Goal: Task Accomplishment & Management: Complete application form

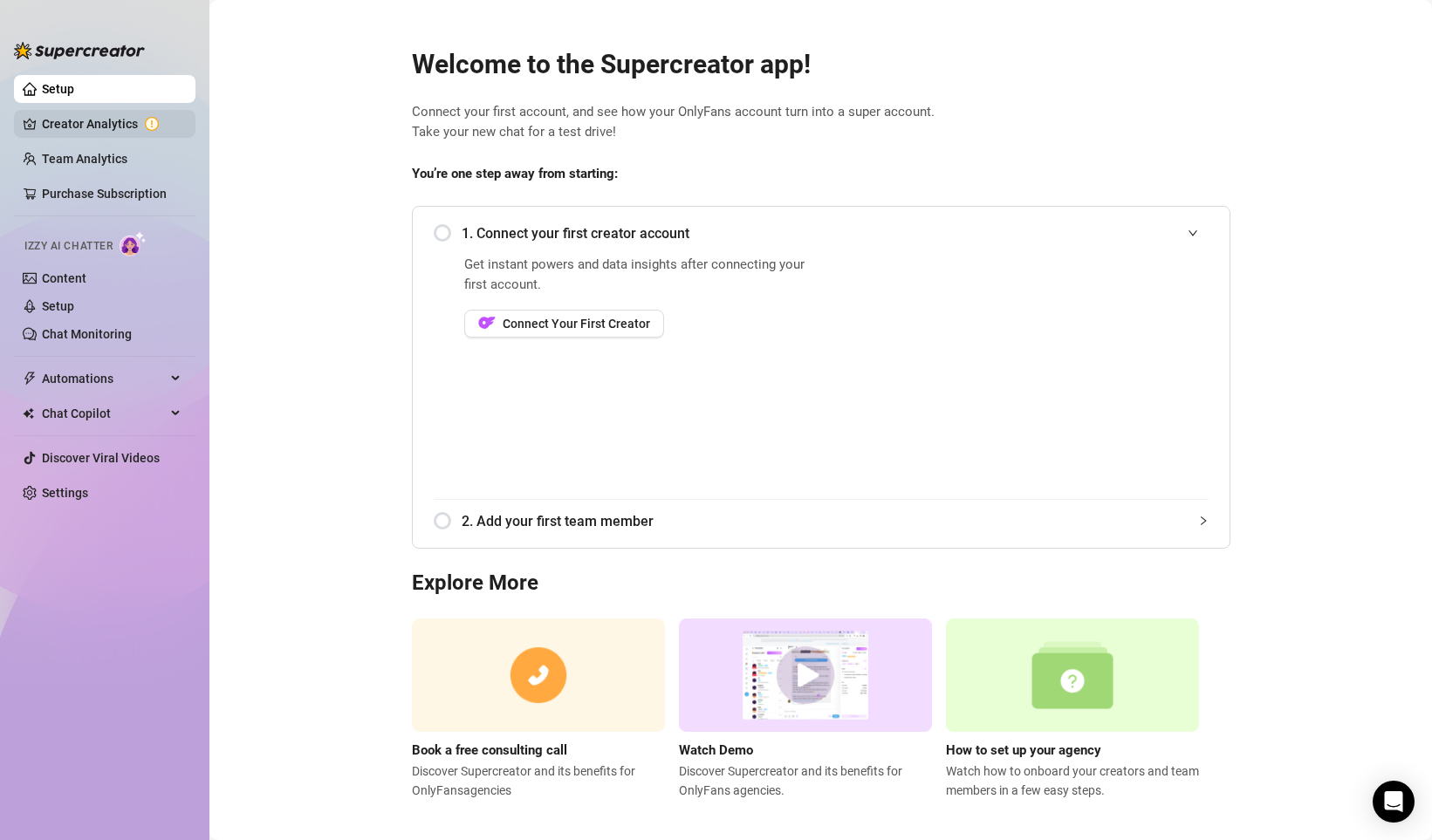
click at [132, 125] on link "Creator Analytics" at bounding box center [111, 124] width 140 height 28
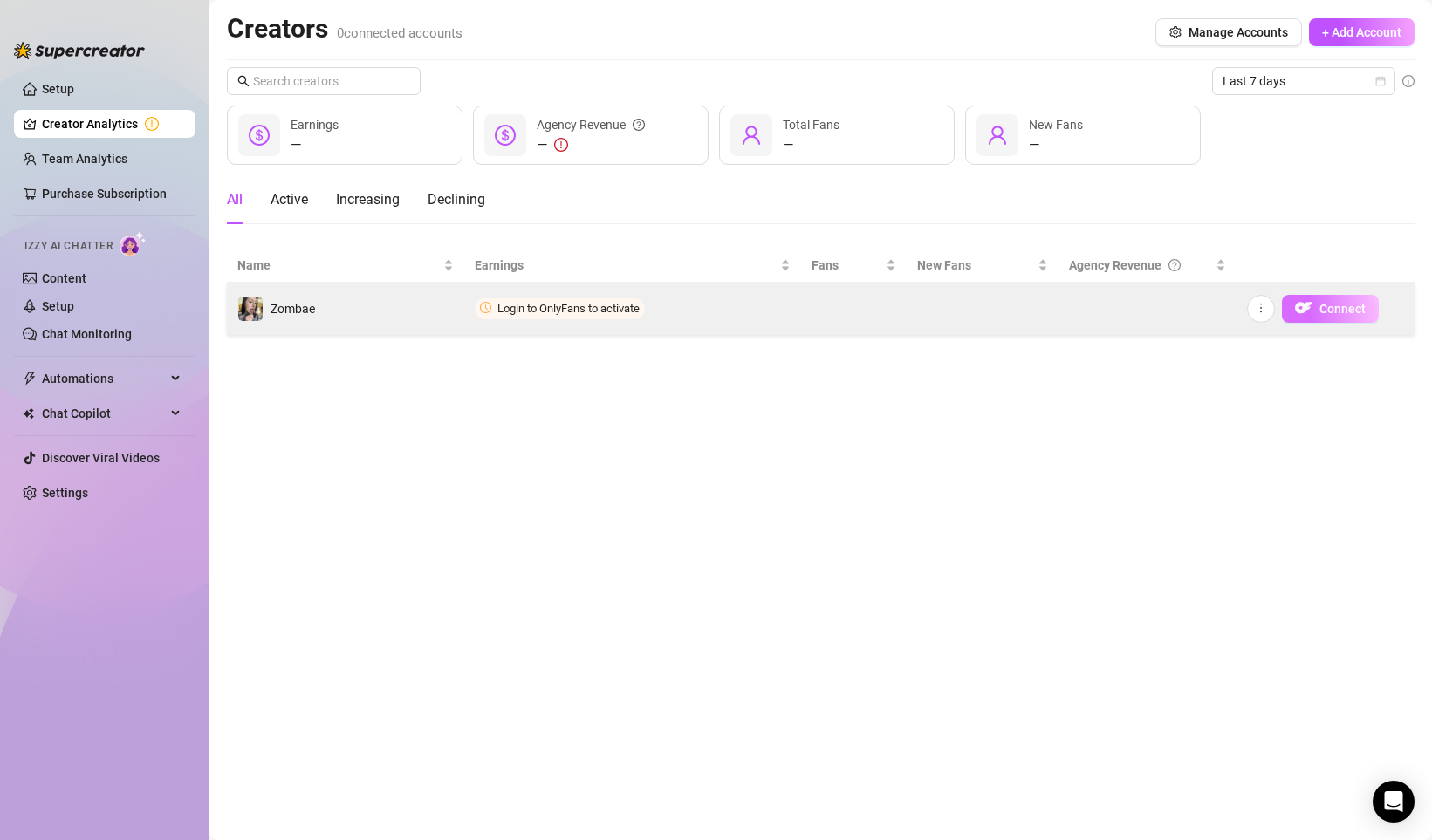
click at [1311, 311] on img "button" at bounding box center [1304, 307] width 17 height 17
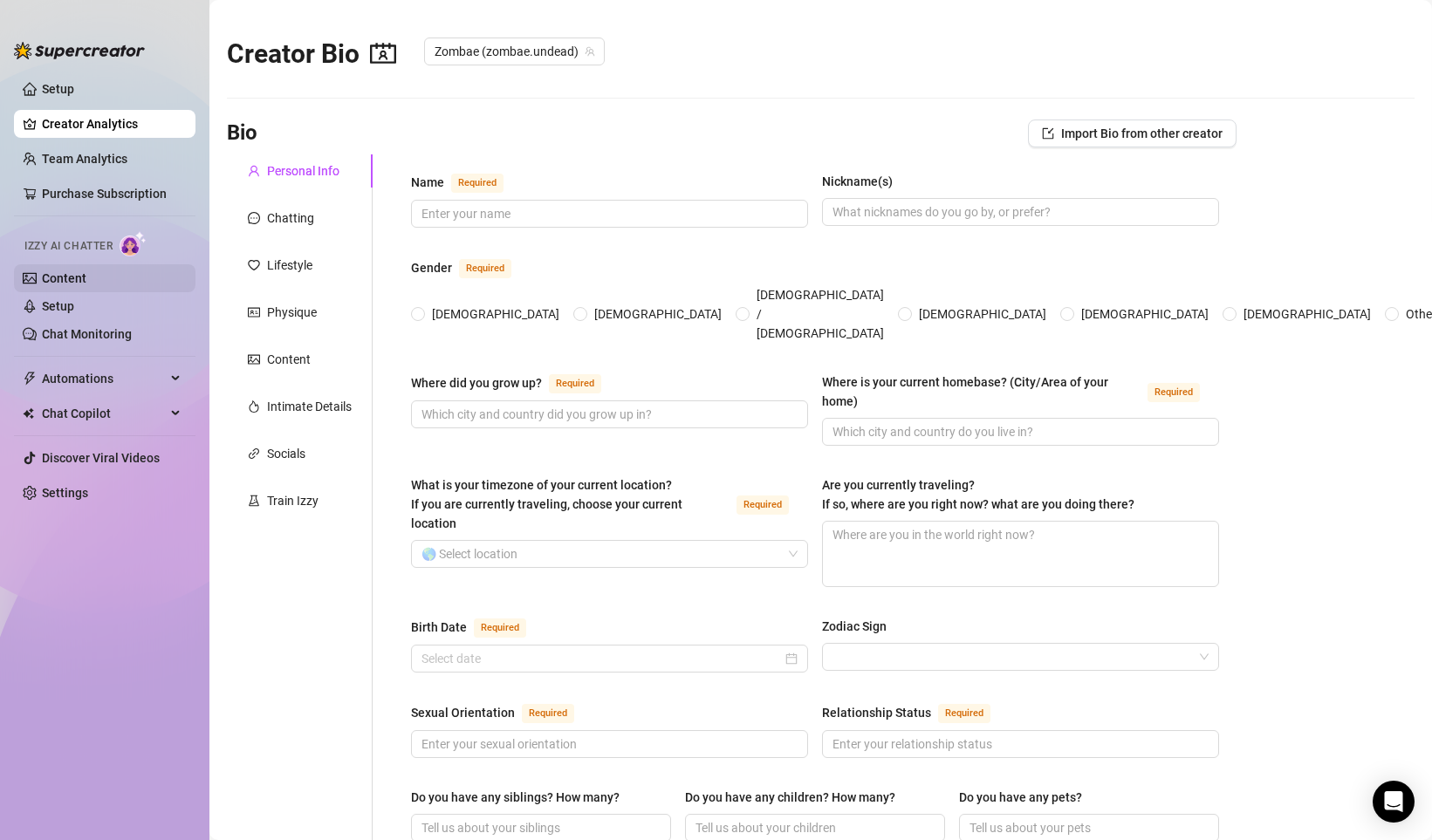
click at [72, 281] on link "Content" at bounding box center [64, 278] width 45 height 14
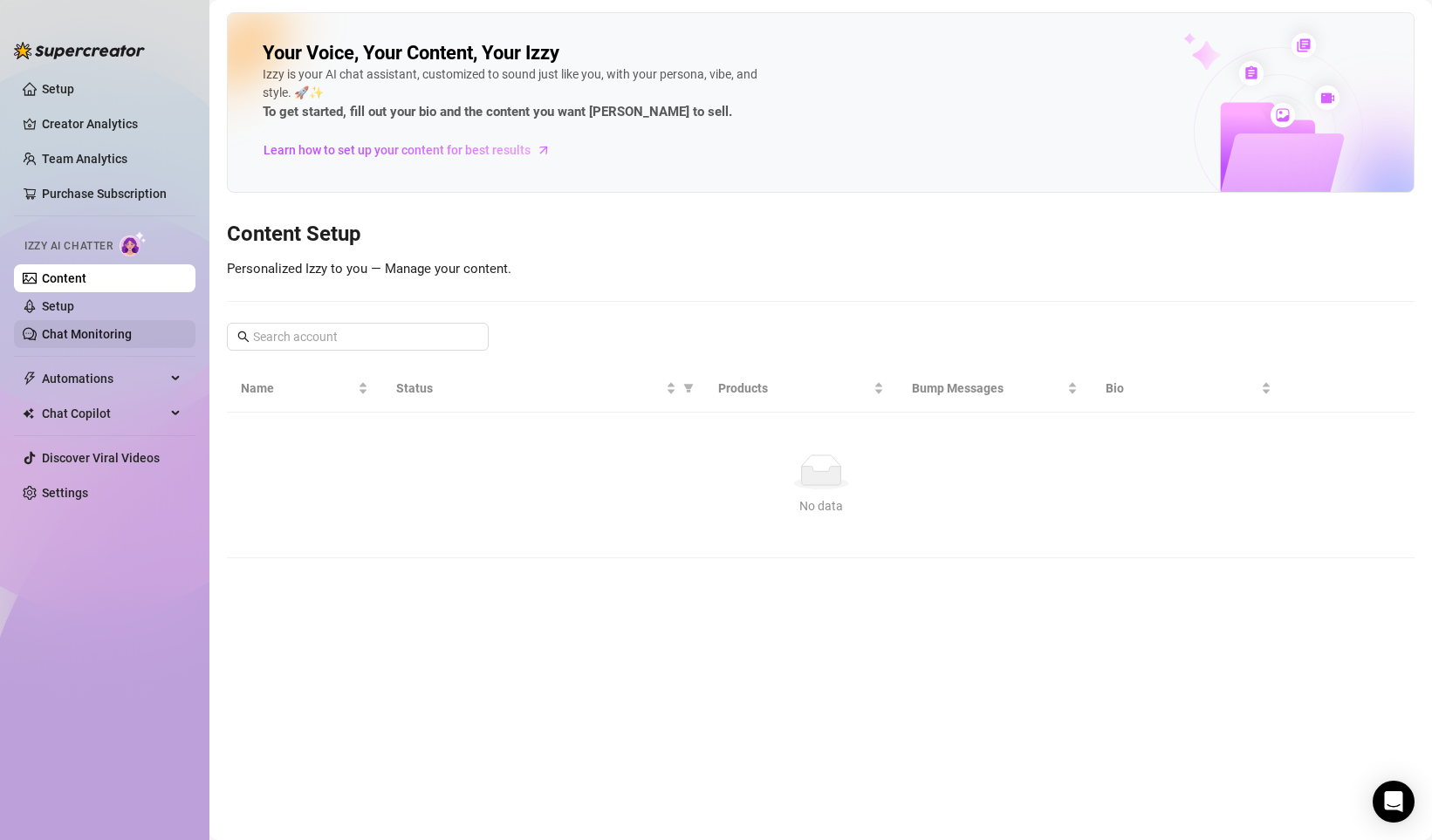
click at [75, 334] on link "Chat Monitoring" at bounding box center [87, 334] width 89 height 14
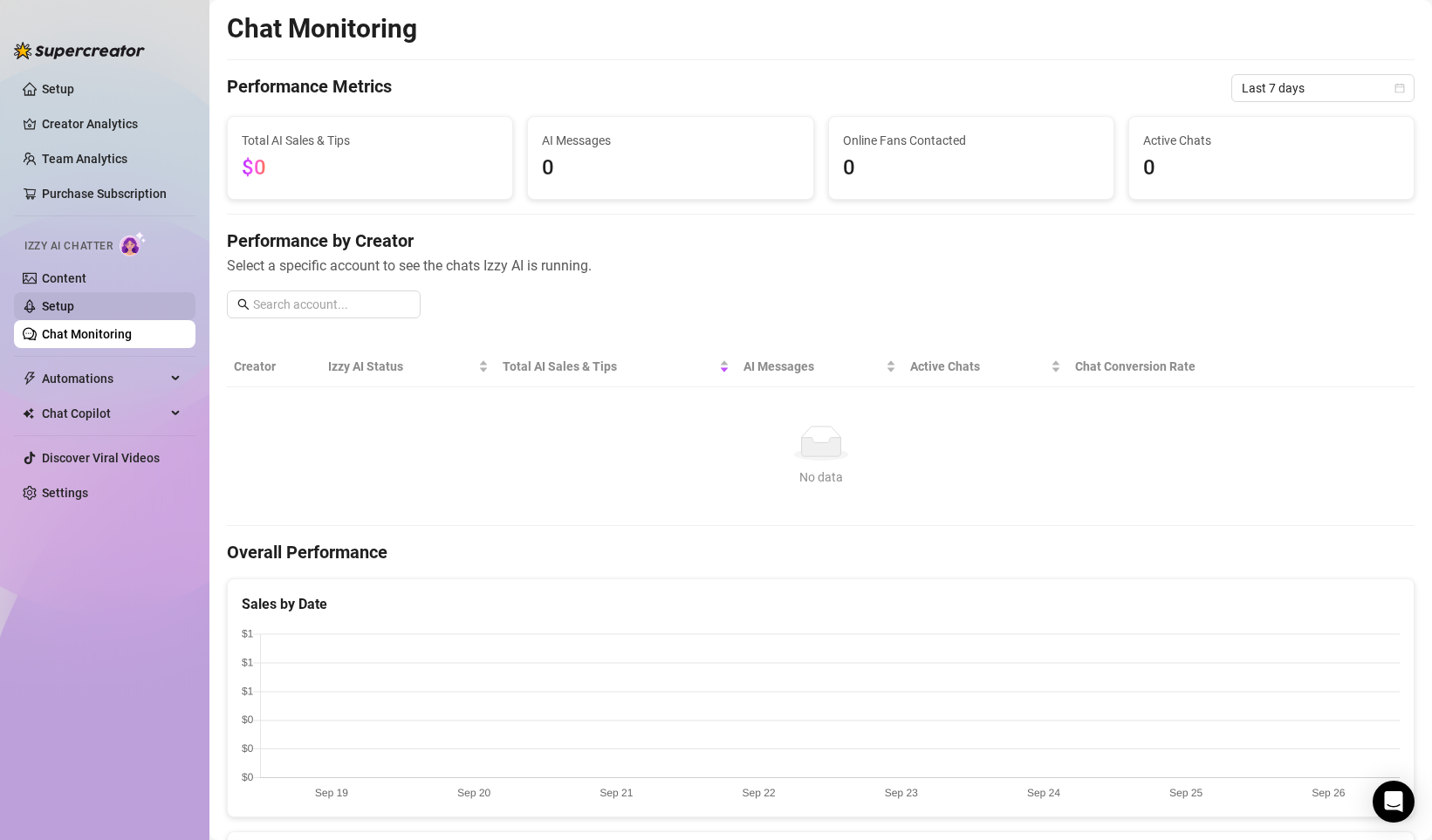
click at [71, 300] on link "Setup" at bounding box center [58, 305] width 32 height 14
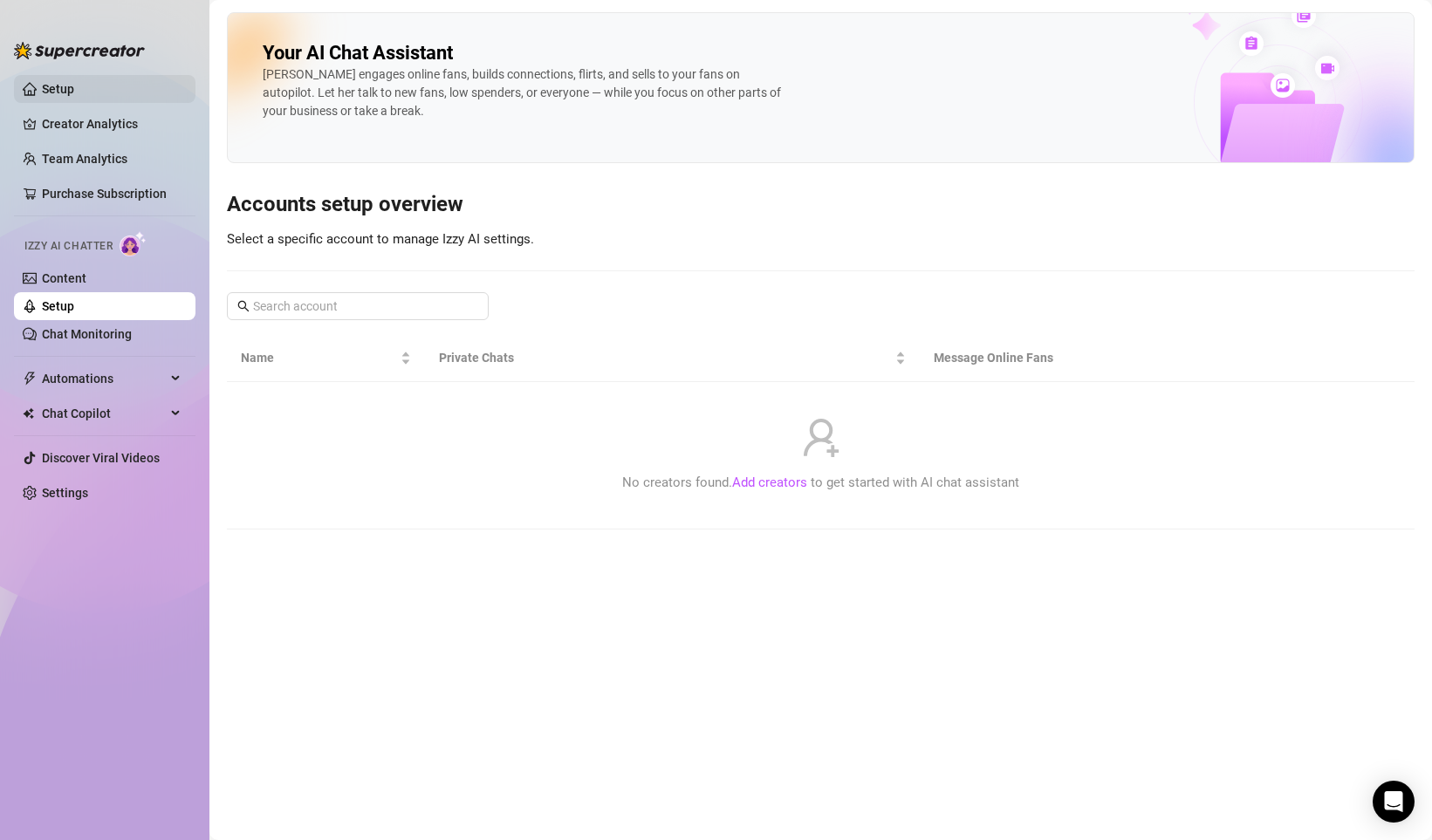
click at [69, 89] on link "Setup" at bounding box center [58, 88] width 32 height 14
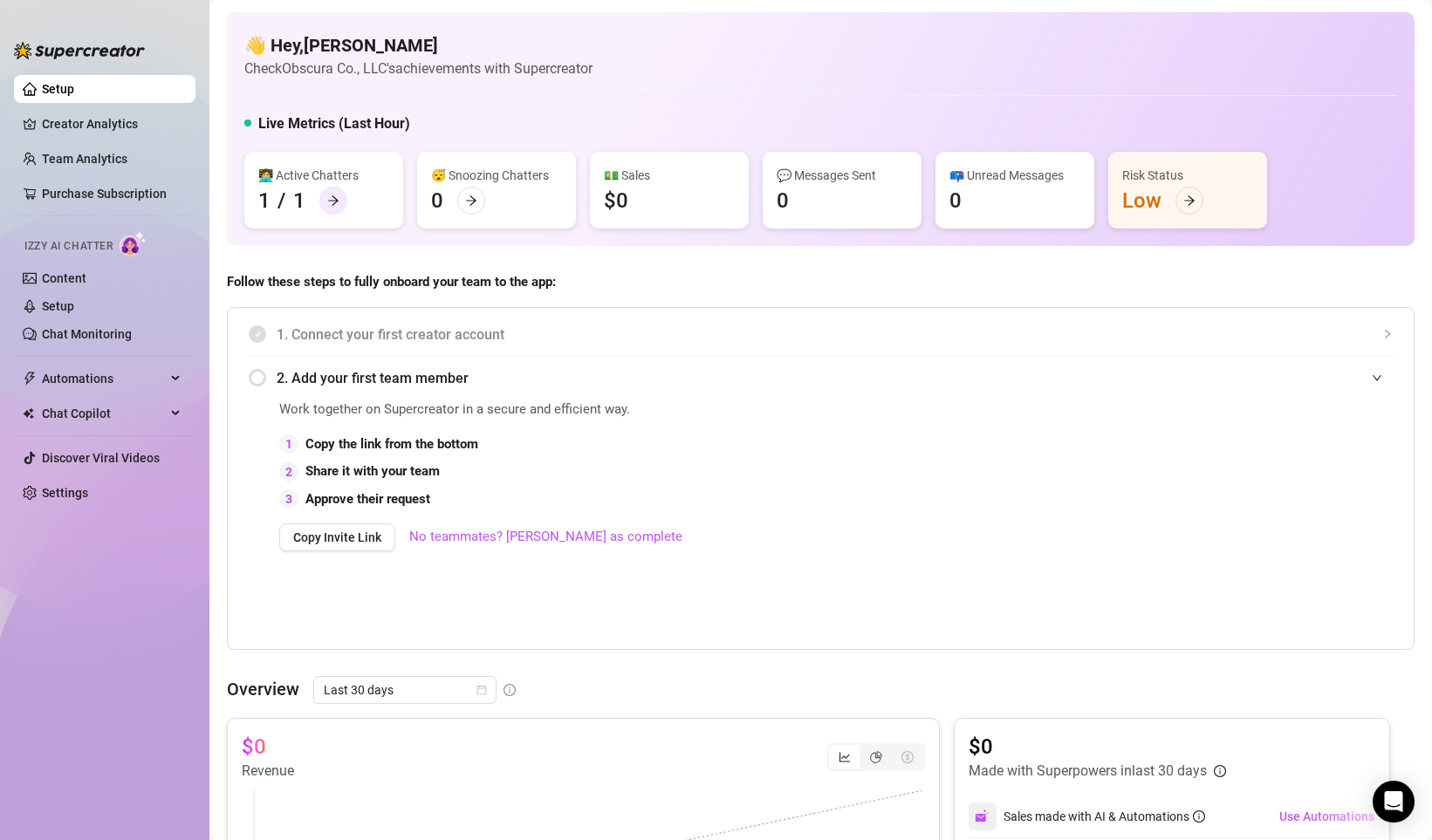
click at [337, 198] on icon "arrow-right" at bounding box center [333, 200] width 12 height 12
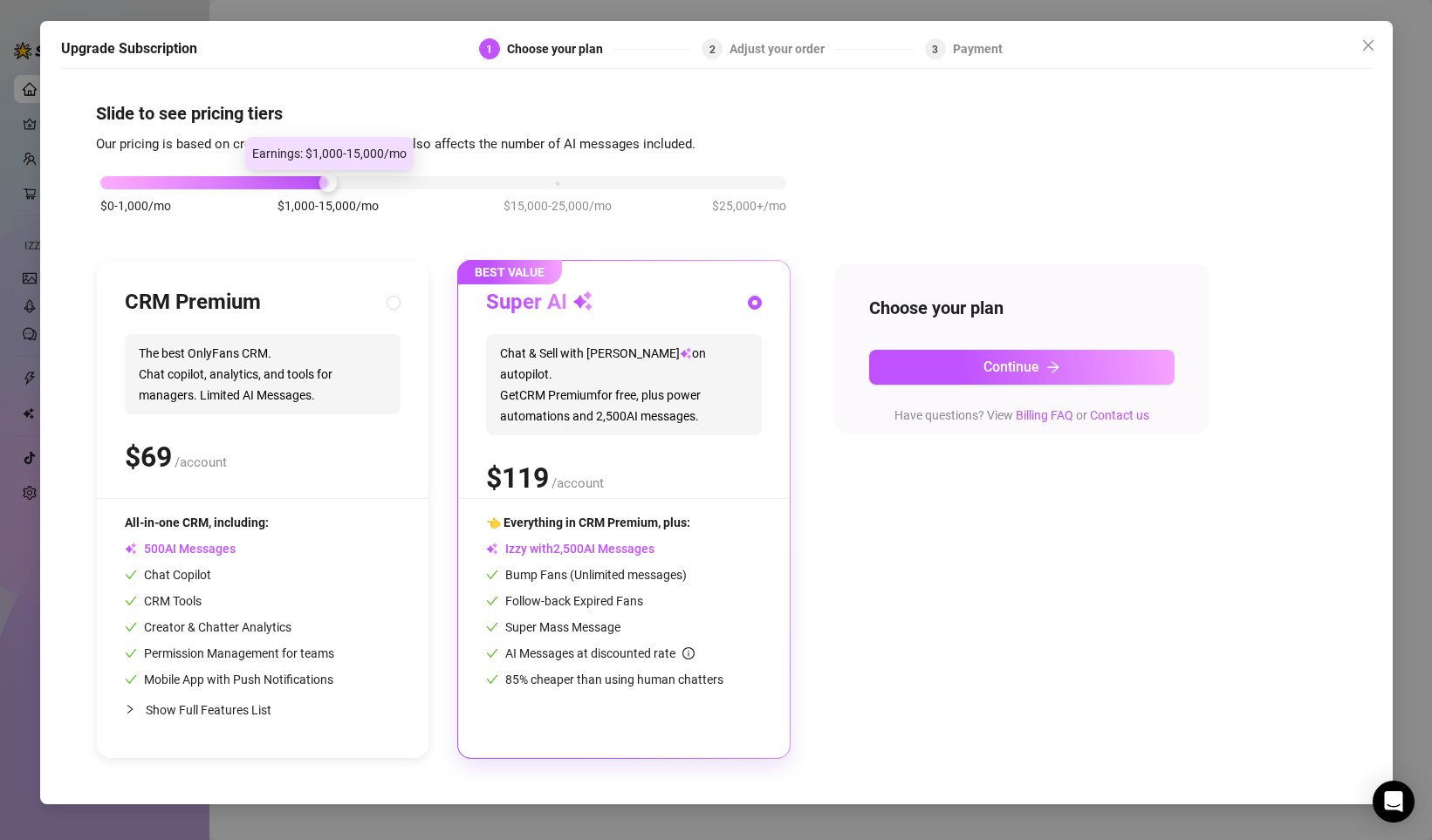
drag, startPoint x: 330, startPoint y: 180, endPoint x: 351, endPoint y: 173, distance: 22.1
click at [351, 173] on div "$0-1,000/mo $1,000-15,000/mo $15,000-25,000/mo $25,000+/mo" at bounding box center [442, 178] width 686 height 10
click at [1369, 48] on icon "close" at bounding box center [1366, 45] width 10 height 10
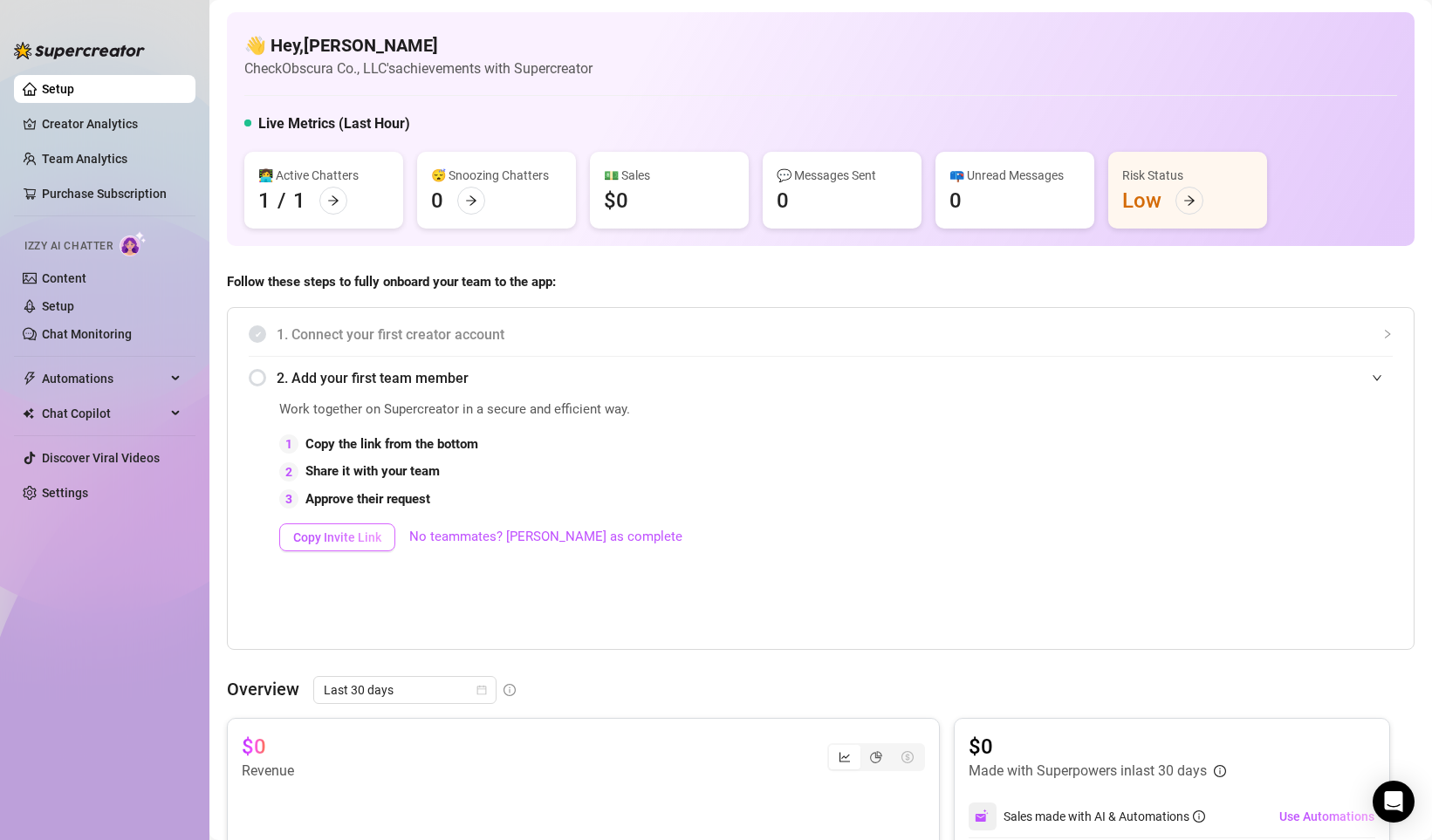
click at [348, 535] on span "Copy Invite Link" at bounding box center [337, 537] width 88 height 14
click at [131, 378] on span "Automations" at bounding box center [104, 378] width 124 height 28
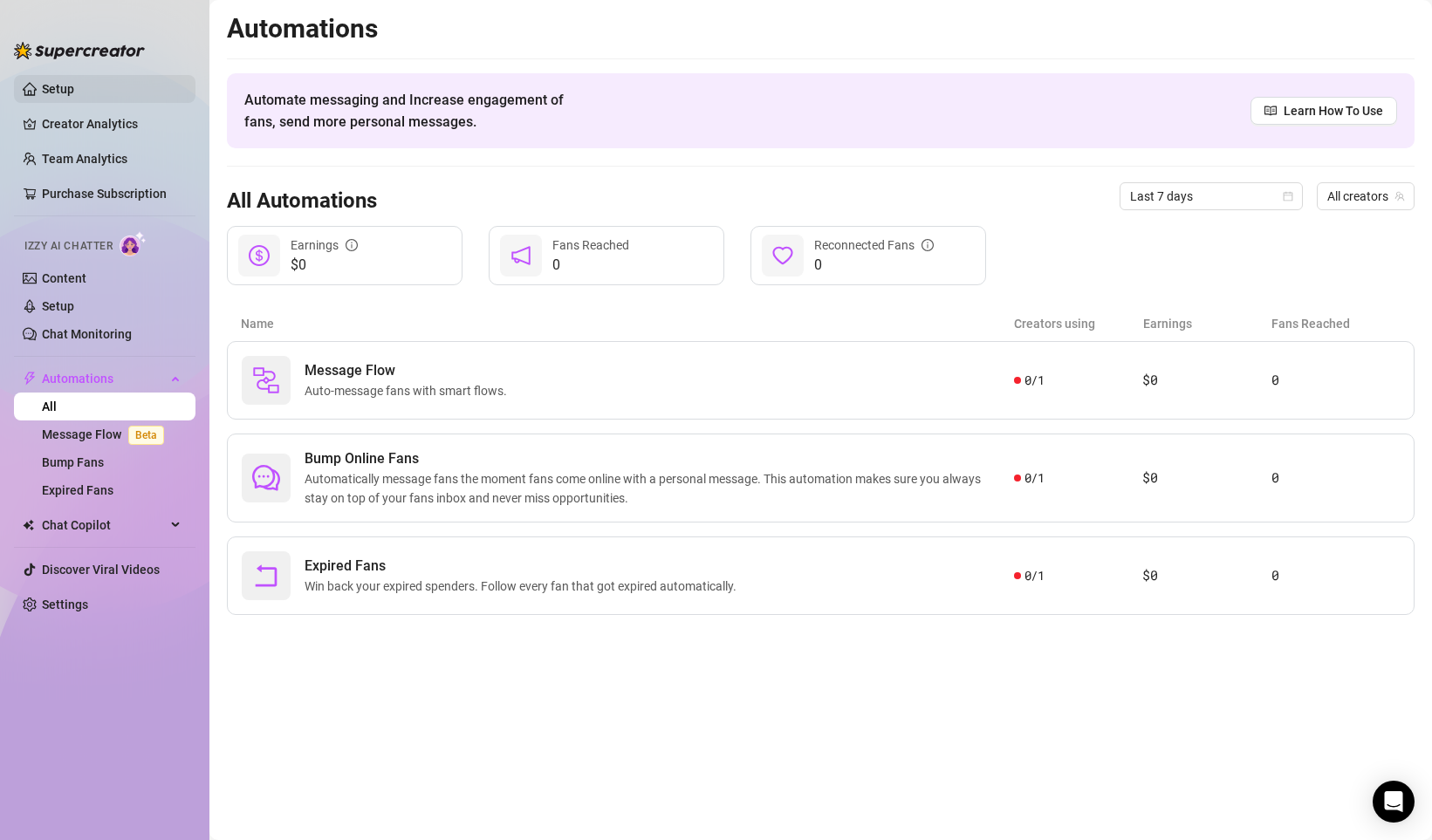
click at [69, 89] on link "Setup" at bounding box center [58, 88] width 32 height 14
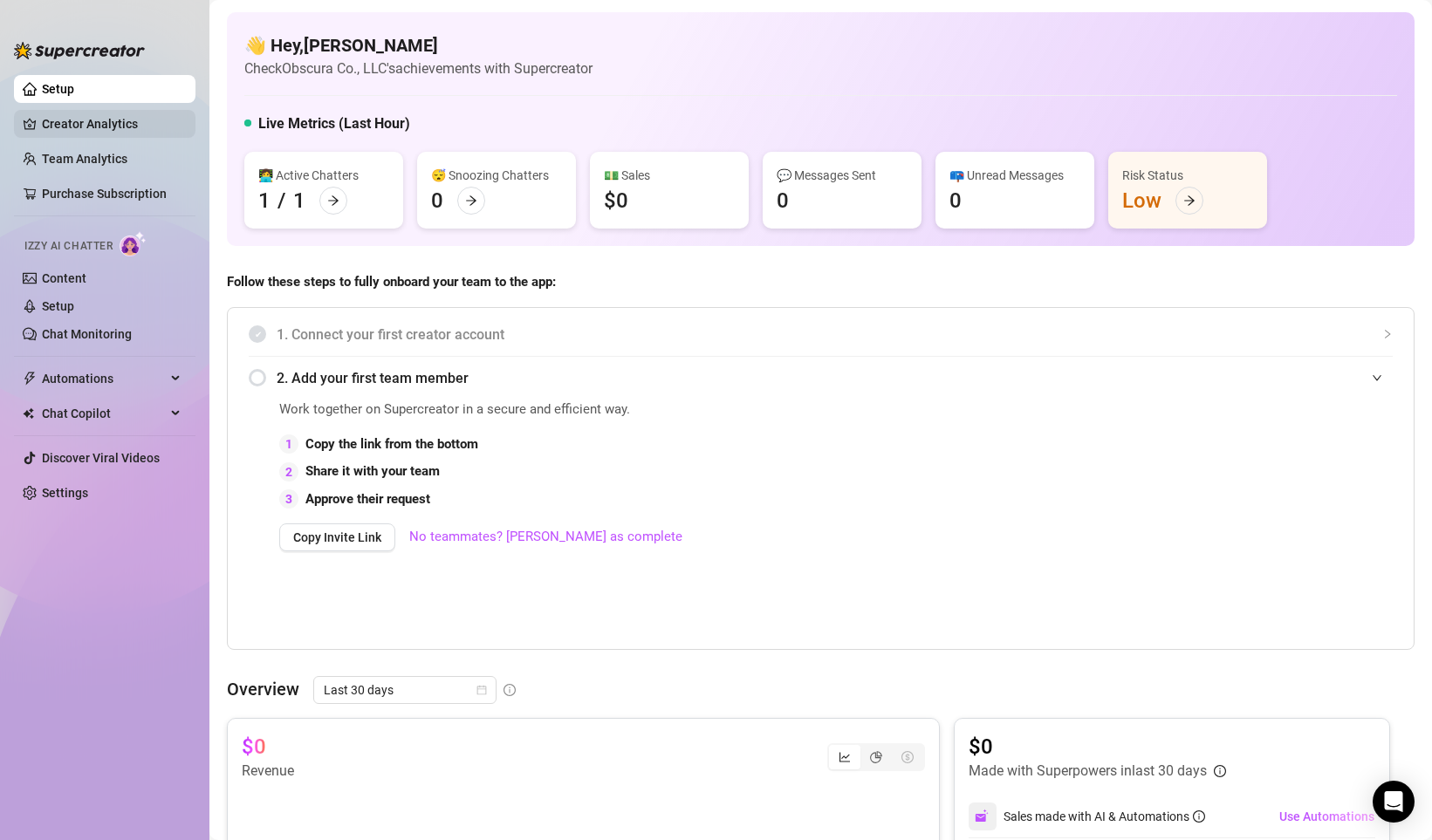
click at [122, 120] on link "Creator Analytics" at bounding box center [111, 124] width 140 height 28
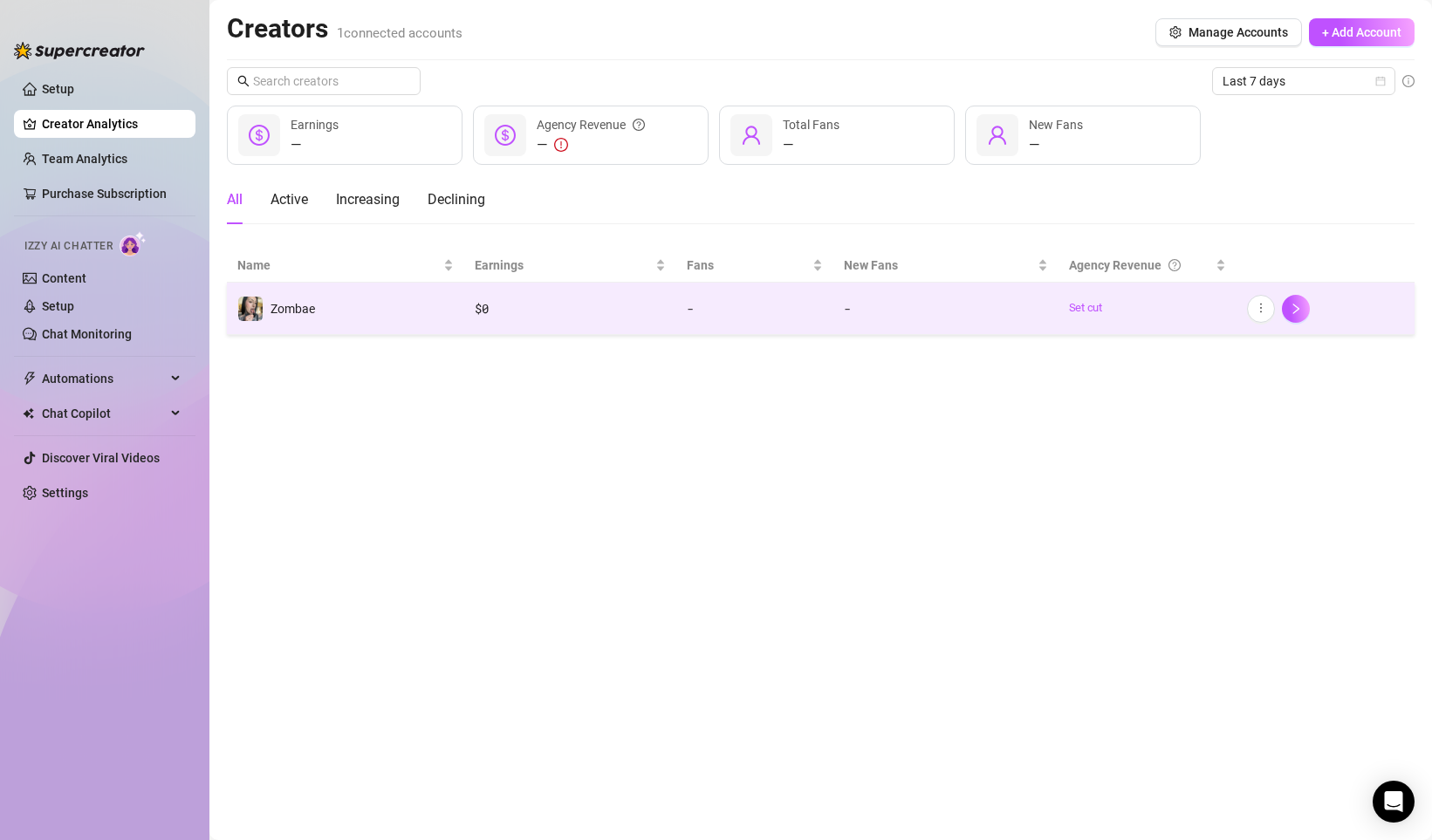
click at [391, 302] on td "Zombae" at bounding box center [344, 308] width 237 height 52
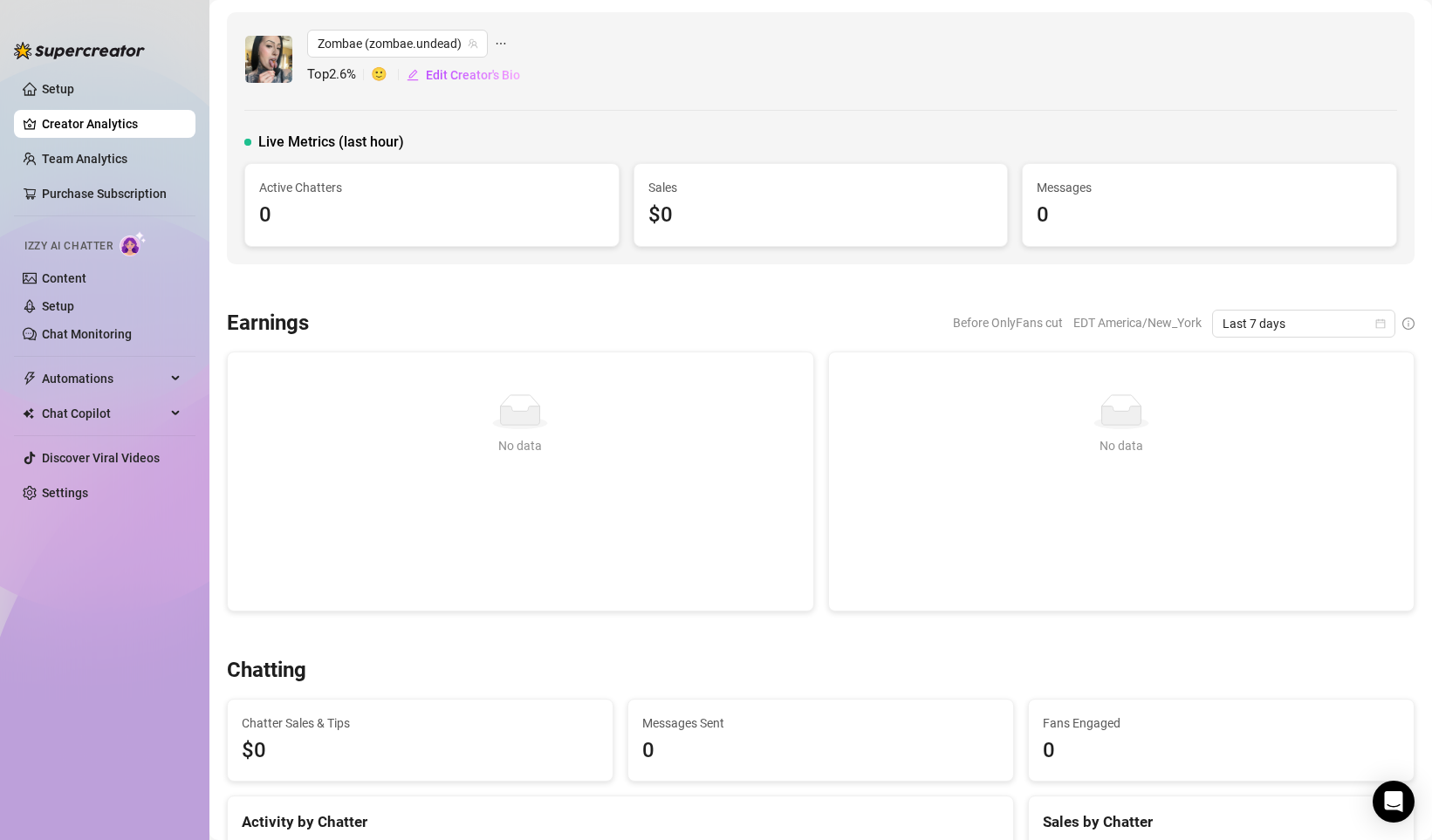
click at [497, 46] on icon "ellipsis" at bounding box center [500, 43] width 12 height 12
click at [583, 102] on link "Go to OnlyFans" at bounding box center [569, 107] width 84 height 14
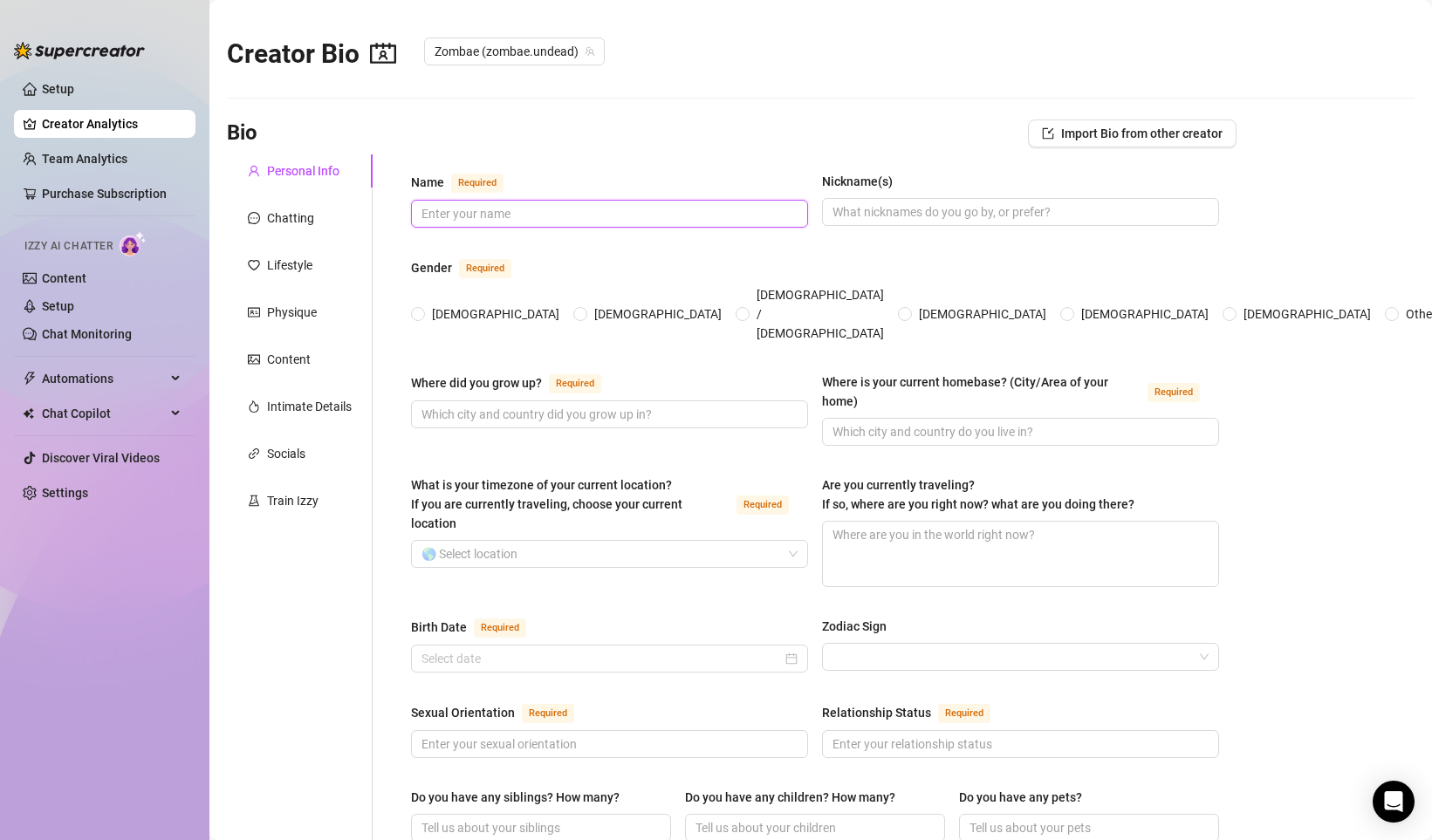
click at [494, 215] on input "Name Required" at bounding box center [607, 214] width 372 height 19
click at [481, 207] on input "Name Required" at bounding box center [607, 214] width 372 height 19
click at [505, 215] on input "Name Required" at bounding box center [607, 214] width 372 height 19
type input "[PERSON_NAME]"
click at [884, 208] on input "Nickname(s)" at bounding box center [1018, 212] width 372 height 19
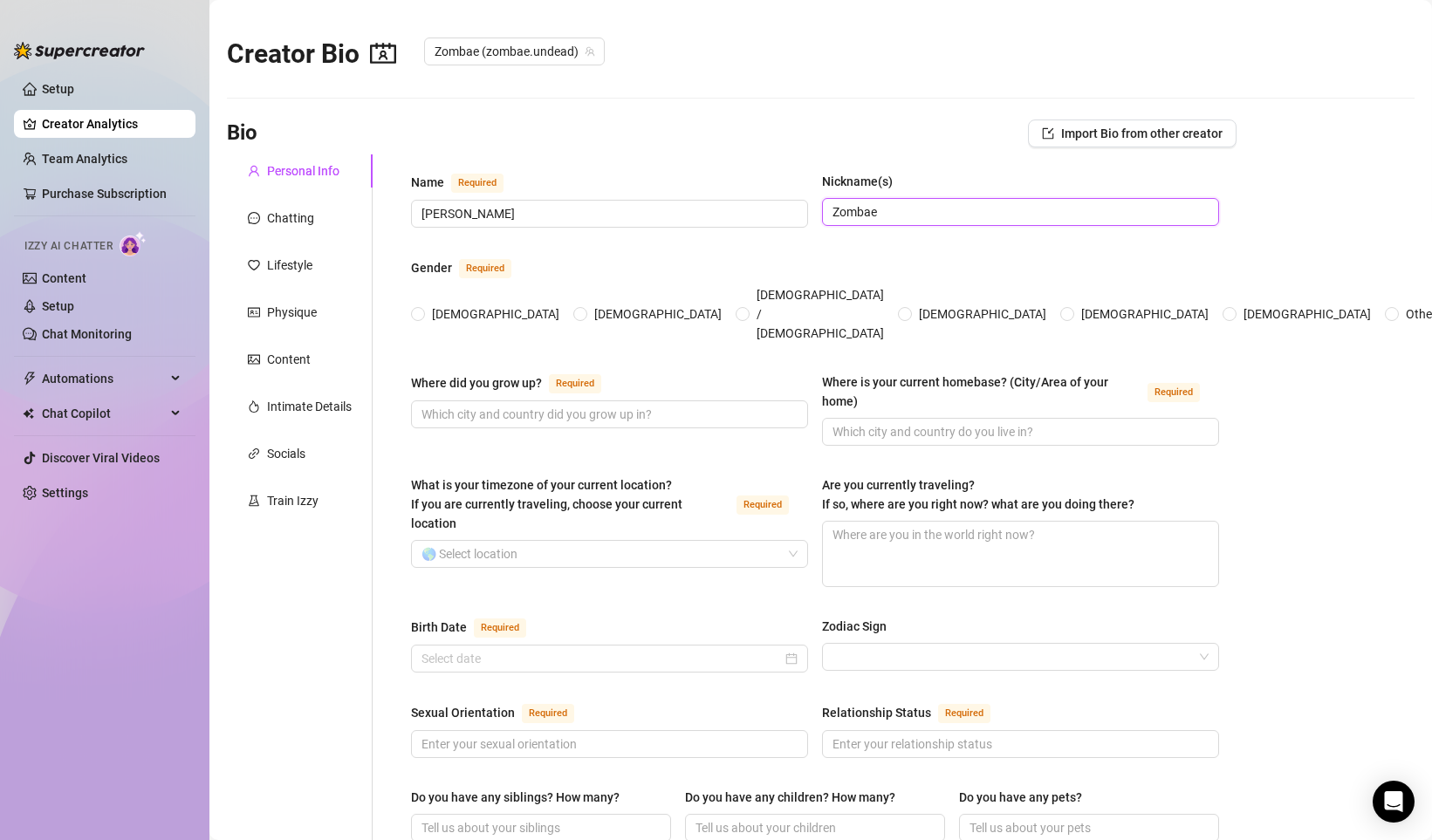
type input "Zombae"
click at [418, 309] on input "[DEMOGRAPHIC_DATA]" at bounding box center [418, 315] width 7 height 11
radio input "true"
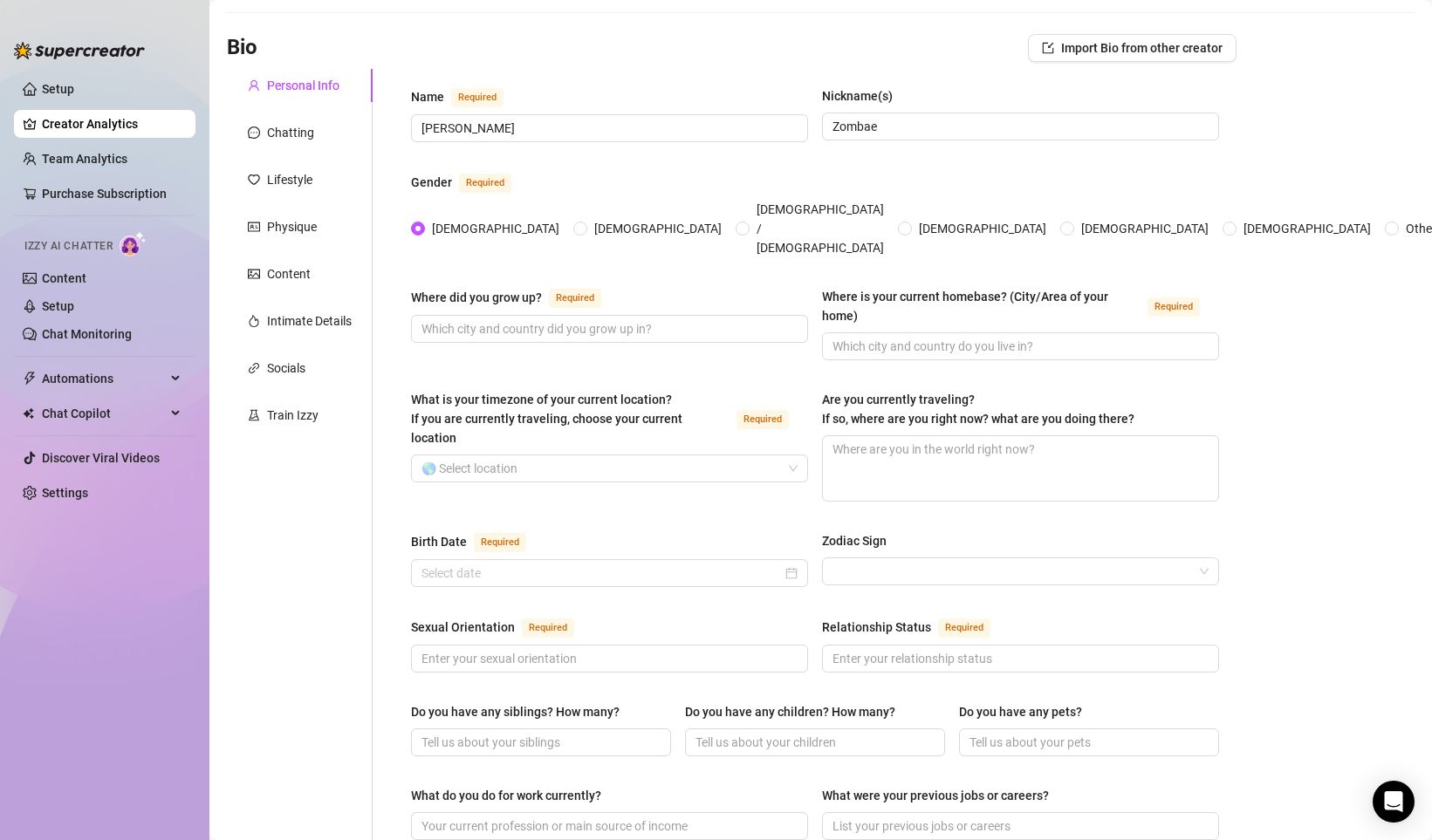
scroll to position [84, 0]
click at [587, 321] on input "Where did you grow up? Required" at bounding box center [607, 330] width 372 height 19
type input "[GEOGRAPHIC_DATA]"
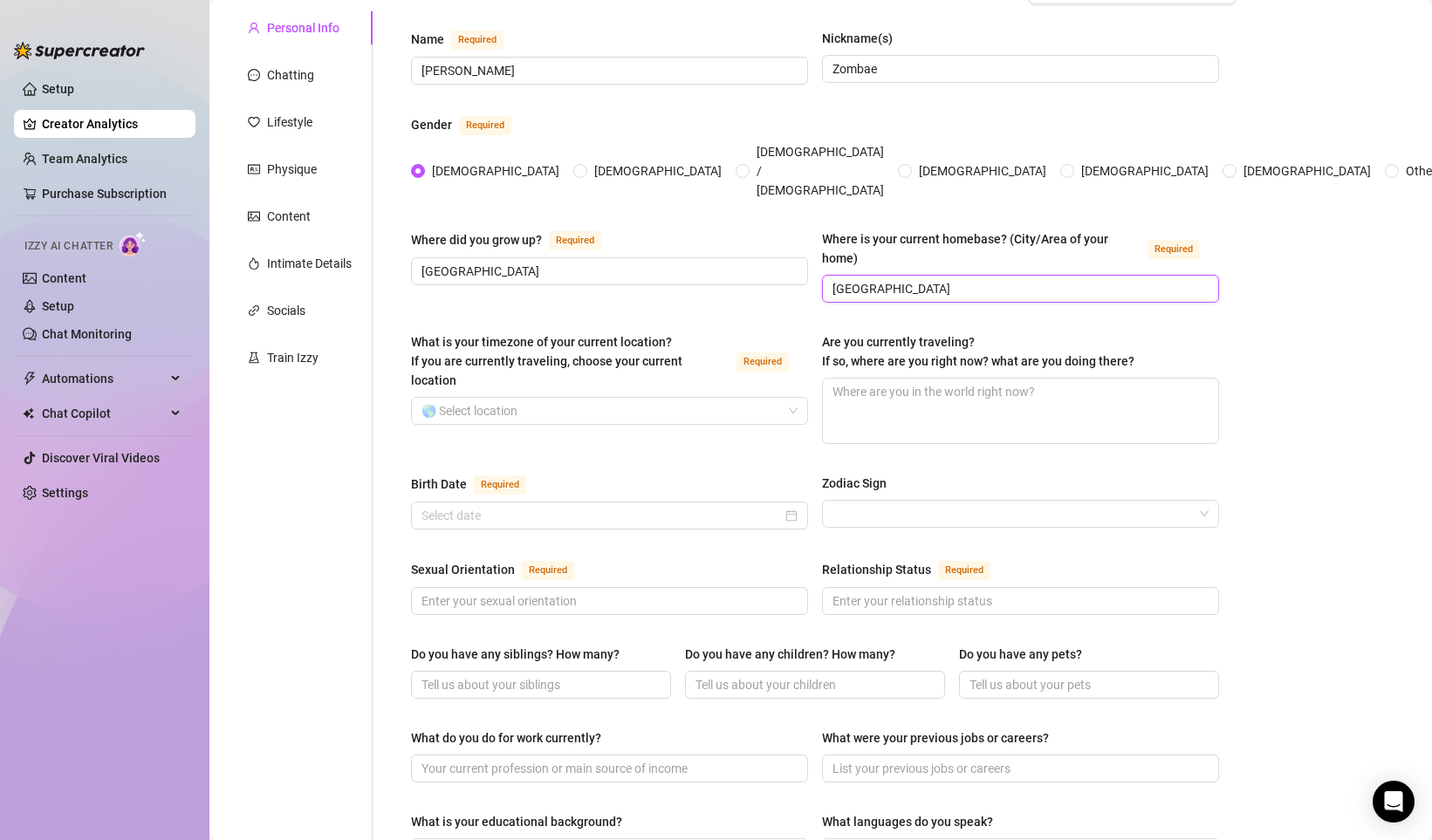
scroll to position [146, 0]
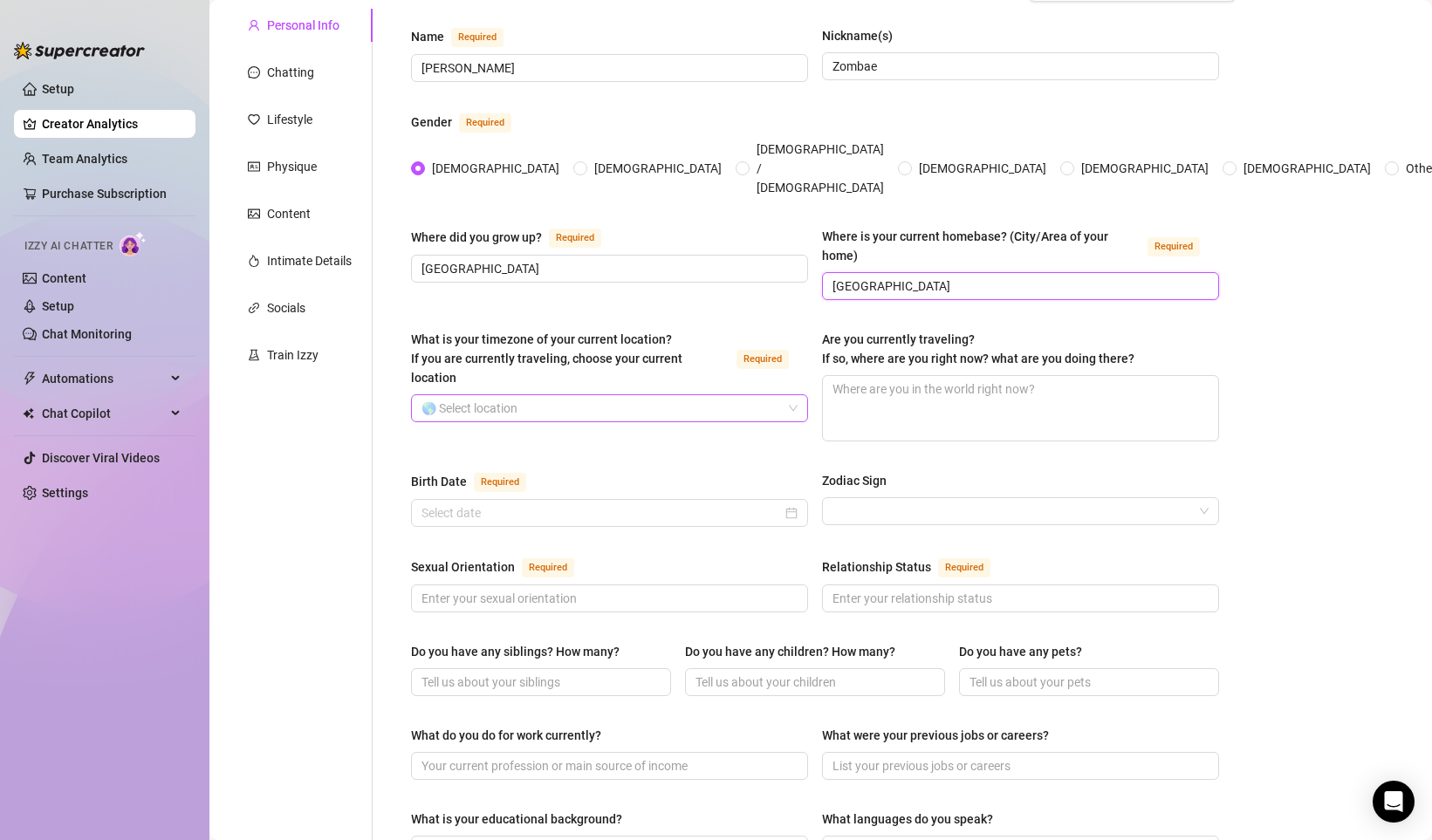
type input "[GEOGRAPHIC_DATA]"
click at [542, 395] on input "What is your timezone of your current location? If you are currently traveling,…" at bounding box center [601, 408] width 361 height 27
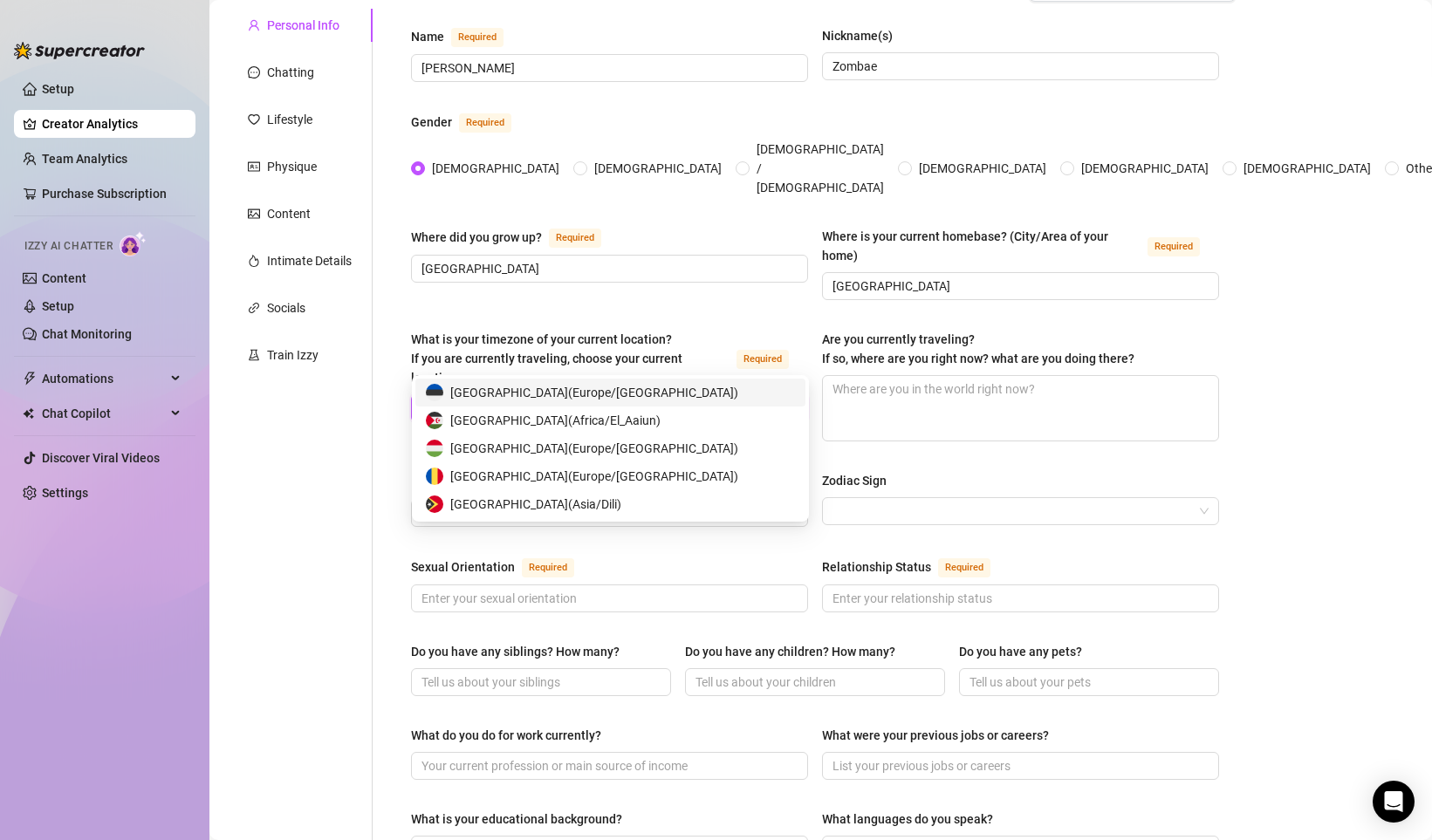
type input "e"
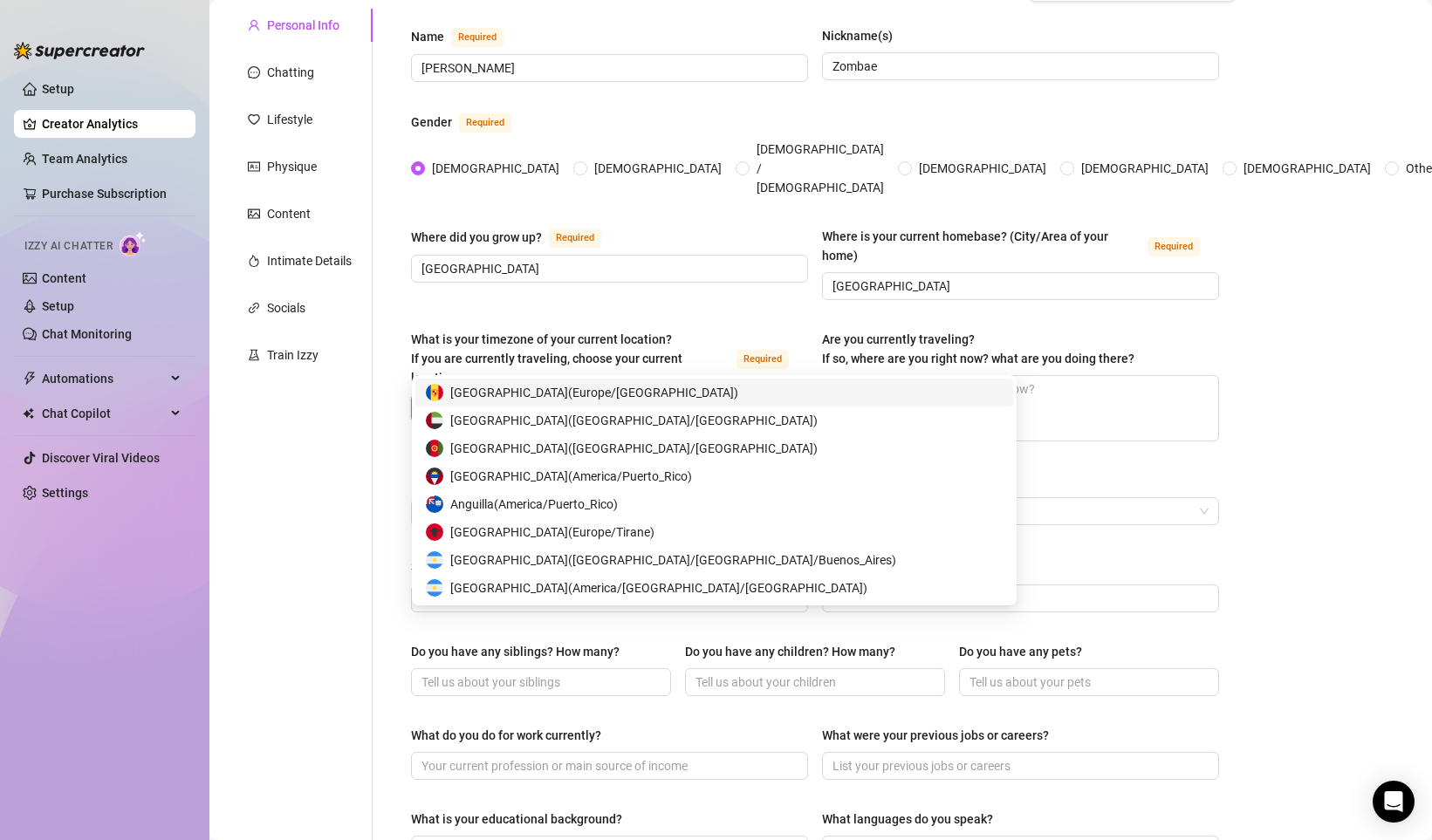
type input "un"
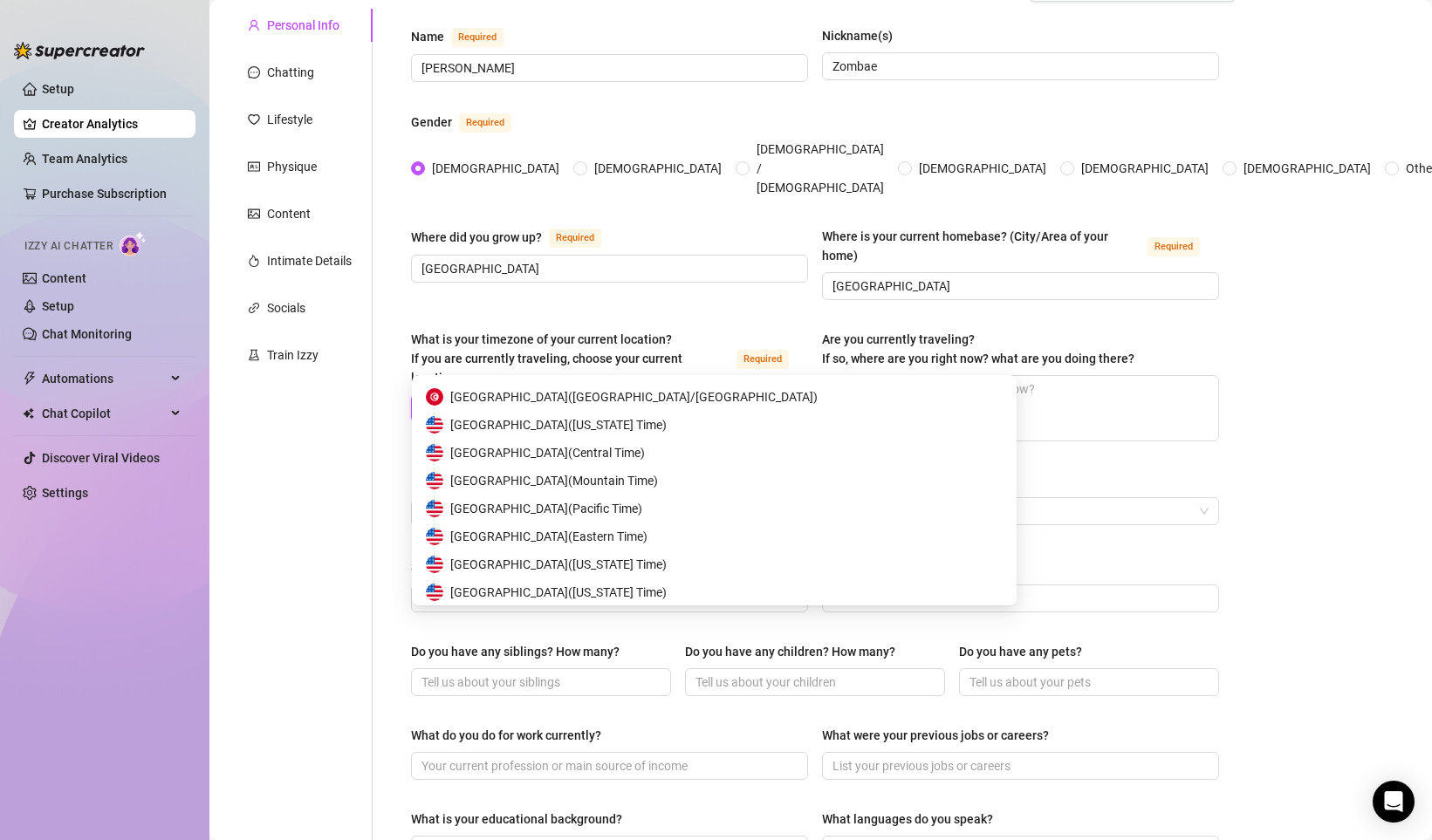
scroll to position [391, 0]
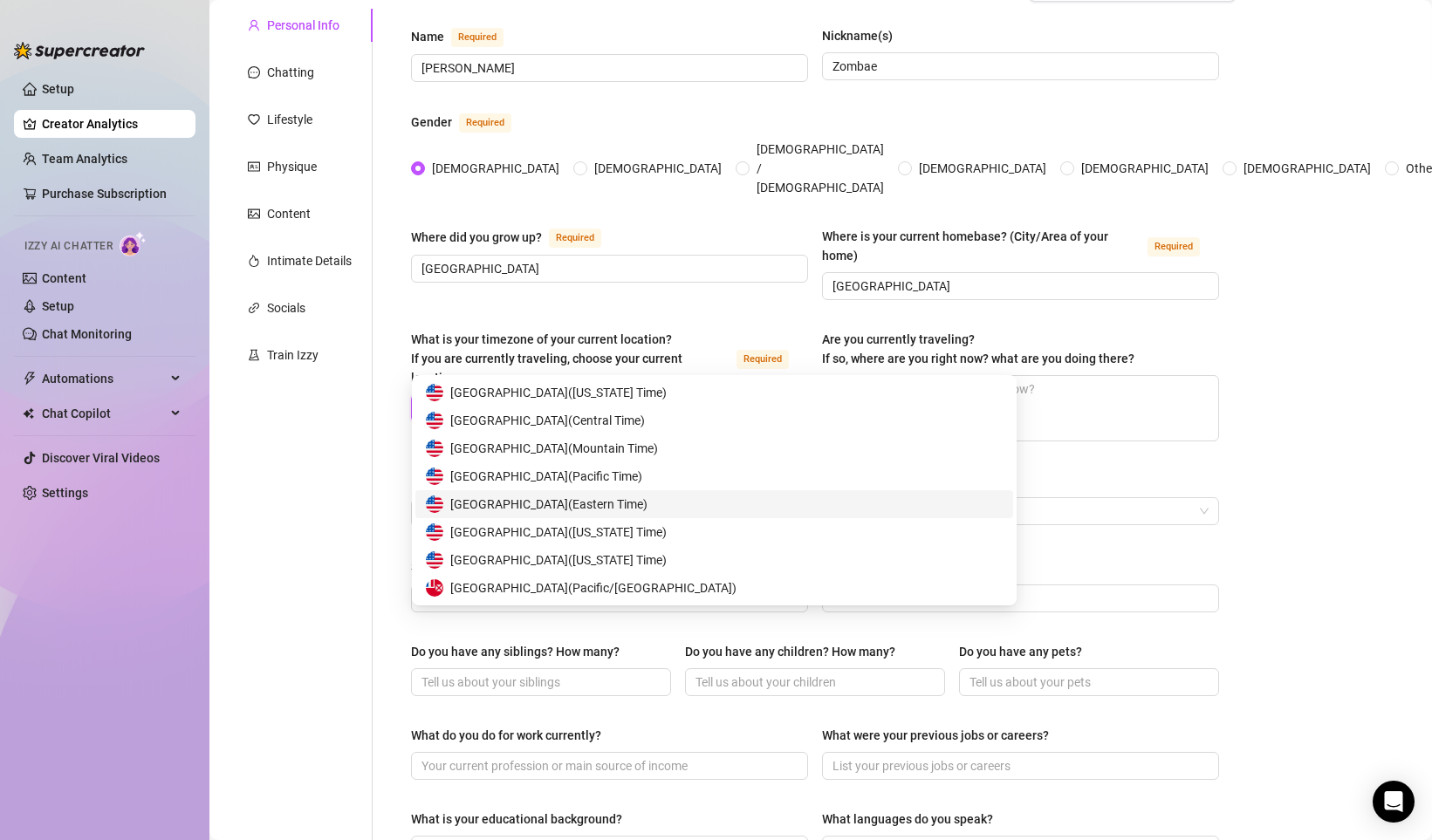
click at [629, 502] on span "United States of America ( Eastern Time )" at bounding box center [548, 504] width 197 height 19
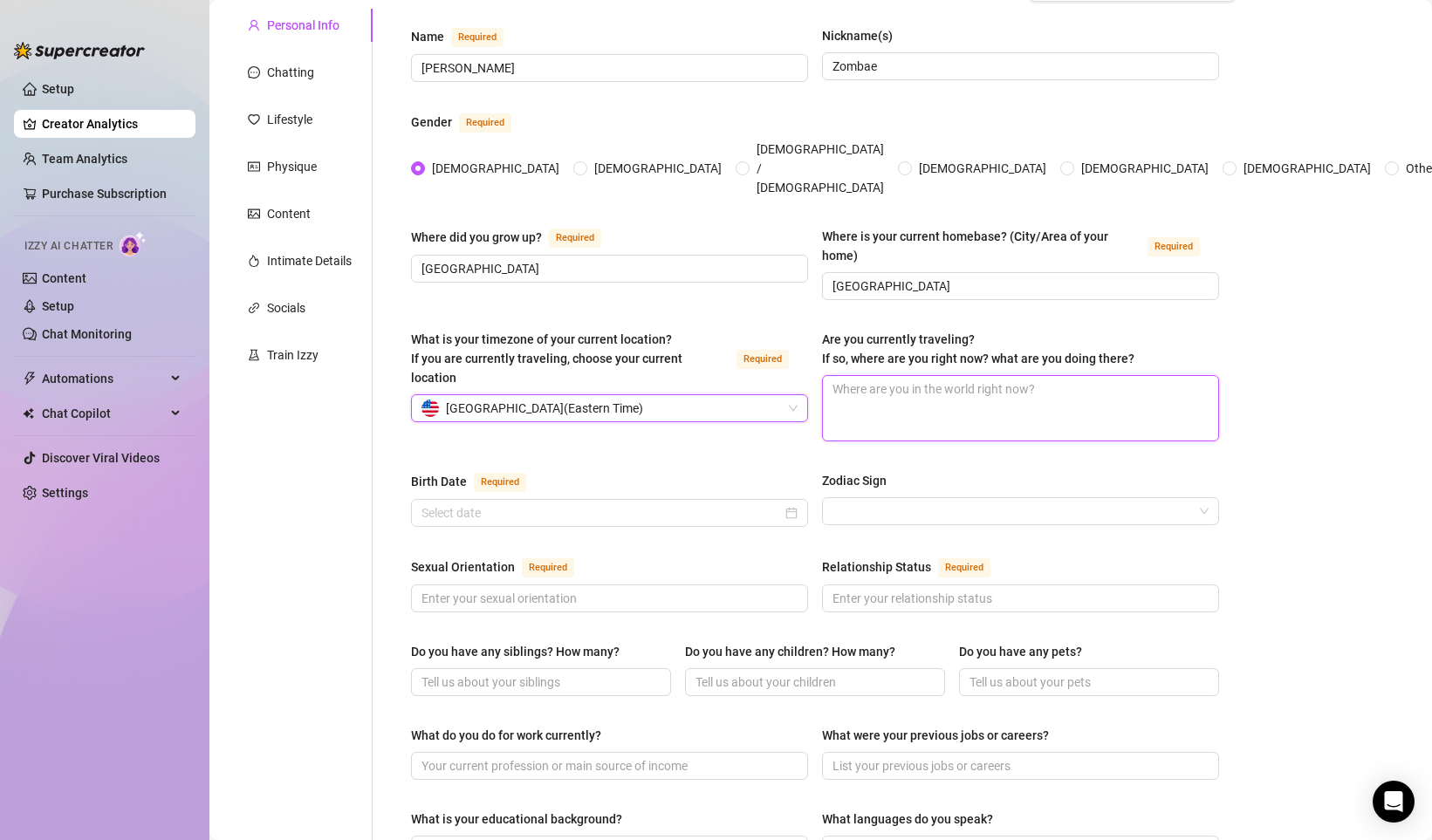
click at [947, 376] on textarea "Are you currently traveling? If so, where are you right now? what are you doing…" at bounding box center [1020, 408] width 395 height 65
type textarea "N"
type textarea "No"
click at [642, 503] on input "Birth Date Required" at bounding box center [601, 513] width 361 height 19
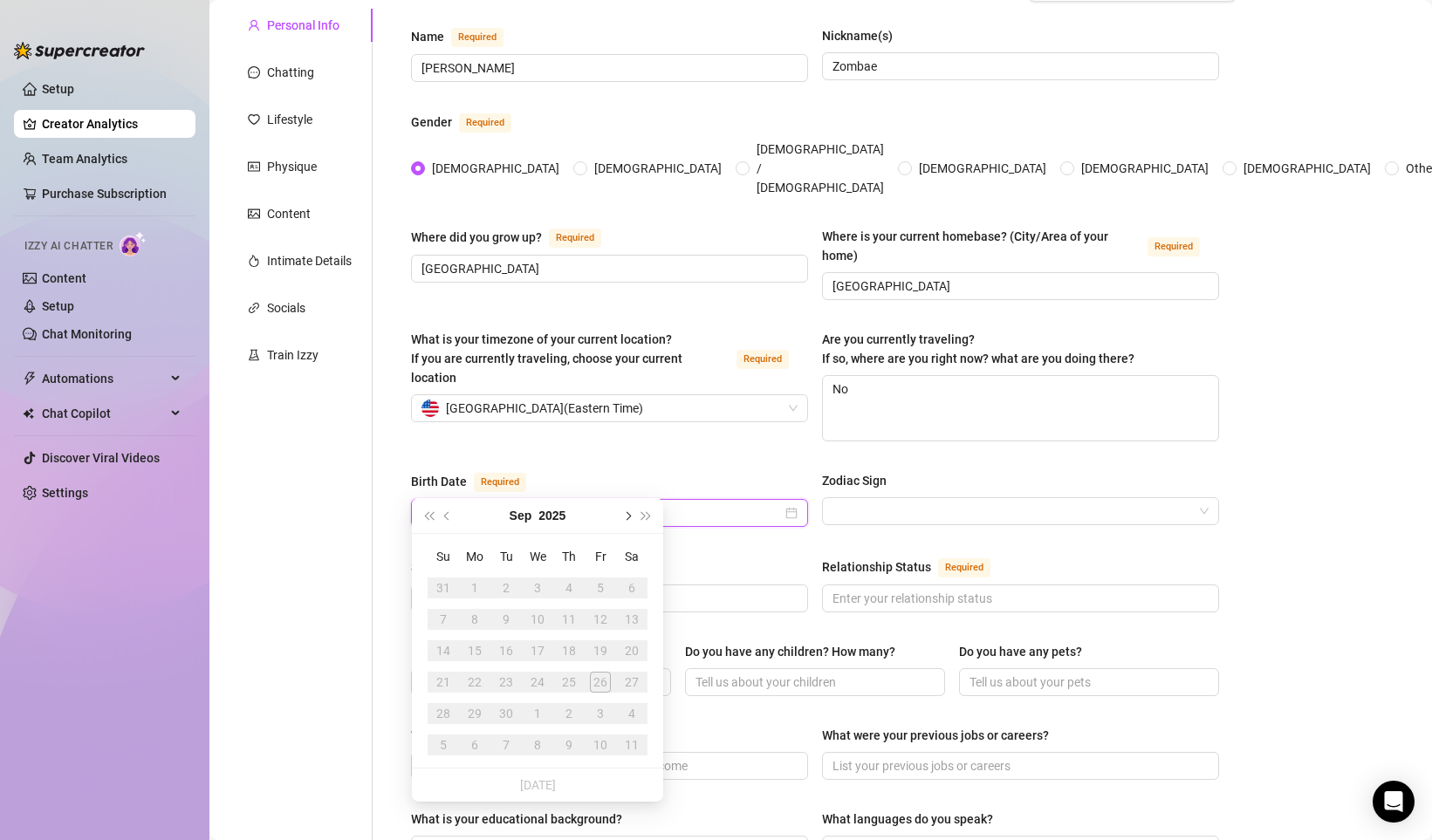
type input "October"
click at [630, 515] on span "Next month (PageDown)" at bounding box center [626, 515] width 9 height 9
click at [525, 503] on input "October" at bounding box center [601, 513] width 361 height 19
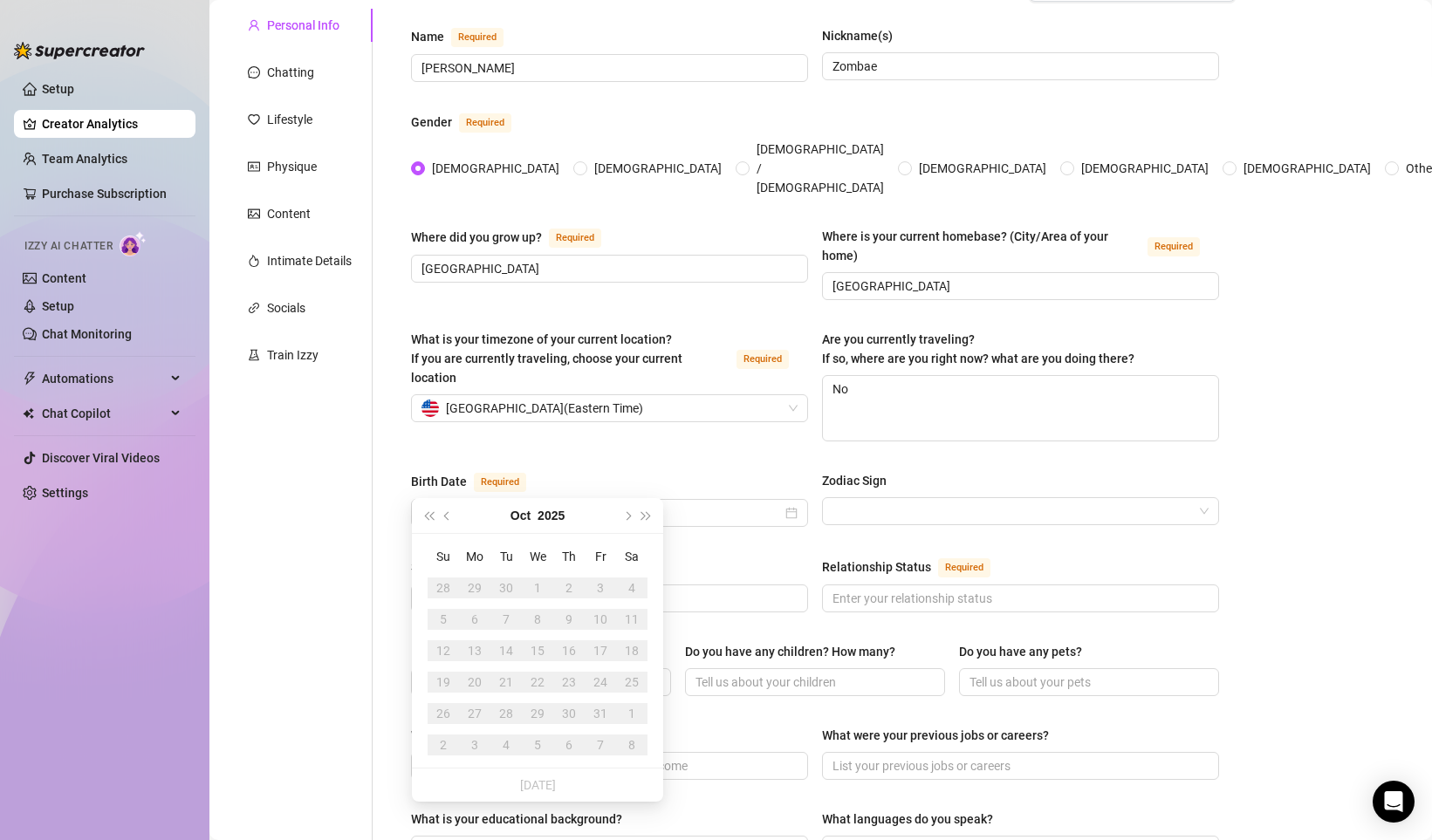
click at [601, 648] on div "17" at bounding box center [600, 651] width 21 height 21
click at [521, 513] on button "Oct" at bounding box center [520, 516] width 20 height 35
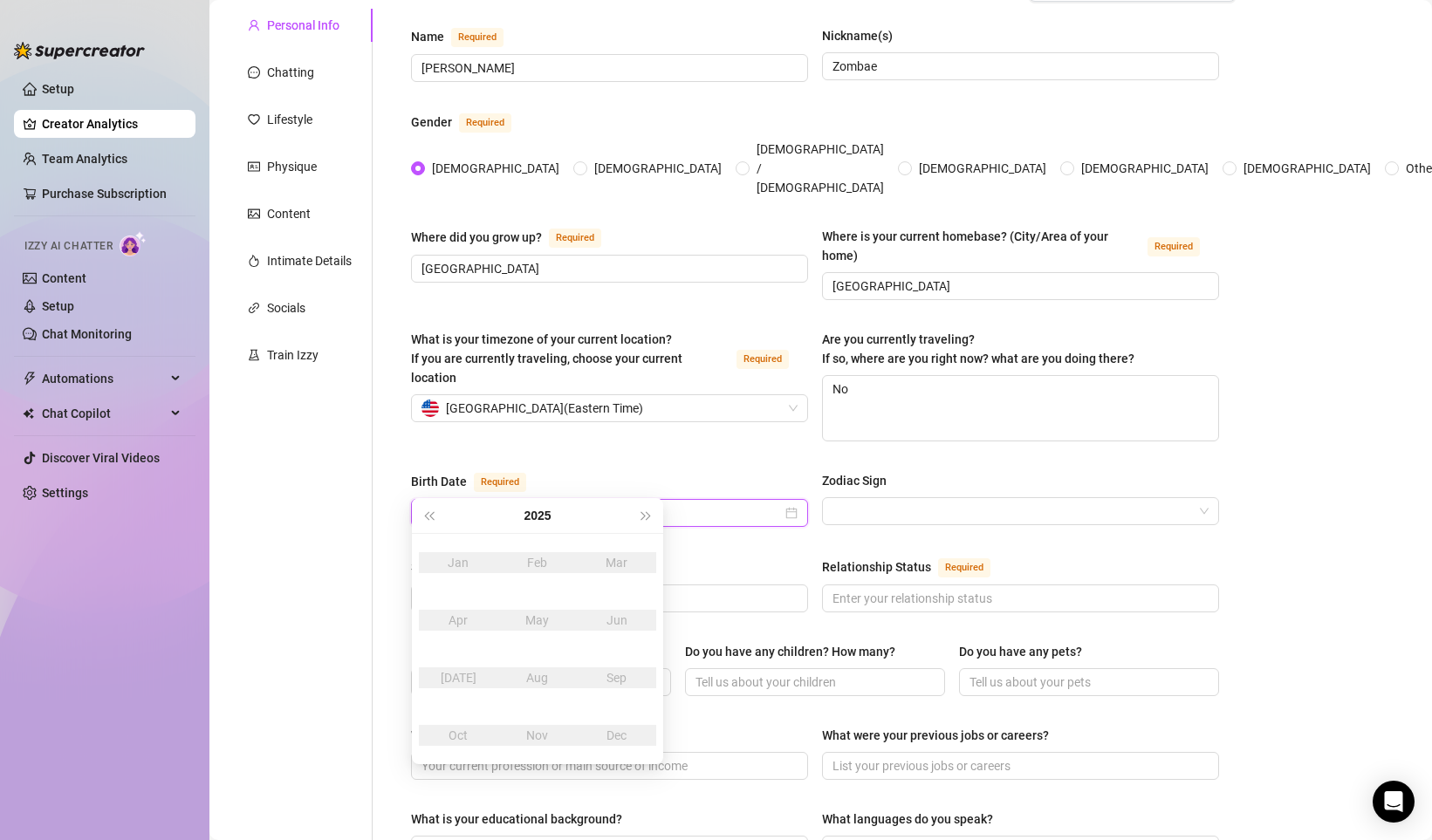
click at [530, 503] on input "Birth Date Required" at bounding box center [601, 513] width 361 height 19
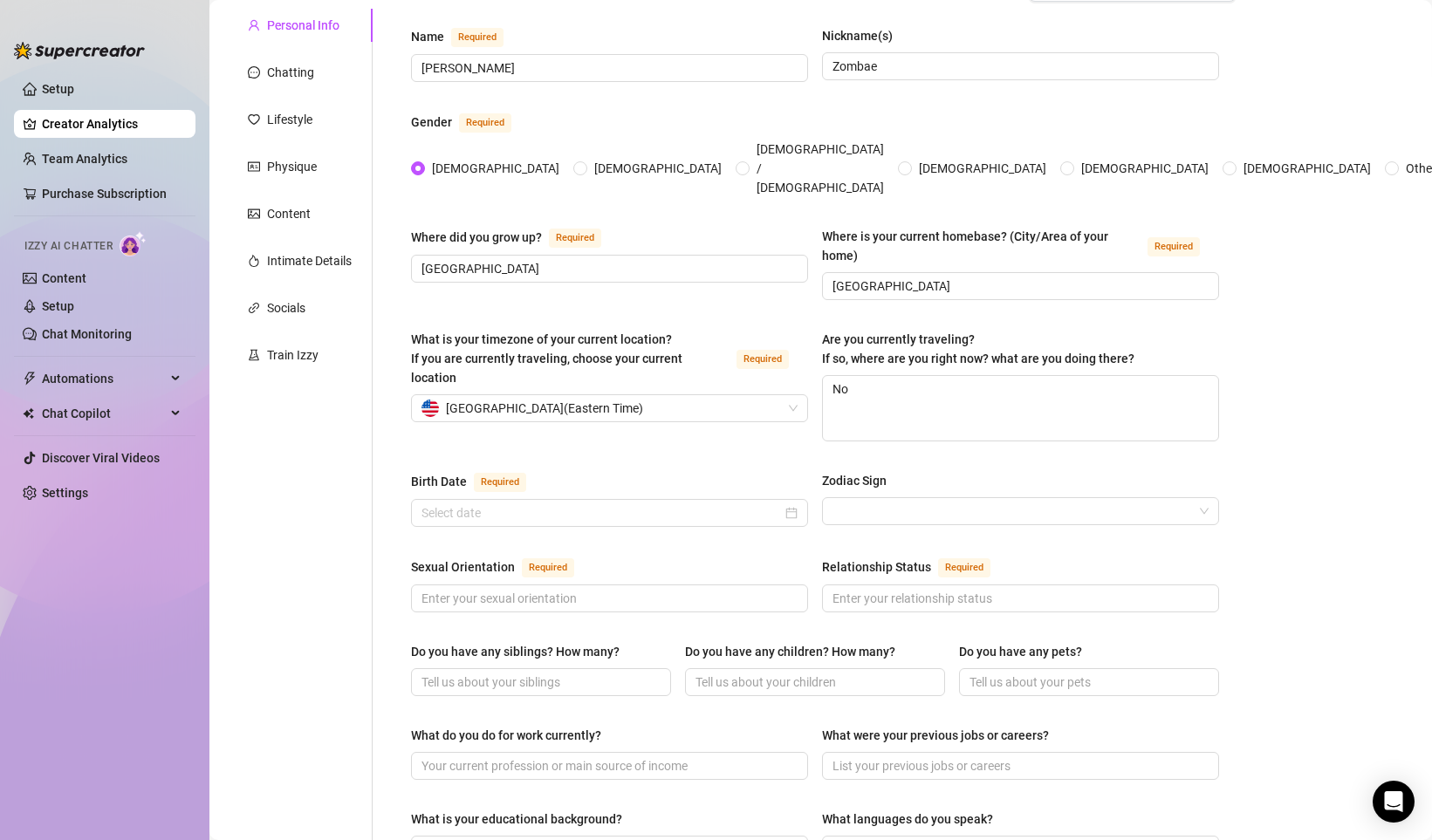
click at [704, 435] on div "Name Required [PERSON_NAME](s) [PERSON_NAME] Gender Required [DEMOGRAPHIC_DATA]…" at bounding box center [814, 740] width 808 height 1427
click at [794, 503] on div at bounding box center [609, 513] width 376 height 19
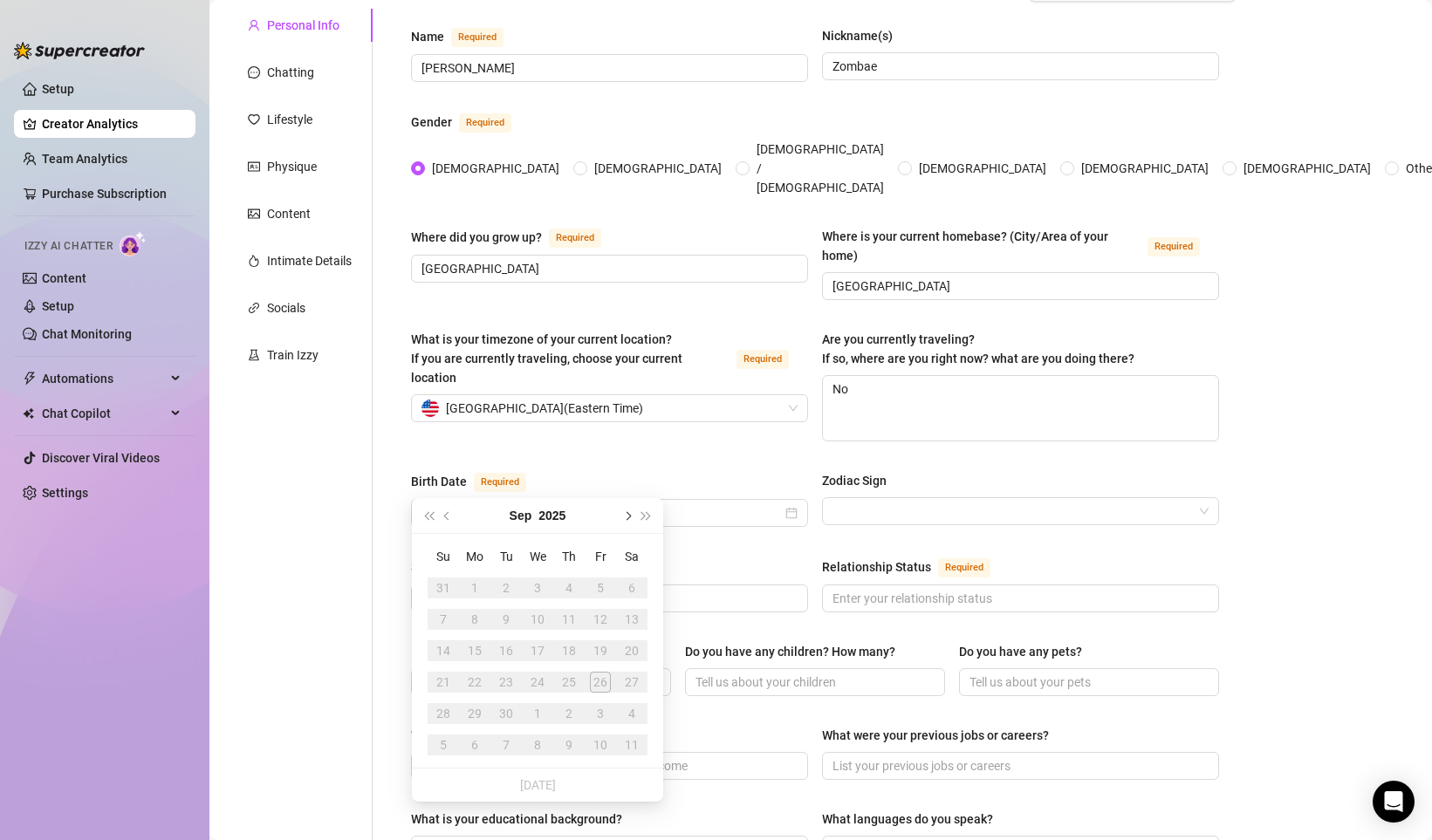
click at [624, 514] on span "Next month (PageDown)" at bounding box center [626, 515] width 9 height 9
click at [602, 648] on div "17" at bounding box center [600, 651] width 21 height 21
click at [495, 503] on input "Birth Date Required" at bounding box center [601, 513] width 361 height 19
click at [602, 650] on div "17" at bounding box center [600, 651] width 21 height 21
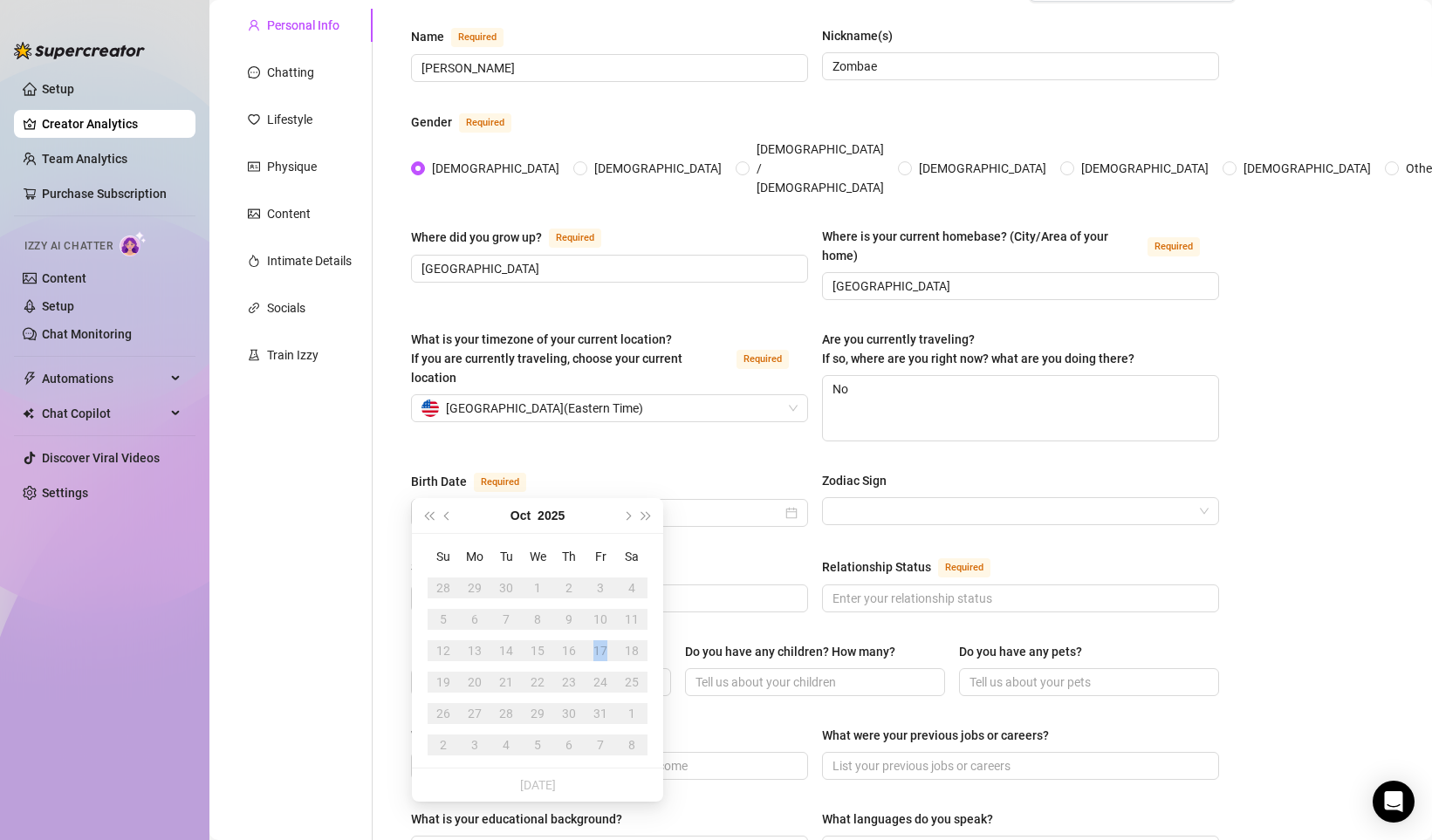
click at [602, 650] on div "17" at bounding box center [600, 651] width 21 height 21
click at [451, 510] on button "Previous month (PageUp)" at bounding box center [447, 516] width 19 height 35
click at [449, 510] on button "Previous month (PageUp)" at bounding box center [447, 516] width 19 height 35
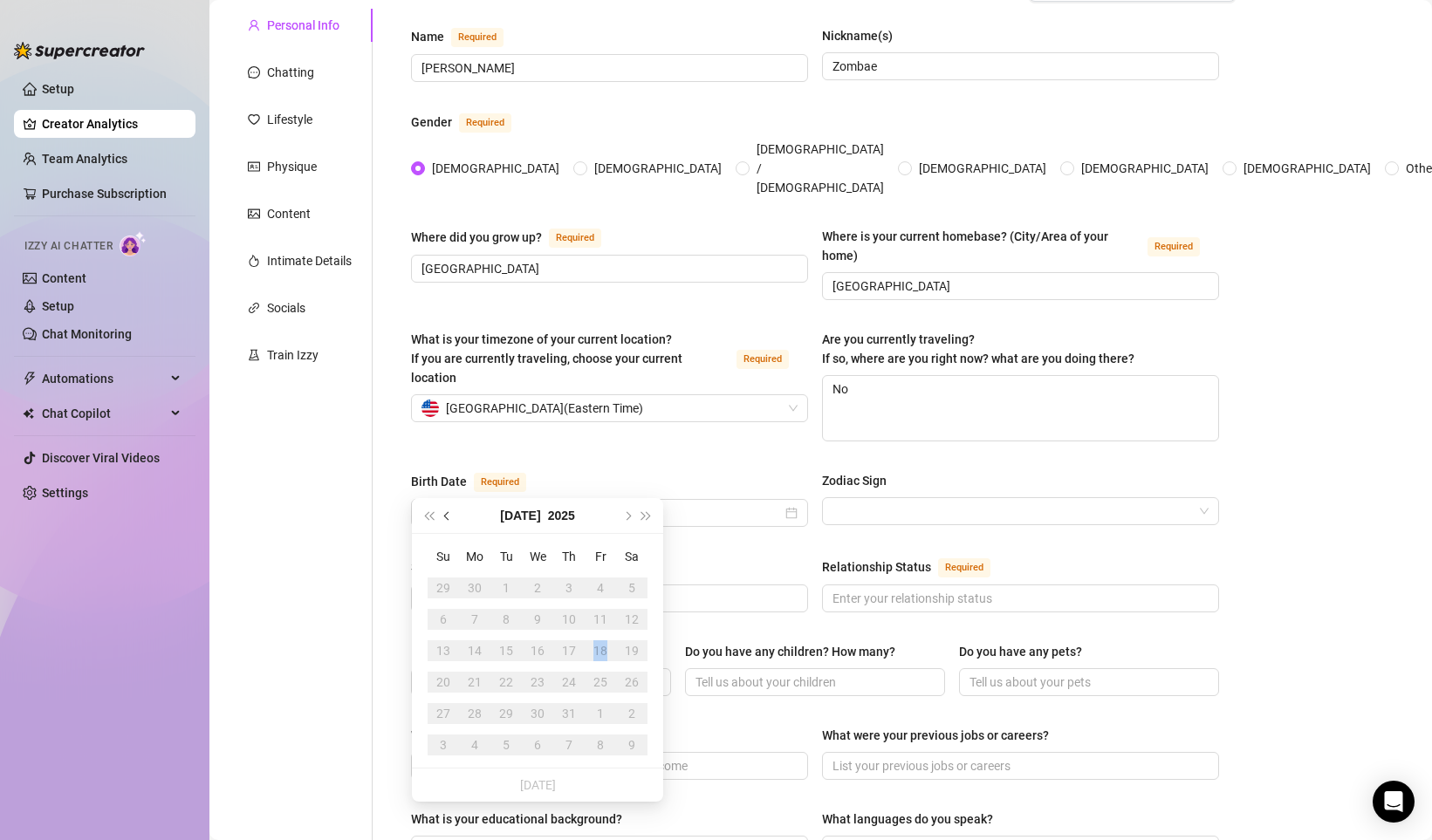
click at [449, 510] on button "Previous month (PageUp)" at bounding box center [447, 516] width 19 height 35
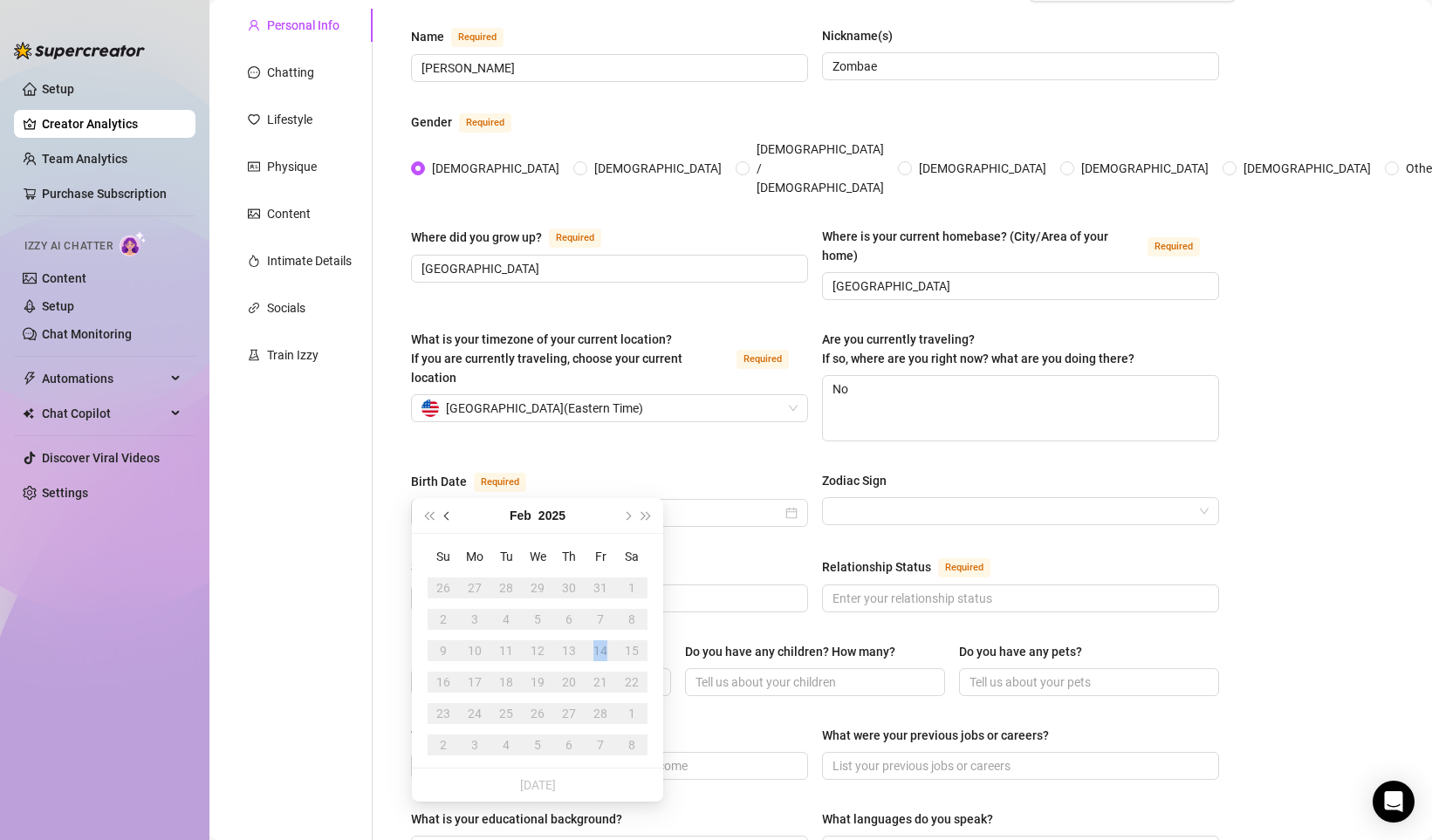
click at [449, 510] on button "Previous month (PageUp)" at bounding box center [447, 516] width 19 height 35
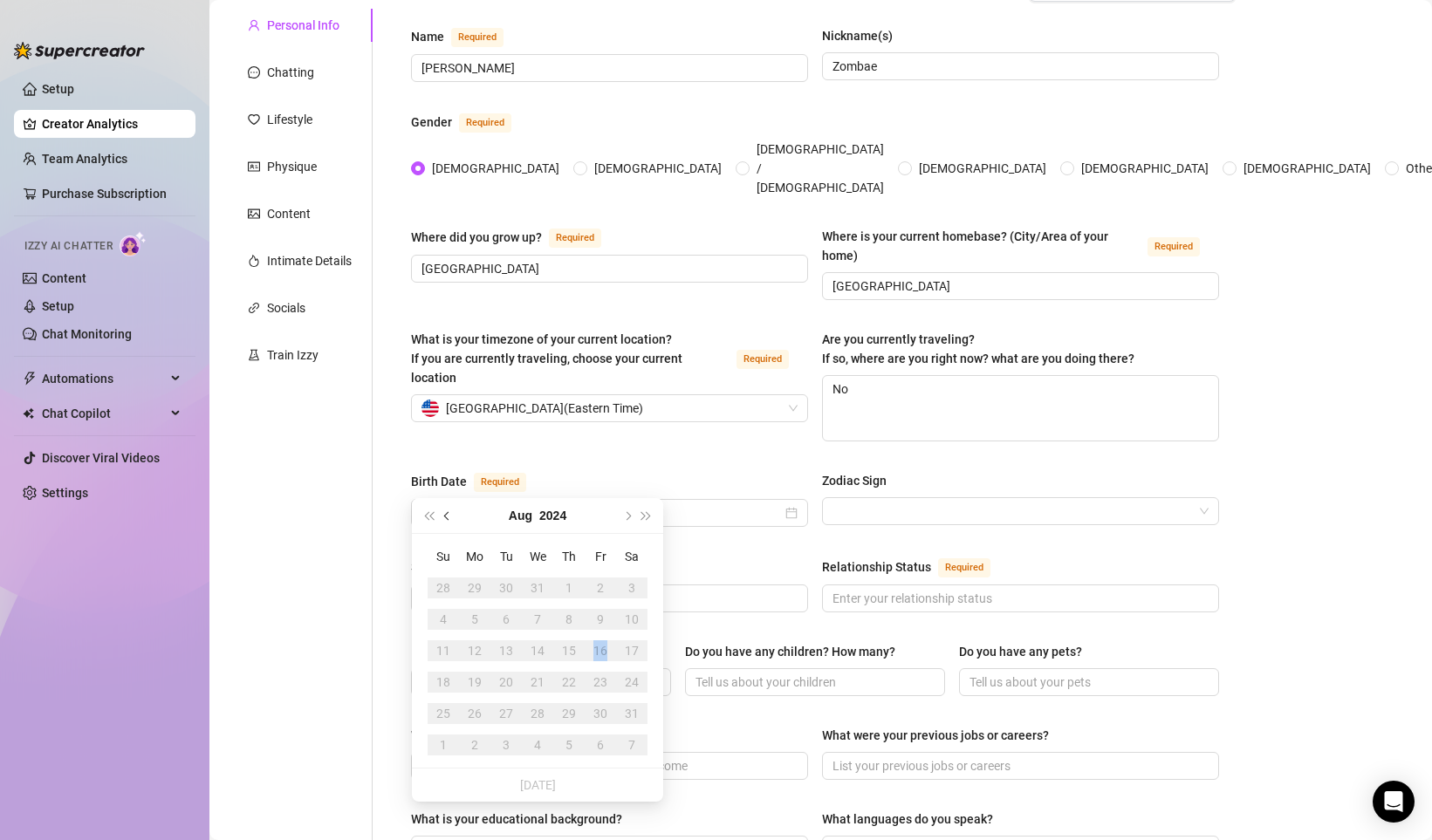
click at [449, 510] on button "Previous month (PageUp)" at bounding box center [447, 516] width 19 height 35
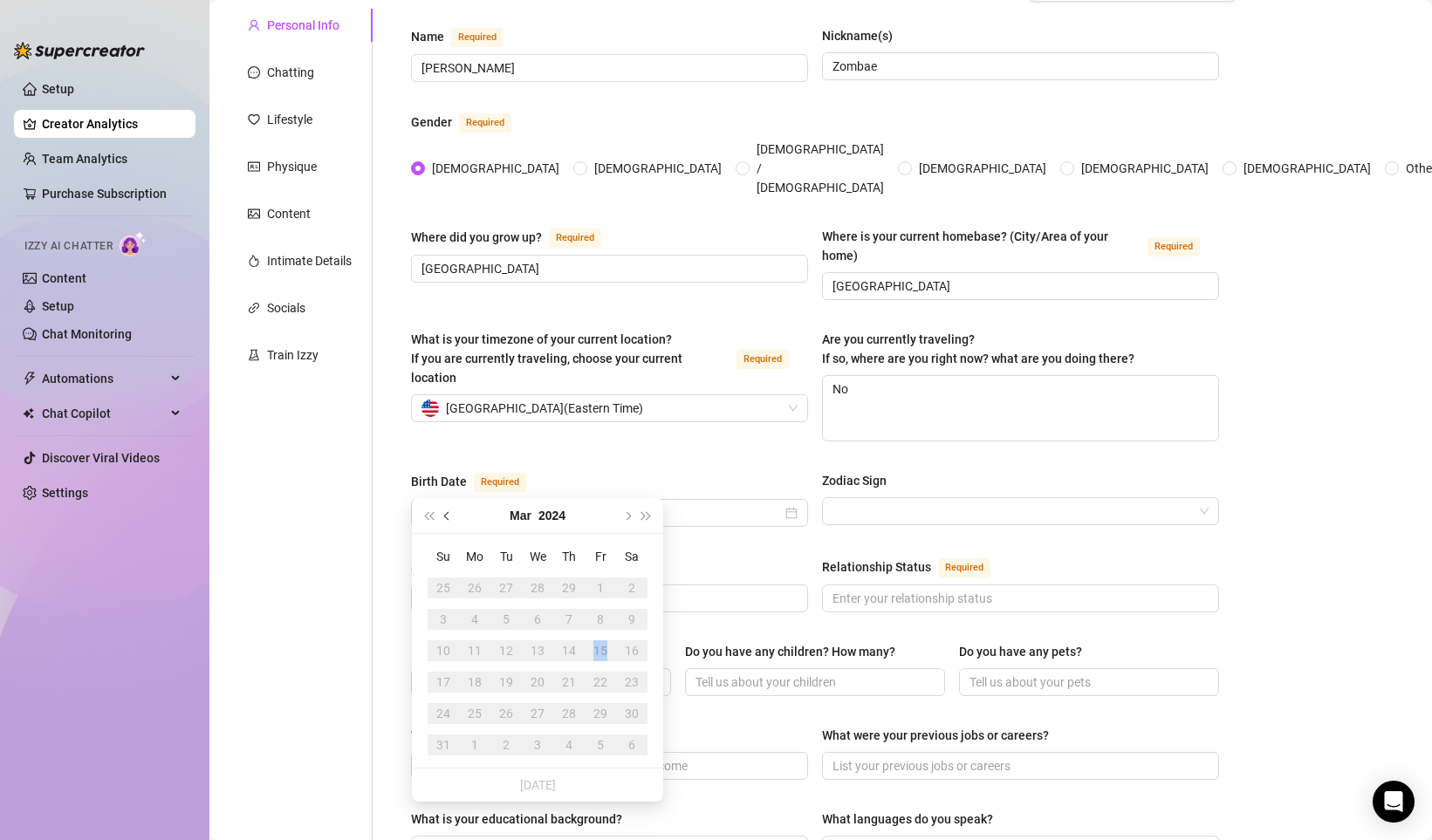
click at [449, 510] on button "Previous month (PageUp)" at bounding box center [447, 516] width 19 height 35
click at [553, 519] on button "2023" at bounding box center [552, 516] width 27 height 35
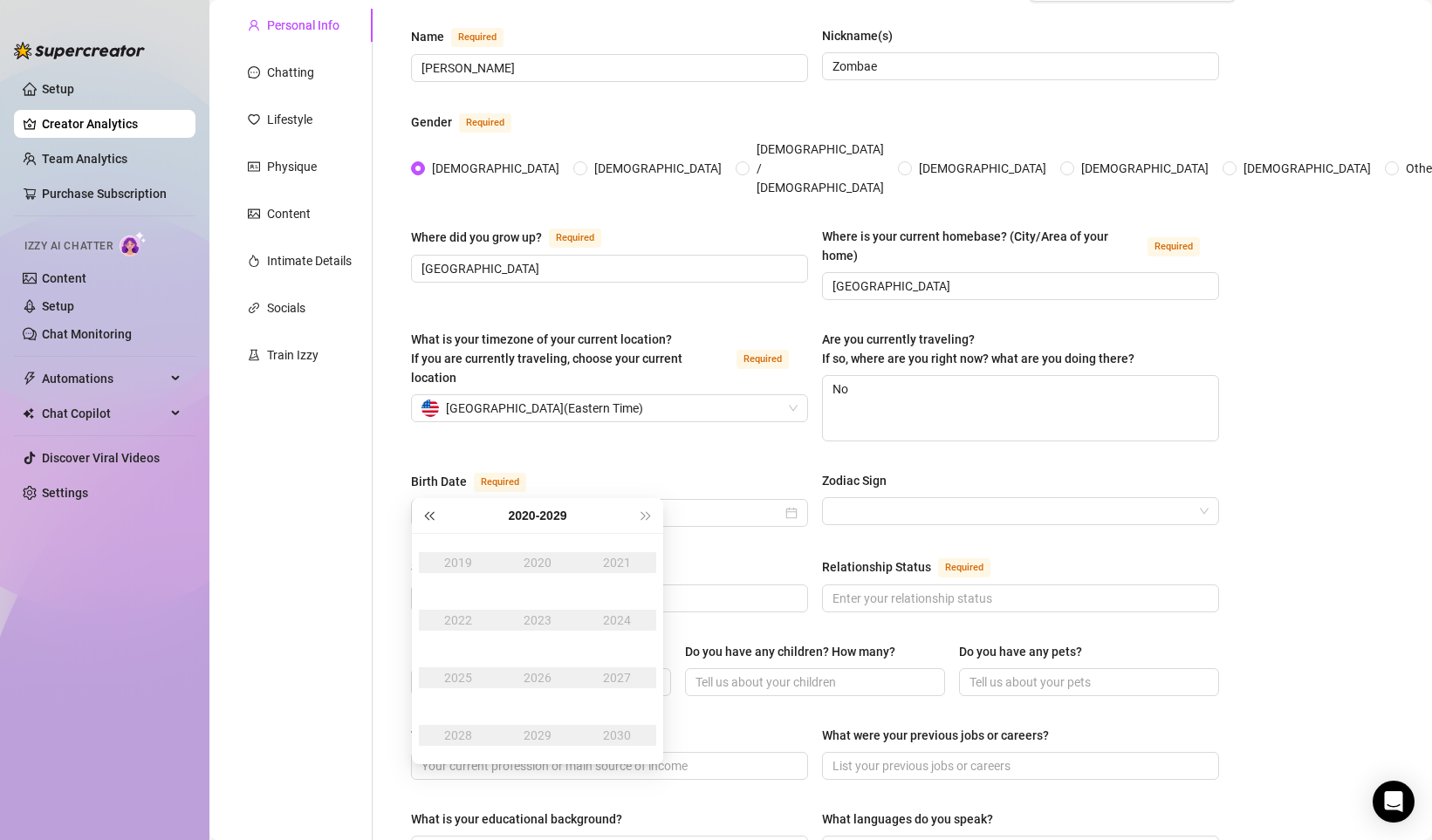
click at [435, 520] on button "Last year (Control + left)" at bounding box center [428, 516] width 19 height 35
click at [428, 514] on span "Last year (Control + left)" at bounding box center [428, 515] width 9 height 9
type input "[DATE]"
click at [427, 516] on span "Last year (Control + left)" at bounding box center [428, 515] width 9 height 9
type input "[DATE]"
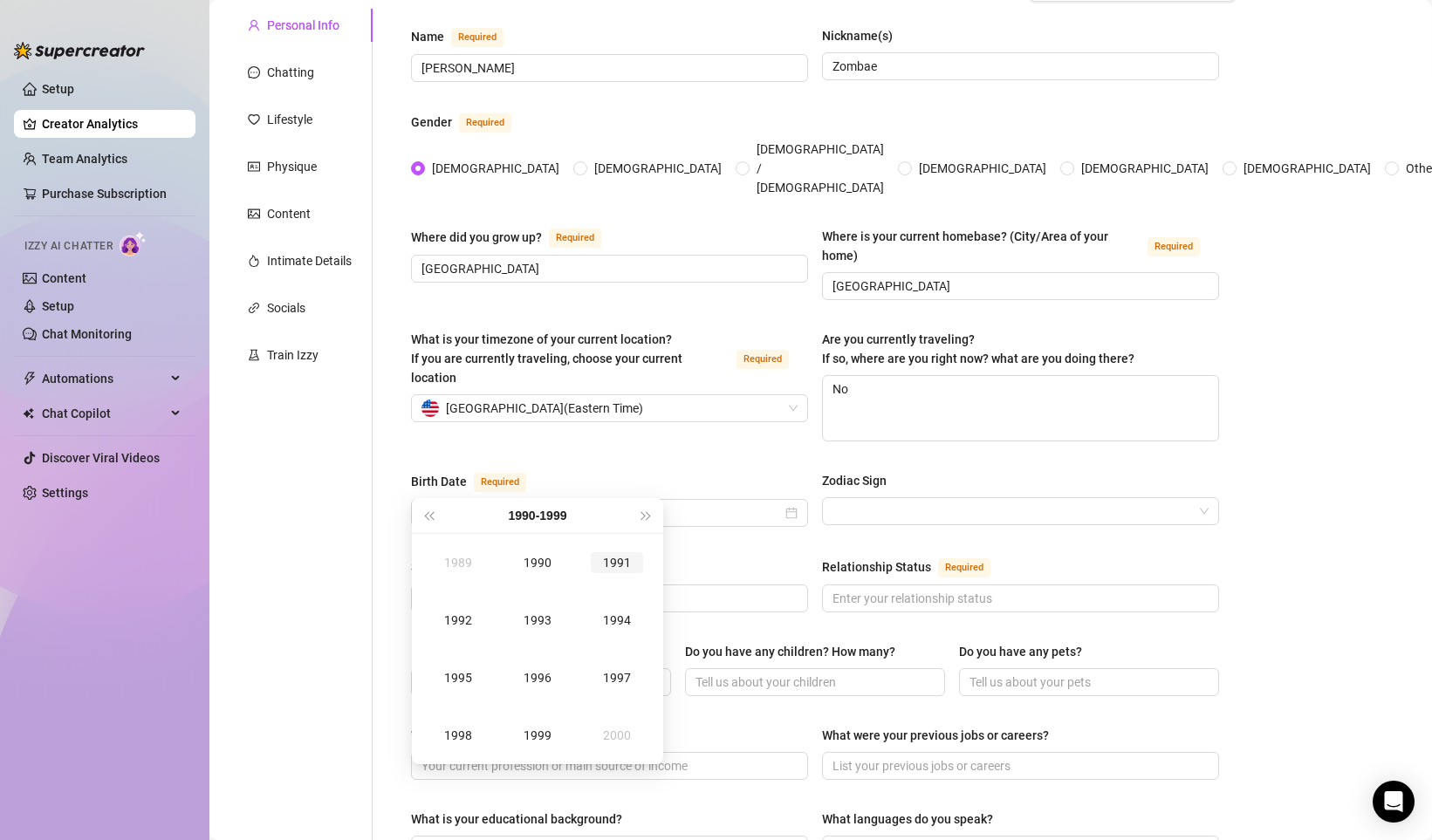
type input "[DATE]"
click at [616, 616] on div "1994" at bounding box center [617, 620] width 52 height 21
click at [459, 739] on div "Oct" at bounding box center [458, 735] width 52 height 21
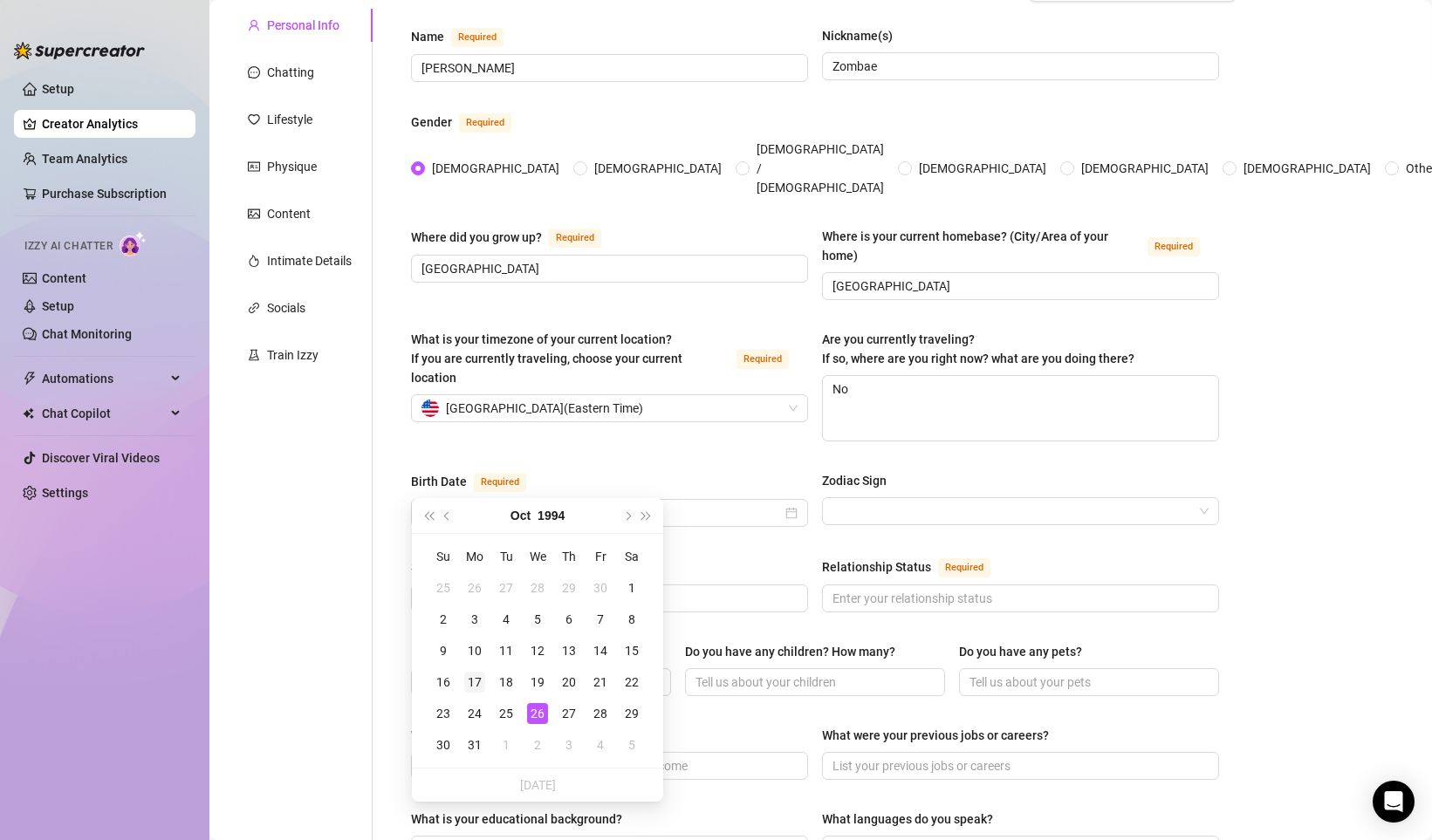
type input "[DATE]"
click at [478, 680] on div "17" at bounding box center [475, 682] width 21 height 21
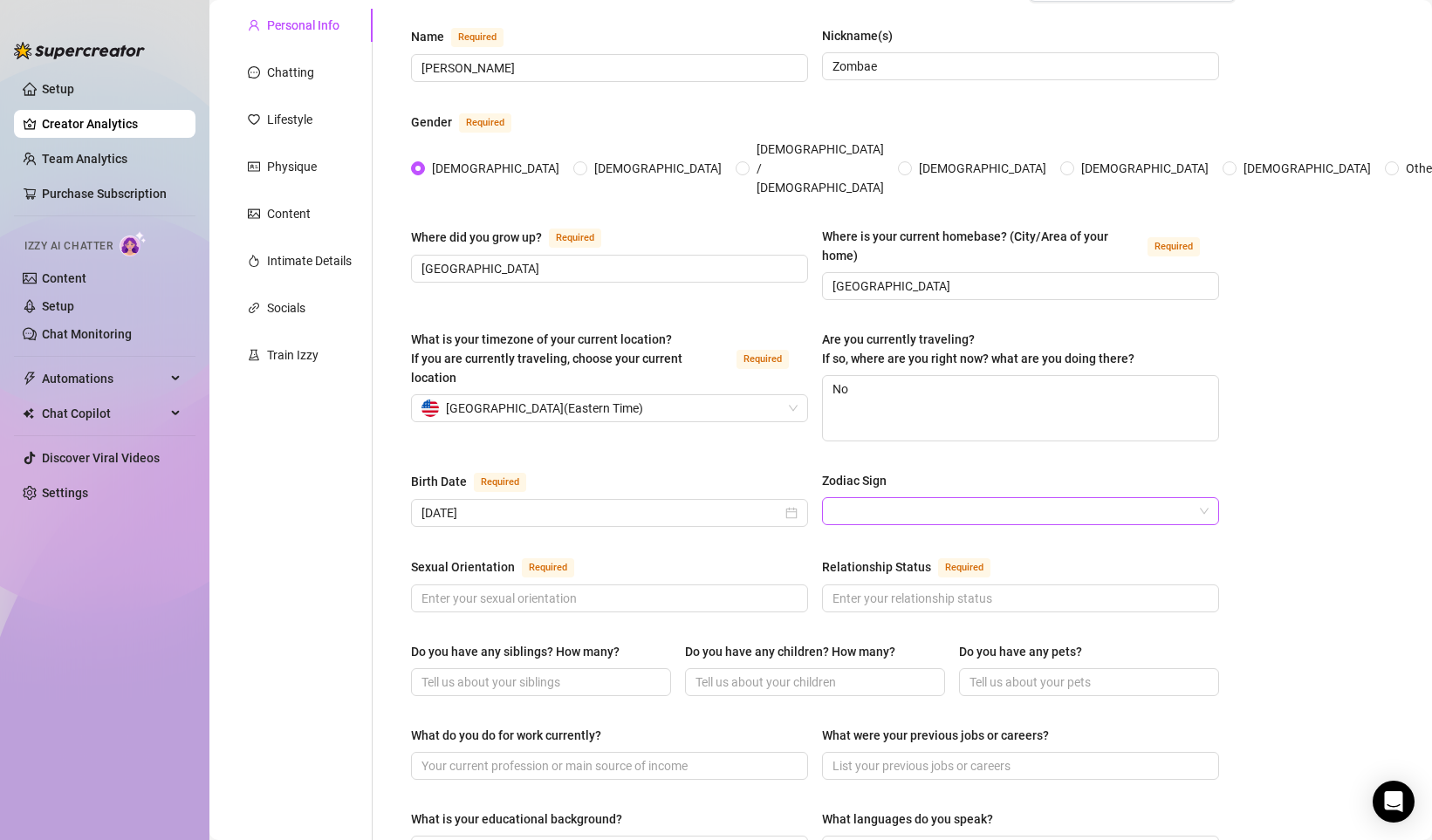
click at [914, 498] on input "Zodiac Sign" at bounding box center [1012, 512] width 361 height 27
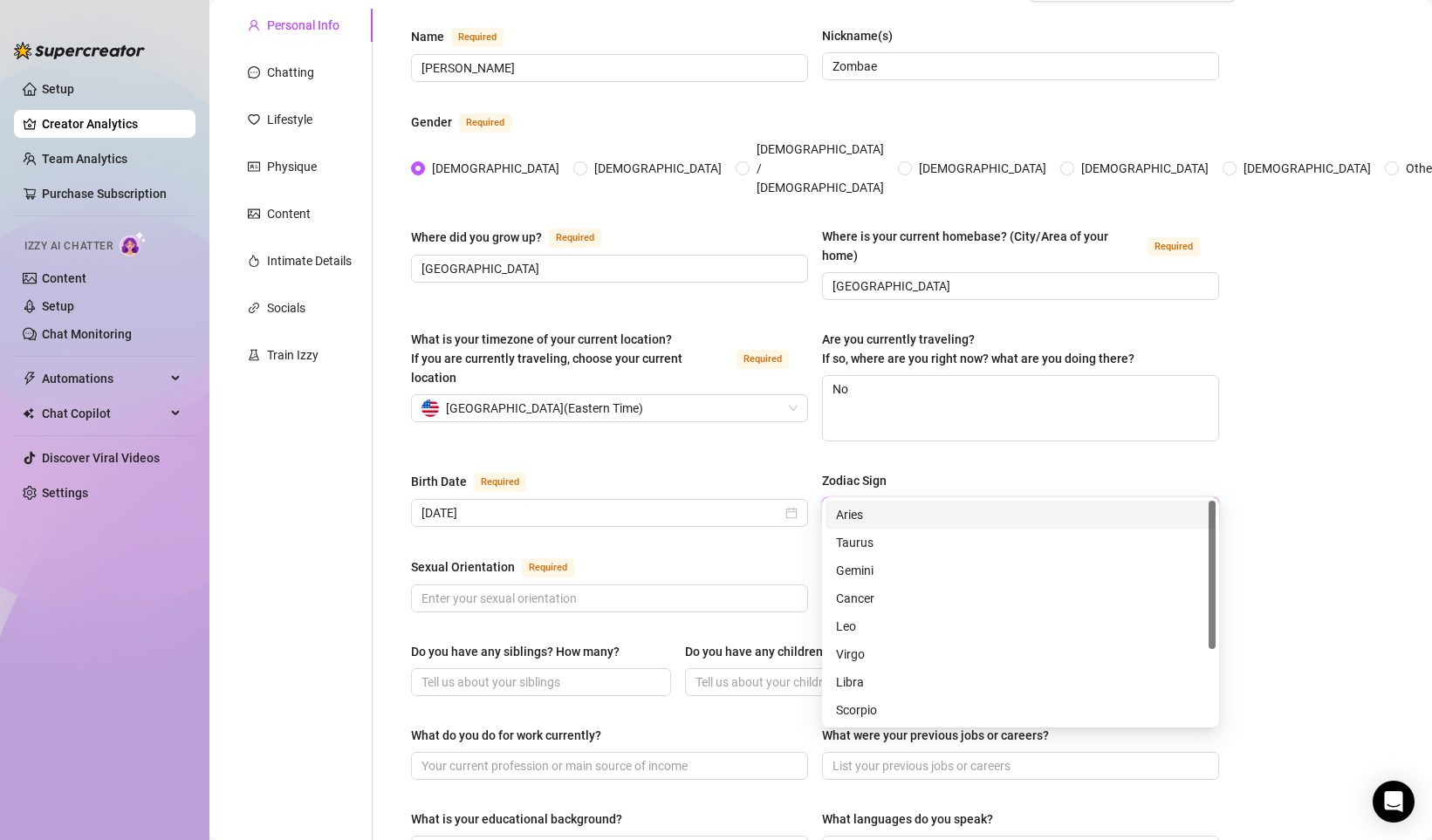
click at [912, 471] on div "Zodiac Sign" at bounding box center [1020, 484] width 397 height 27
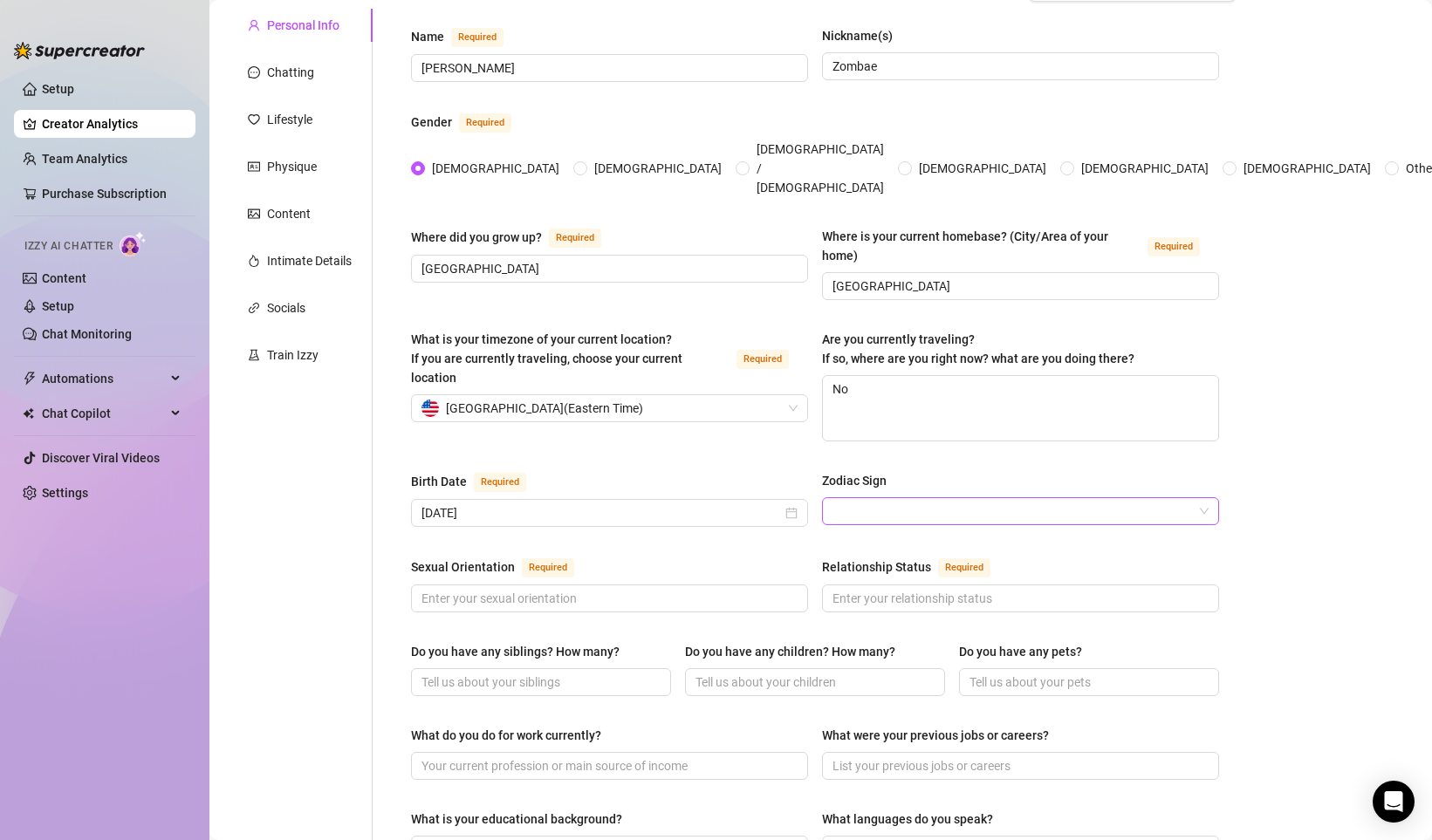
click at [873, 498] on input "Zodiac Sign" at bounding box center [1012, 512] width 361 height 27
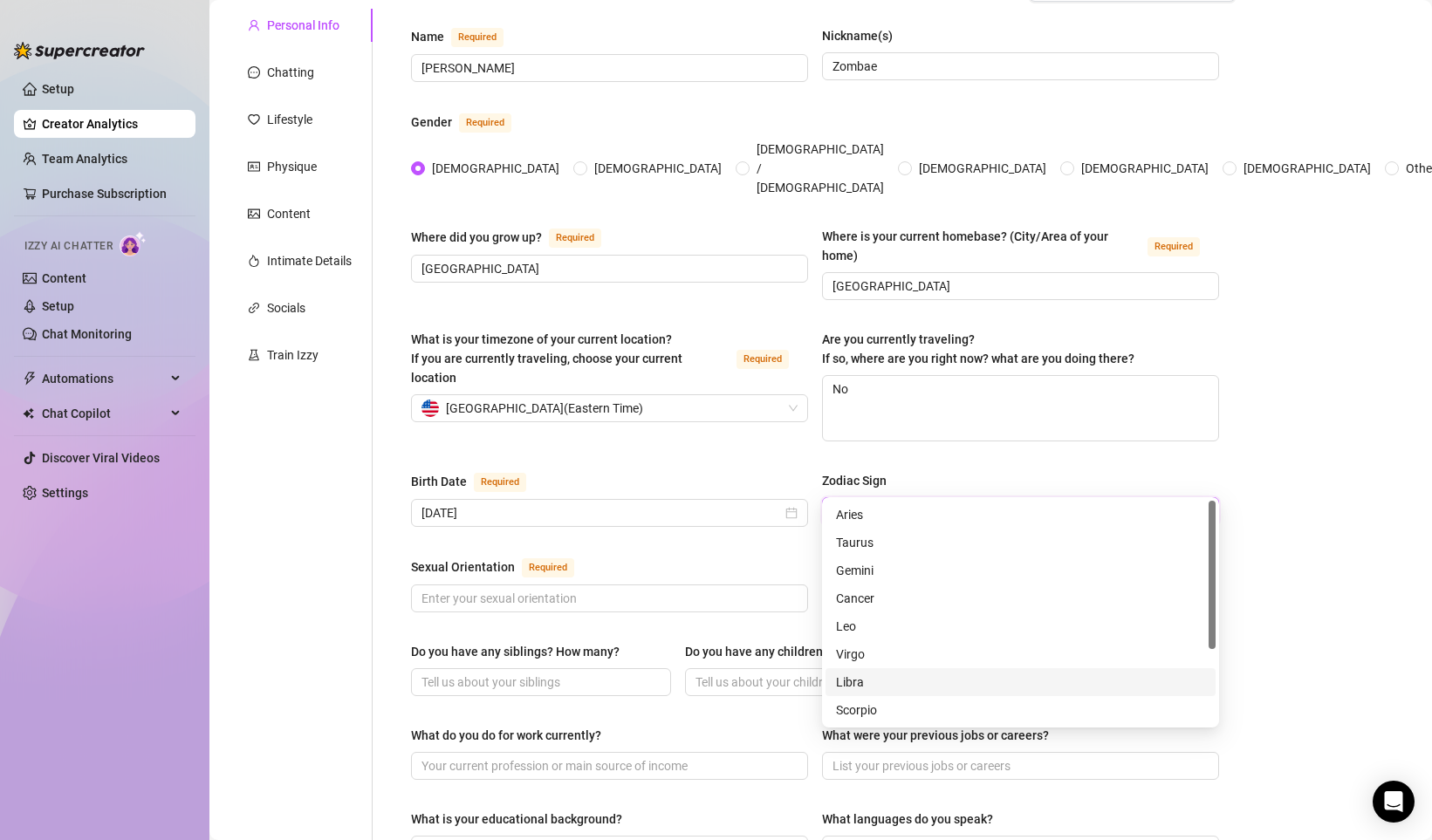
drag, startPoint x: 867, startPoint y: 655, endPoint x: 865, endPoint y: 680, distance: 25.1
click at [865, 680] on div "Aries Taurus Gemini [MEDICAL_DATA] [PERSON_NAME] Virgo Libra Scorpio Sagittariu…" at bounding box center [1020, 639] width 390 height 279
click at [854, 679] on div "Libra" at bounding box center [1020, 682] width 369 height 19
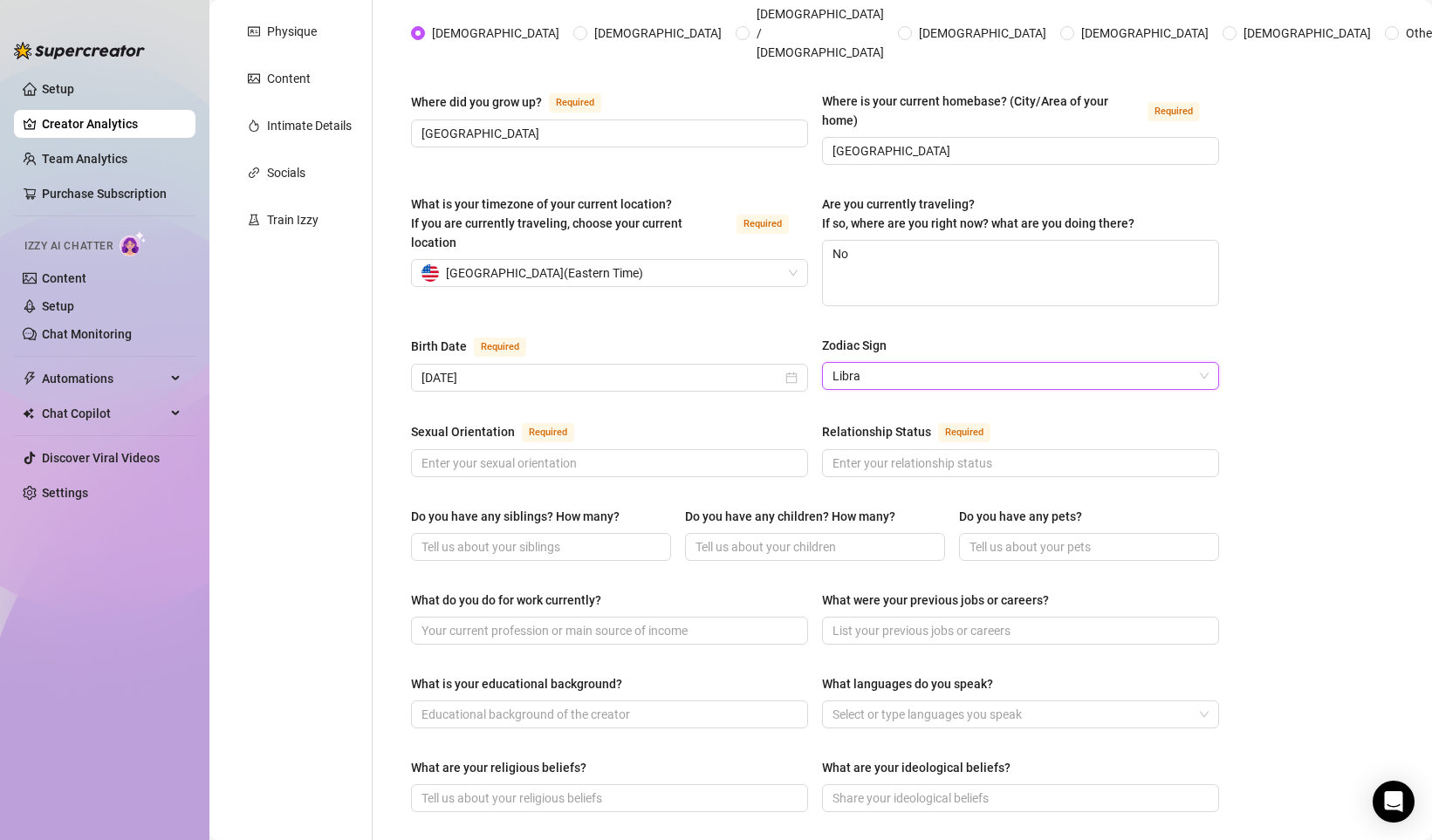
scroll to position [337, 0]
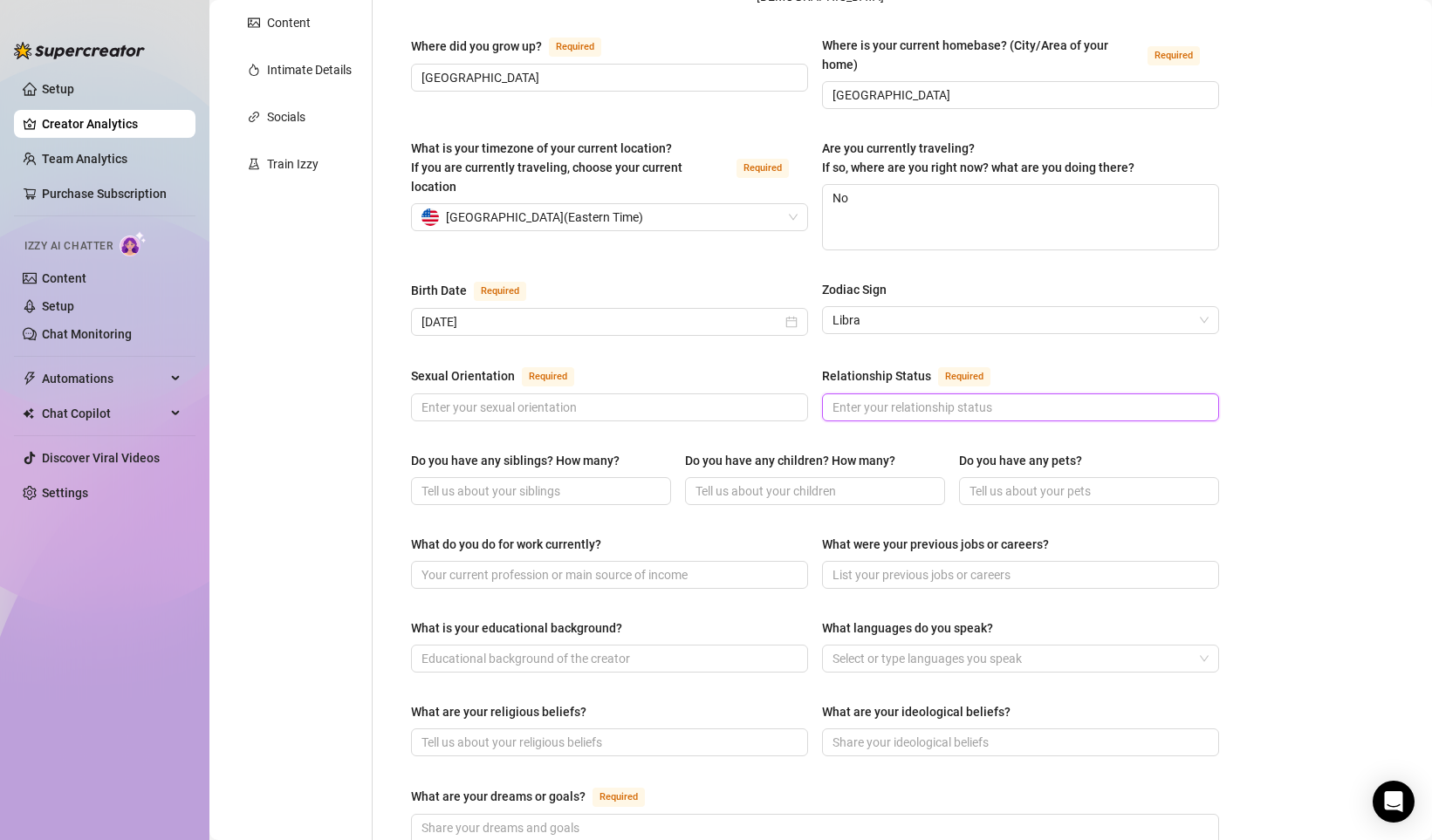
click at [863, 398] on input "Relationship Status Required" at bounding box center [1018, 407] width 372 height 19
type input "Single"
click at [618, 398] on input "Sexual Orientation Required" at bounding box center [607, 407] width 372 height 19
type input "b"
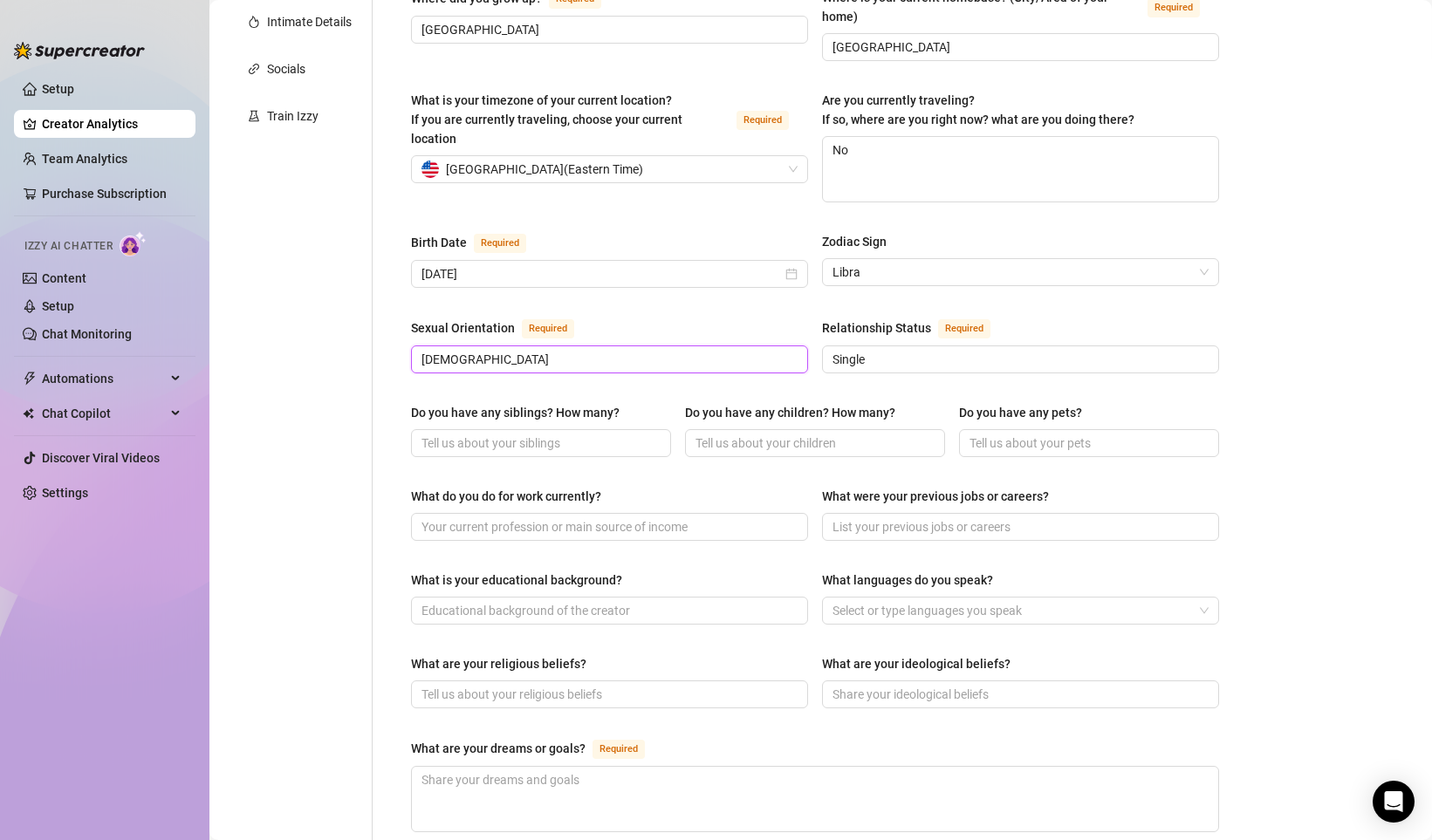
scroll to position [397, 0]
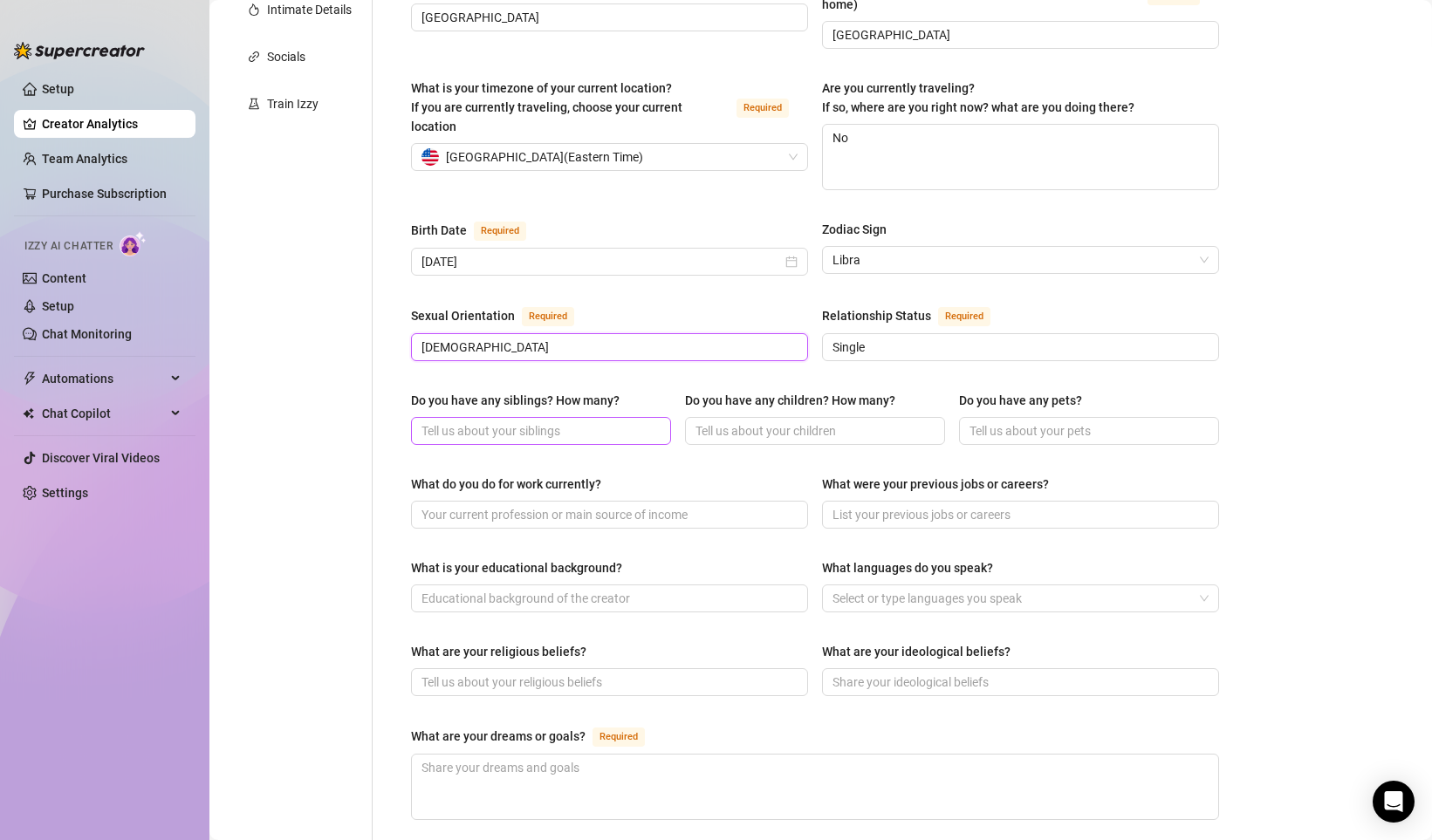
type input "[DEMOGRAPHIC_DATA]"
click at [579, 421] on input "Do you have any siblings? How many?" at bounding box center [539, 431] width 236 height 19
click at [1032, 421] on input "Do you have any pets?" at bounding box center [1088, 431] width 236 height 19
click at [1046, 421] on input "2 dogs, scooby and brutus (english Bulldog)" at bounding box center [1088, 431] width 236 height 19
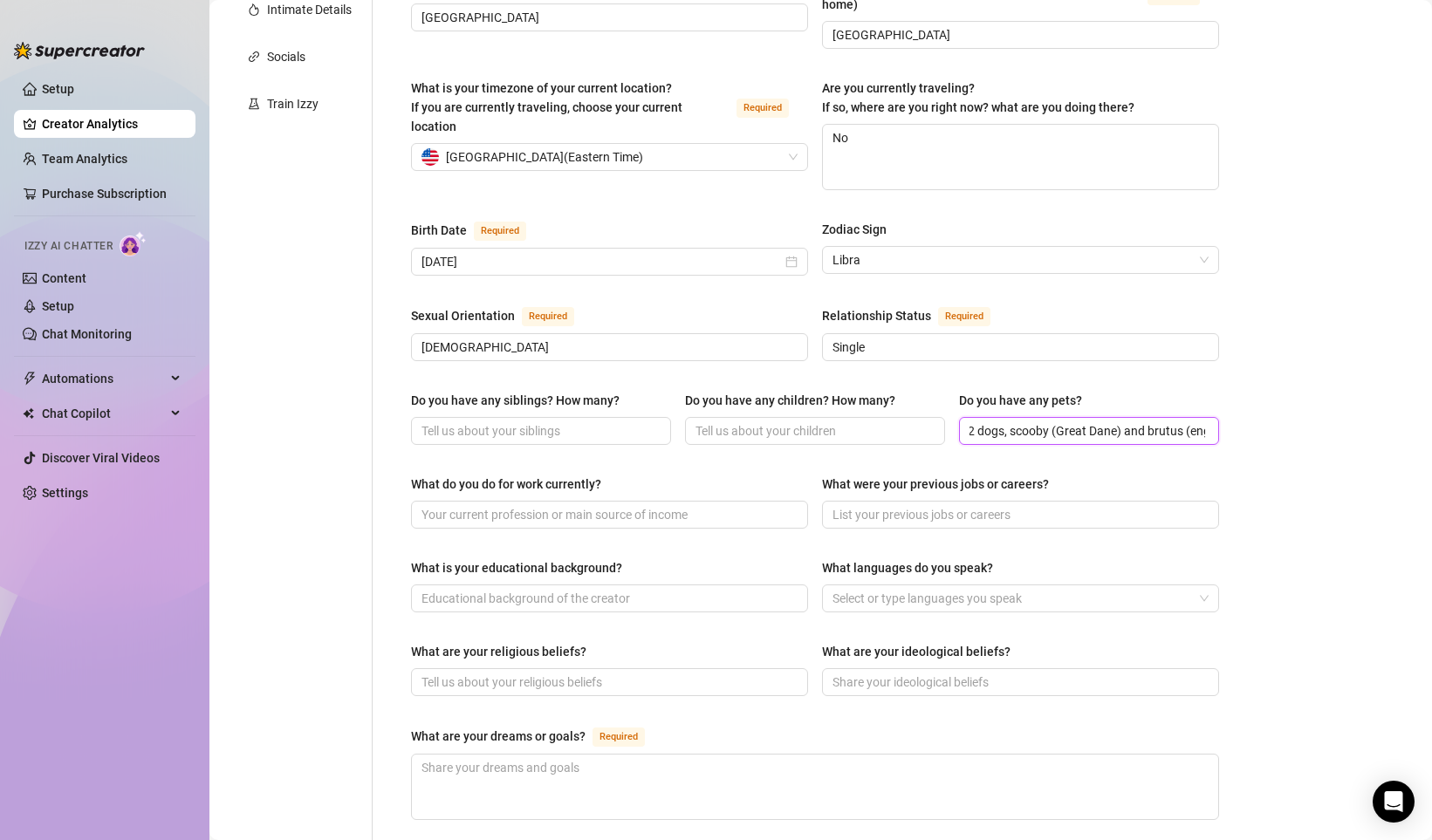
click at [1152, 421] on input "2 dogs, scooby (Great Dane) and brutus (english Bulldog)" at bounding box center [1088, 431] width 236 height 19
type input "2 dogs, scooby (Great Dane) and [PERSON_NAME] (english Bulldog)"
click at [1112, 440] on div "Name Required [PERSON_NAME](s) [PERSON_NAME] Gender Required [DEMOGRAPHIC_DATA]…" at bounding box center [814, 488] width 808 height 1427
click at [539, 505] on input "What do you do for work currently?" at bounding box center [607, 515] width 372 height 19
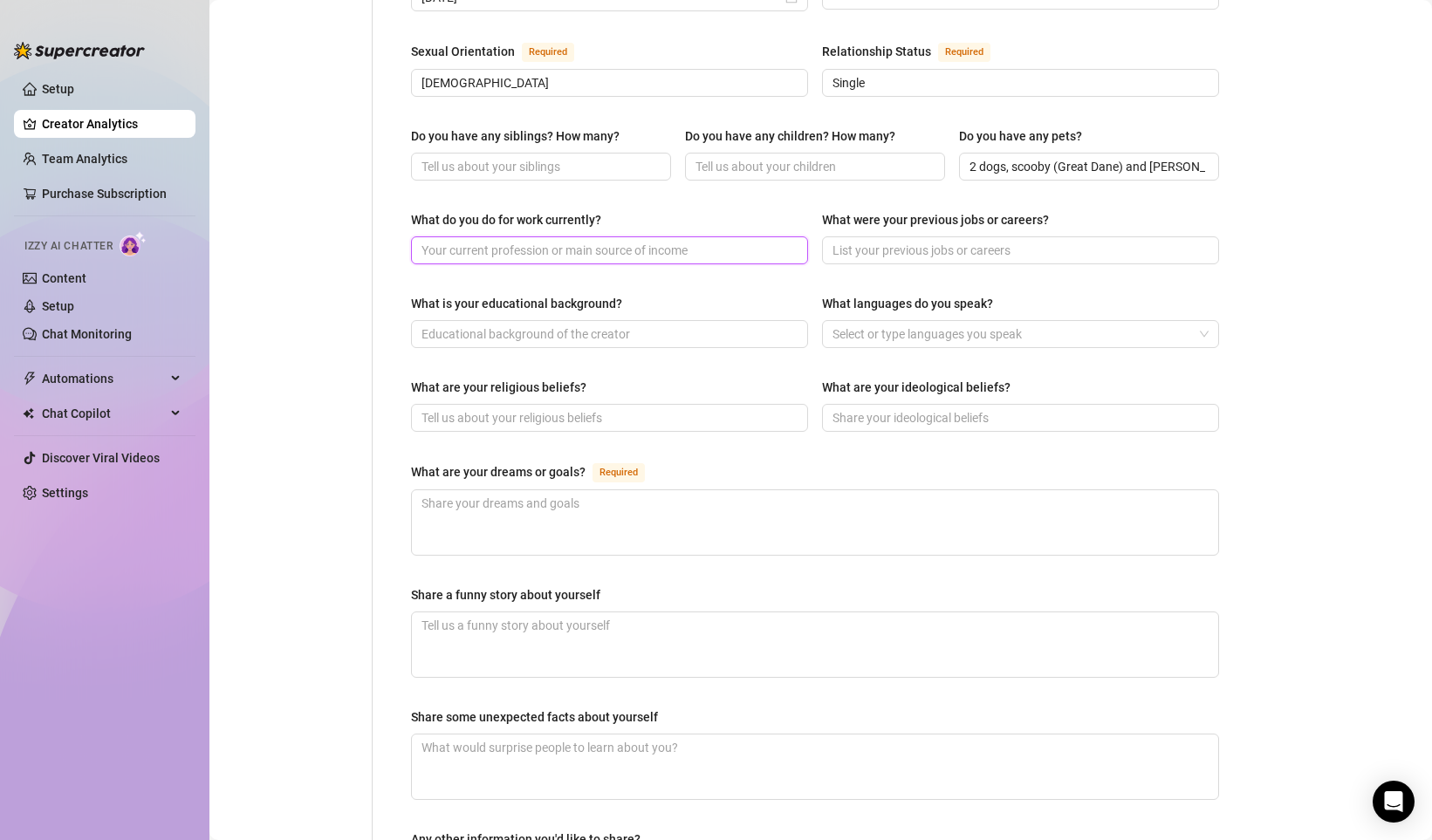
scroll to position [663, 0]
type input "Creator"
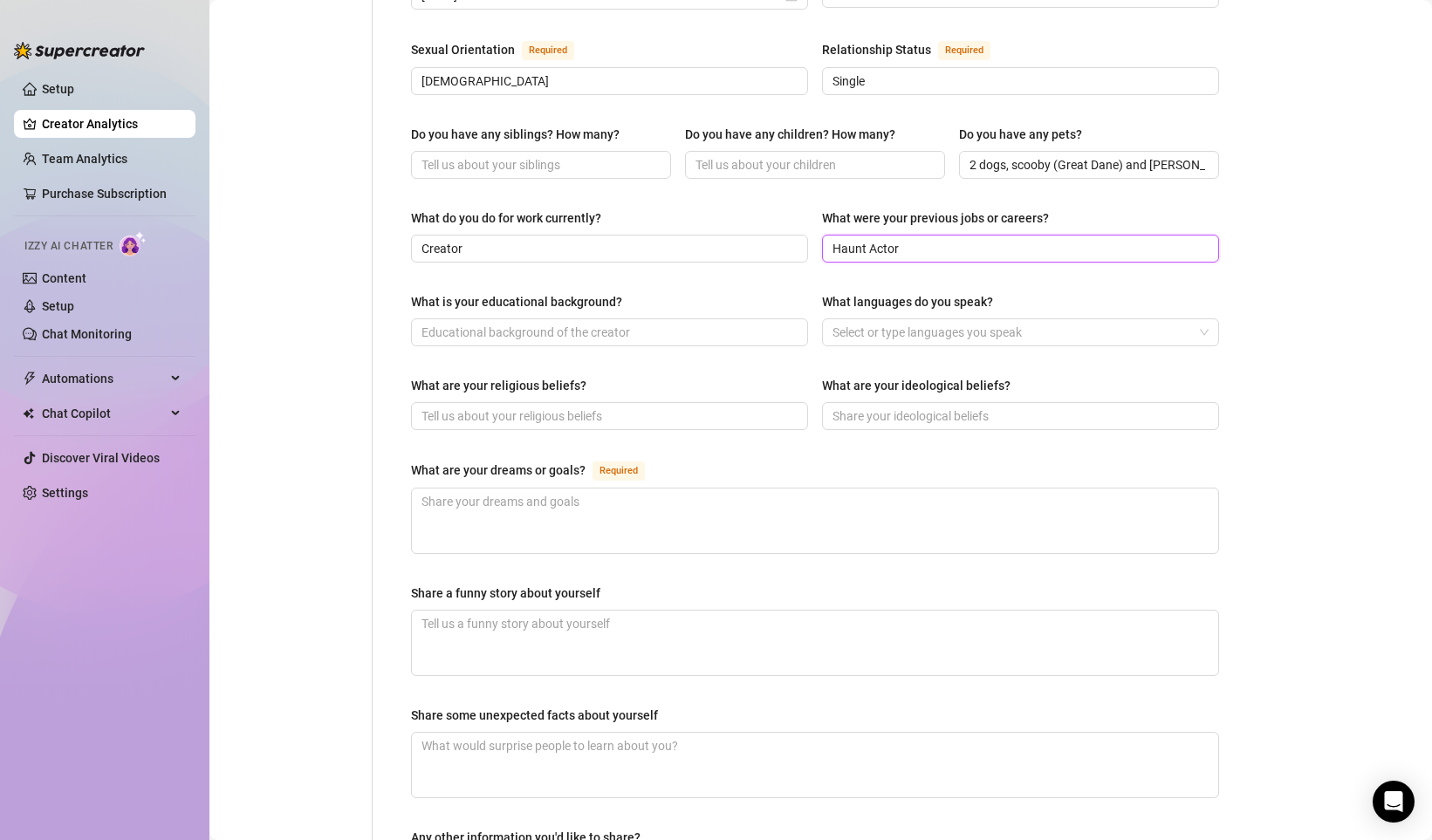
type input "Haunt Actor"
type input "College"
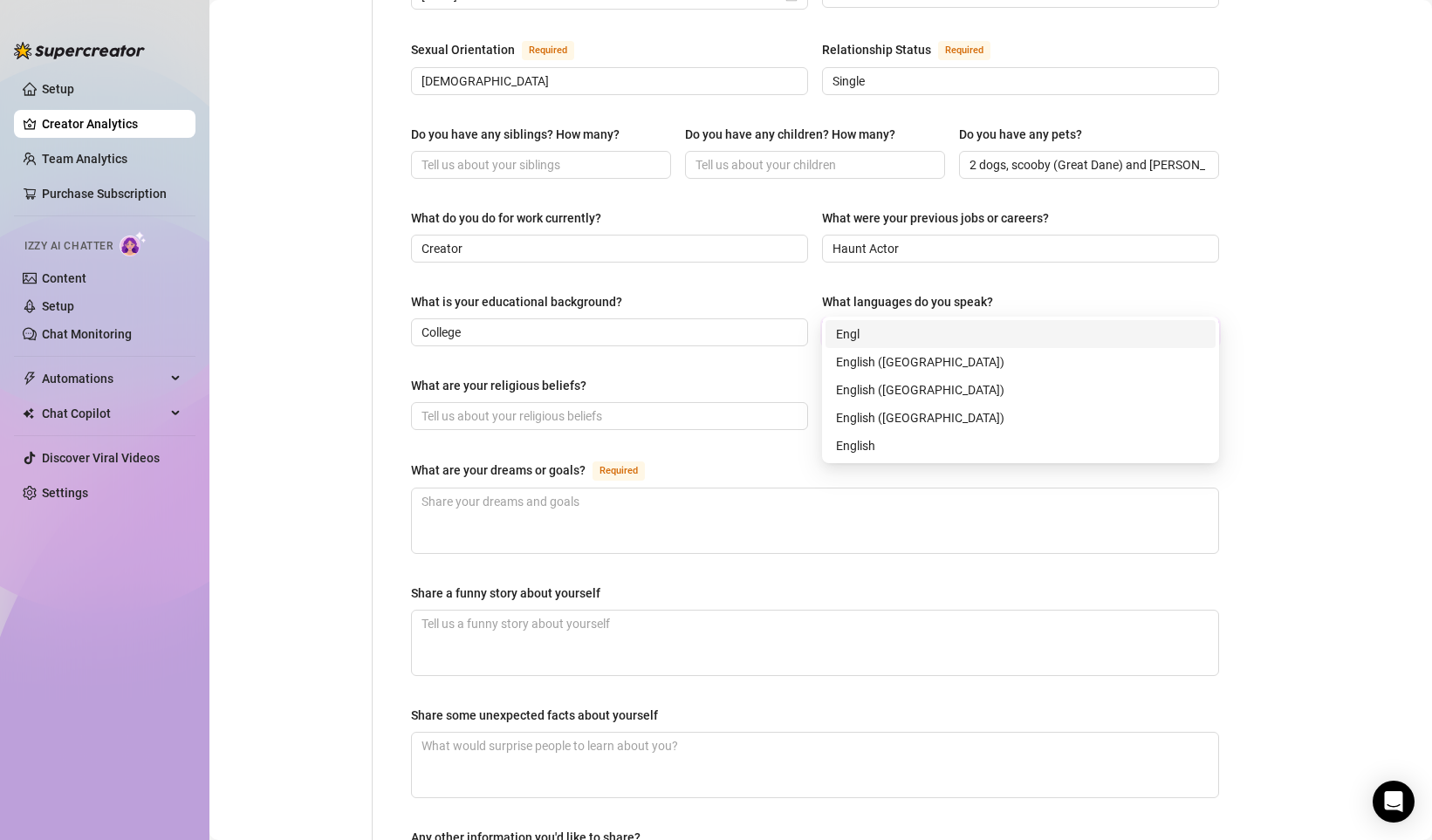
type input "English"
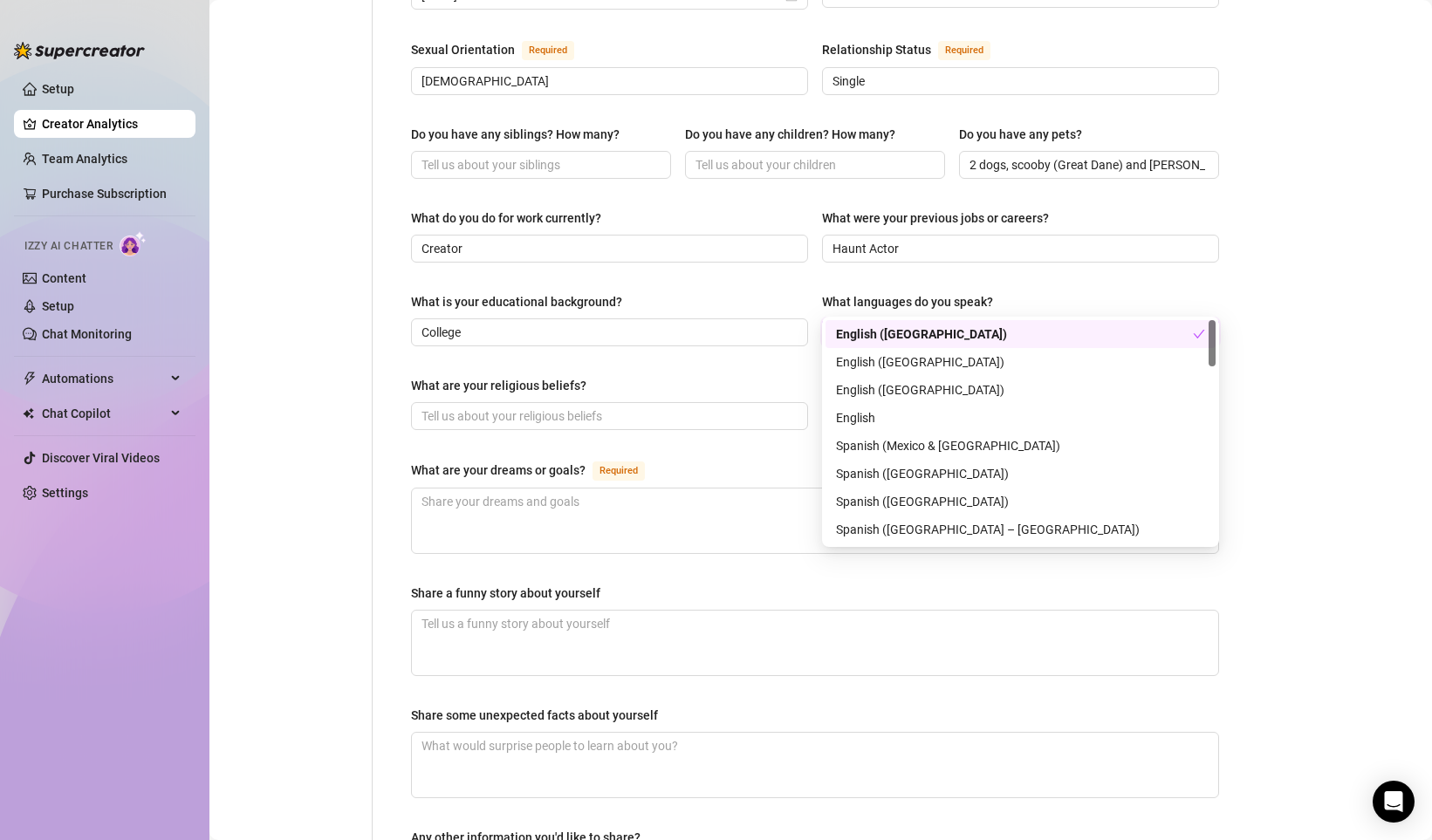
click at [647, 376] on div "What are your religious beliefs?" at bounding box center [609, 389] width 397 height 27
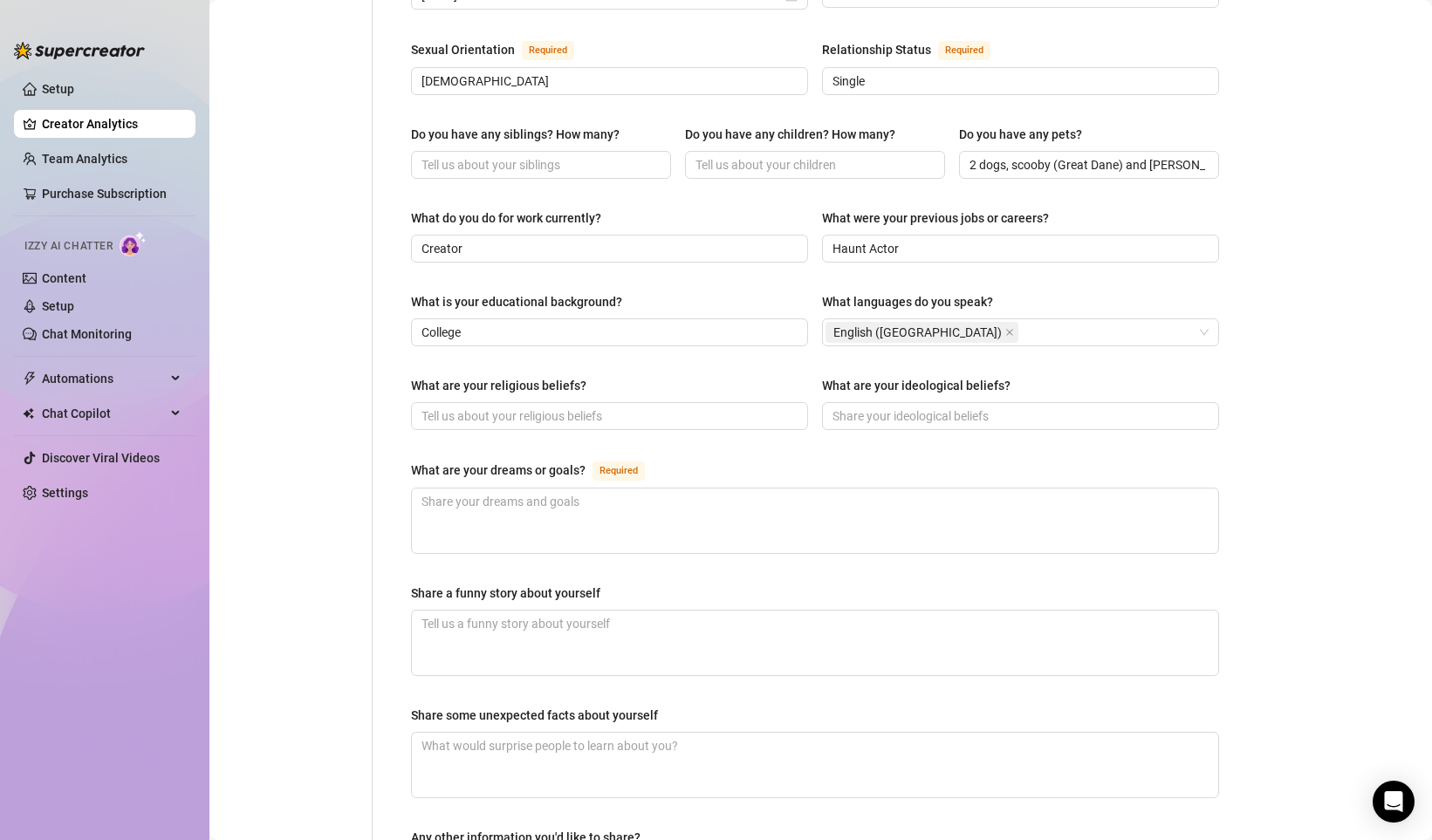
click at [577, 402] on div "What are your religious beliefs? What are your ideological beliefs?" at bounding box center [814, 410] width 808 height 69
click at [577, 406] on input "What are your religious beliefs?" at bounding box center [607, 416] width 372 height 19
click at [912, 406] on input "What are your ideological beliefs?" at bounding box center [1018, 416] width 372 height 19
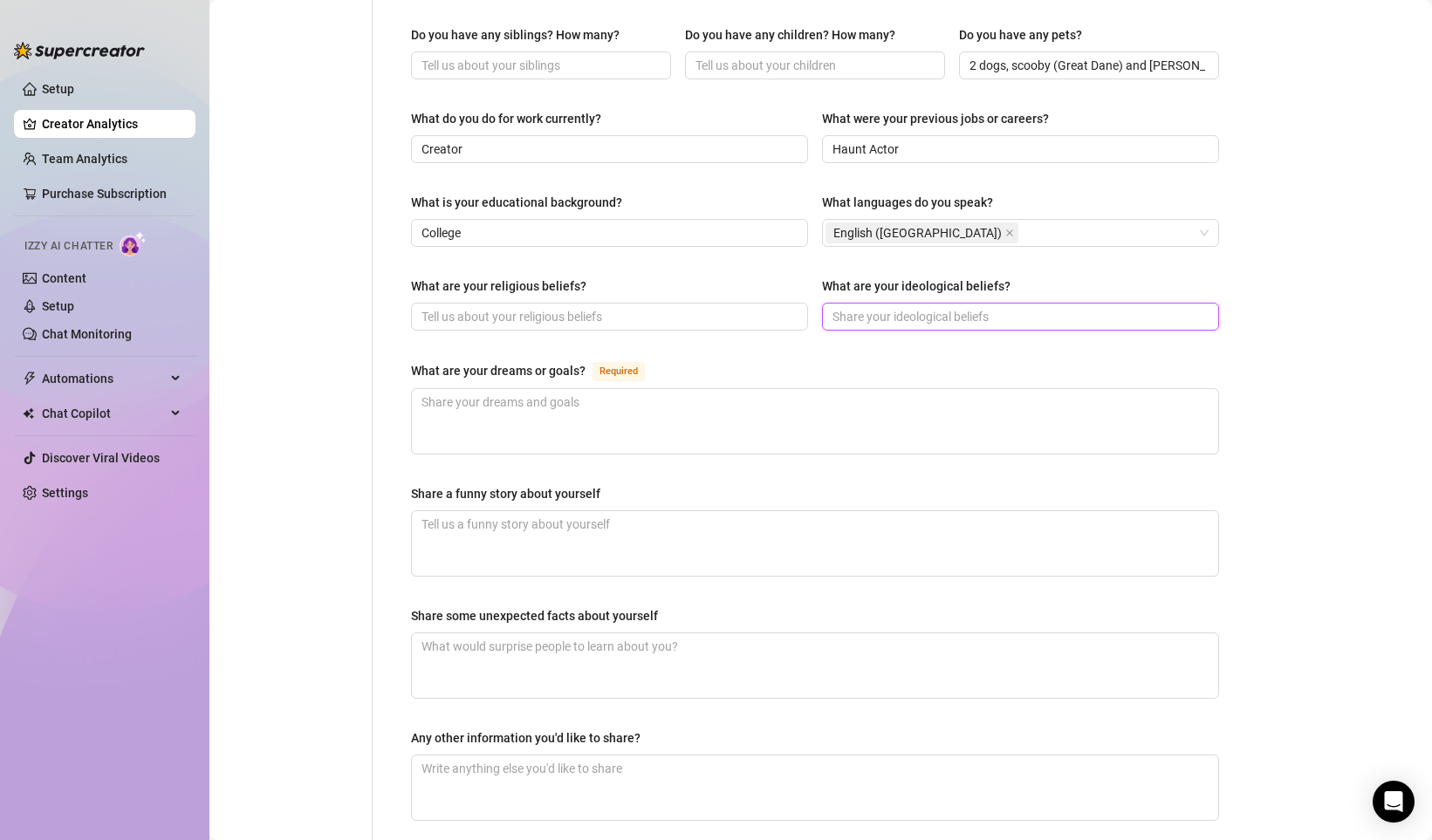
scroll to position [784, 0]
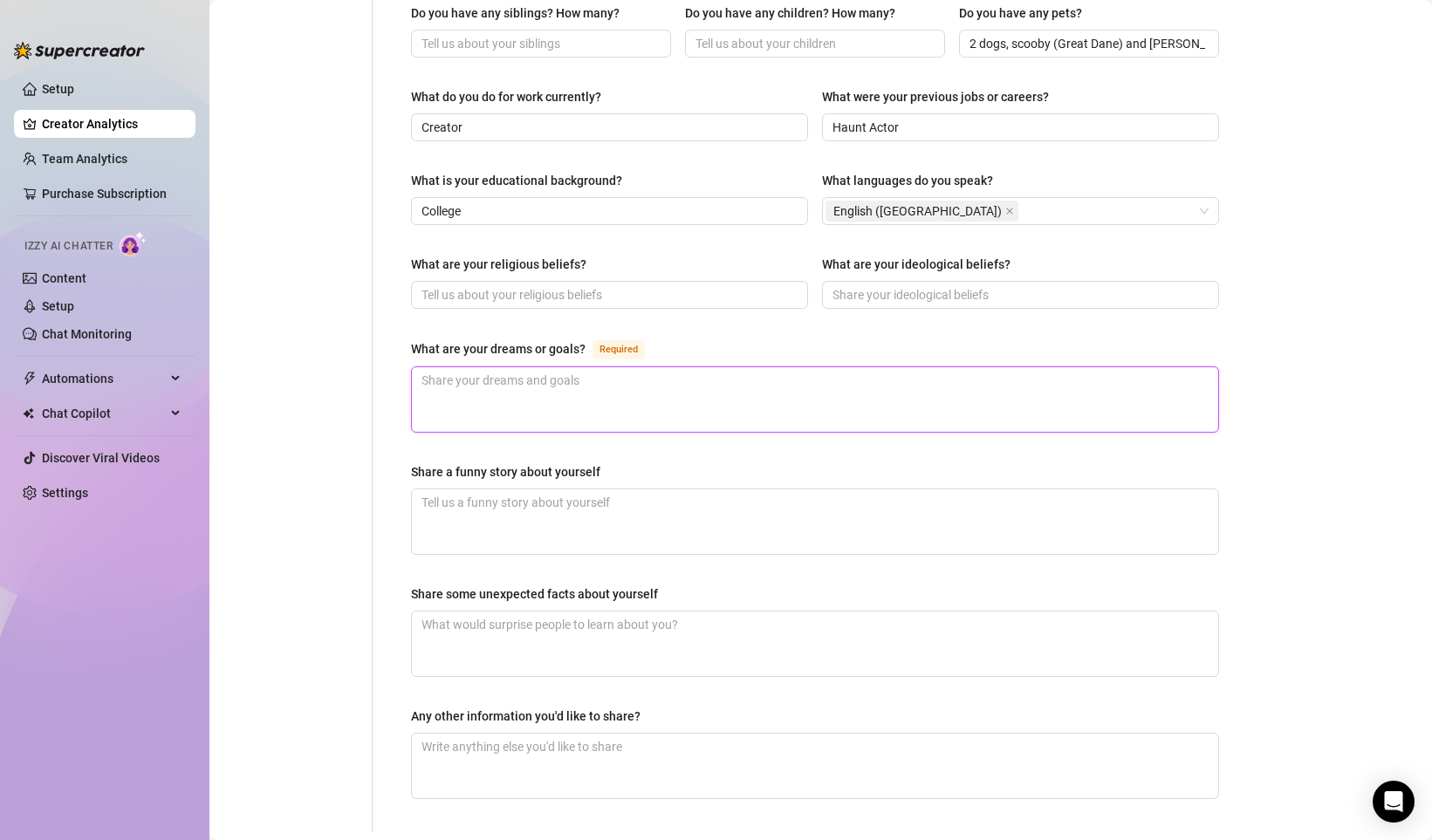
click at [579, 367] on textarea "What are your dreams or goals? Required" at bounding box center [814, 400] width 806 height 65
type textarea "B"
type textarea "Be"
type textarea "Bec"
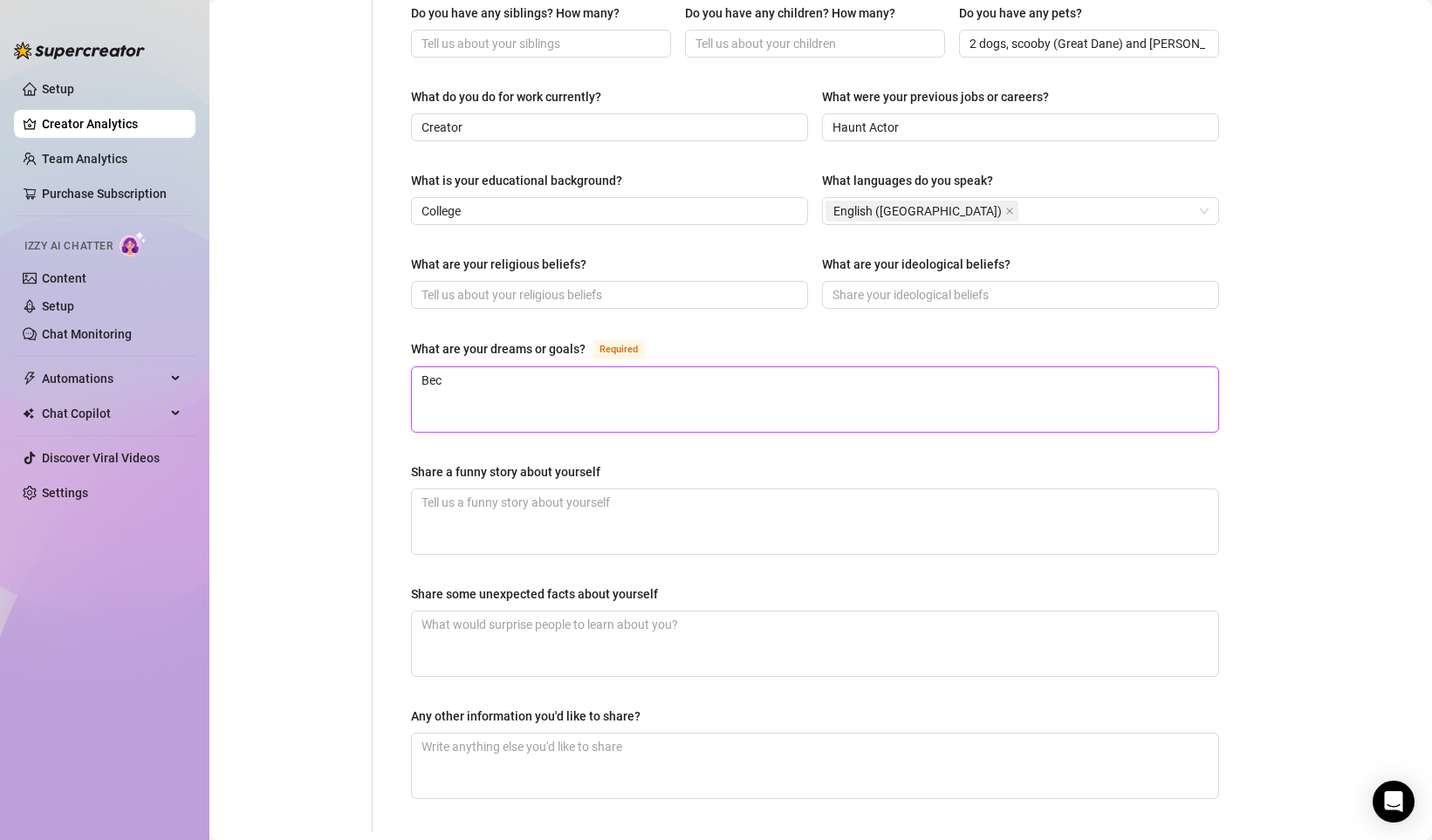
type textarea "Beco"
type textarea "Becom"
type textarea "Become"
type textarea "Become t"
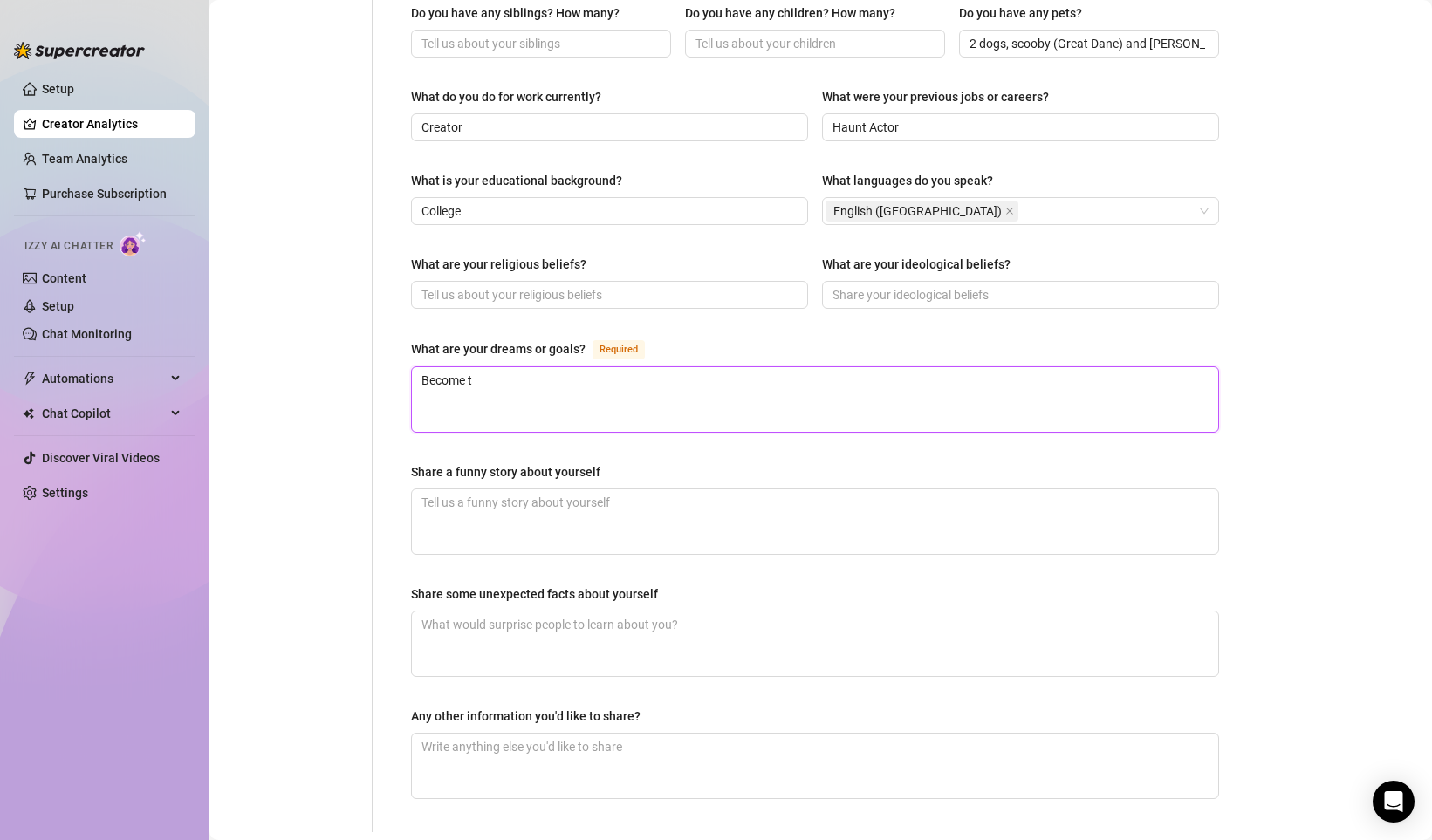
type textarea "Become th"
type textarea "Become the"
type textarea "Become the b"
type textarea "Become the be"
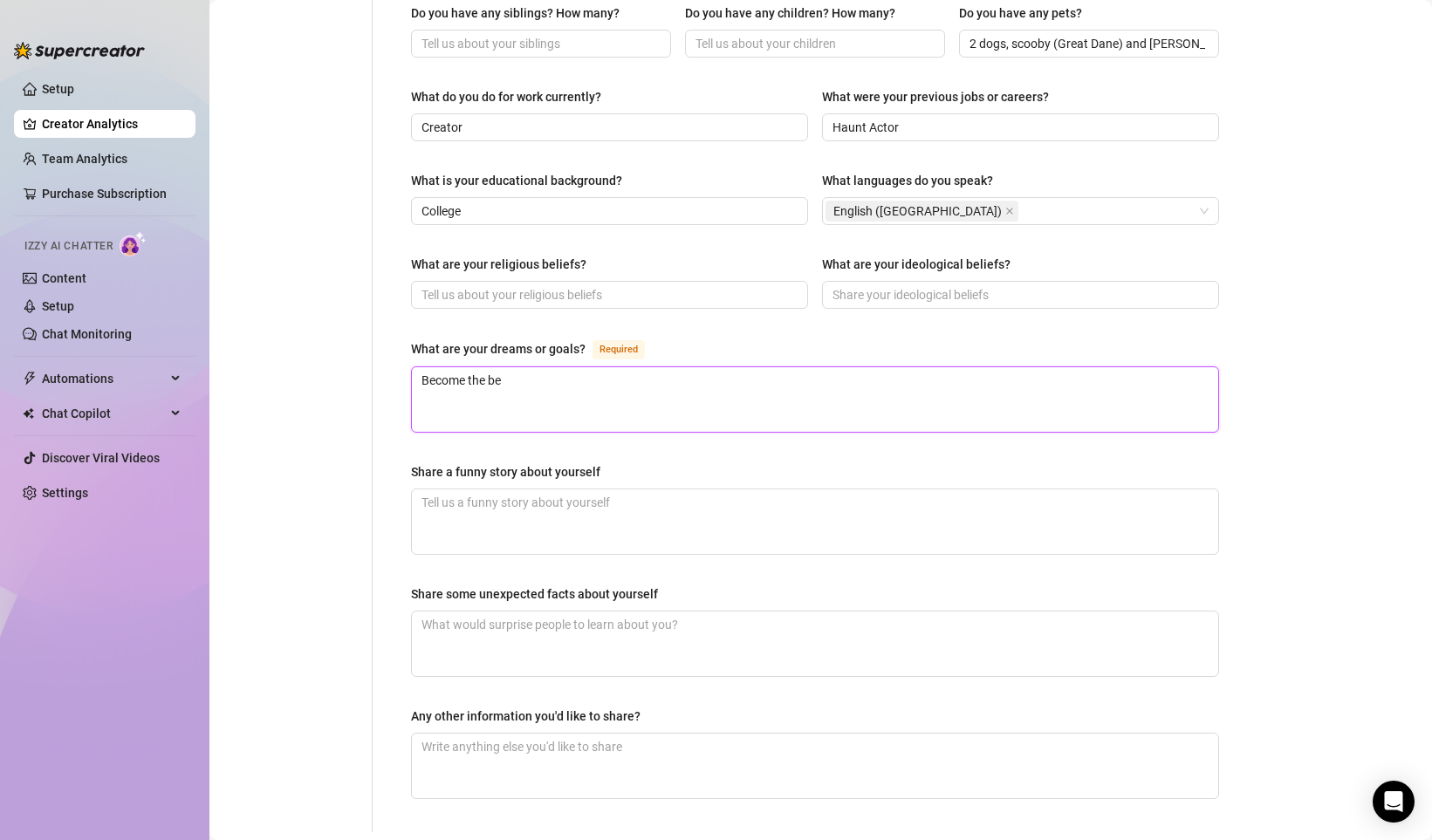
type textarea "Become the bes"
type textarea "Become the bese"
type textarea "Become the beset"
type textarea "Become the beset S"
type textarea "Become the beset SF"
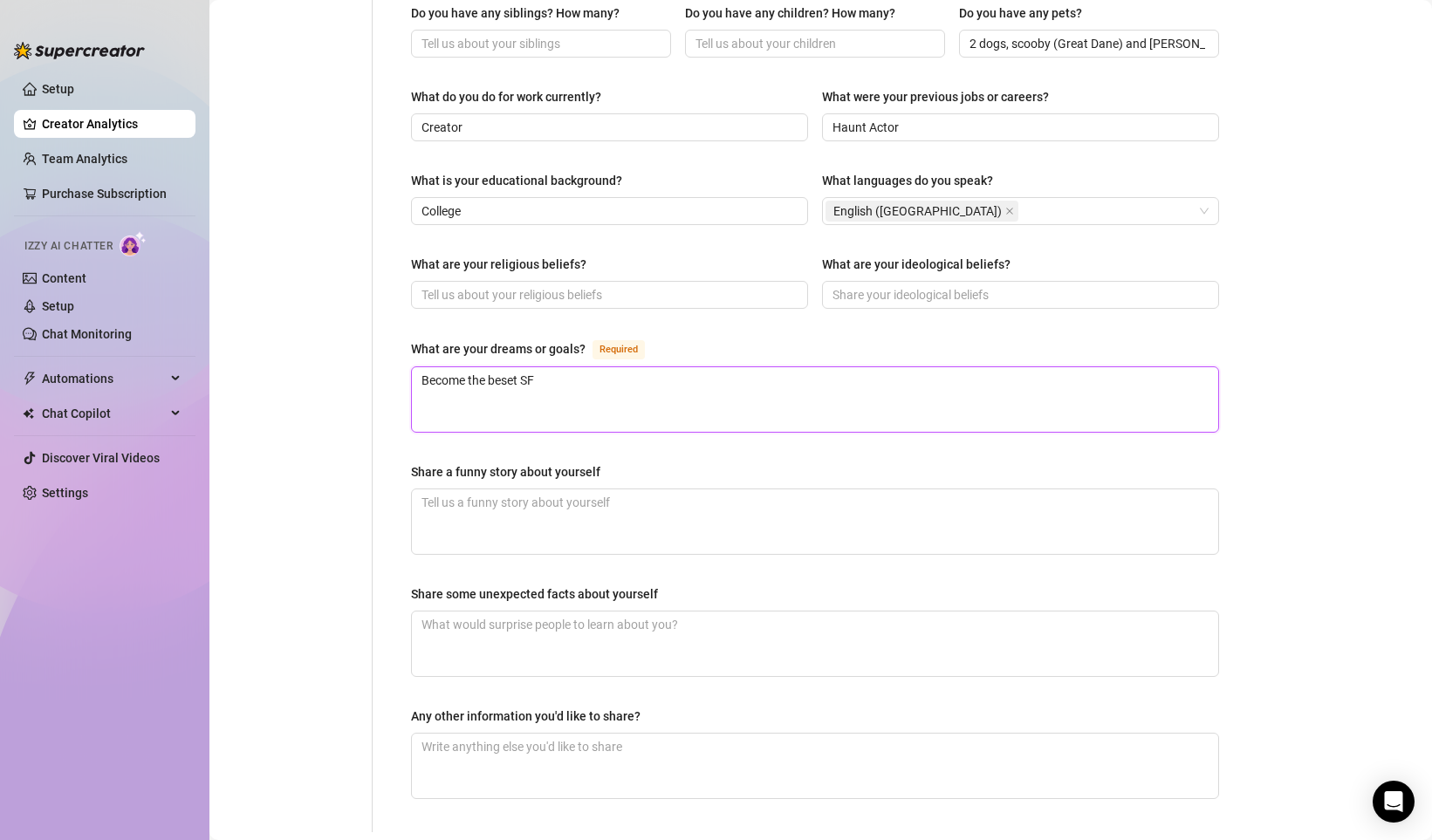
type textarea "Become the beset SFX"
type textarea "Become the beset SFX M"
type textarea "Become the beset SFX Mak"
type textarea "Become the beset SFX Make"
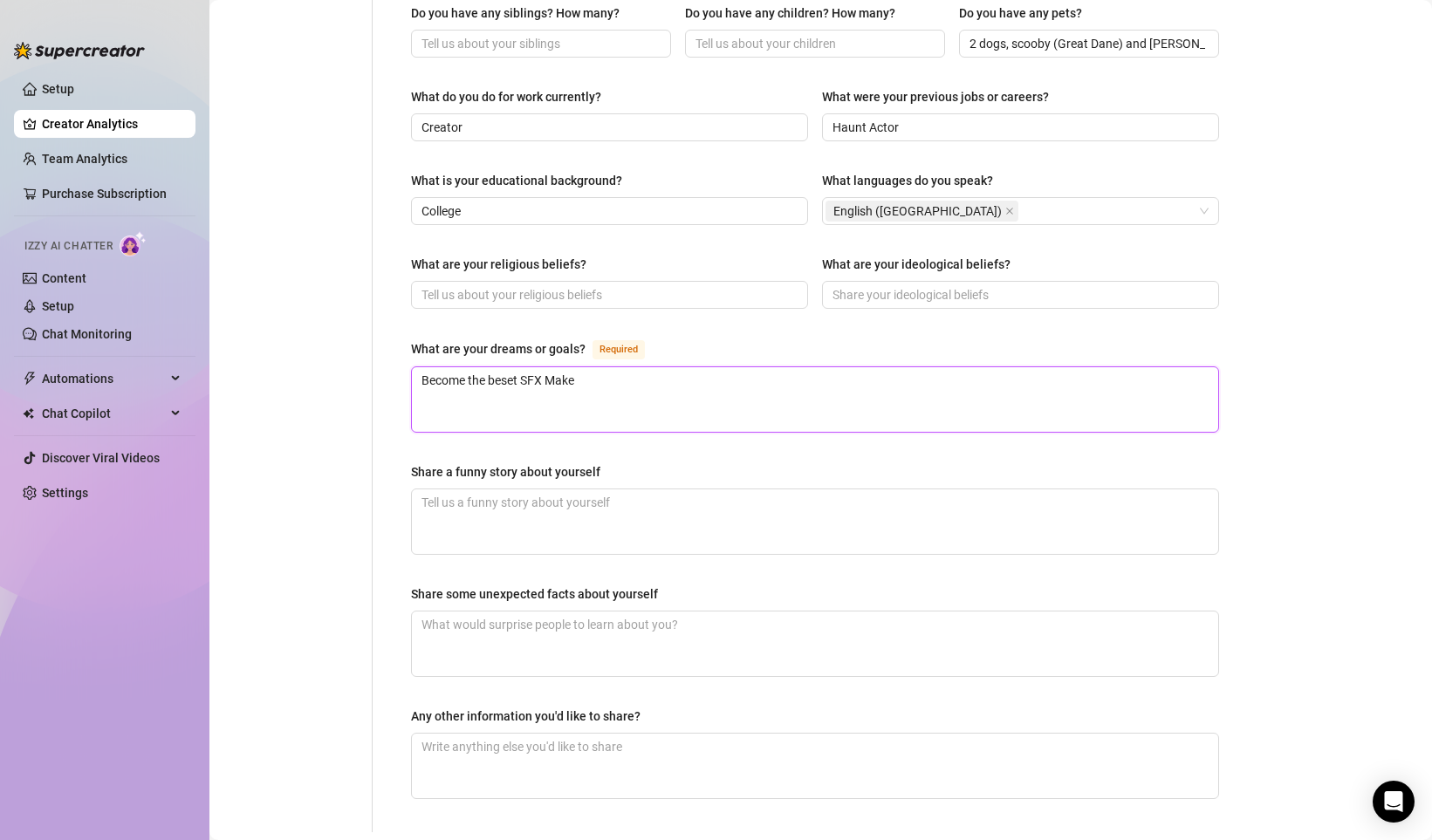
type textarea "Become the beset SFX Makeu"
type textarea "Become the beset SFX Makeup"
type textarea "Become the beset SFX Makeup A"
type textarea "Become the beset SFX Makeup Ar"
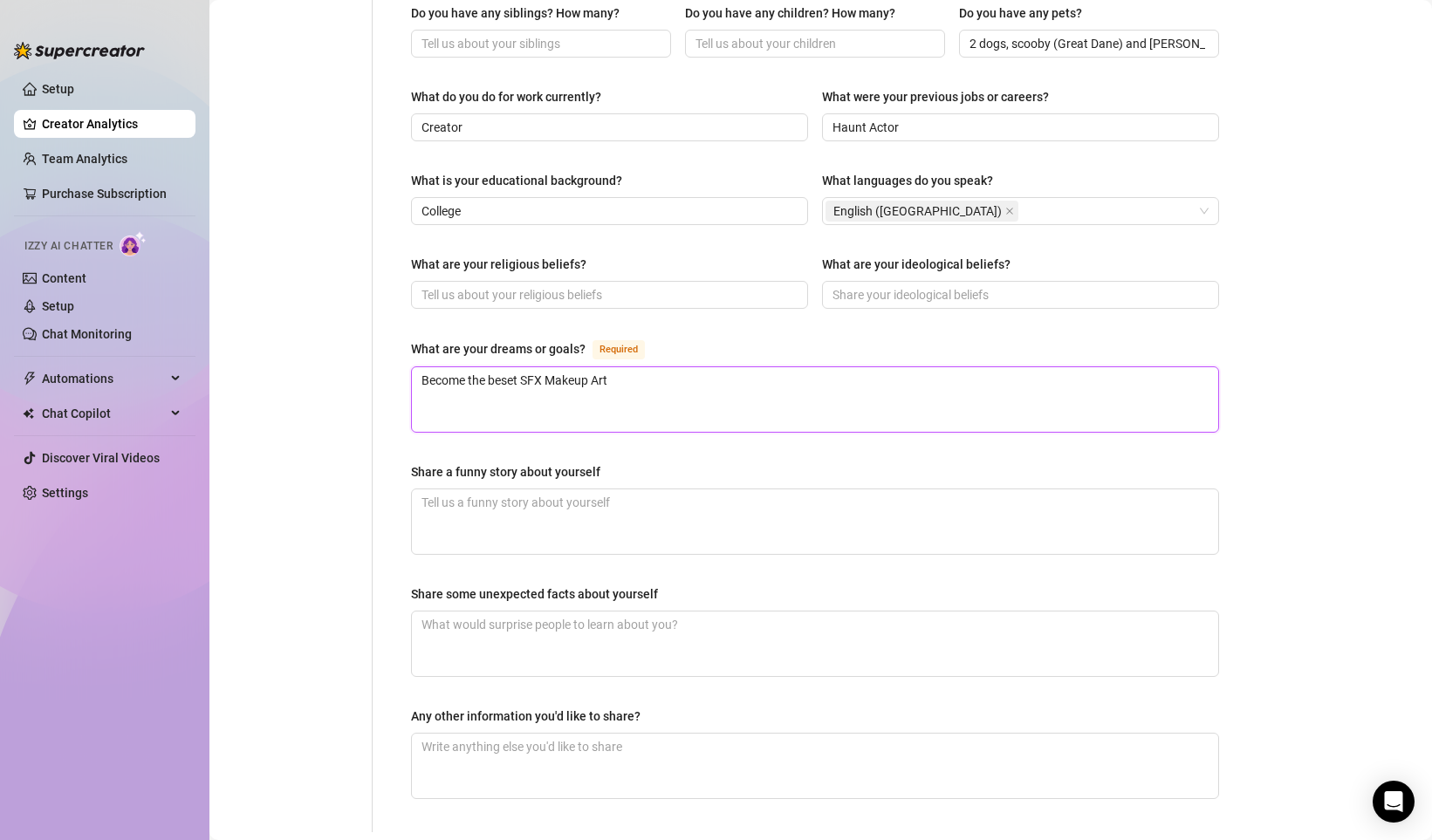
type textarea "Become the beset SFX Makeup Arti"
type textarea "Become the beset SFX Makeup [PERSON_NAME]"
type textarea "Become the beset SFX Makeup Artist"
type textarea "Become the beset SFX Makeup Artist E"
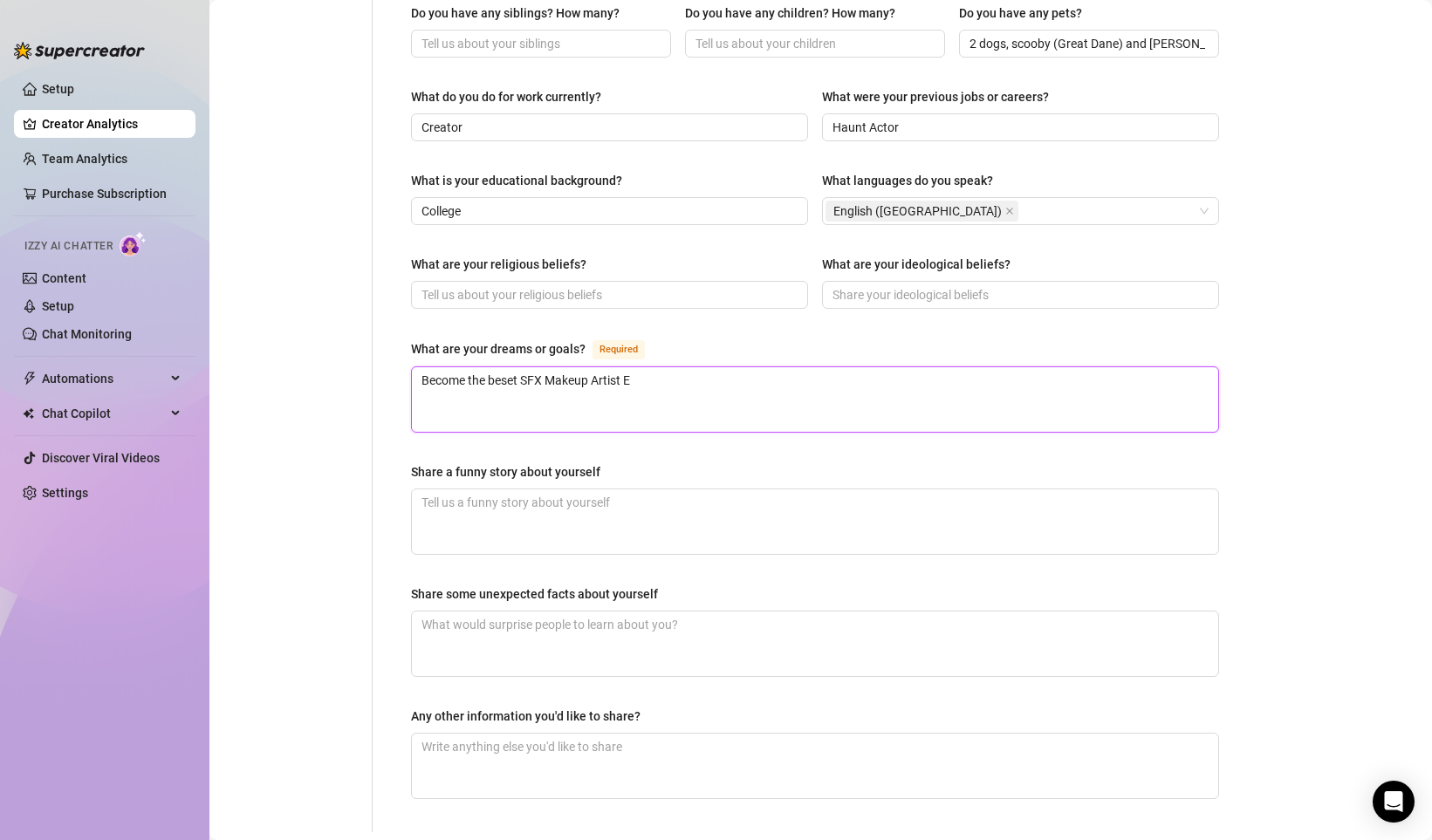
type textarea "Become the beset SFX Makeup Artist EV"
type textarea "Become the beset SFX Makeup Artist [PERSON_NAME]"
type textarea "Become the beset SFX Makeup Artist EVER"
type textarea "Become the beset SFX Makeup Artist EVER!"
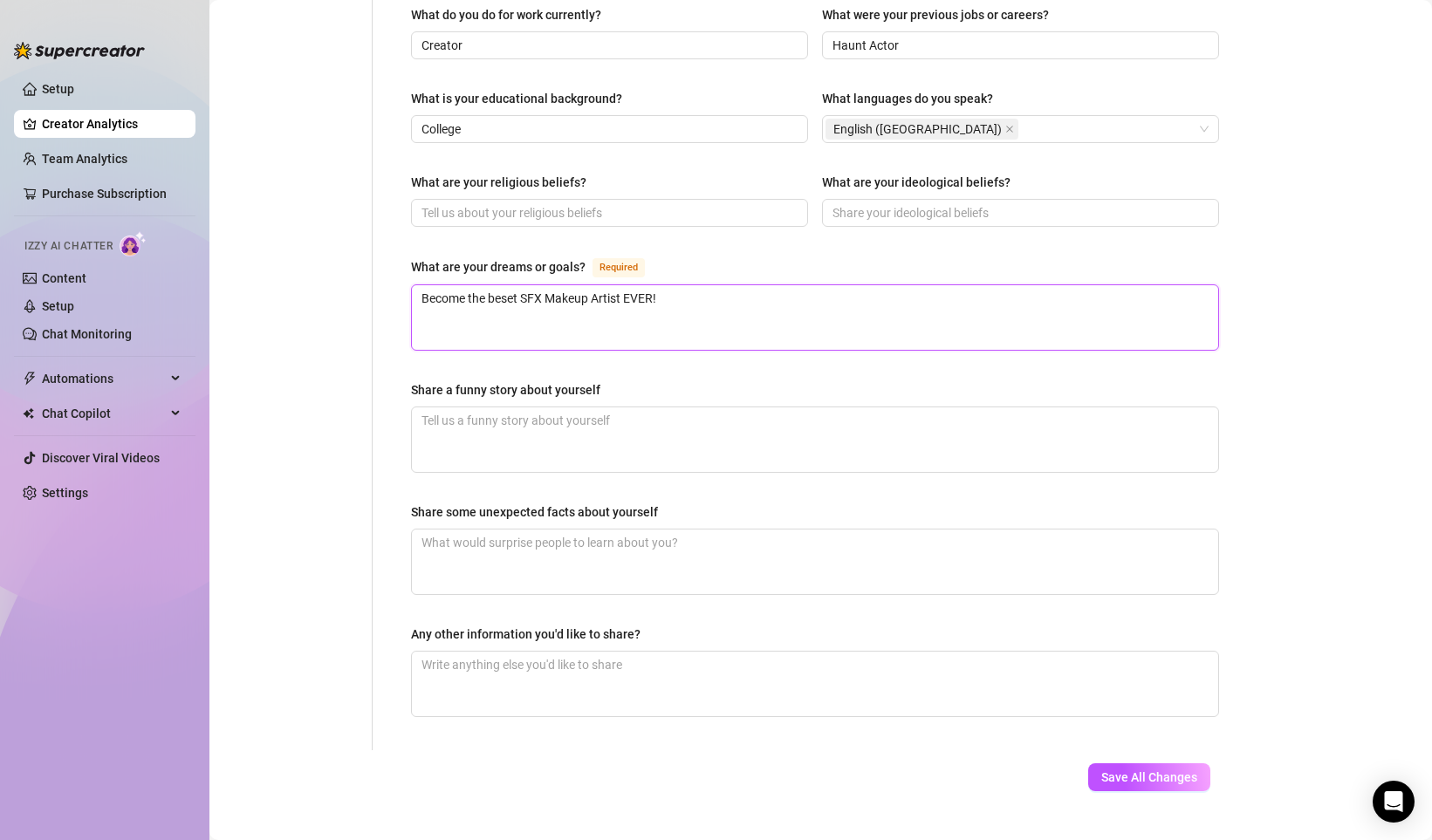
scroll to position [865, 0]
type textarea "Become the beset SFX Makeup Artist EVER!"
click at [555, 409] on textarea "Share a funny story about yourself" at bounding box center [814, 441] width 806 height 65
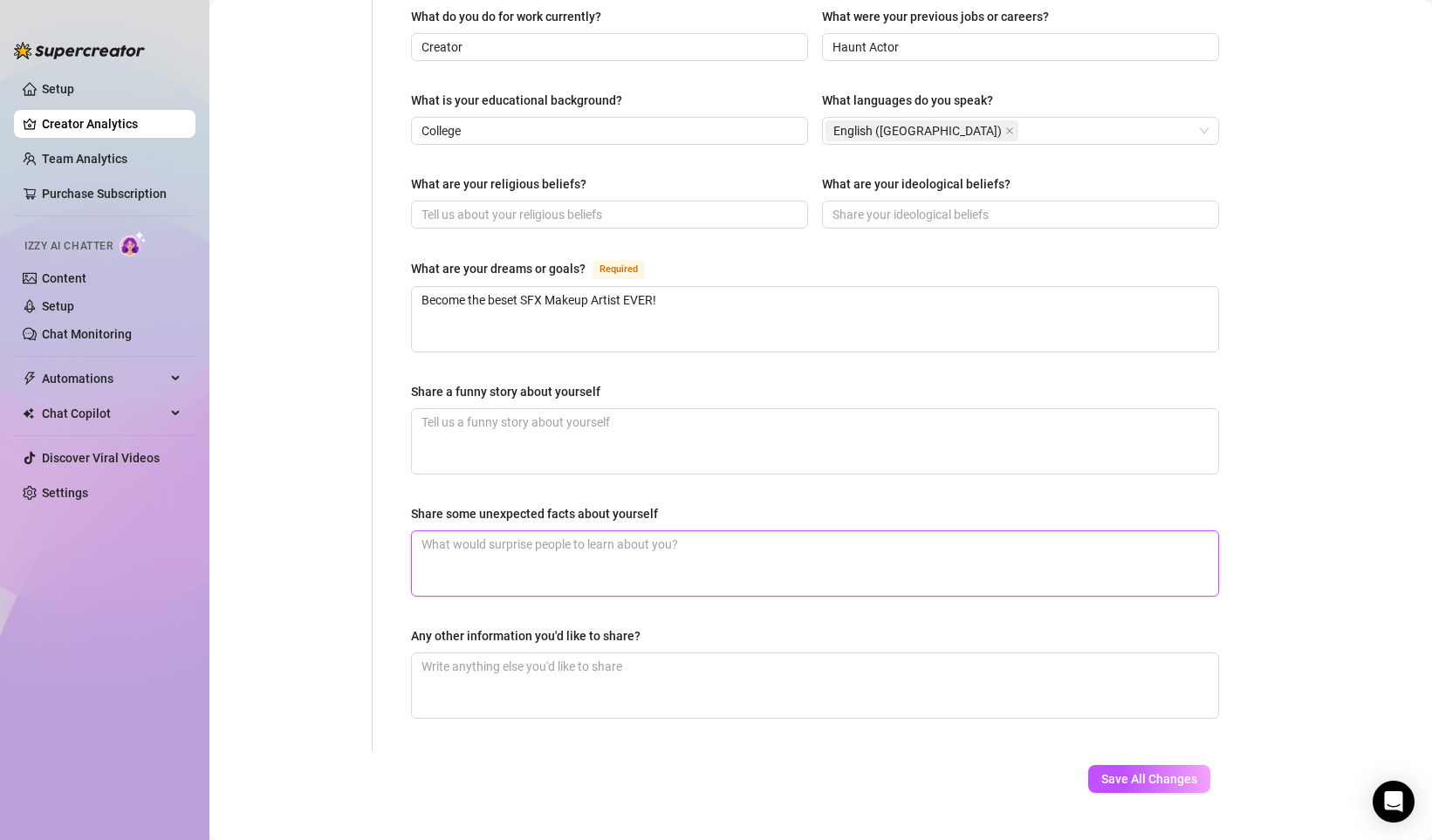
click at [628, 531] on textarea "Share some unexpected facts about yourself" at bounding box center [814, 563] width 806 height 65
click at [1112, 771] on span "Save All Changes" at bounding box center [1148, 777] width 96 height 14
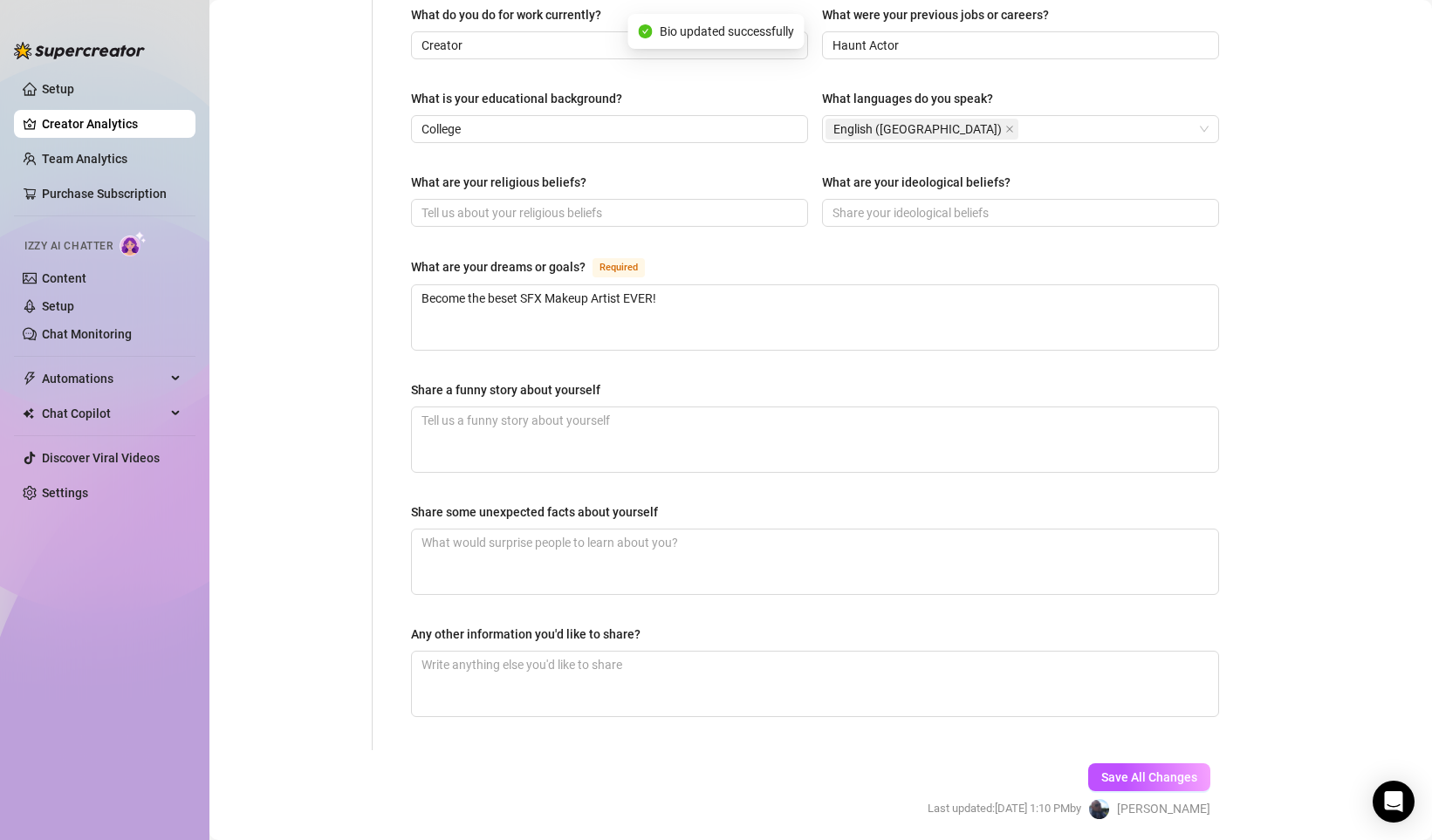
type textarea "Become the beset SFX Makeup Artist EVER!"
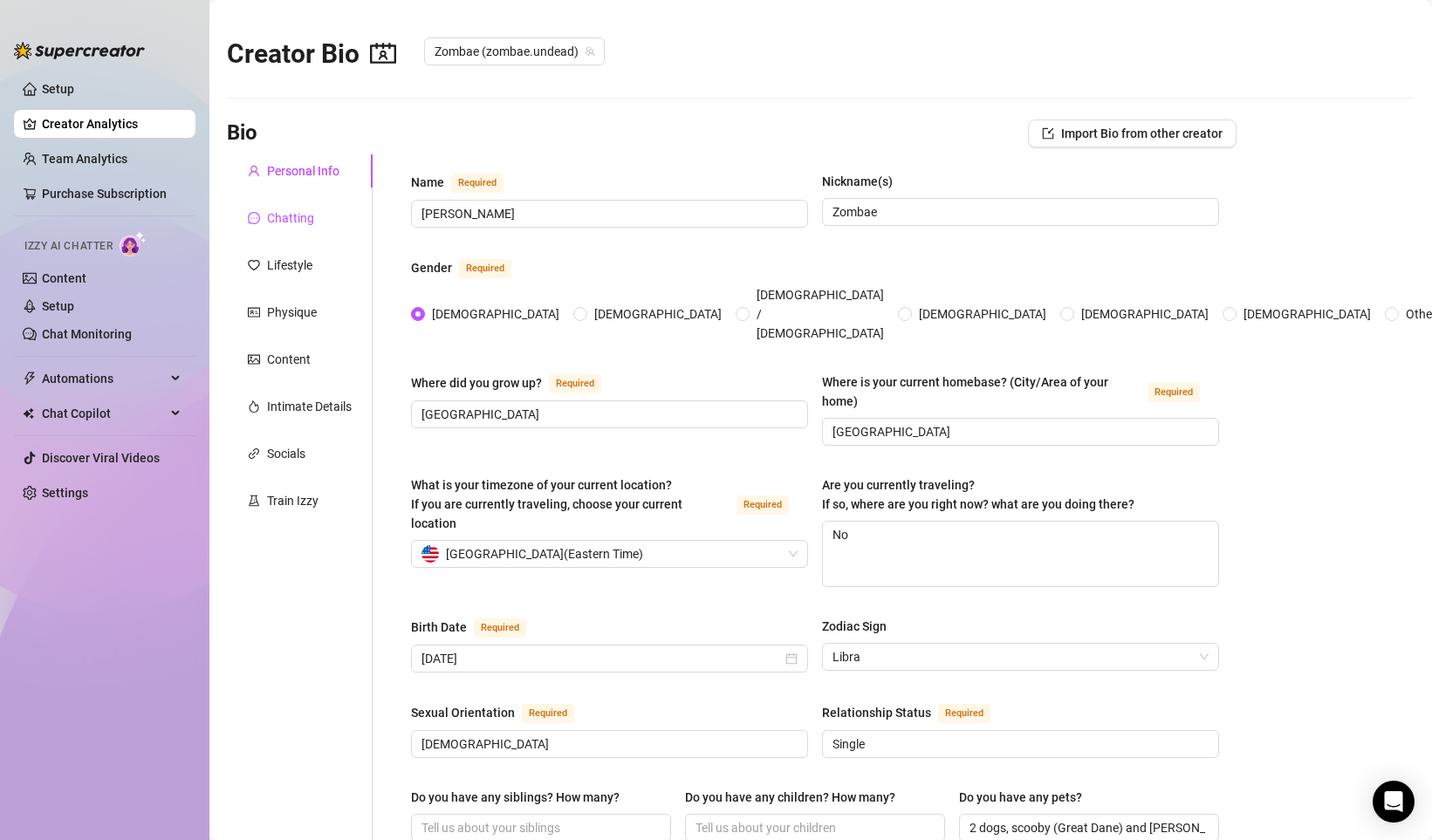
click at [281, 225] on div "Chatting" at bounding box center [291, 218] width 48 height 19
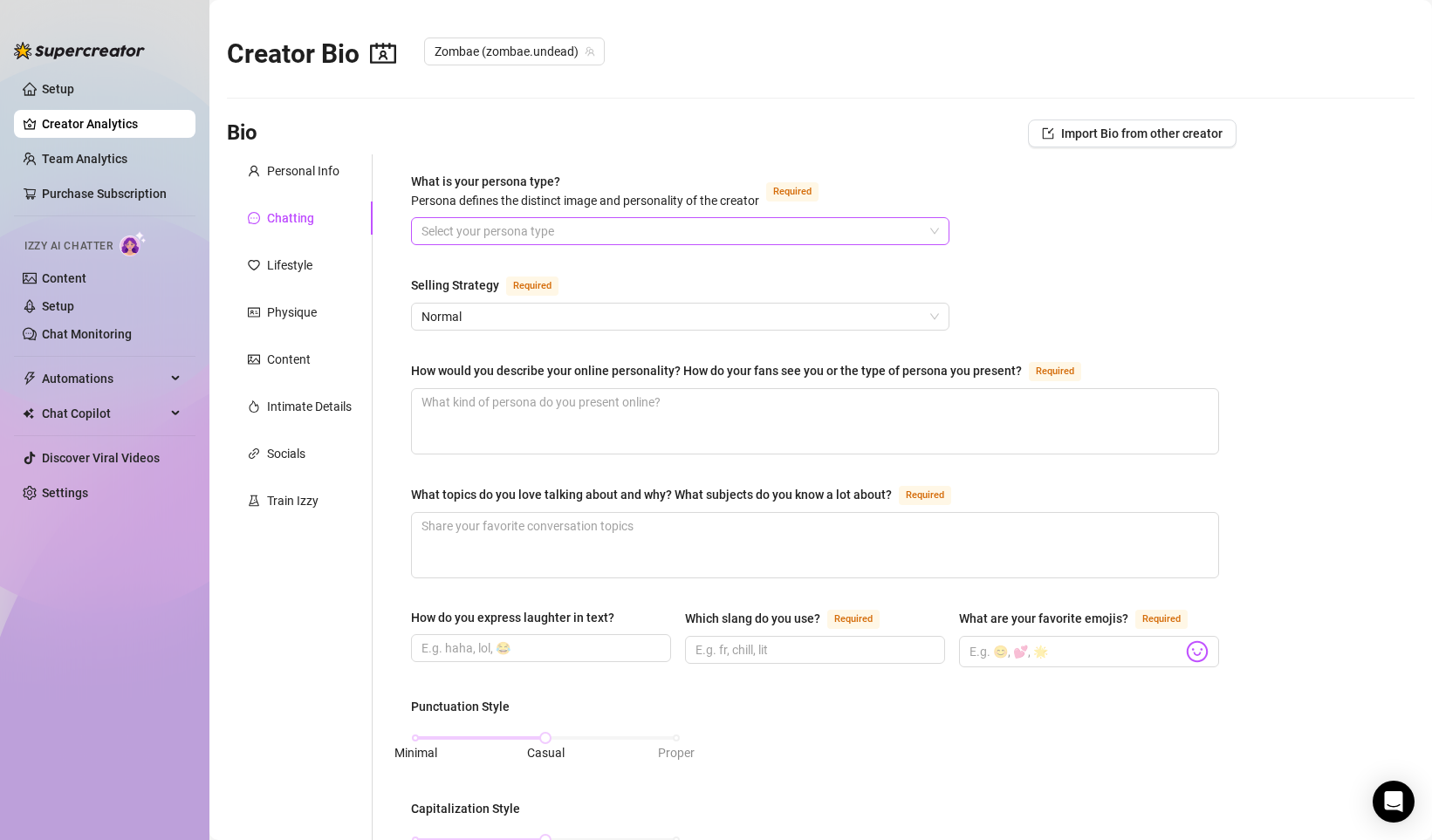
click at [551, 233] on input "What is your persona type? [PERSON_NAME] defines the distinct image and persona…" at bounding box center [672, 231] width 501 height 27
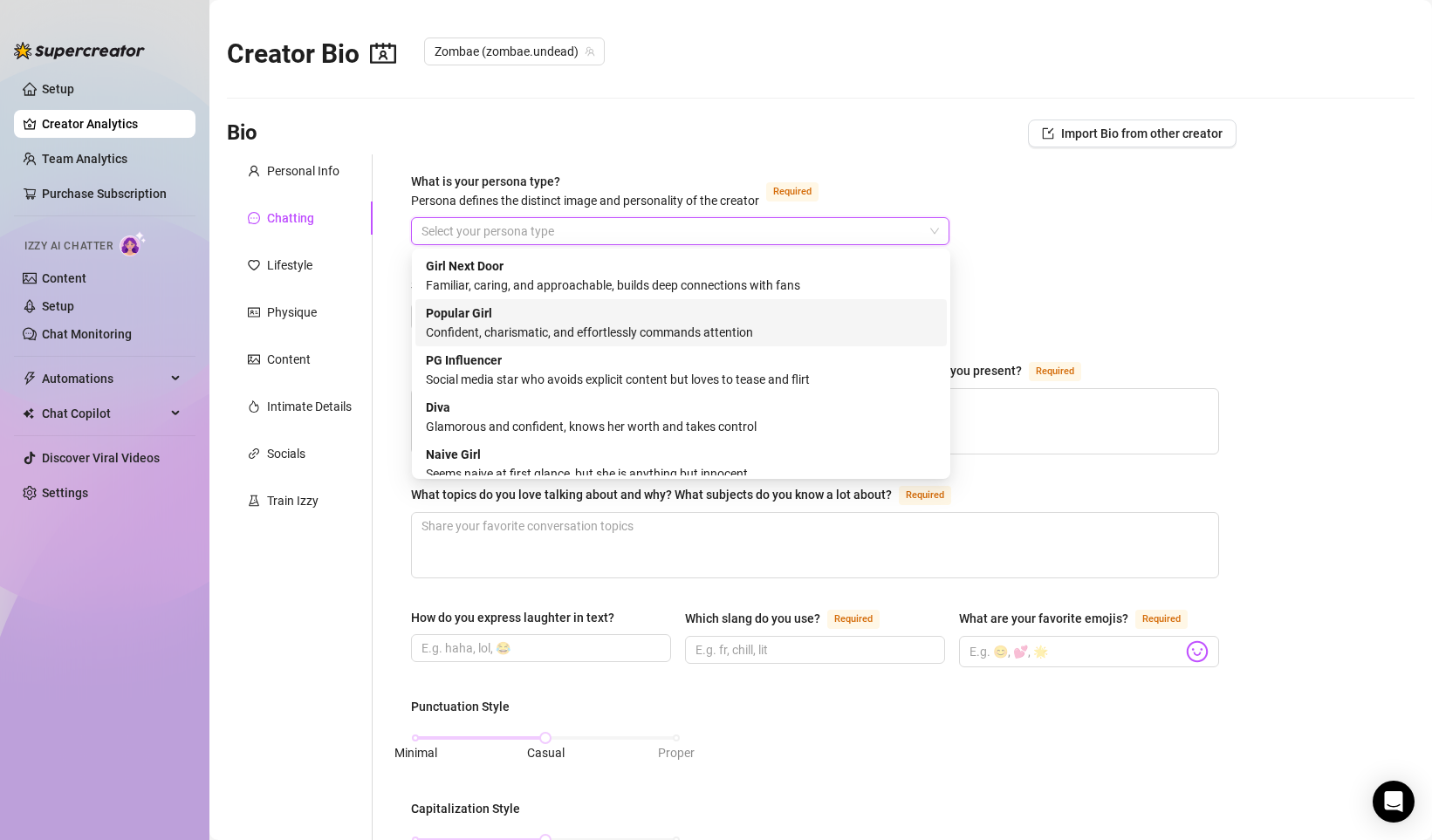
click at [633, 324] on div "Confident, charismatic, and effortlessly commands attention" at bounding box center [680, 332] width 510 height 19
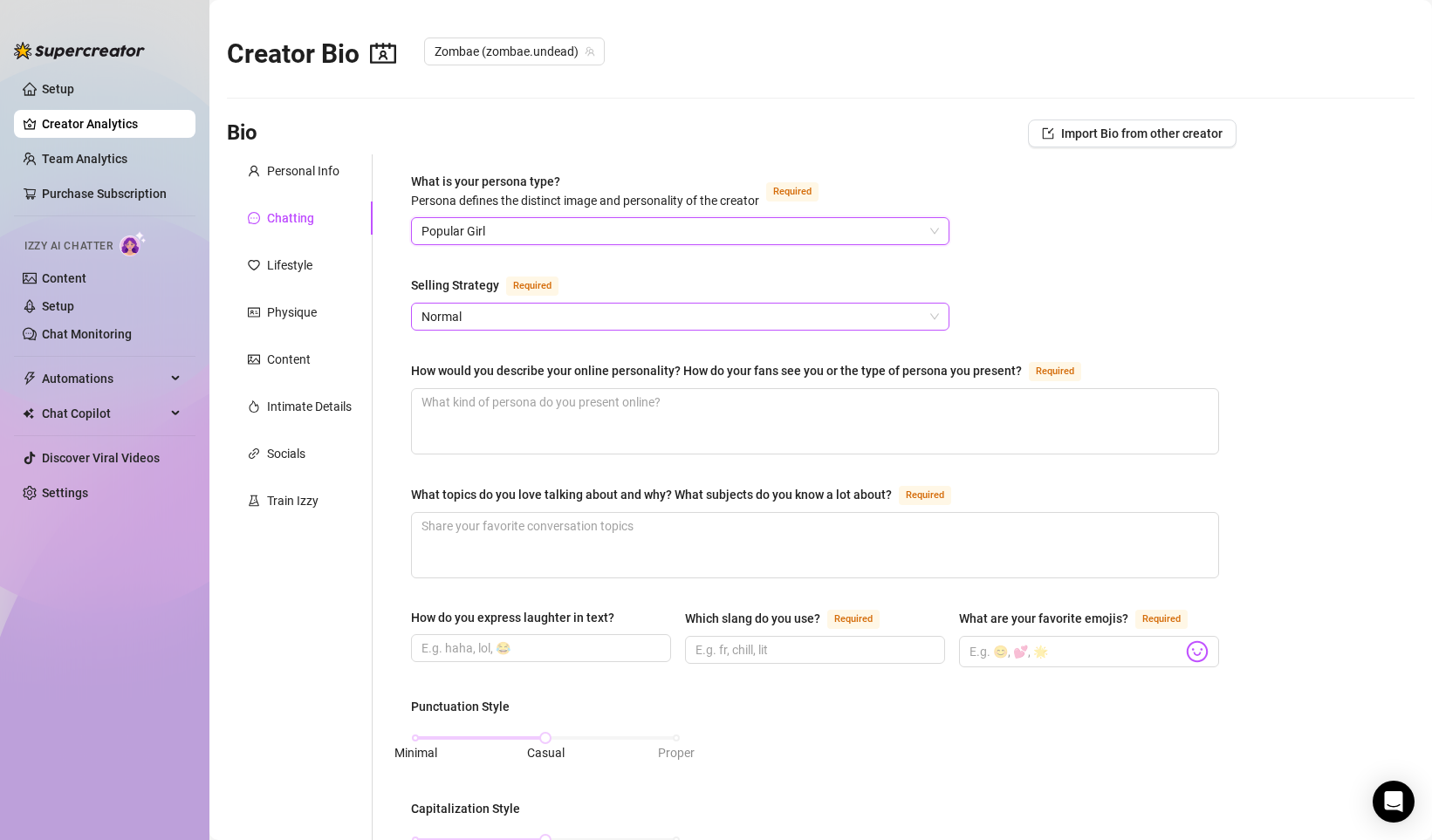
click at [504, 319] on span "Normal" at bounding box center [680, 317] width 518 height 27
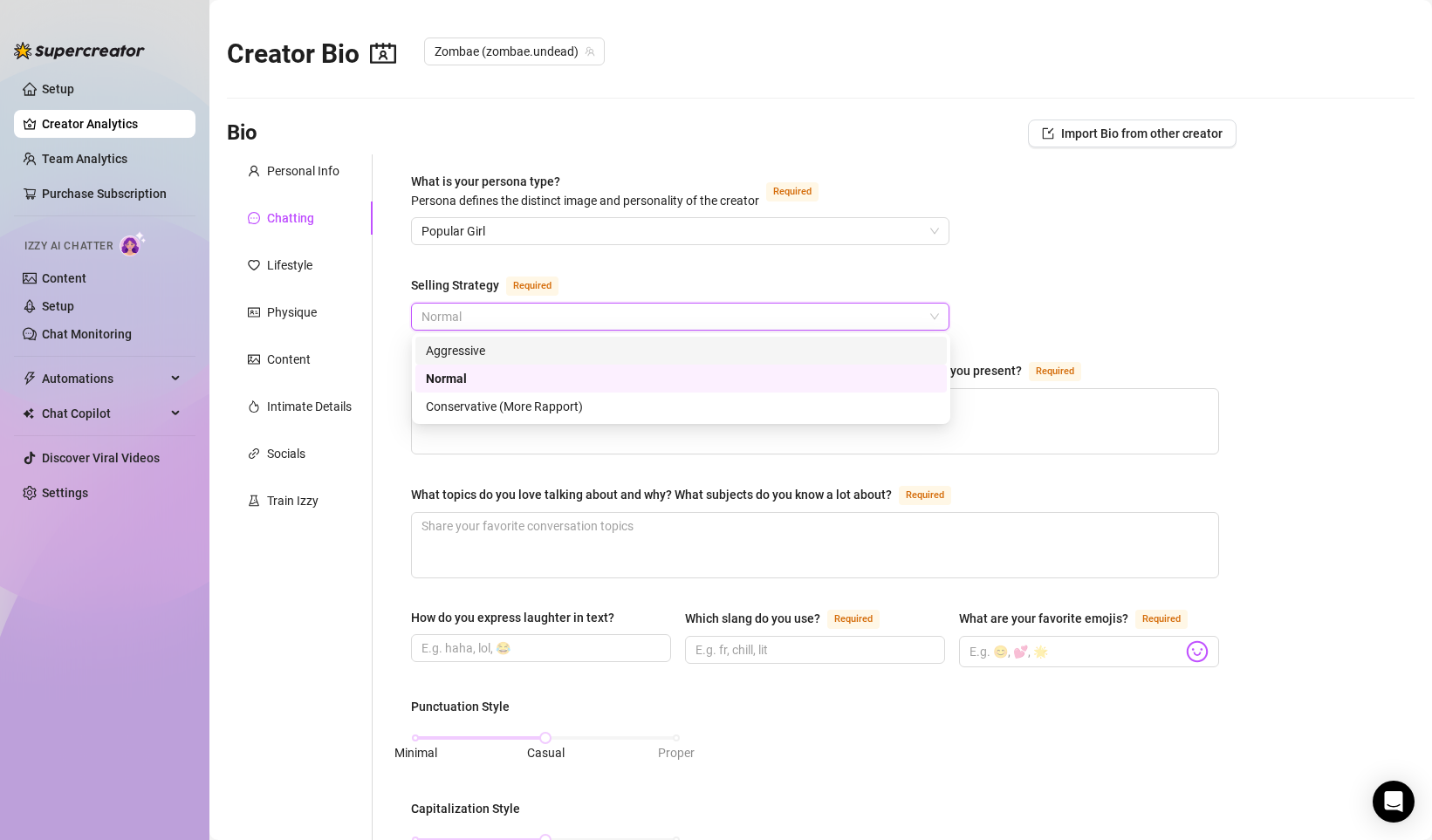
click at [478, 351] on div "Aggressive" at bounding box center [680, 350] width 510 height 19
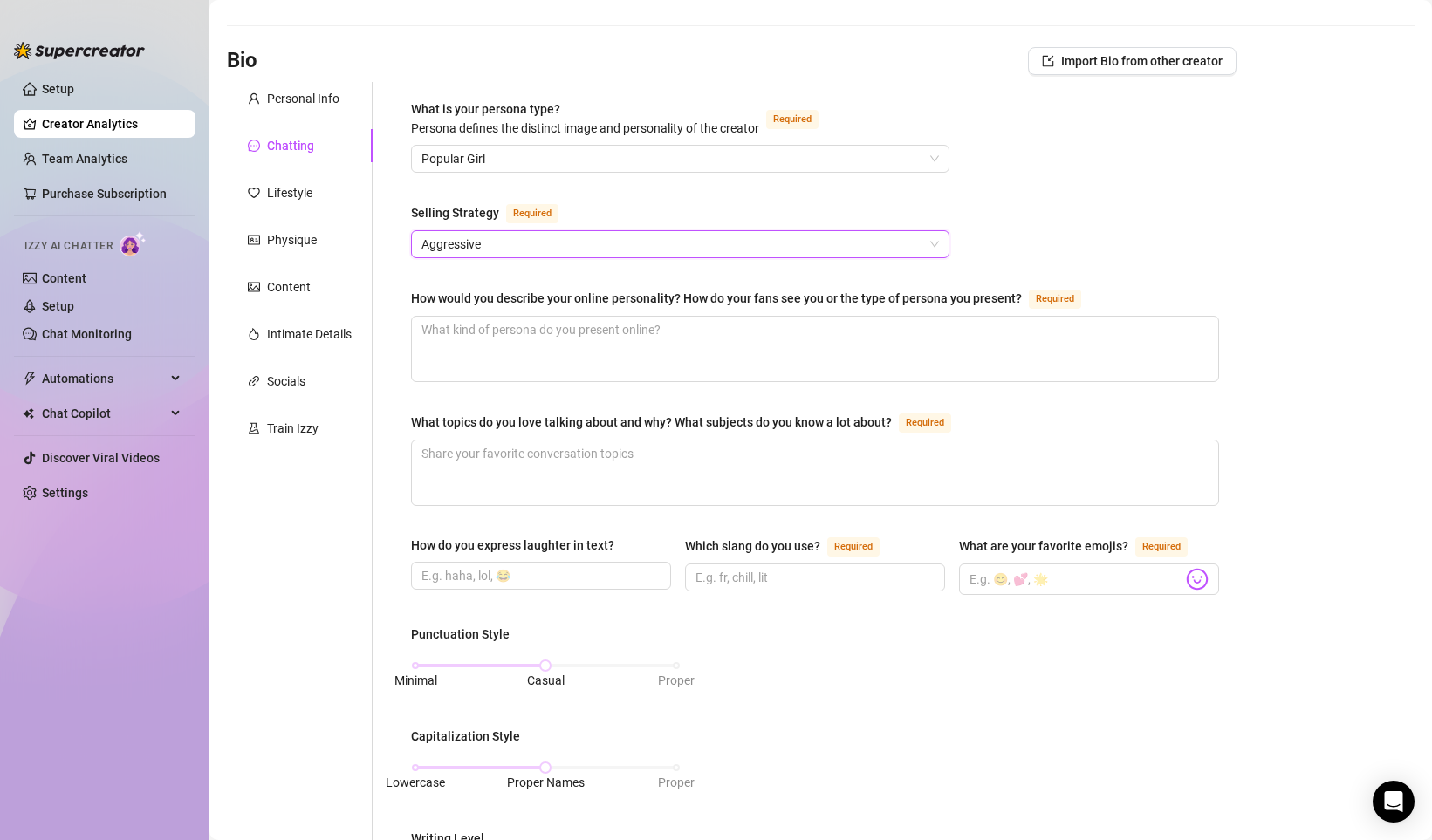
scroll to position [100, 0]
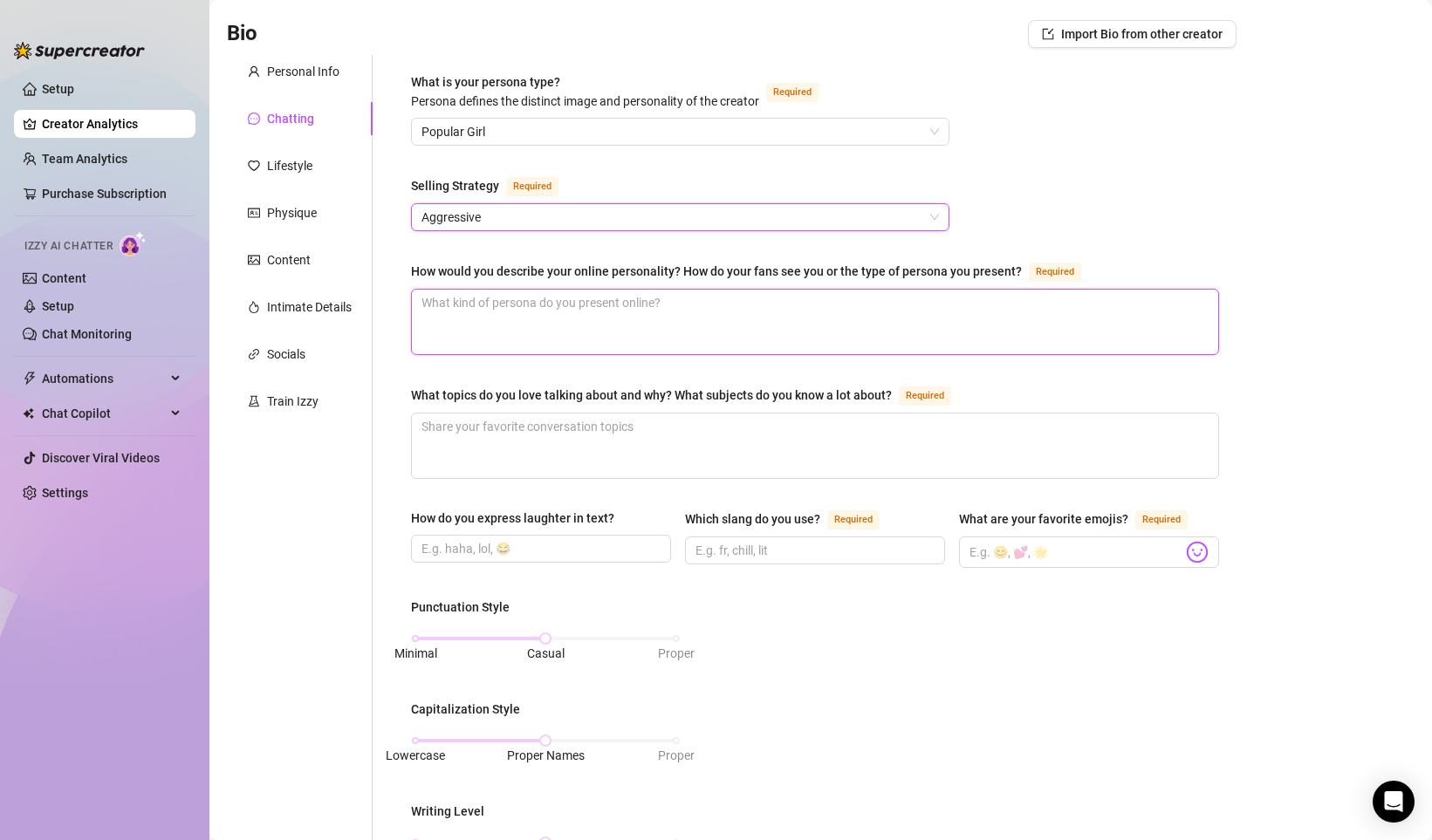
click at [582, 317] on textarea "How would you describe your online personality? How do your fans see you or the…" at bounding box center [814, 322] width 806 height 65
type textarea "T"
type textarea "Ta"
type textarea "Tal"
type textarea "Tall"
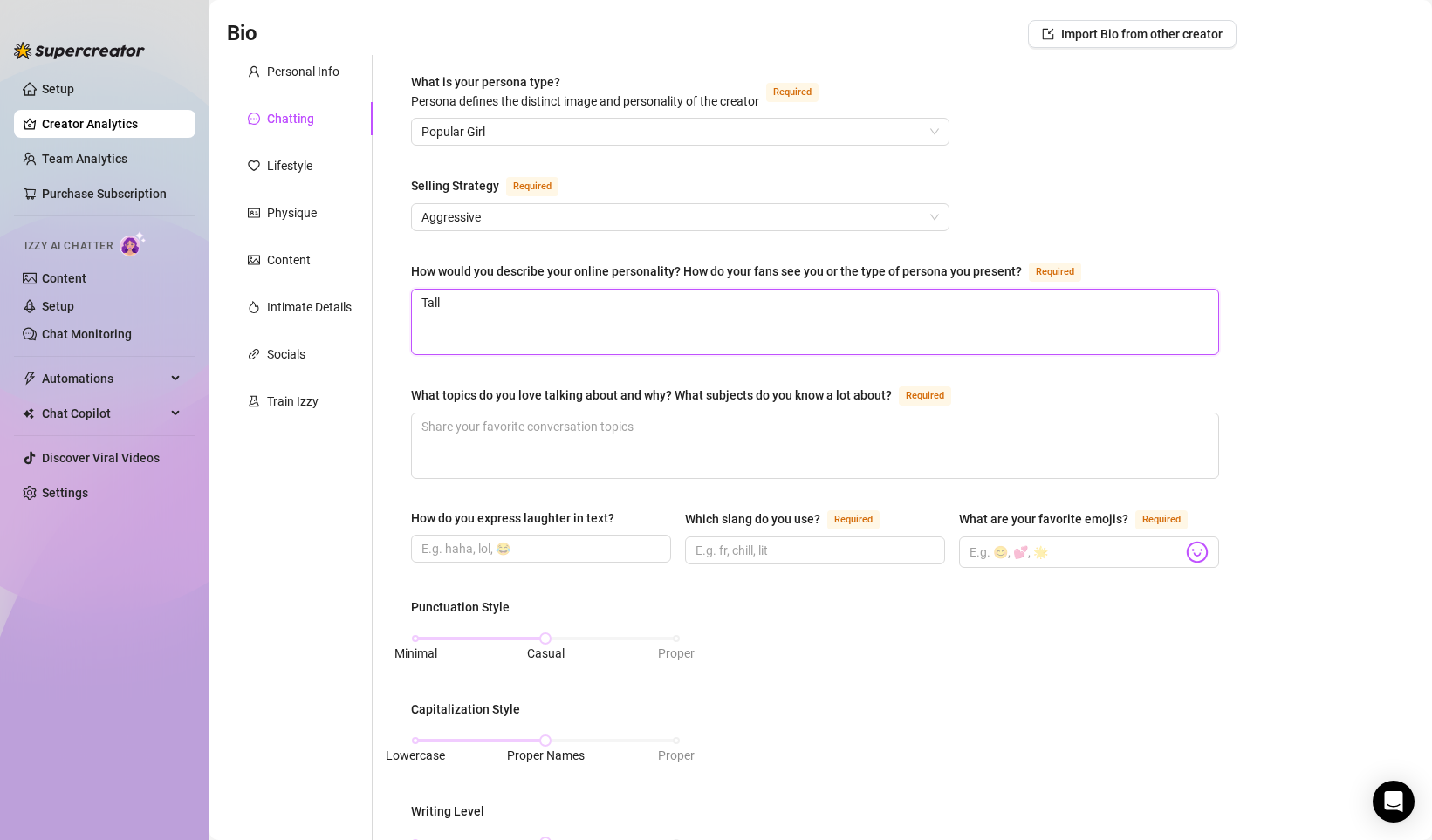
type textarea "Tall"
type textarea "Tall G"
type textarea "Tall Gi"
type textarea "Tall Gir"
type textarea "Tall Girl"
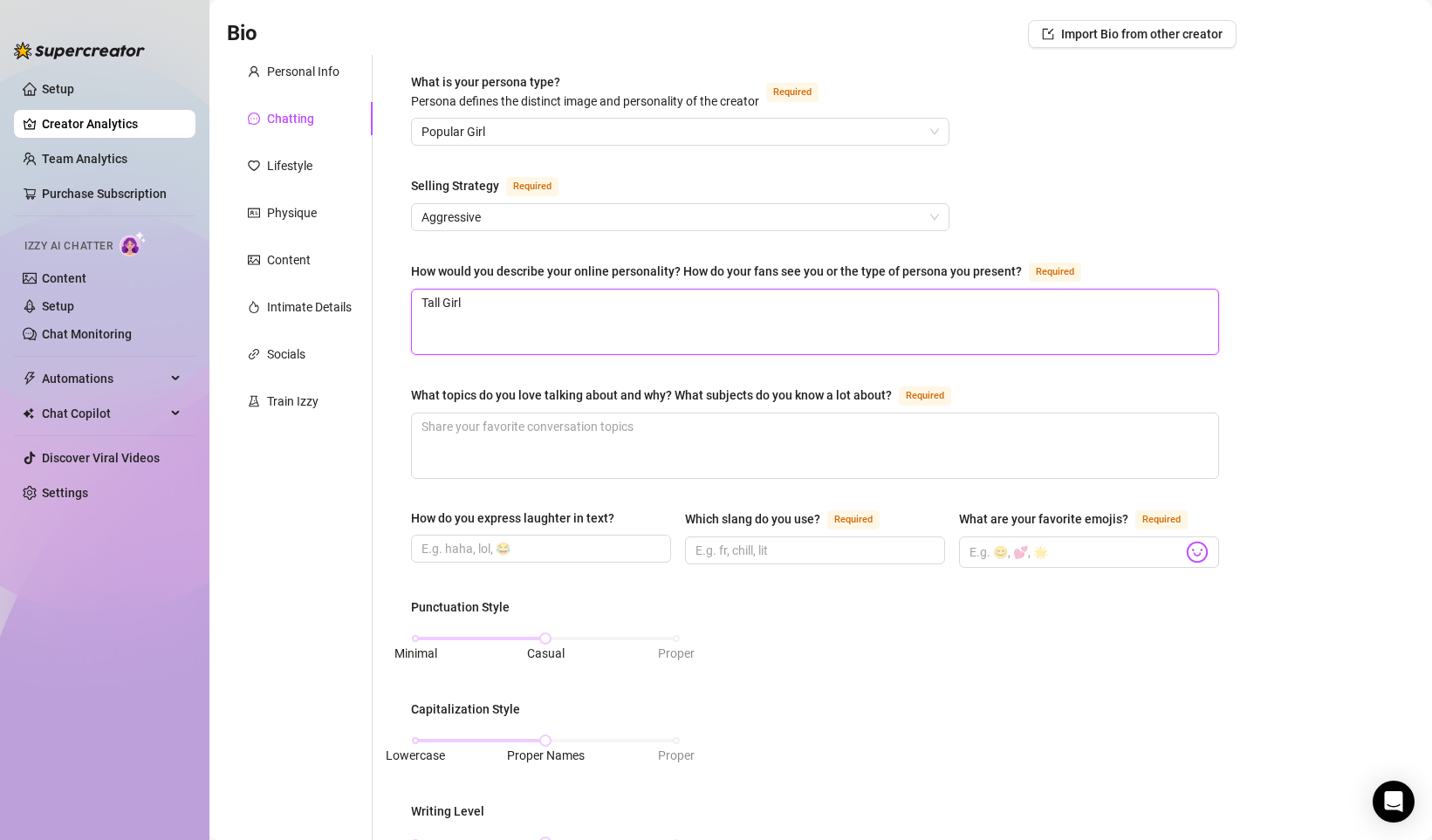
type textarea "Tall Girl,"
click at [483, 237] on div "What is your persona type? [PERSON_NAME] defines the distinct image and persona…" at bounding box center [814, 706] width 808 height 1267
click at [478, 215] on span "Aggressive" at bounding box center [680, 218] width 518 height 27
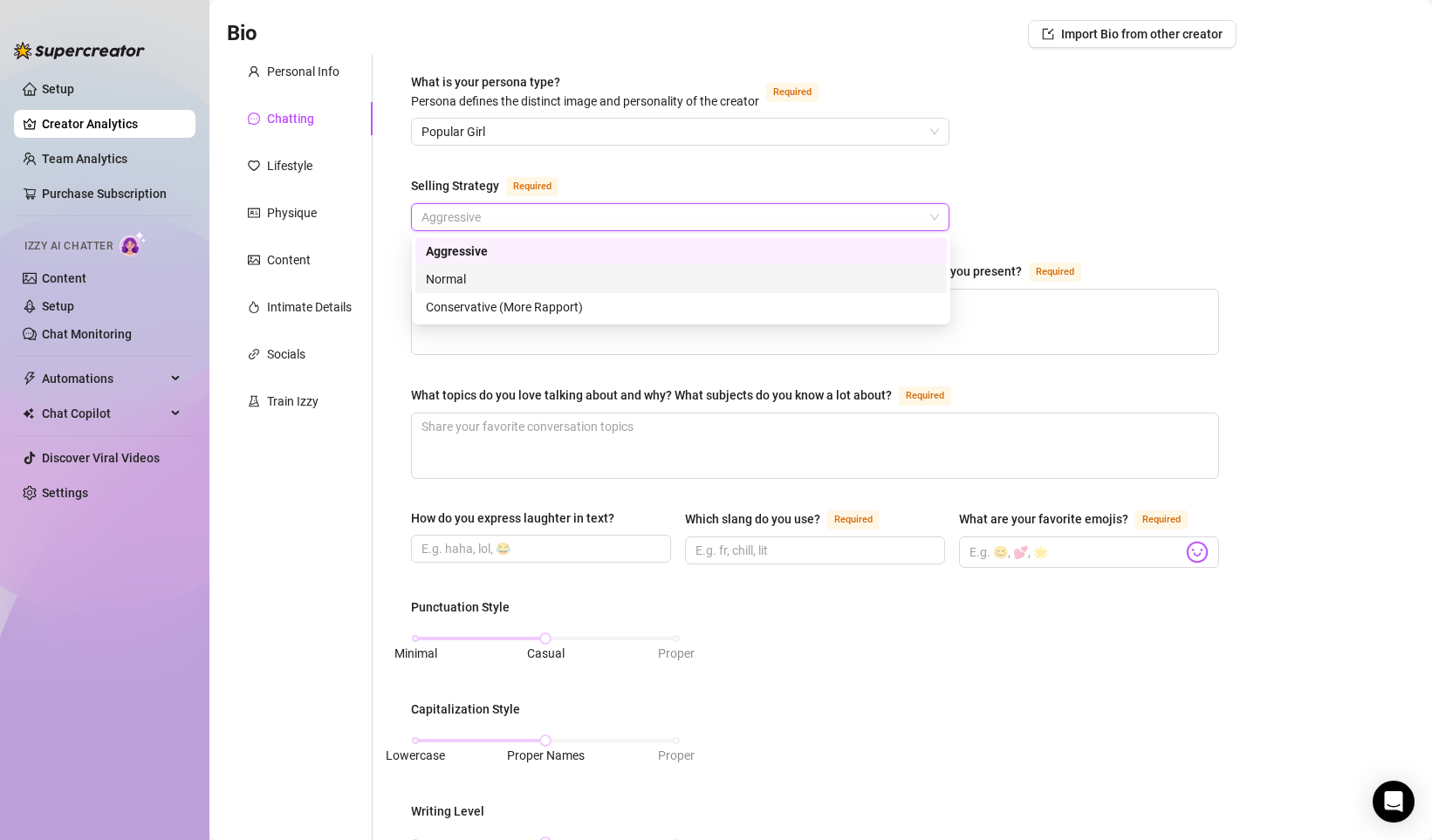
click at [470, 279] on div "Normal" at bounding box center [680, 279] width 510 height 19
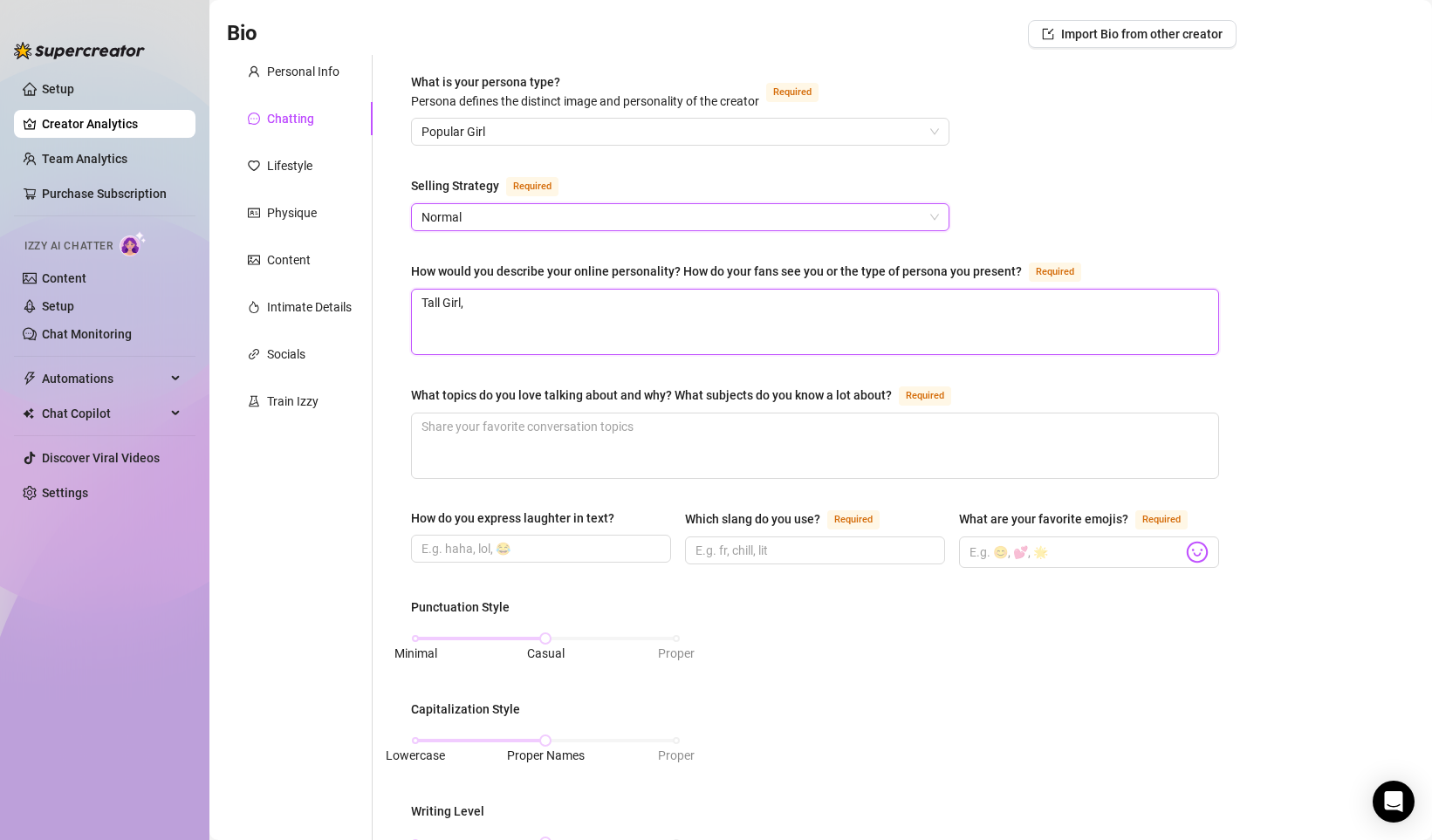
click at [483, 306] on textarea "Tall Girl," at bounding box center [814, 322] width 806 height 65
type textarea "Tall Girl, go"
type textarea "Tall Girl, got"
type textarea "Tall Girl, goth"
type textarea "Tall Girl, goth,"
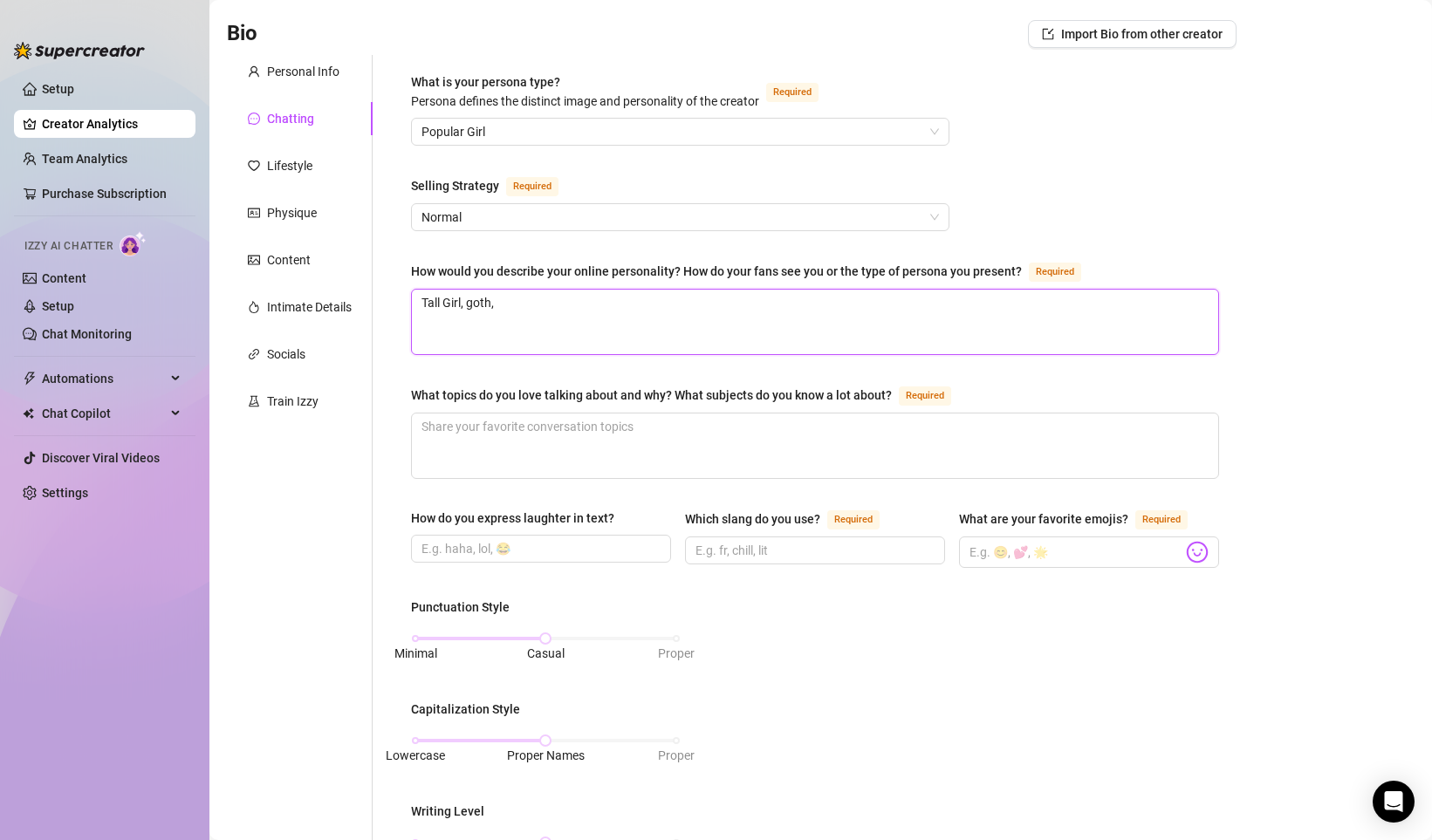
type textarea "Tall Girl, goth,"
type textarea "Tall Girl, goth, s"
type textarea "Tall Girl, goth, se"
type textarea "Tall Girl, goth, ser"
type textarea "Tall Girl, goth, seri"
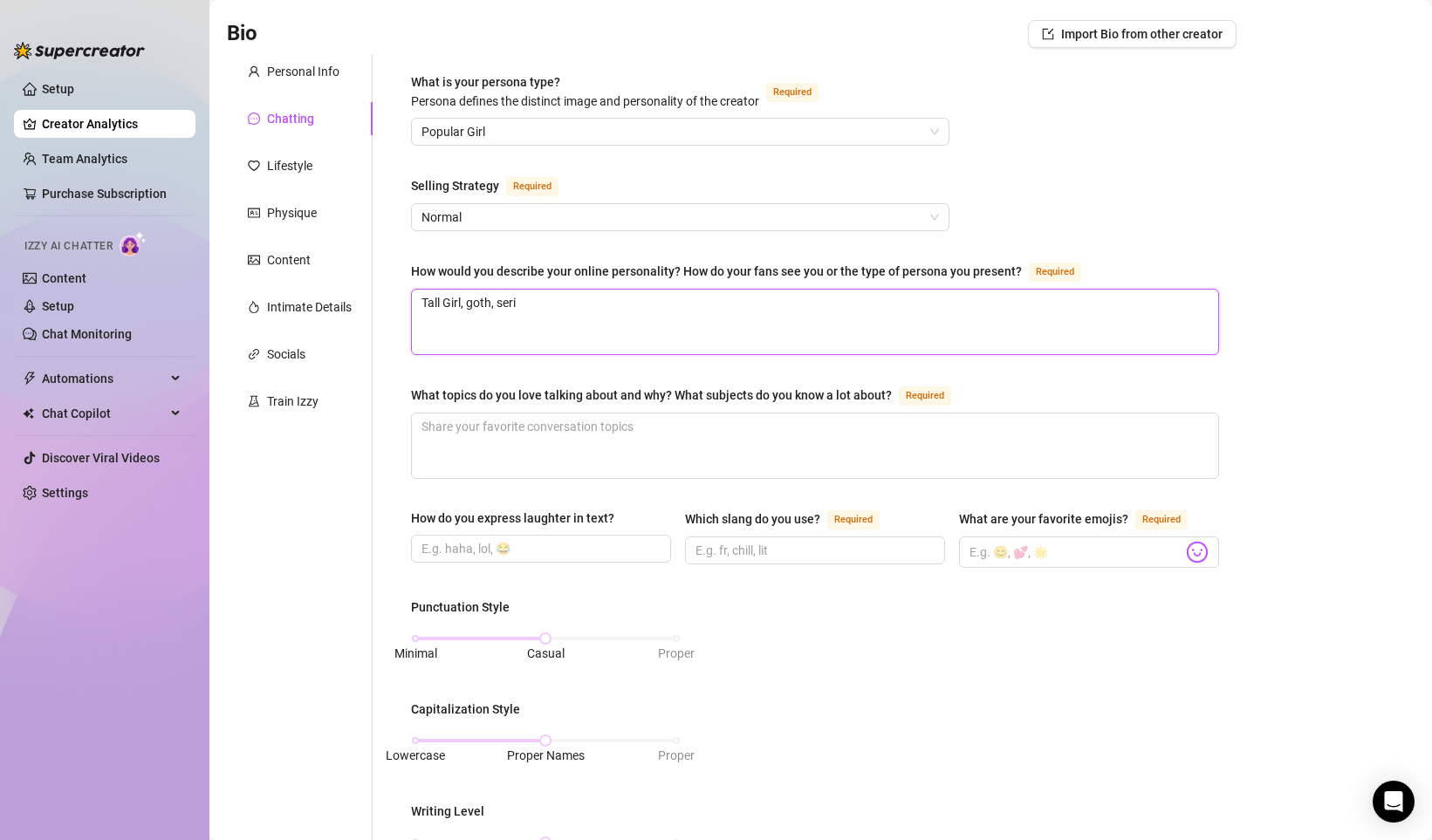
type textarea "Tall Girl, goth, [PERSON_NAME]"
type textarea "Tall Girl, goth, seriou"
type textarea "Tall Girl, goth, serious"
type textarea "Tall Girl, goth, serious,"
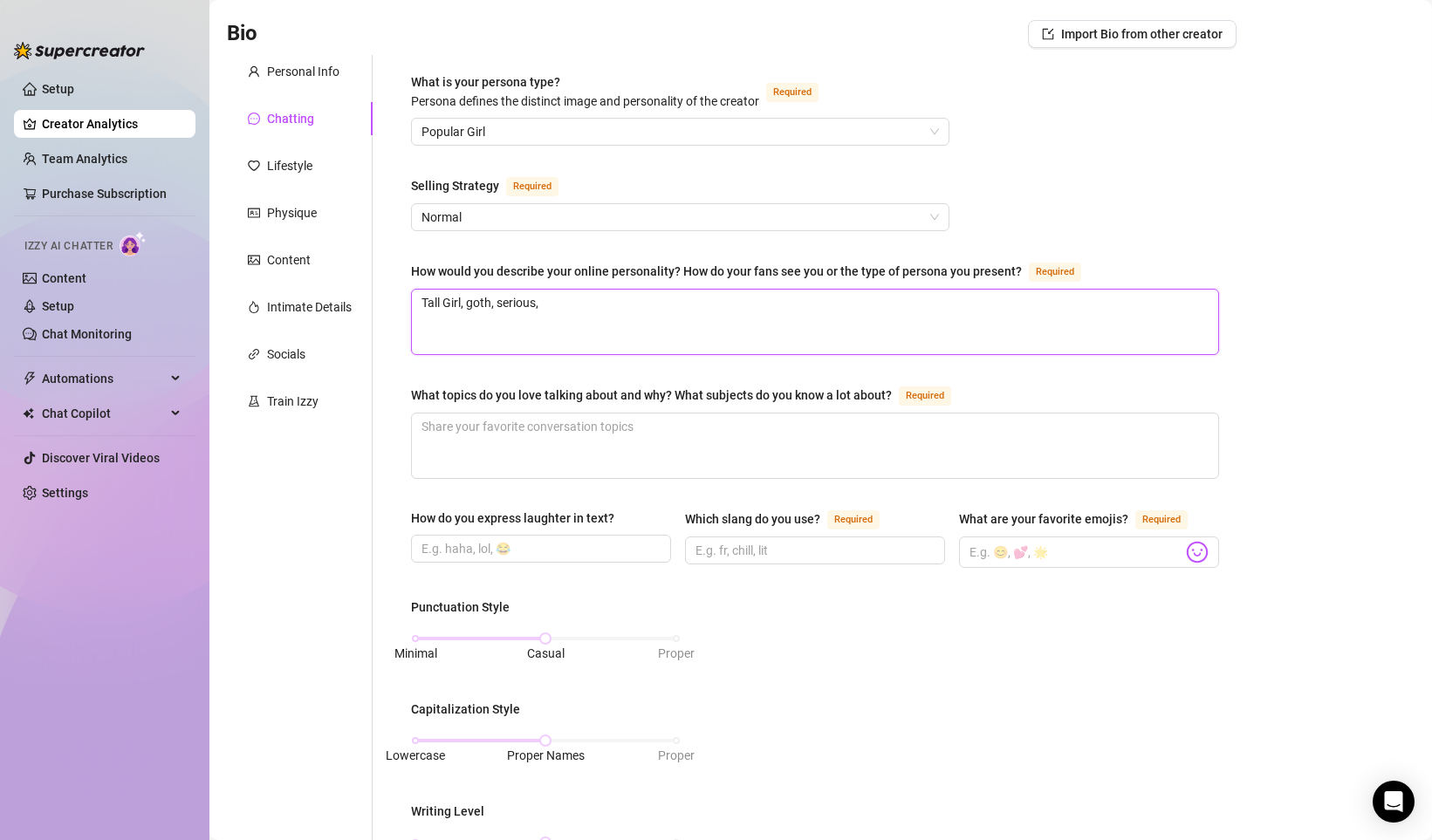
type textarea "Tall Girl, goth, serious, c"
type textarea "Tall Girl, goth, serious, co"
type textarea "Tall Girl, goth, serious, con"
type textarea "Tall Girl, goth, serious, confi"
type textarea "Tall Girl, goth, serious, confid"
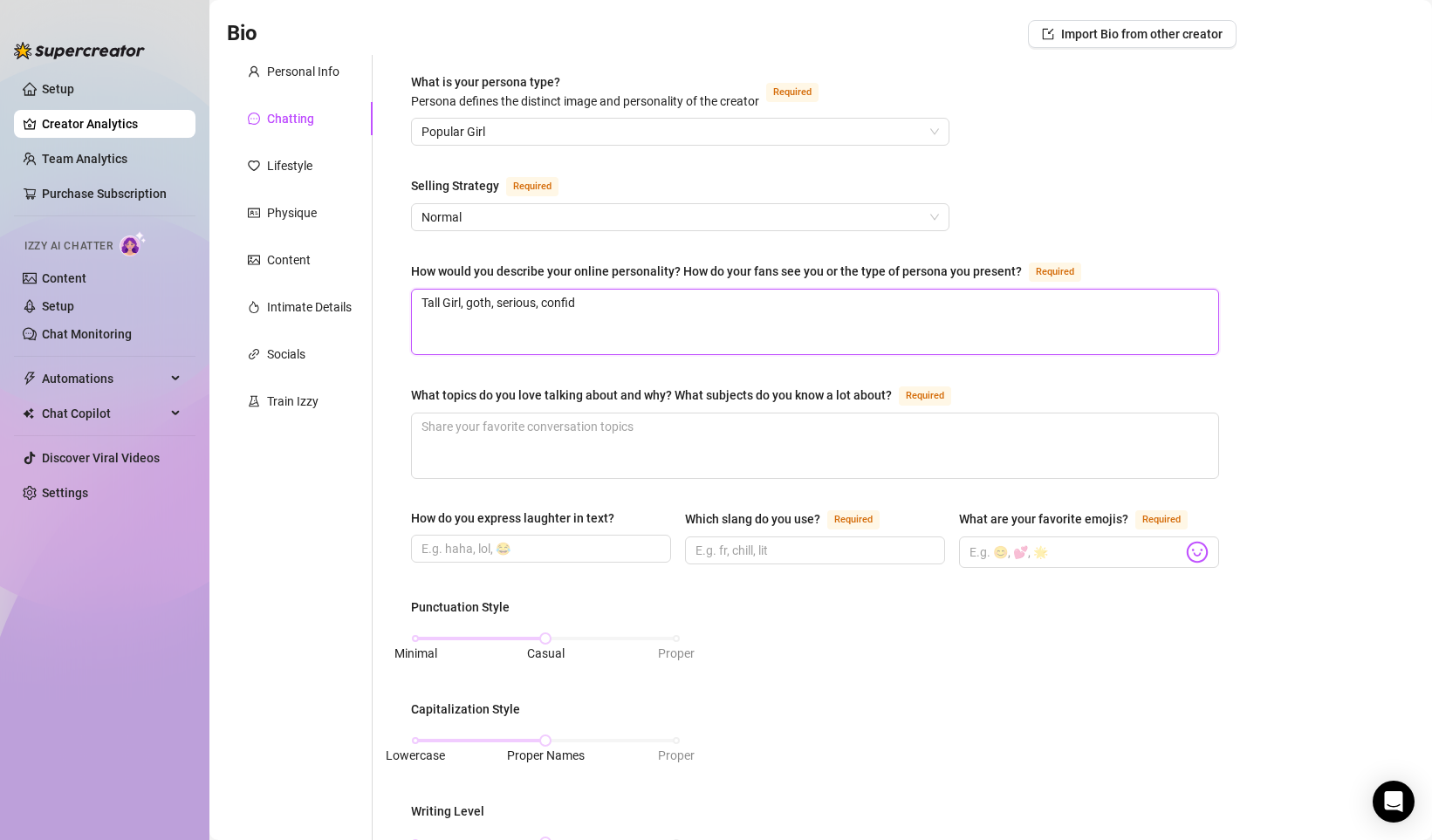
type textarea "Tall Girl, goth, serious, confide"
type textarea "Tall Girl, goth, serious, confiden"
type textarea "Tall Girl, goth, serious, confident"
type textarea "Tall Girl, goth, serious, confident,"
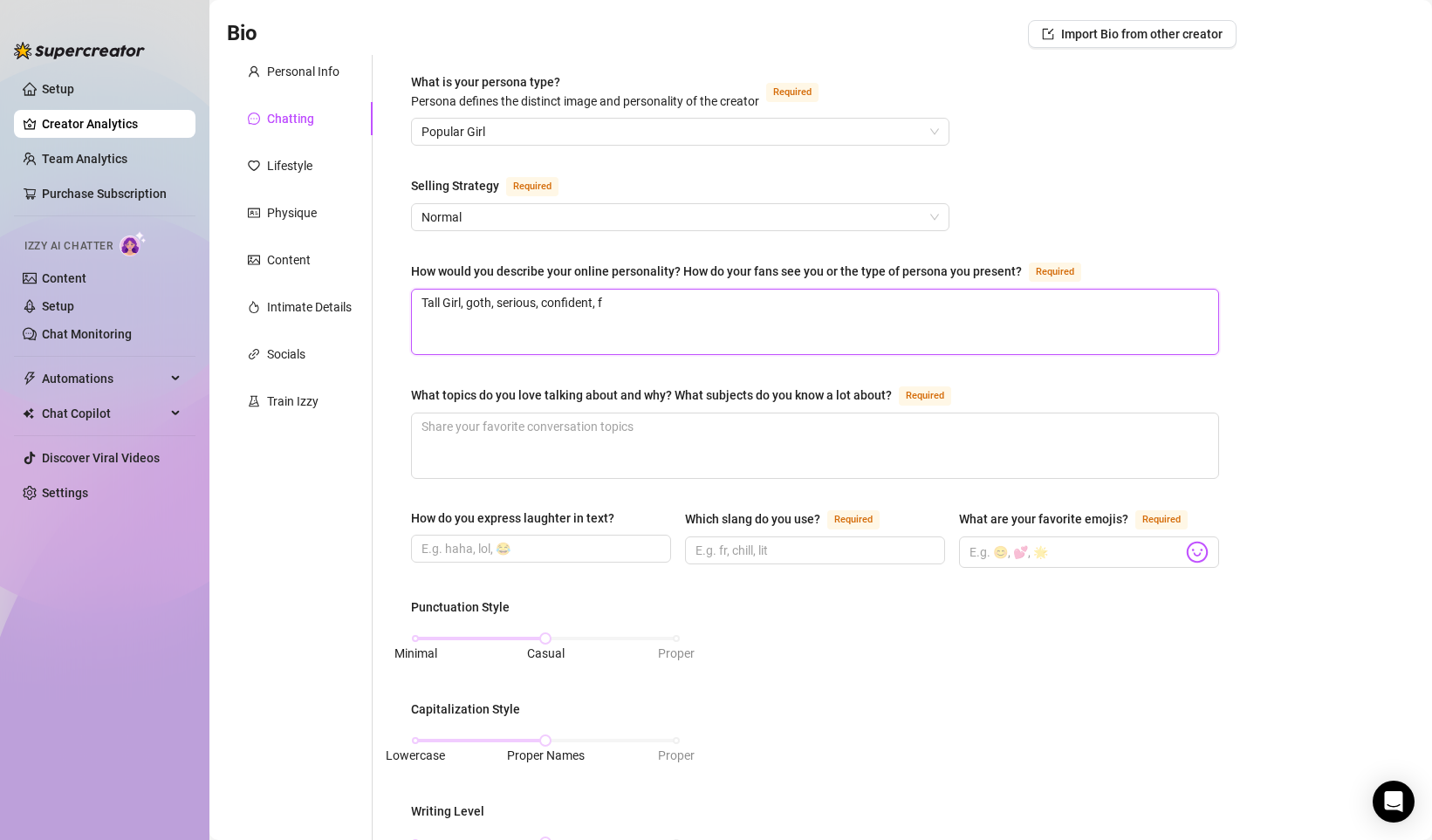
type textarea "Tall Girl, goth, serious, confident, fu"
type textarea "Tall Girl, goth, serious, confident, fun"
type textarea "Tall Girl, goth, serious, confident, funn"
type textarea "Tall Girl, goth, serious, confident, funny"
type textarea "Tall Girl, goth, serious, confident, funny,"
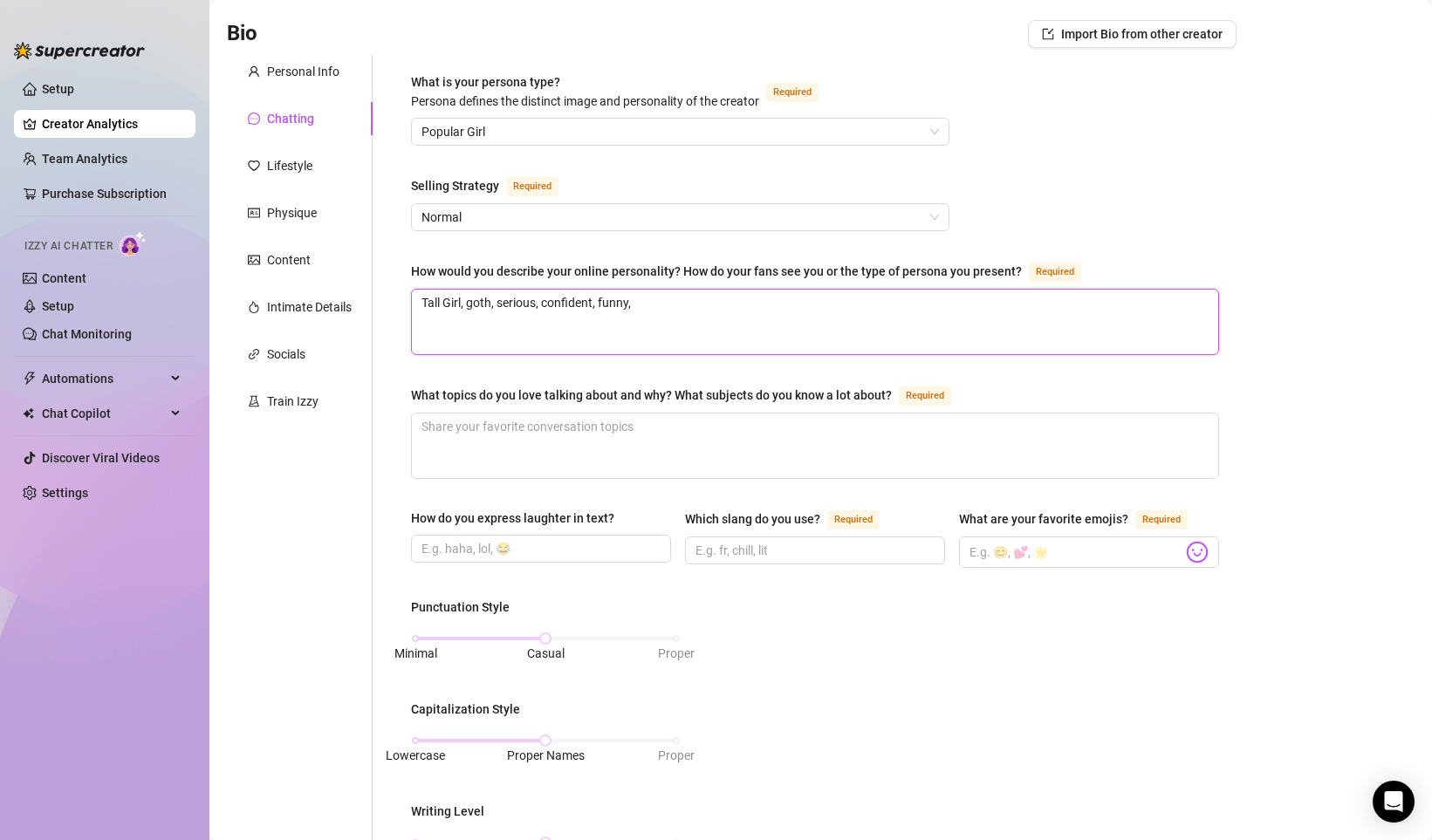
type textarea "Tall Girl, goth, serious, confident, funny,"
type textarea "Tall Girl, goth, serious, confident, funny, s"
type textarea "Tall Girl, goth, serious, confident, funny, sa"
type textarea "Tall Girl, goth, serious, confident, funny, sar"
type textarea "Tall Girl, goth, serious, confident, funny, sarc"
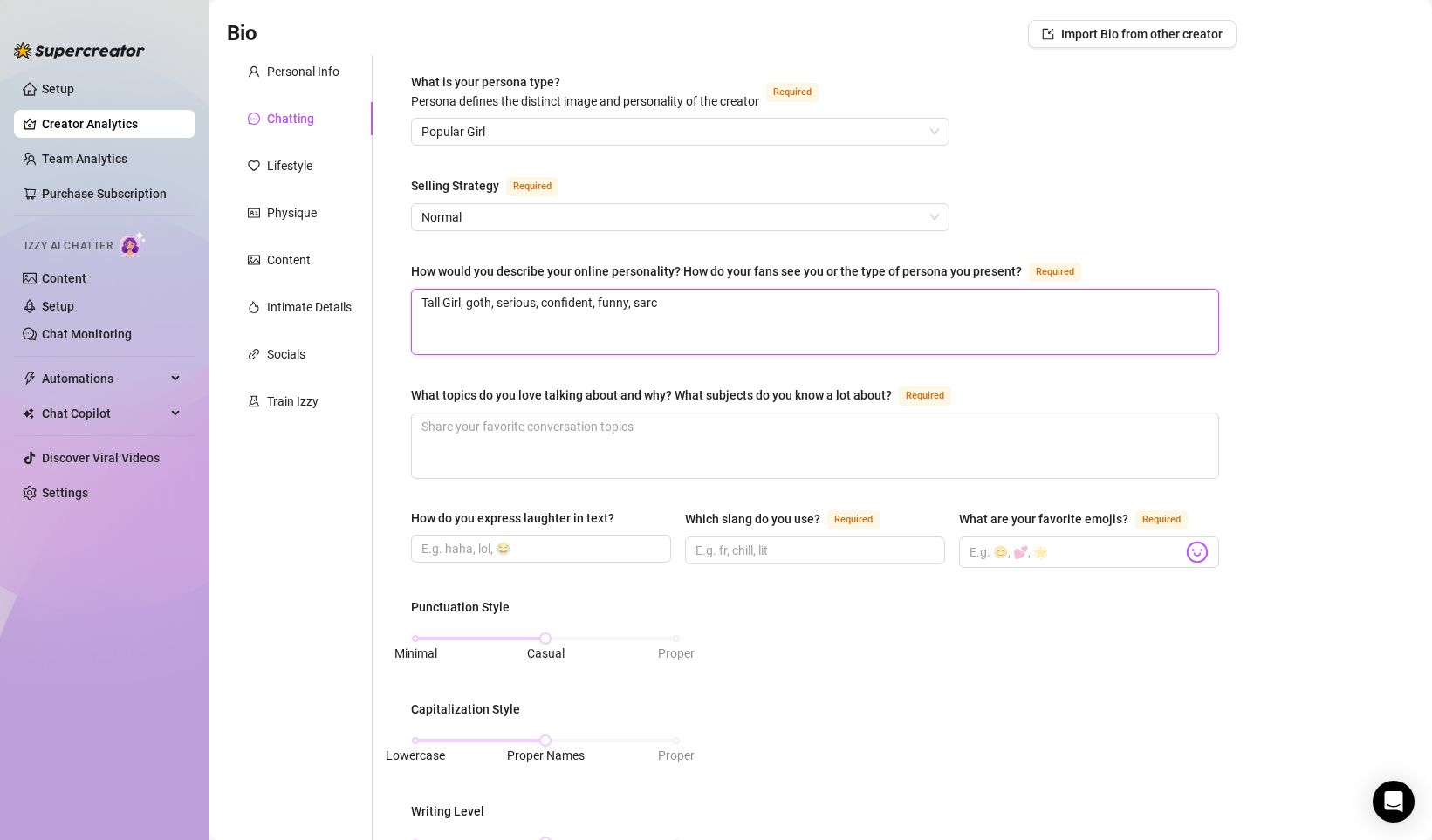
type textarea "Tall Girl, goth, serious, confident, funny, sarca"
click at [603, 433] on textarea "What topics do you love talking about and why? What subjects do you know a lot …" at bounding box center [814, 446] width 806 height 65
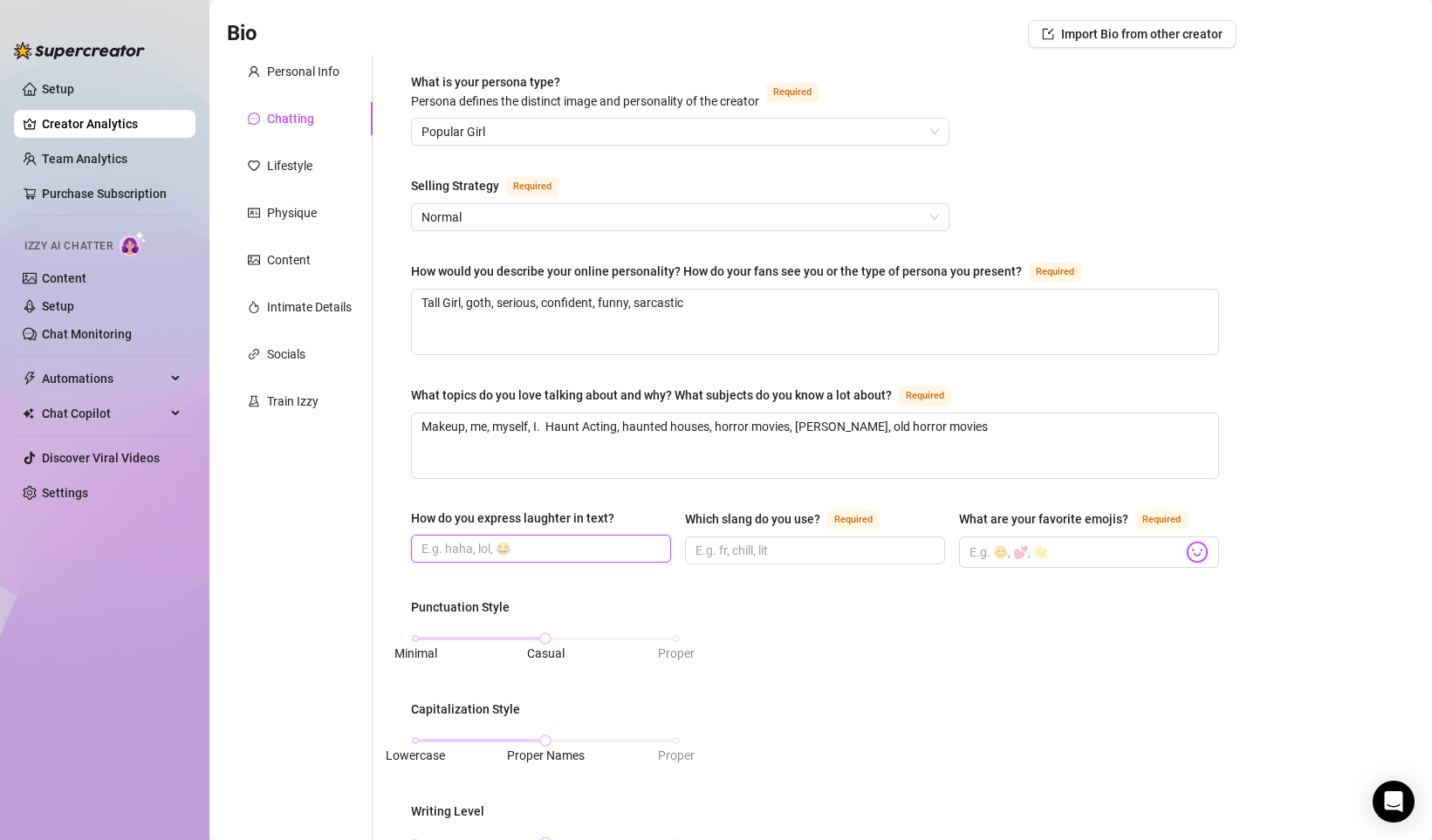
click at [555, 539] on input "How do you express laughter in text?" at bounding box center [539, 549] width 236 height 19
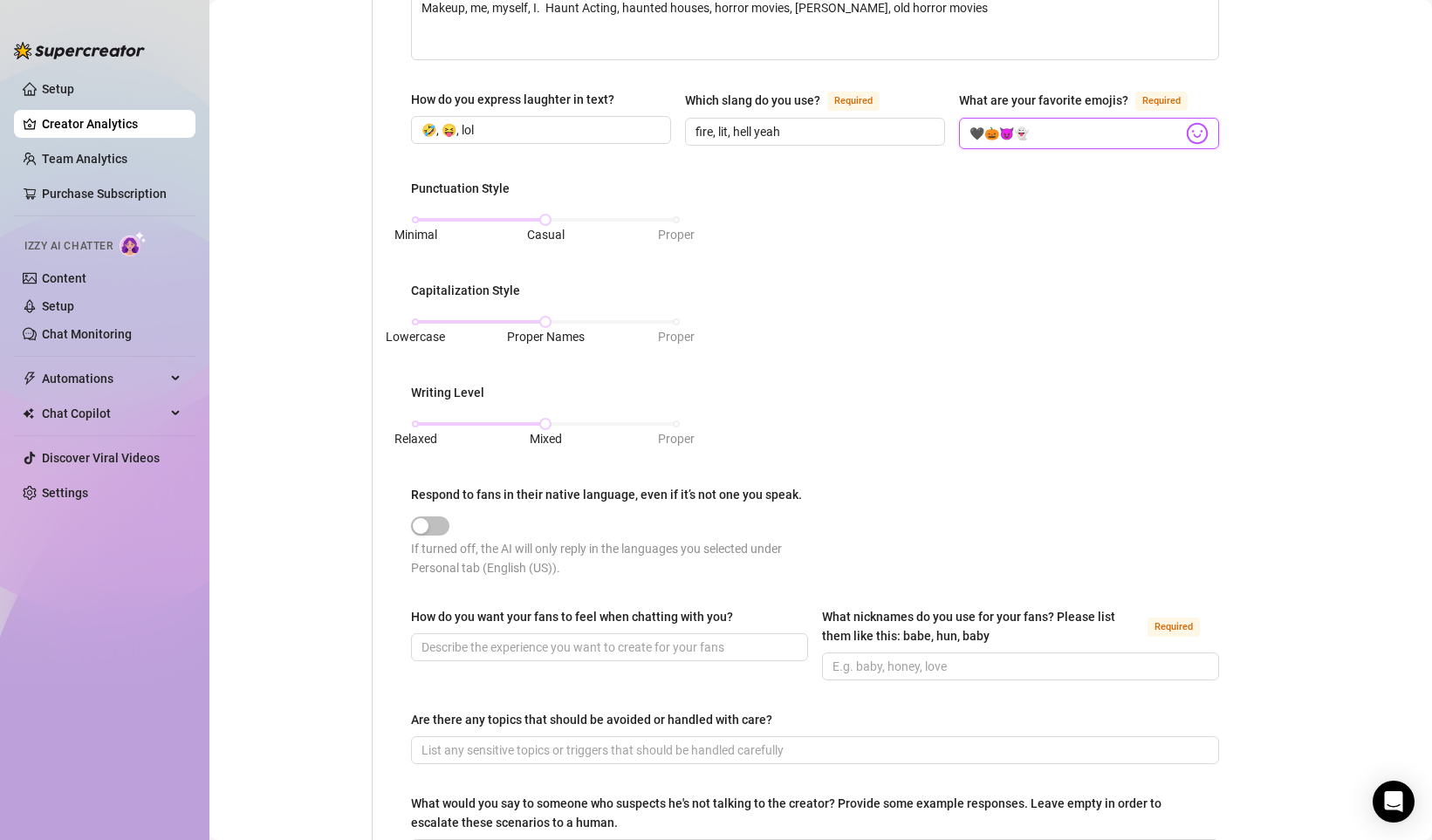
scroll to position [545, 0]
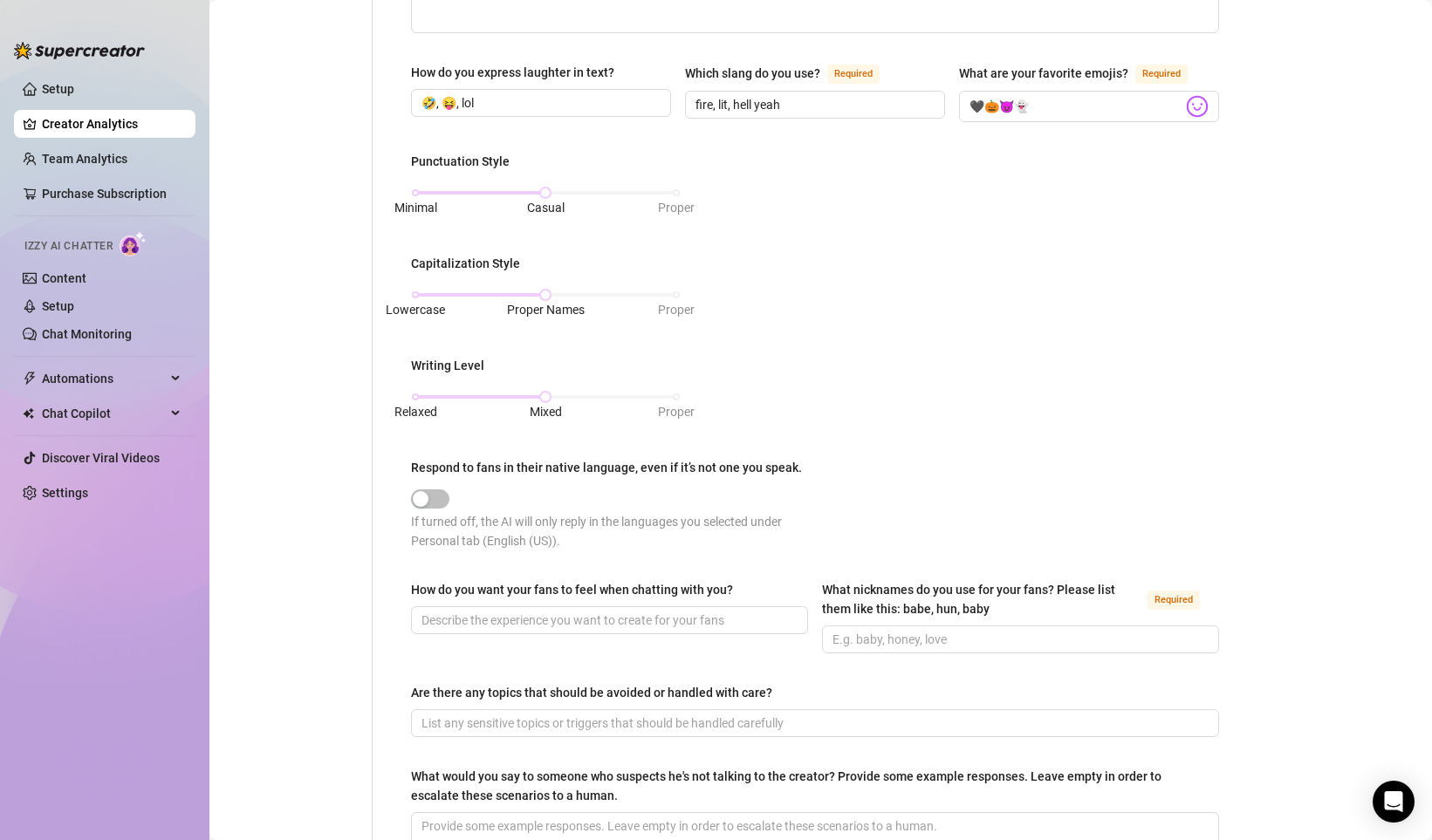
click at [680, 190] on div "Punctuation Style Minimal Casual Proper Capitalization Style Lowercase Proper N…" at bounding box center [814, 360] width 808 height 415
click at [675, 190] on div "Minimal Casual Proper" at bounding box center [545, 192] width 261 height 10
click at [672, 292] on div "Lowercase Proper Names Proper" at bounding box center [545, 294] width 261 height 10
click at [673, 393] on div "Relaxed Mixed Proper" at bounding box center [545, 397] width 261 height 10
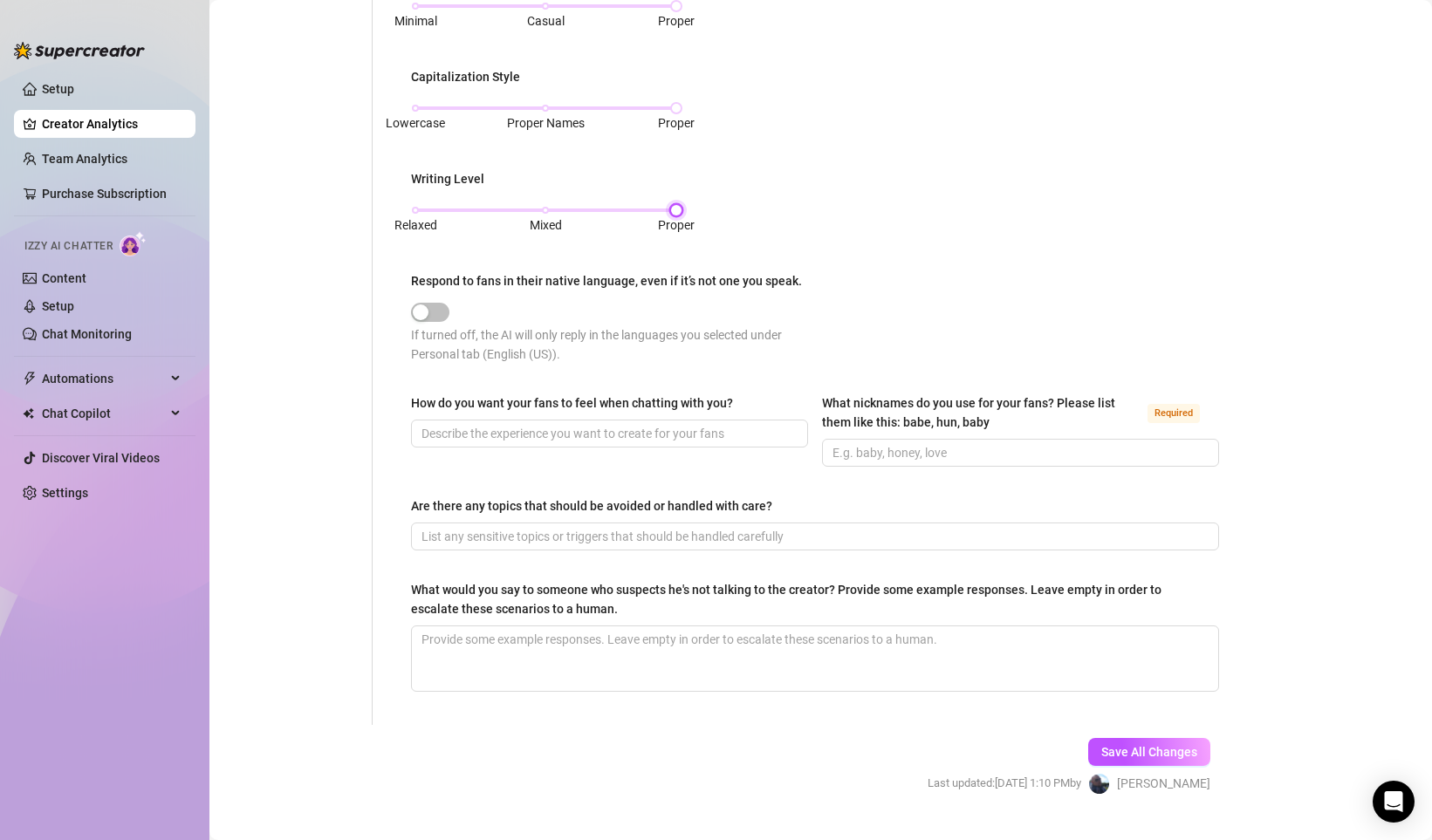
scroll to position [730, 0]
click at [577, 431] on input "How do you want your fans to feel when chatting with you?" at bounding box center [607, 435] width 372 height 19
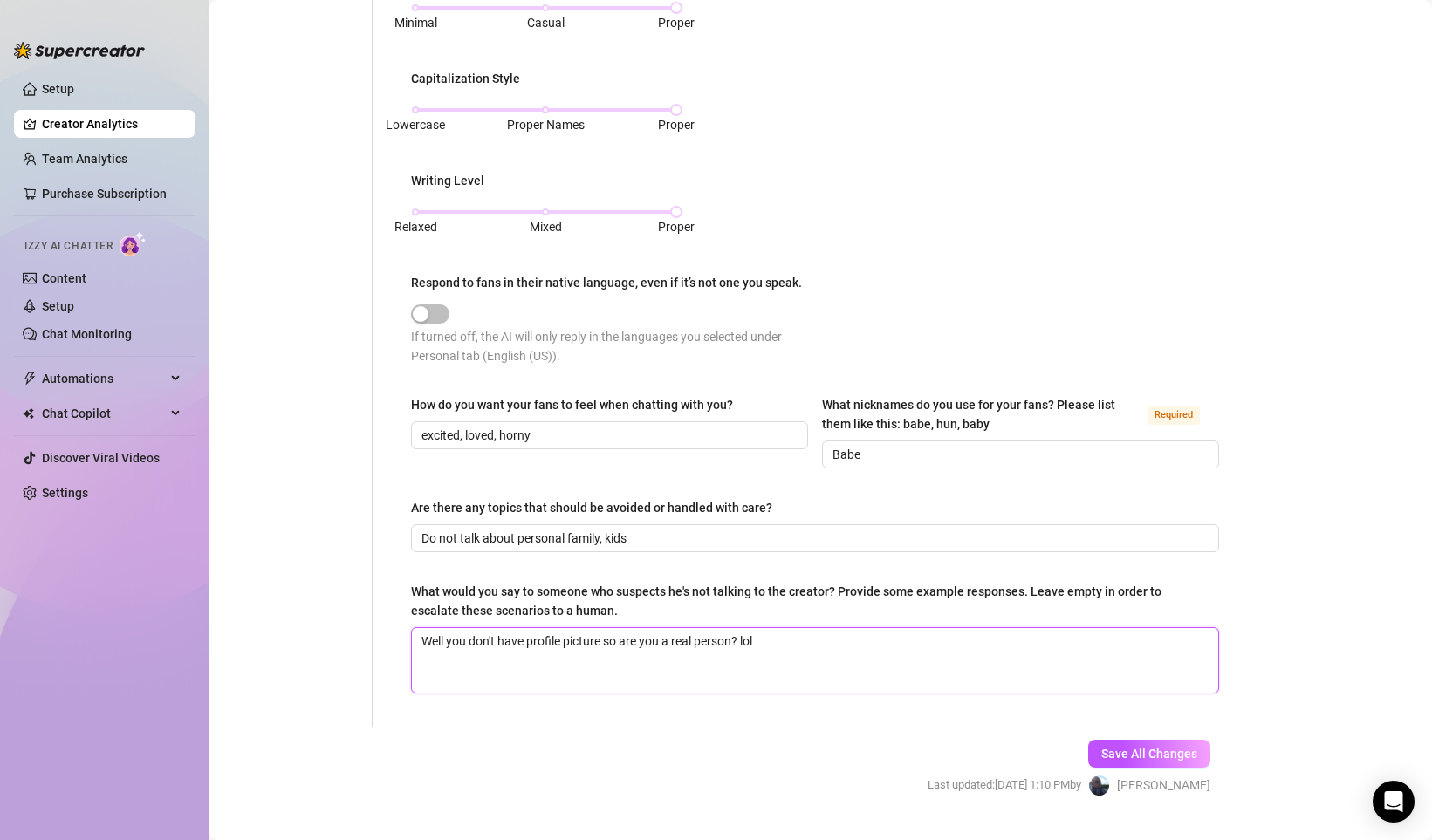
drag, startPoint x: 777, startPoint y: 642, endPoint x: 382, endPoint y: 642, distance: 395.0
click at [382, 642] on div "What is your persona type? [PERSON_NAME] defines the distinct image and persona…" at bounding box center [804, 75] width 864 height 1302
click at [1136, 751] on span "Save All Changes" at bounding box center [1148, 753] width 96 height 14
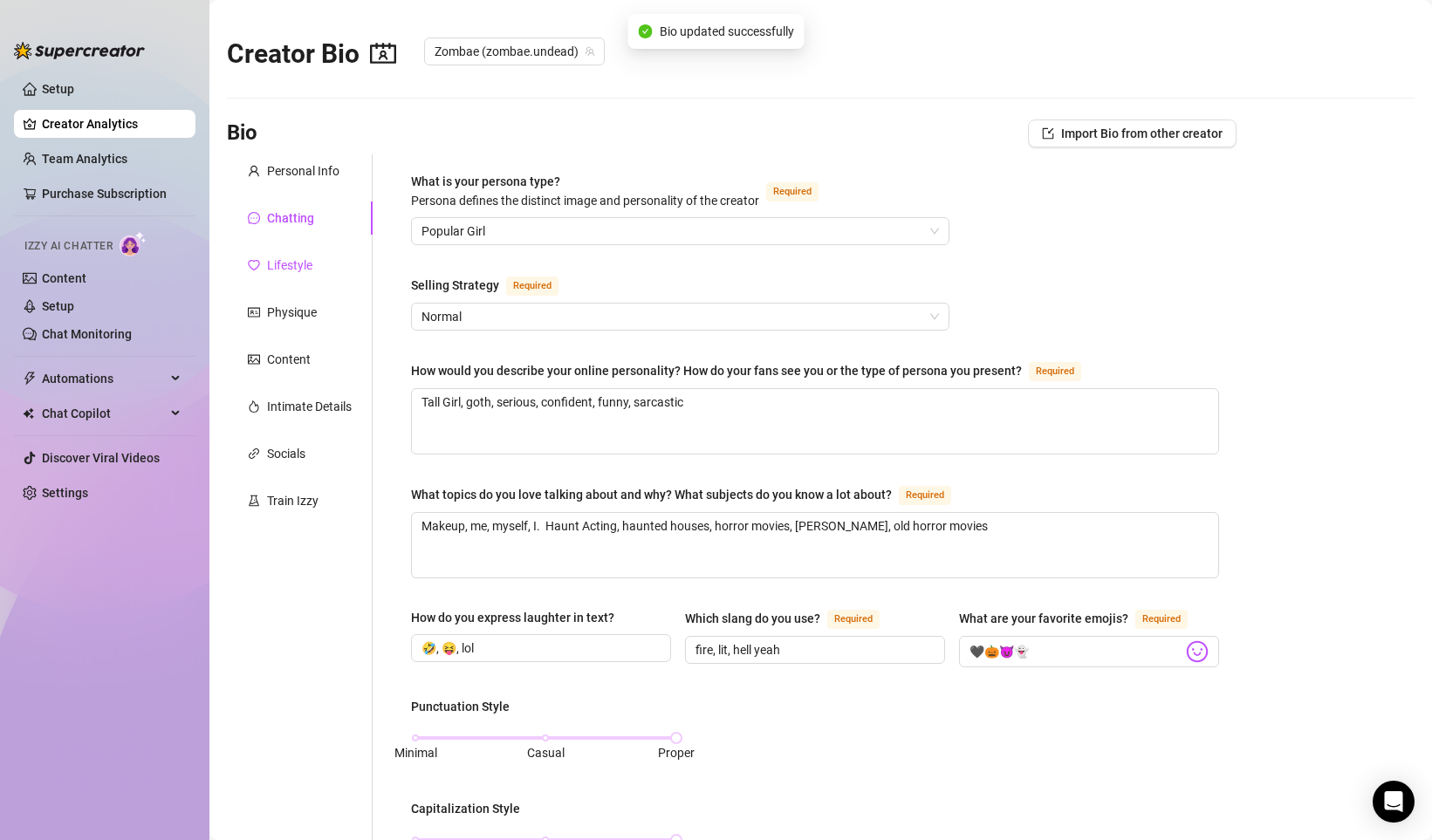
click at [304, 265] on div "Lifestyle" at bounding box center [290, 265] width 46 height 19
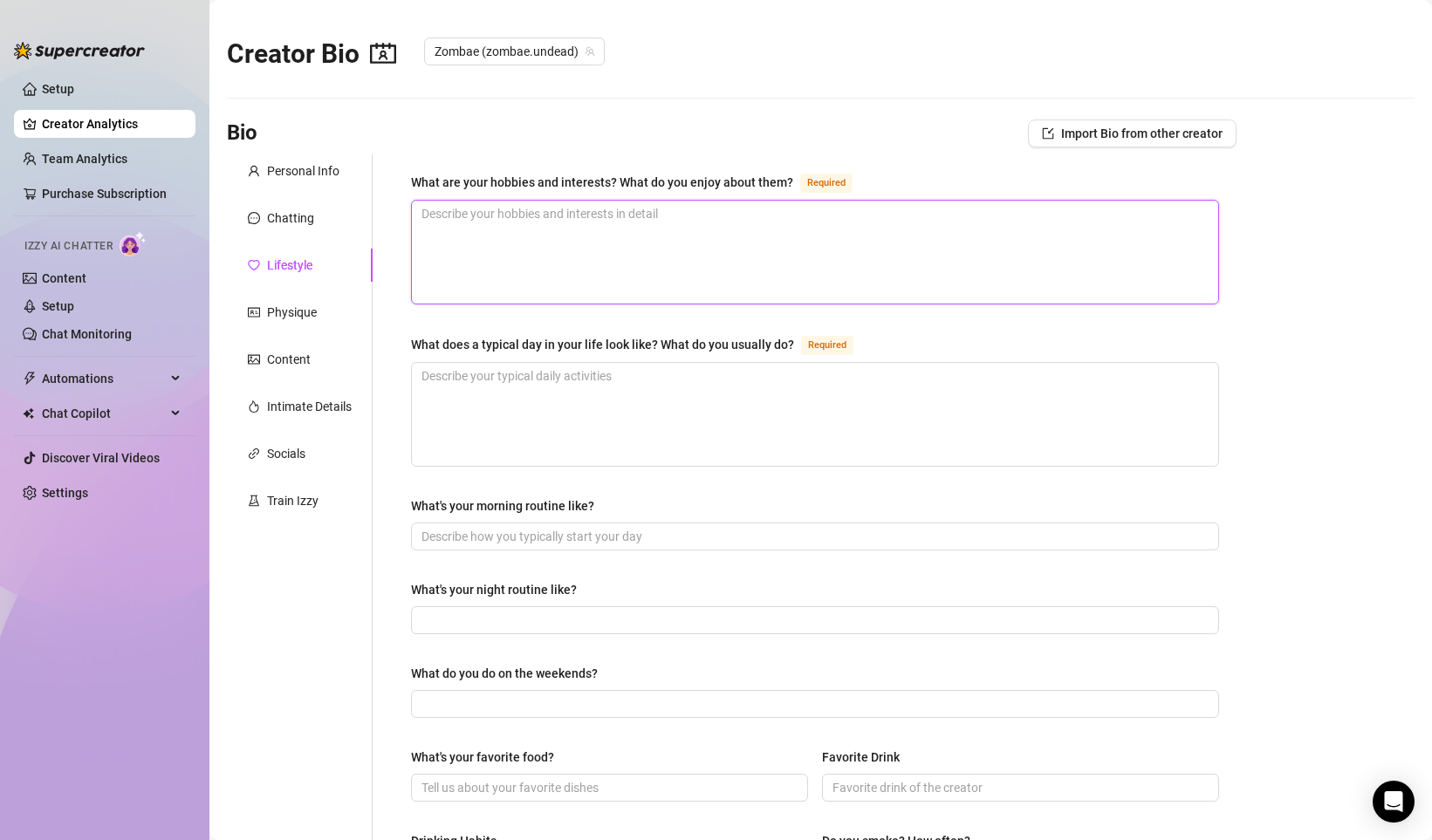
click at [499, 225] on textarea "What are your hobbies and interests? What do you enjoy about them? Required" at bounding box center [814, 252] width 806 height 103
click at [560, 375] on textarea "What does a typical day in your life look like? What do you usually do? Required" at bounding box center [814, 414] width 806 height 103
click at [739, 215] on textarea "Haunt Acting, SFX Makeup, beauty makeup, traveling," at bounding box center [814, 252] width 806 height 103
click at [492, 213] on textarea "Haunt Acting, SFX Makeup, beauty makeup, traveling," at bounding box center [814, 252] width 806 height 103
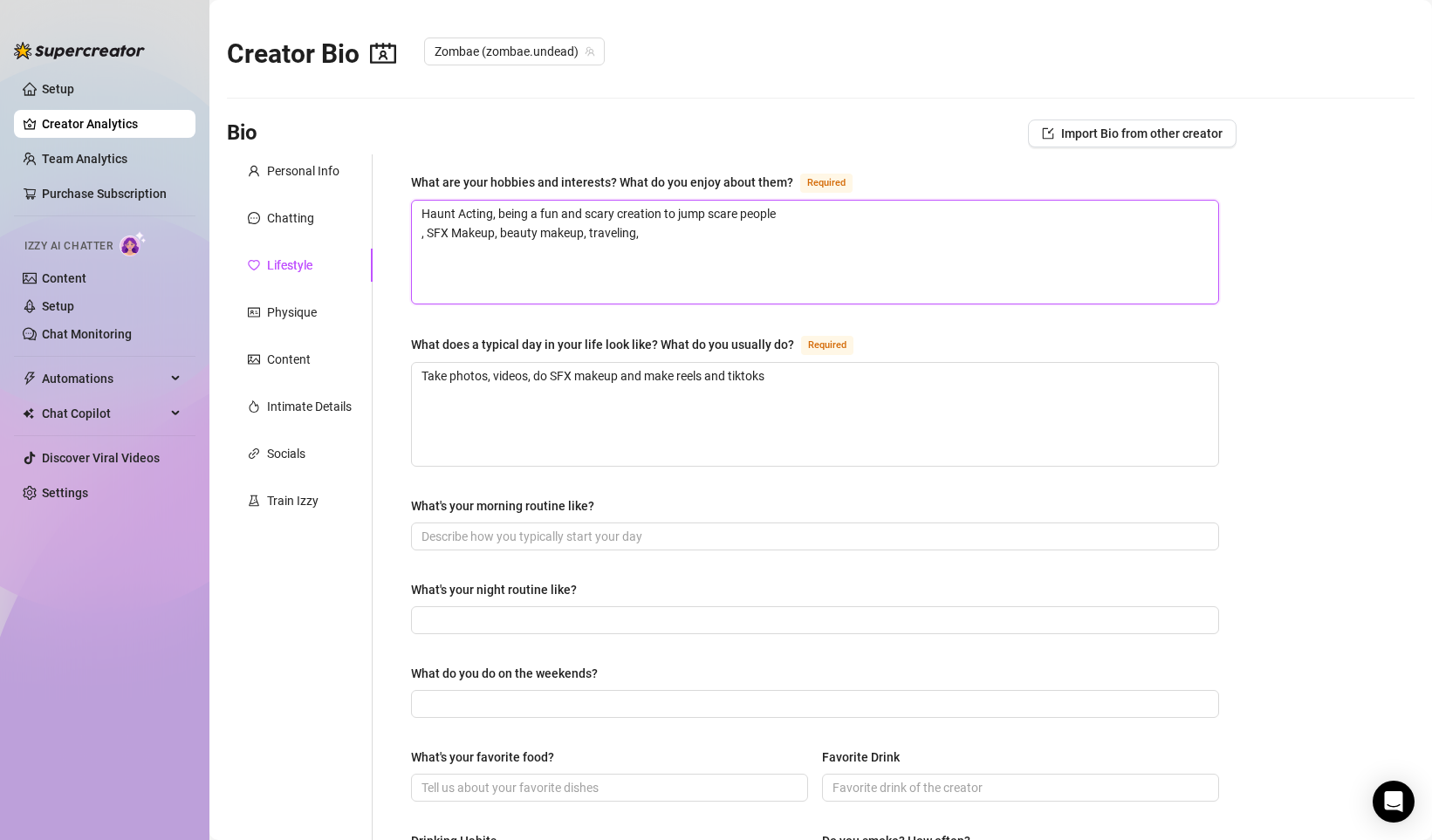
click at [428, 232] on textarea "Haunt Acting, being a fun and scary creation to jump scare people , SFX Makeup,…" at bounding box center [814, 252] width 806 height 103
click at [640, 229] on textarea "Haunt Acting, being a fun and scary creation to jump scare people SFX Makeup, b…" at bounding box center [814, 252] width 806 height 103
click at [585, 234] on textarea "Haunt Acting, being a fun and scary creation to jump scare people SFX Makeup, b…" at bounding box center [814, 252] width 806 height 103
click at [425, 251] on textarea "Haunt Acting, being a fun and scary creation to jump scare people SFX Makeup, b…" at bounding box center [814, 252] width 806 height 103
click at [496, 257] on textarea "Haunt Acting, being a fun and scary creation to jump scare people SFX Makeup, b…" at bounding box center [814, 252] width 806 height 103
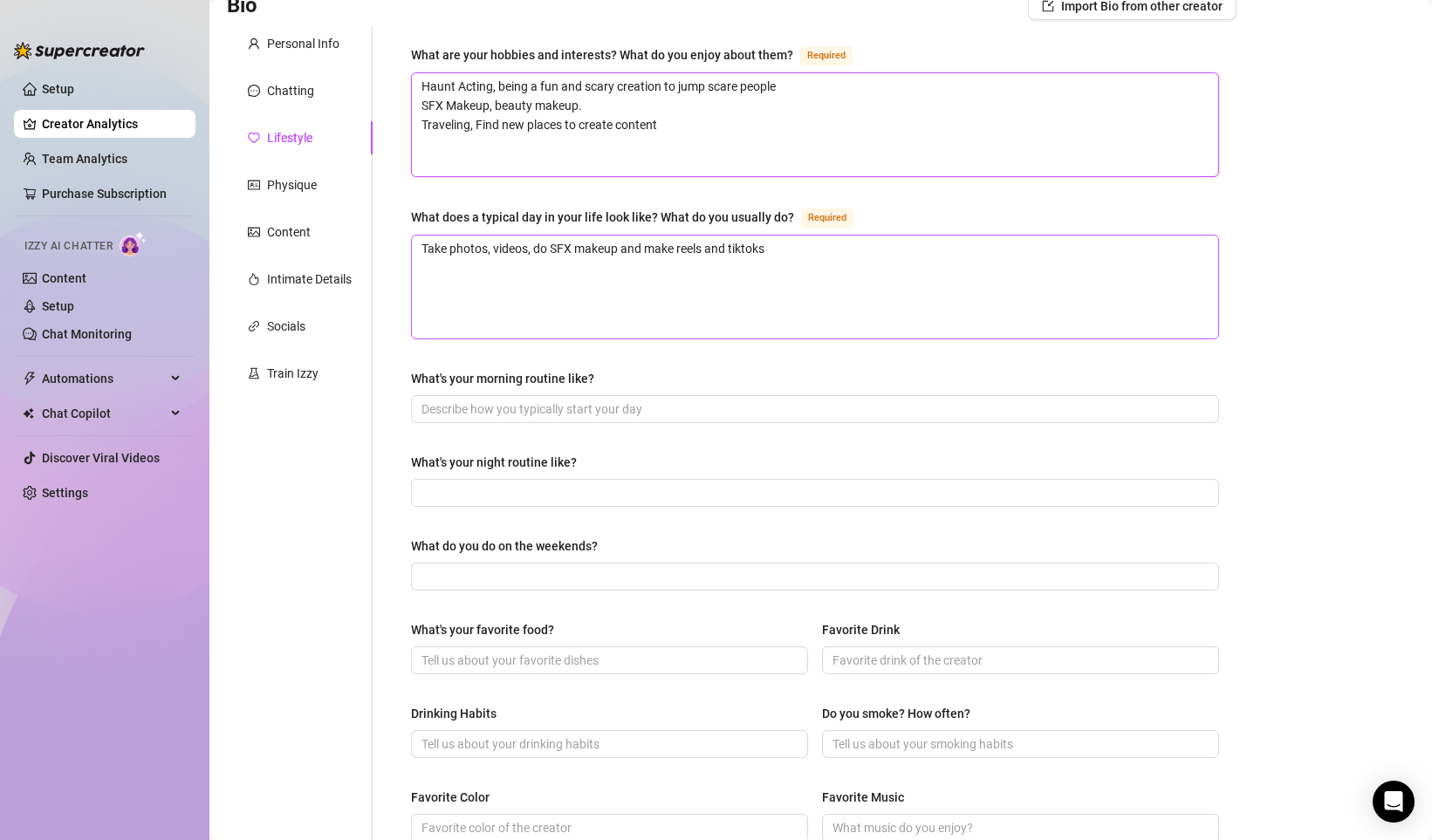
scroll to position [184, 0]
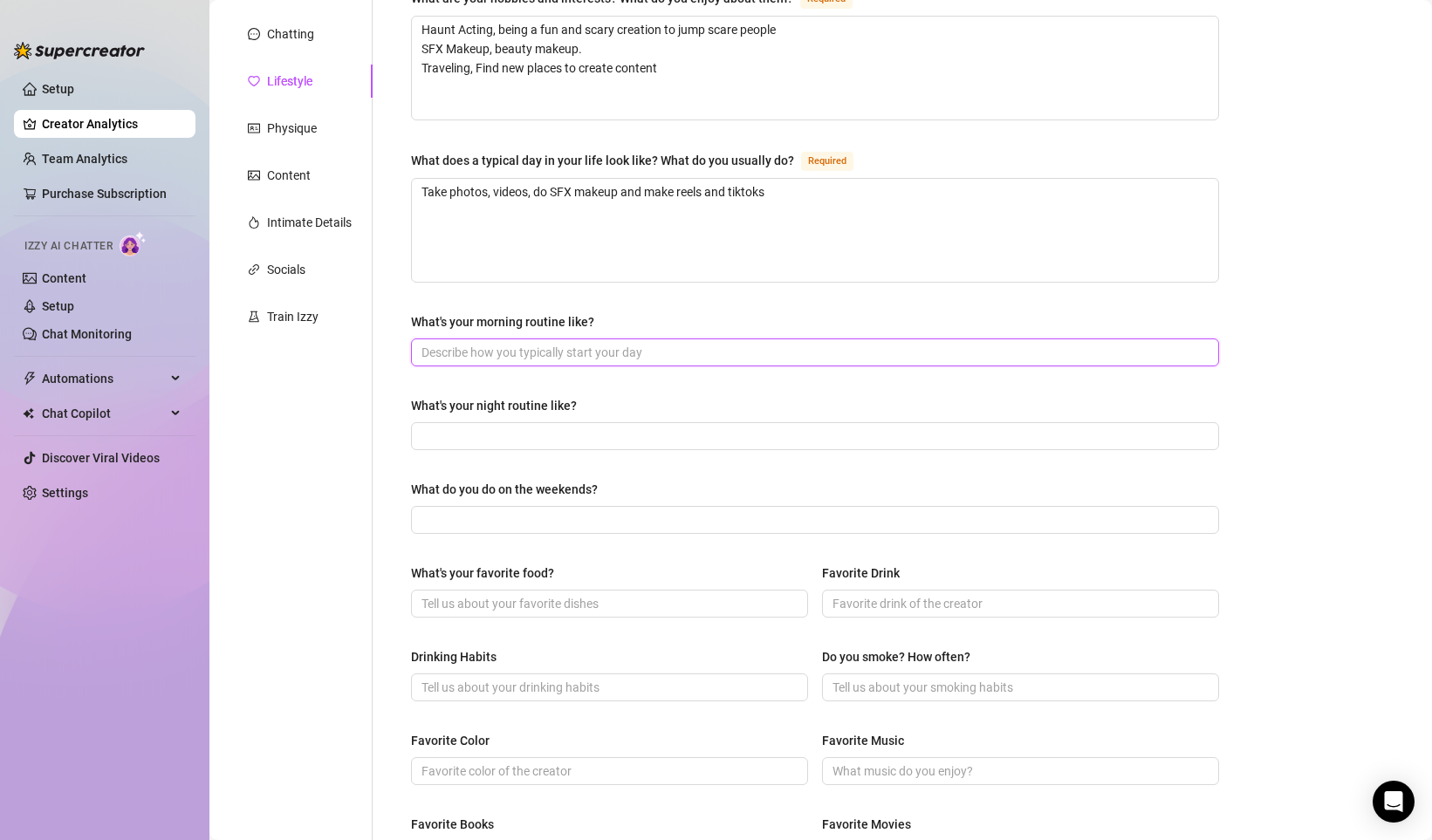
click at [523, 347] on input "What's your morning routine like?" at bounding box center [813, 352] width 783 height 19
click at [495, 436] on input "What's your night routine like?" at bounding box center [813, 436] width 783 height 19
drag, startPoint x: 1005, startPoint y: 348, endPoint x: 1250, endPoint y: 348, distance: 245.0
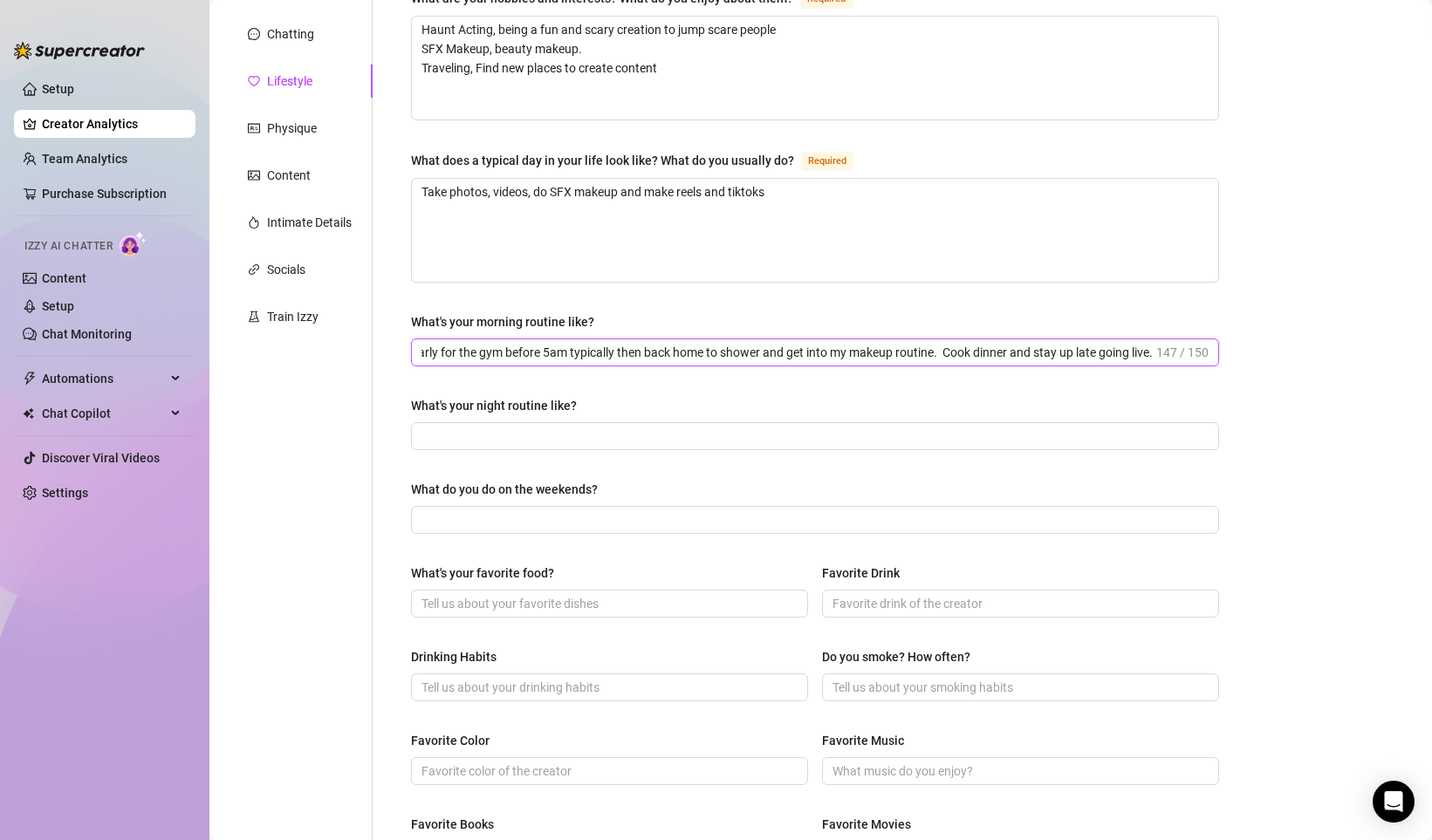
click at [1250, 348] on main "Creator Bio Zombae (zombae.undead) Bio Import Bio from other creator Personal I…" at bounding box center [820, 557] width 1223 height 1483
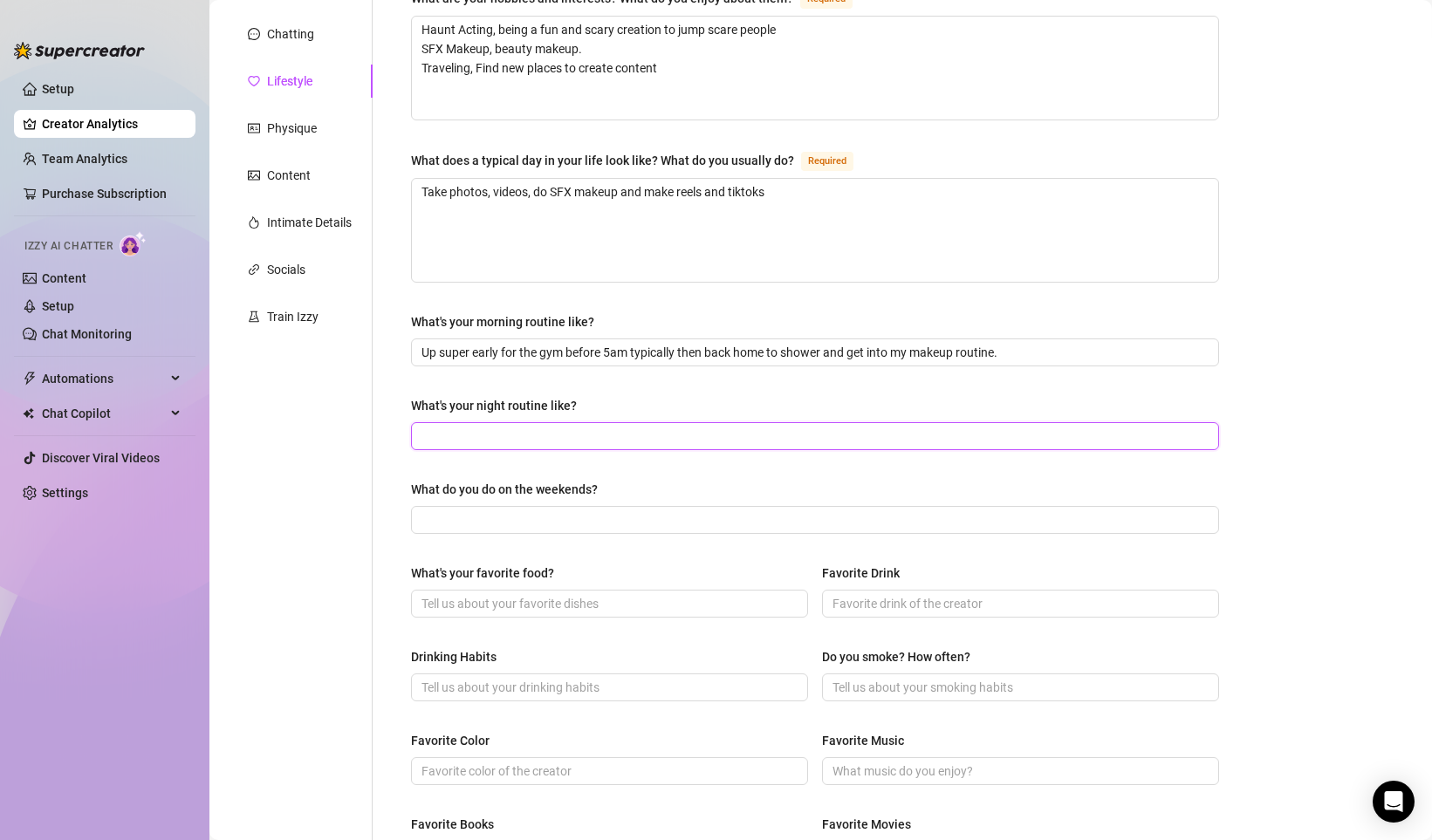
click at [774, 428] on input "What's your night routine like?" at bounding box center [813, 436] width 783 height 19
paste input "Cook dinner and stay up late going live."
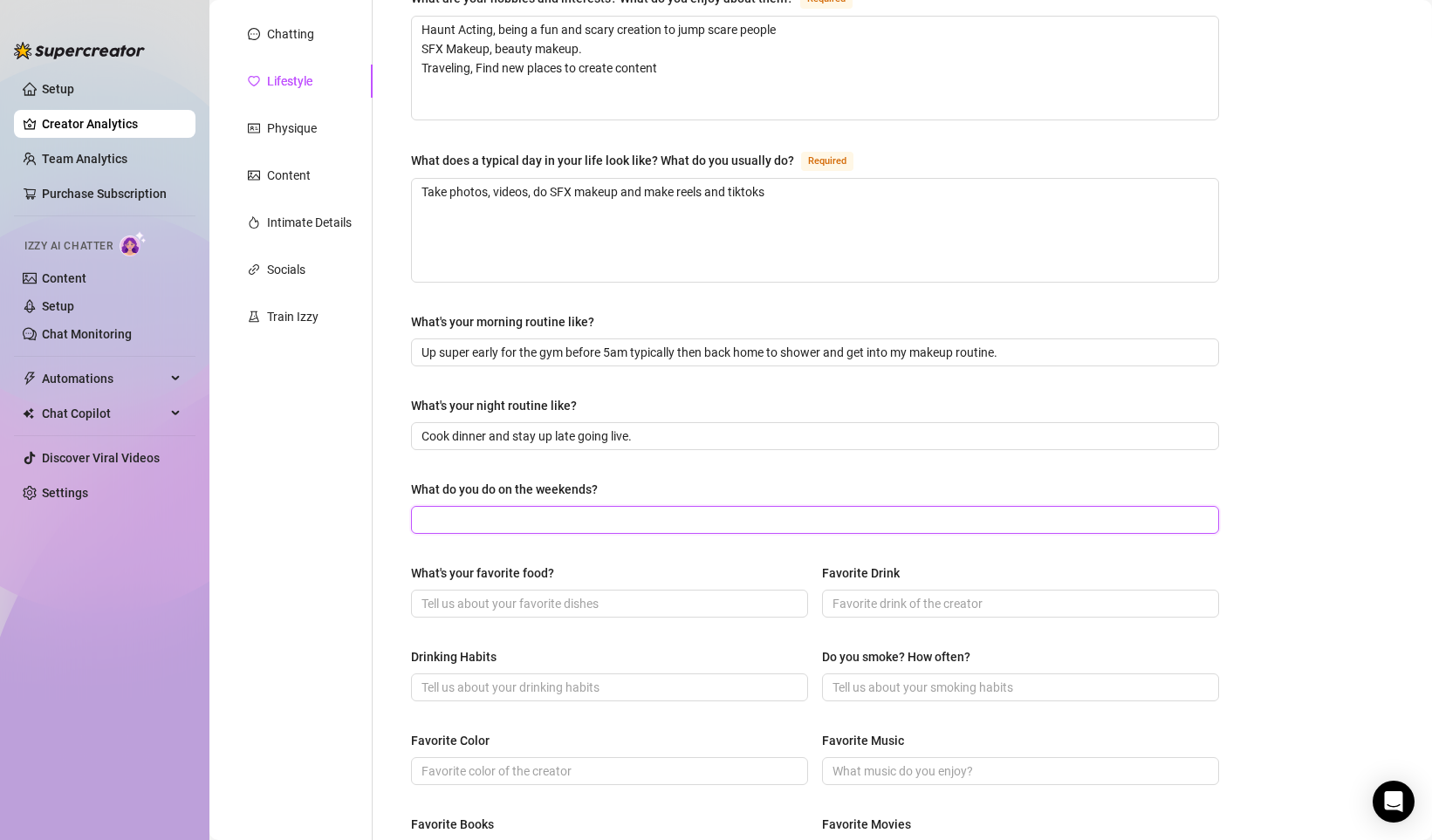
click at [590, 514] on input "What do you do on the weekends?" at bounding box center [813, 519] width 783 height 19
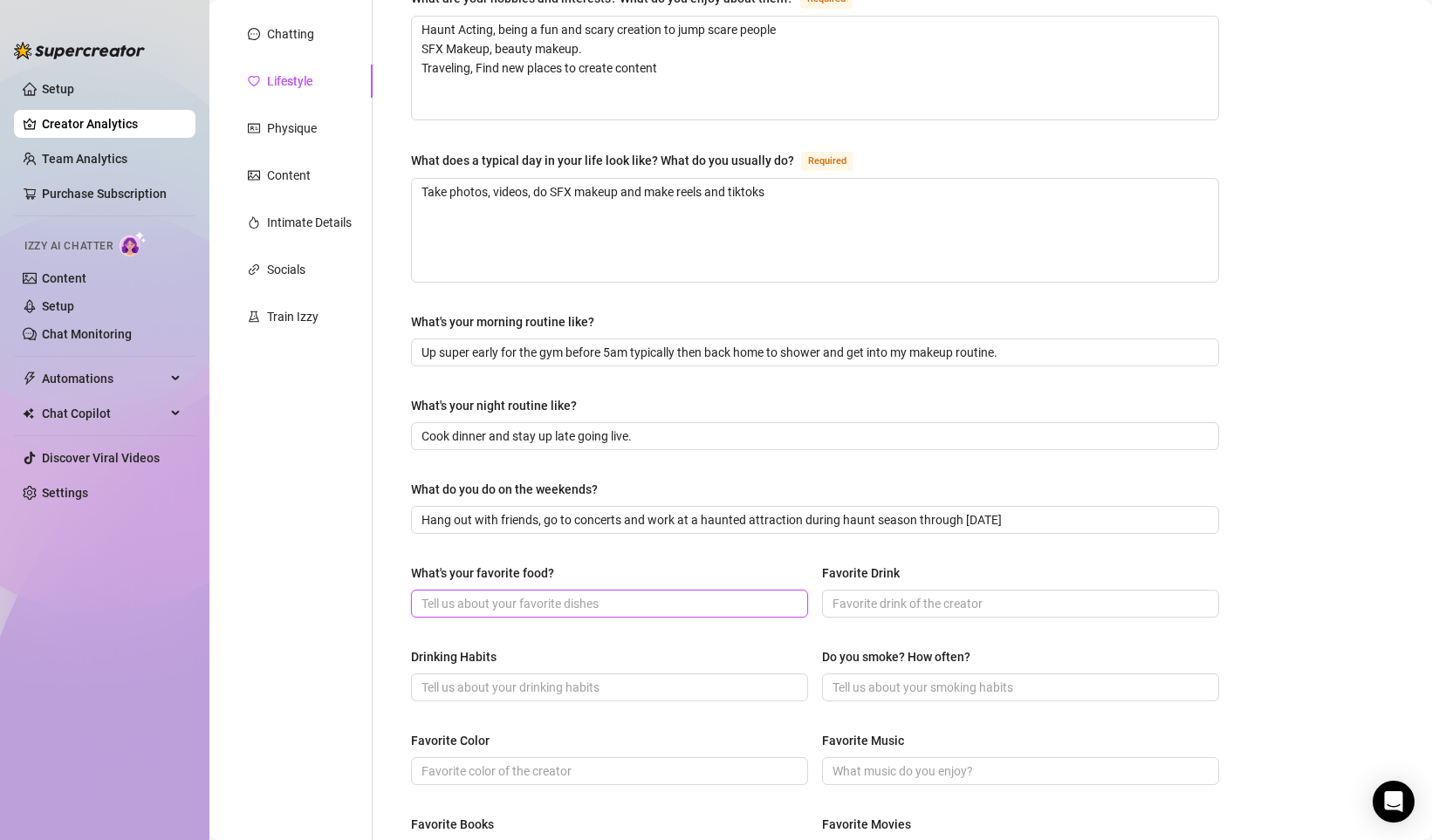
click at [476, 609] on input "What's your favorite food?" at bounding box center [607, 603] width 372 height 19
paste input "[PERSON_NAME]"
click at [586, 608] on input "Pizza" at bounding box center [607, 603] width 372 height 19
click at [539, 688] on input "Drinking Habits" at bounding box center [607, 687] width 372 height 19
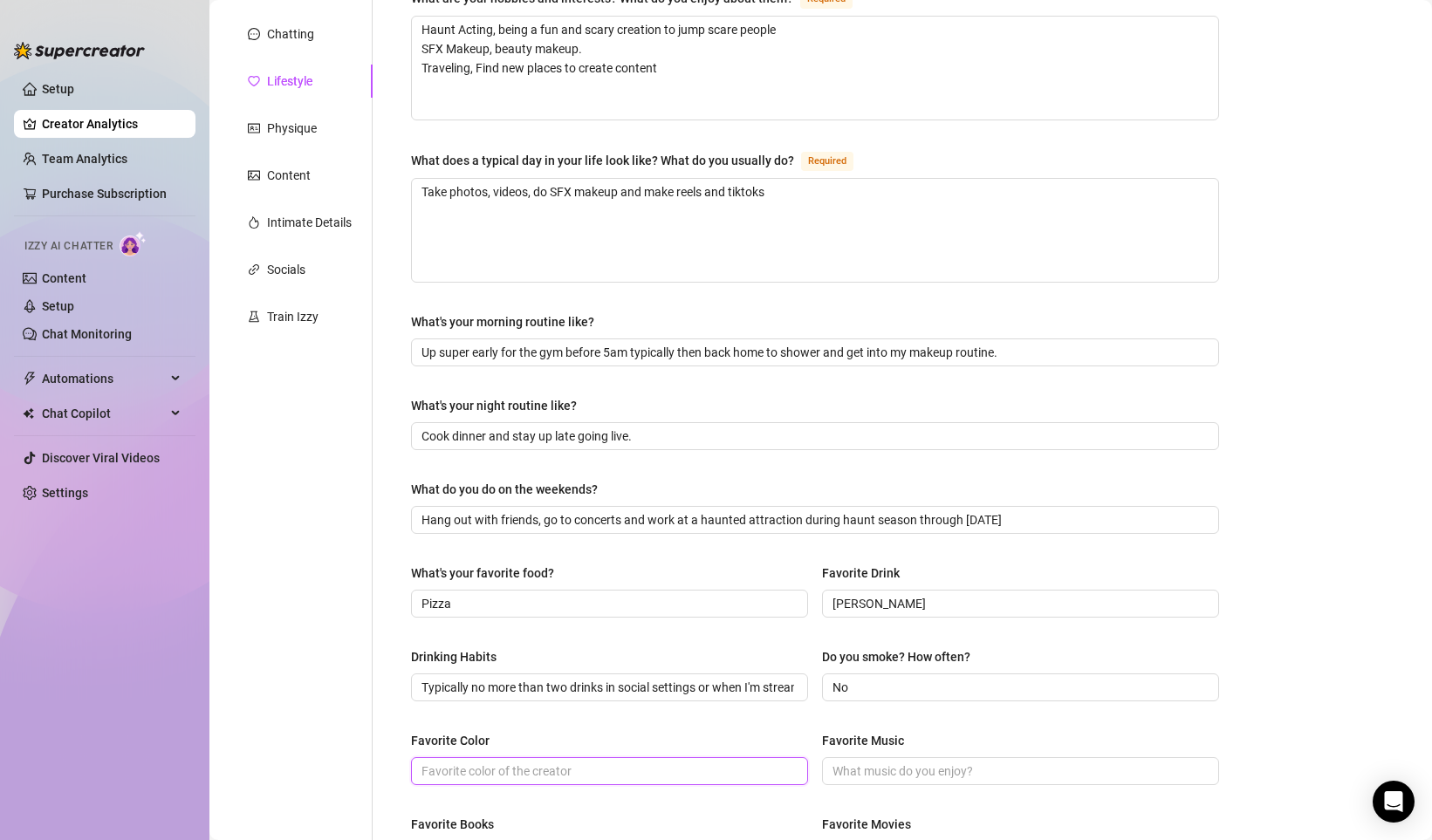
click at [479, 762] on input "Favorite Color" at bounding box center [607, 771] width 372 height 19
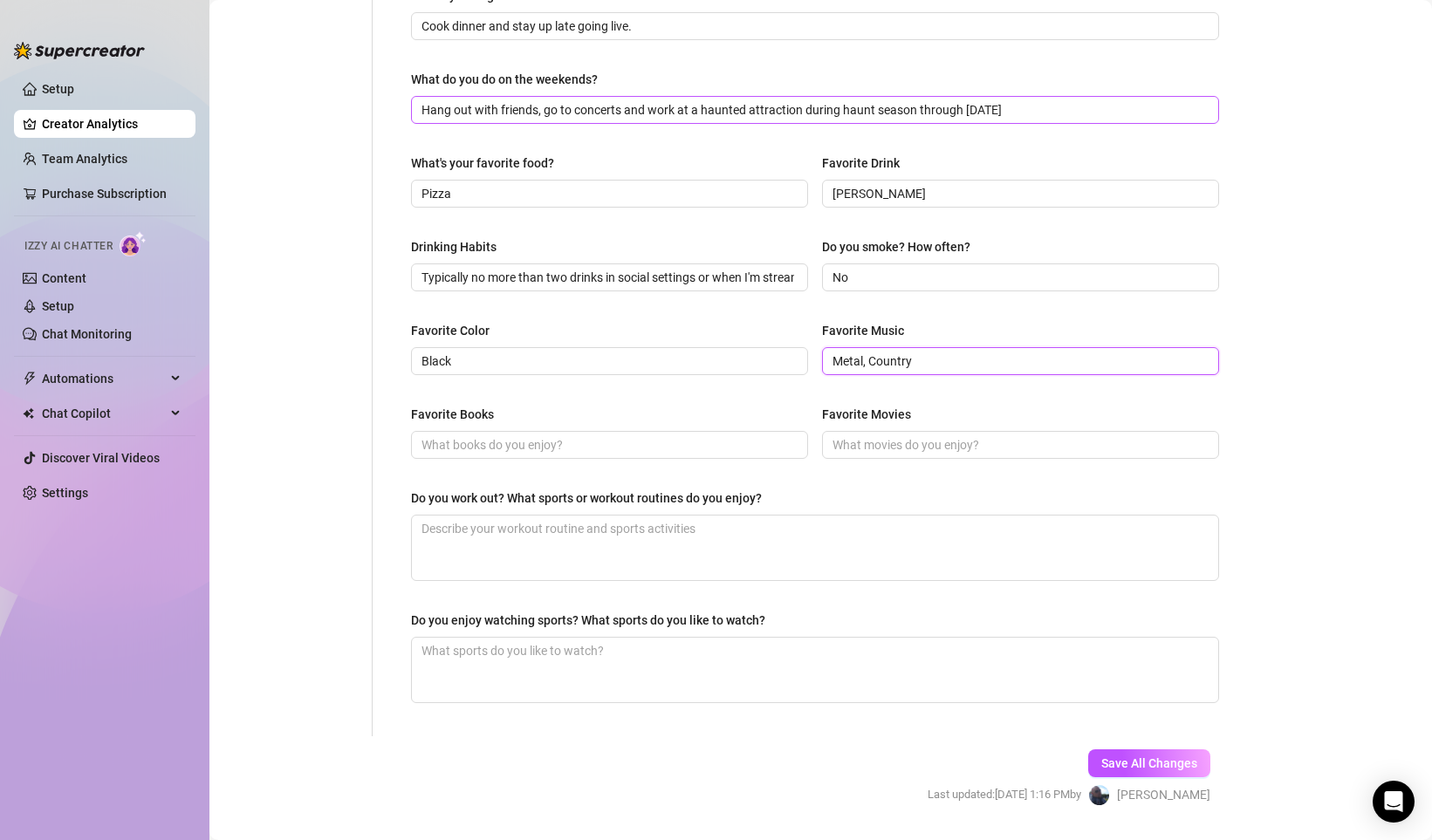
scroll to position [596, 0]
click at [497, 442] on input "Favorite Books" at bounding box center [607, 443] width 372 height 19
click at [939, 441] on input "Favorite Movies" at bounding box center [1018, 443] width 372 height 19
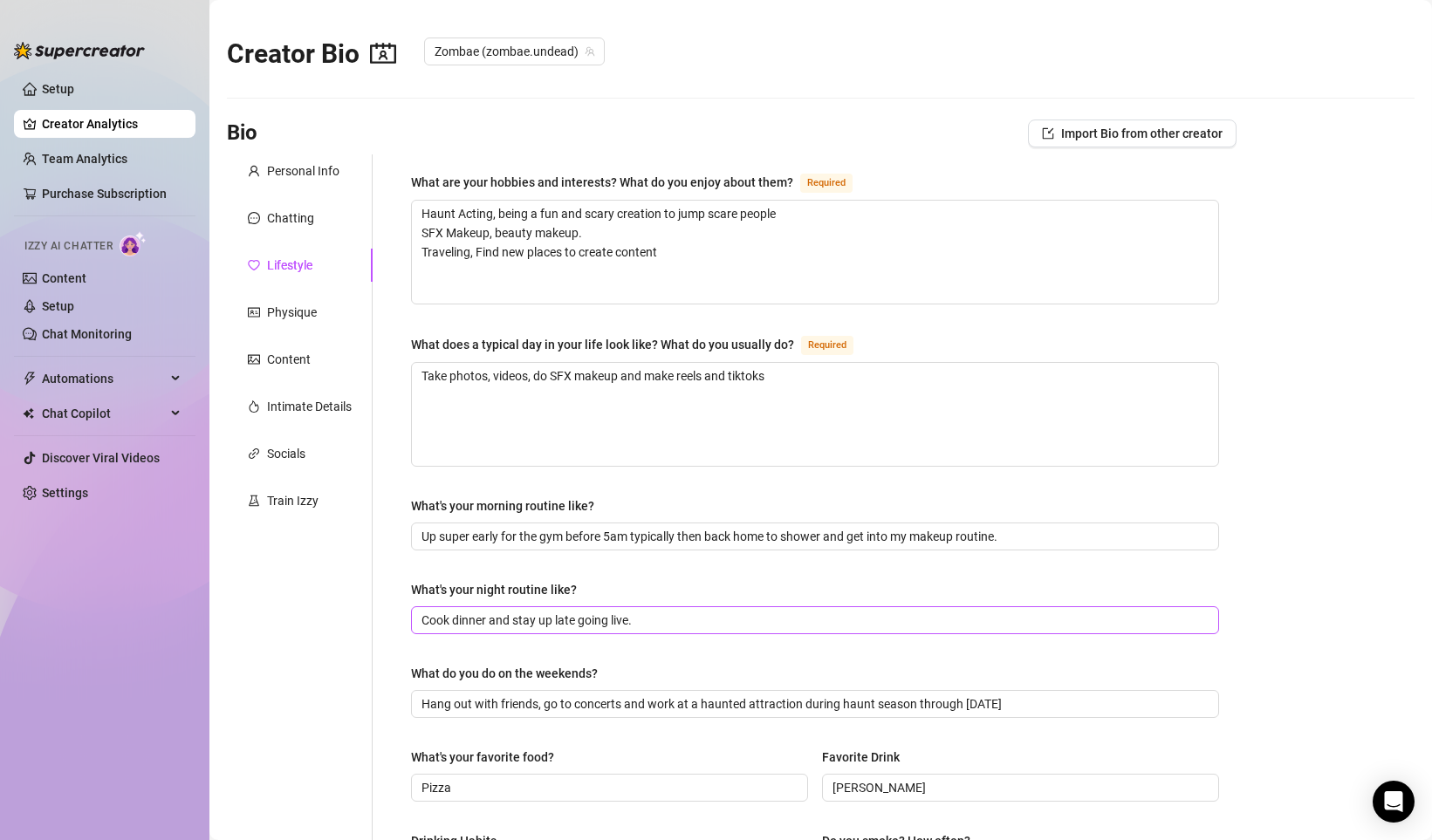
scroll to position [641, 0]
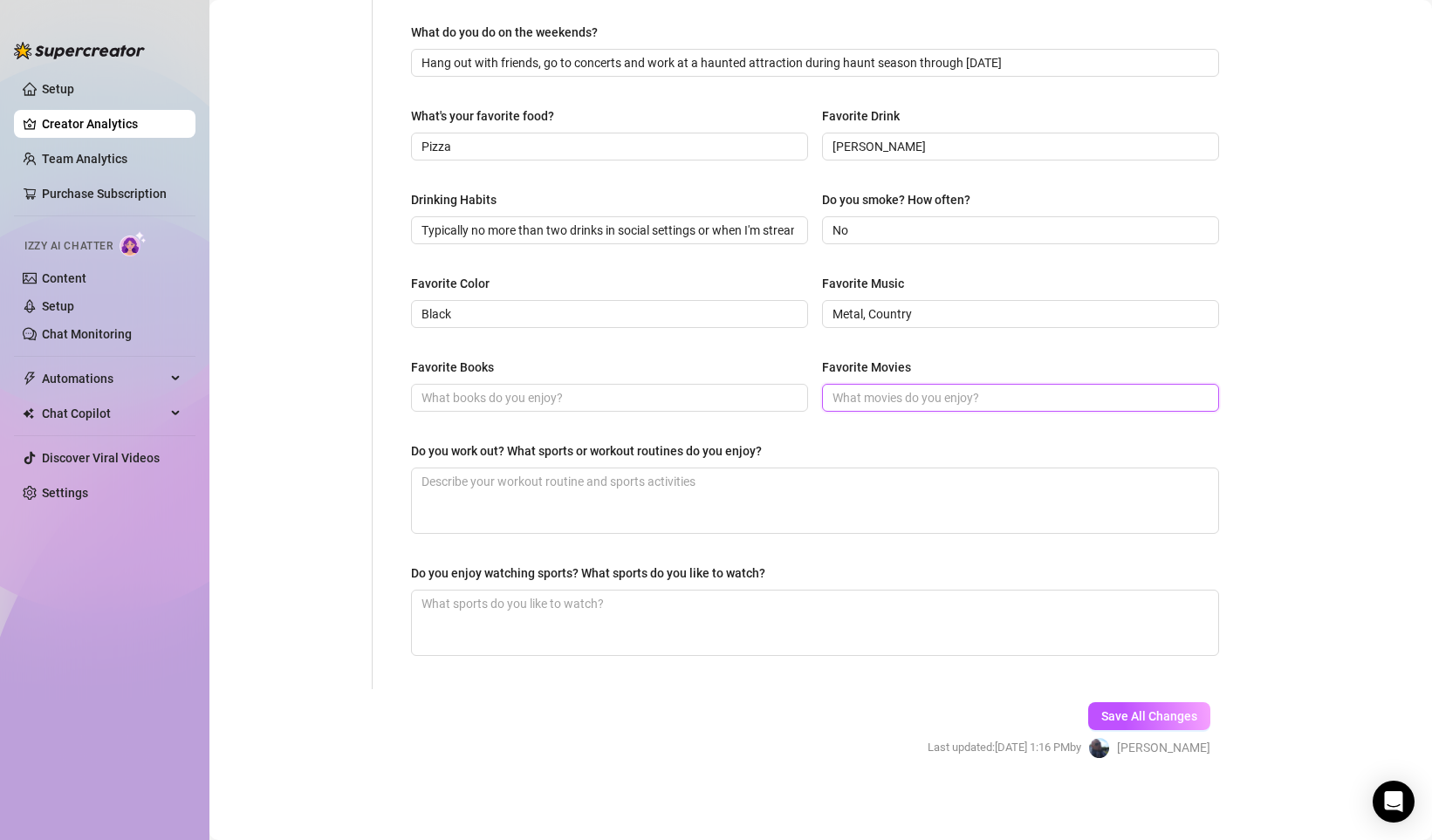
click at [886, 397] on input "Favorite Movies" at bounding box center [1018, 398] width 372 height 19
click at [990, 394] on input "[DATE], [PERSON_NAME] movies, [DATE]" at bounding box center [1018, 398] width 372 height 19
click at [555, 480] on textarea "Do you work out? What sports or workout routines do you enjoy?" at bounding box center [814, 500] width 806 height 65
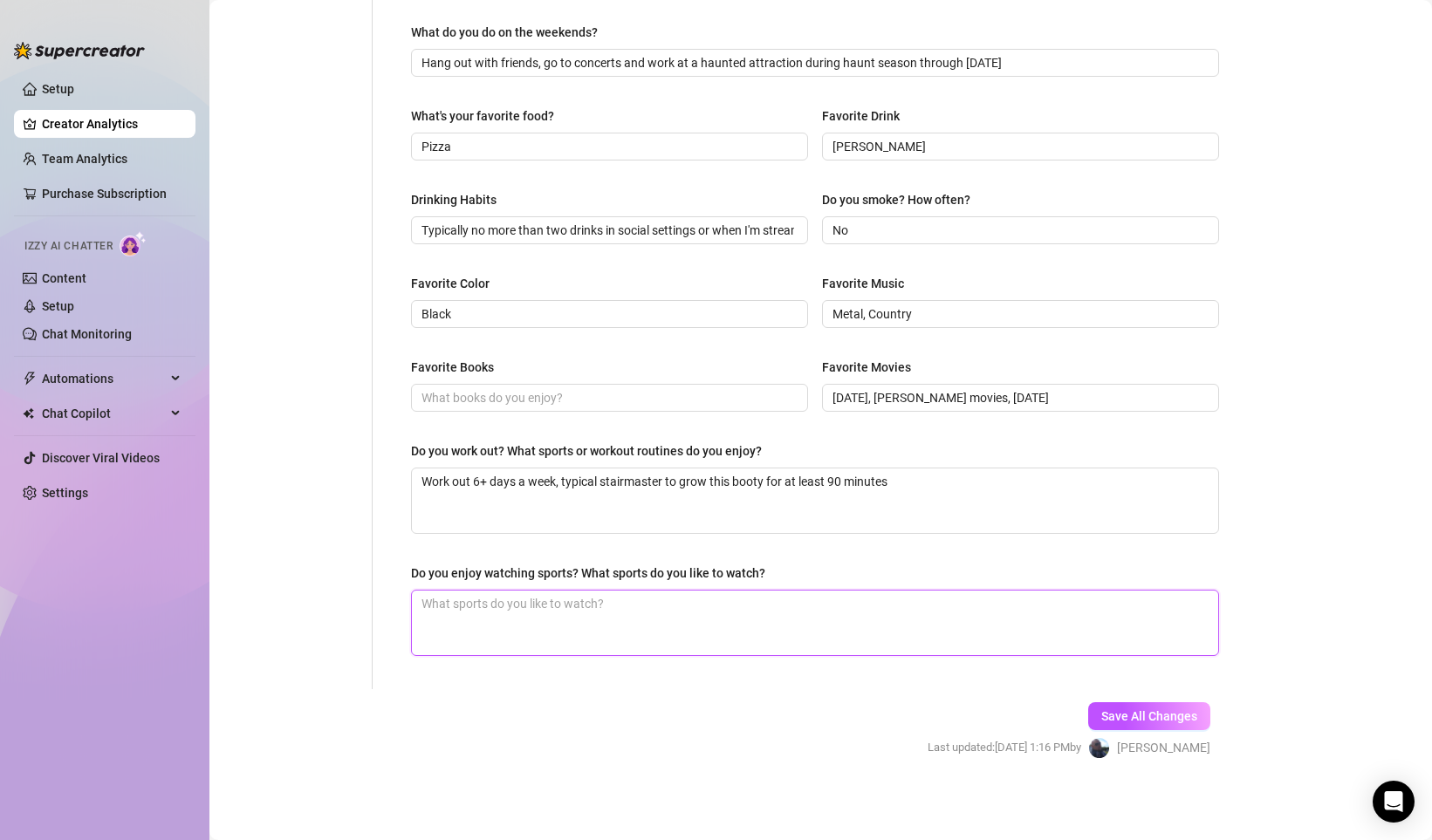
click at [624, 615] on textarea "Do you enjoy watching sports? What sports do you like to watch?" at bounding box center [814, 623] width 806 height 65
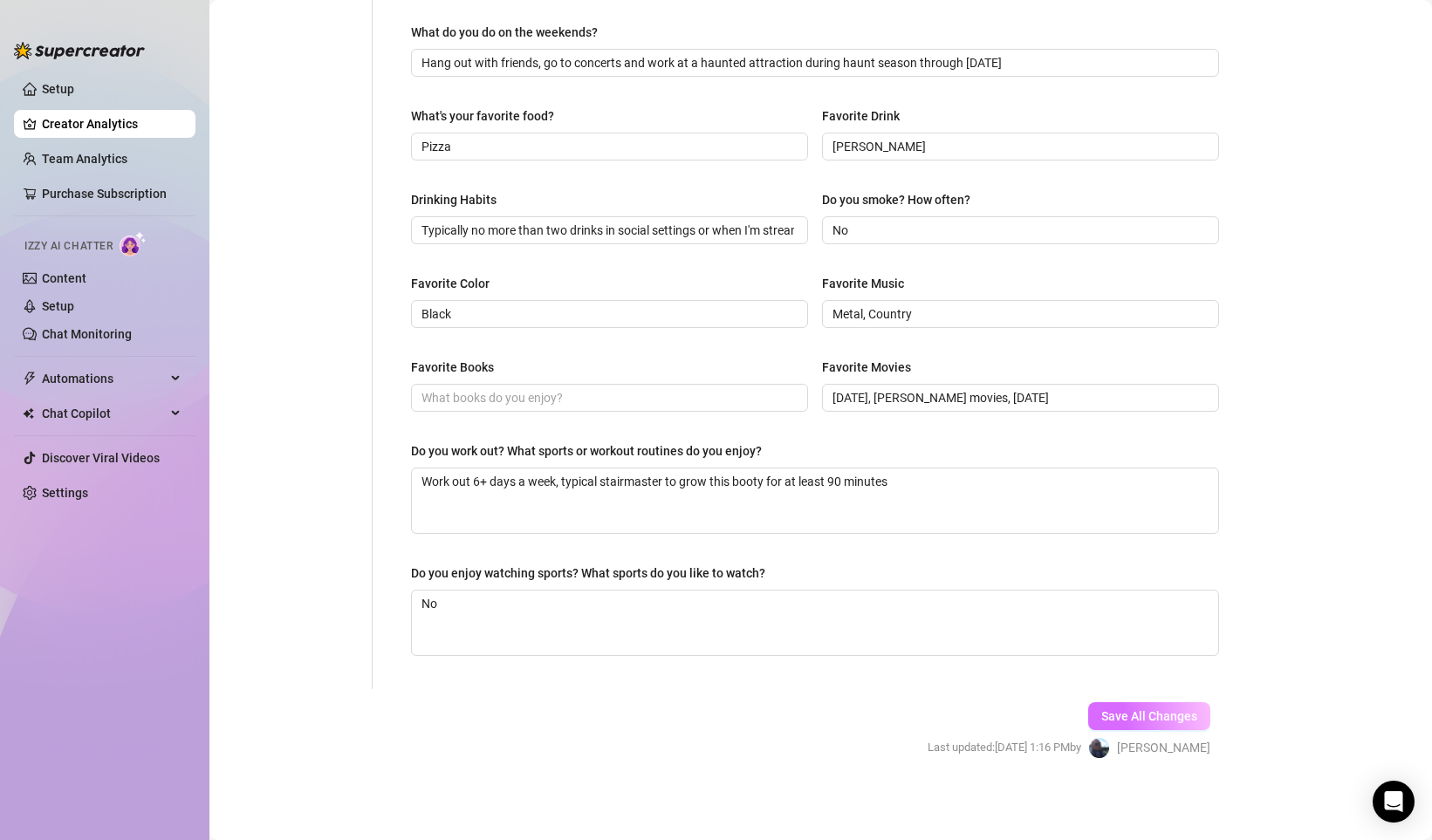
click at [1154, 711] on span "Save All Changes" at bounding box center [1148, 715] width 96 height 14
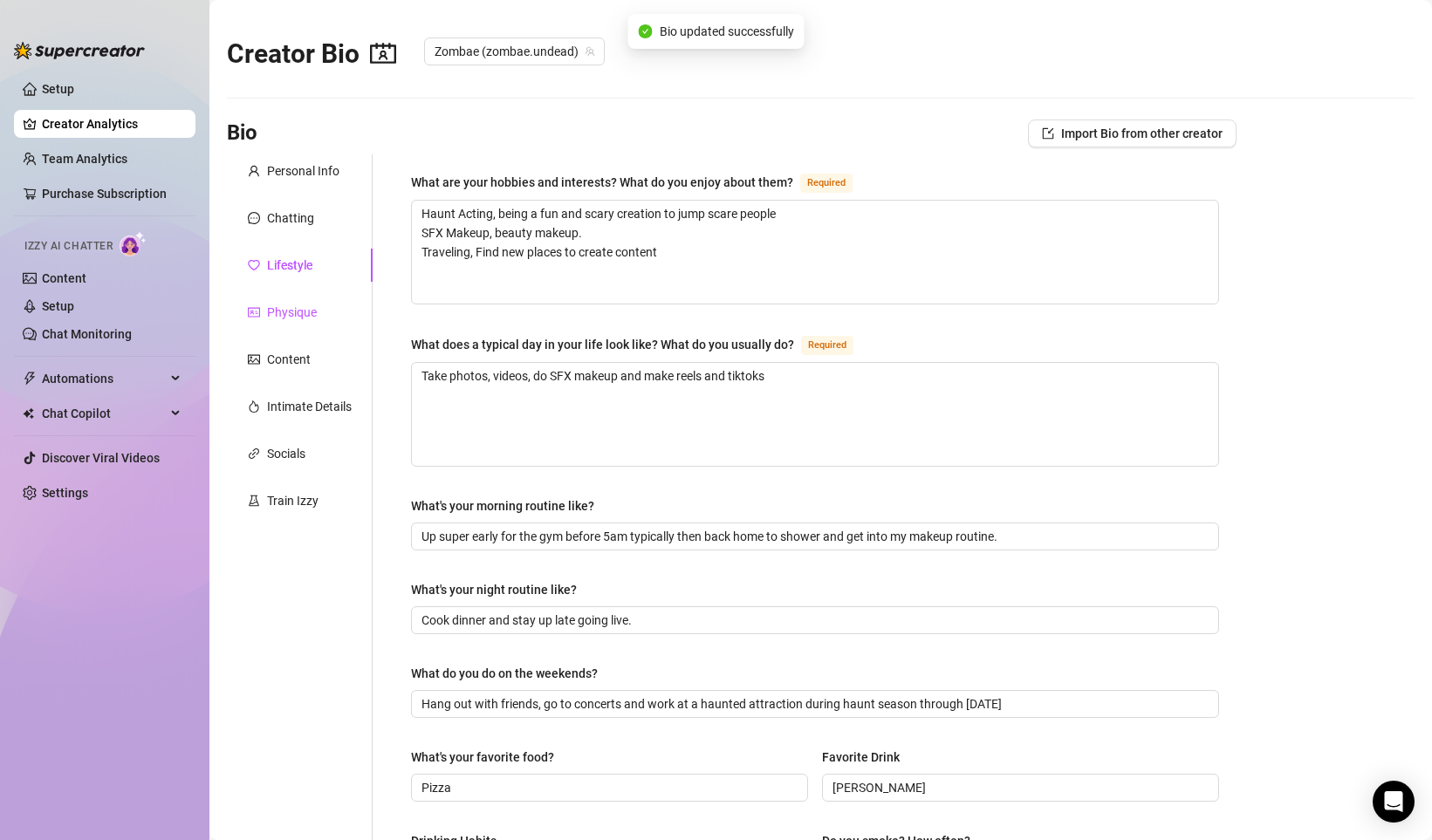
click at [299, 312] on div "Physique" at bounding box center [292, 312] width 49 height 19
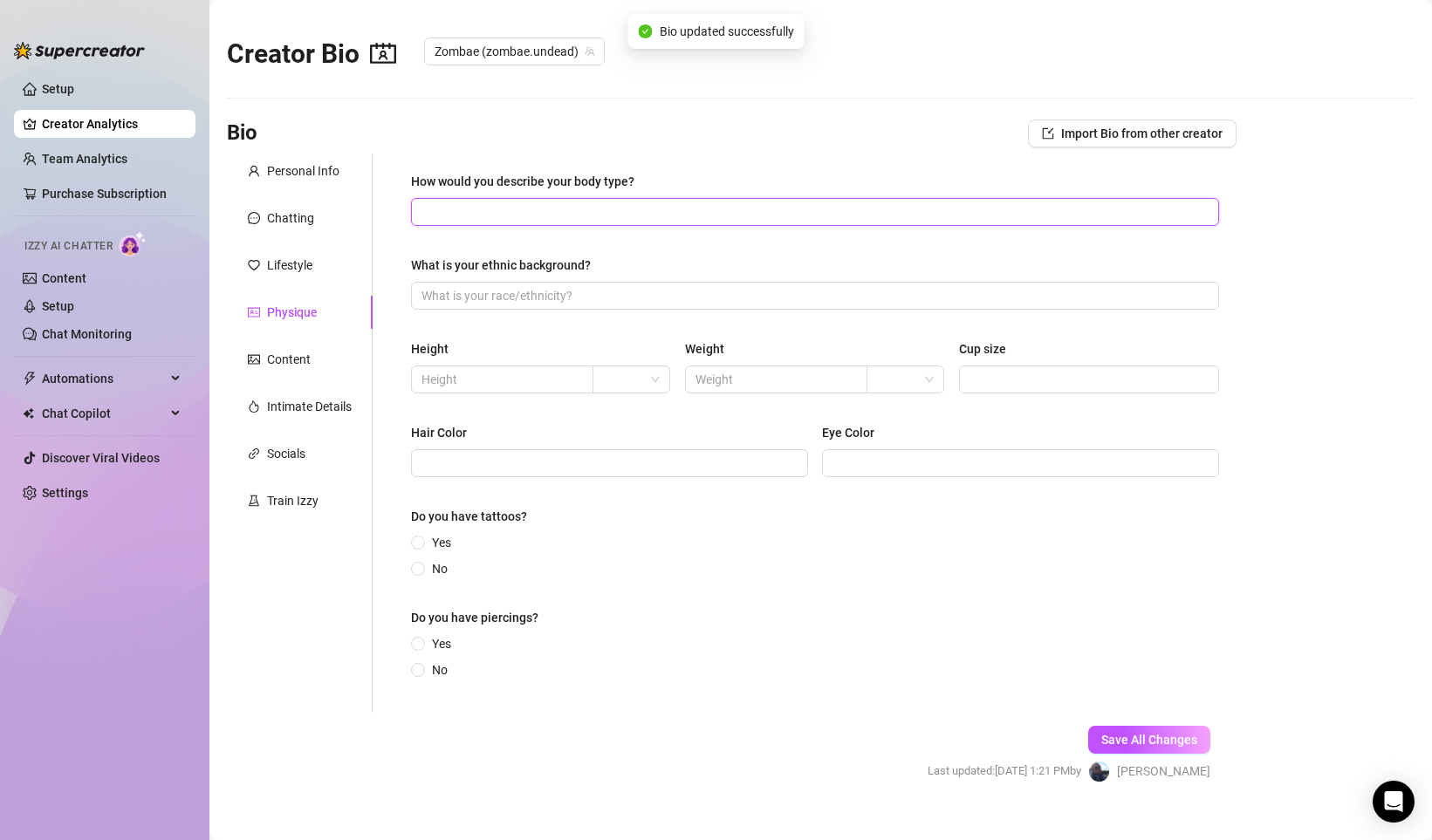
click at [514, 215] on input "How would you describe your body type?" at bounding box center [813, 212] width 783 height 19
click at [1023, 332] on div "How would you describe your body type? Fit, muscular What is your ethnic backgr…" at bounding box center [814, 434] width 808 height 523
click at [1012, 375] on input "Cup size" at bounding box center [1088, 380] width 236 height 19
drag, startPoint x: 718, startPoint y: 372, endPoint x: 645, endPoint y: 372, distance: 73.0
click at [653, 372] on div "Height 6 Weight 2 Cup size D" at bounding box center [814, 374] width 808 height 69
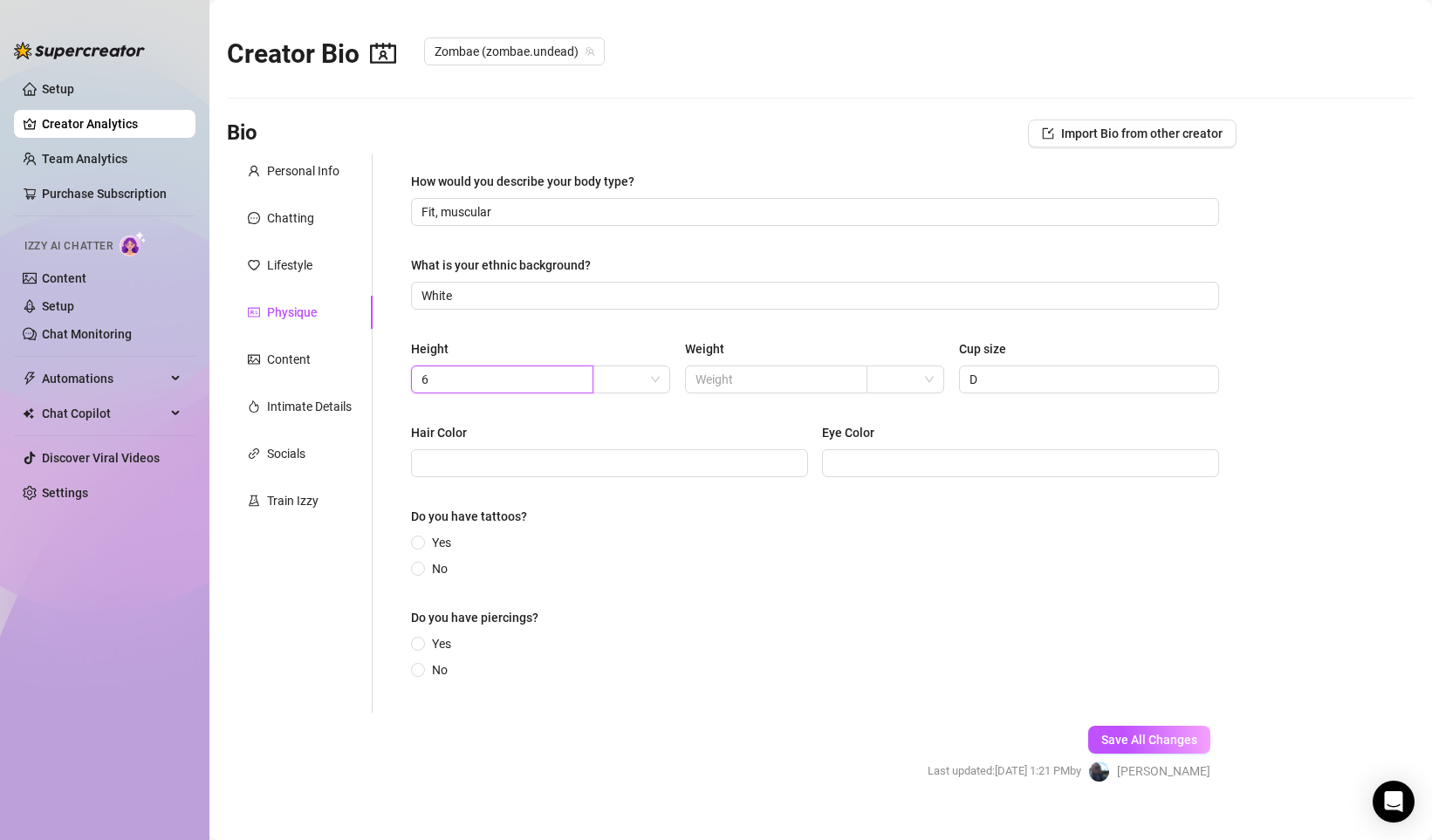
click at [462, 377] on input "6" at bounding box center [500, 380] width 158 height 19
click at [490, 379] on input "6" at bounding box center [500, 380] width 158 height 19
click at [442, 378] on input "6" at bounding box center [500, 380] width 158 height 19
click at [750, 379] on input "text" at bounding box center [775, 380] width 158 height 19
click at [926, 378] on span at bounding box center [905, 380] width 57 height 27
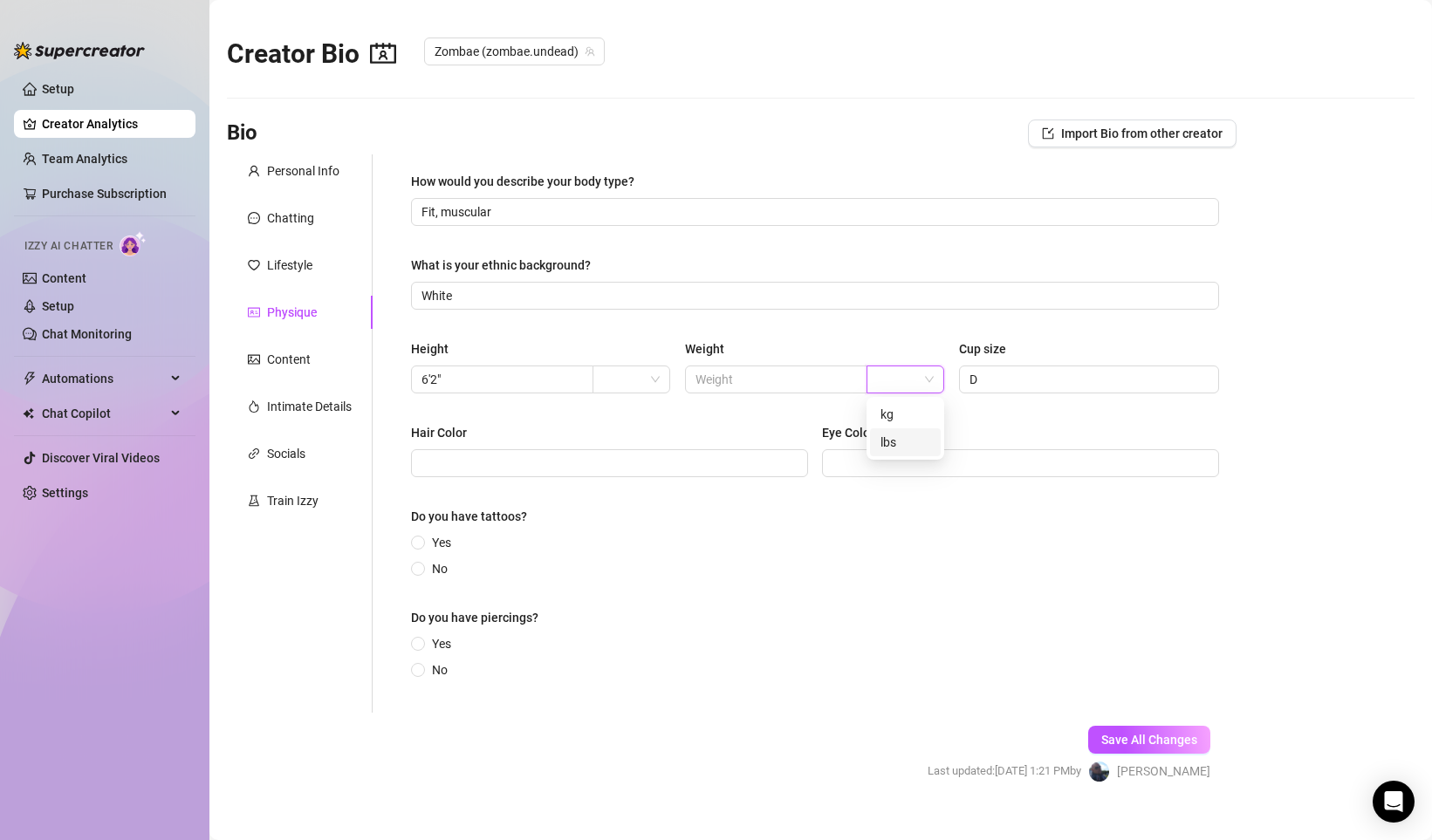
click at [898, 439] on div "lbs" at bounding box center [905, 442] width 49 height 19
click at [661, 381] on div at bounding box center [632, 379] width 78 height 28
click at [618, 443] on div "ft" at bounding box center [631, 442] width 49 height 19
click at [765, 380] on input "text" at bounding box center [775, 380] width 158 height 19
click at [515, 464] on input "Hair Color" at bounding box center [607, 463] width 372 height 19
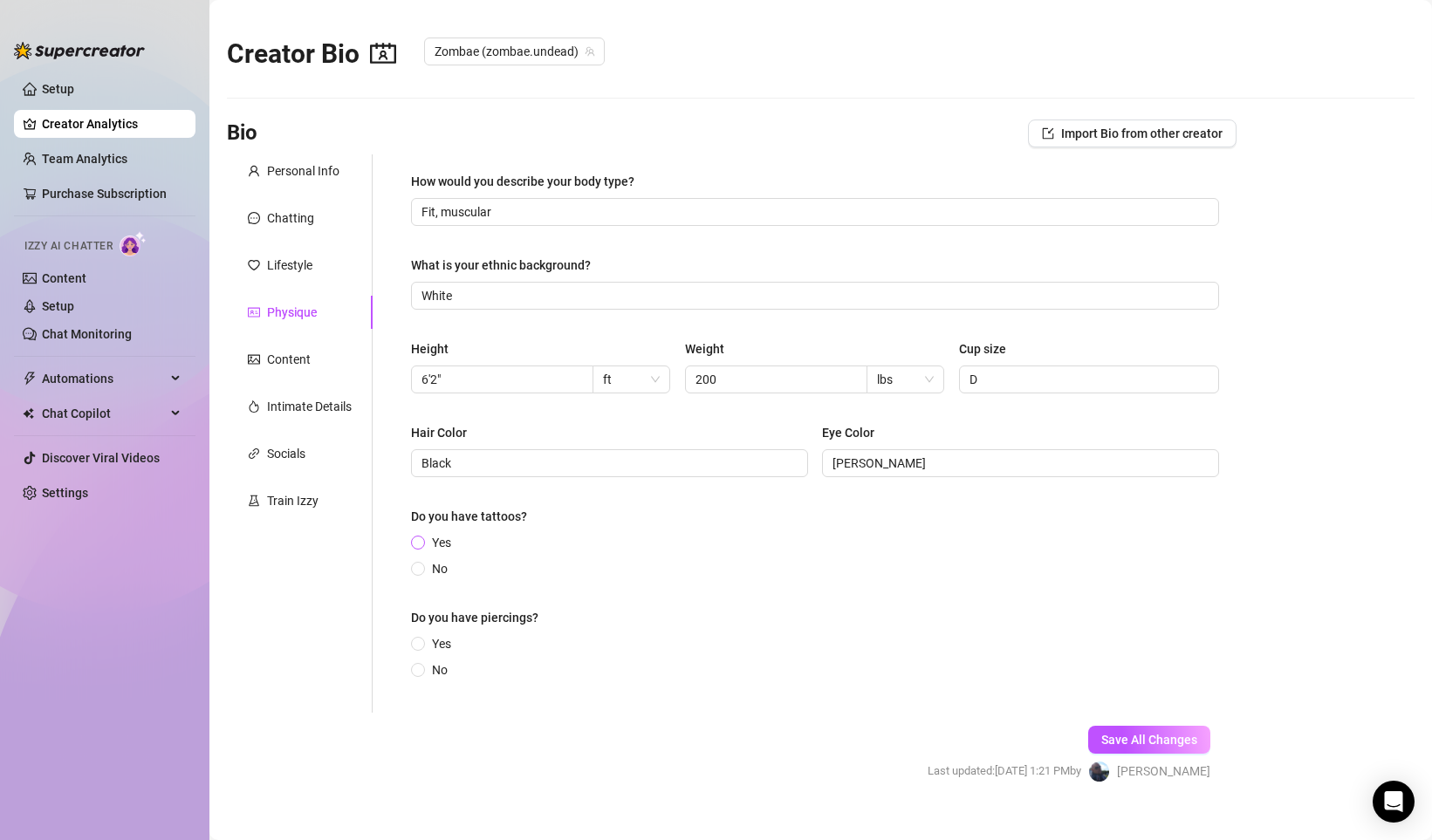
click at [419, 542] on input "Yes" at bounding box center [418, 544] width 7 height 11
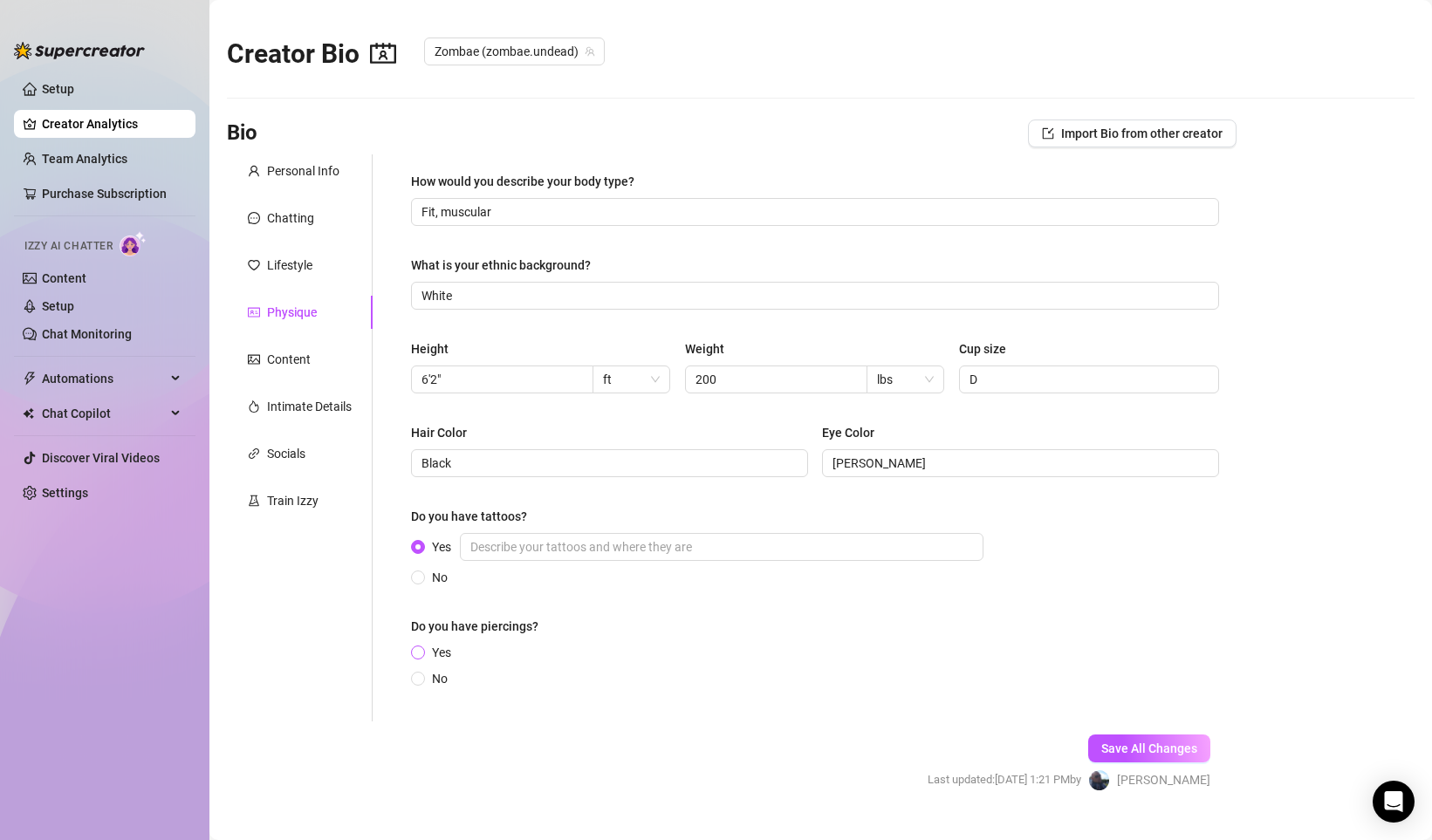
click at [421, 648] on input "Yes" at bounding box center [418, 654] width 7 height 11
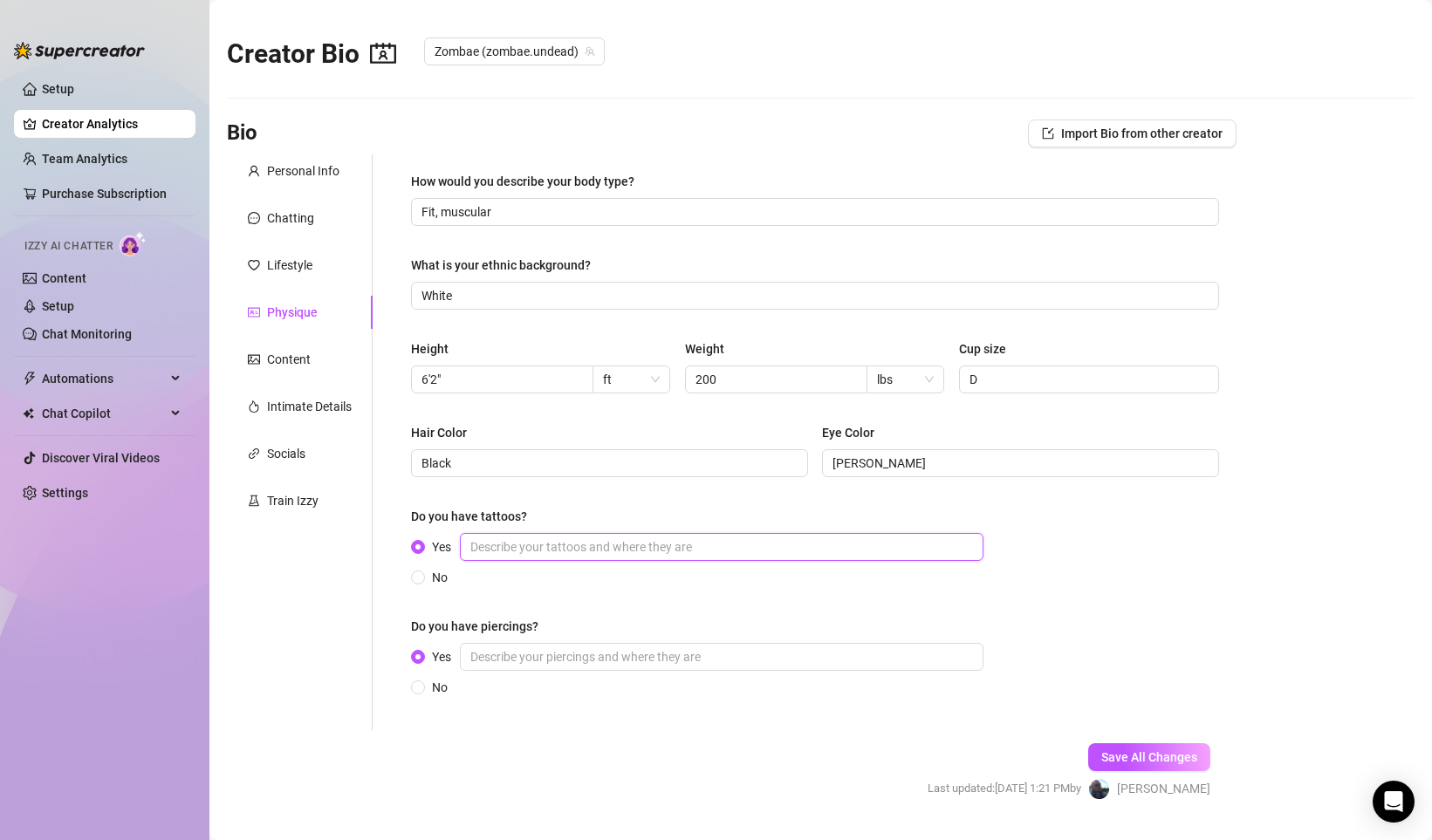
click at [563, 550] on input "Yes" at bounding box center [721, 546] width 523 height 28
click at [550, 669] on input "Yes" at bounding box center [721, 656] width 523 height 28
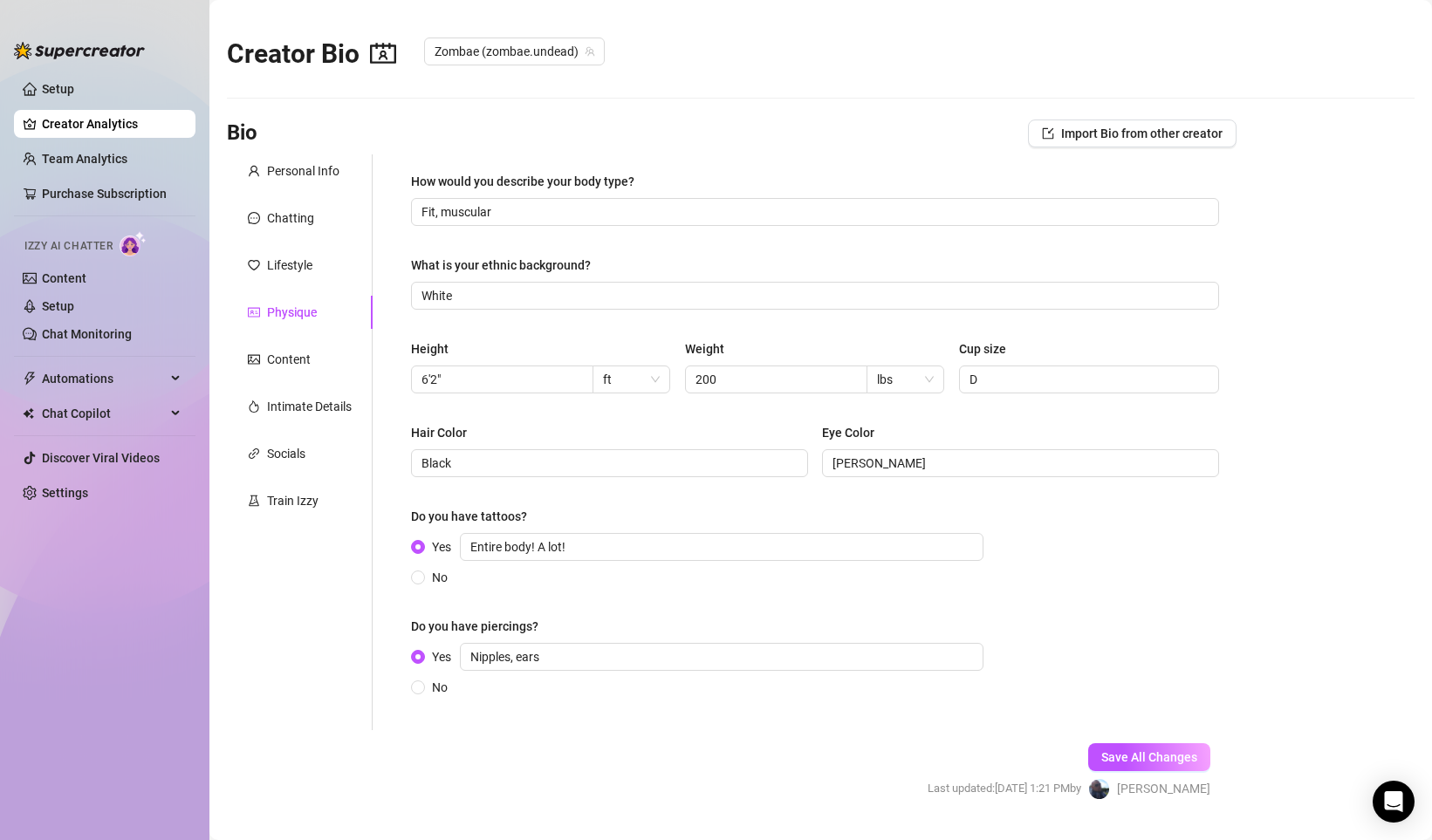
click at [1150, 607] on div "How would you describe your body type? Fit, muscular What is your ethnic backgr…" at bounding box center [814, 442] width 808 height 540
click at [1128, 758] on span "Save All Changes" at bounding box center [1148, 756] width 96 height 14
click at [284, 354] on div "Content" at bounding box center [289, 360] width 44 height 19
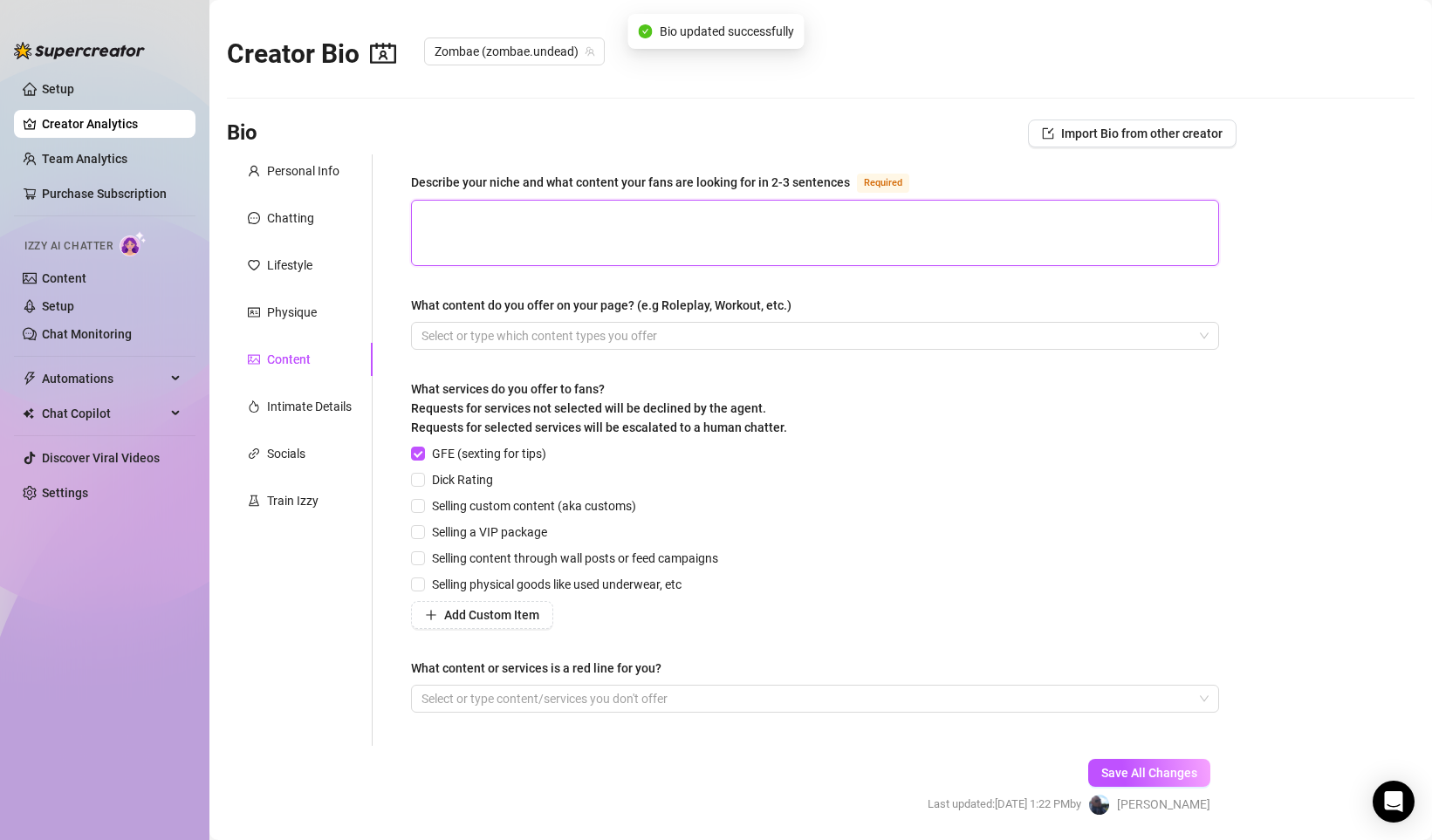
click at [491, 220] on textarea "Describe your niche and what content your fans are looking for in 2-3 sentences…" at bounding box center [814, 233] width 806 height 65
click at [473, 250] on textarea "Sextapes Goth/Cosplay solo masturbation tapes squirting" at bounding box center [814, 233] width 806 height 65
click at [560, 250] on textarea "Sextapes Goth/Cosplay solo masturbation tapes squirting videos is her niece" at bounding box center [814, 233] width 806 height 65
click at [498, 209] on textarea "Sextapes Goth/Cosplay solo masturbation tapes squirting videos is her niche" at bounding box center [814, 233] width 806 height 65
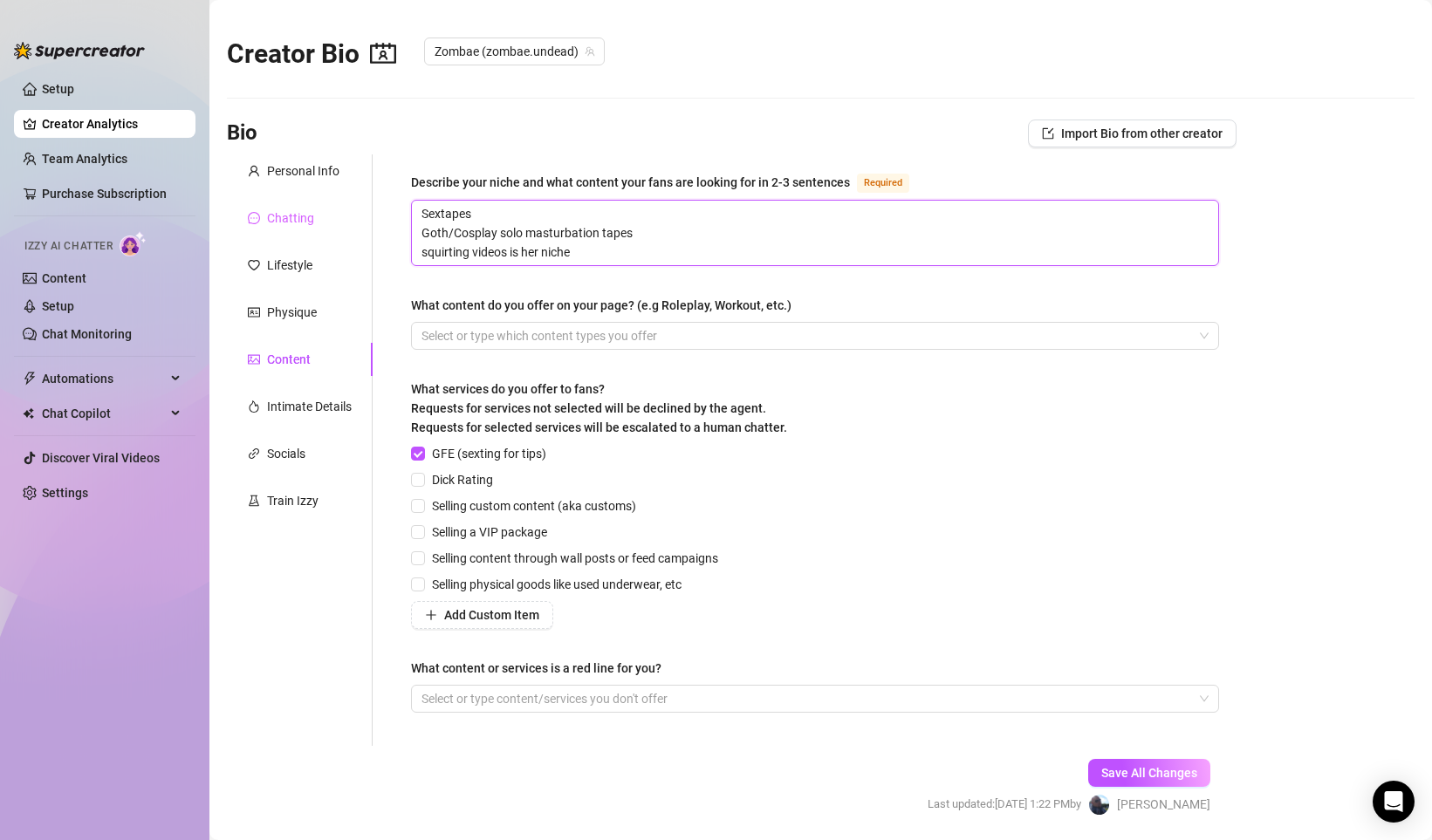
drag, startPoint x: 492, startPoint y: 209, endPoint x: 331, endPoint y: 206, distance: 161.0
click at [331, 206] on div "Personal Info Chatting Lifestyle Physique Content Intimate Details Socials Trai…" at bounding box center [731, 450] width 1010 height 592
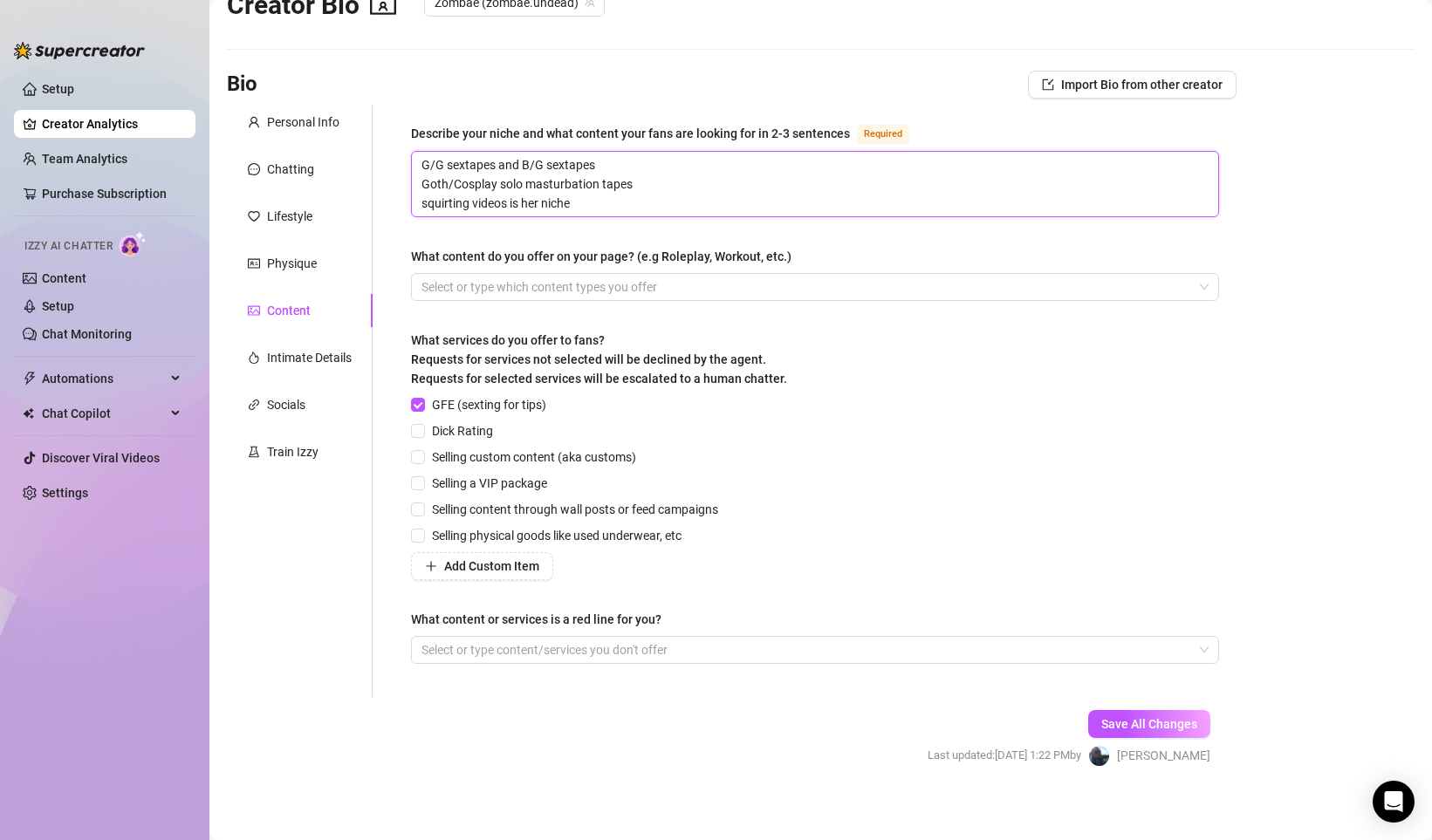
scroll to position [58, 0]
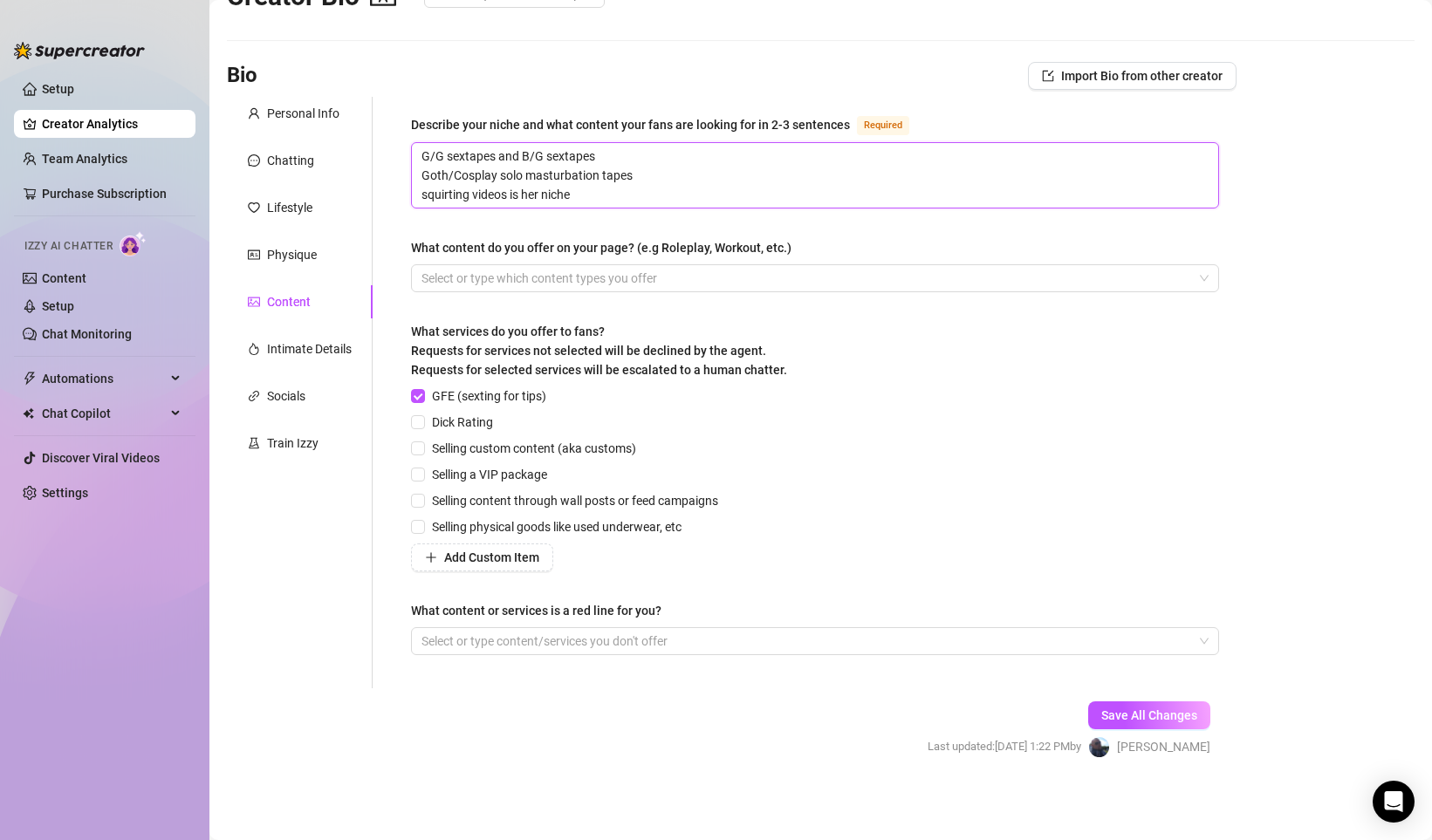
click at [521, 194] on textarea "G/G sextapes and B/G sextapes Goth/Cosplay solo masturbation tapes squirting vi…" at bounding box center [814, 175] width 806 height 65
click at [509, 279] on div at bounding box center [806, 279] width 782 height 25
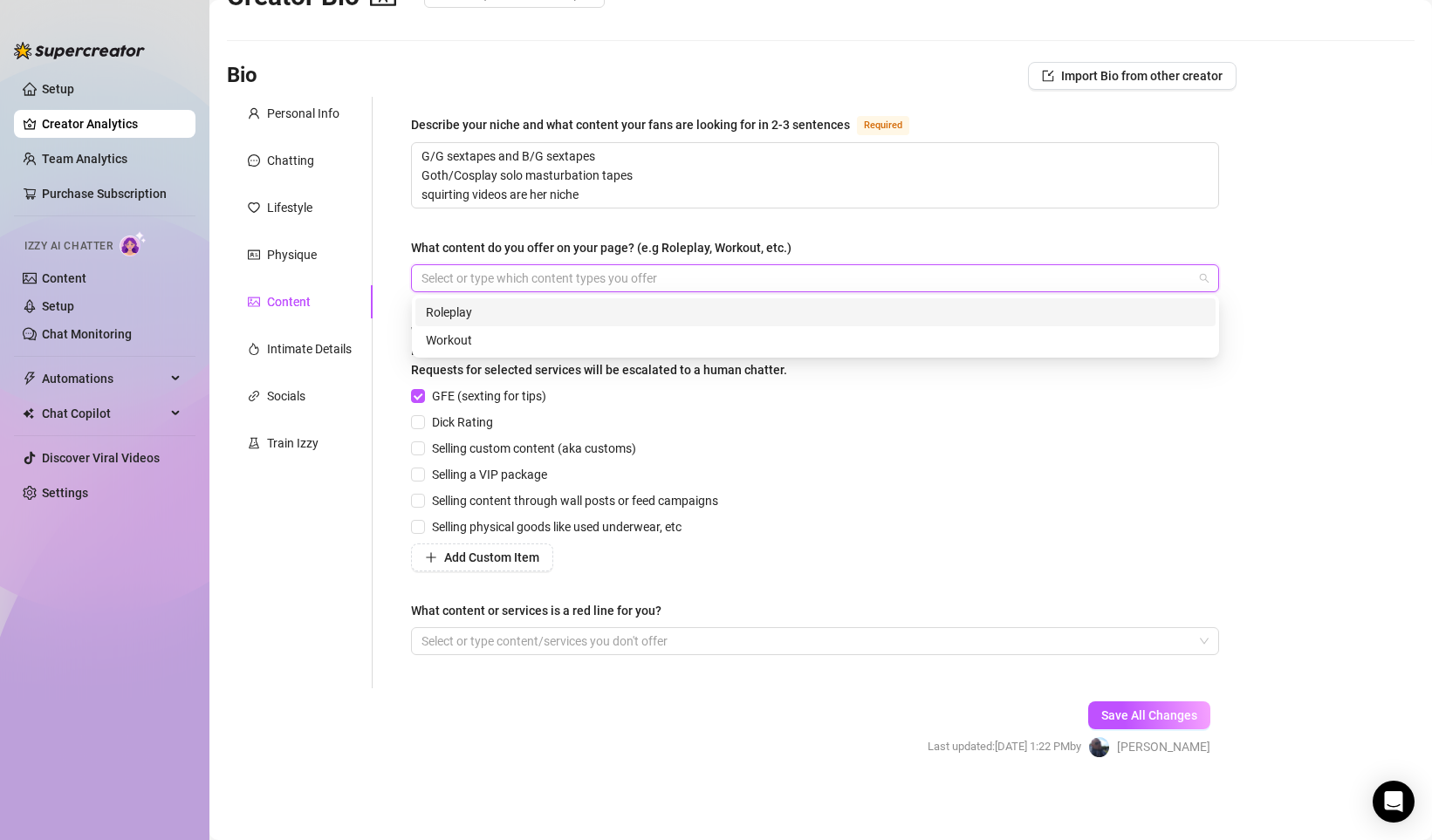
click at [457, 314] on div "Roleplay" at bounding box center [814, 312] width 779 height 19
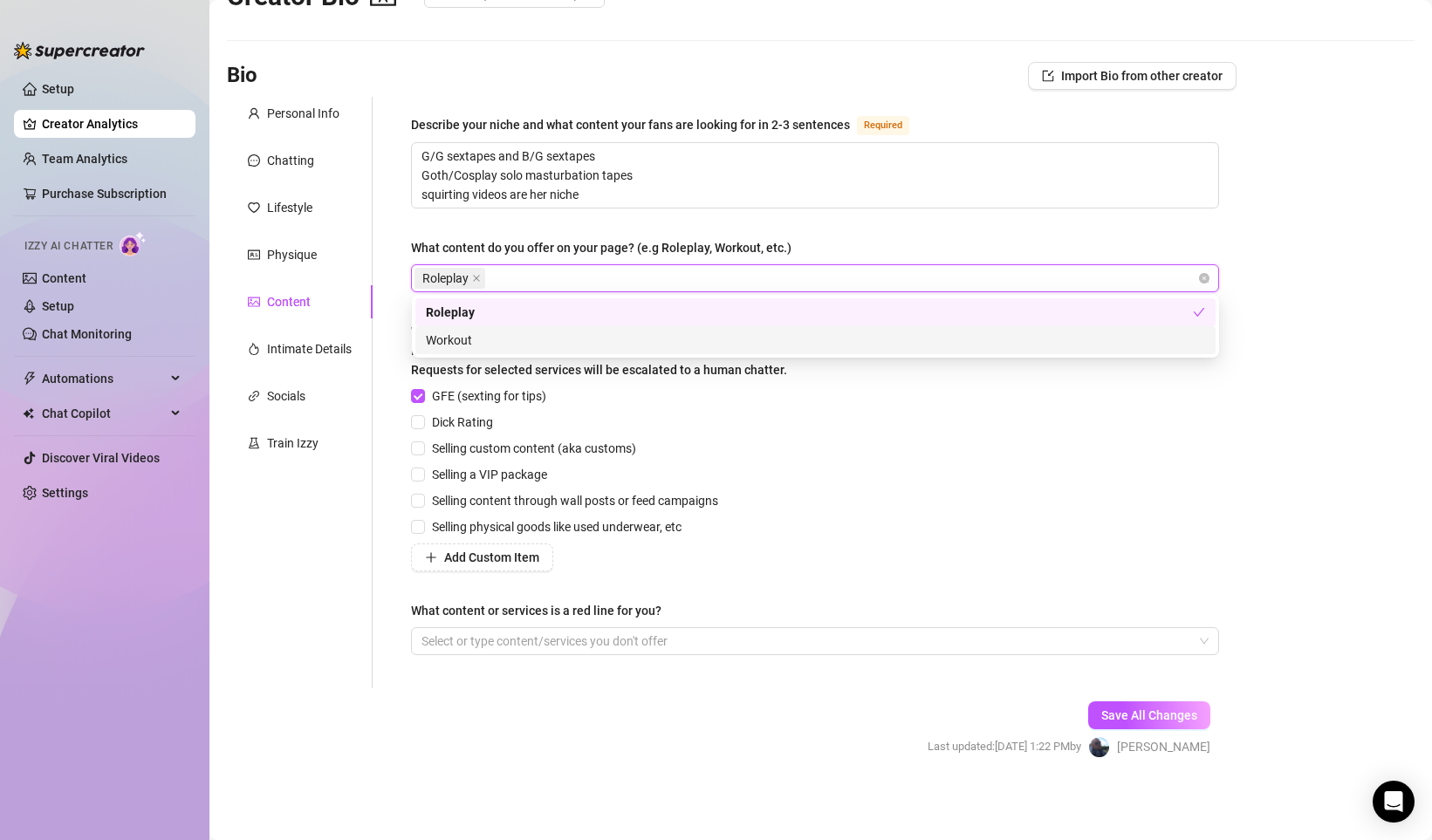
click at [467, 337] on div "Workout" at bounding box center [814, 340] width 779 height 19
click at [598, 285] on div "Roleplay Workout" at bounding box center [806, 279] width 782 height 25
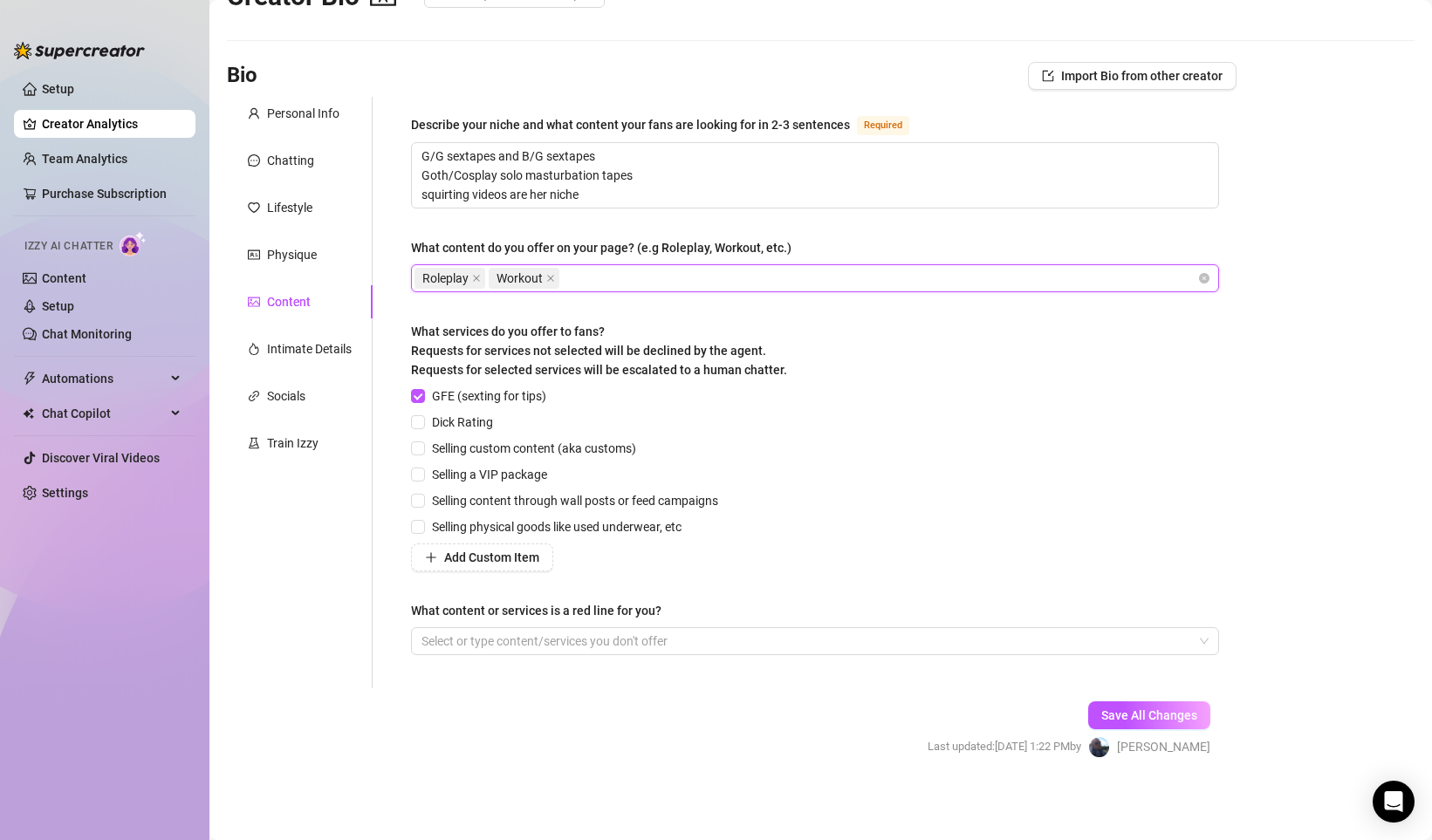
click at [603, 277] on div "Roleplay Workout" at bounding box center [806, 279] width 782 height 25
click at [778, 220] on div "Describe your niche and what content your fans are looking for in 2-3 sentences…" at bounding box center [814, 392] width 808 height 557
click at [417, 423] on input "Dick Rating" at bounding box center [417, 420] width 12 height 12
click at [417, 446] on input "Selling custom content (aka customs)" at bounding box center [417, 447] width 12 height 12
click at [417, 474] on input "Selling a VIP package" at bounding box center [417, 473] width 12 height 12
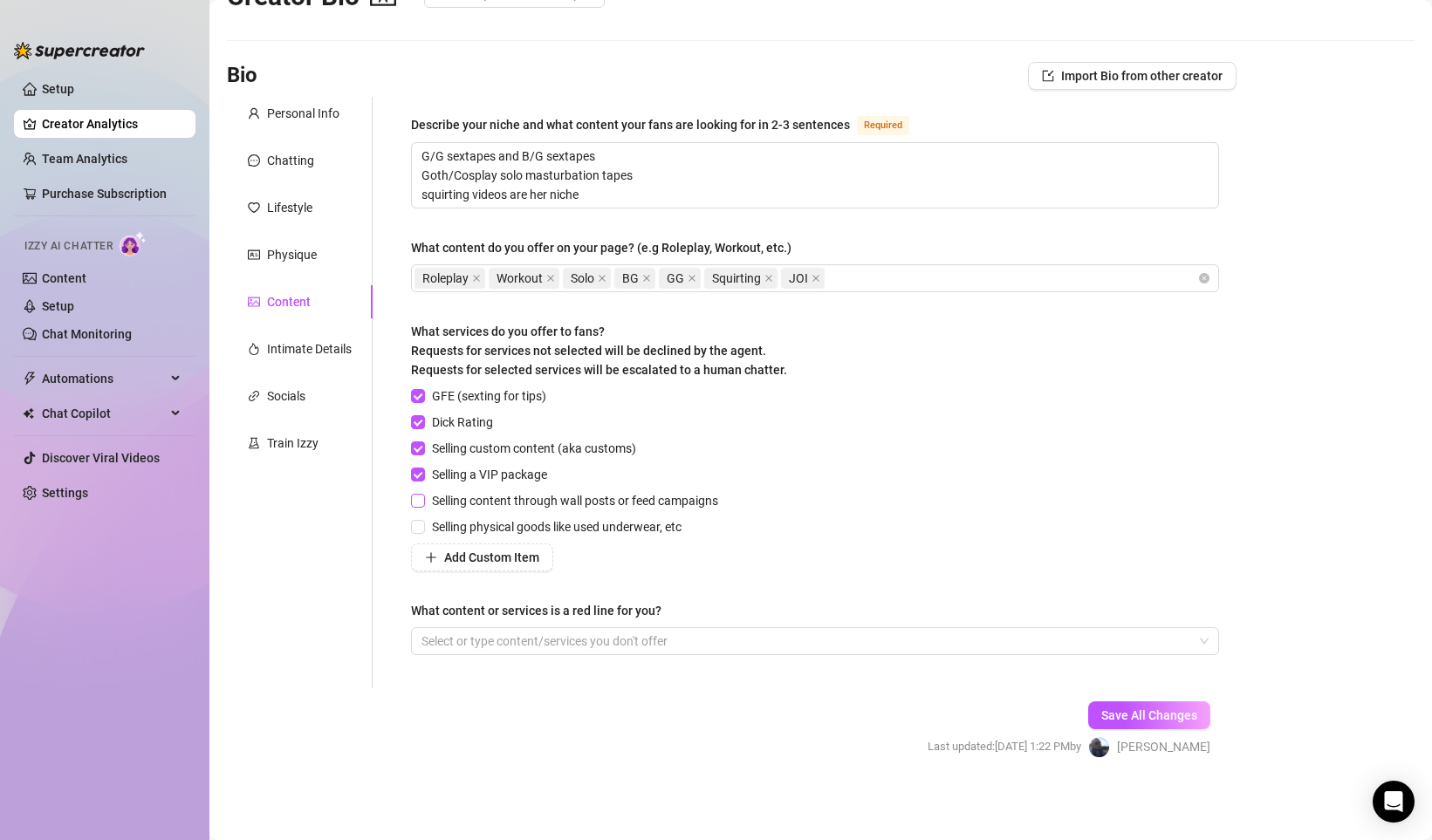
click at [424, 504] on span at bounding box center [418, 500] width 14 height 14
click at [423, 504] on input "Selling content through wall posts or feed campaigns" at bounding box center [417, 499] width 12 height 12
click at [422, 528] on input "Selling physical goods like used underwear, etc" at bounding box center [417, 525] width 12 height 12
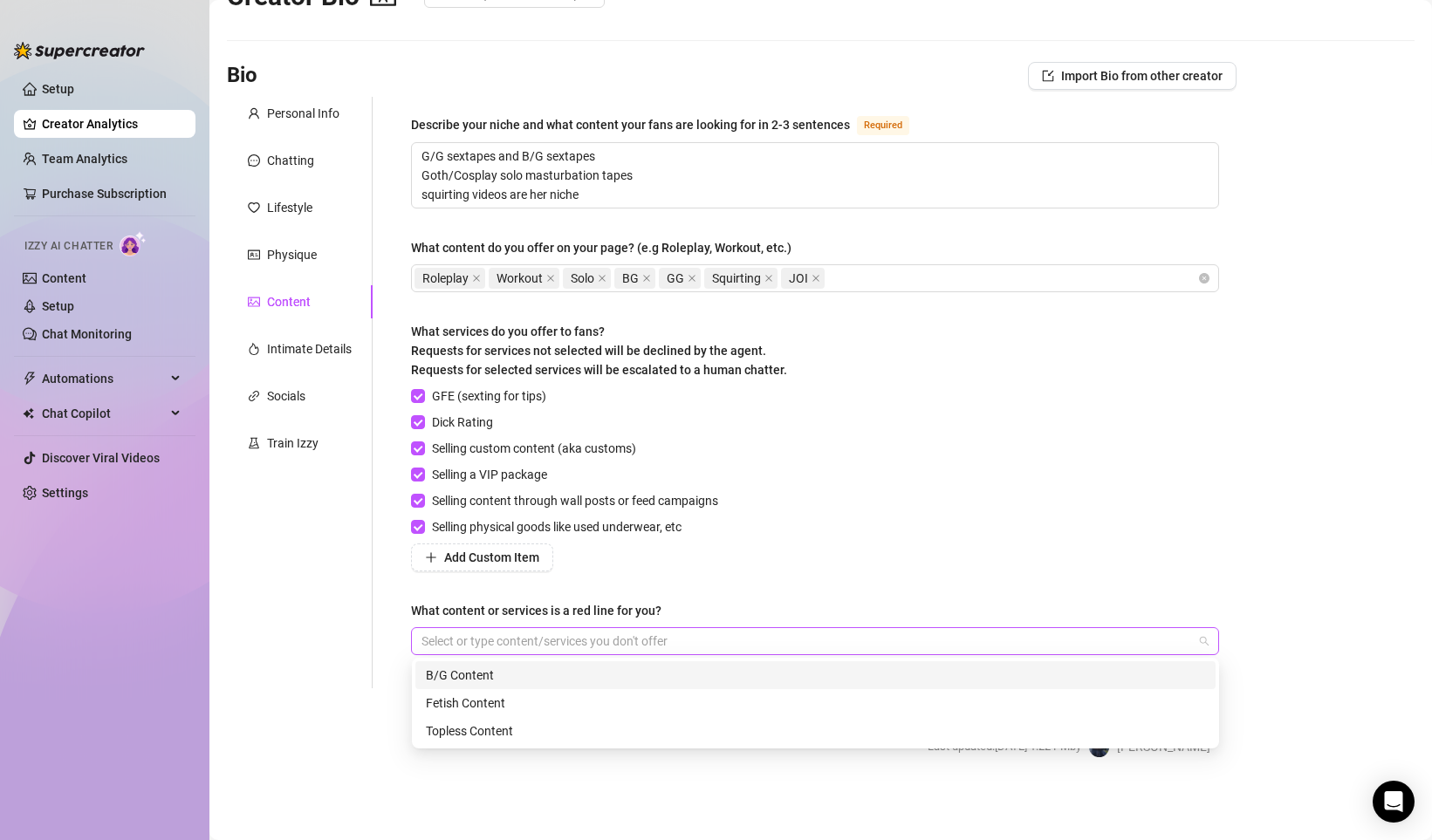
click at [547, 640] on div at bounding box center [806, 641] width 782 height 25
click at [1018, 444] on div "GFE (sexting for tips) Dick Rating Selling custom content (aka customs) Selling…" at bounding box center [814, 479] width 808 height 185
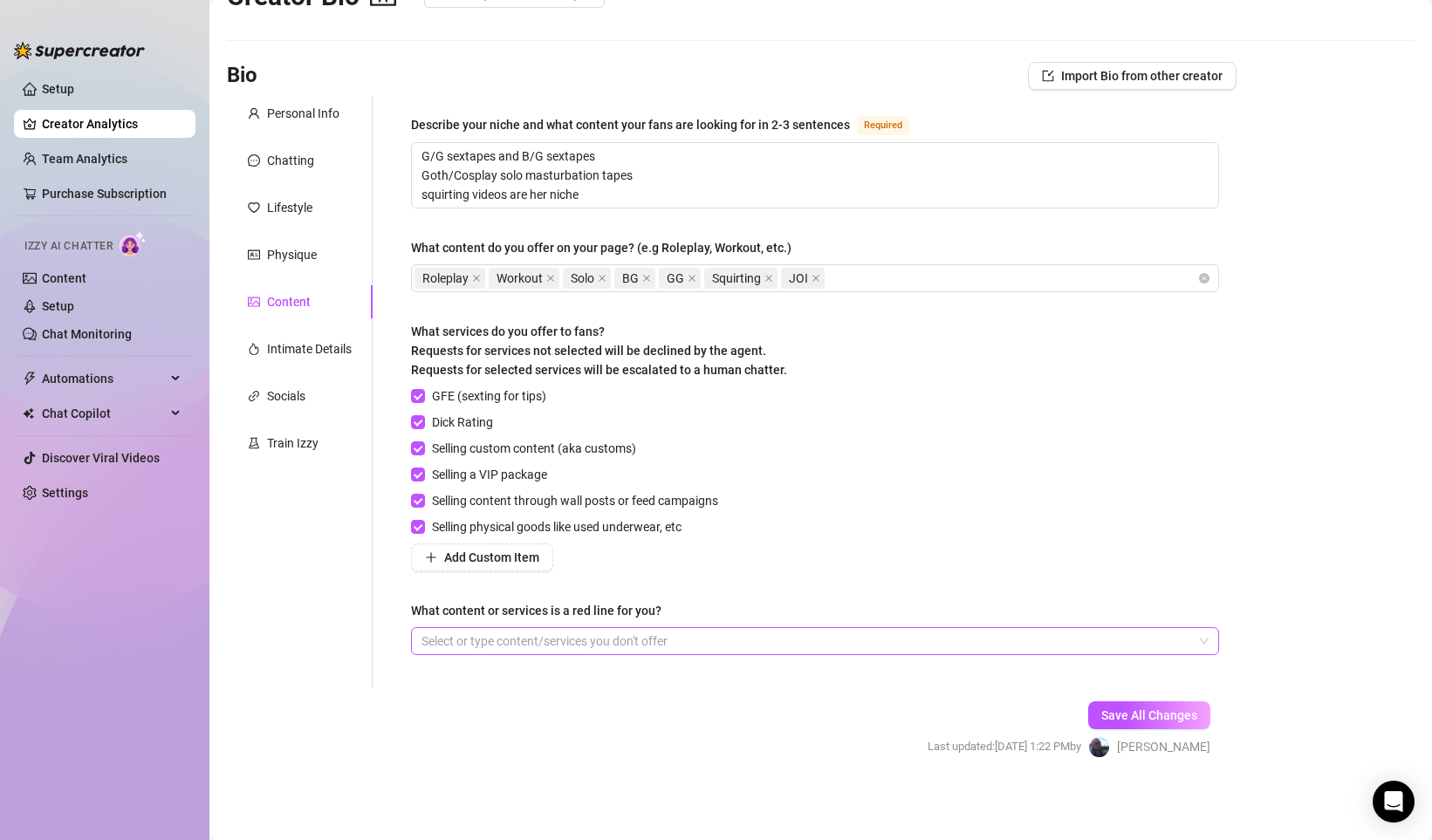
click at [520, 641] on div at bounding box center [806, 641] width 782 height 25
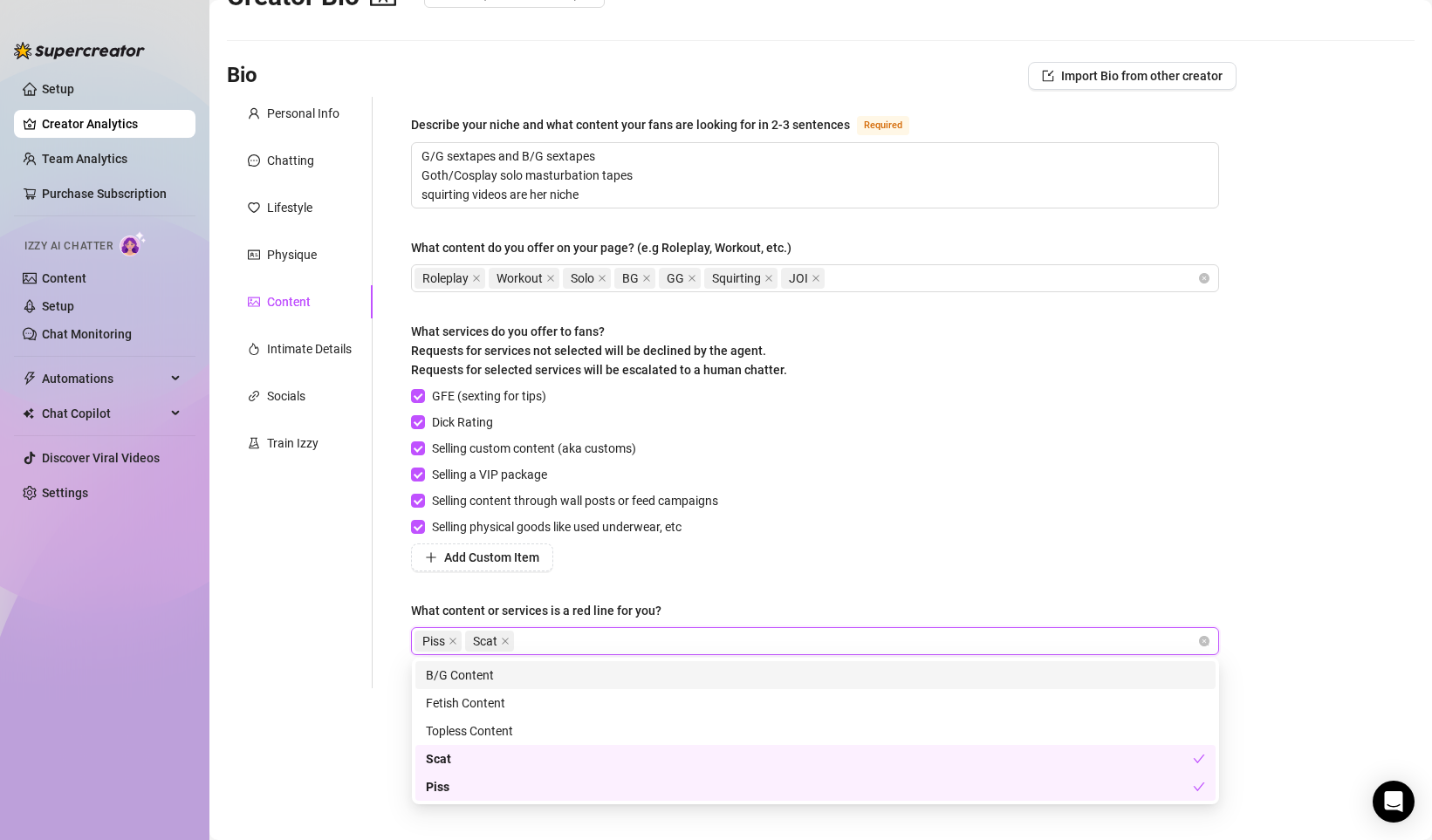
click at [782, 585] on div "Describe your niche and what content your fans are looking for in 2-3 sentences…" at bounding box center [814, 392] width 808 height 557
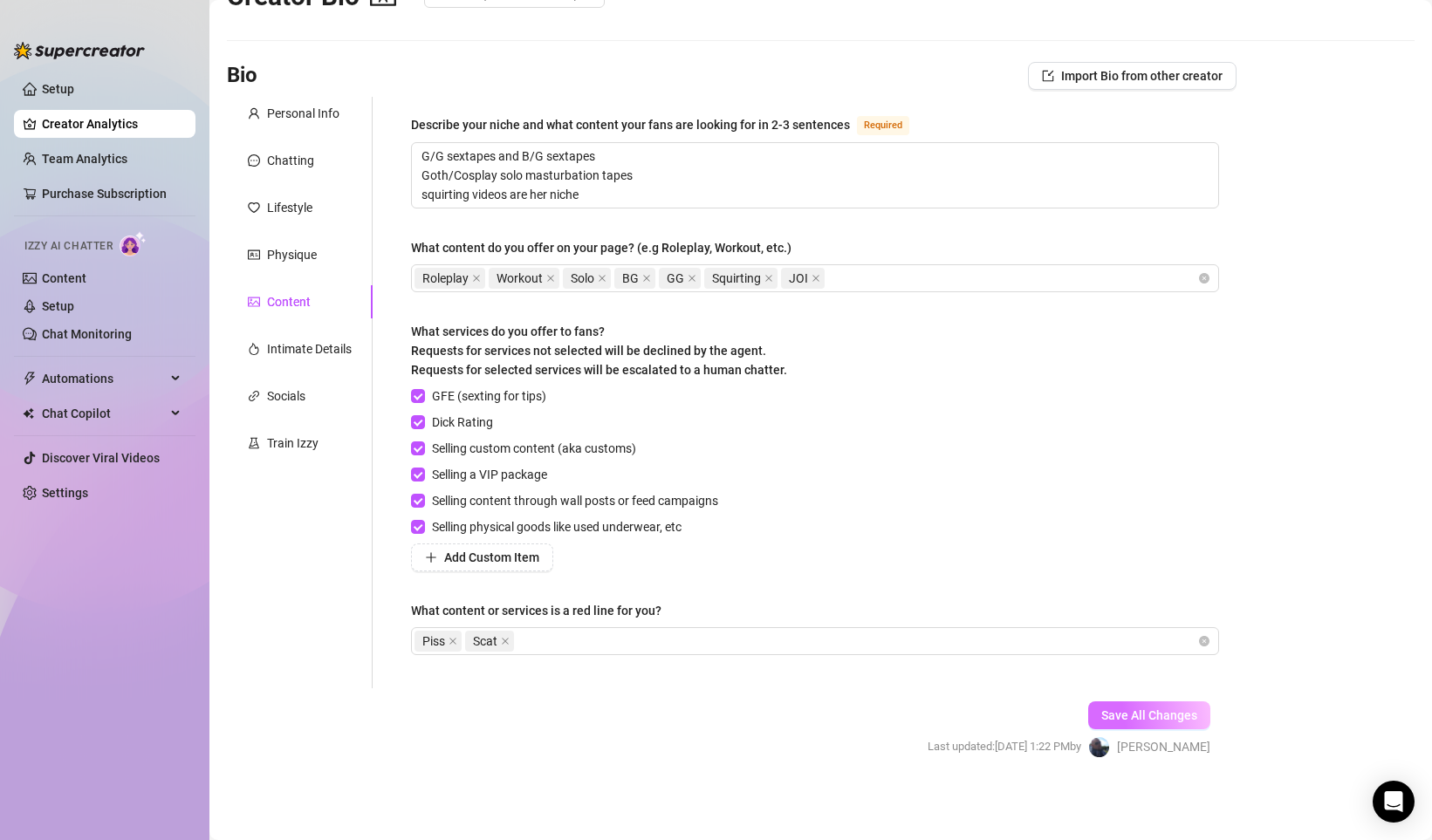
click at [1145, 713] on span "Save All Changes" at bounding box center [1148, 714] width 96 height 14
click at [295, 350] on div "Intimate Details" at bounding box center [309, 349] width 85 height 19
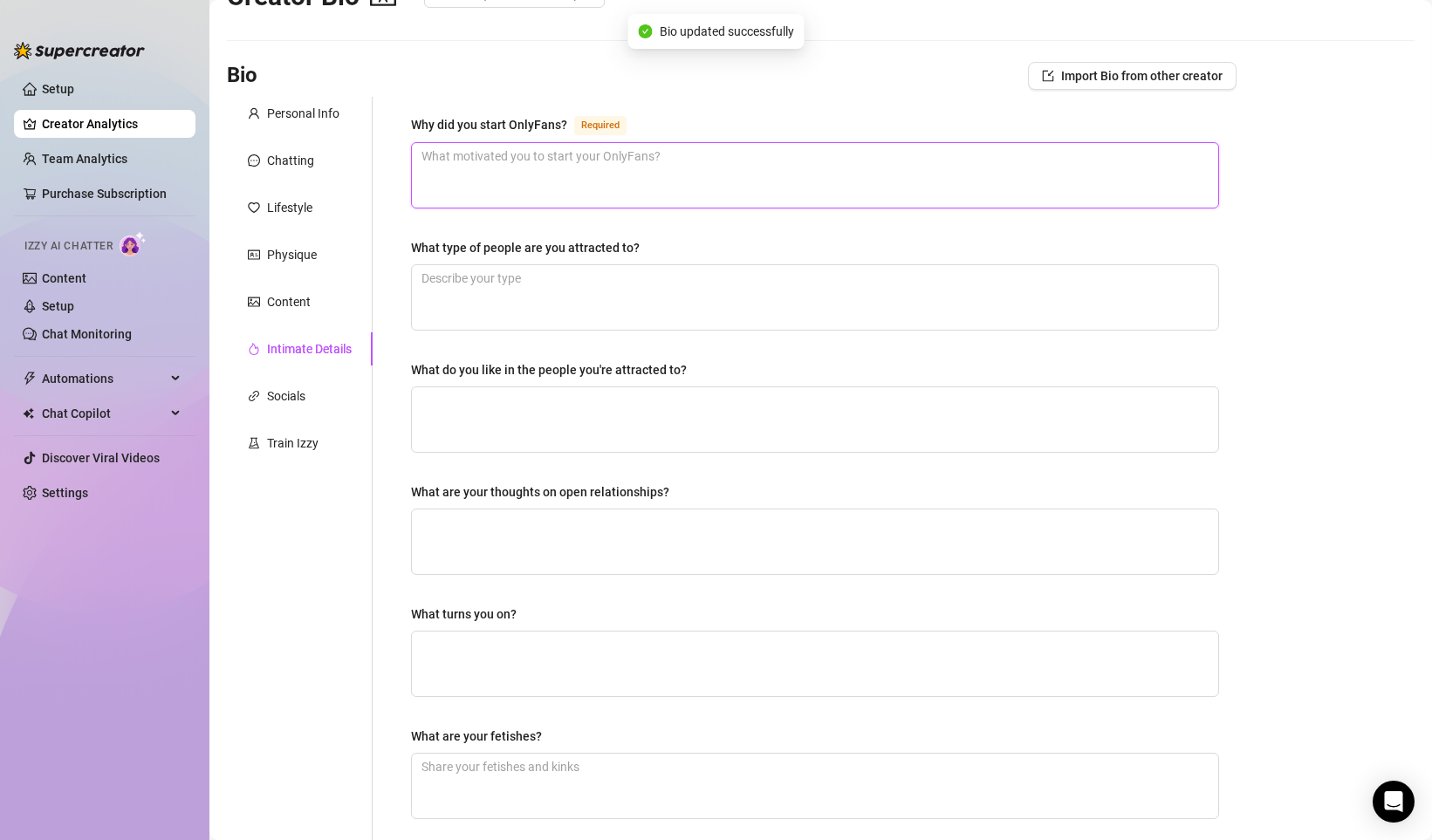
click at [494, 166] on textarea "Why did you start OnlyFans? Required" at bounding box center [814, 175] width 806 height 65
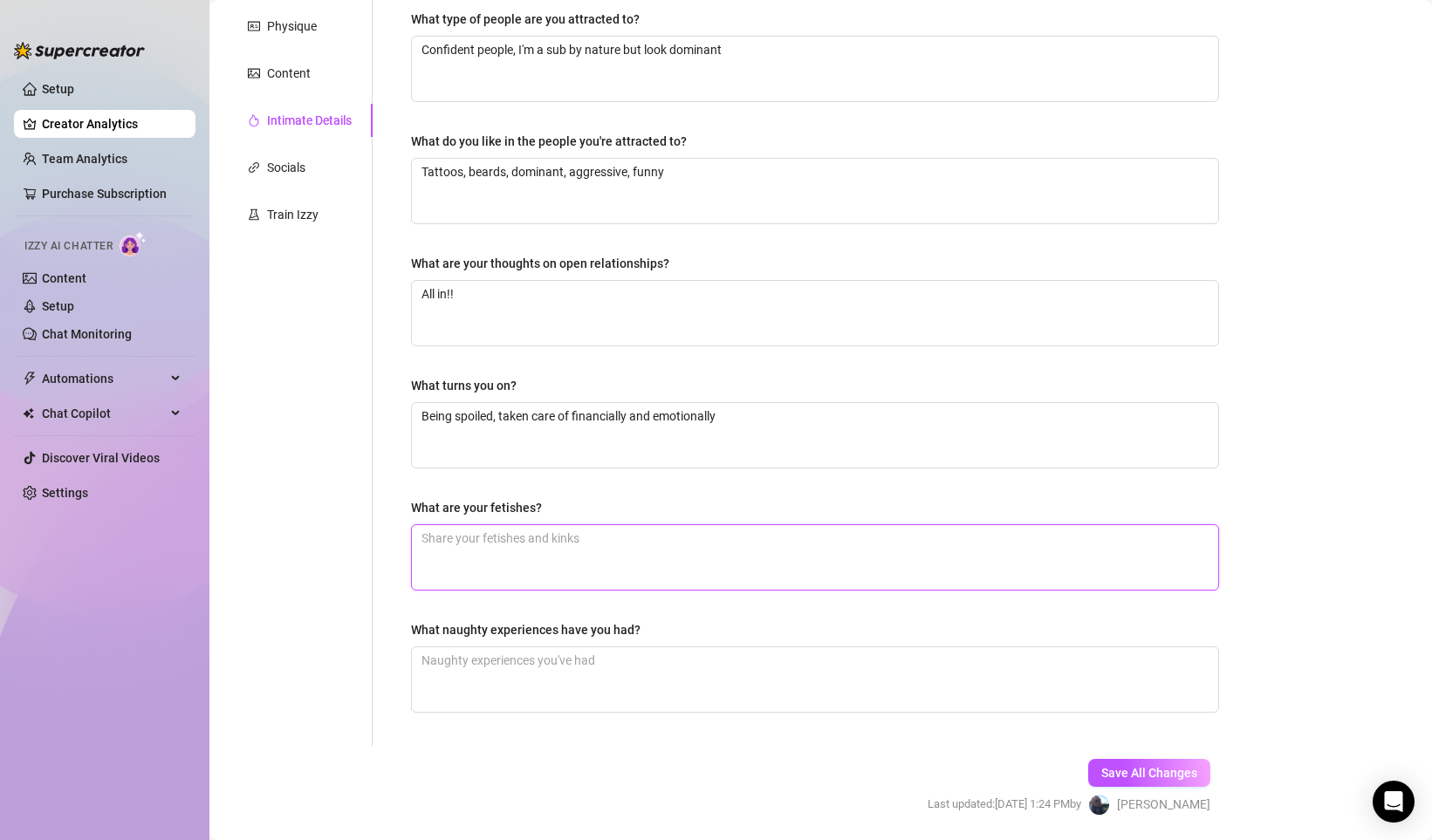
scroll to position [312, 0]
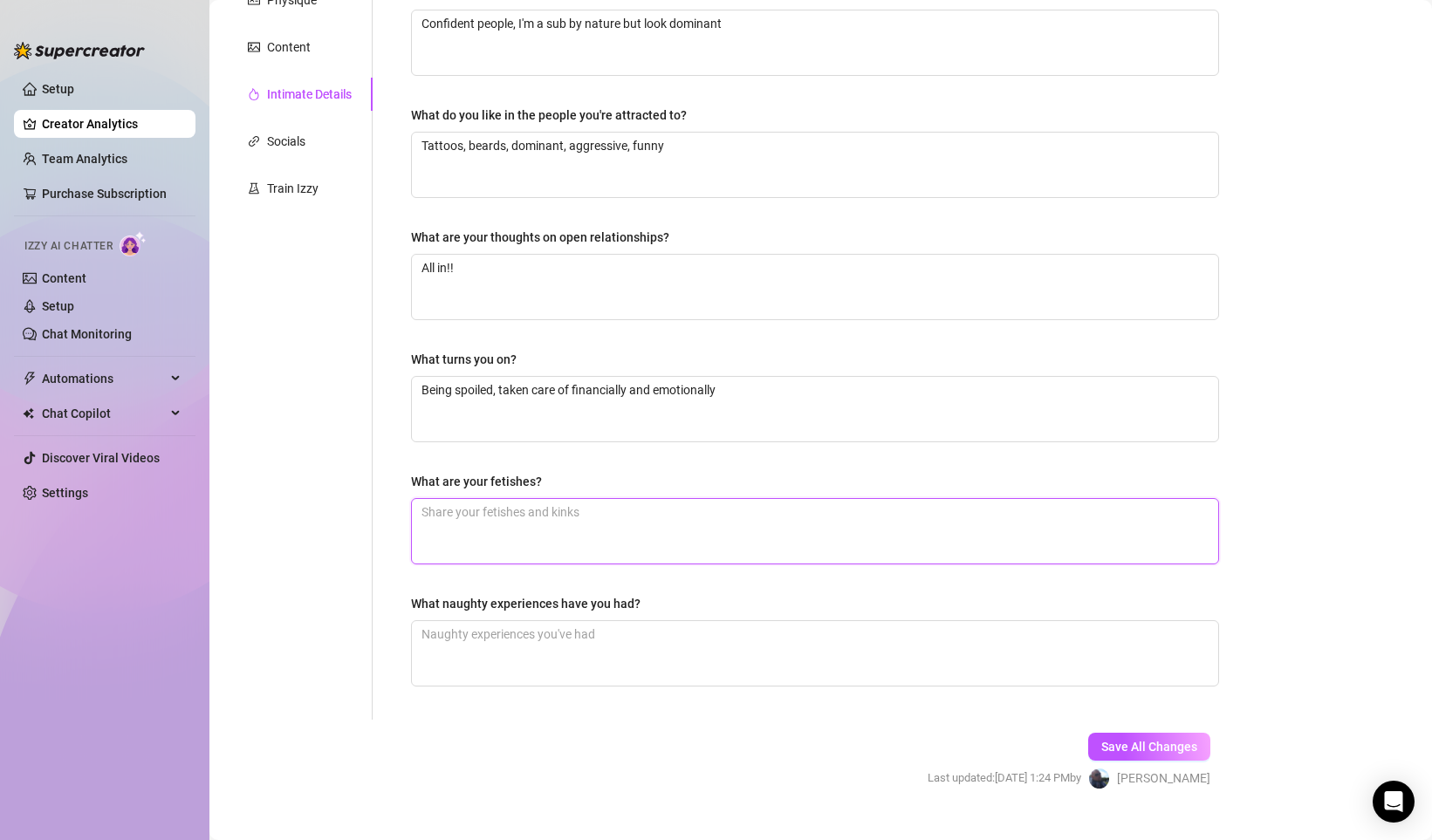
click at [503, 511] on textarea "What are your fetishes?" at bounding box center [814, 531] width 806 height 65
click at [286, 142] on div "Socials" at bounding box center [286, 141] width 38 height 19
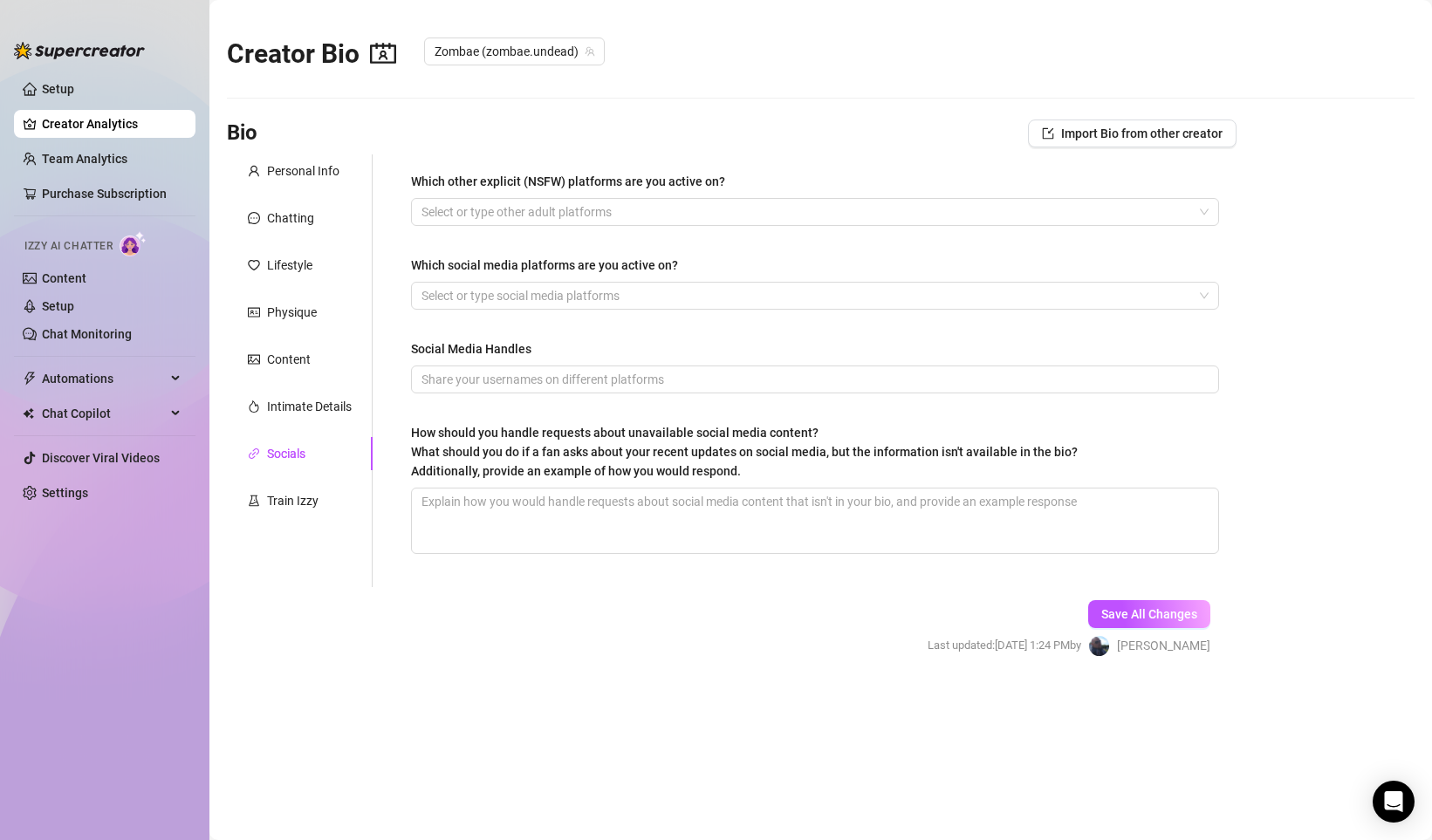
scroll to position [0, 0]
click at [549, 211] on div at bounding box center [806, 212] width 782 height 25
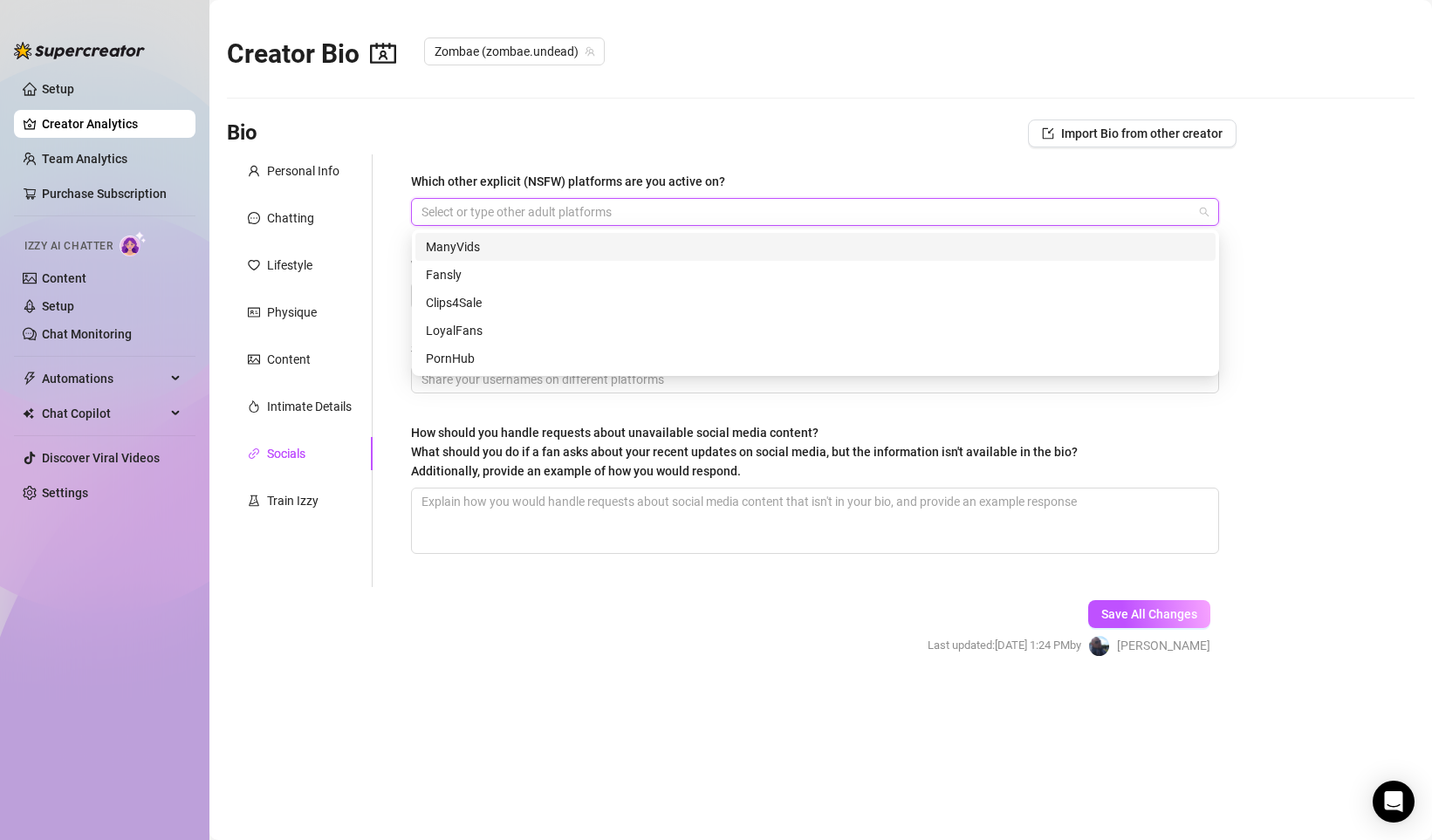
click at [575, 137] on div "Bio Import Bio from other creator" at bounding box center [731, 133] width 1010 height 28
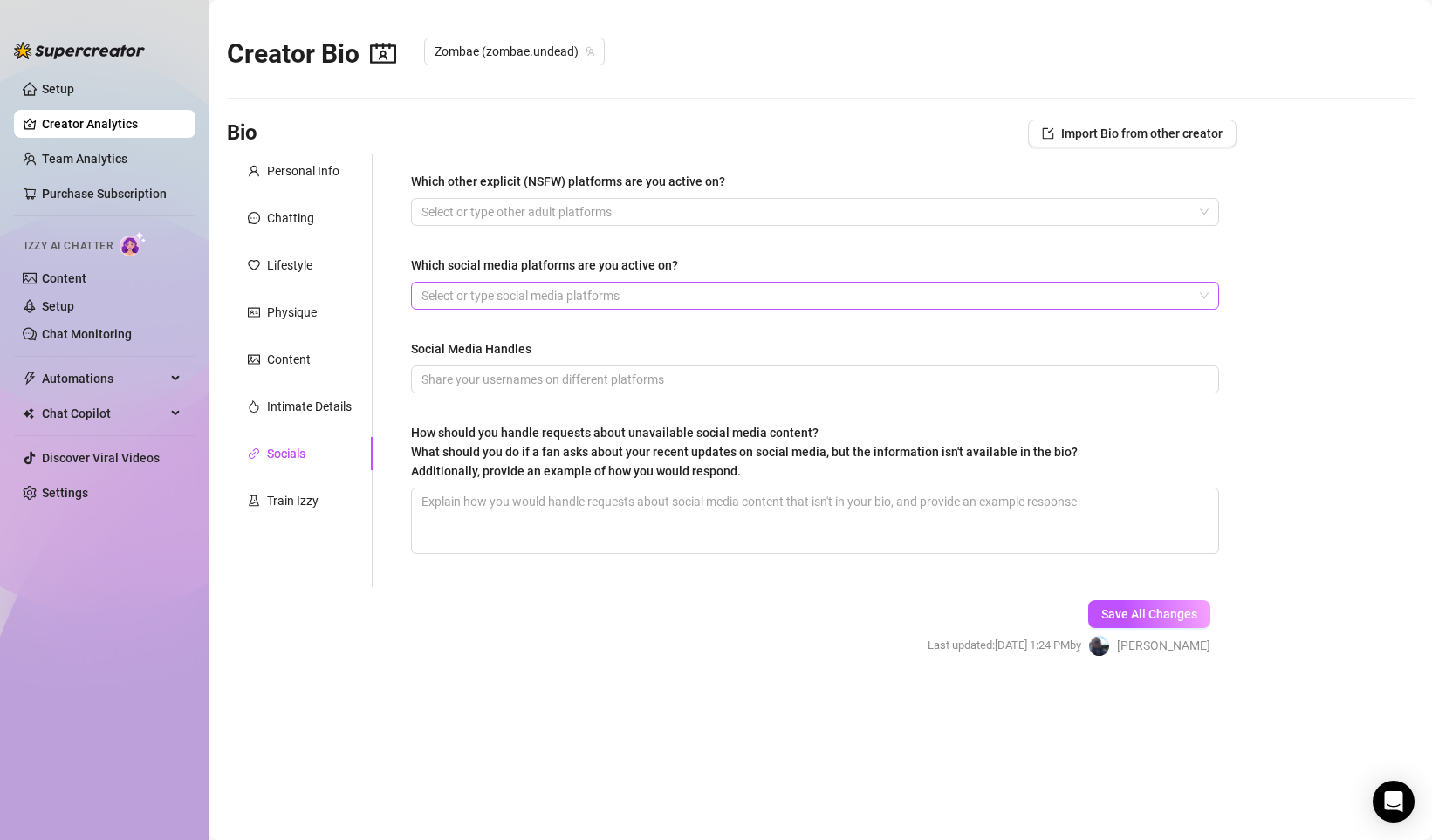
click at [518, 299] on div at bounding box center [806, 296] width 782 height 25
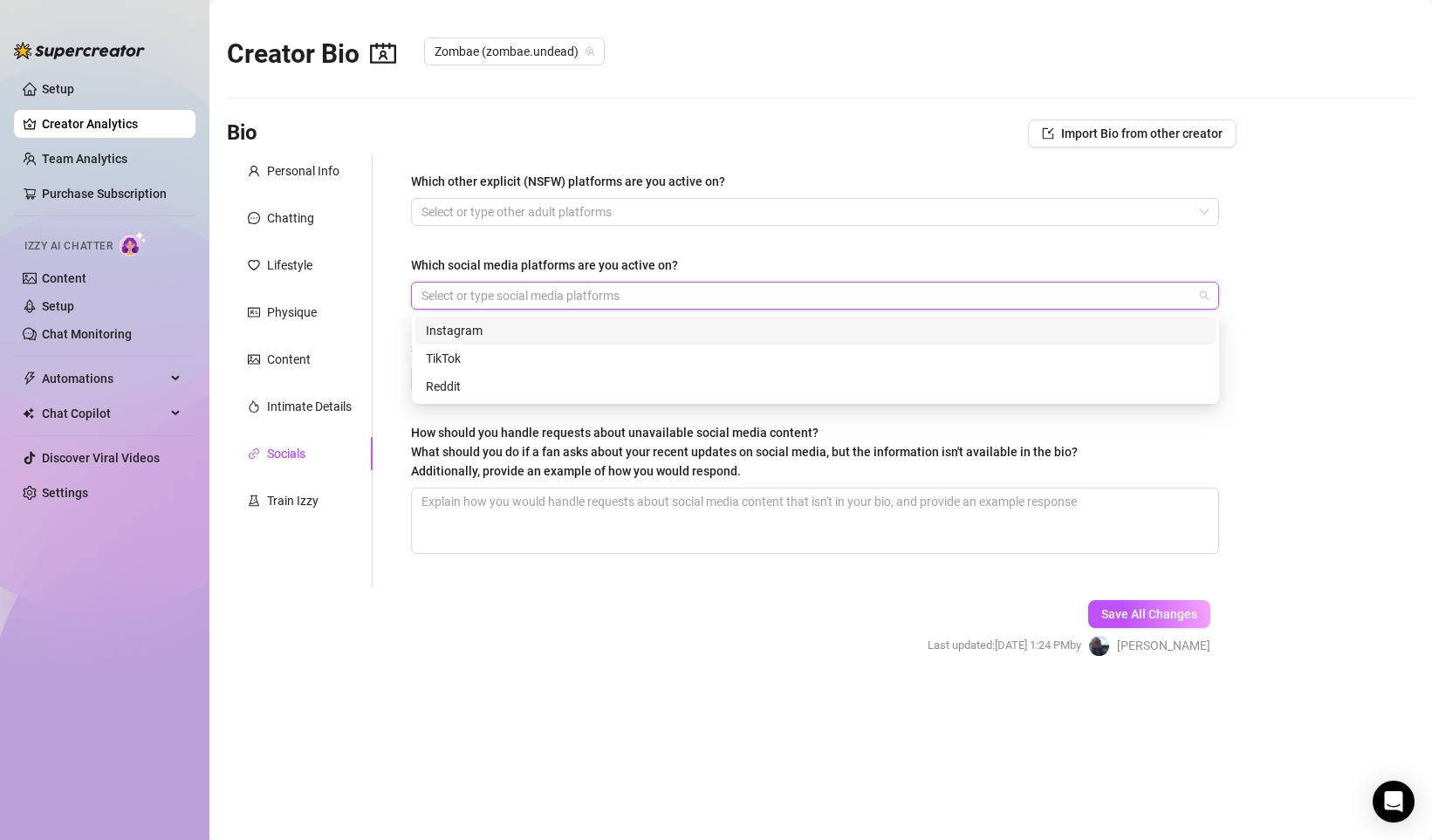
click at [458, 333] on div "Instagram" at bounding box center [814, 330] width 779 height 19
click at [461, 361] on div "TikTok" at bounding box center [814, 359] width 779 height 19
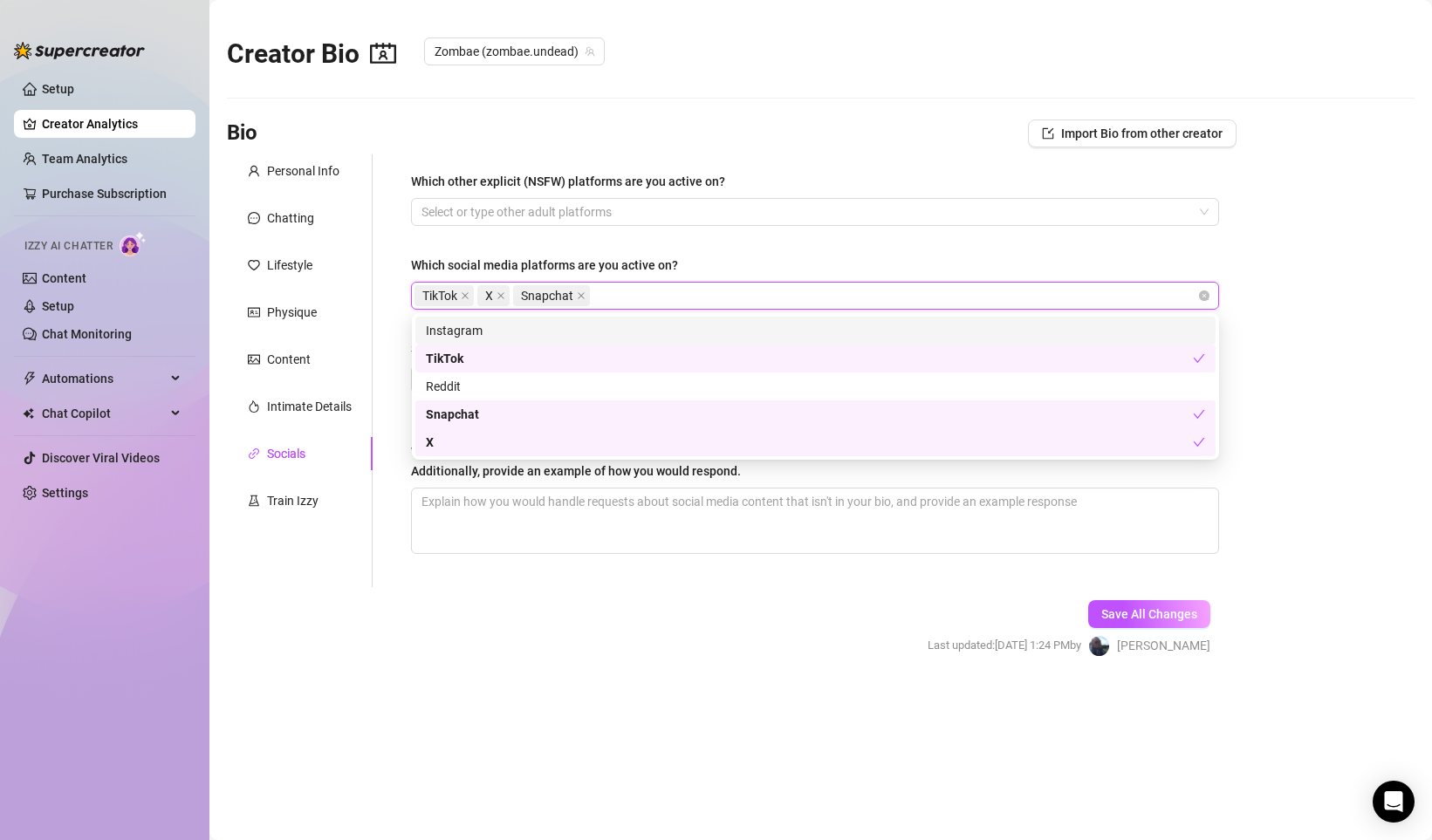
click at [678, 235] on div "Which other explicit (NSFW) platforms are you active on? Select or type other a…" at bounding box center [814, 371] width 808 height 398
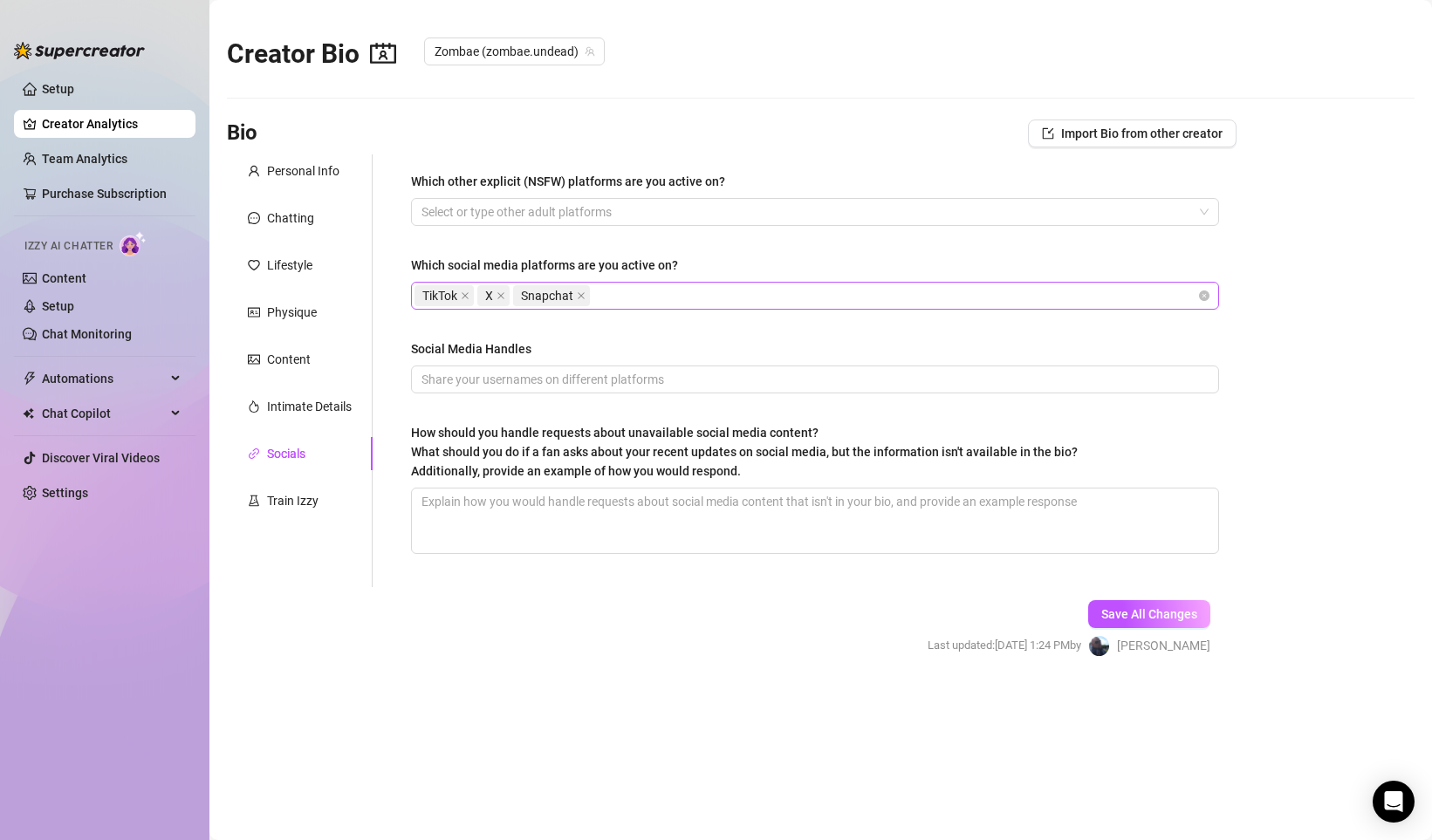
click at [682, 290] on div "TikTok X Snapchat" at bounding box center [806, 296] width 782 height 25
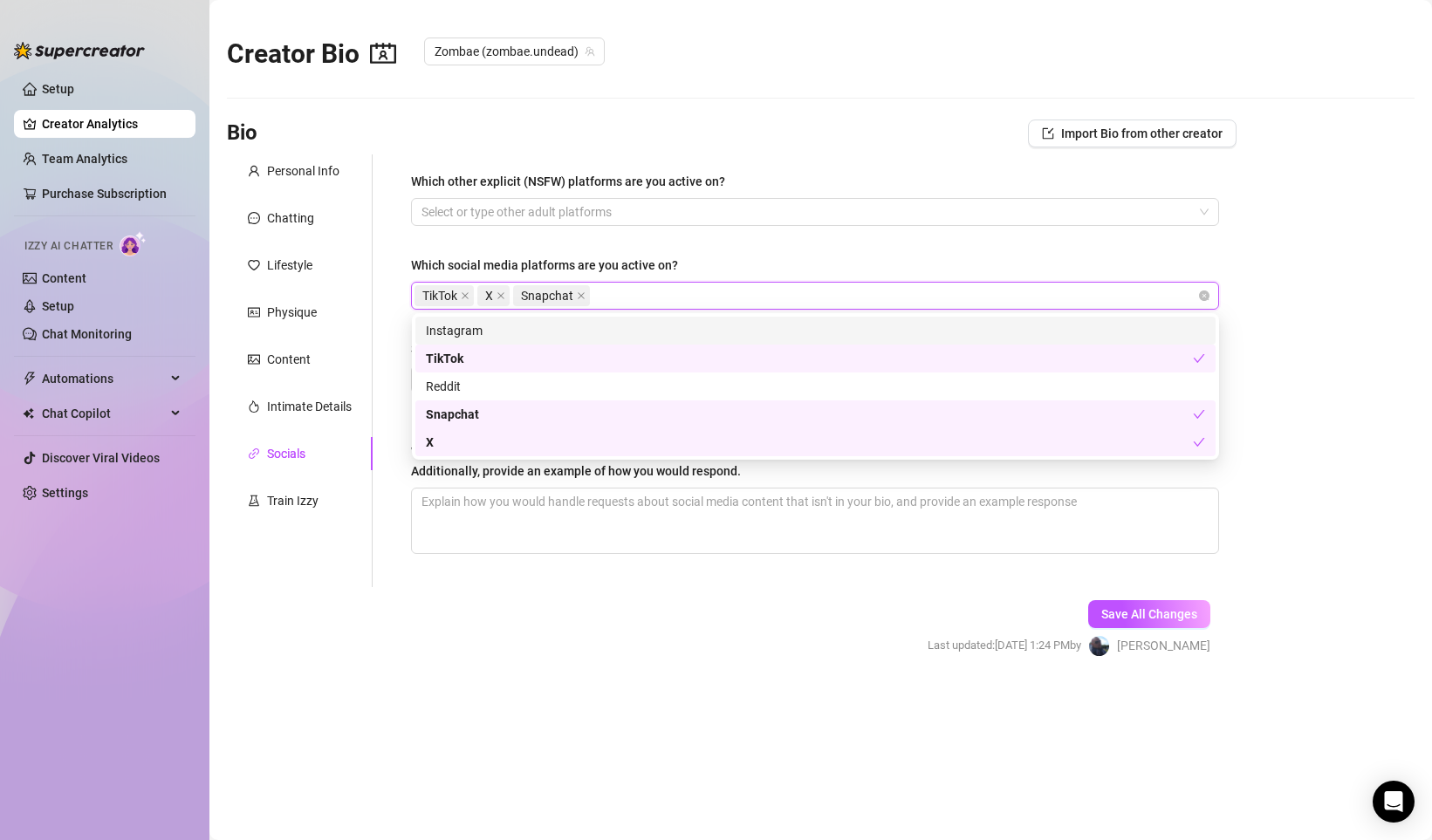
click at [451, 327] on div "Instagram" at bounding box center [814, 330] width 779 height 19
click at [567, 485] on div "How should you handle requests about unavailable social media content? What sho…" at bounding box center [814, 456] width 808 height 65
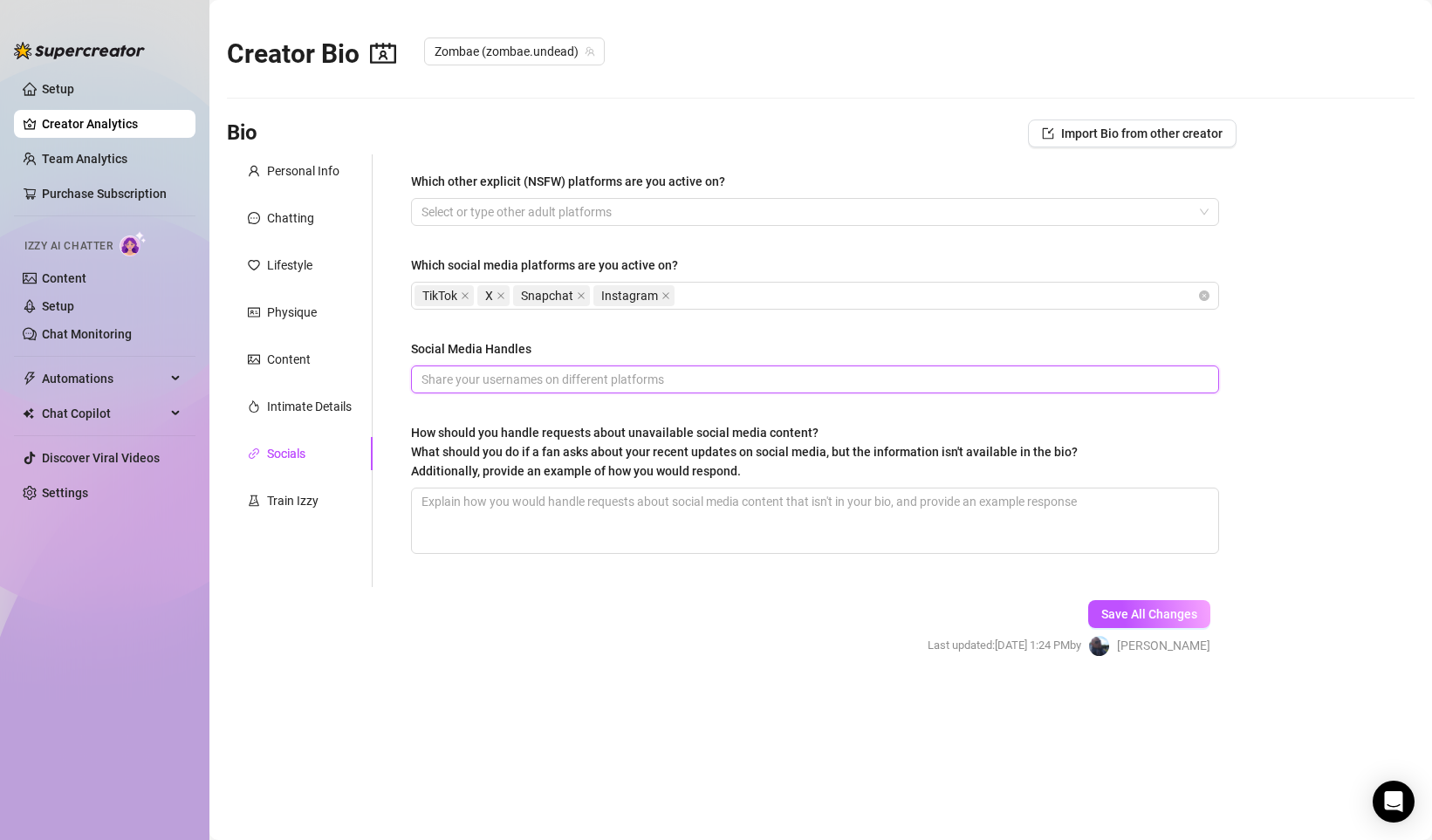
click at [480, 381] on input "Social Media Handles" at bounding box center [813, 380] width 783 height 19
click at [541, 380] on input "@[GEOGRAPHIC_DATA]undead" at bounding box center [813, 380] width 783 height 19
paste input "[URL][DOMAIN_NAME][DOMAIN_NAME]"
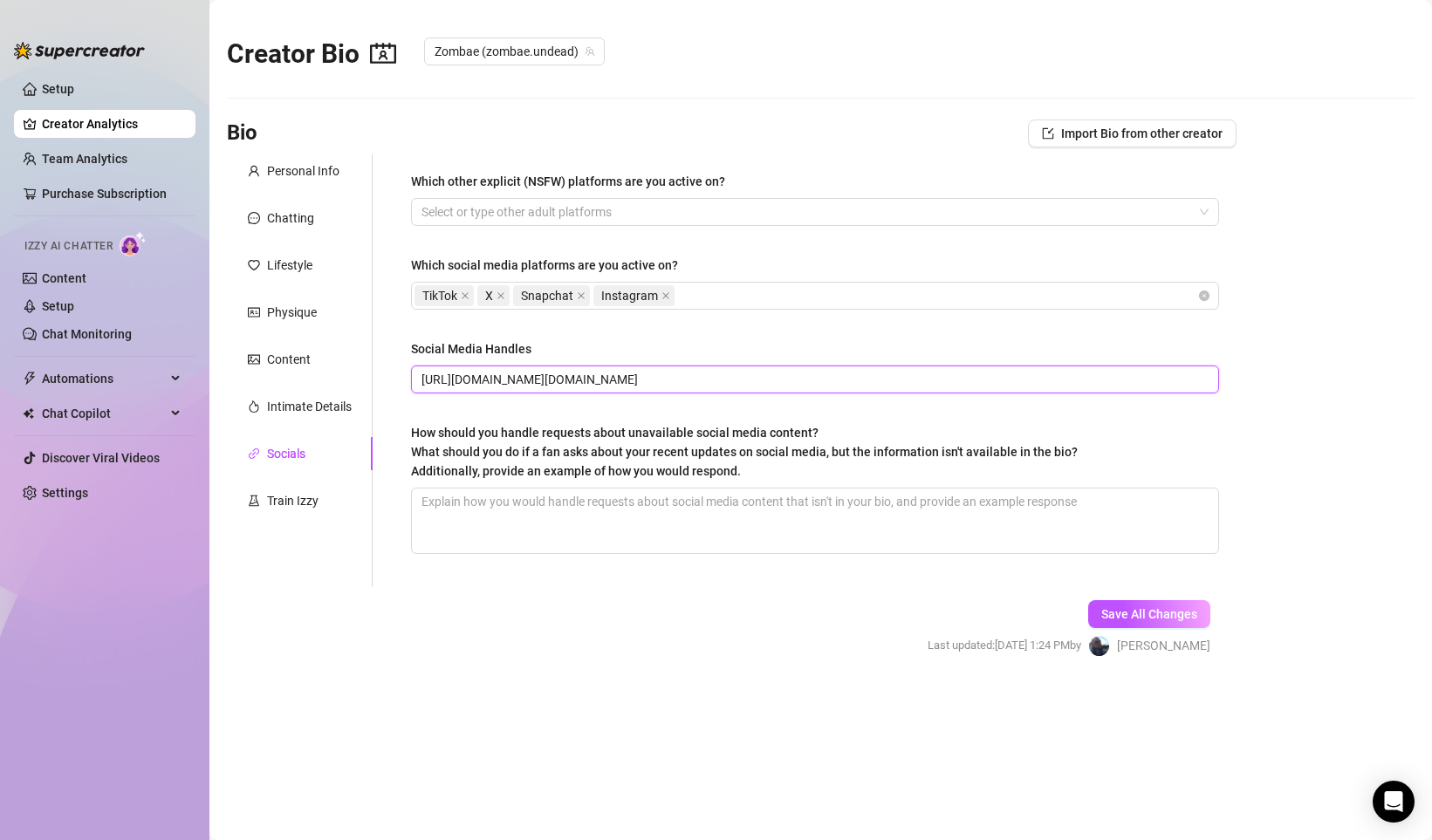
click at [702, 378] on input "[URL][DOMAIN_NAME][DOMAIN_NAME]" at bounding box center [813, 380] width 783 height 19
paste input "[URL][DOMAIN_NAME]"
click at [886, 383] on input "[URL][DOMAIN_NAME][DOMAIN_NAME] [URL][DOMAIN_NAME]" at bounding box center [813, 380] width 783 height 19
paste input "[URL][DOMAIN_NAME][DOMAIN_NAME]"
click at [1113, 382] on input "[URL][DOMAIN_NAME][DOMAIN_NAME] [URL][DOMAIN_NAME] [URL][DOMAIN_NAME][DOMAIN_NA…" at bounding box center [813, 380] width 783 height 19
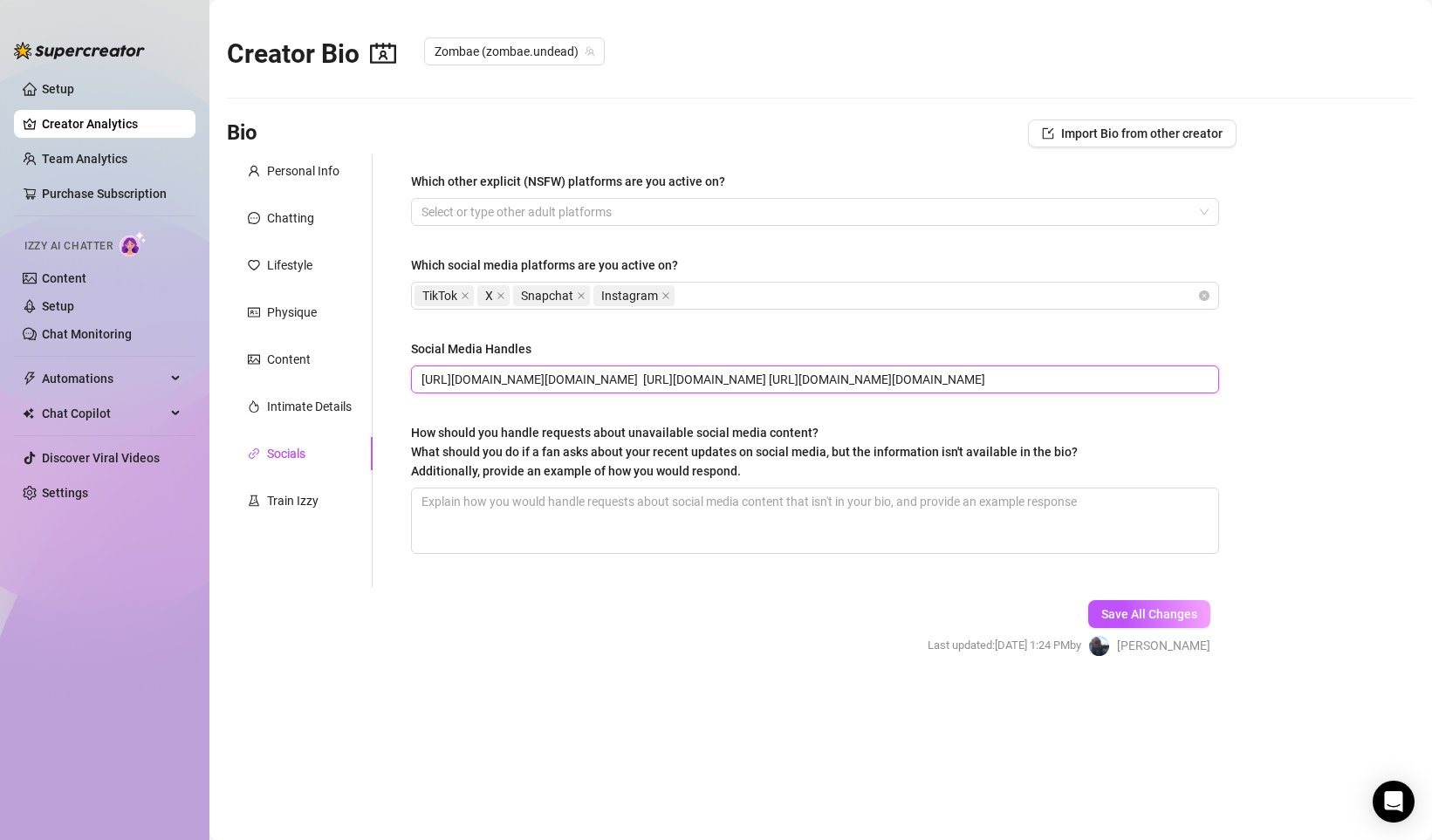
paste input "[URL][DOMAIN_NAME][DOMAIN_NAME]"
click at [618, 515] on textarea "How should you handle requests about unavailable social media content? What sho…" at bounding box center [814, 520] width 806 height 65
click at [598, 503] on textarea "How should you handle requests about unavailable social media content? What sho…" at bounding box center [814, 520] width 806 height 65
click at [595, 501] on textarea "How should you handle requests about unavailable social media content? What sho…" at bounding box center [814, 520] width 806 height 65
paste textarea "I just haven't put it on my OnlyFans yet, but it's coming soon."
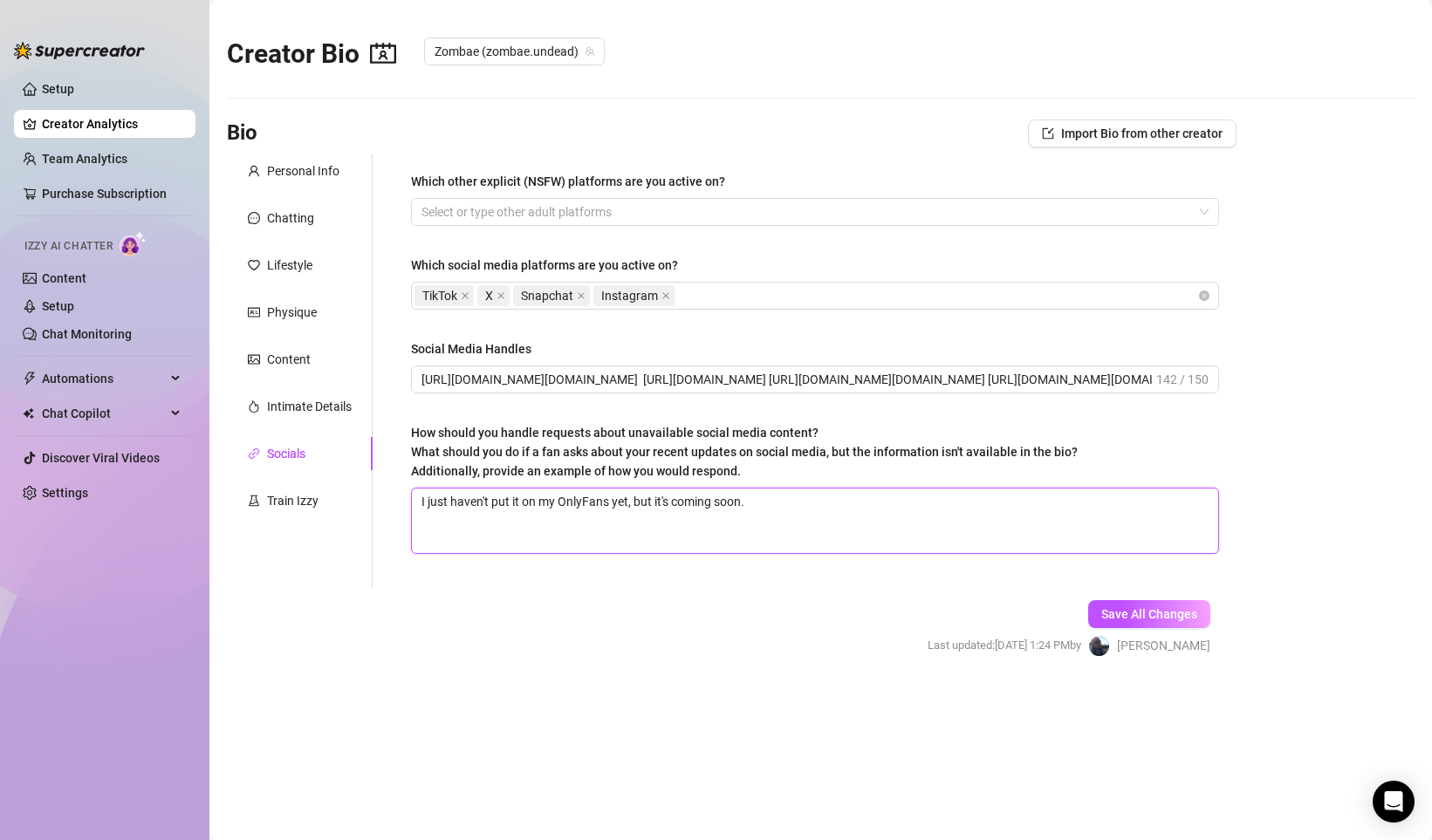
paste textarea "Don't worry, I'll send it to you when I put it on here."
click at [1164, 619] on span "Save All Changes" at bounding box center [1148, 614] width 96 height 14
click at [289, 498] on div "Train Izzy" at bounding box center [293, 500] width 51 height 19
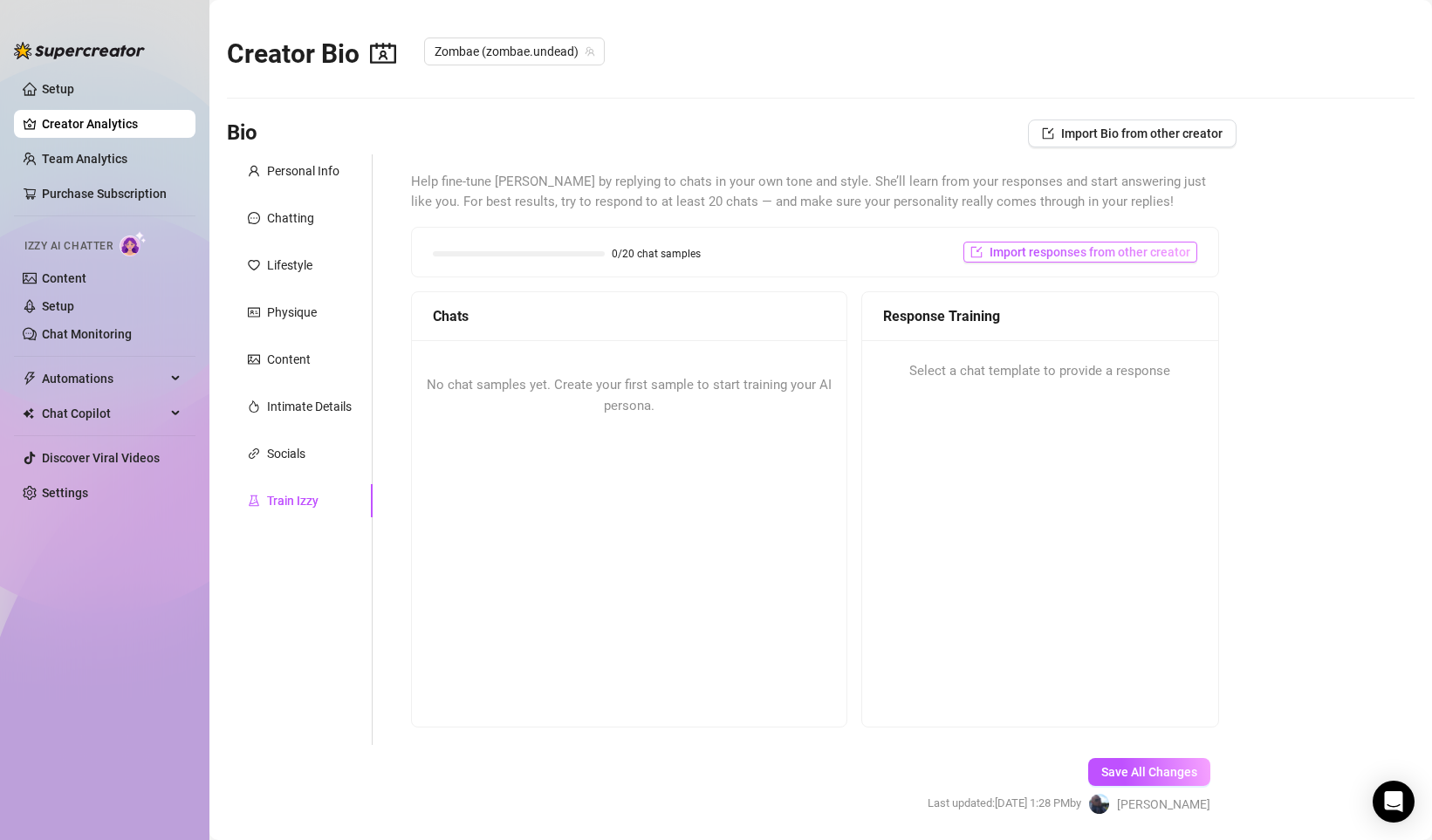
click at [1037, 257] on span "Import responses from other creator" at bounding box center [1089, 252] width 201 height 14
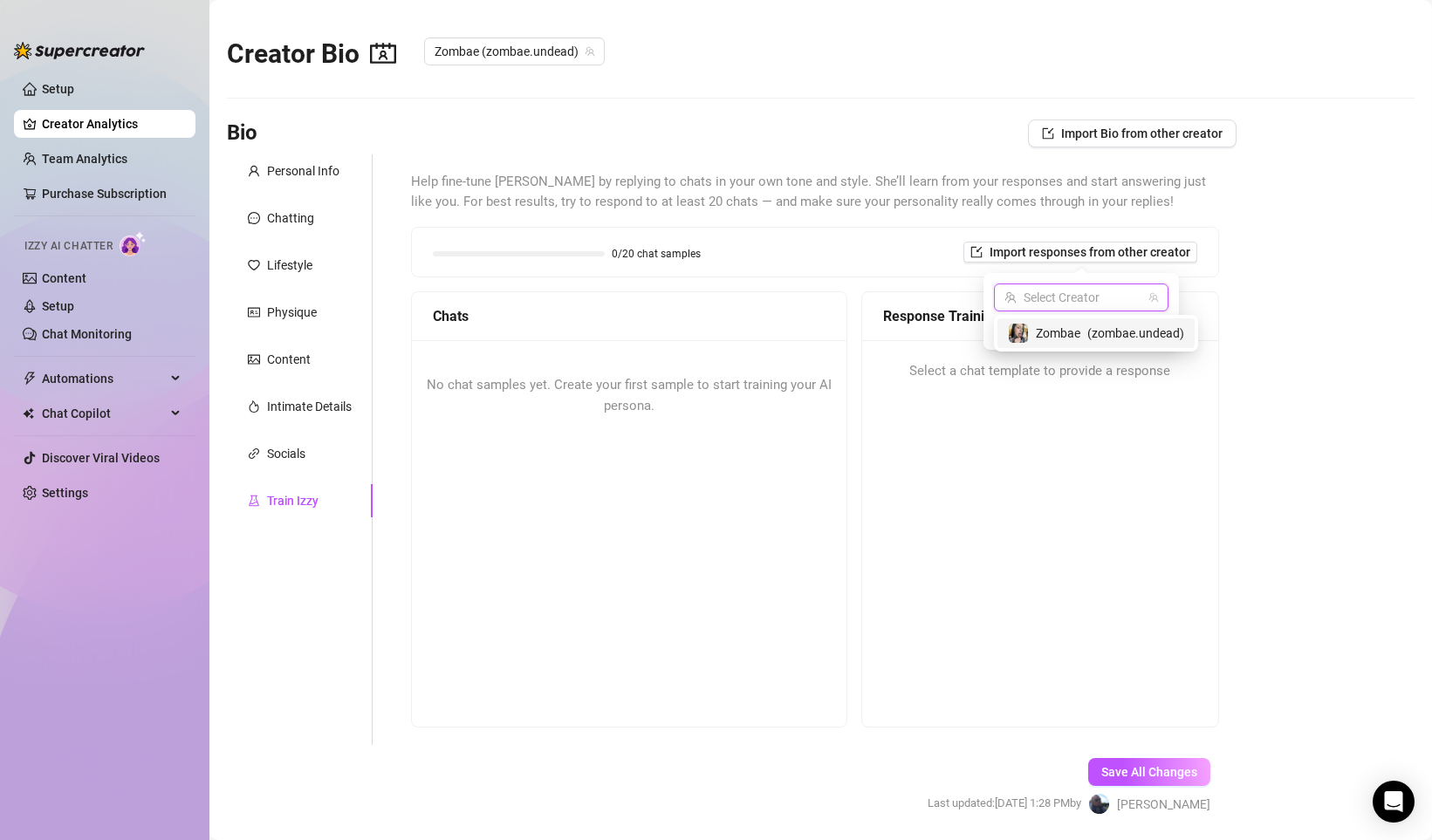
click at [1061, 300] on input "search" at bounding box center [1072, 298] width 138 height 27
click at [1063, 333] on span "Zombae" at bounding box center [1057, 333] width 45 height 19
click at [1132, 331] on span "Import" at bounding box center [1144, 328] width 37 height 14
click at [1033, 408] on div "Response Training Select a chat template to provide a response" at bounding box center [1040, 509] width 358 height 436
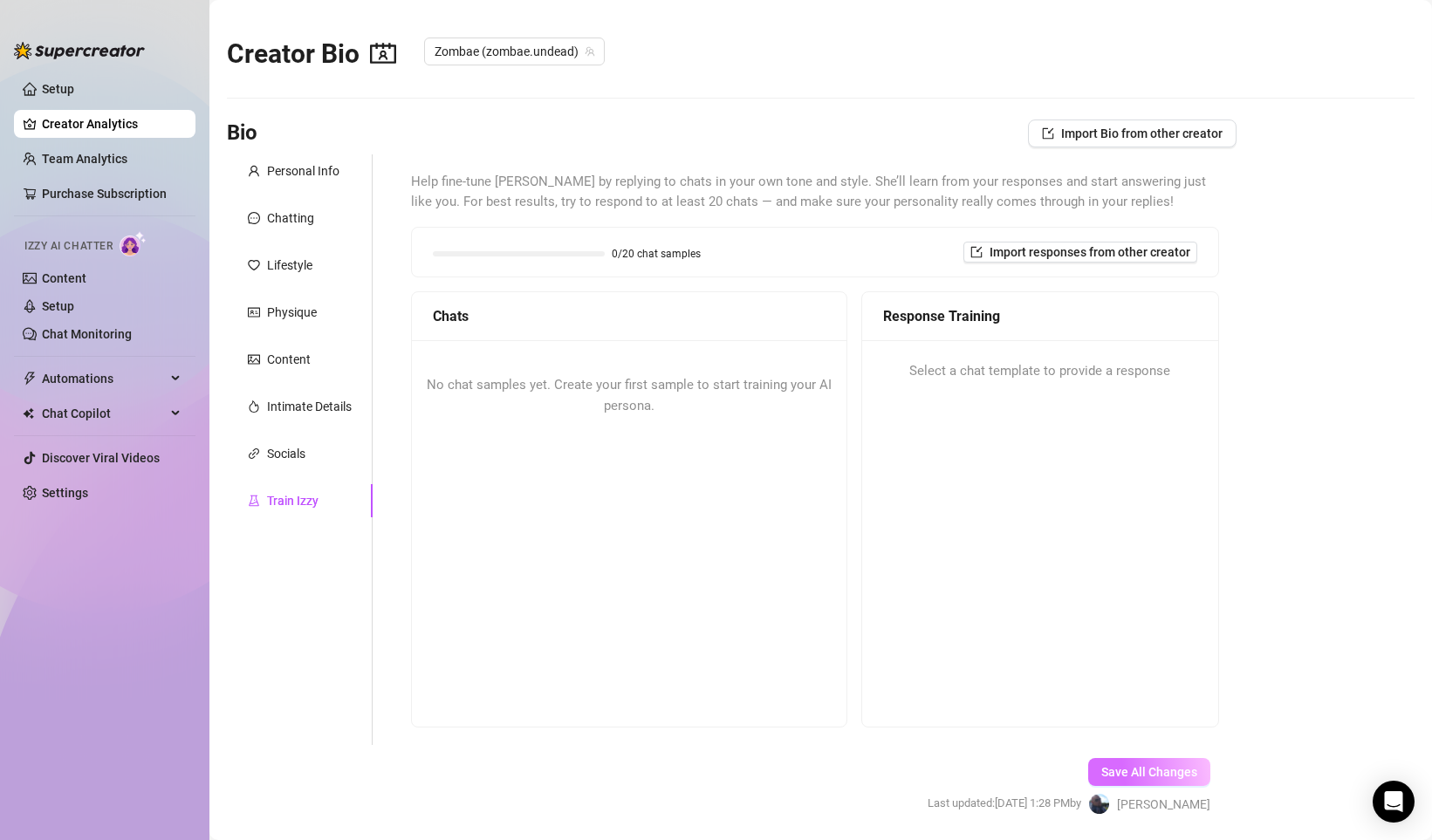
click at [1147, 777] on span "Save All Changes" at bounding box center [1148, 772] width 96 height 14
click at [62, 273] on link "Content" at bounding box center [64, 278] width 45 height 14
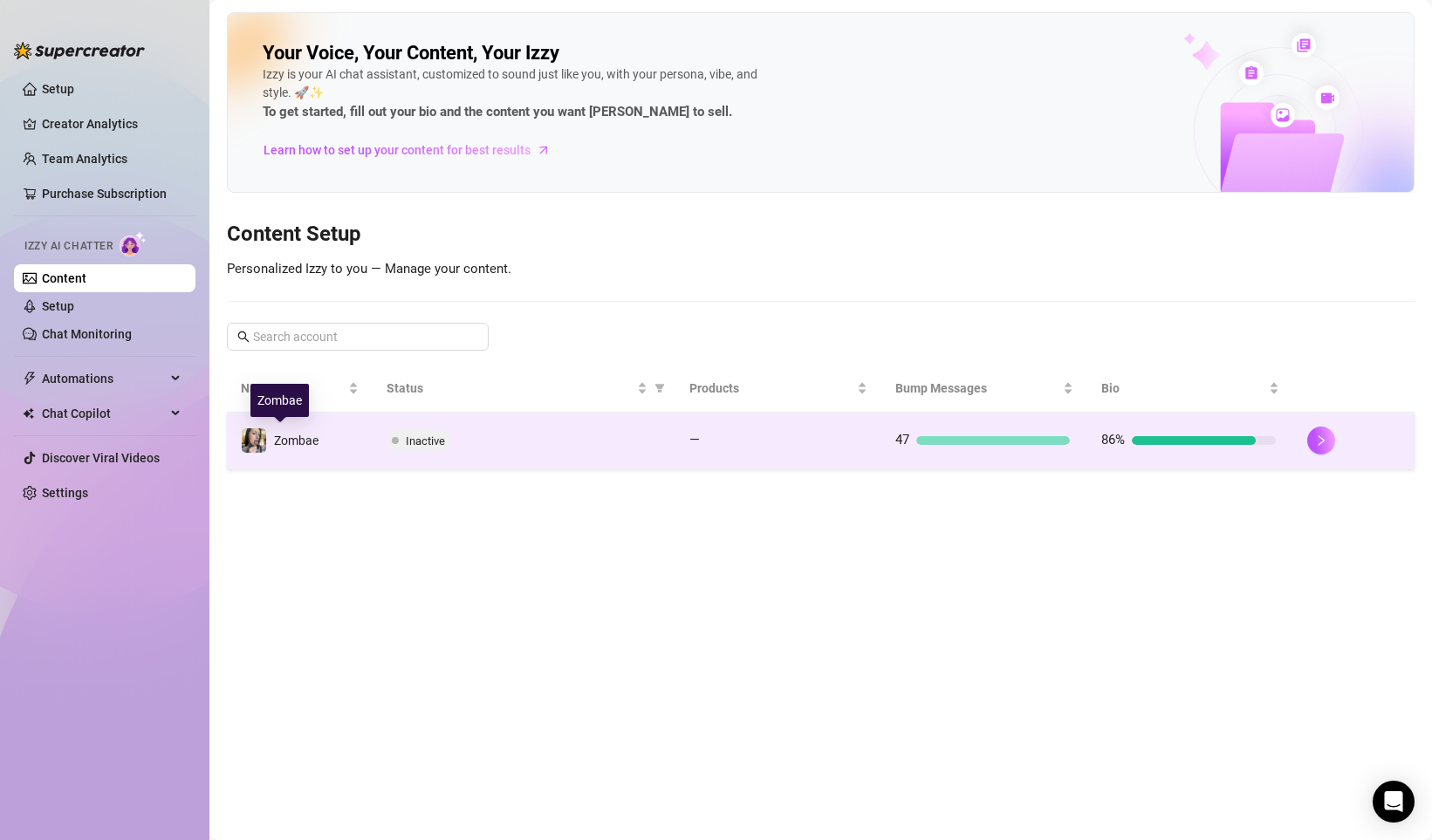
click at [304, 440] on span "Zombae" at bounding box center [296, 440] width 45 height 14
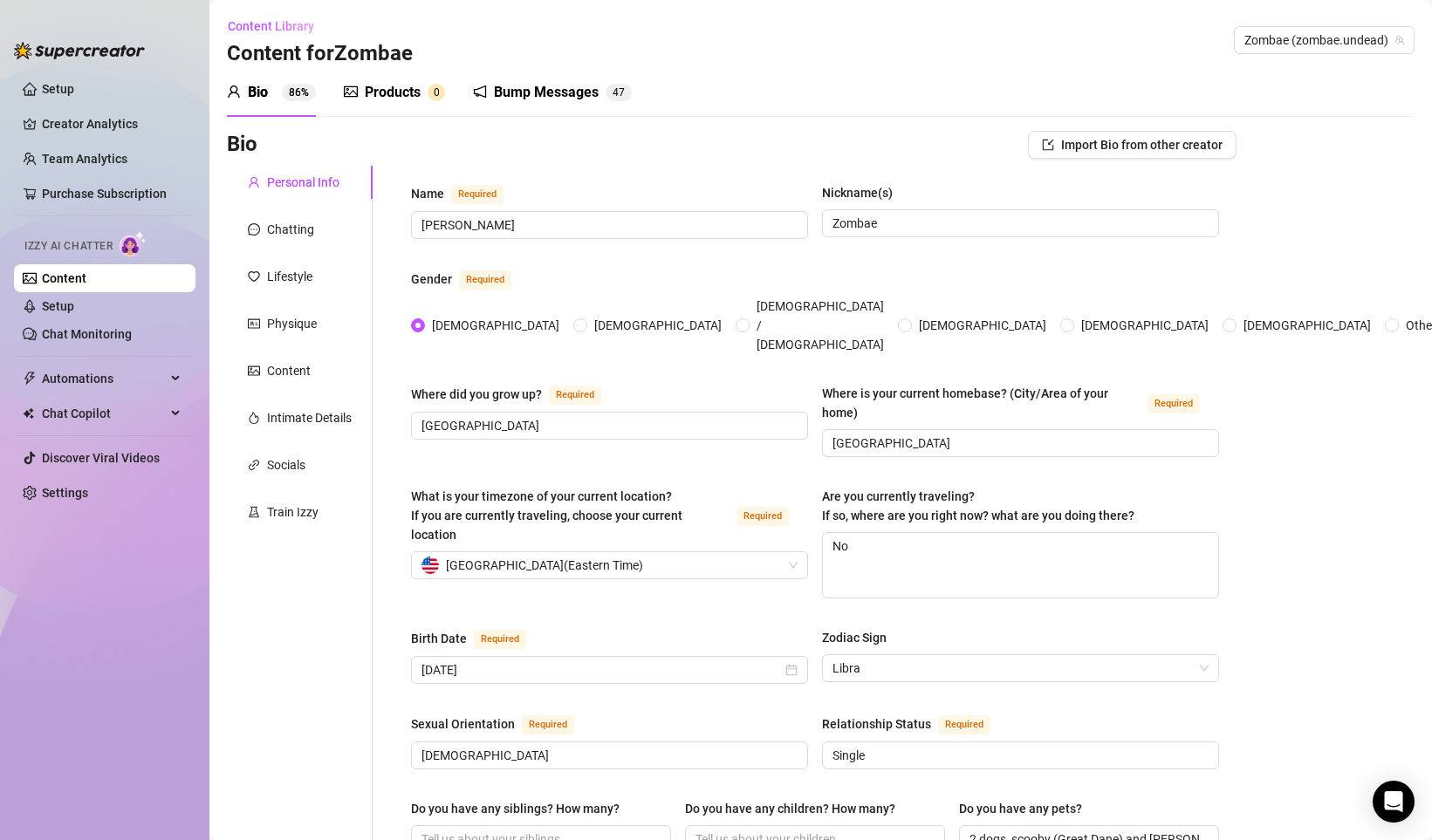
click at [399, 90] on div "Products" at bounding box center [392, 92] width 56 height 21
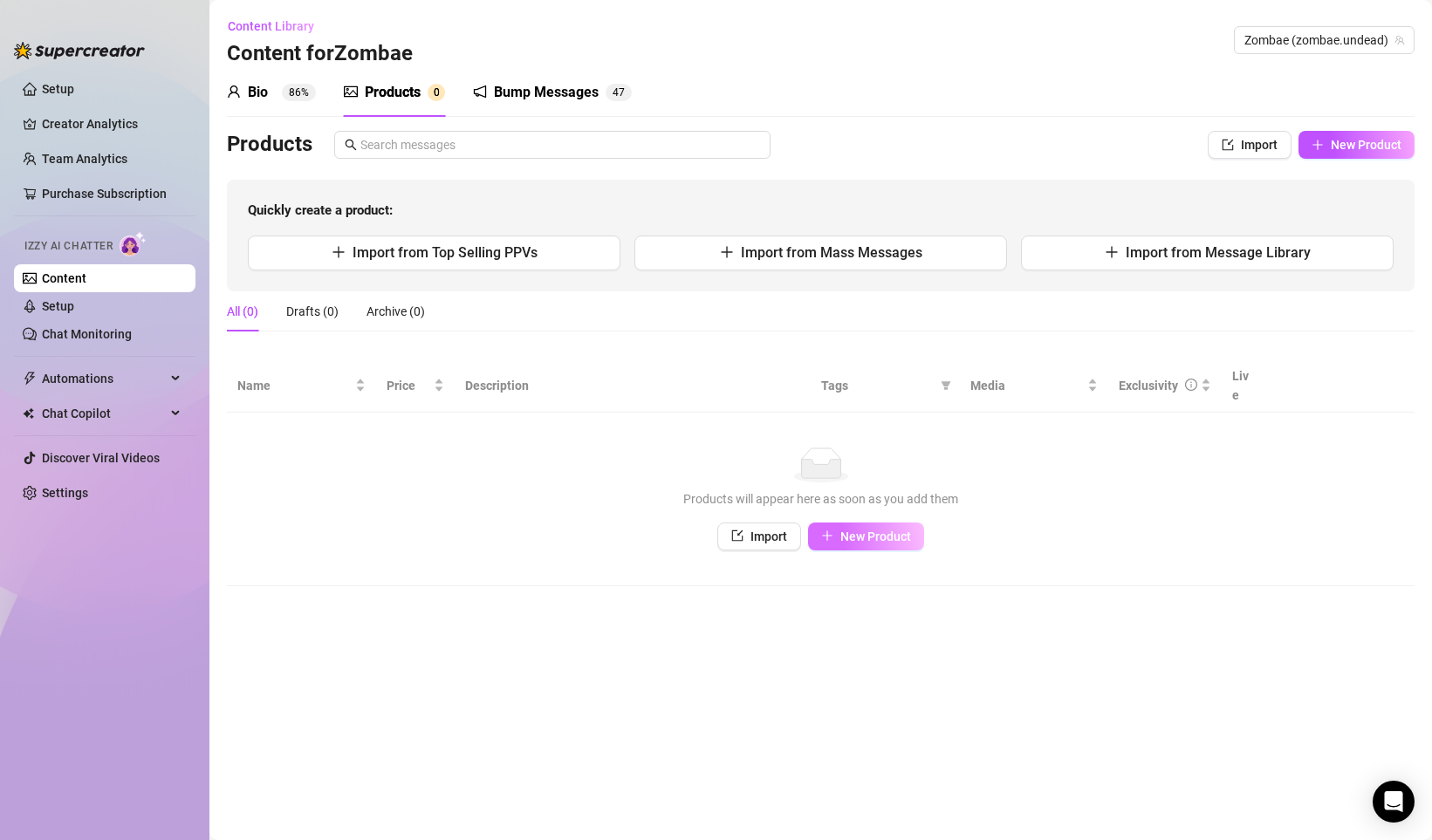
click at [866, 530] on span "New Product" at bounding box center [875, 537] width 70 height 14
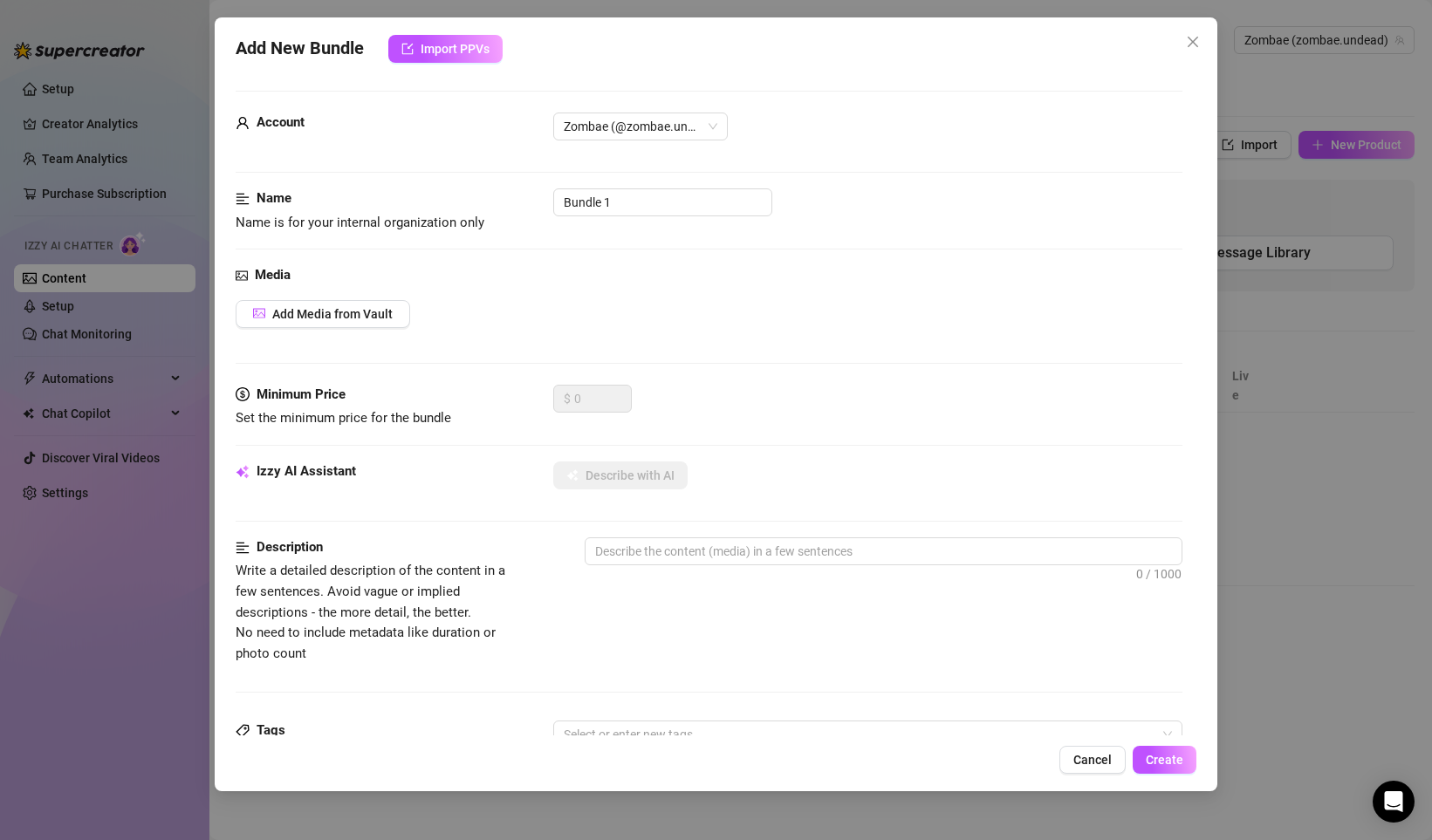
click at [1336, 264] on div "Add New Bundle Import PPVs Account Zombae (@zombae.undead) Name Name is for you…" at bounding box center [716, 420] width 1432 height 840
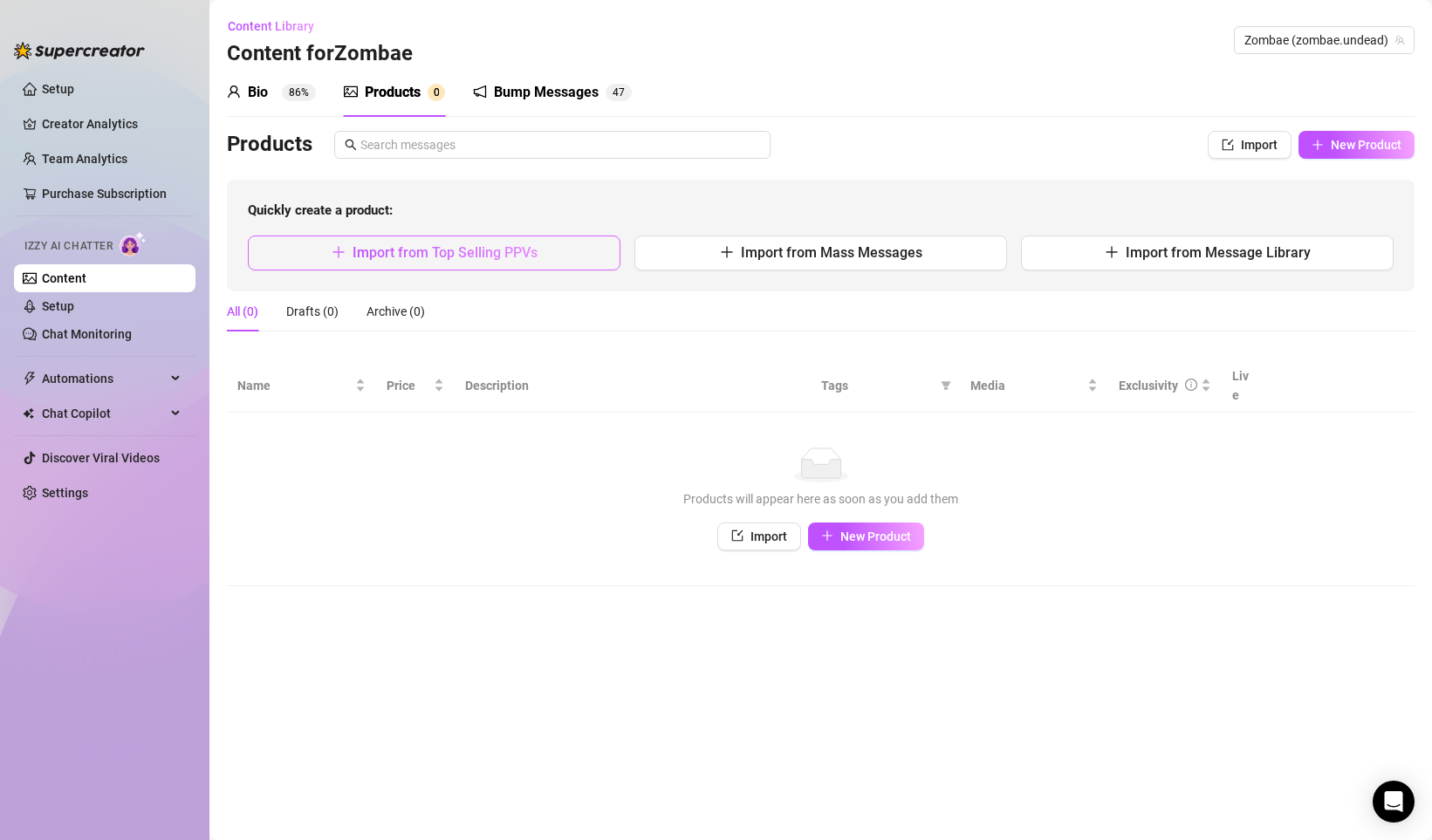
click at [432, 254] on span "Import from Top Selling PPVs" at bounding box center [444, 252] width 185 height 16
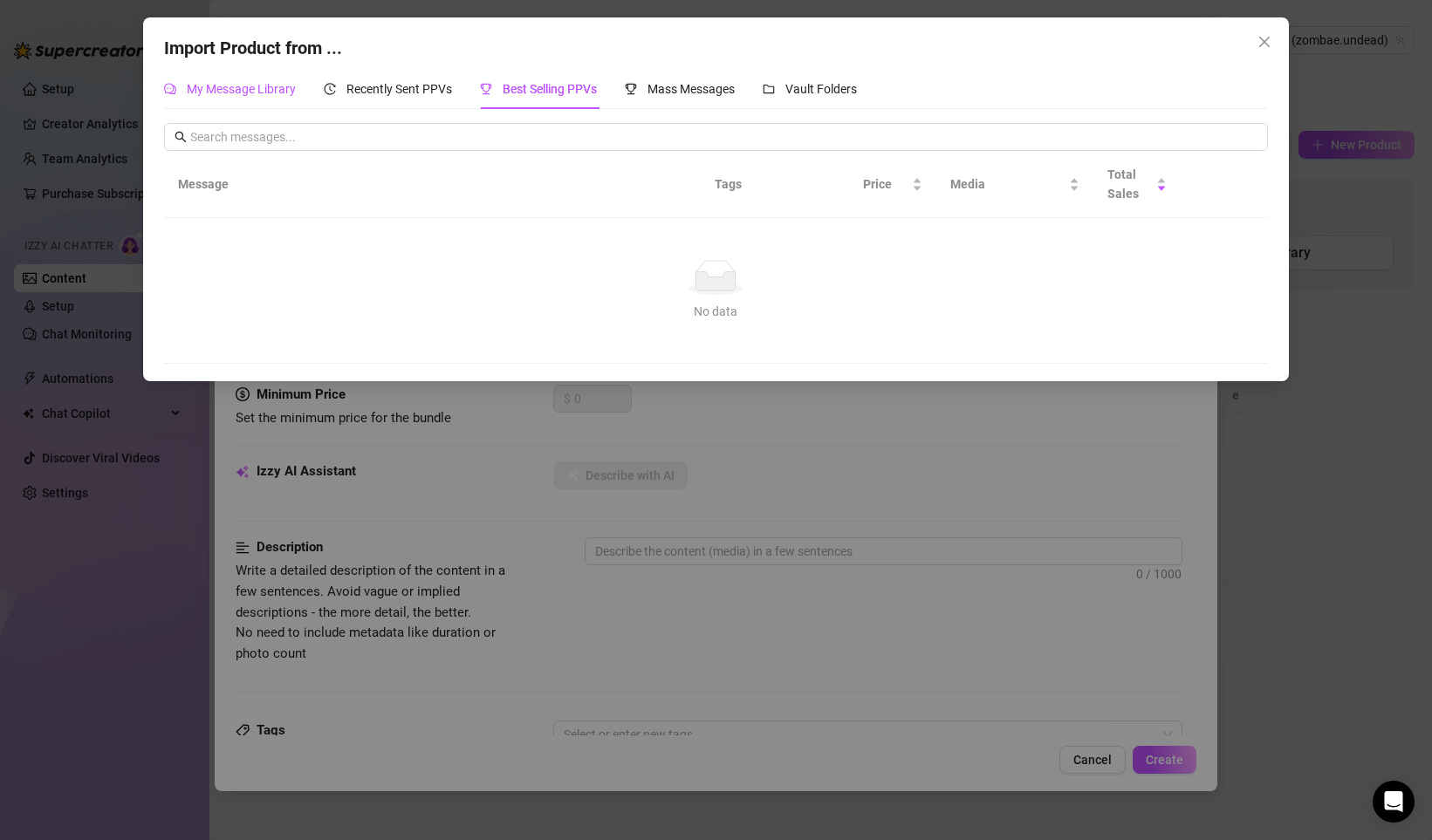
click at [259, 94] on span "My Message Library" at bounding box center [241, 88] width 109 height 14
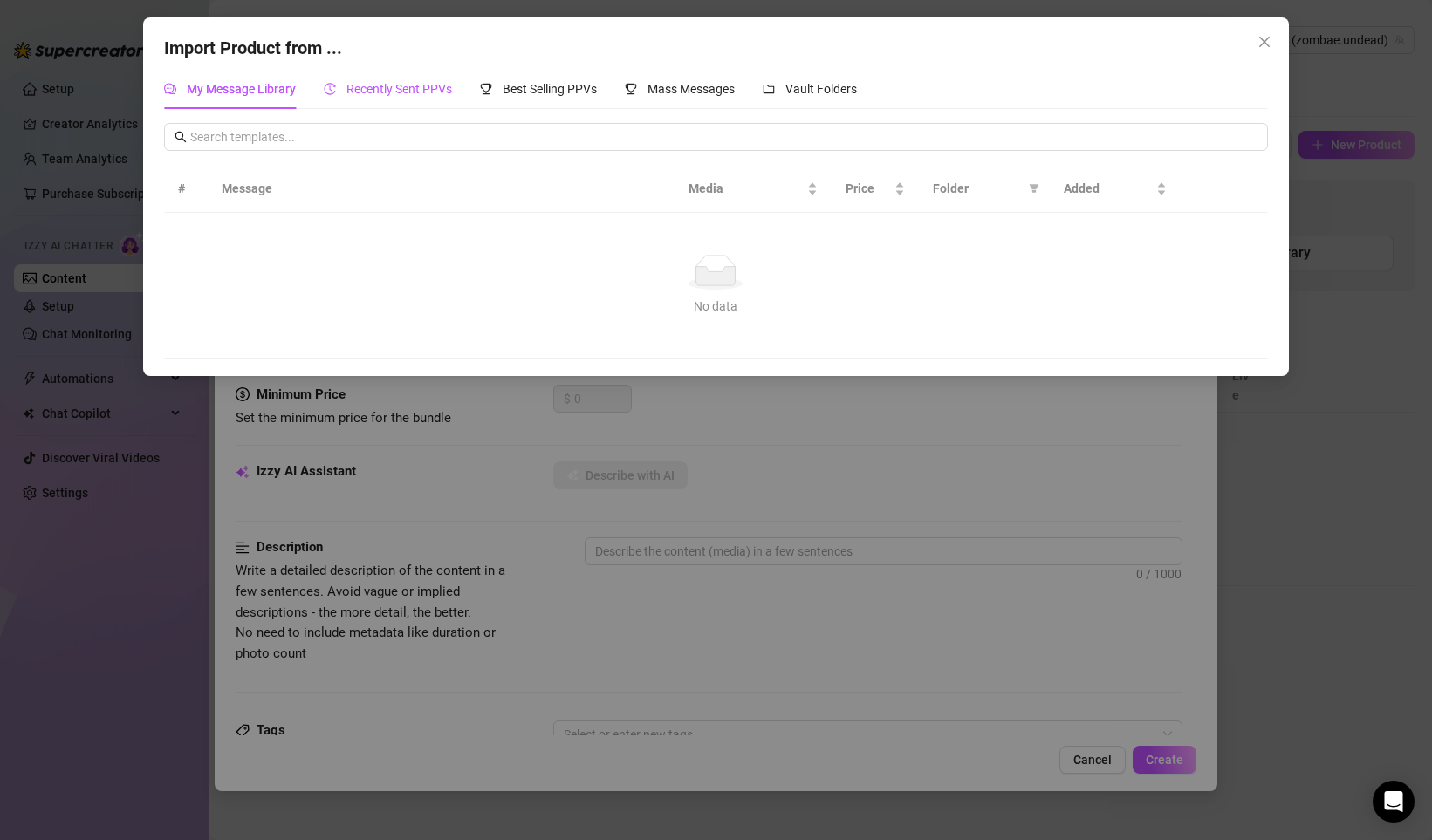
click at [424, 93] on span "Recently Sent PPVs" at bounding box center [399, 88] width 106 height 14
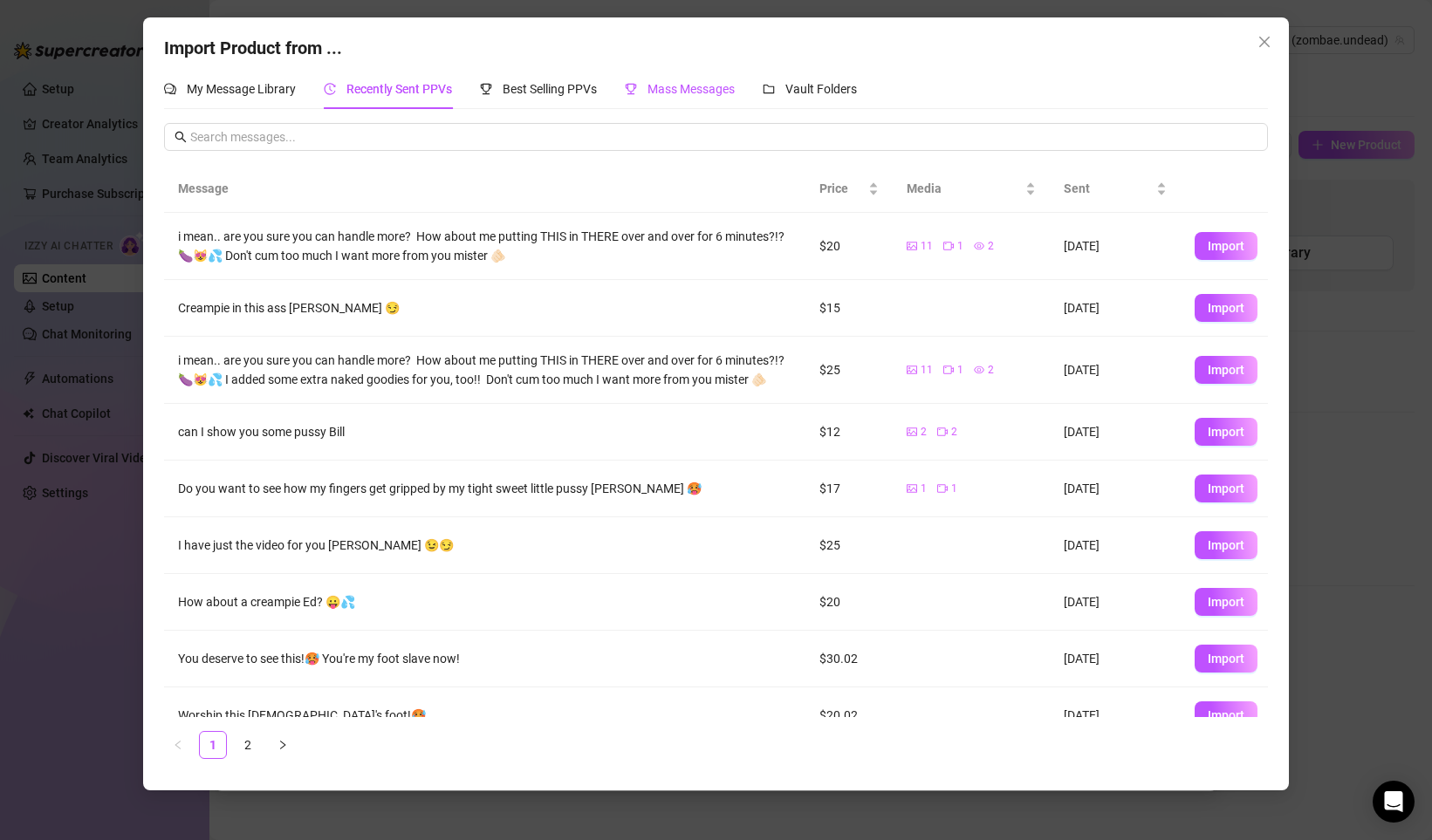
click at [673, 91] on span "Mass Messages" at bounding box center [691, 88] width 88 height 14
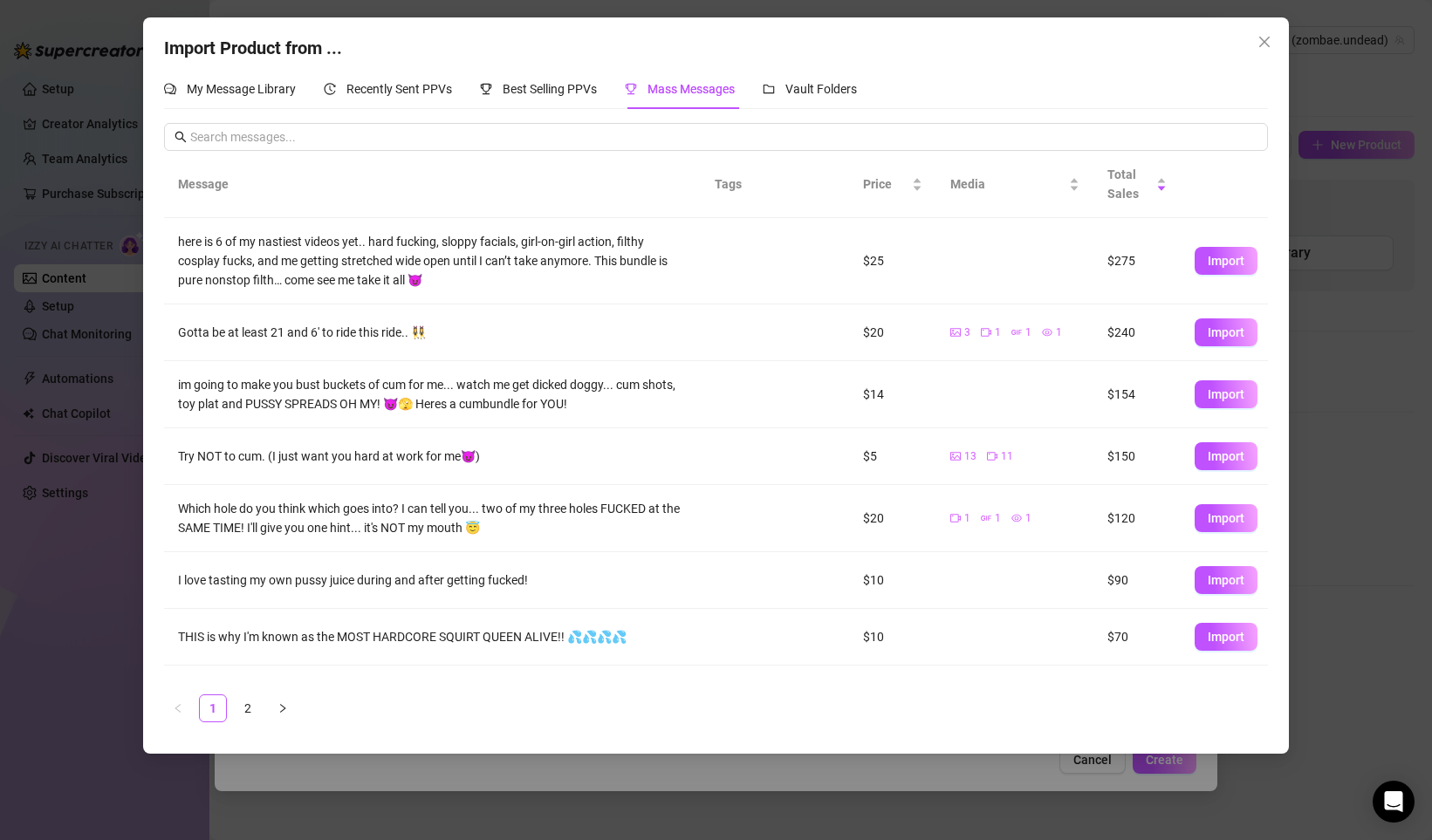
scroll to position [186, 0]
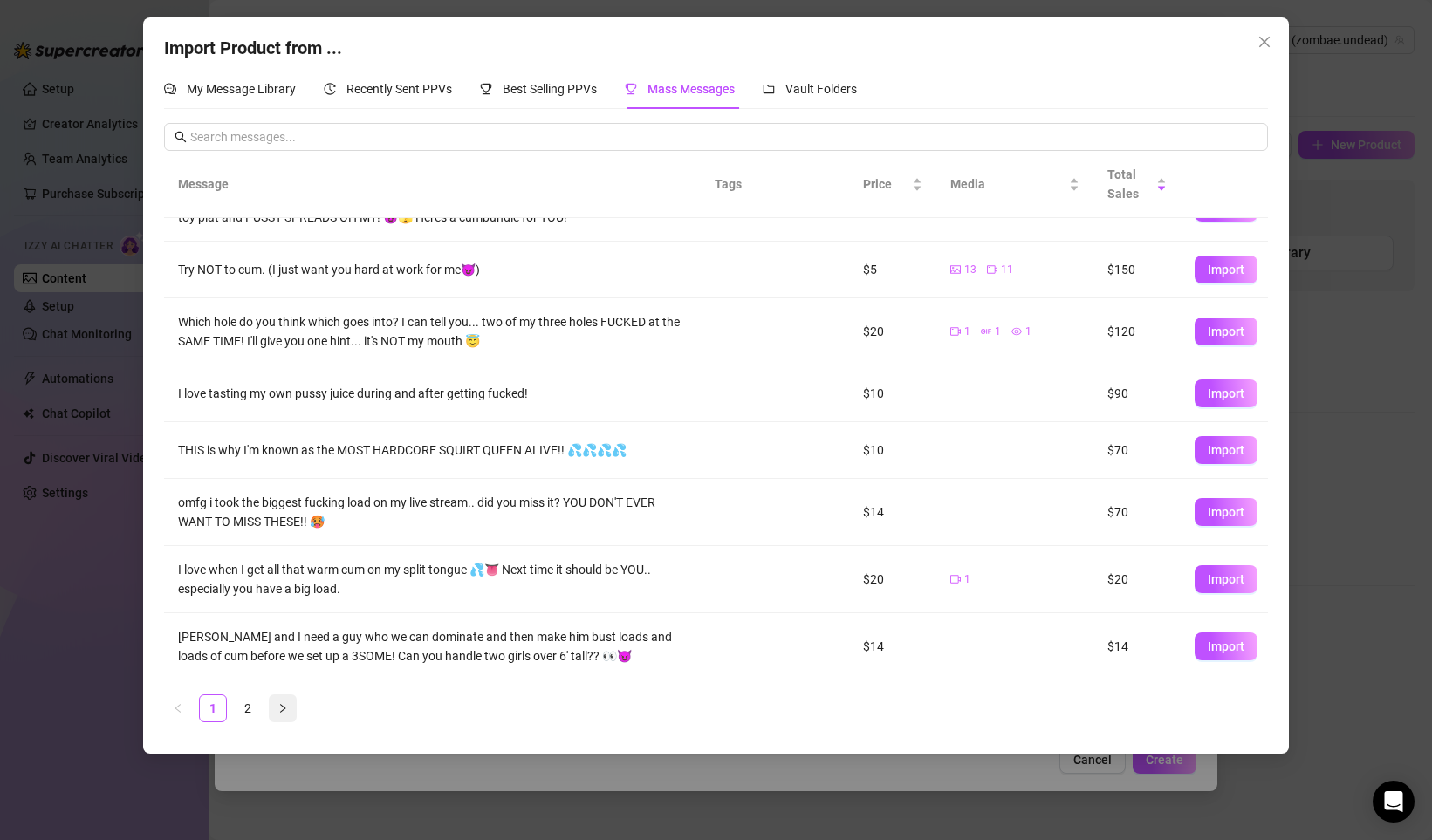
click at [281, 695] on button "button" at bounding box center [282, 708] width 28 height 28
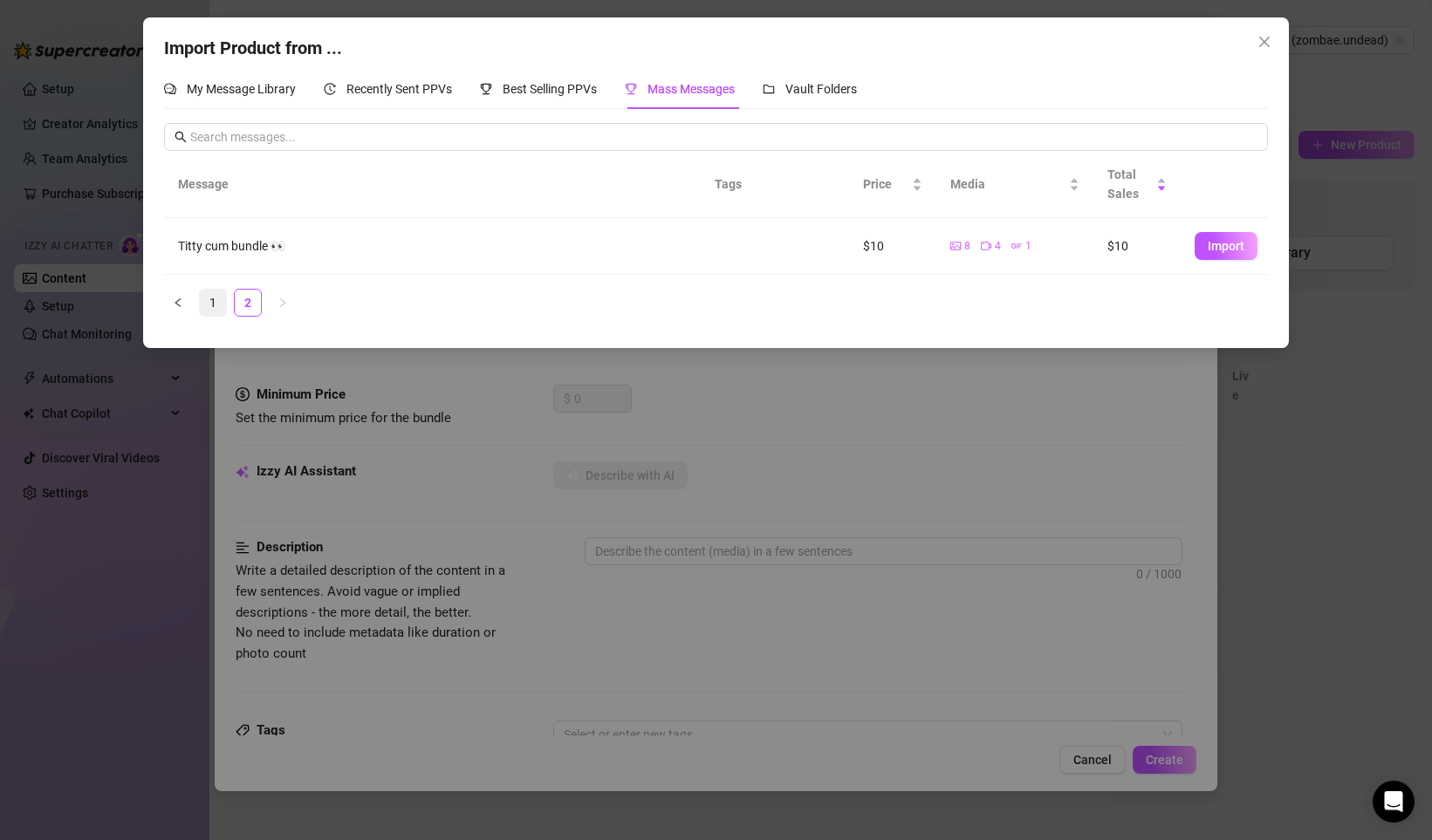
click at [206, 303] on link "1" at bounding box center [213, 303] width 27 height 27
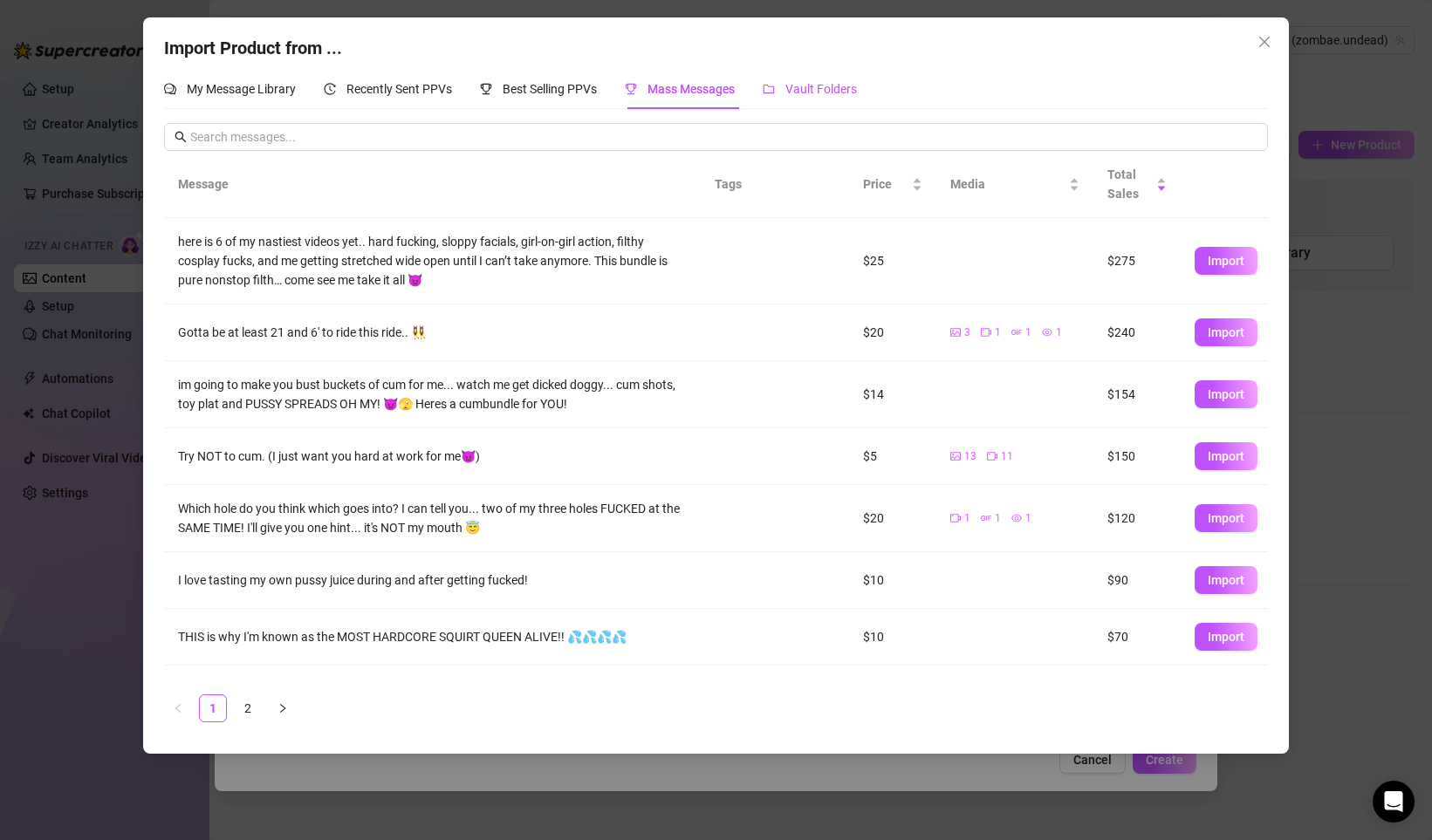
click at [825, 90] on span "Vault Folders" at bounding box center [820, 88] width 71 height 14
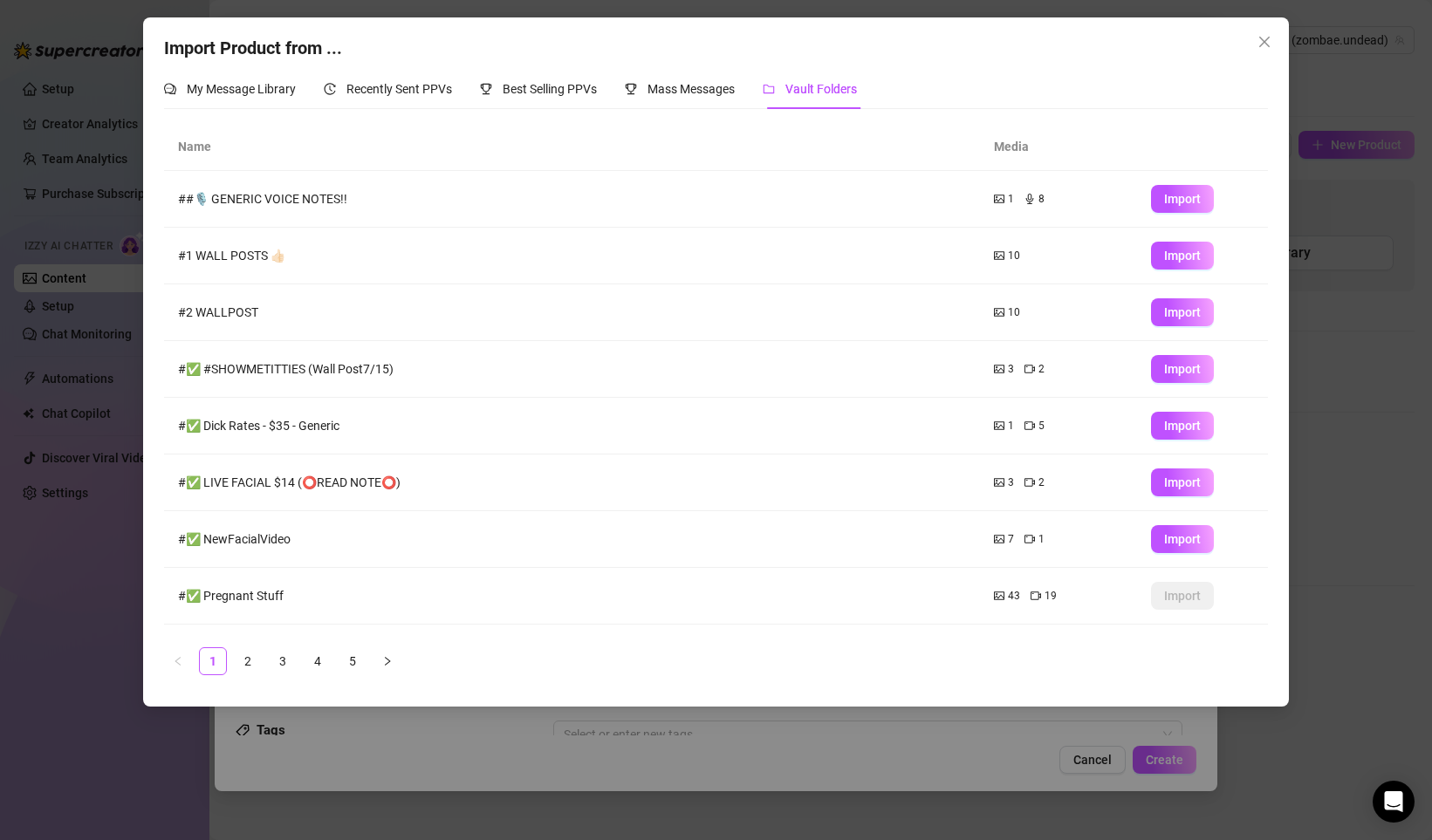
scroll to position [105, 0]
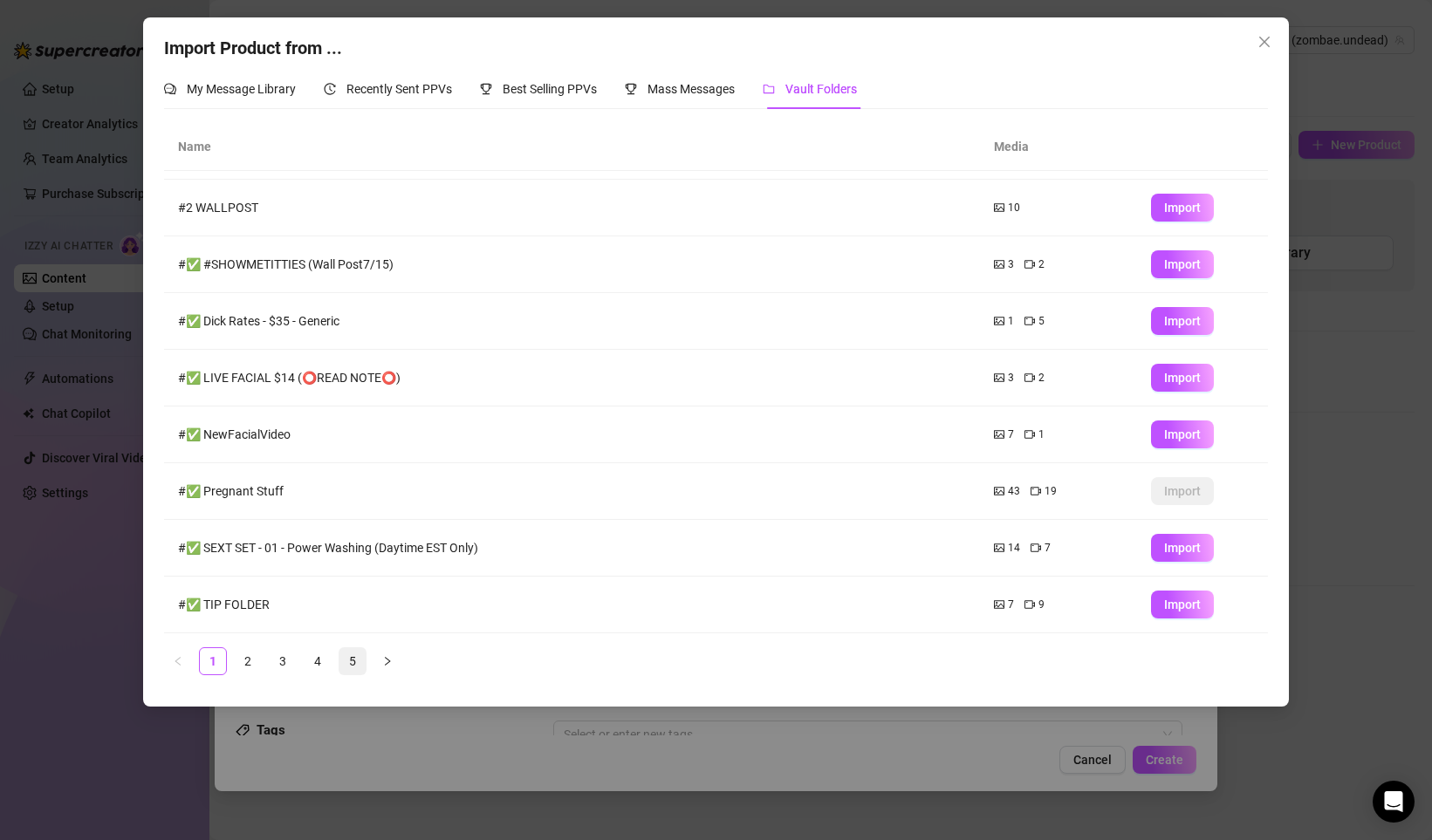
click at [358, 661] on link "5" at bounding box center [353, 661] width 27 height 27
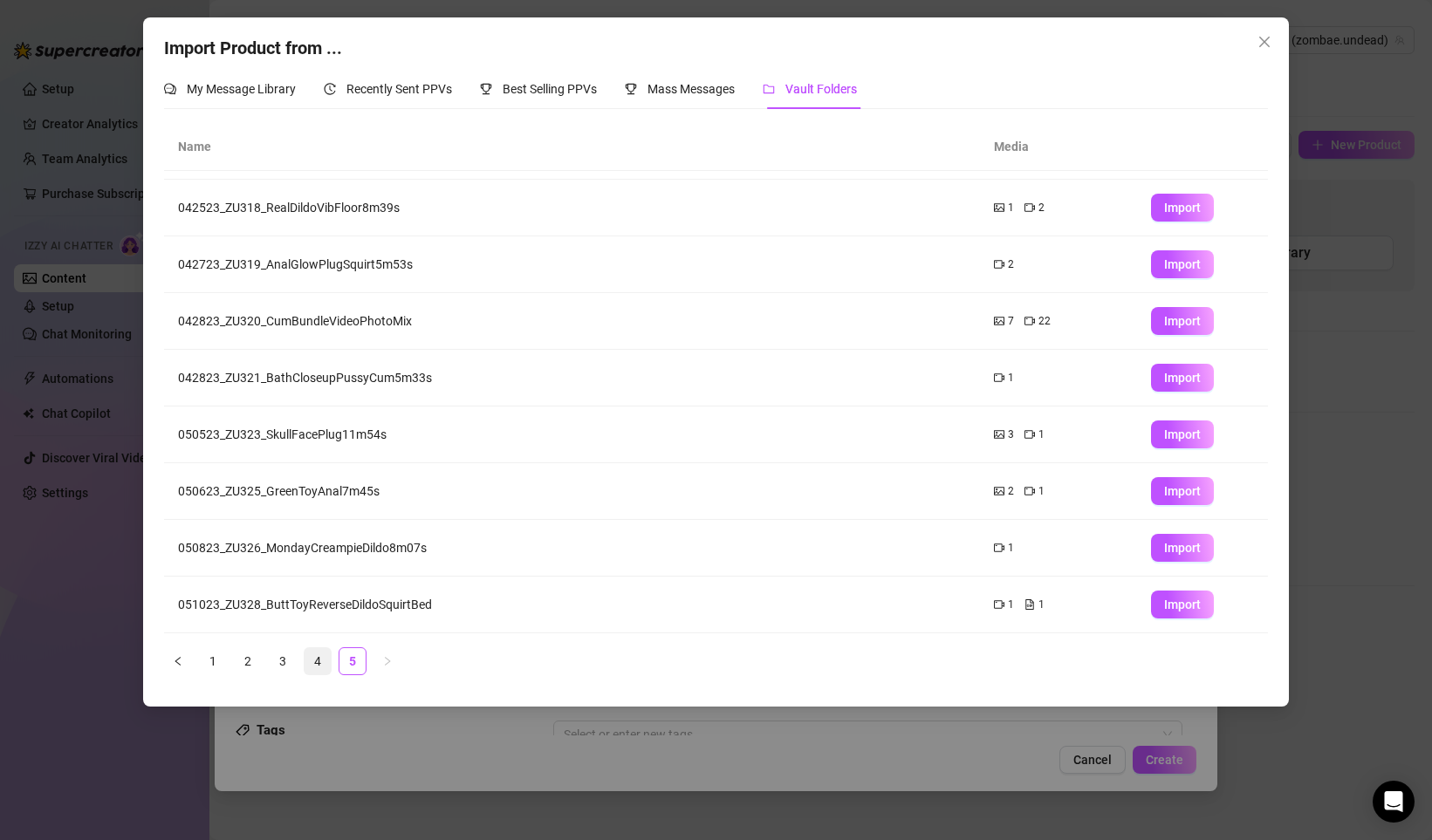
click at [322, 658] on link "4" at bounding box center [318, 661] width 27 height 27
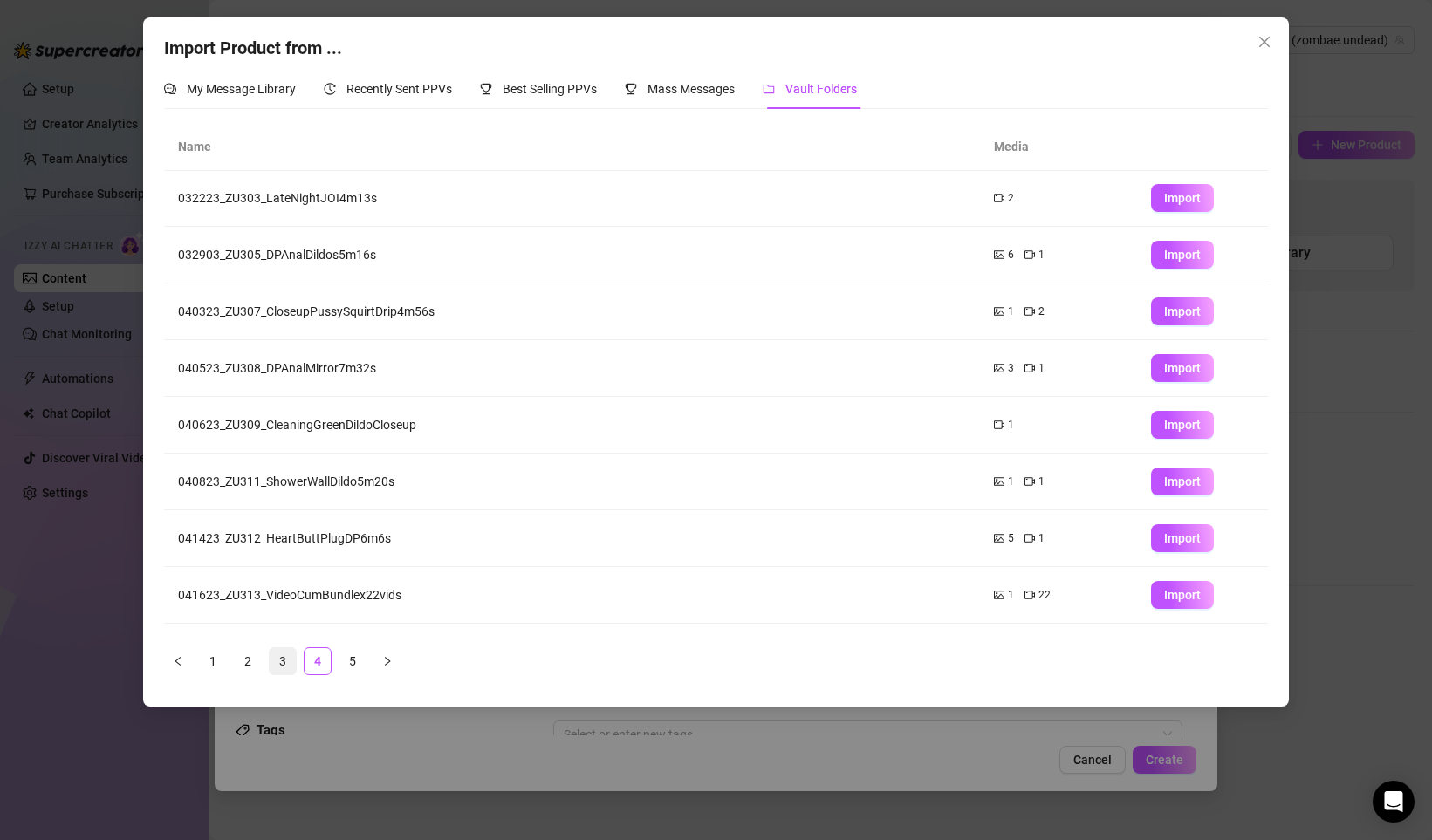
scroll to position [0, 0]
click at [288, 658] on link "3" at bounding box center [283, 661] width 27 height 27
click at [247, 659] on link "2" at bounding box center [248, 661] width 27 height 27
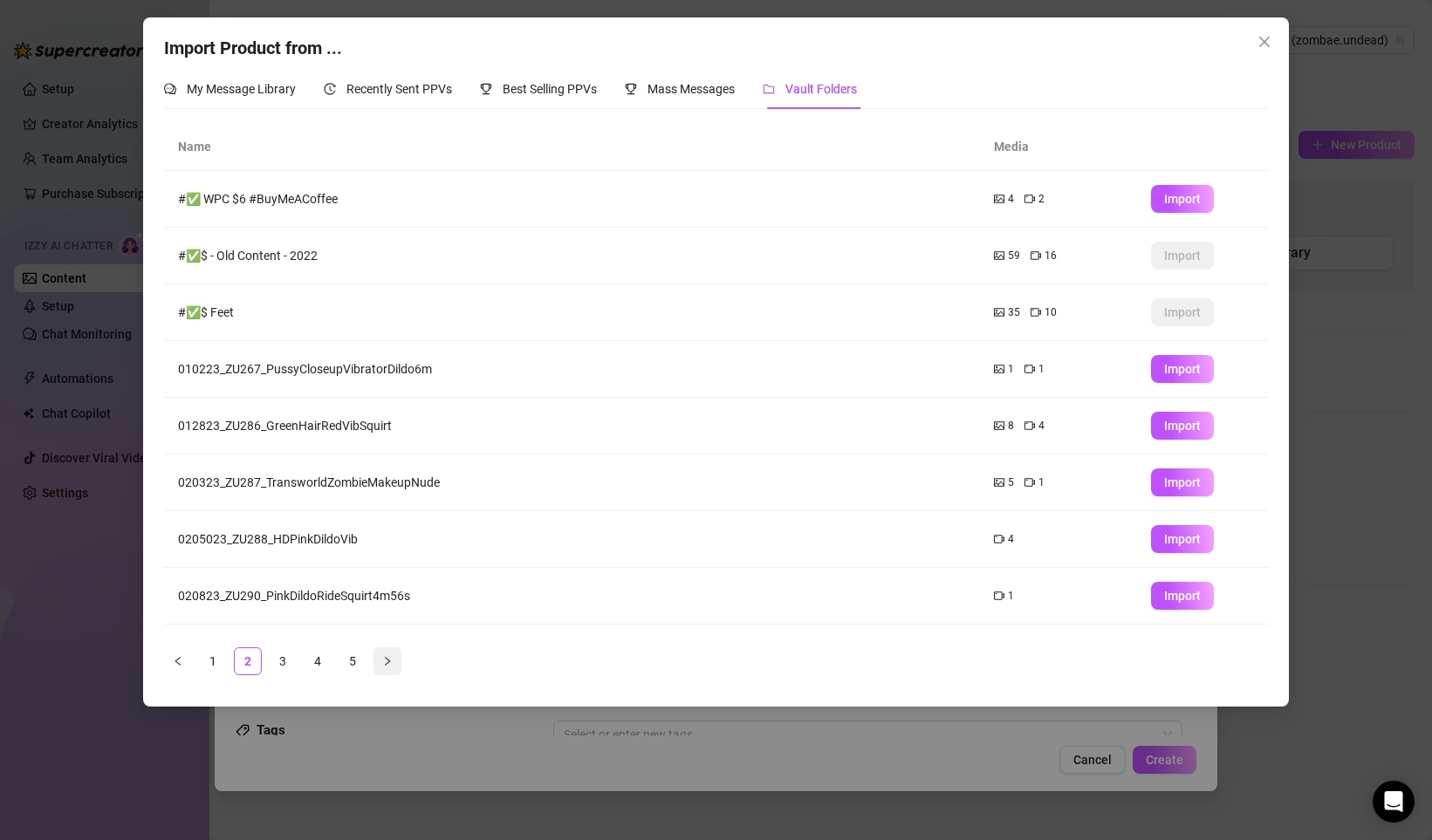
click at [384, 660] on icon "right" at bounding box center [387, 660] width 10 height 10
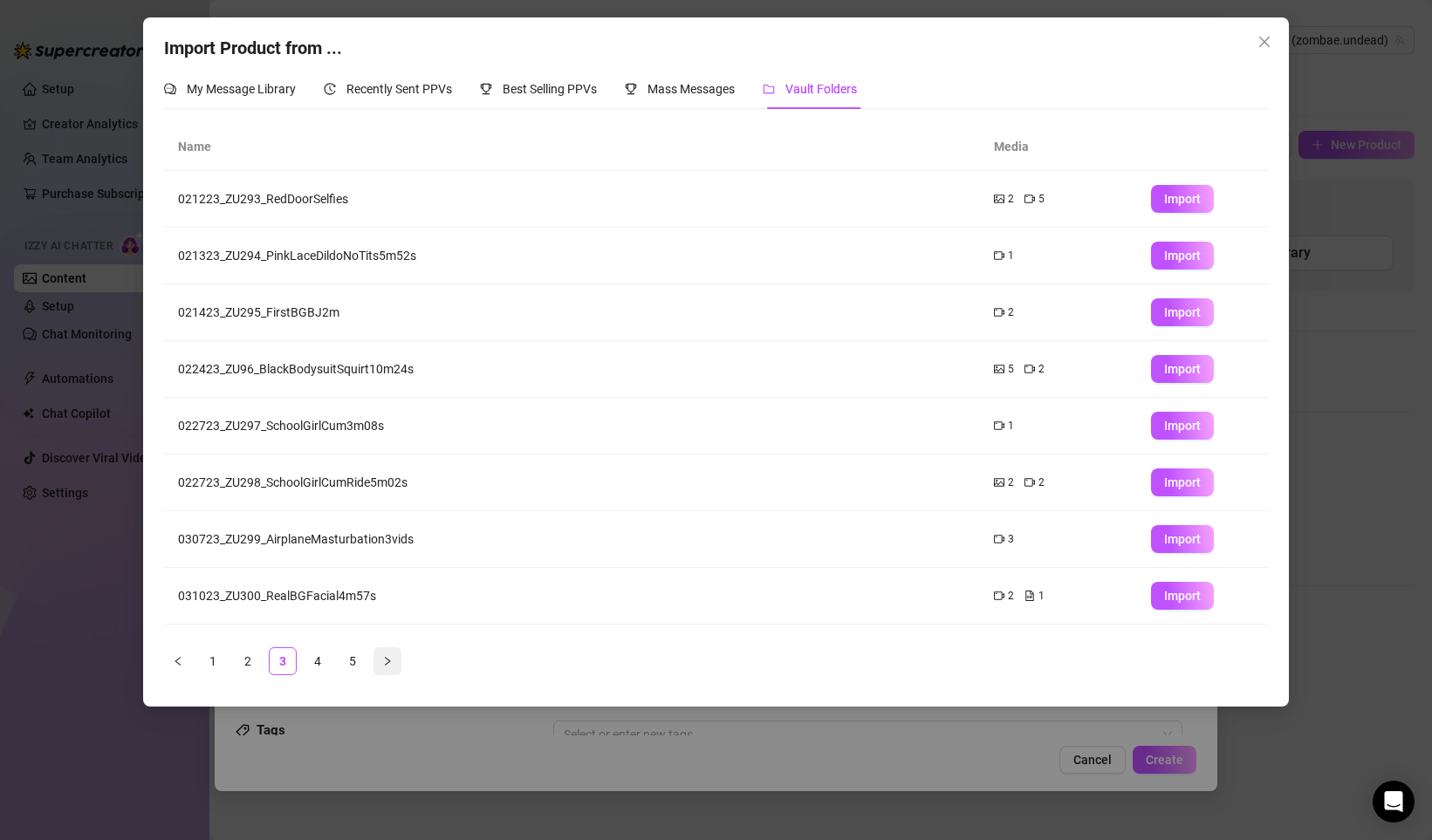
click at [384, 660] on icon "right" at bounding box center [387, 660] width 10 height 10
click at [219, 657] on link "1" at bounding box center [213, 661] width 27 height 27
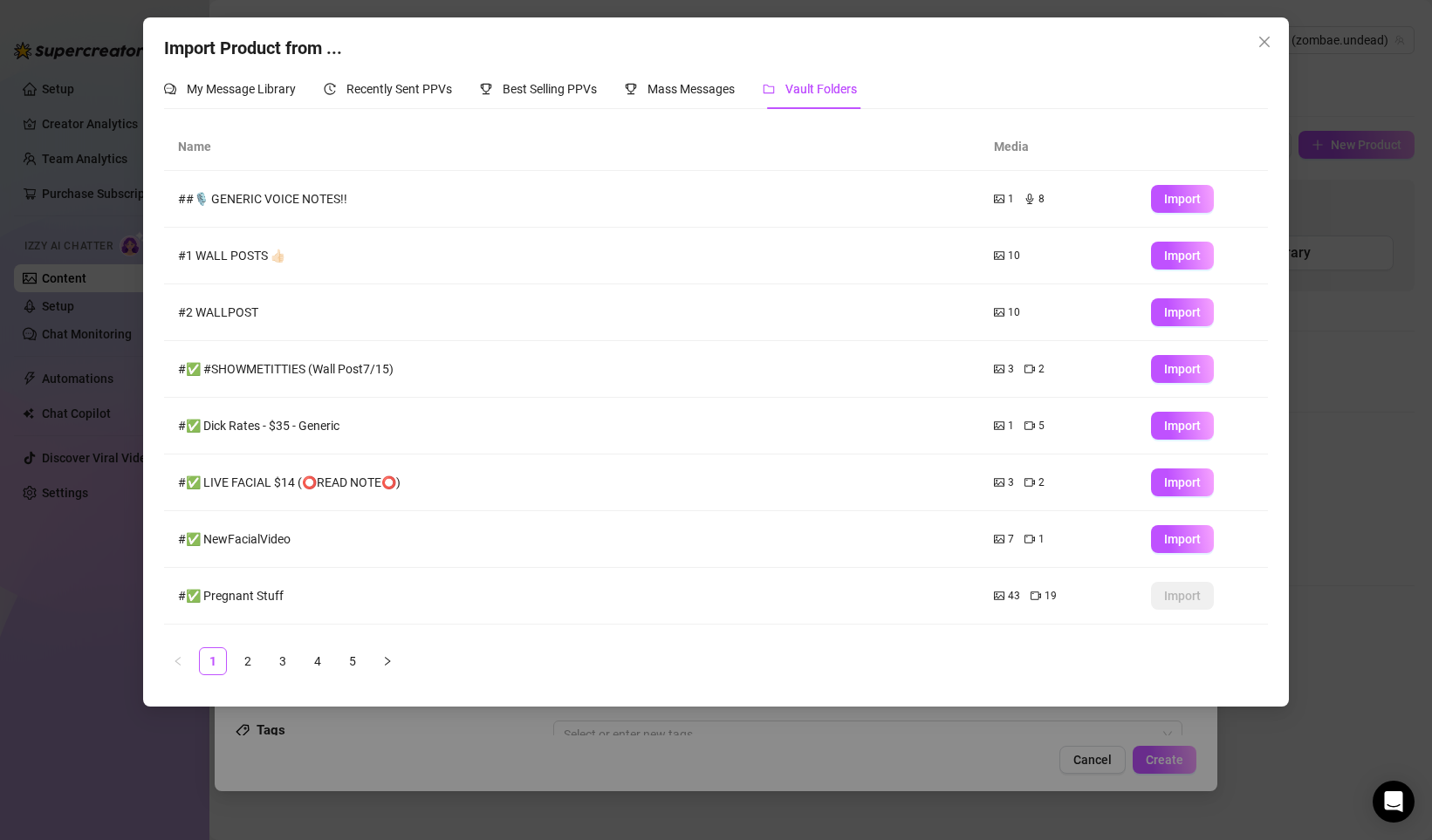
click at [155, 194] on div "Import Product from ... My Message Library Recently Sent PPVs Best Selling PPVs…" at bounding box center [716, 361] width 1146 height 689
click at [108, 194] on div "Import Product from ... My Message Library Recently Sent PPVs Best Selling PPVs…" at bounding box center [716, 420] width 1432 height 840
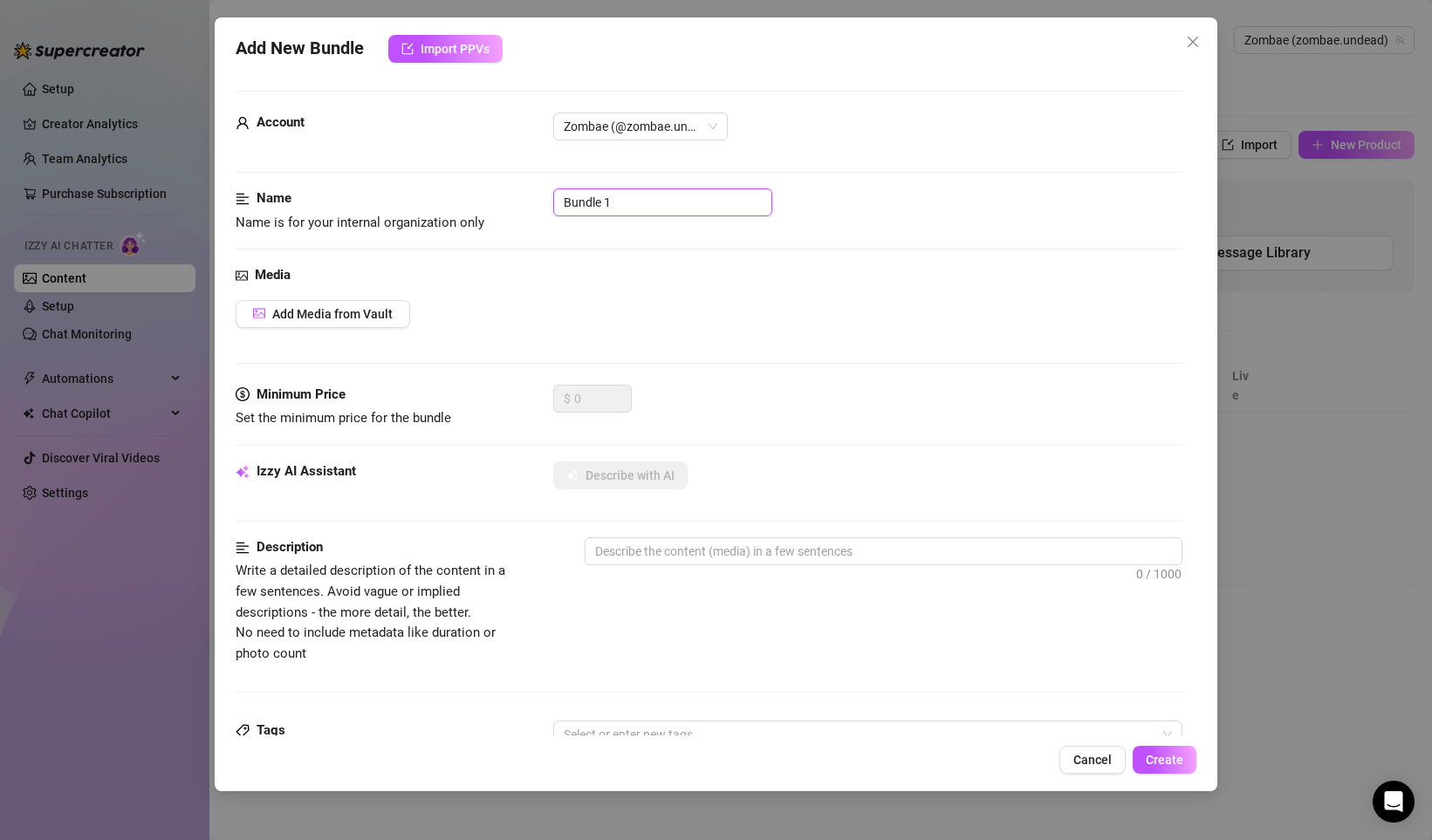
drag, startPoint x: 624, startPoint y: 203, endPoint x: 509, endPoint y: 203, distance: 115.0
click at [509, 203] on div "Name Name is for your internal organization only Bundle 1" at bounding box center [709, 210] width 947 height 45
click at [628, 206] on input "Bundle 1" at bounding box center [662, 202] width 219 height 28
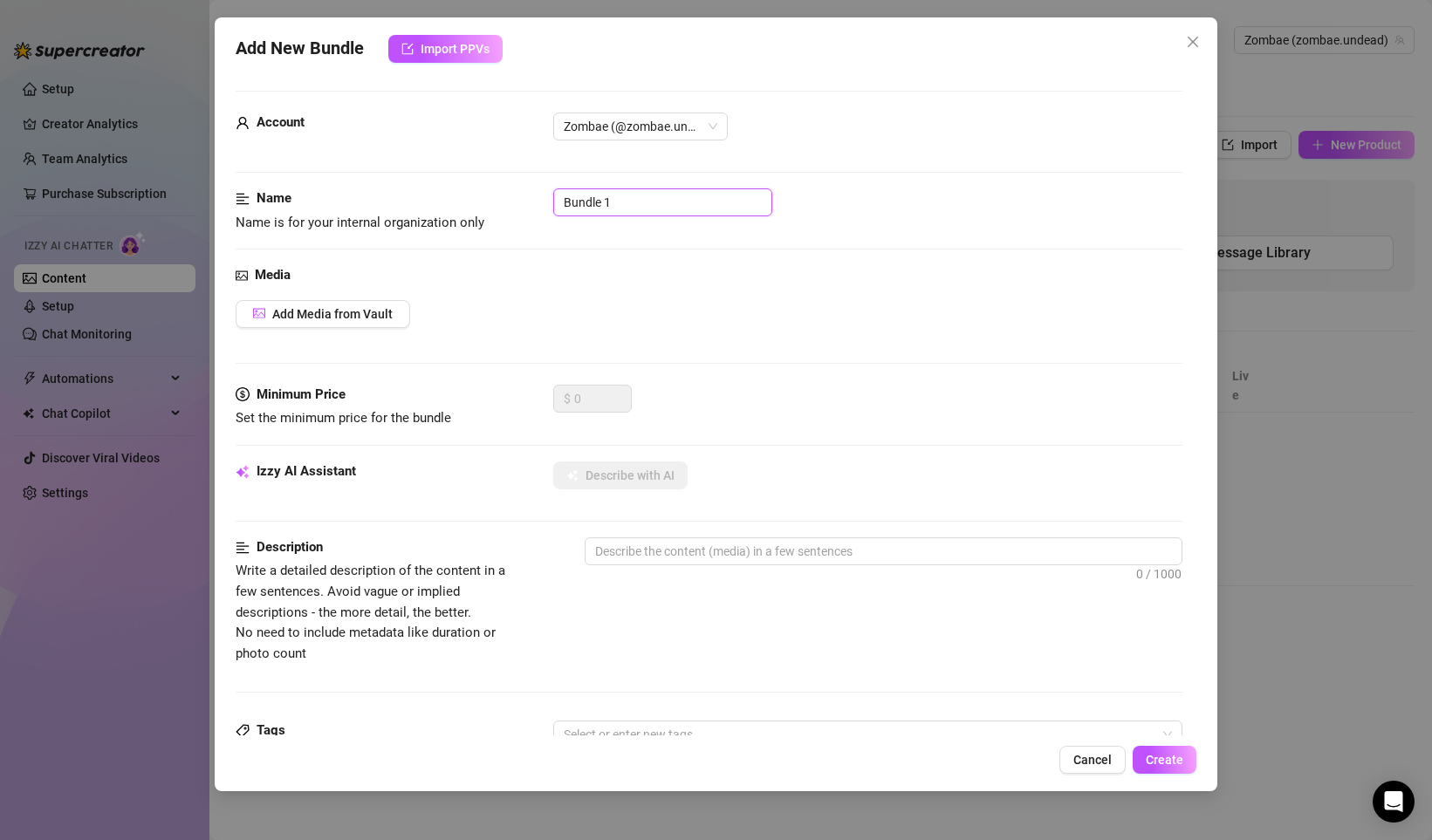
paste input "2026_0209_Solo_GiantPinkDildo_9m05s"
drag, startPoint x: 642, startPoint y: 199, endPoint x: 470, endPoint y: 195, distance: 172.0
click at [471, 195] on div "Name Name is for your internal organization only 2026_0209_Solo_GiantPinkDildo_…" at bounding box center [709, 210] width 947 height 45
click at [470, 195] on div "Name" at bounding box center [366, 199] width 262 height 21
click at [591, 205] on input "2026_0209_Solo_GiantPinkDildo_9m05s" at bounding box center [662, 202] width 219 height 28
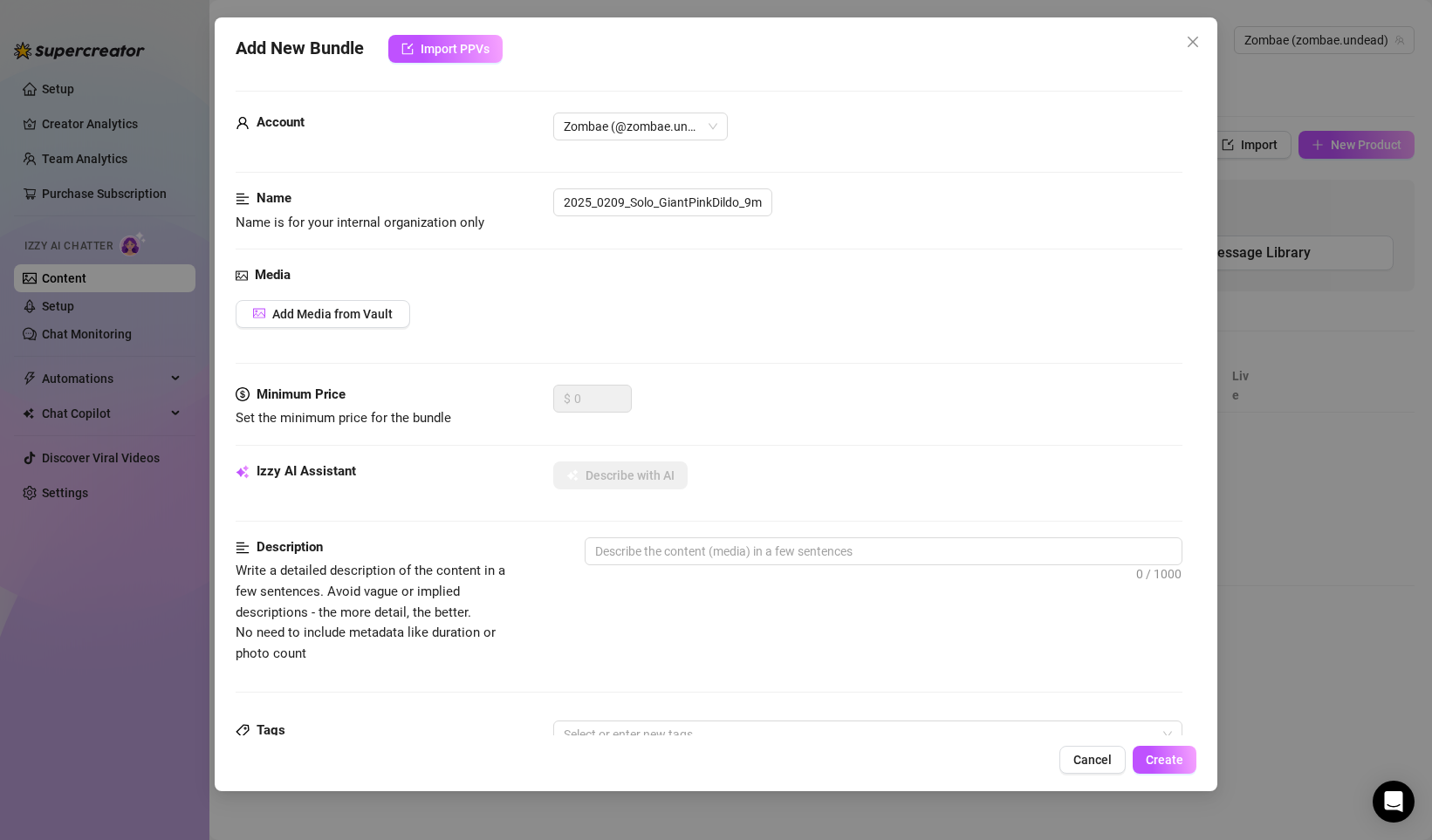
click at [494, 173] on div "Account Zombae (@zombae.undead)" at bounding box center [709, 150] width 947 height 76
click at [324, 309] on span "Add Media from Vault" at bounding box center [332, 314] width 121 height 14
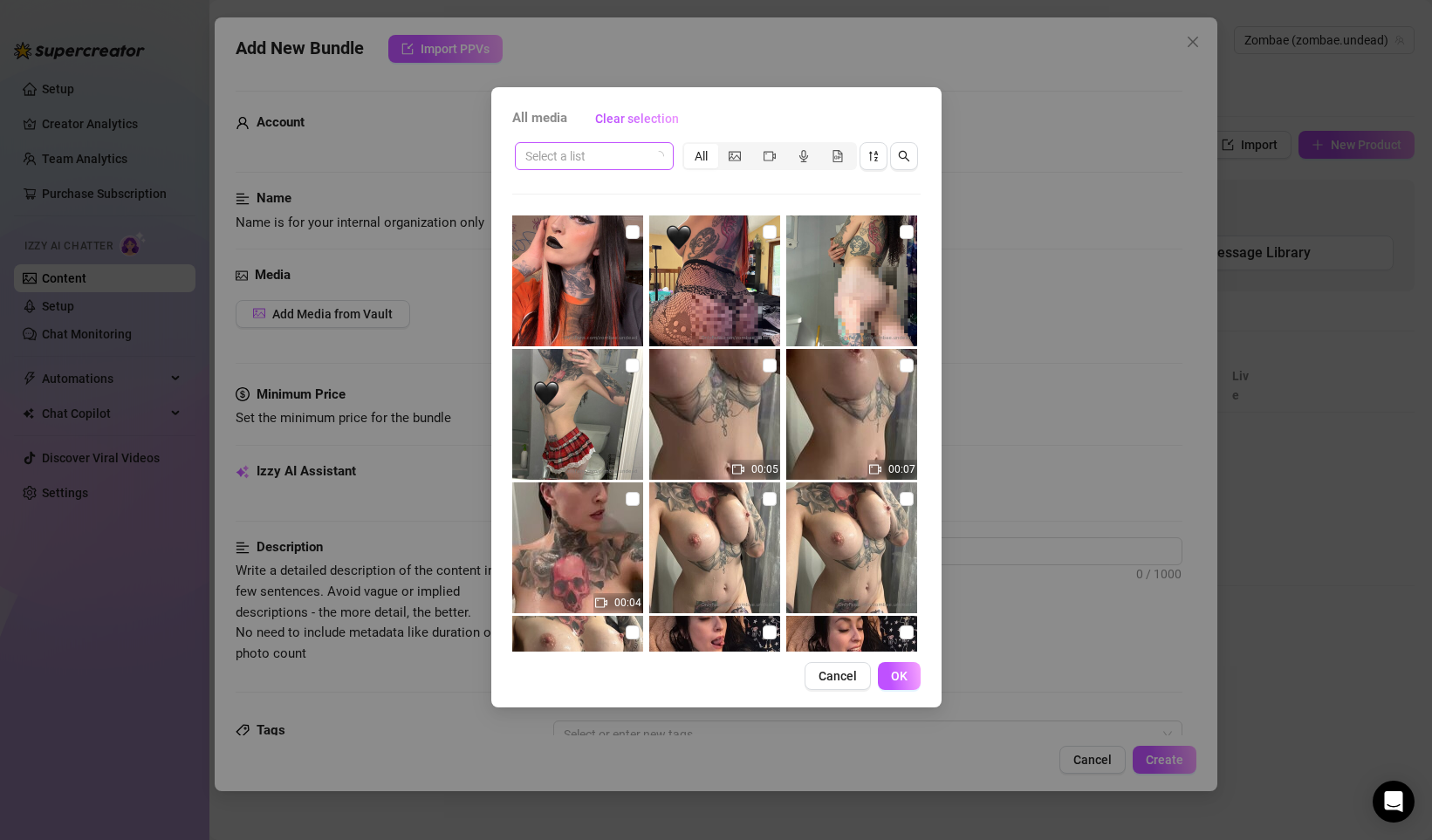
click at [567, 157] on input "search" at bounding box center [586, 156] width 122 height 27
paste input "2026_0209_Solo_GiantPinkDildo_9m05s"
click at [904, 162] on icon "search" at bounding box center [903, 156] width 12 height 12
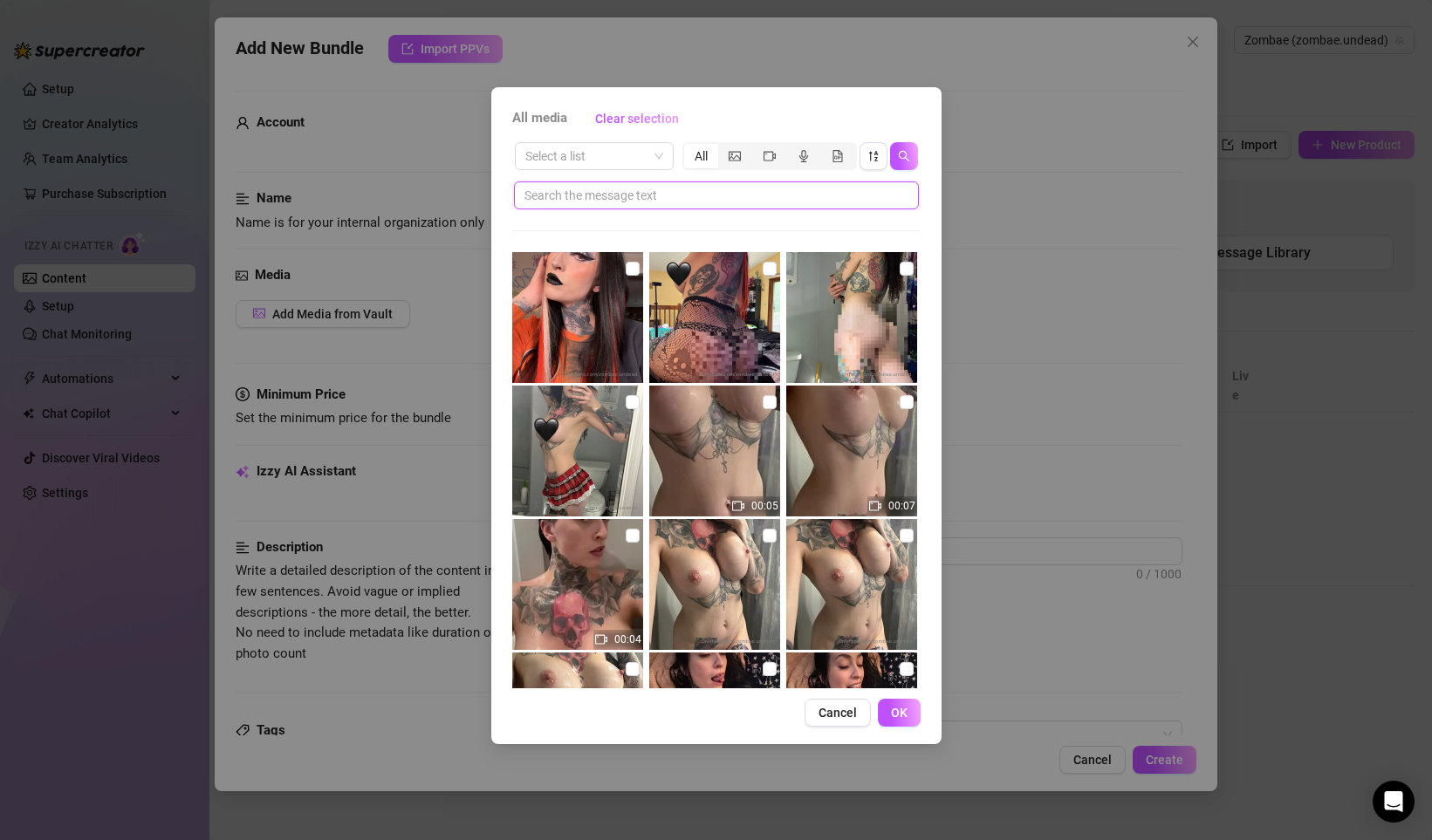
click at [582, 194] on input "text" at bounding box center [709, 195] width 370 height 19
paste input "2026_0209_Solo_GiantPinkDildo_9m05s"
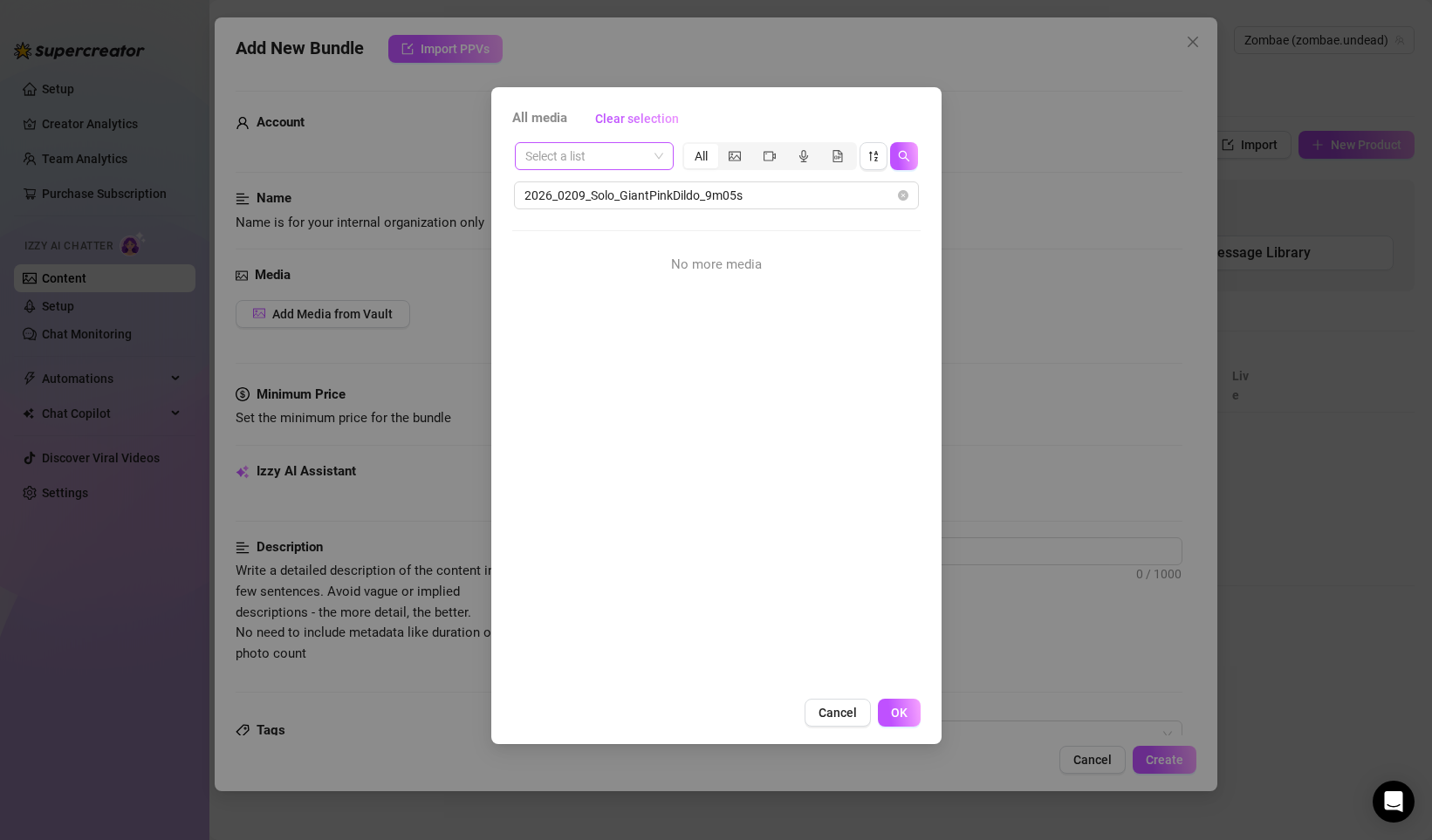
click at [617, 158] on input "search" at bounding box center [586, 156] width 122 height 27
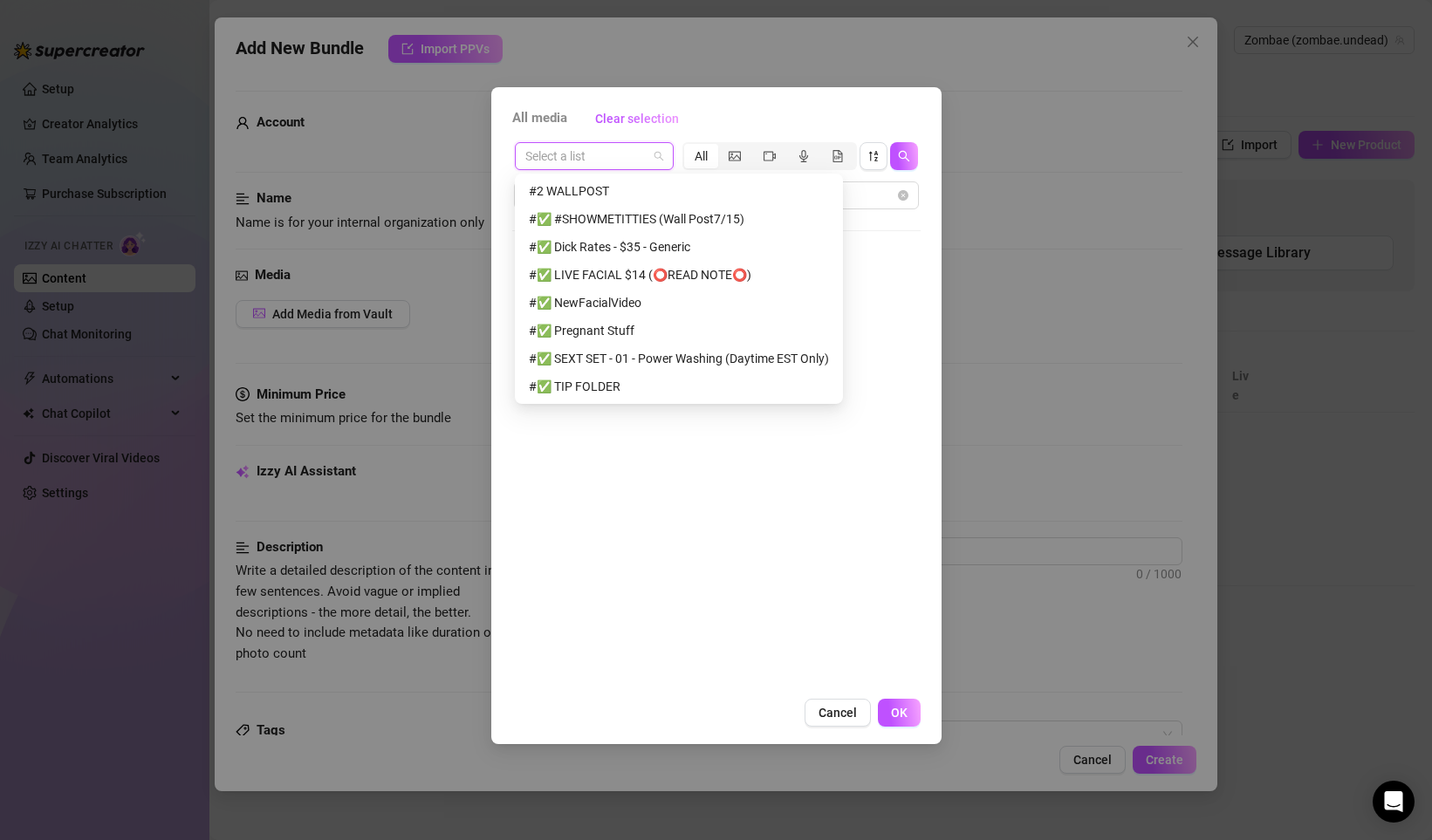
scroll to position [335, 0]
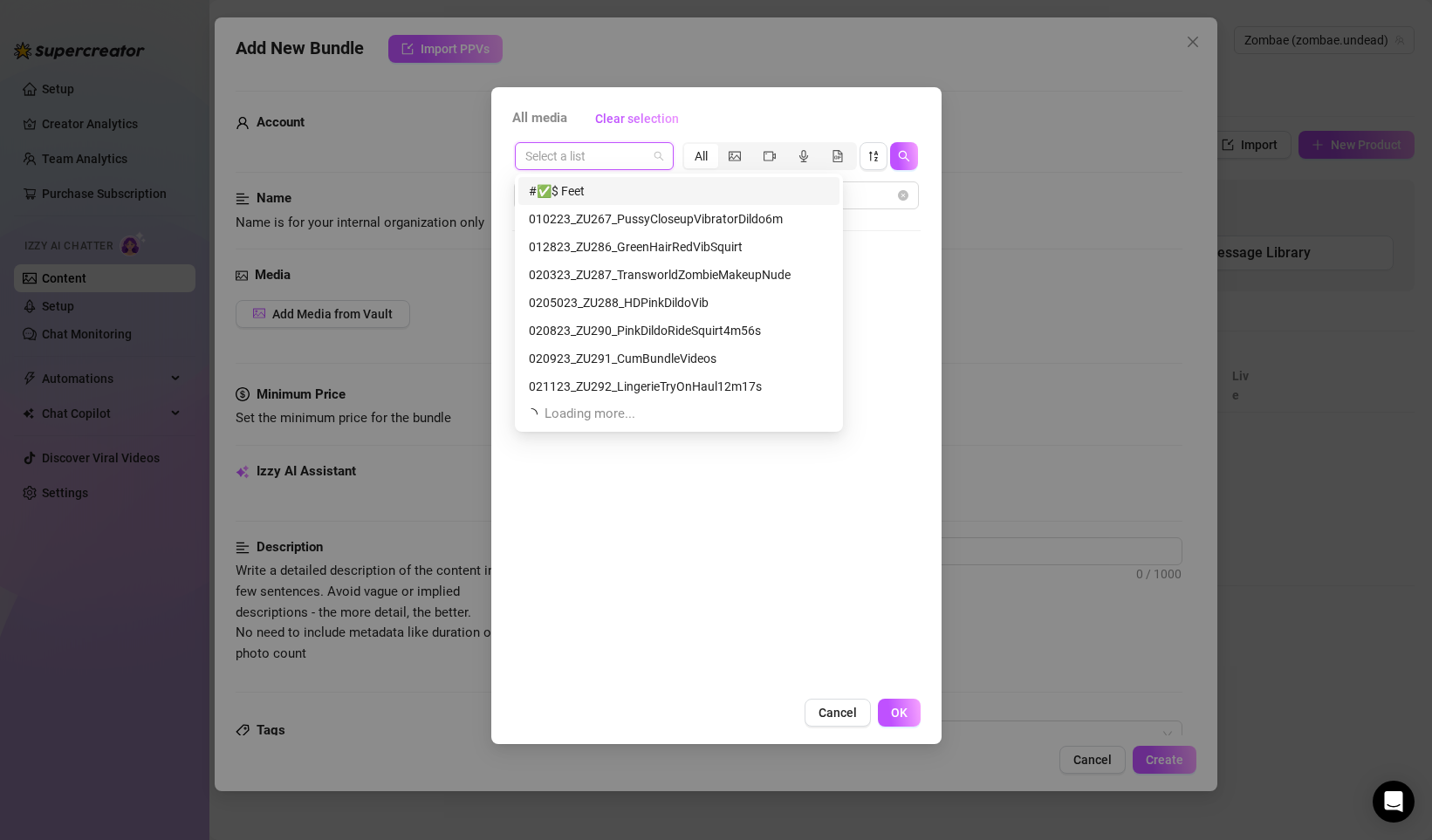
click at [558, 152] on input "search" at bounding box center [586, 156] width 122 height 27
paste input "2026_0209_Solo_GiantPinkDildo_9m05s"
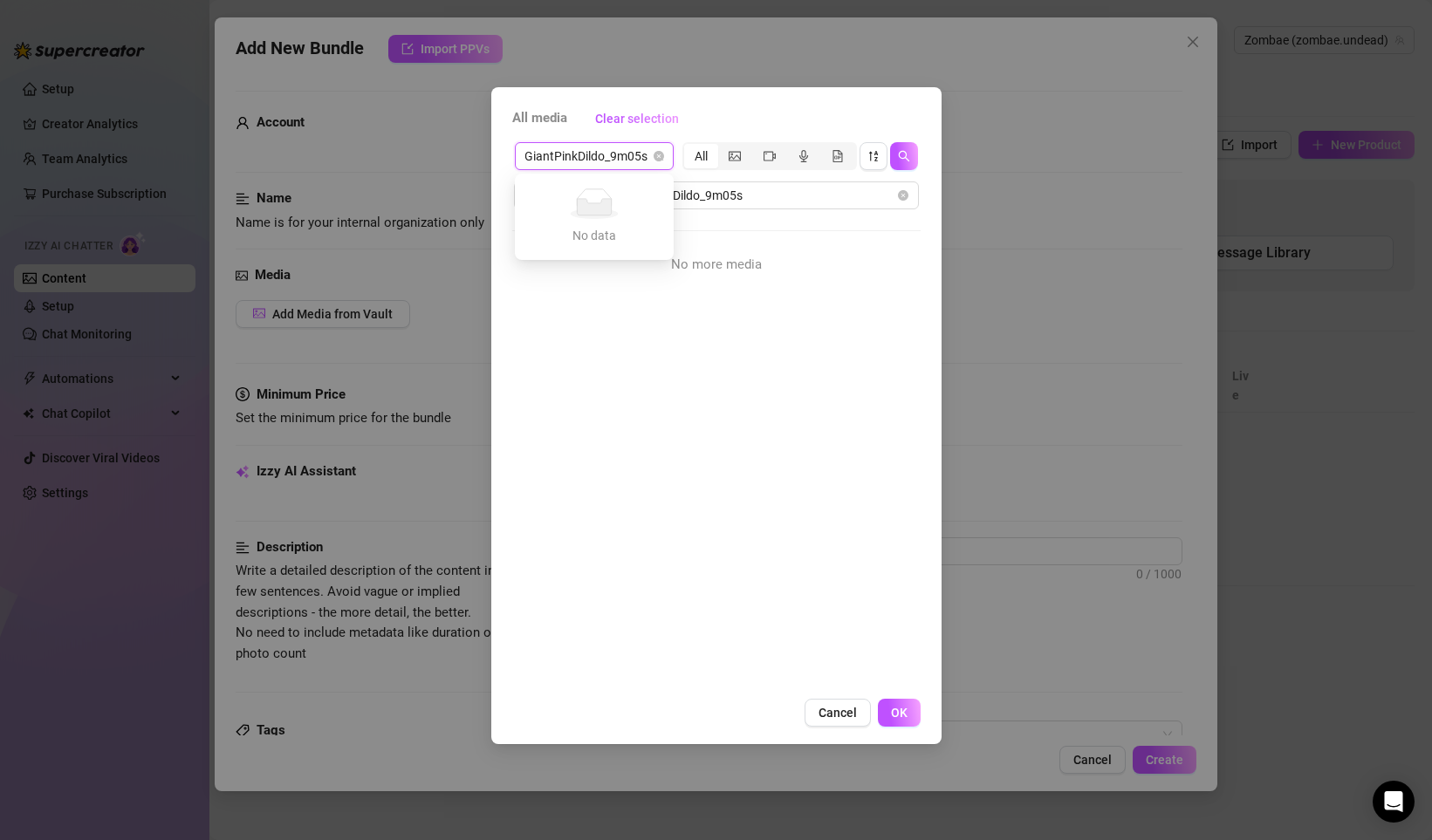
click at [598, 153] on input "2026_0209_Solo_GiantPinkDildo_9m05s" at bounding box center [586, 156] width 122 height 27
click at [600, 158] on input "search" at bounding box center [586, 156] width 122 height 27
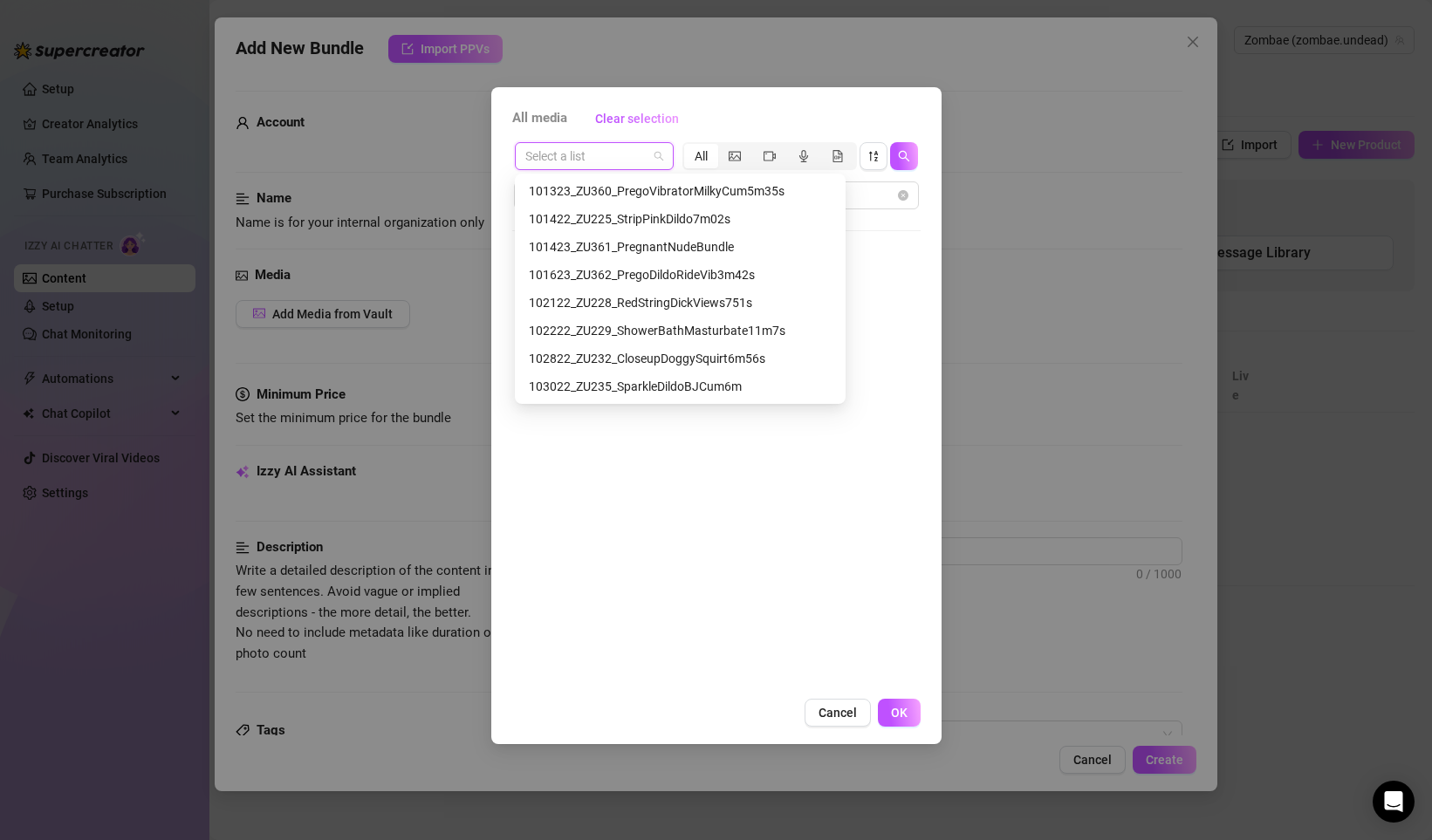
scroll to position [2568, 0]
click at [868, 158] on icon "sort-descending" at bounding box center [873, 156] width 12 height 12
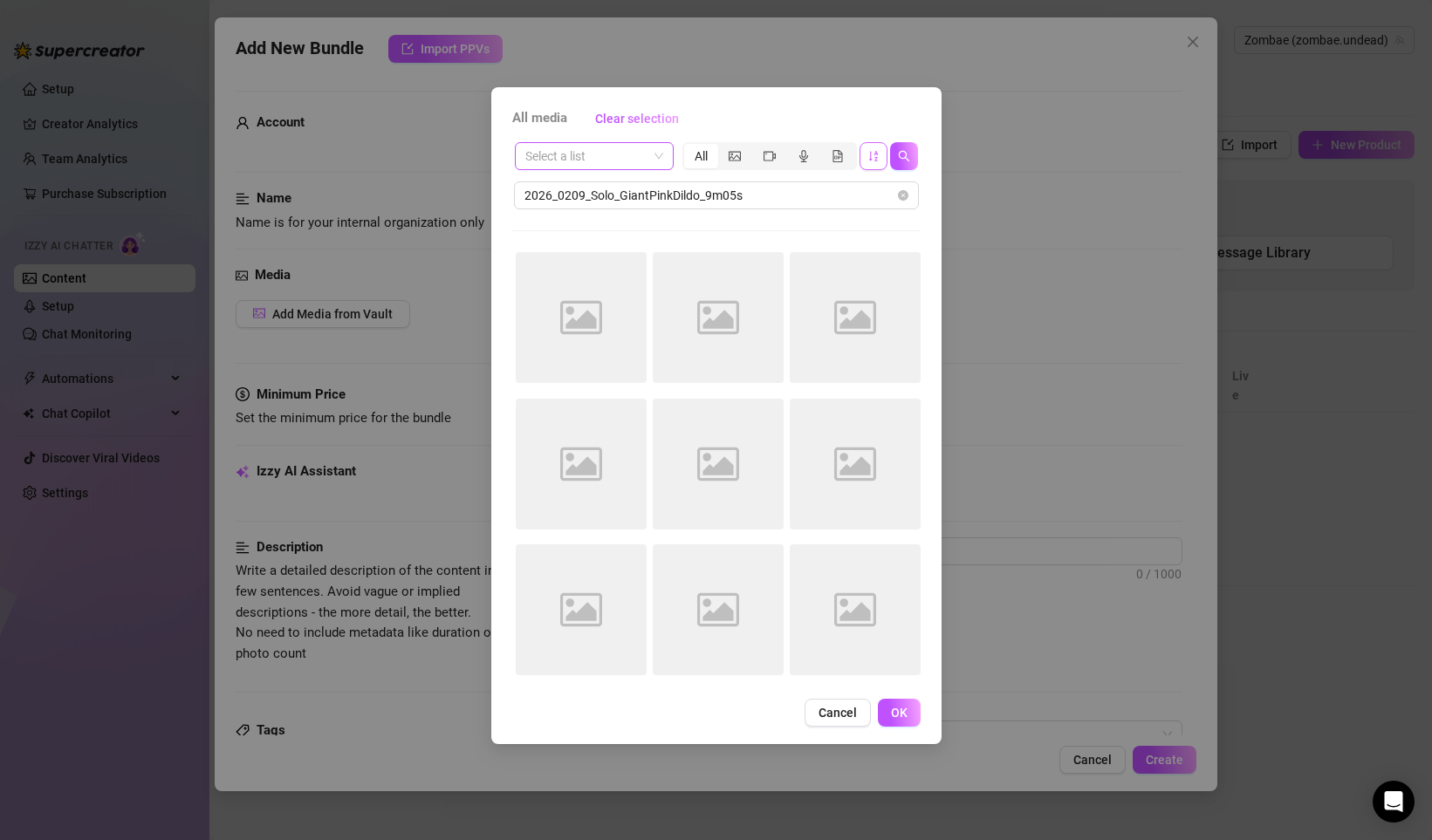
click at [577, 152] on input "search" at bounding box center [586, 156] width 122 height 27
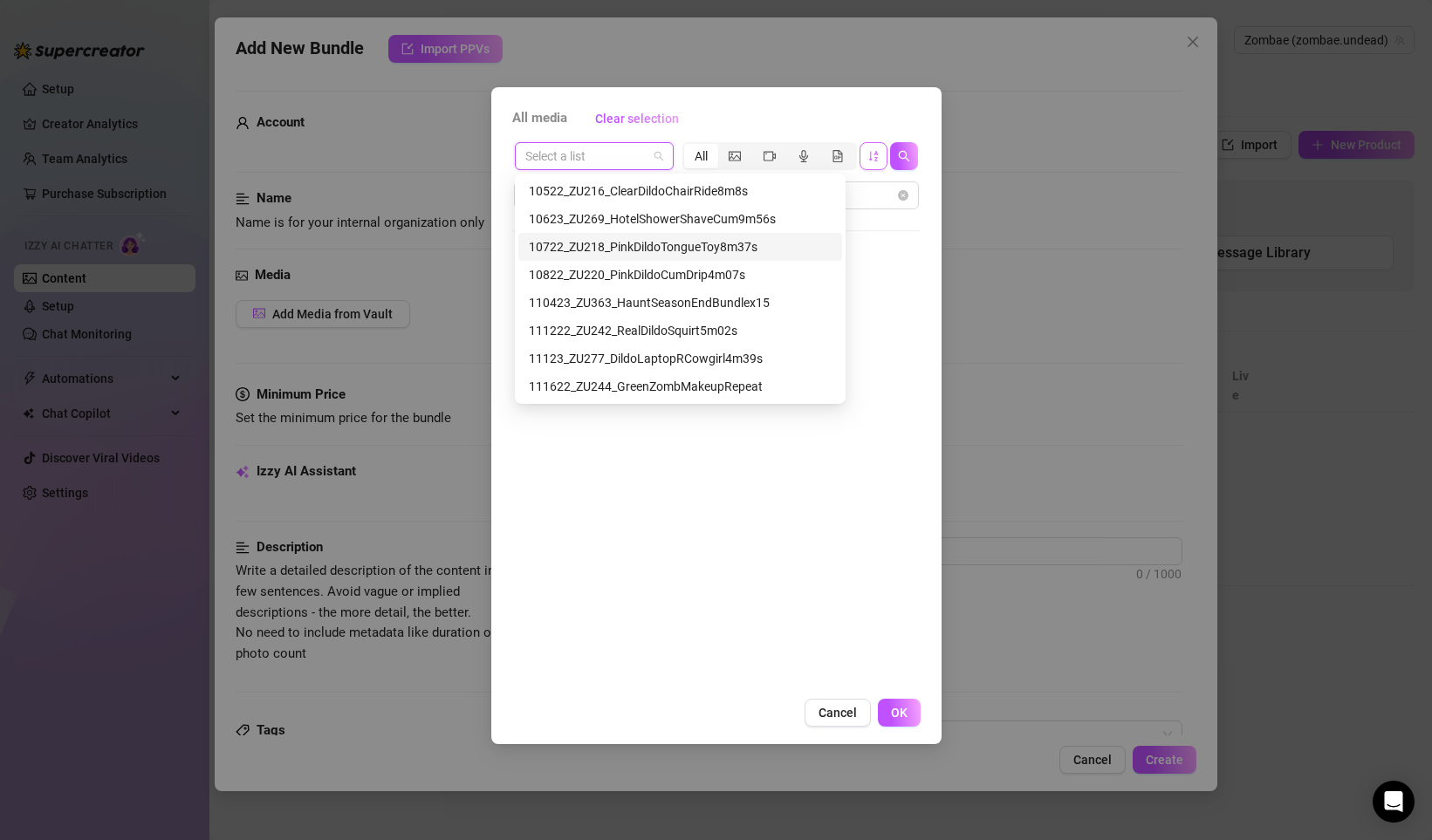
scroll to position [2847, 0]
click at [897, 267] on div "No more media" at bounding box center [716, 265] width 408 height 27
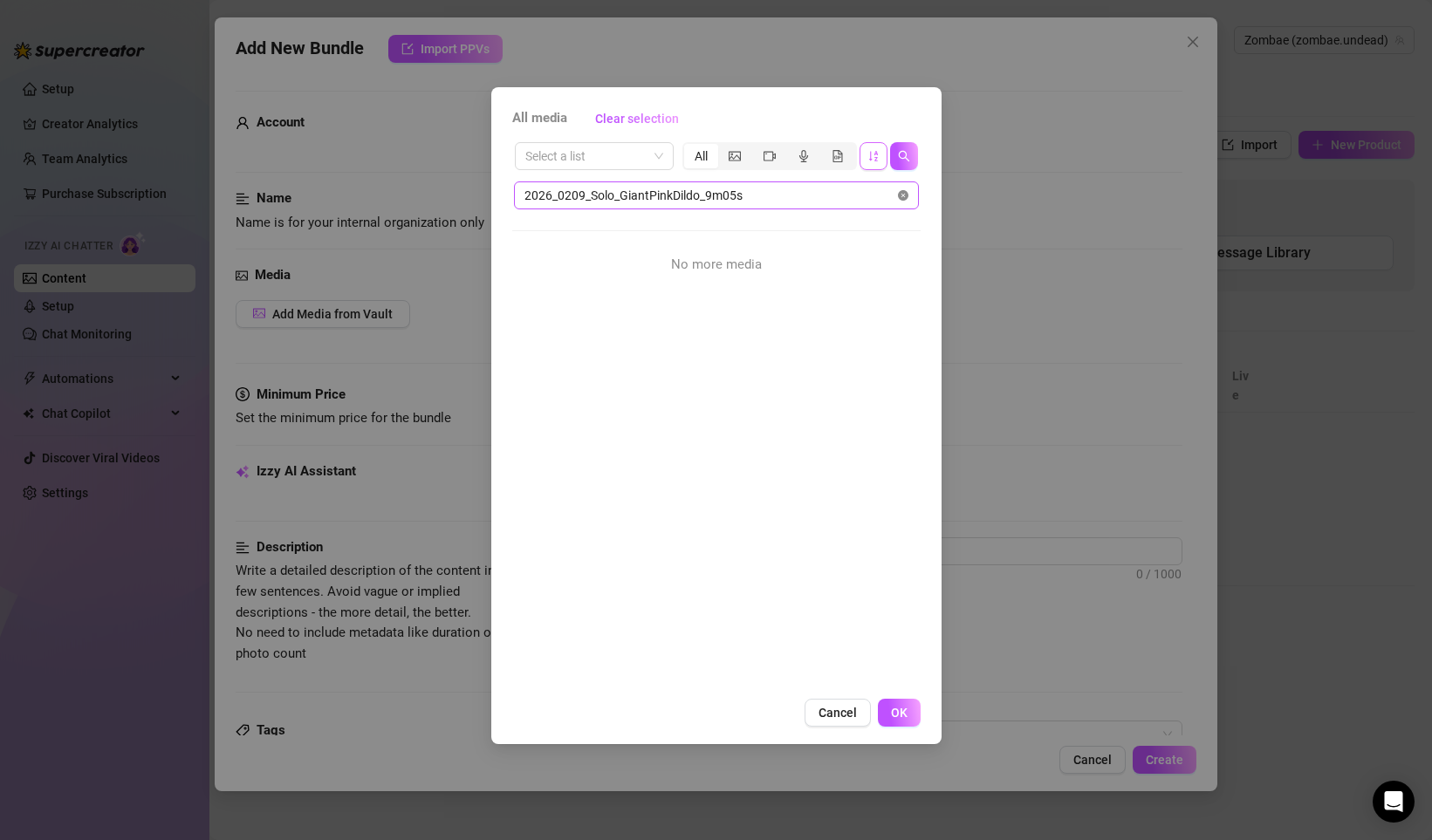
click at [902, 197] on icon "close-circle" at bounding box center [902, 195] width 10 height 10
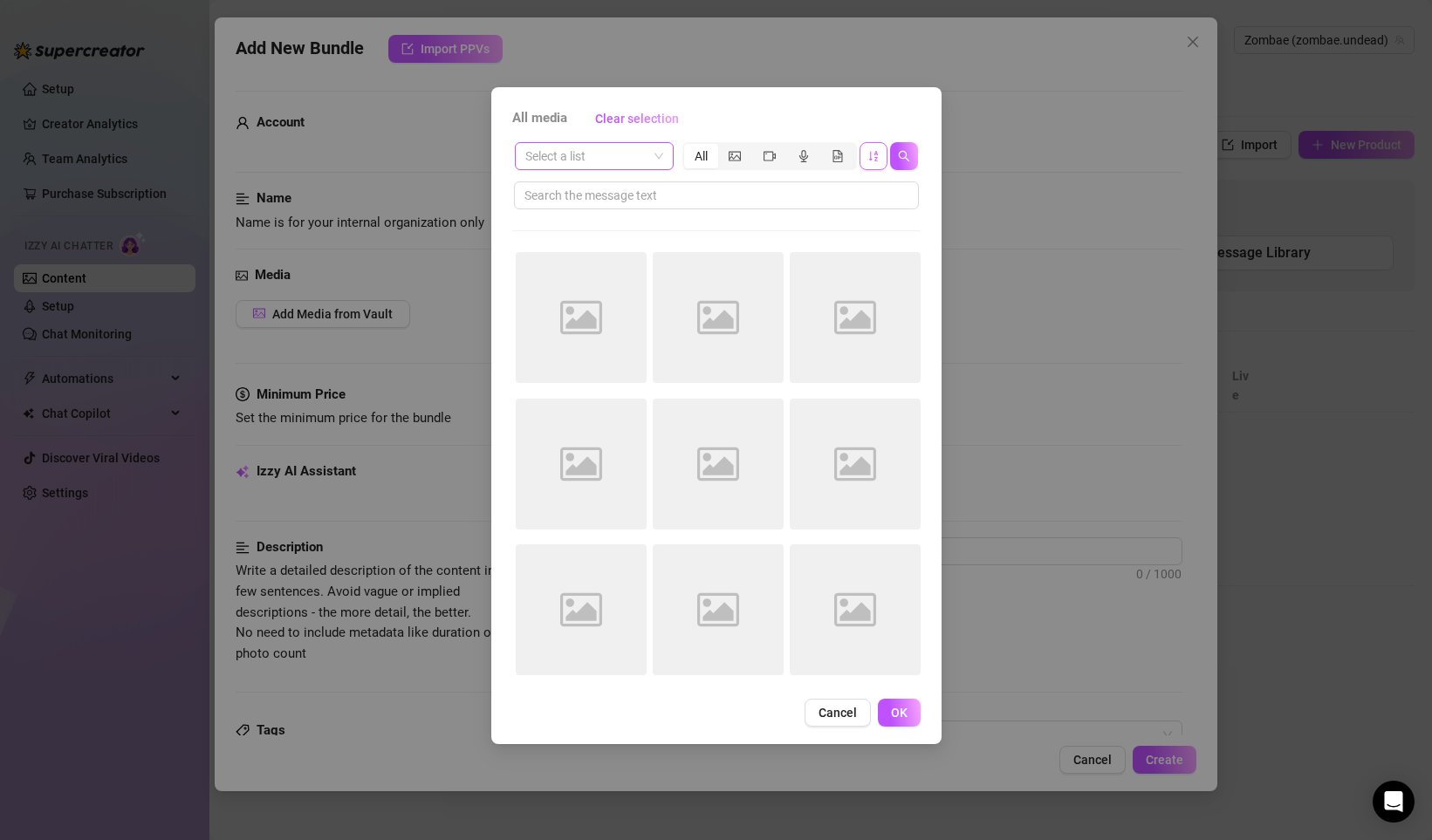
click at [579, 157] on input "search" at bounding box center [586, 156] width 122 height 27
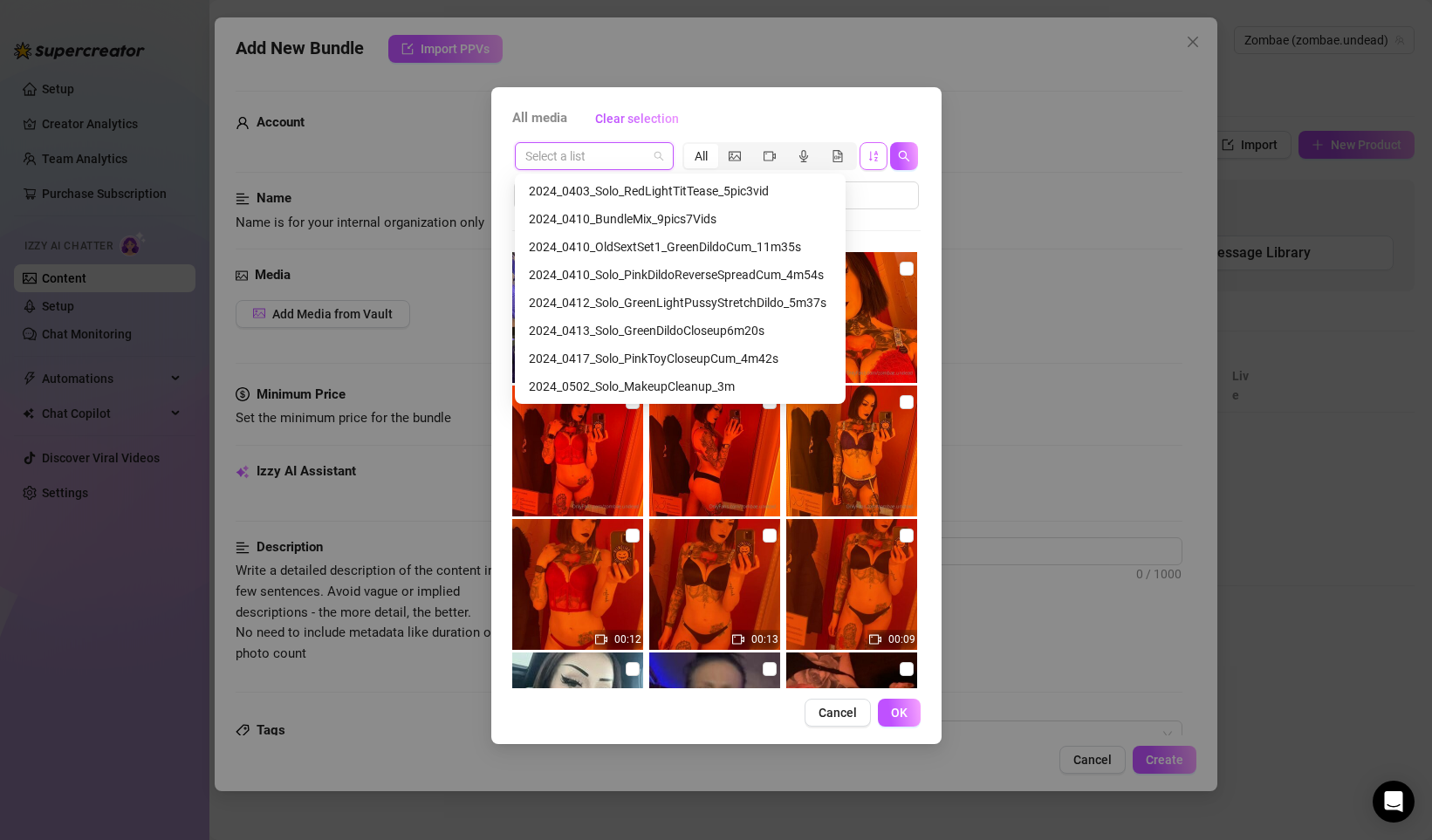
scroll to position [4243, 0]
click at [658, 361] on div "2024_0813_DoubleFingerAssPlay_2m13s" at bounding box center [682, 359] width 307 height 19
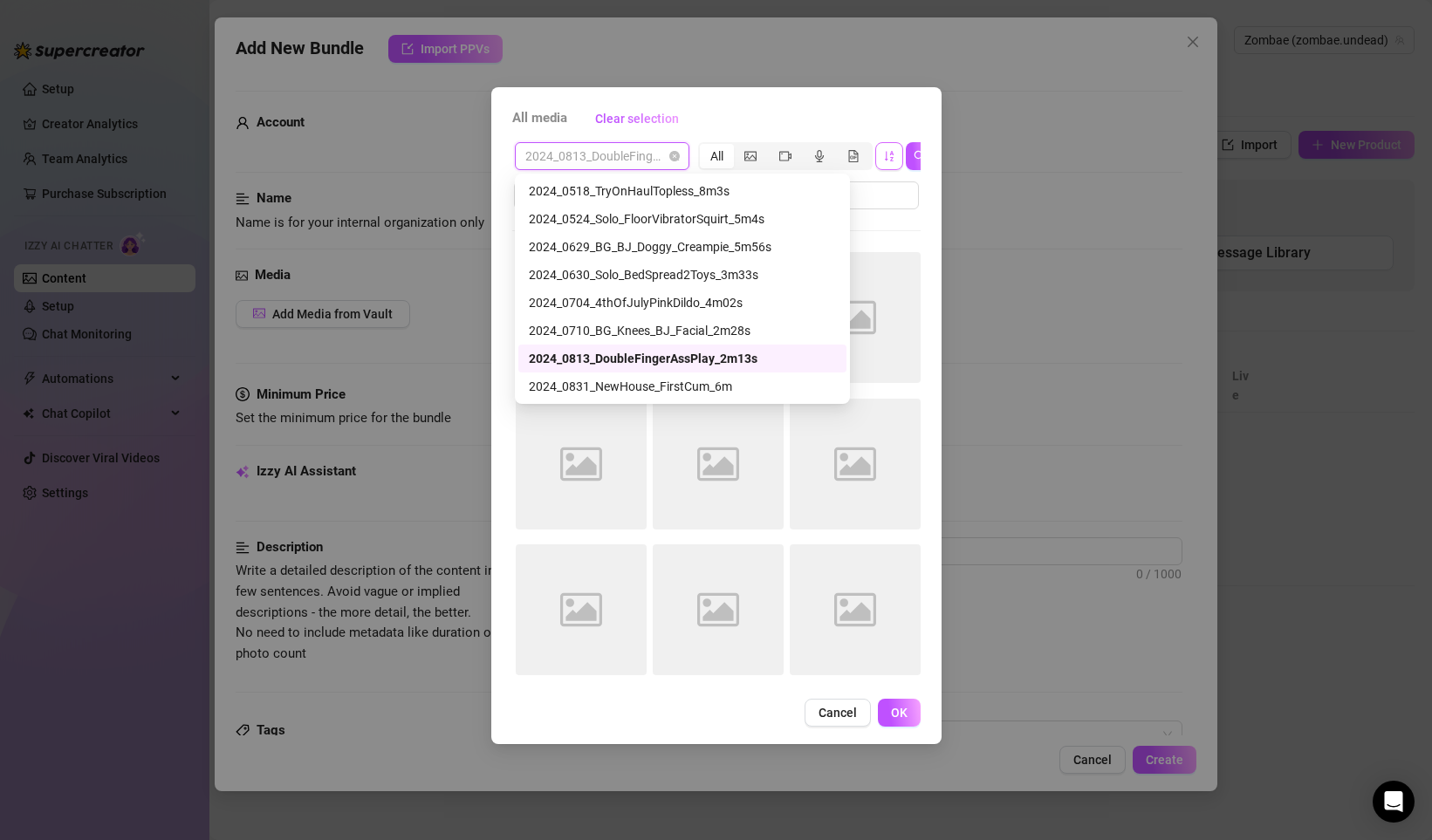
click at [603, 159] on span "2024_0813_DoubleFingerAssPlay_2m13s" at bounding box center [601, 156] width 153 height 27
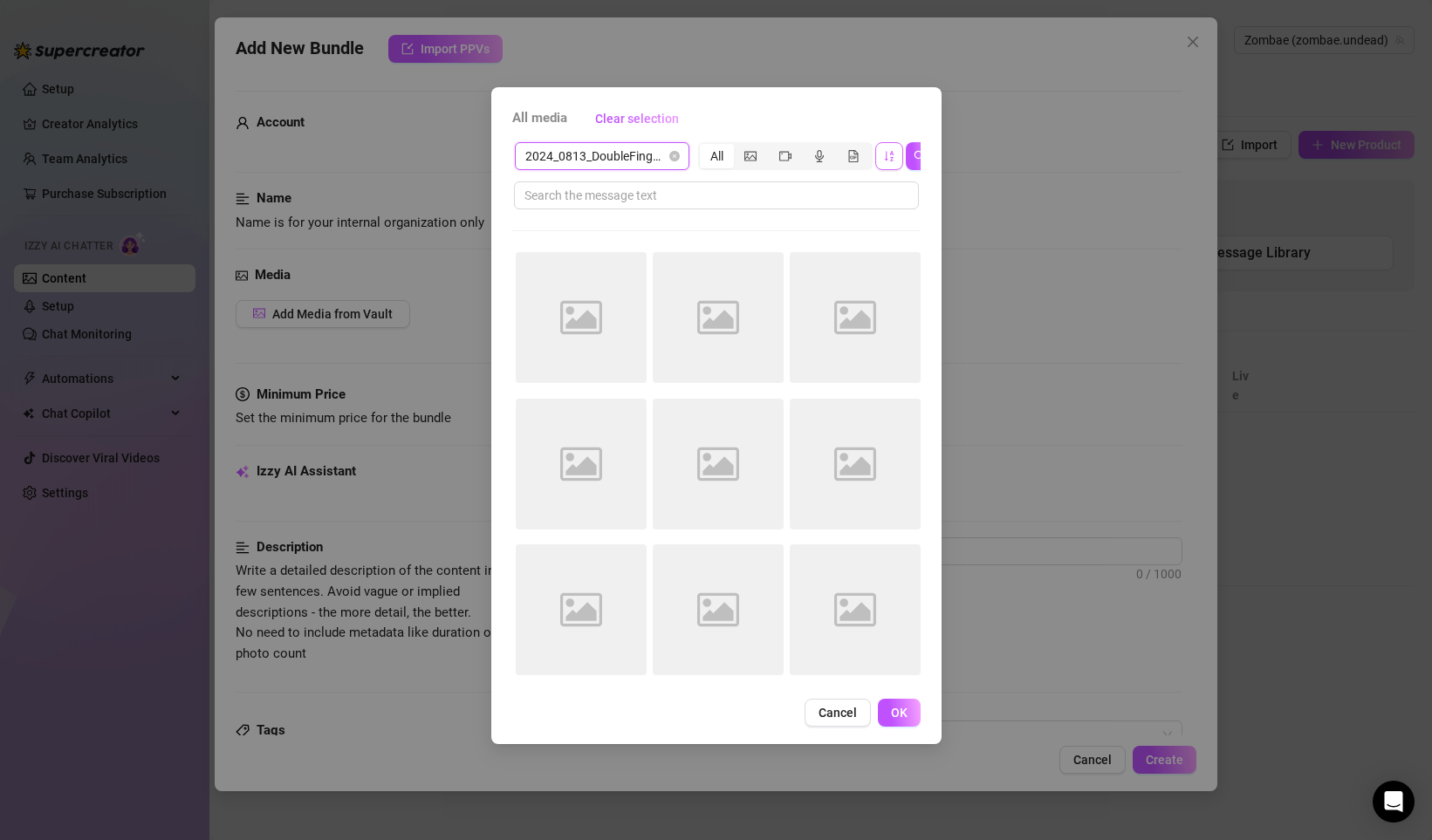
click at [603, 159] on span "2024_0813_DoubleFingerAssPlay_2m13s" at bounding box center [601, 156] width 153 height 27
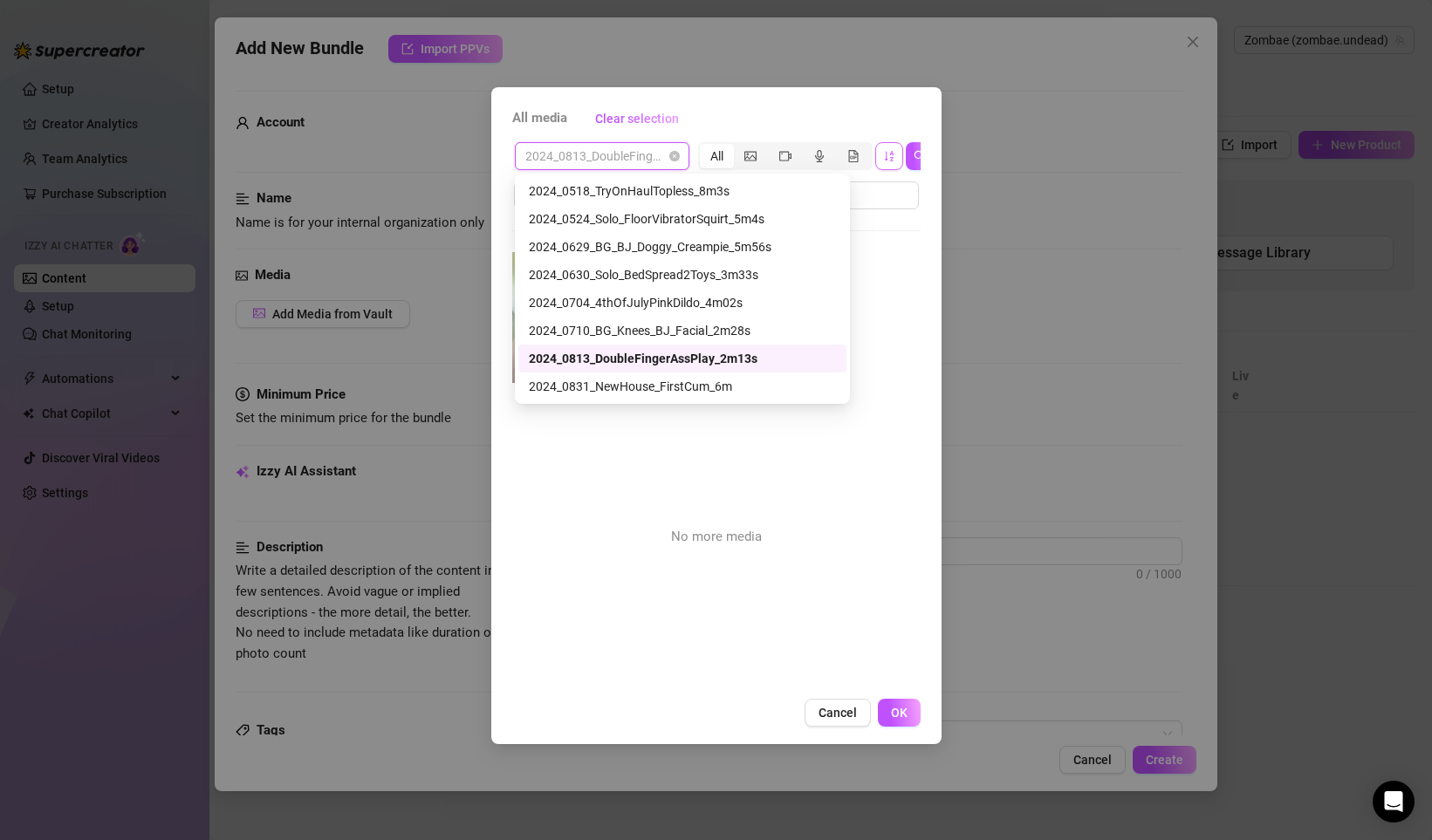
click at [651, 99] on div "All media Clear selection 2024_0813_DoubleFingerAssPlay_2m13s All 02:13 No more…" at bounding box center [716, 416] width 450 height 656
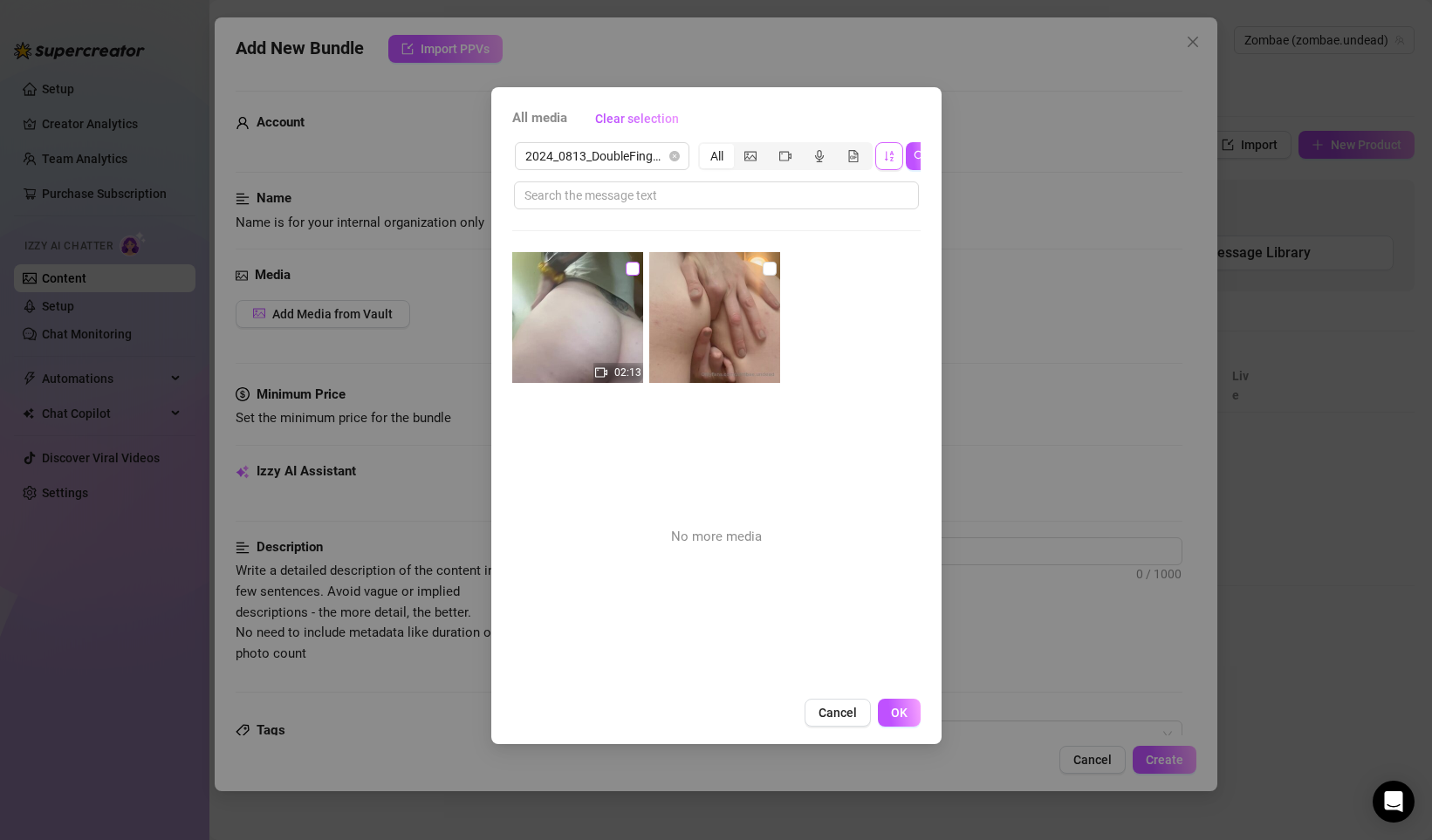
click at [631, 265] on input "checkbox" at bounding box center [632, 268] width 14 height 14
click at [767, 268] on input "checkbox" at bounding box center [769, 268] width 14 height 14
click at [622, 198] on input "text" at bounding box center [709, 195] width 370 height 19
paste input "2026_0209_Solo_GiantPinkDildo_9m05s"
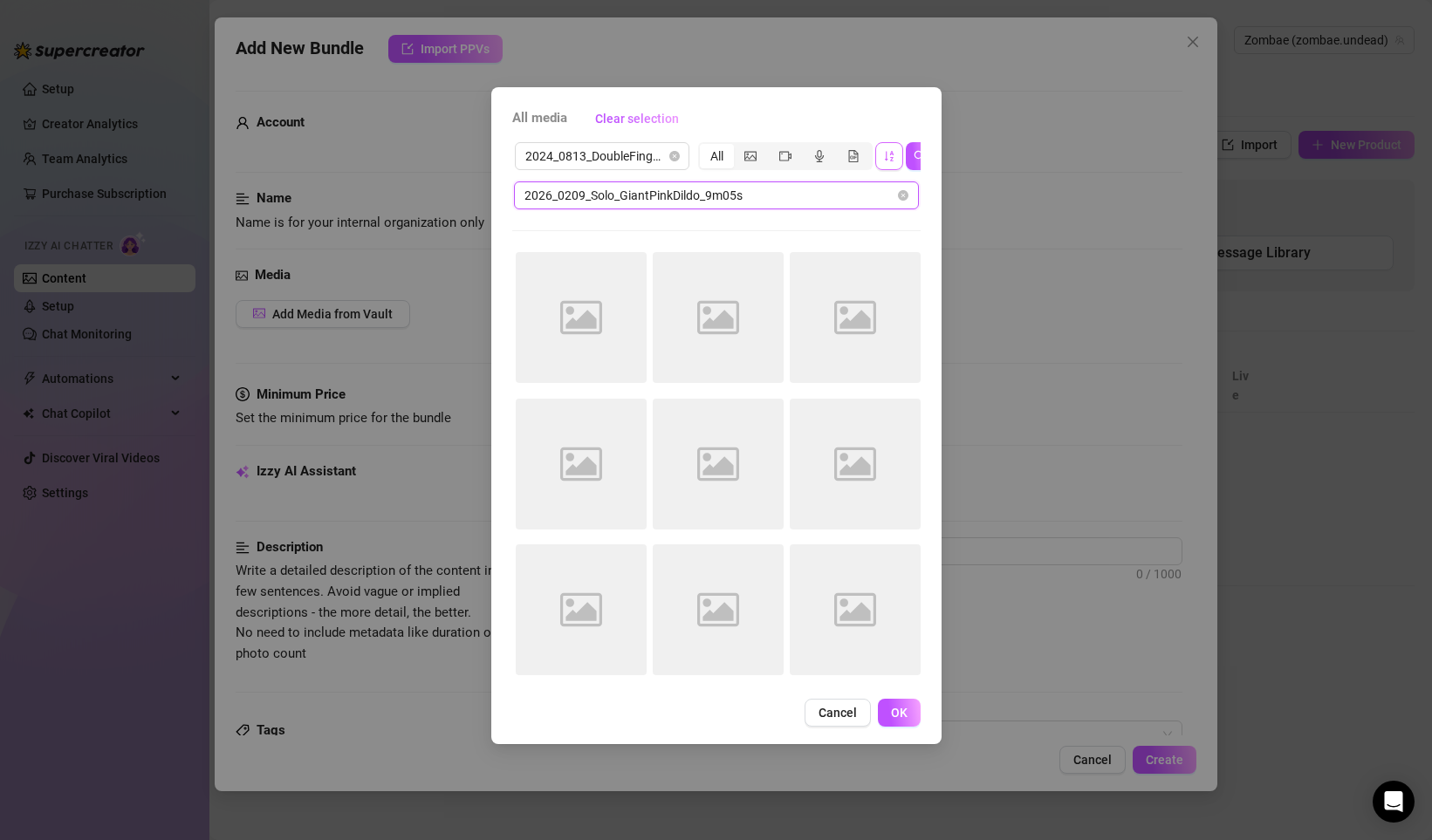
drag, startPoint x: 753, startPoint y: 196, endPoint x: 453, endPoint y: 189, distance: 300.1
click at [453, 189] on div "All media Clear selection 2024_0813_DoubleFingerAssPlay_2m13s All 2026_0209_Sol…" at bounding box center [716, 420] width 1432 height 840
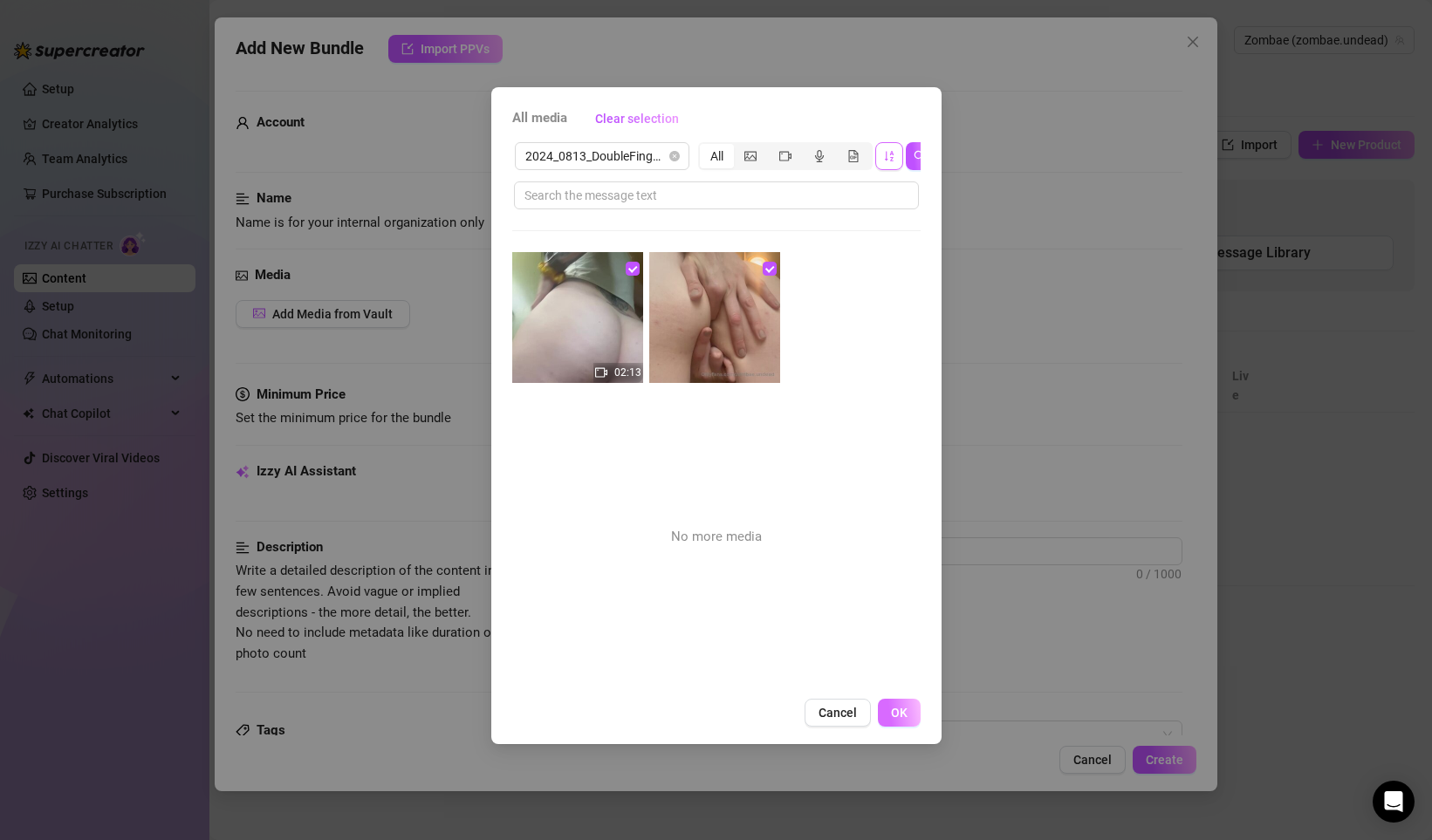
click at [907, 717] on button "OK" at bounding box center [898, 712] width 43 height 28
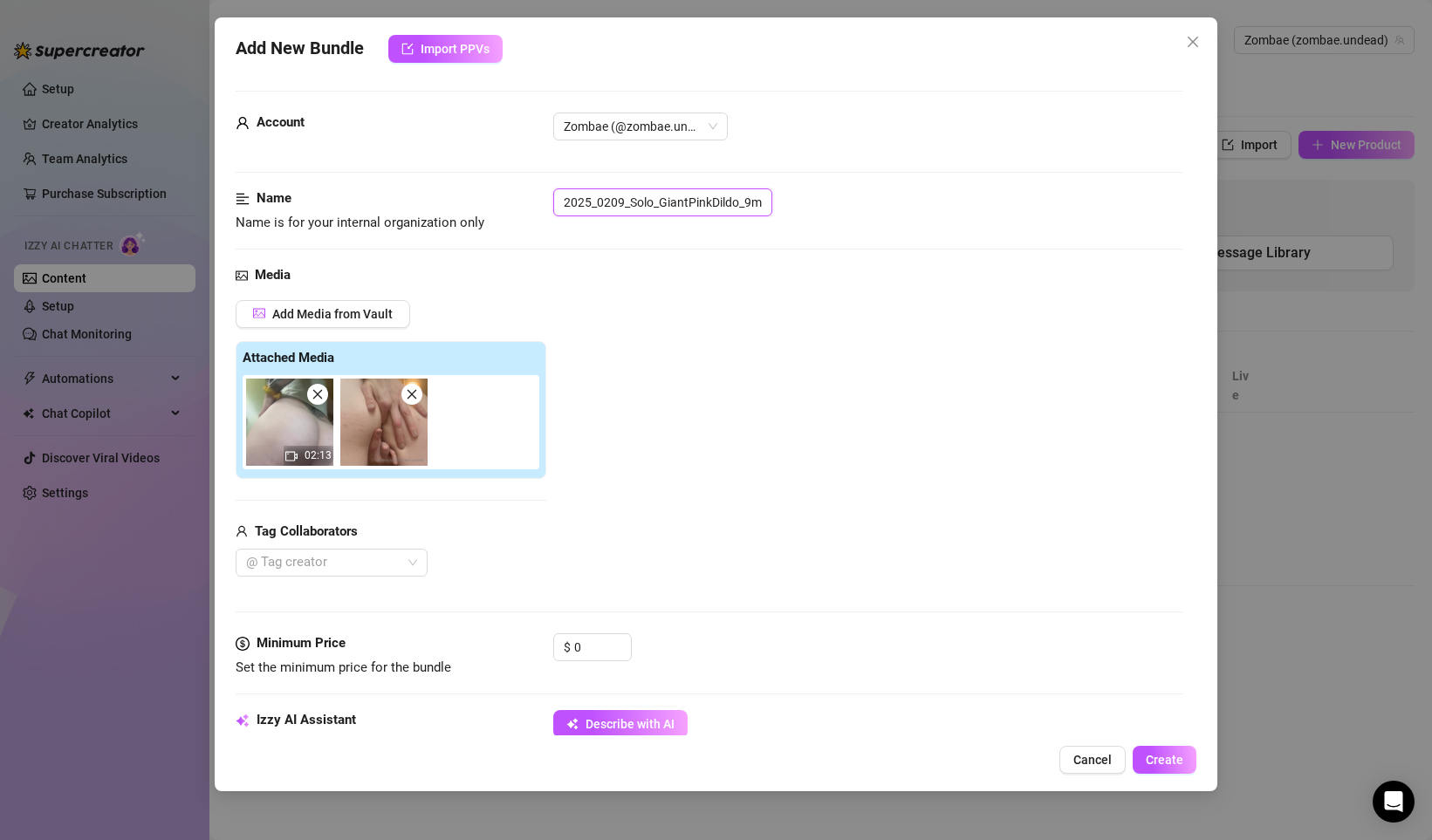
click at [609, 205] on input "2025_0209_Solo_GiantPinkDildo_9m05s" at bounding box center [662, 202] width 219 height 28
click at [600, 202] on input "text" at bounding box center [662, 202] width 219 height 28
paste input "2024_0813_DoubleFingerAssPlay_2m13s"
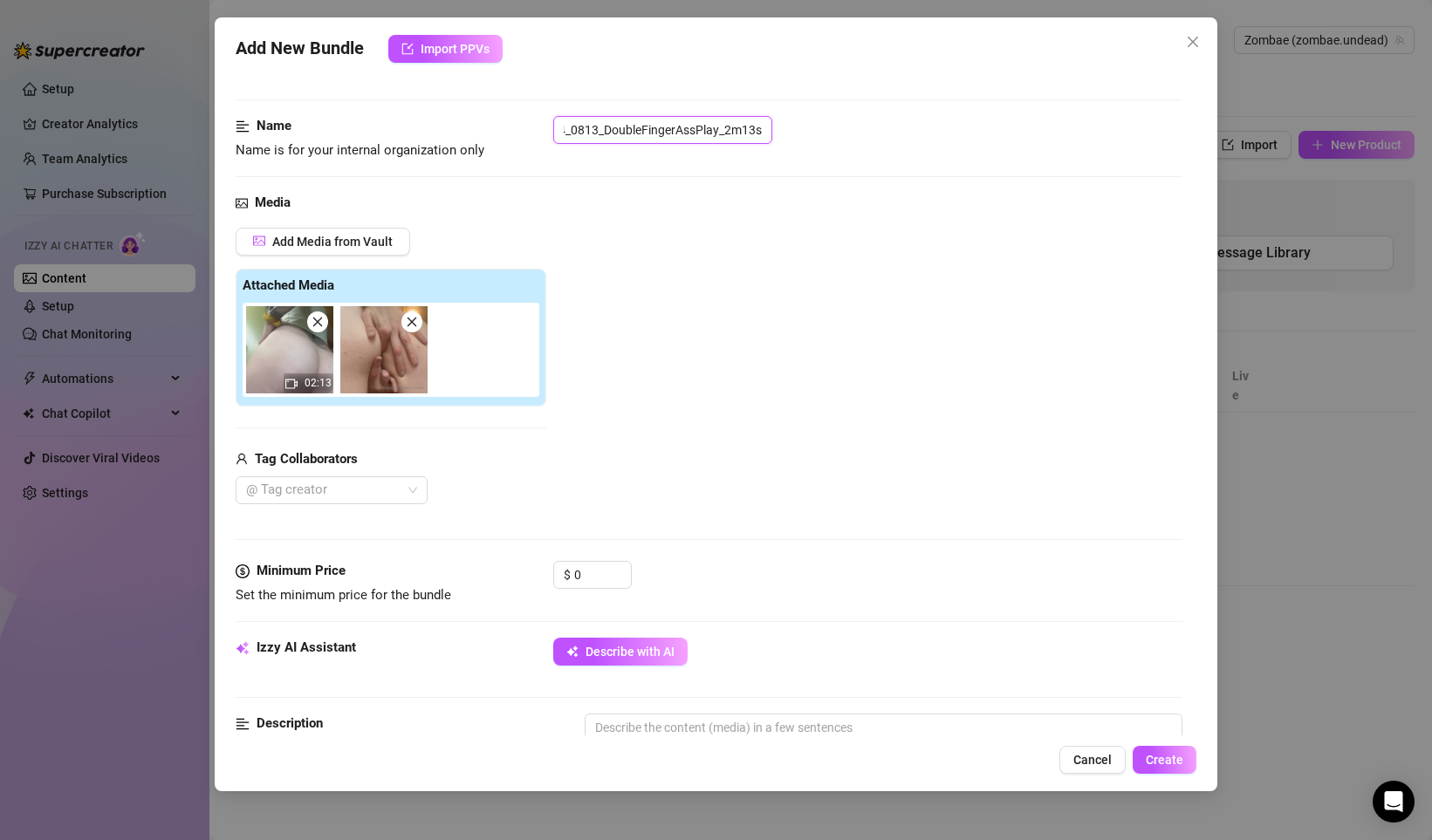
scroll to position [95, 0]
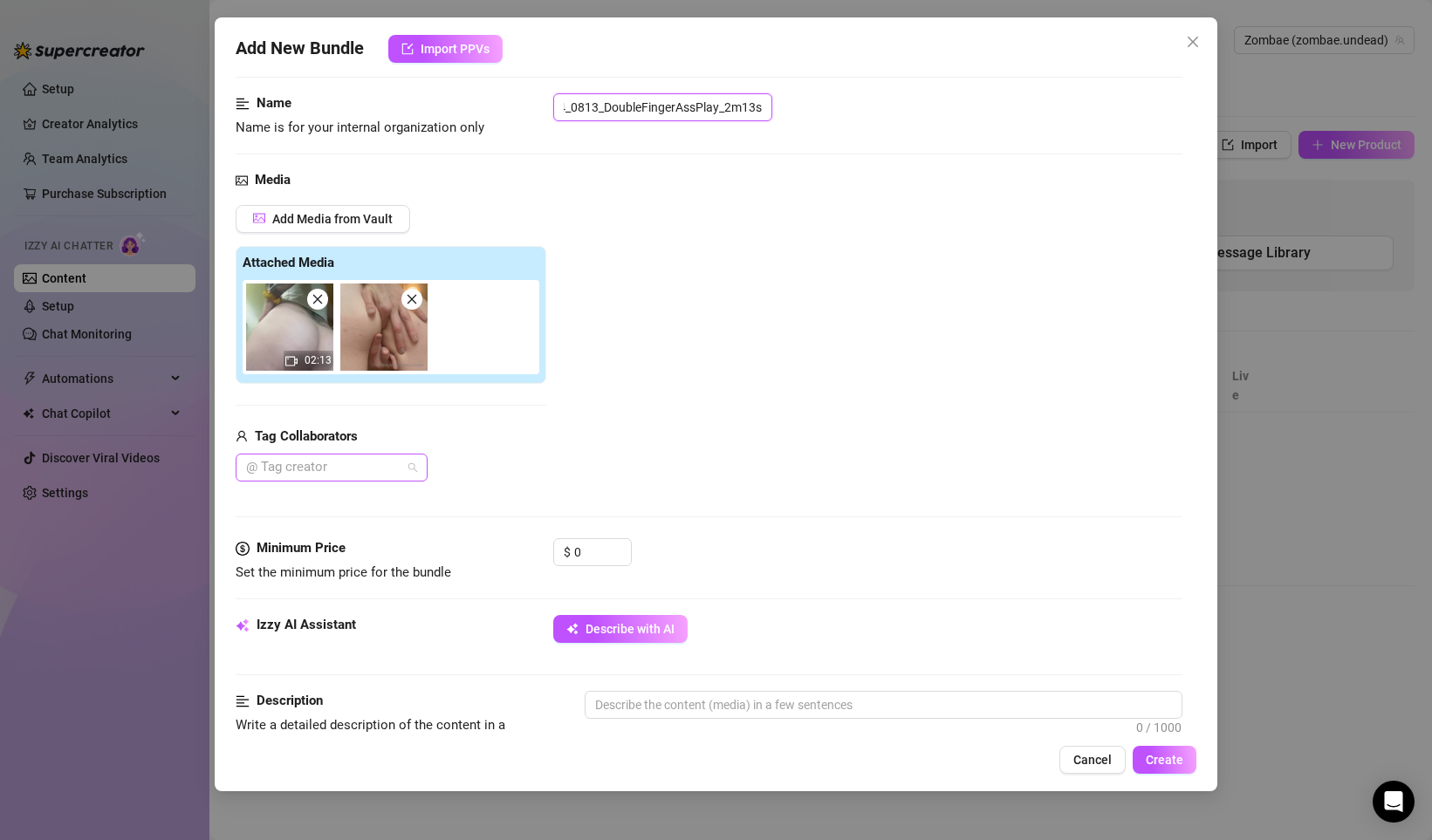
click at [320, 474] on div at bounding box center [322, 468] width 167 height 25
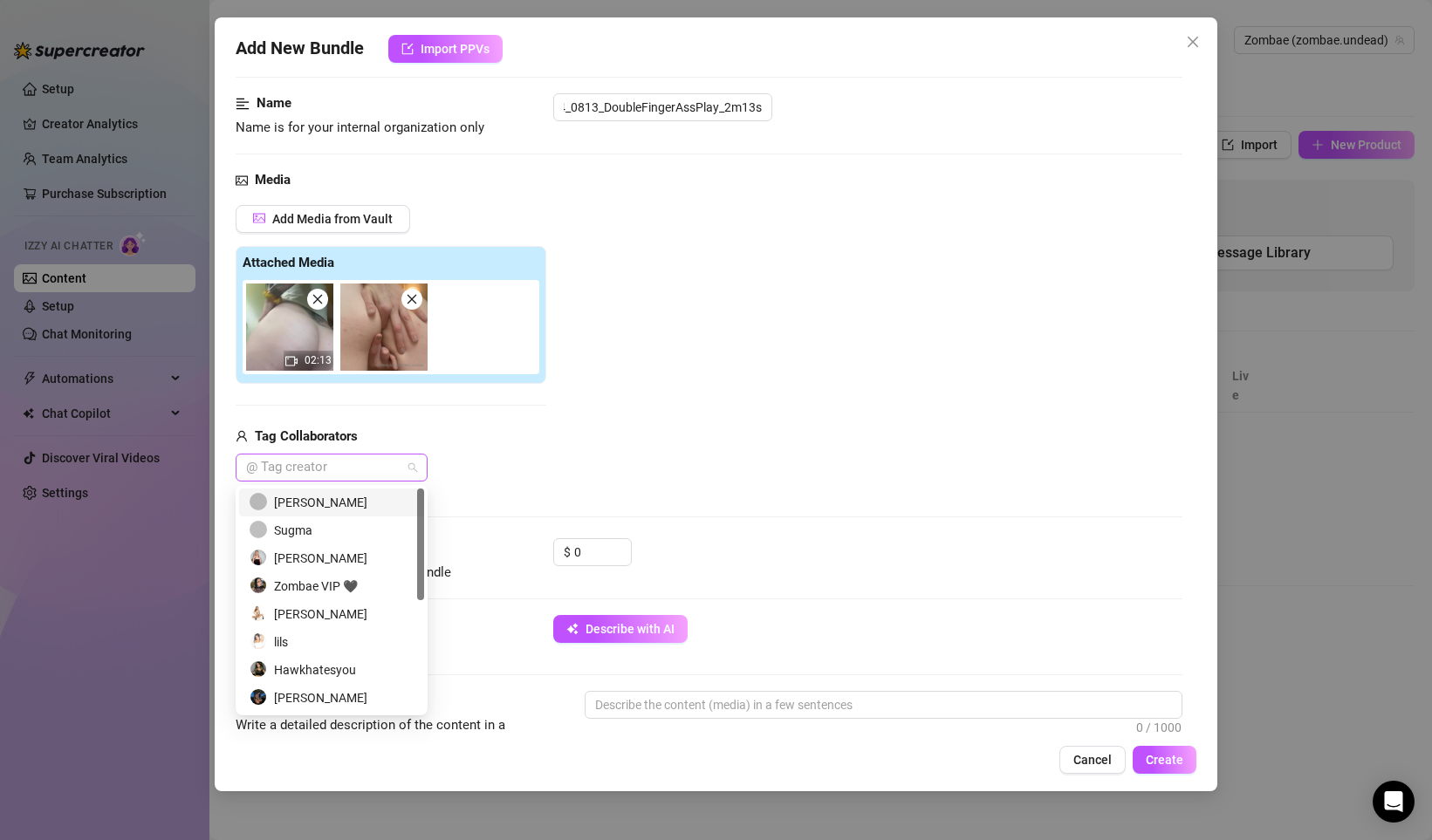
scroll to position [0, 0]
click at [477, 431] on div "Tag Collaborators" at bounding box center [391, 437] width 310 height 21
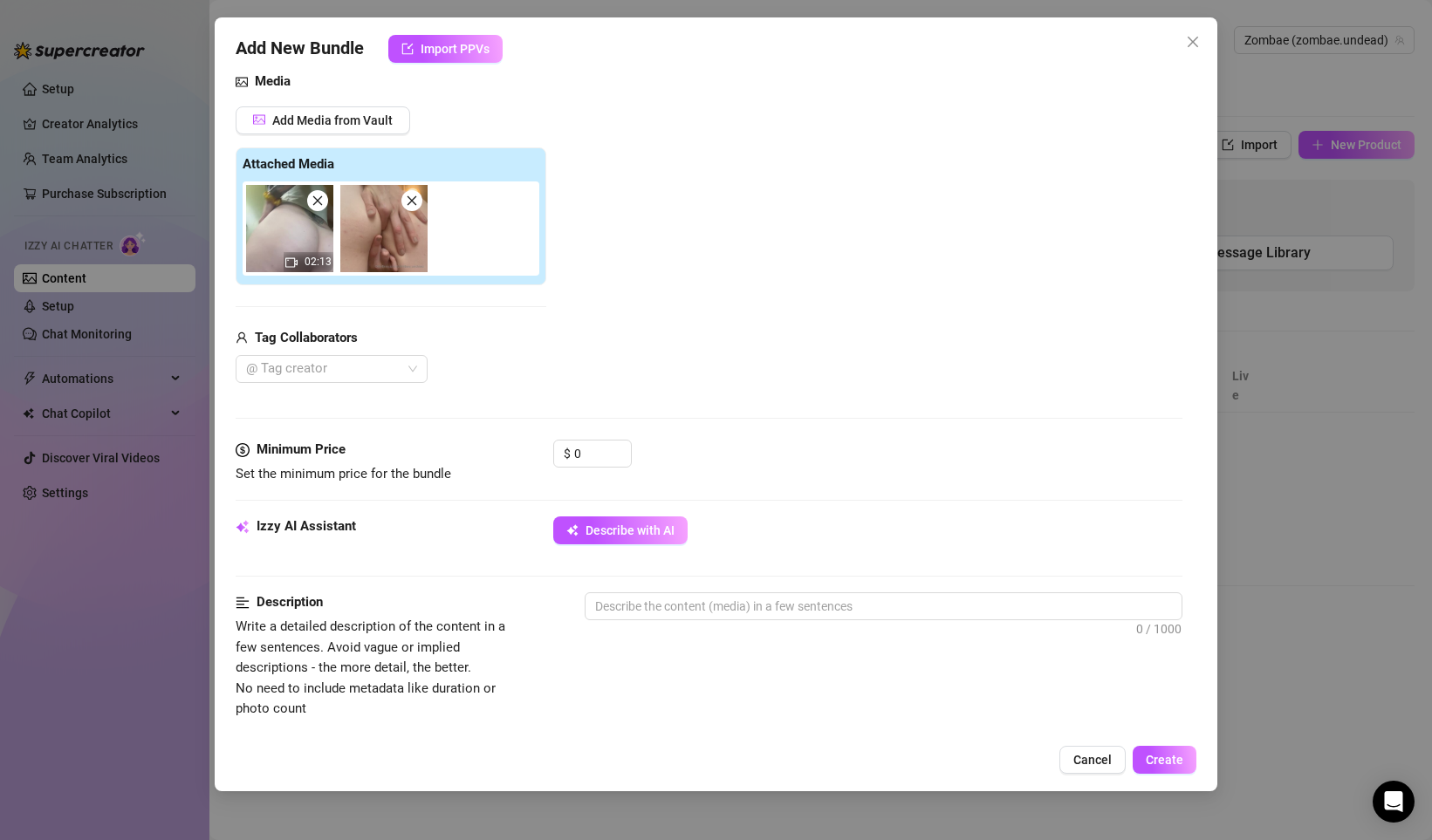
scroll to position [216, 0]
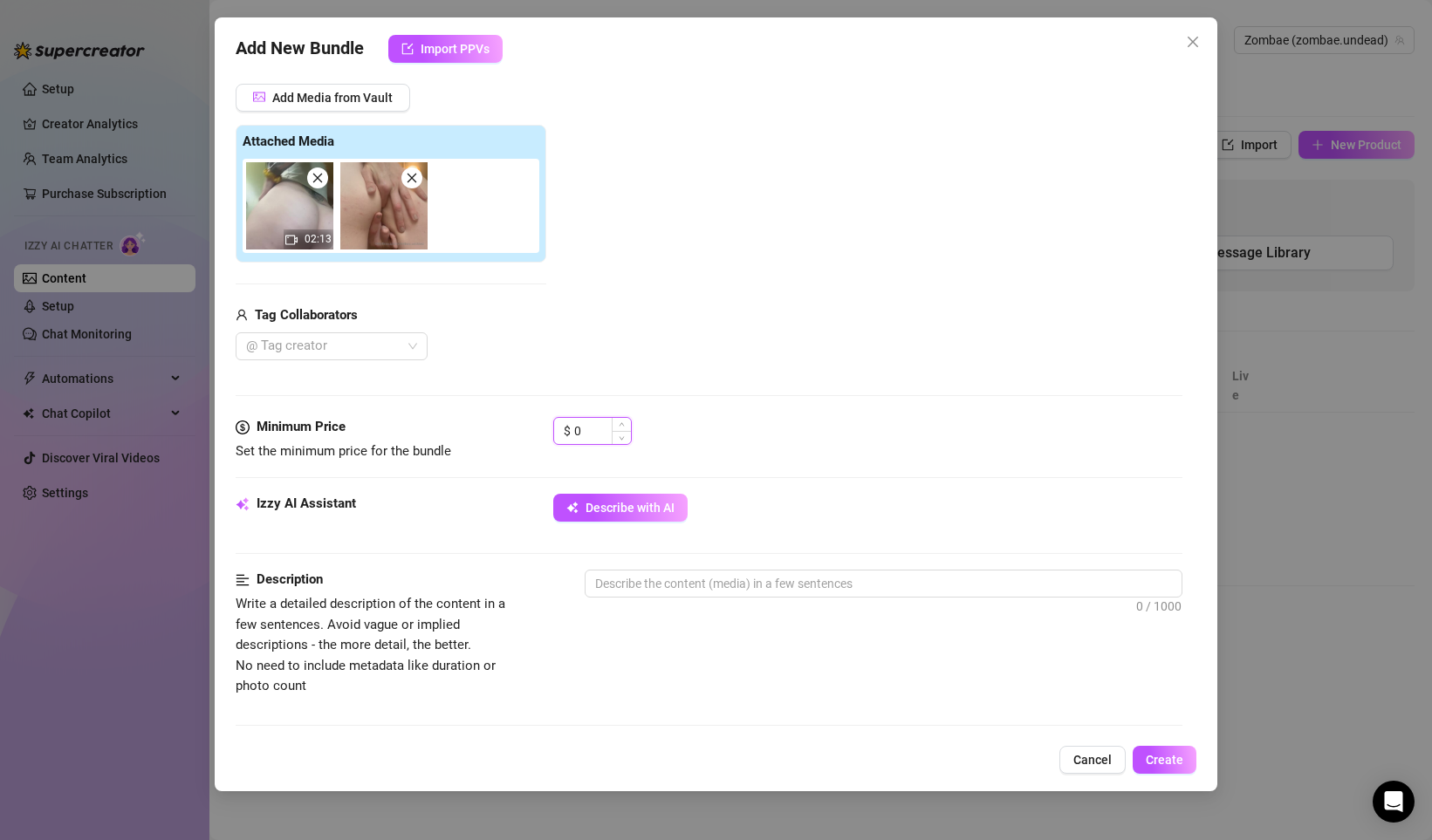
click at [593, 432] on input "0" at bounding box center [602, 431] width 57 height 27
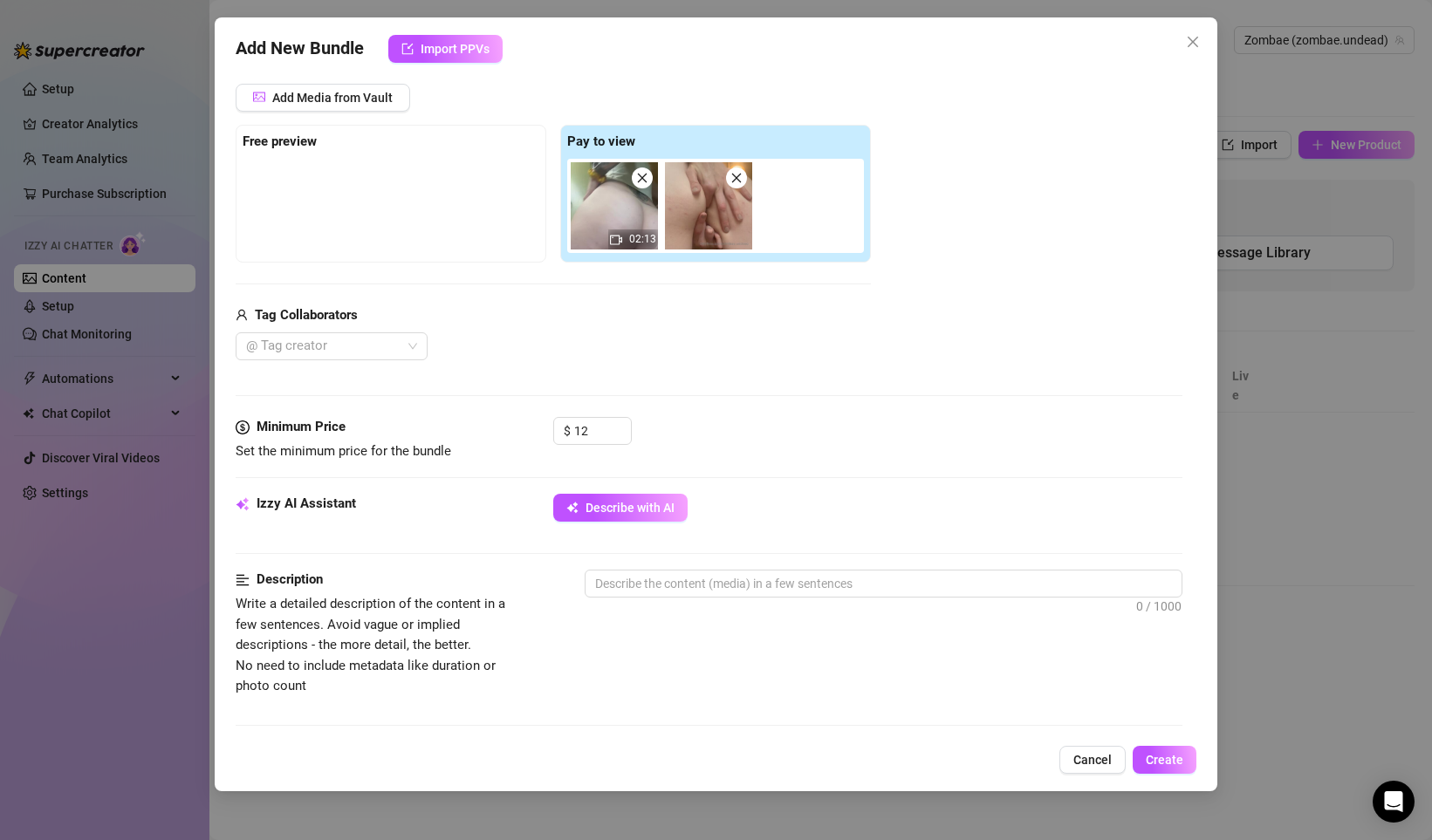
click at [647, 372] on div "Media Add Media from Vault Free preview Pay to view 02:13 Tag Collaborators @ T…" at bounding box center [709, 232] width 947 height 368
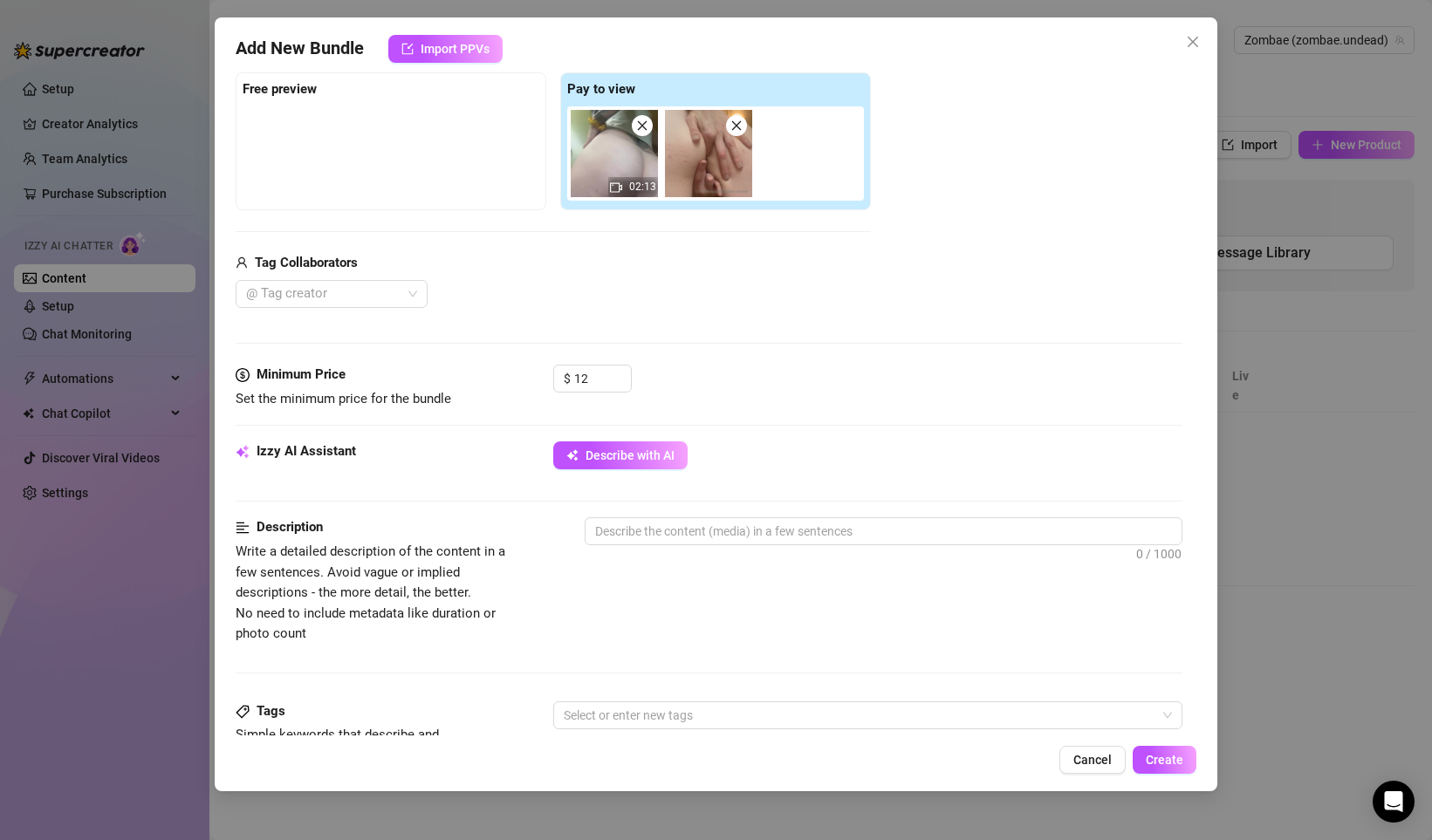
scroll to position [270, 0]
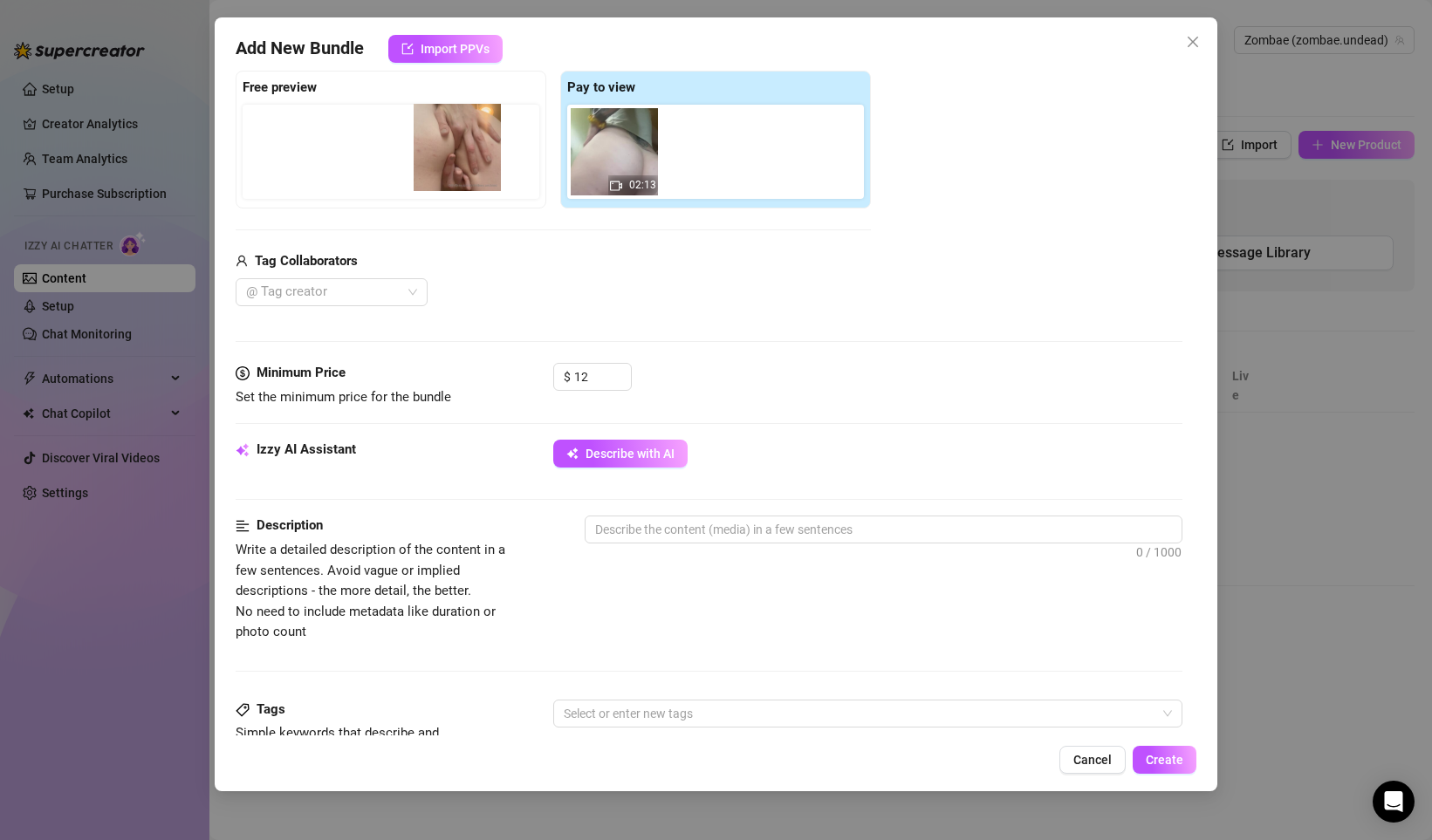
drag, startPoint x: 699, startPoint y: 152, endPoint x: 444, endPoint y: 147, distance: 255.0
click at [444, 147] on div "Free preview Pay to view 02:13" at bounding box center [553, 139] width 635 height 138
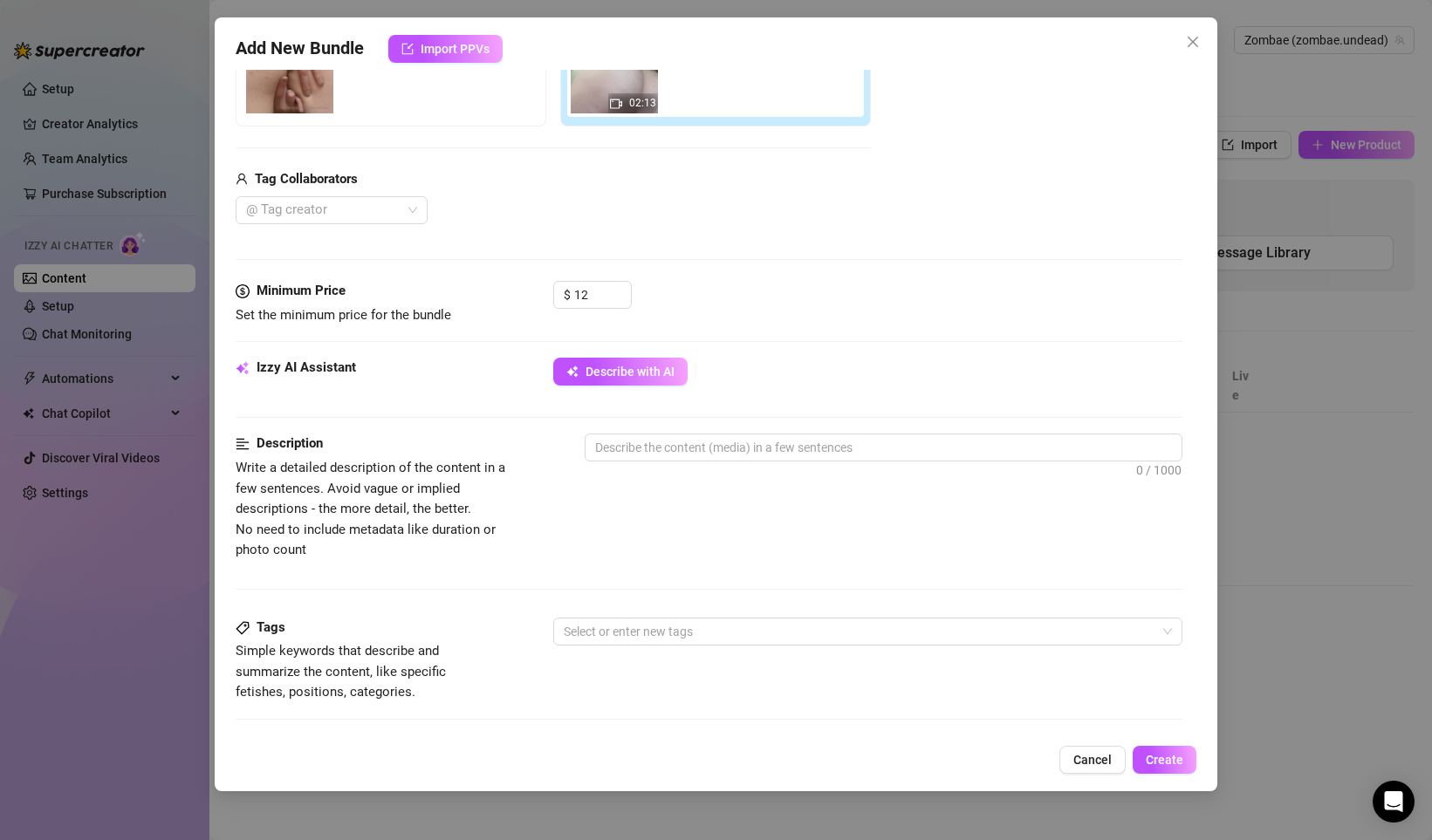
scroll to position [414, 0]
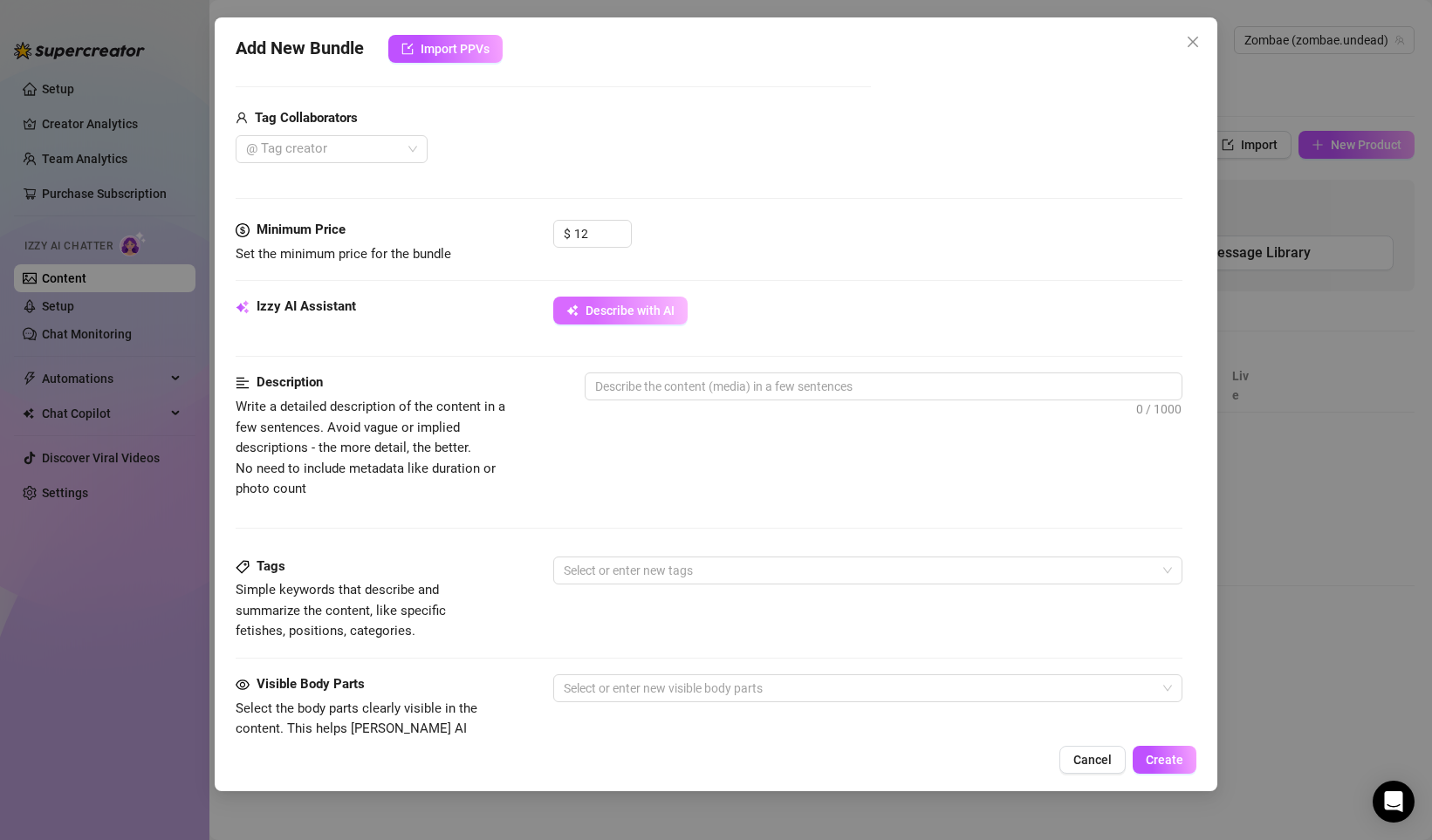
click at [646, 309] on span "Describe with AI" at bounding box center [630, 310] width 89 height 14
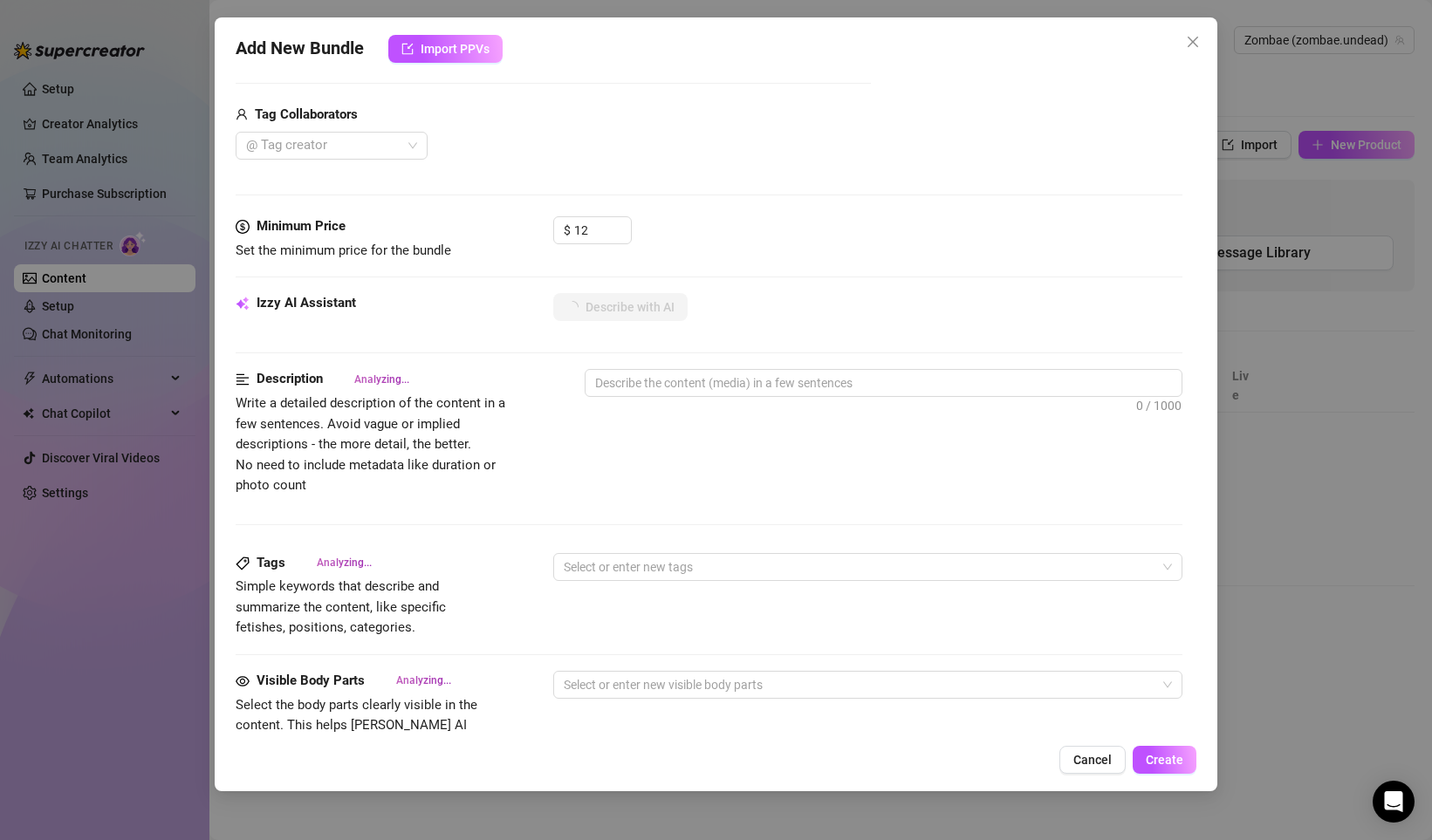
scroll to position [430, 0]
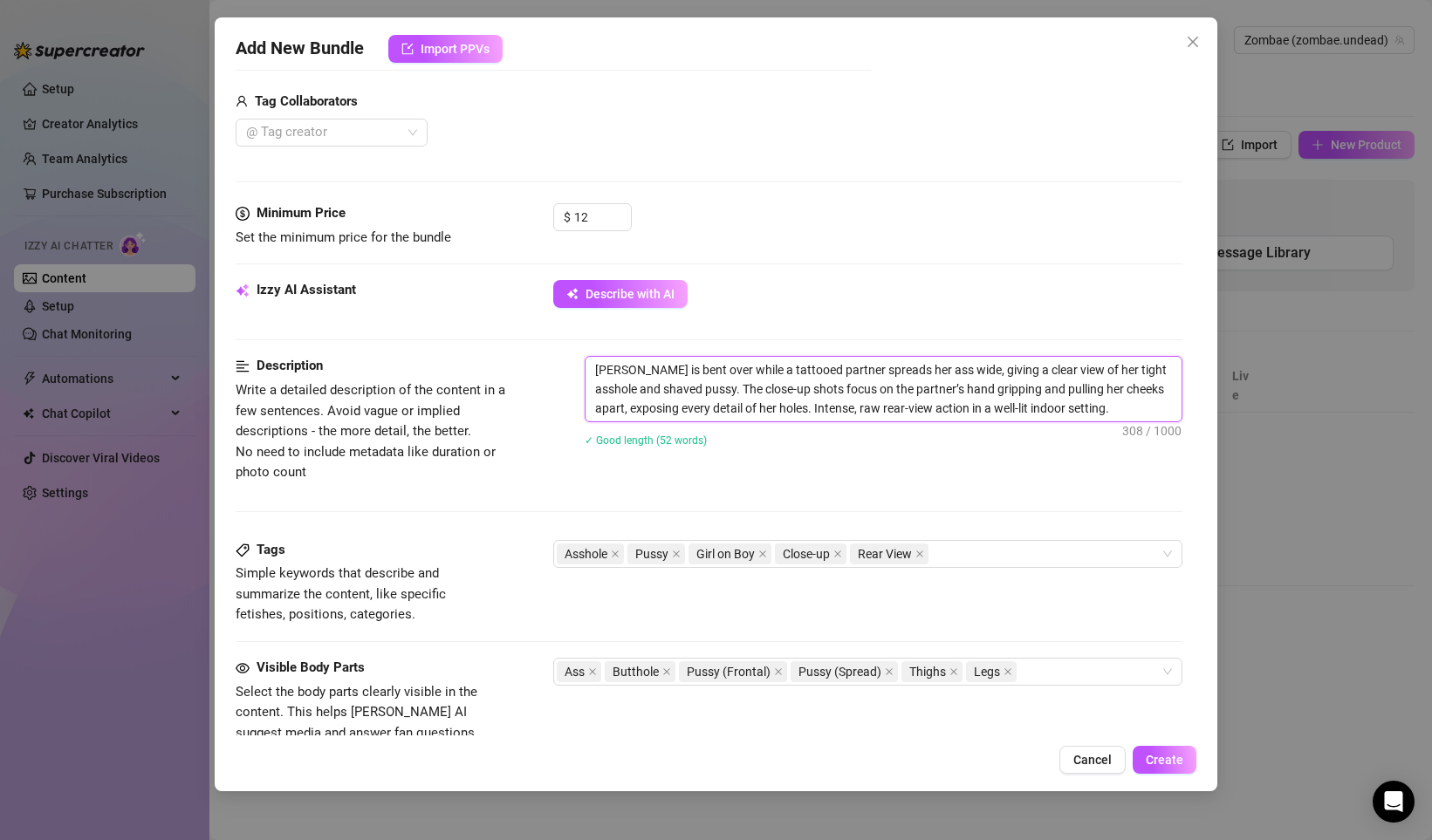
drag, startPoint x: 736, startPoint y: 368, endPoint x: 825, endPoint y: 367, distance: 89.0
click at [825, 367] on textarea "[PERSON_NAME] is bent over while a tattooed partner spreads her ass wide, givin…" at bounding box center [883, 389] width 596 height 65
click at [792, 378] on textarea "[PERSON_NAME] is bent over while a tattooed partner spreads her ass wide, givin…" at bounding box center [883, 389] width 596 height 65
drag, startPoint x: 825, startPoint y: 368, endPoint x: 729, endPoint y: 368, distance: 96.0
click at [729, 368] on textarea "[PERSON_NAME] is bent over while a tattooed partner spreads her ass wide, givin…" at bounding box center [883, 389] width 596 height 65
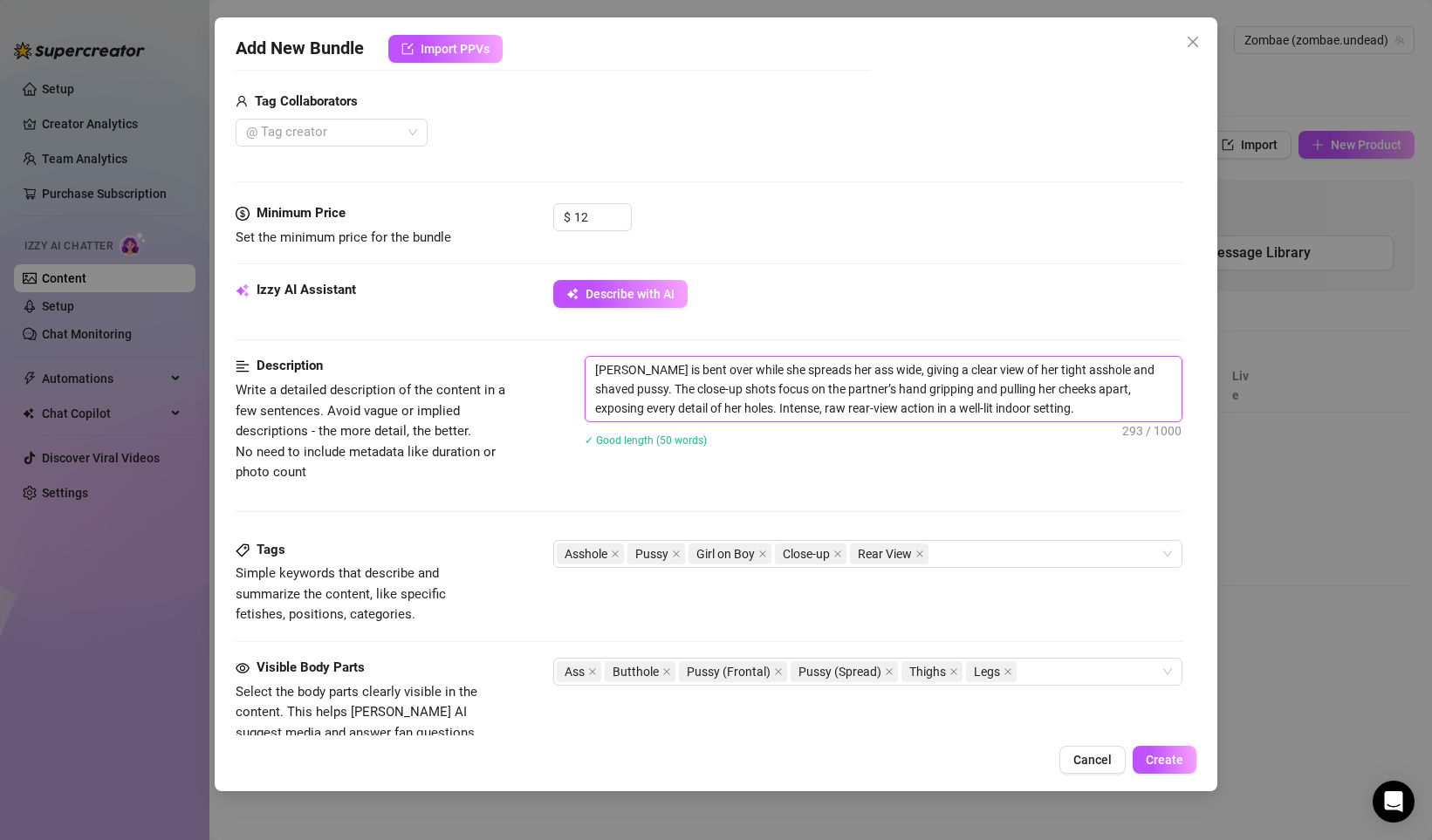
drag, startPoint x: 787, startPoint y: 388, endPoint x: 854, endPoint y: 388, distance: 67.0
click at [854, 388] on textarea "[PERSON_NAME] is bent over while she spreads her ass wide, giving a clear view …" at bounding box center [883, 389] width 596 height 65
click at [786, 390] on textarea "[PERSON_NAME] is bent over while she spreads her ass wide, giving a clear view …" at bounding box center [883, 389] width 596 height 65
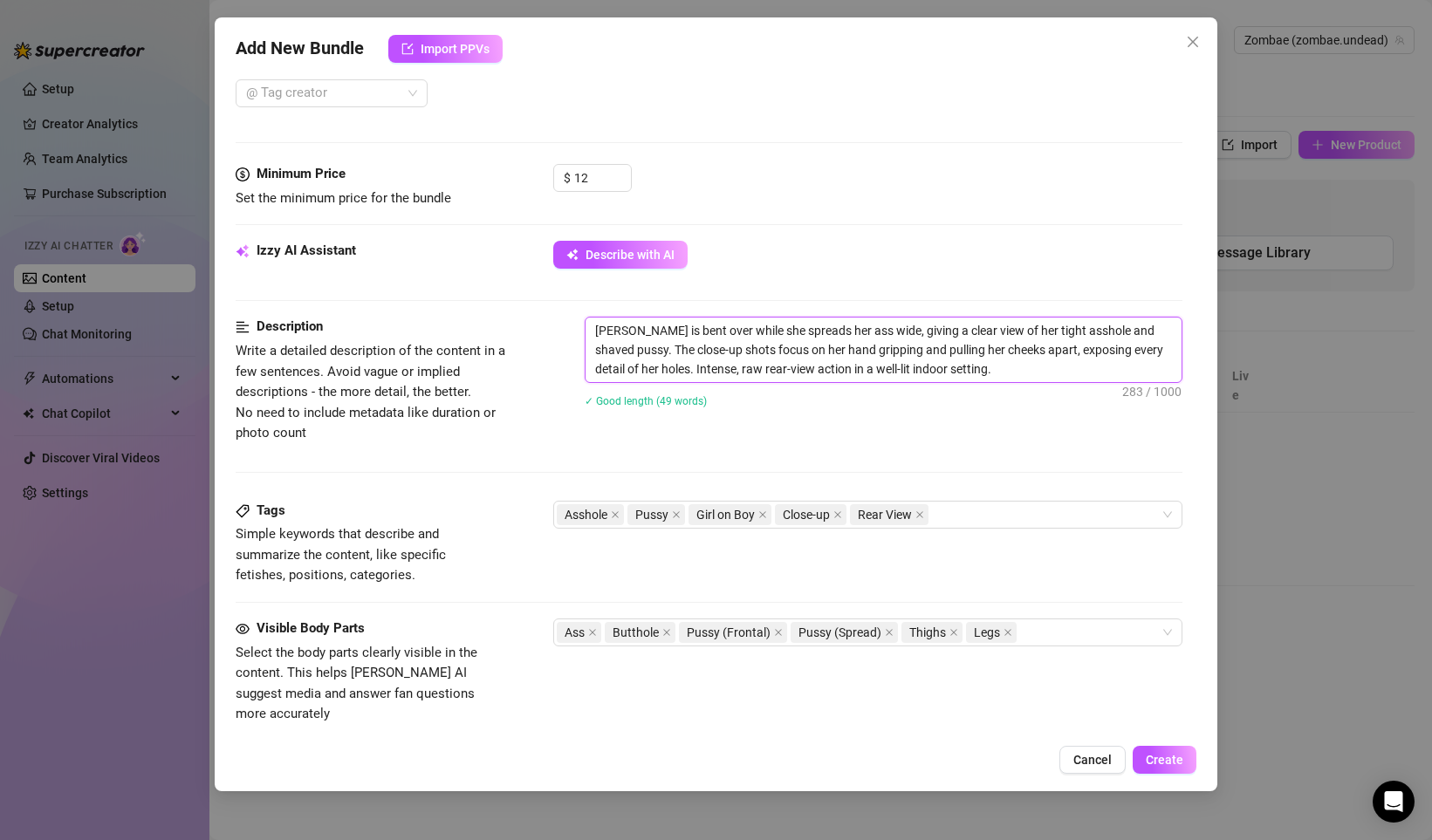
scroll to position [488, 0]
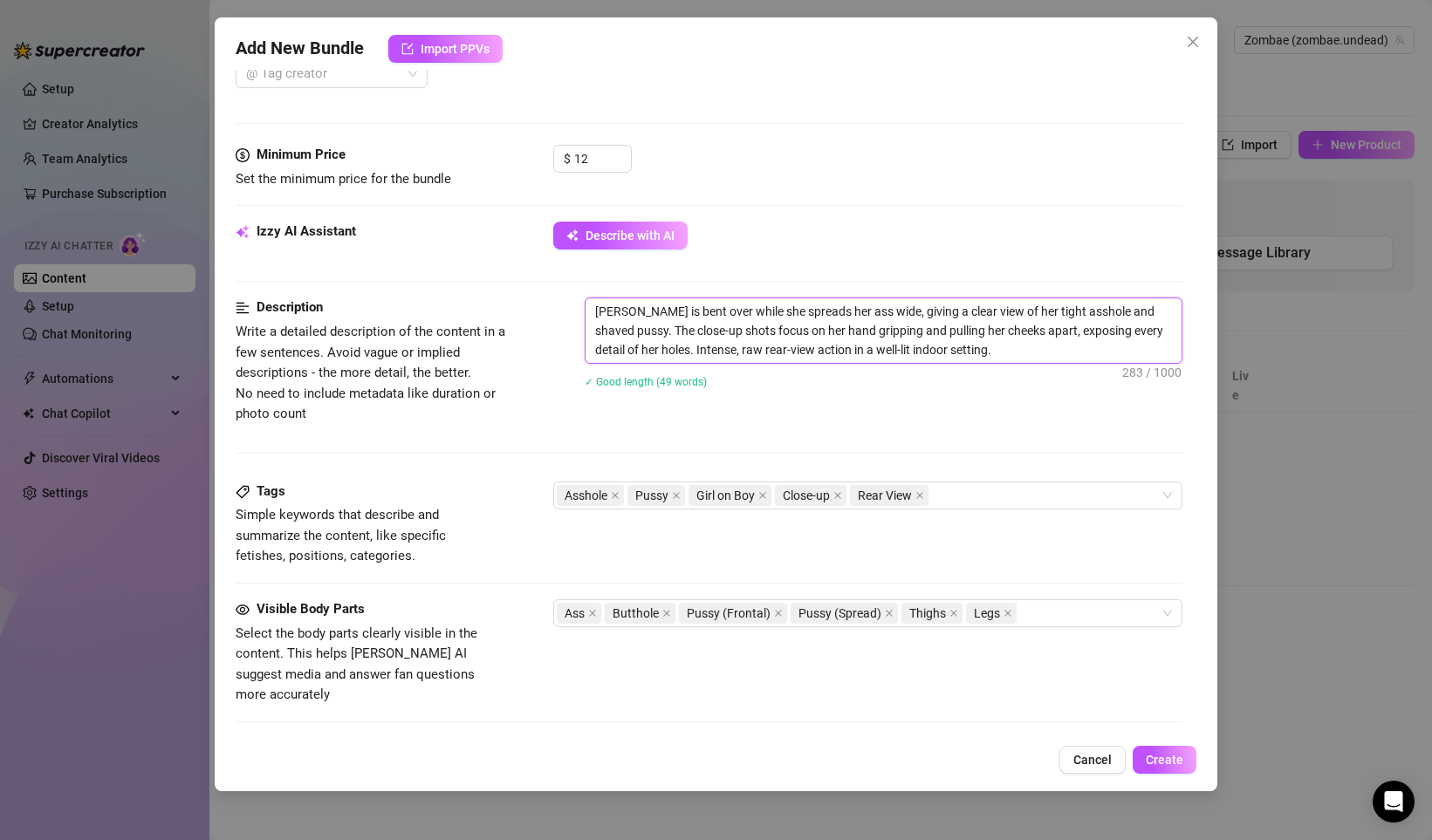
click at [719, 350] on textarea "[PERSON_NAME] is bent over while she spreads her ass wide, giving a clear view …" at bounding box center [883, 331] width 596 height 65
click at [952, 360] on textarea "[PERSON_NAME] is bent over while she spreads her ass wide, giving a clear view …" at bounding box center [883, 331] width 596 height 65
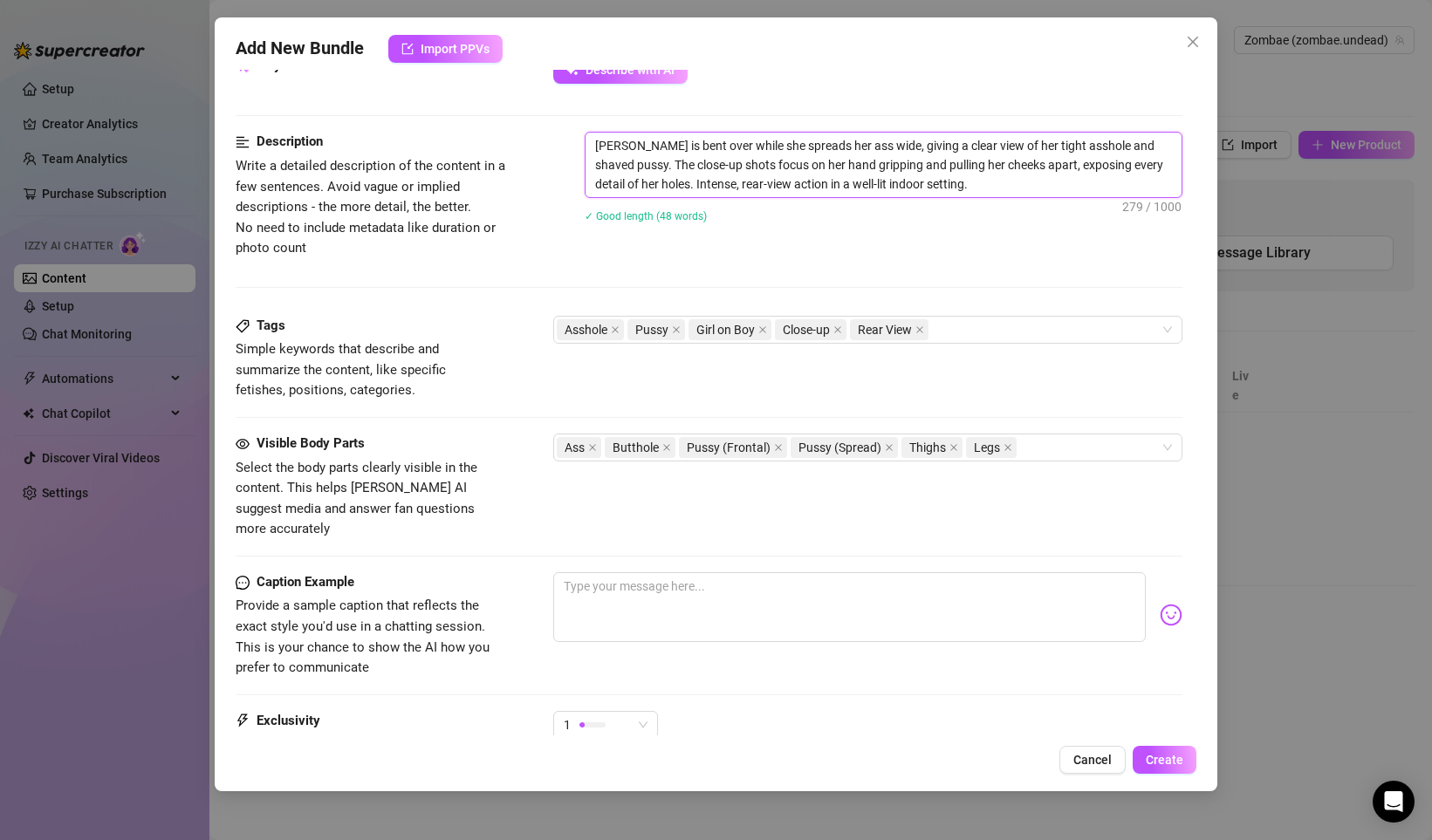
scroll to position [680, 0]
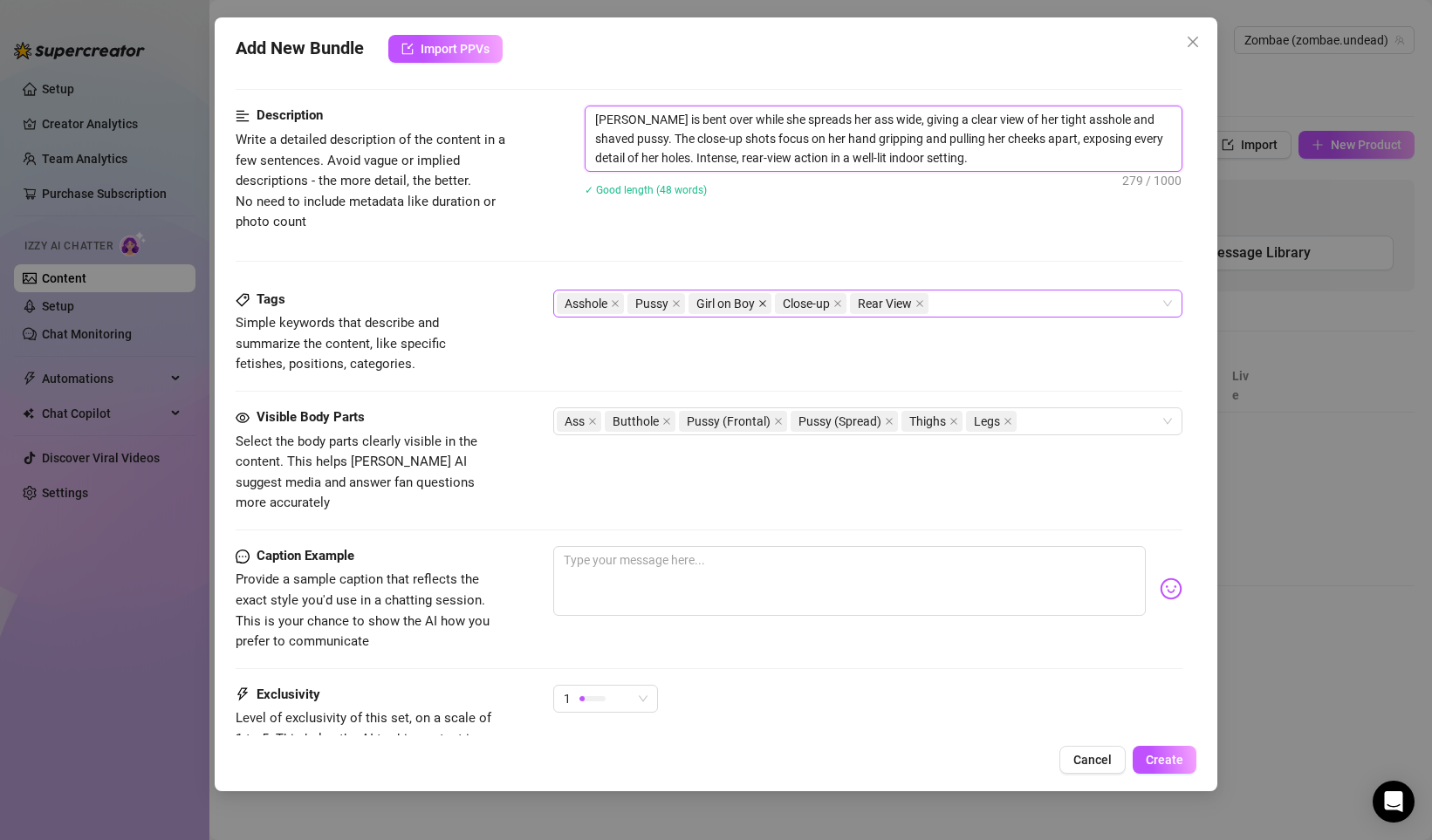
click at [761, 301] on icon "close" at bounding box center [762, 303] width 9 height 9
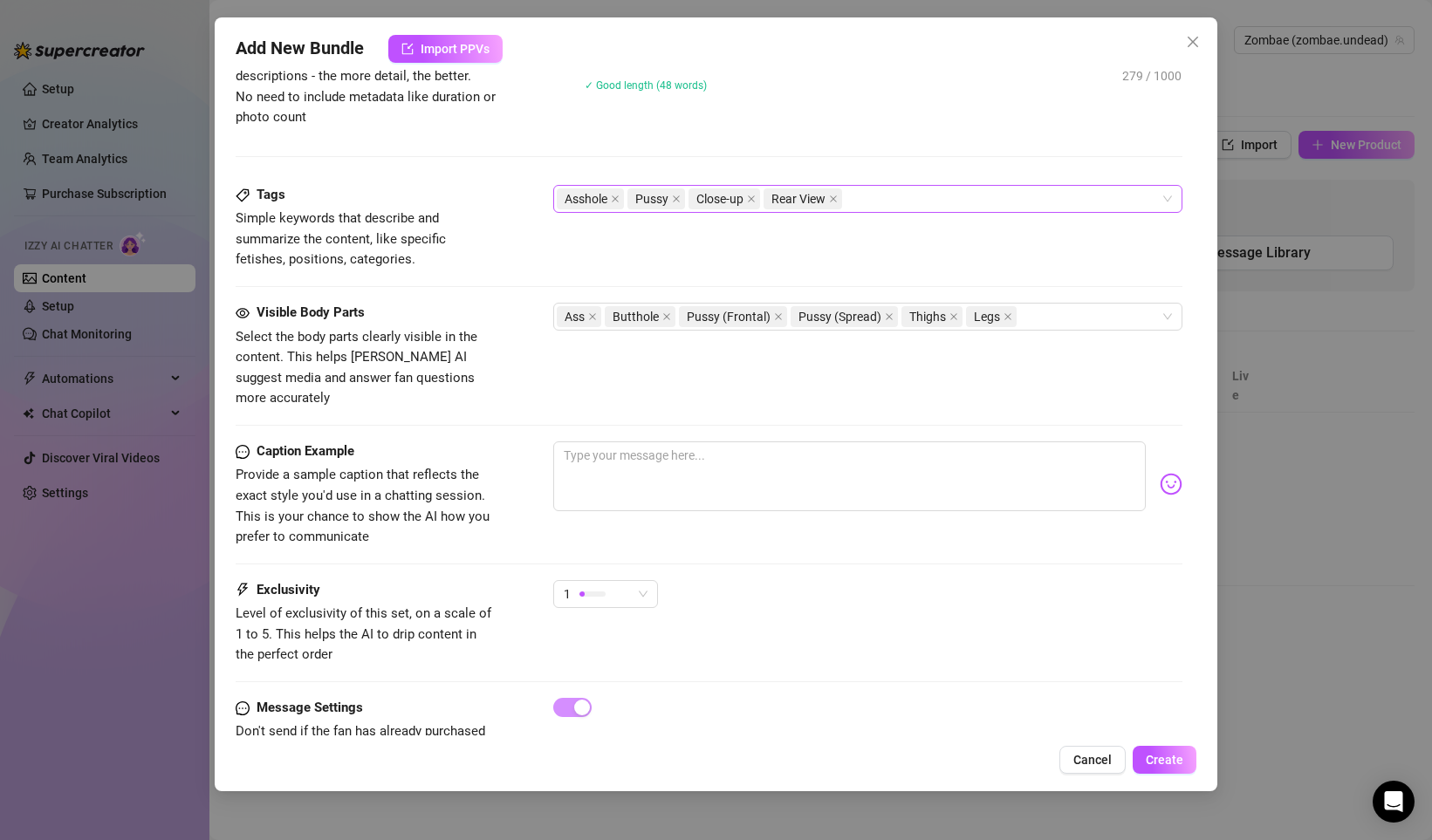
scroll to position [824, 0]
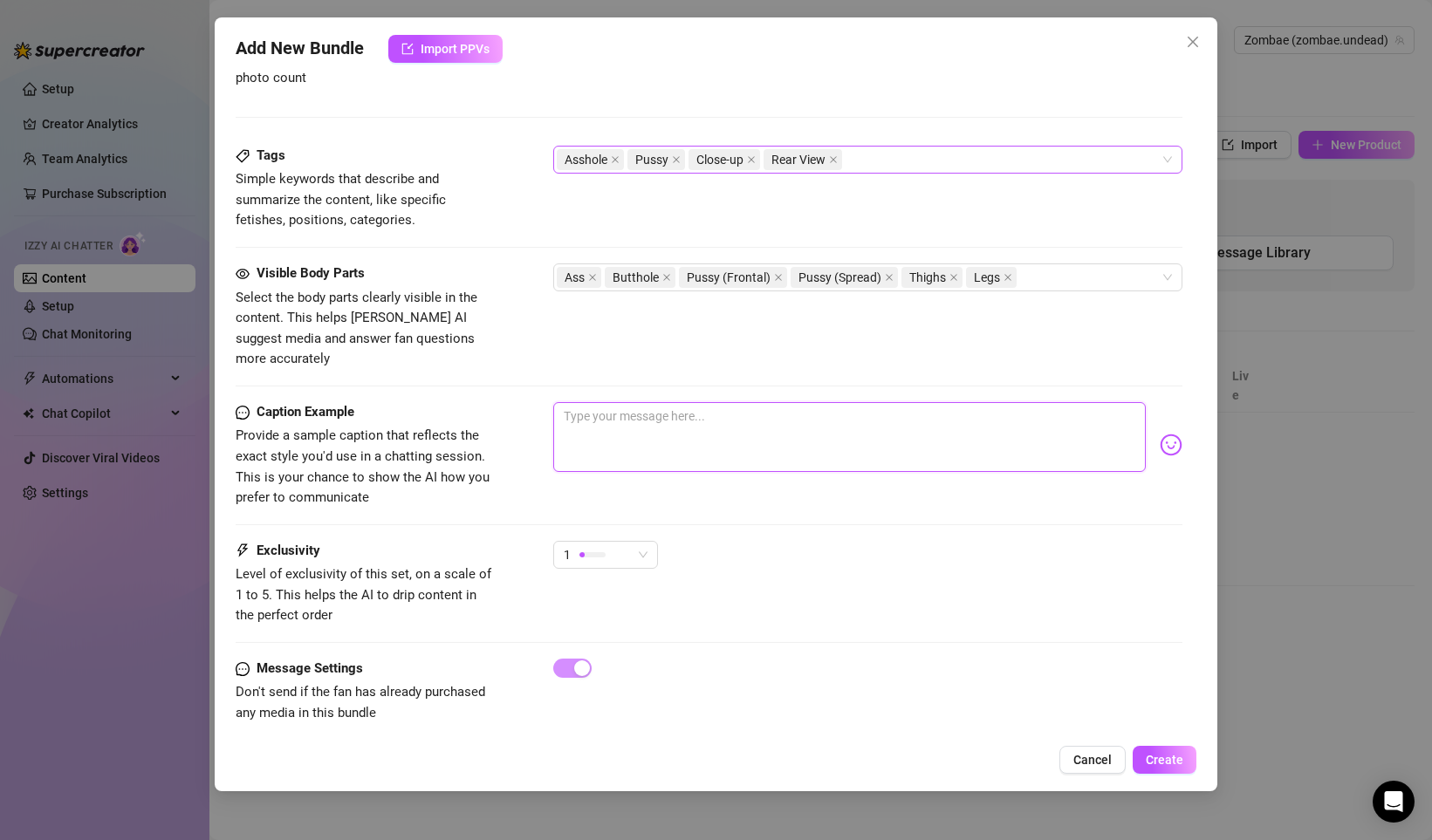
click at [595, 402] on textarea at bounding box center [849, 437] width 593 height 69
click at [618, 415] on textarea at bounding box center [849, 437] width 593 height 69
paste textarea "2024_0813_DoubleFingerAssPlay_2m13s"
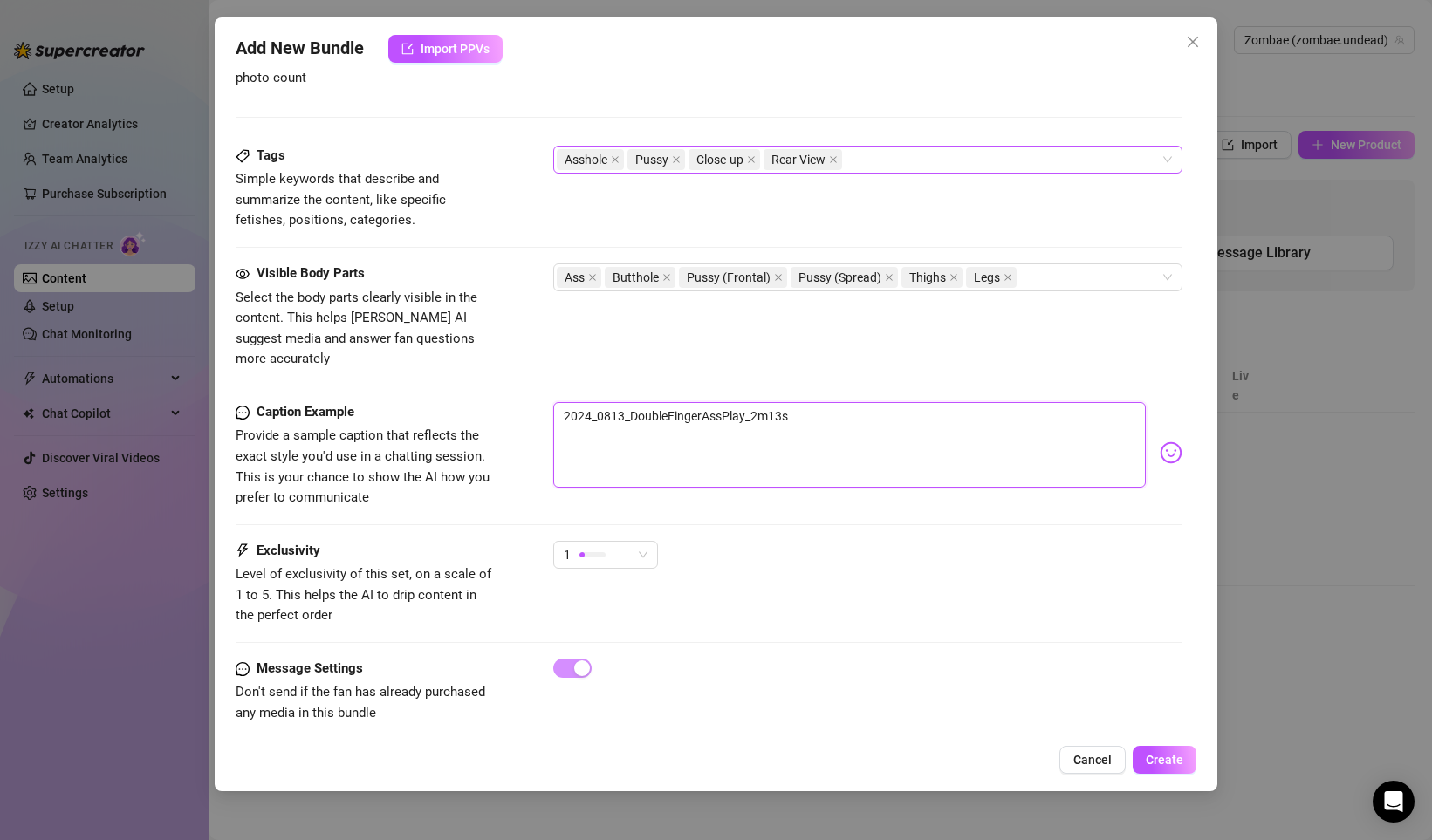
scroll to position [0, 0]
drag, startPoint x: 797, startPoint y: 394, endPoint x: 441, endPoint y: 402, distance: 356.1
click at [441, 402] on div "Caption Example Provide a sample caption that reflects the exact style you'd us…" at bounding box center [709, 456] width 947 height 107
click at [624, 404] on textarea at bounding box center [849, 445] width 593 height 86
paste textarea "When you didn't bring your toys on vacation and you really need some ass play..…"
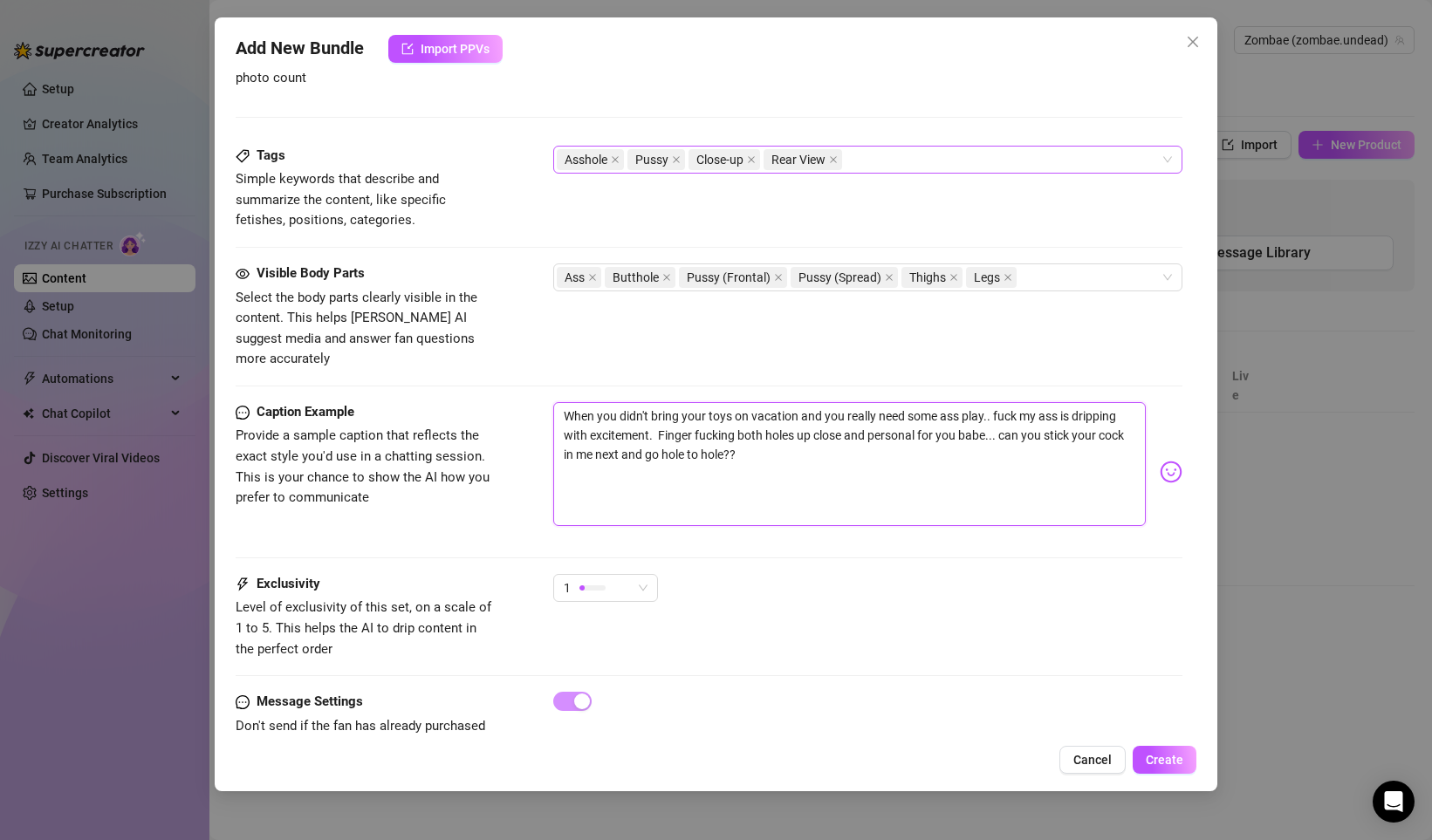
click at [563, 416] on textarea "When you didn't bring your toys on vacation and you really need some ass play..…" at bounding box center [849, 464] width 593 height 124
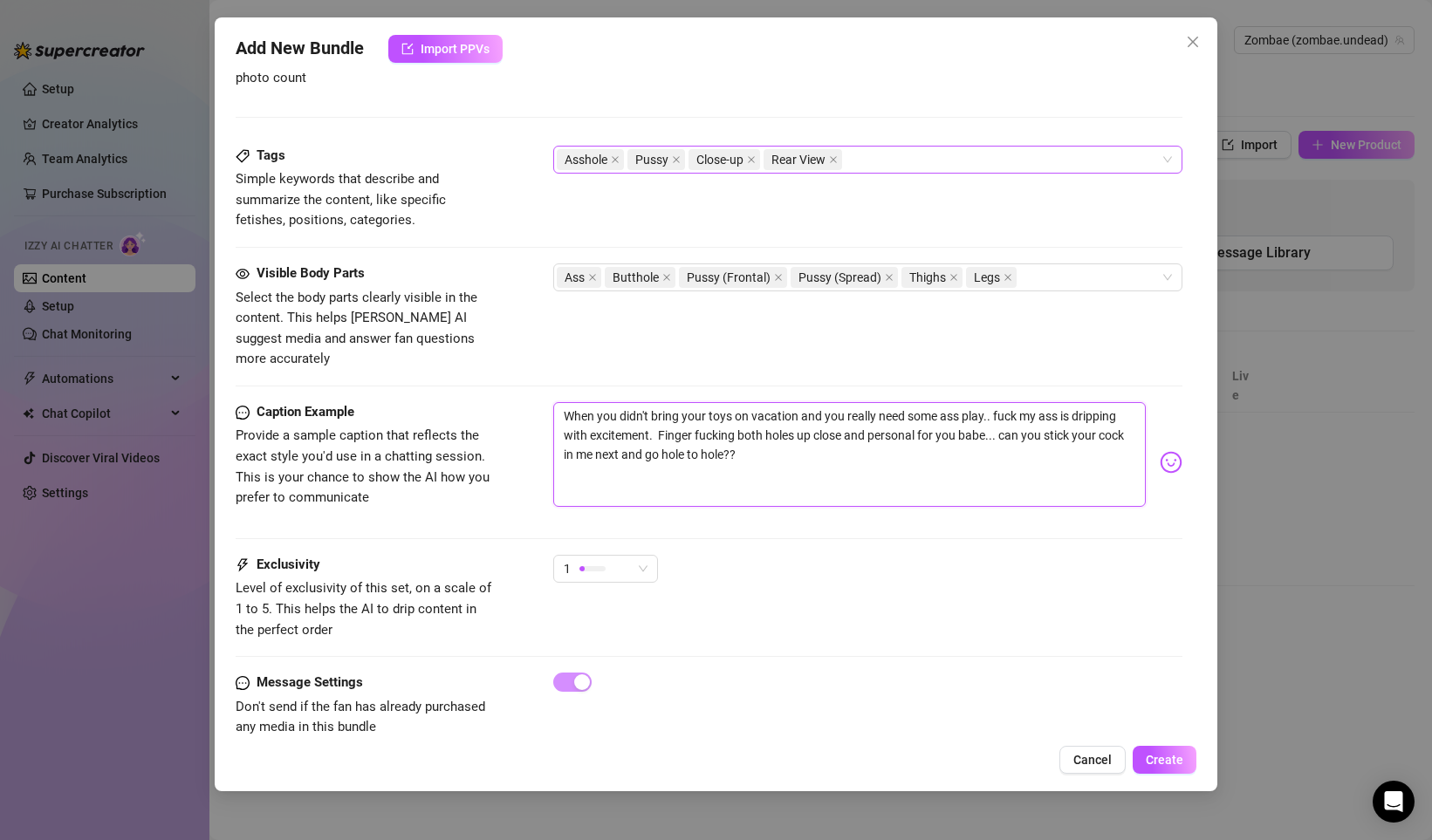
scroll to position [838, 0]
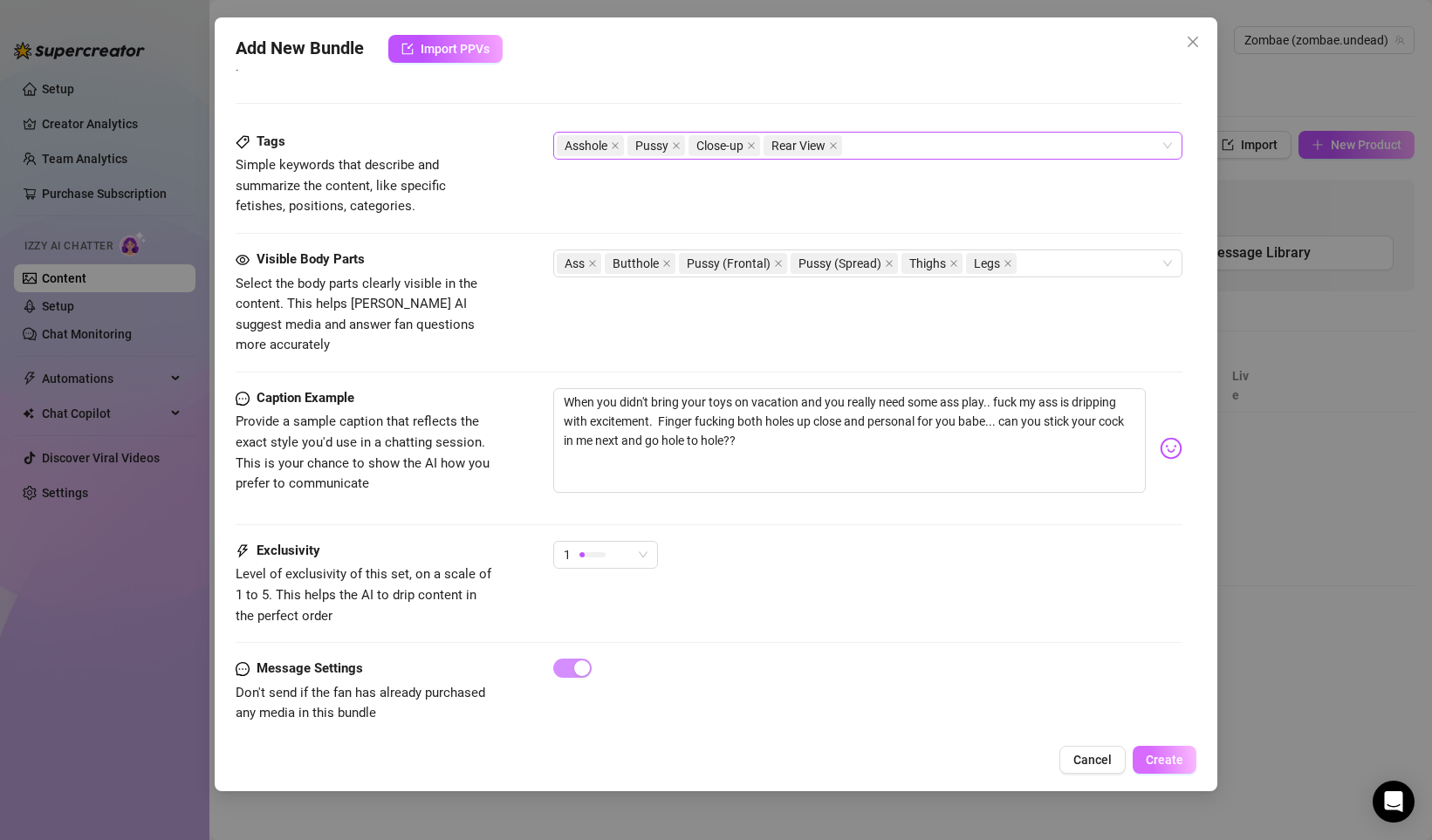
click at [1169, 761] on span "Create" at bounding box center [1164, 759] width 37 height 14
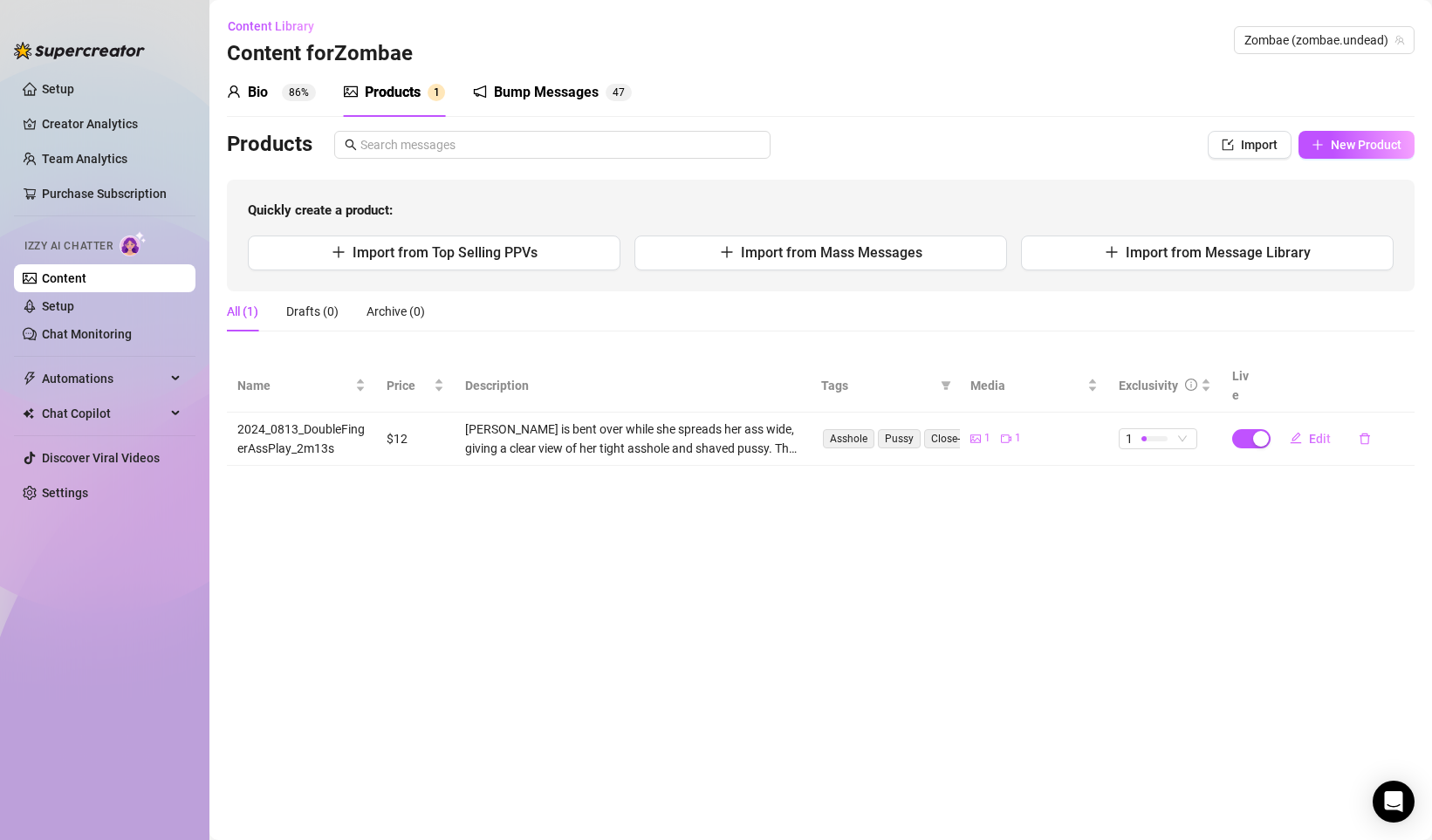
click at [540, 88] on div "Bump Messages" at bounding box center [546, 92] width 105 height 21
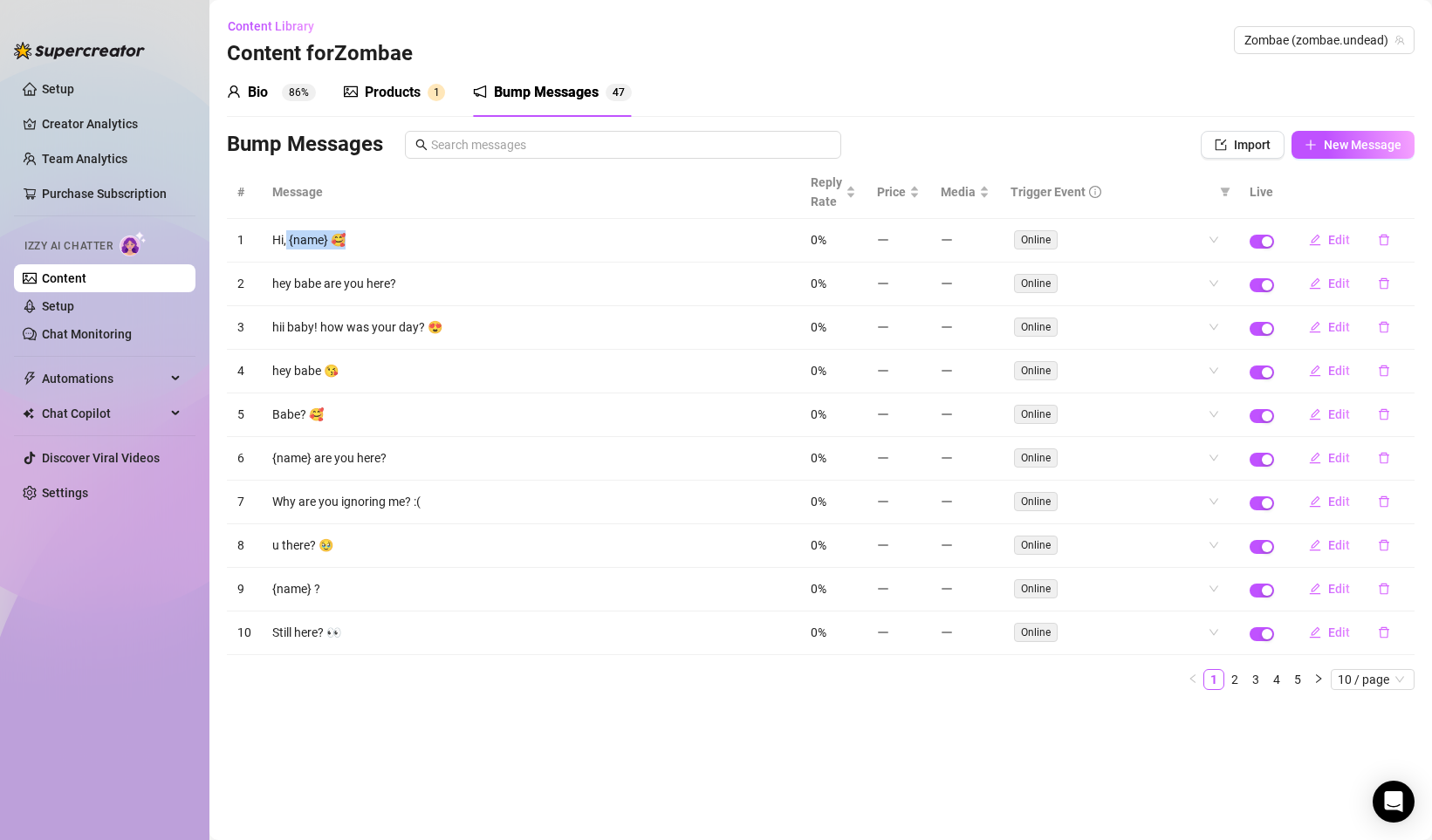
drag, startPoint x: 286, startPoint y: 241, endPoint x: 363, endPoint y: 241, distance: 77.0
click at [363, 241] on td "Hi, {name} 🥰" at bounding box center [531, 241] width 539 height 44
click at [548, 248] on td "Hi, {name} 🥰" at bounding box center [531, 241] width 539 height 44
click at [1332, 244] on span "Edit" at bounding box center [1338, 240] width 22 height 14
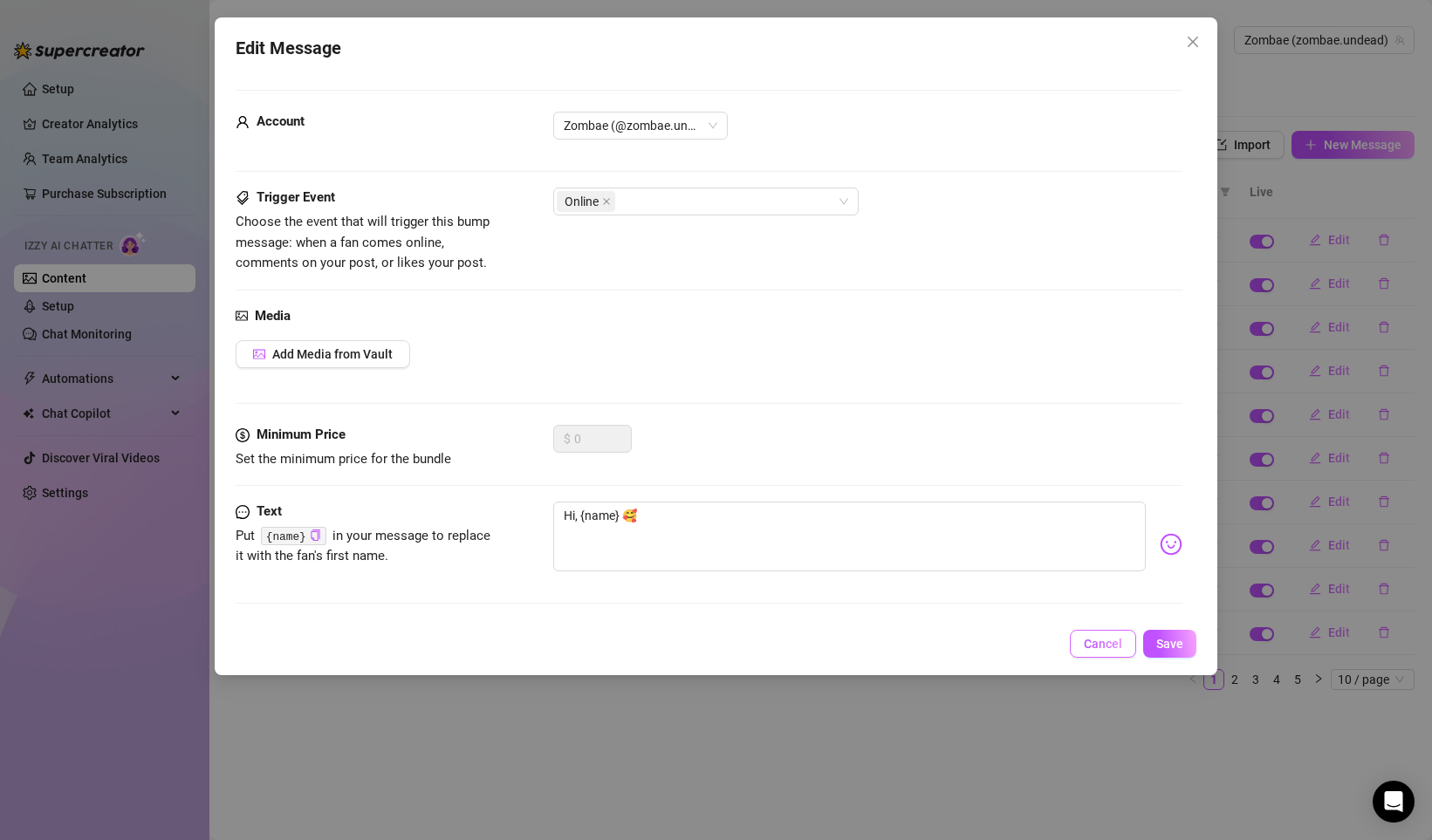
click at [1103, 645] on span "Cancel" at bounding box center [1103, 643] width 38 height 14
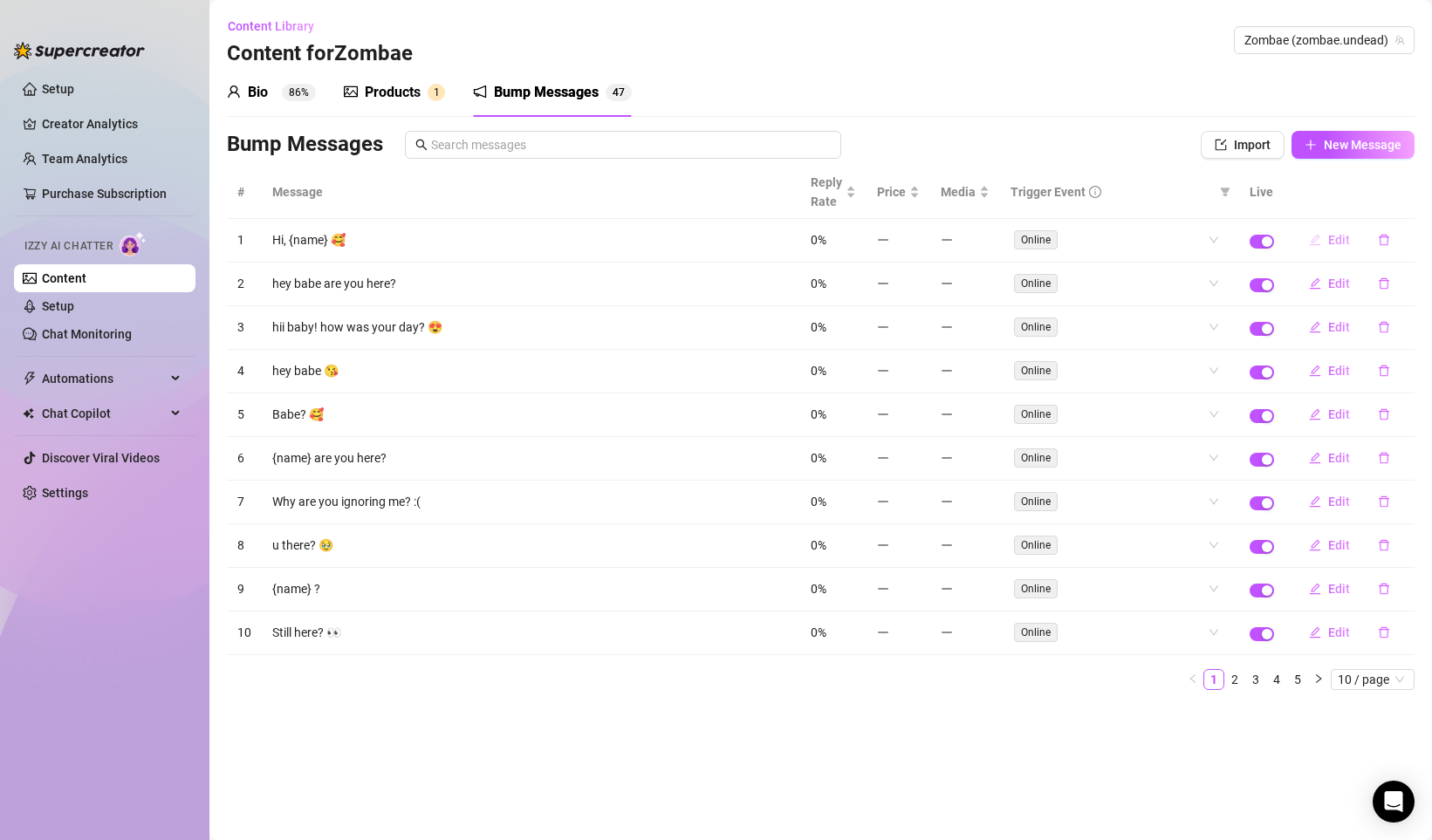
click at [1340, 235] on span "Edit" at bounding box center [1338, 240] width 22 height 14
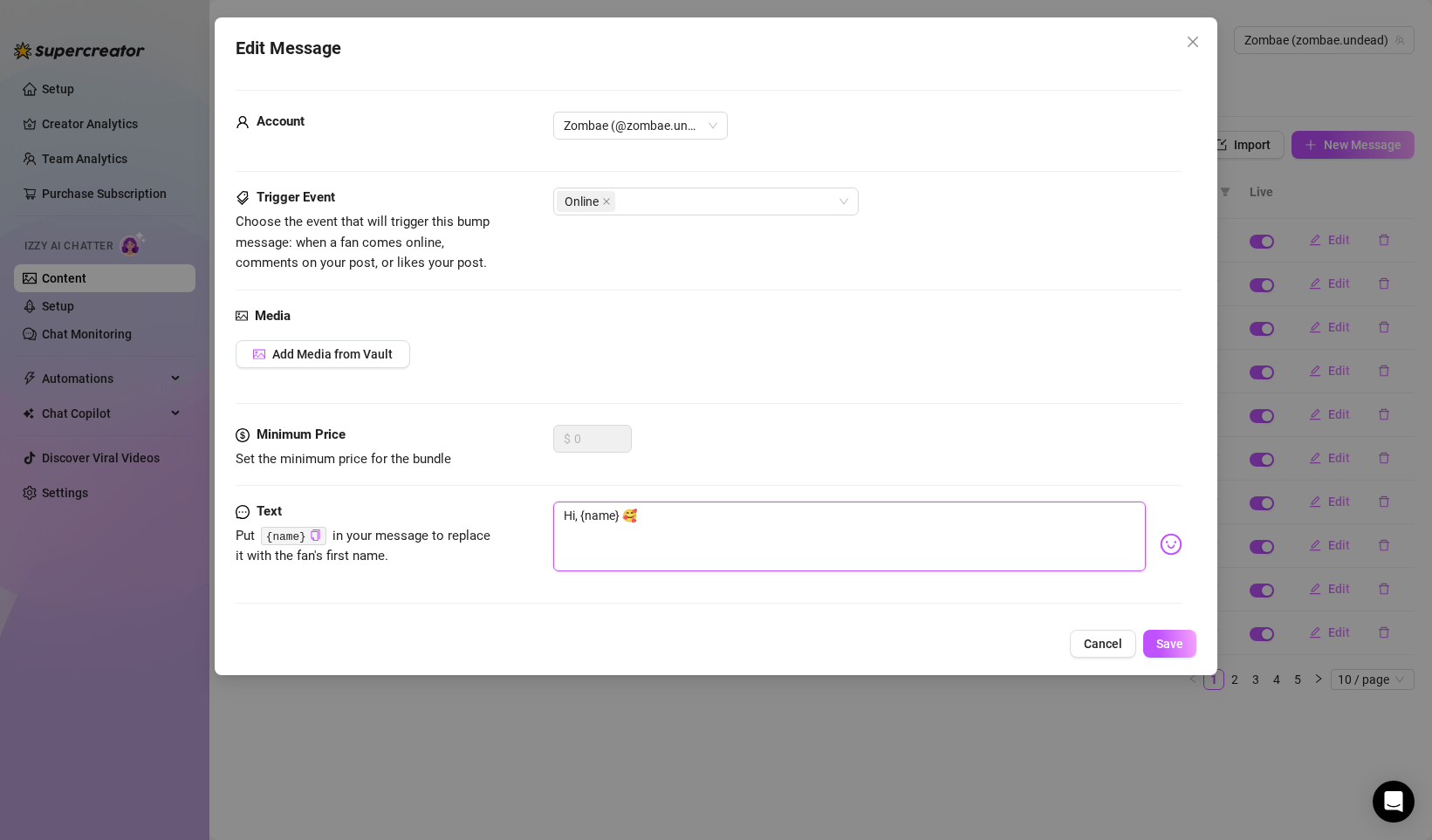
drag, startPoint x: 579, startPoint y: 517, endPoint x: 739, endPoint y: 517, distance: 160.0
click at [729, 517] on textarea "Hi, {name} 🥰" at bounding box center [849, 536] width 593 height 69
click at [618, 517] on textarea "Hi, {name} 🥰" at bounding box center [849, 536] width 593 height 69
click at [674, 526] on textarea "Hey babe 🥰" at bounding box center [849, 536] width 593 height 69
click at [667, 519] on textarea "Hey babe 🖤" at bounding box center [849, 536] width 593 height 69
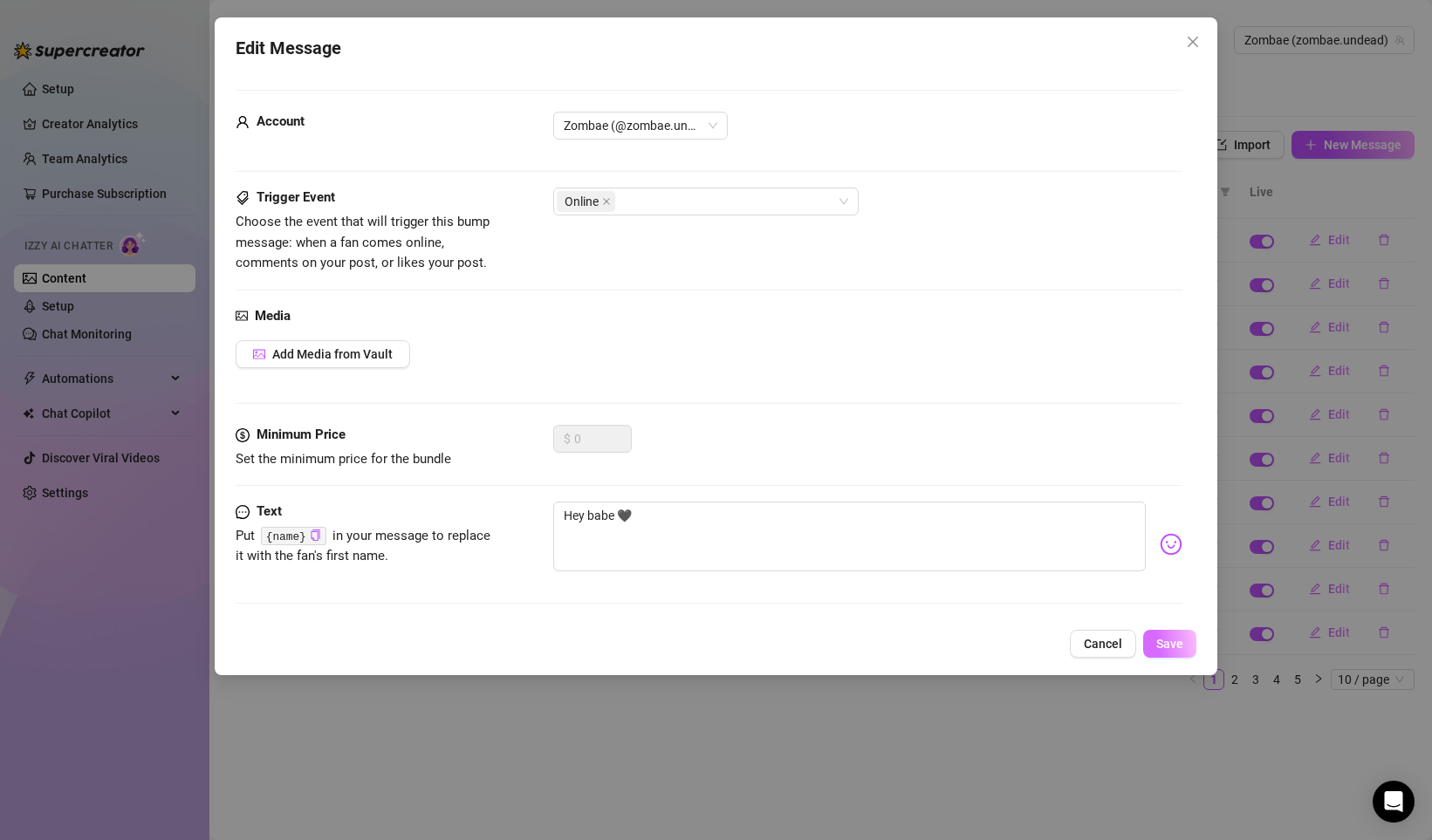
click at [1179, 641] on span "Save" at bounding box center [1169, 643] width 27 height 14
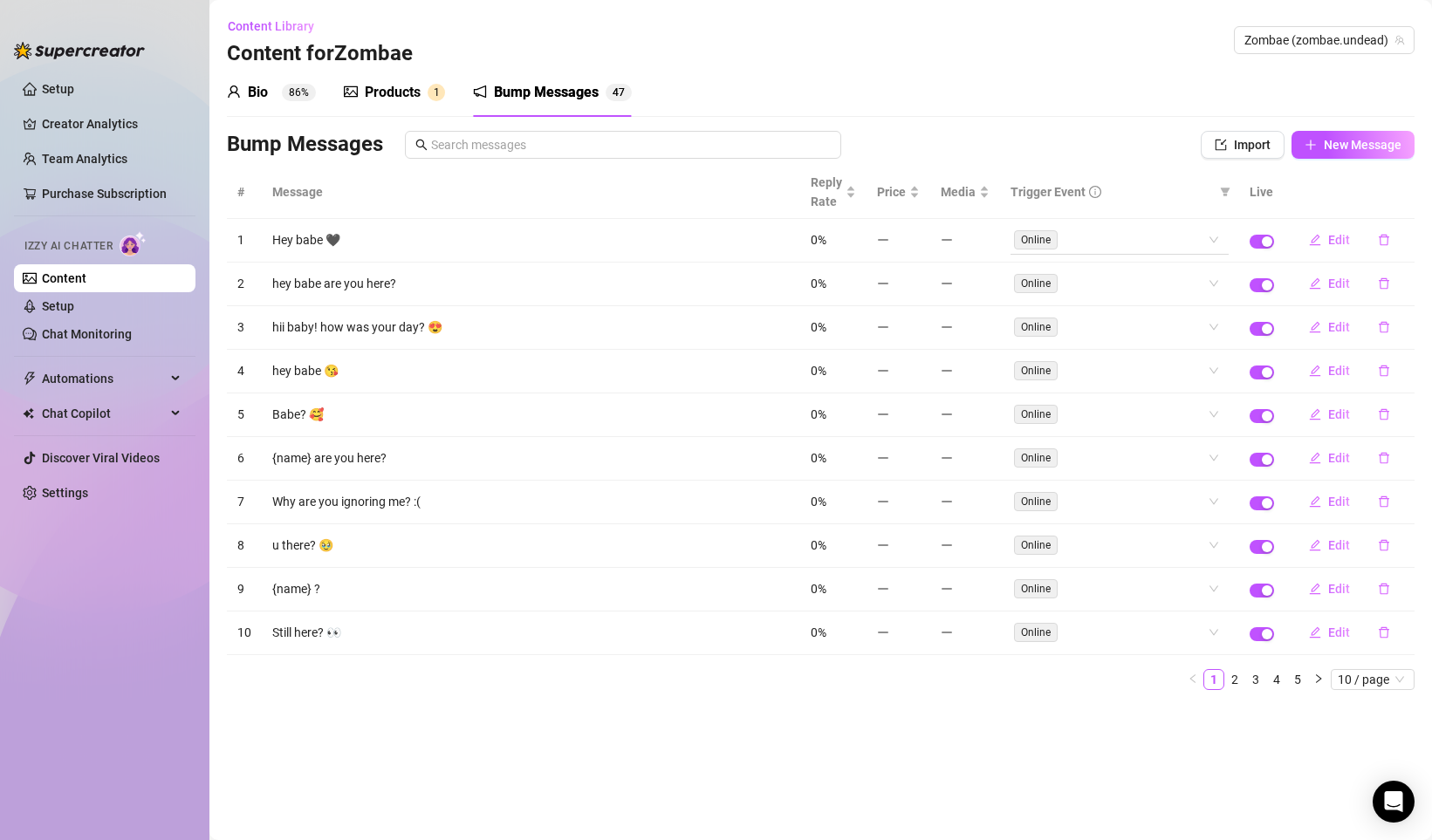
click at [1051, 242] on span "Online" at bounding box center [1035, 240] width 44 height 19
click at [1203, 238] on div "Online" at bounding box center [1109, 240] width 193 height 25
click at [1062, 329] on div "Comment" at bounding box center [1120, 330] width 190 height 19
click at [1210, 326] on icon "check" at bounding box center [1208, 330] width 12 height 12
click at [1033, 127] on div "Bio 86% Products 1 Bump Messages 4 7 Bio Import Bio from other creator Personal…" at bounding box center [820, 386] width 1187 height 635
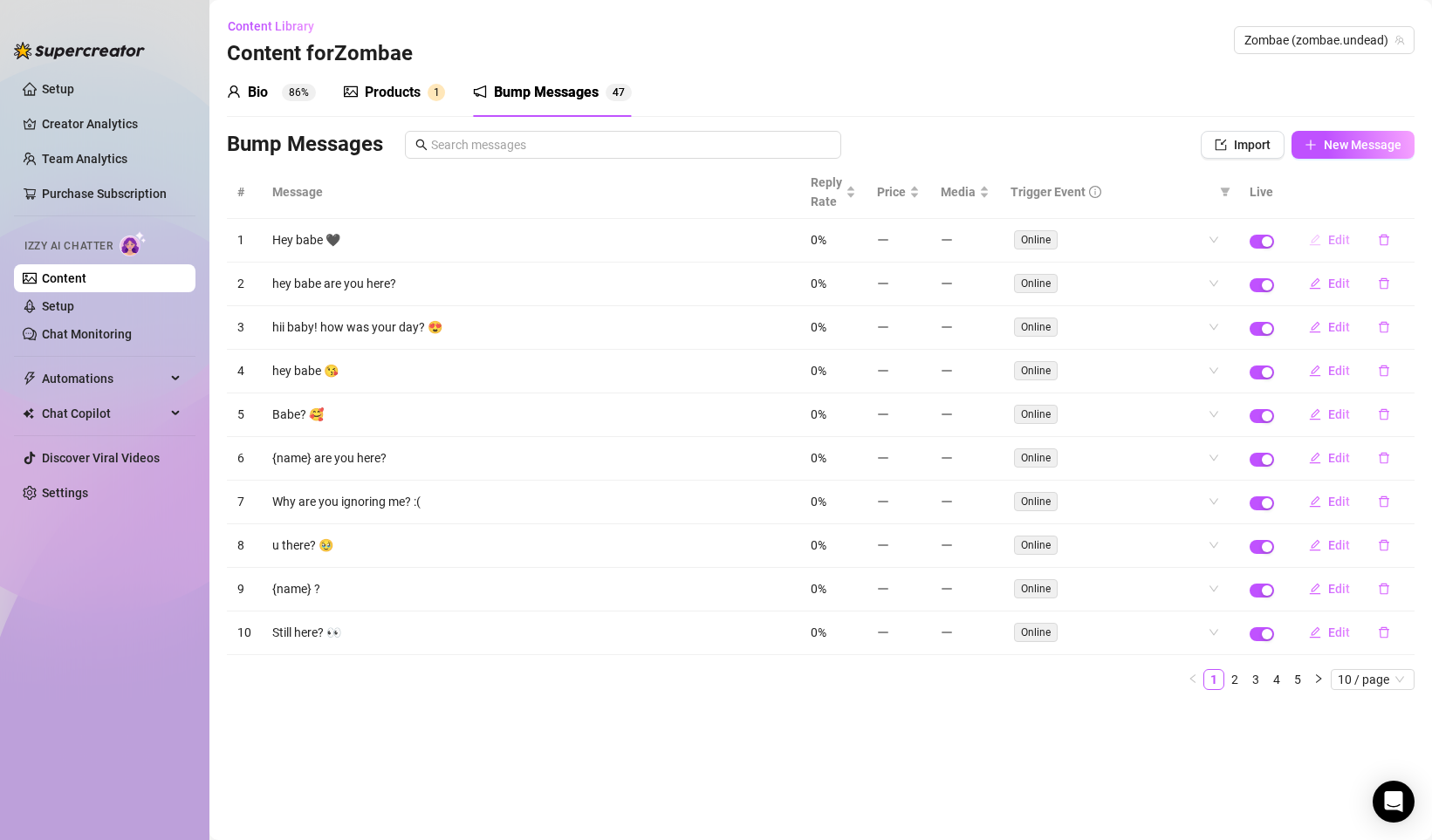
click at [1334, 237] on span "Edit" at bounding box center [1338, 240] width 22 height 14
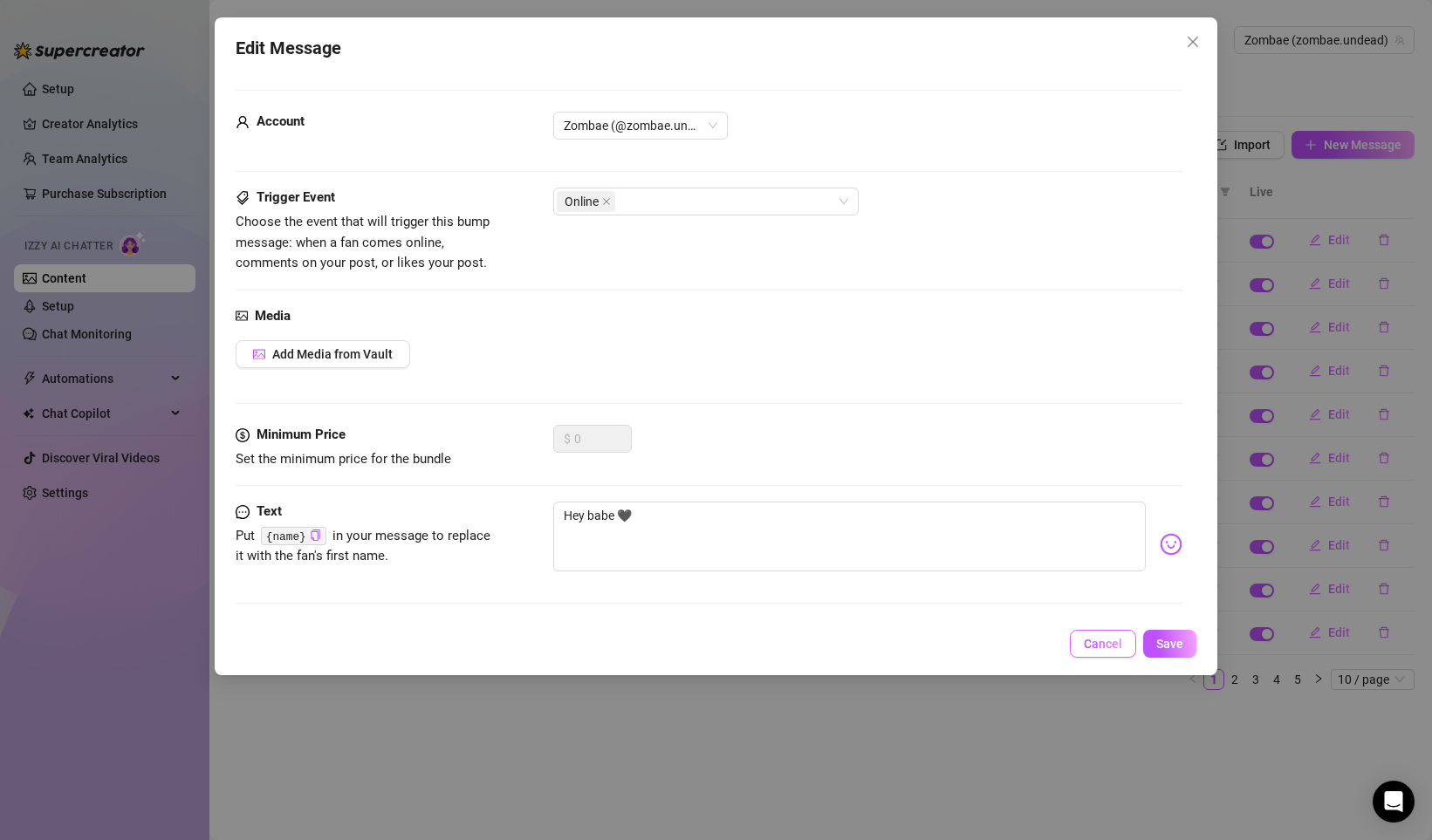
click at [1091, 645] on span "Cancel" at bounding box center [1103, 643] width 38 height 14
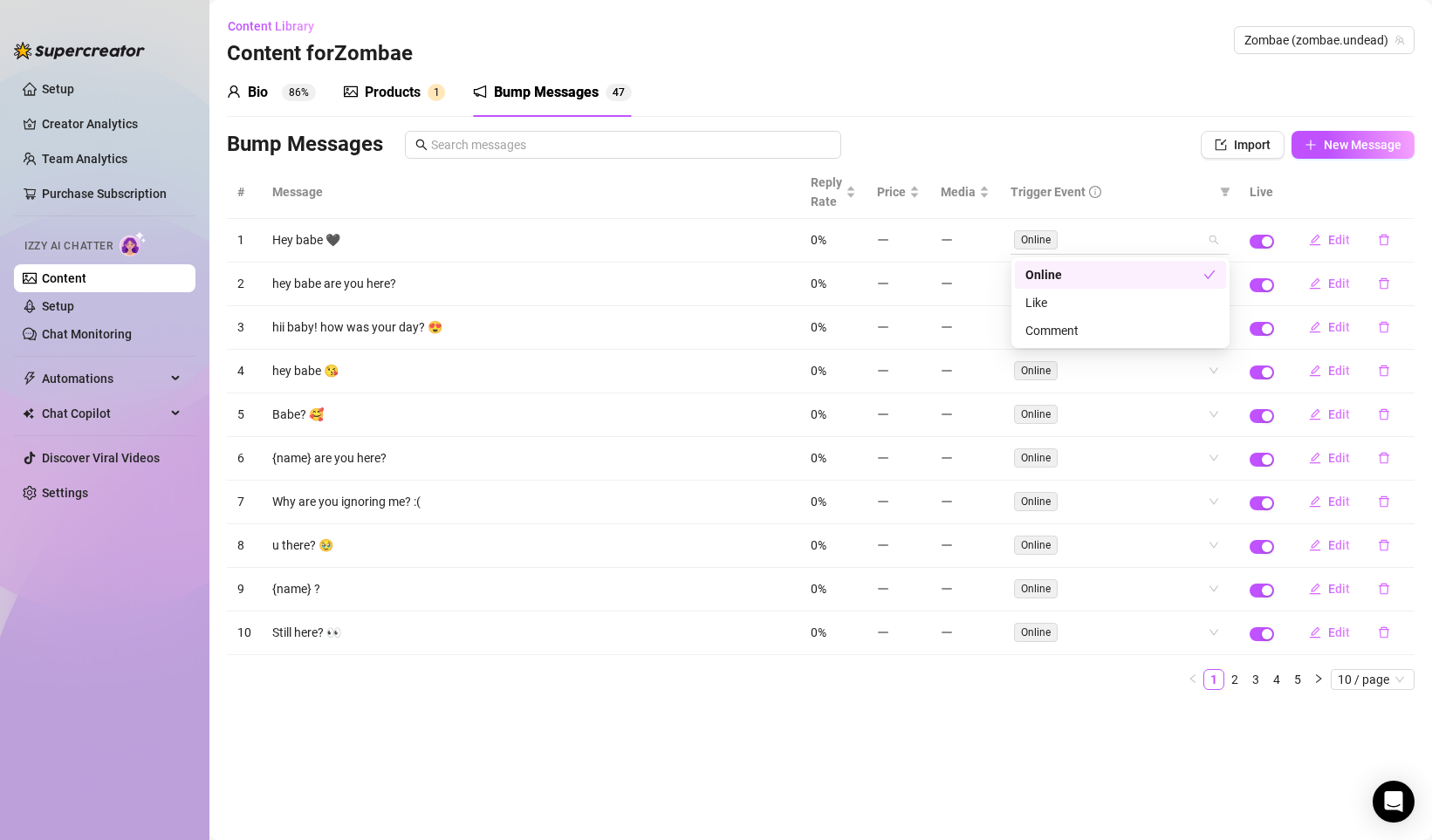
click at [1087, 236] on div "Online" at bounding box center [1109, 240] width 193 height 25
click at [1052, 309] on div "Like" at bounding box center [1120, 303] width 190 height 19
click at [1052, 329] on div "Comment" at bounding box center [1120, 330] width 190 height 19
click at [1170, 208] on div "# Message Reply Rate Price Media Trigger Event Live 1 Hey babe 🖤 0% Online Like…" at bounding box center [820, 427] width 1187 height 524
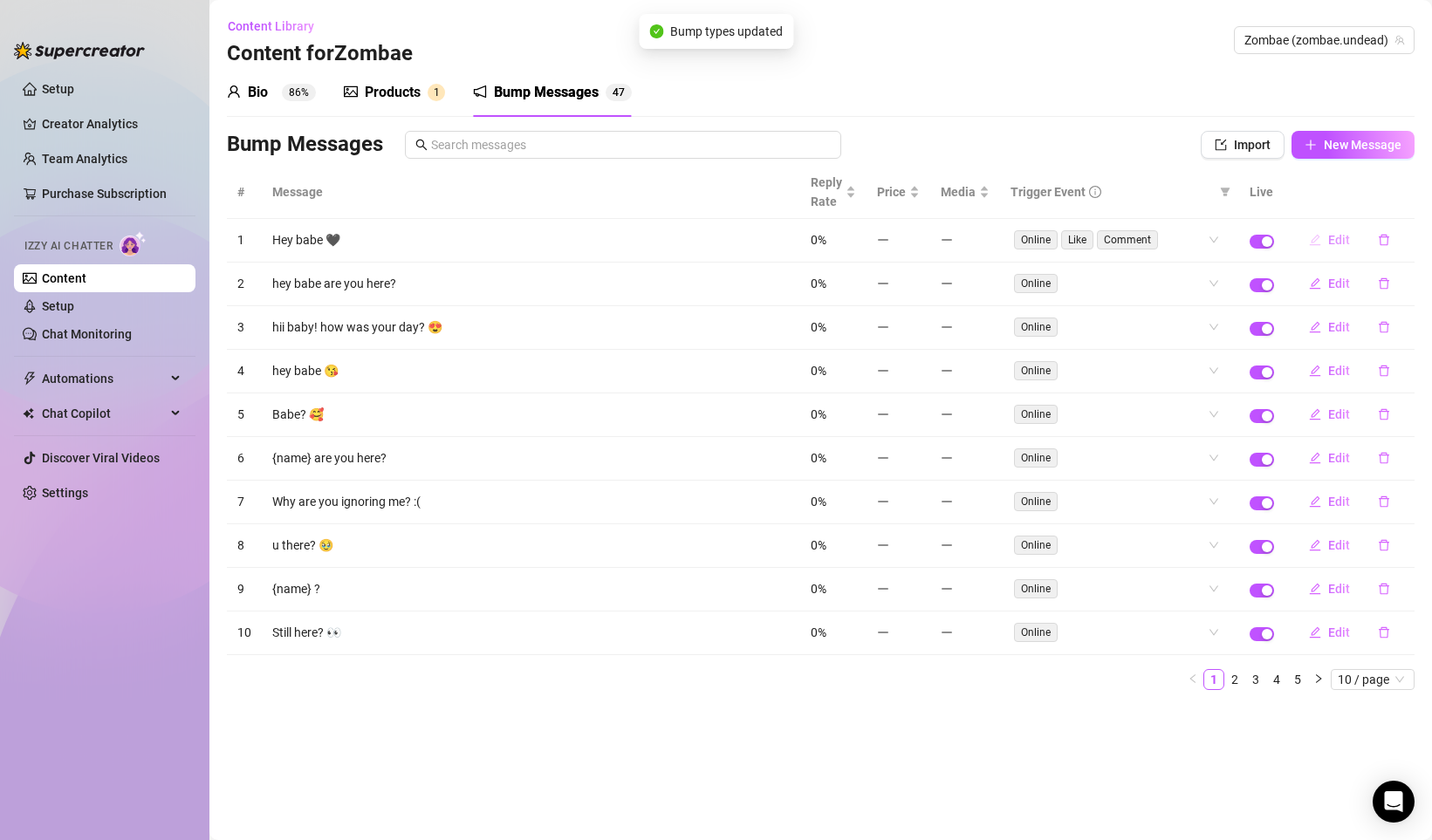
click at [1335, 244] on span "Edit" at bounding box center [1338, 240] width 22 height 14
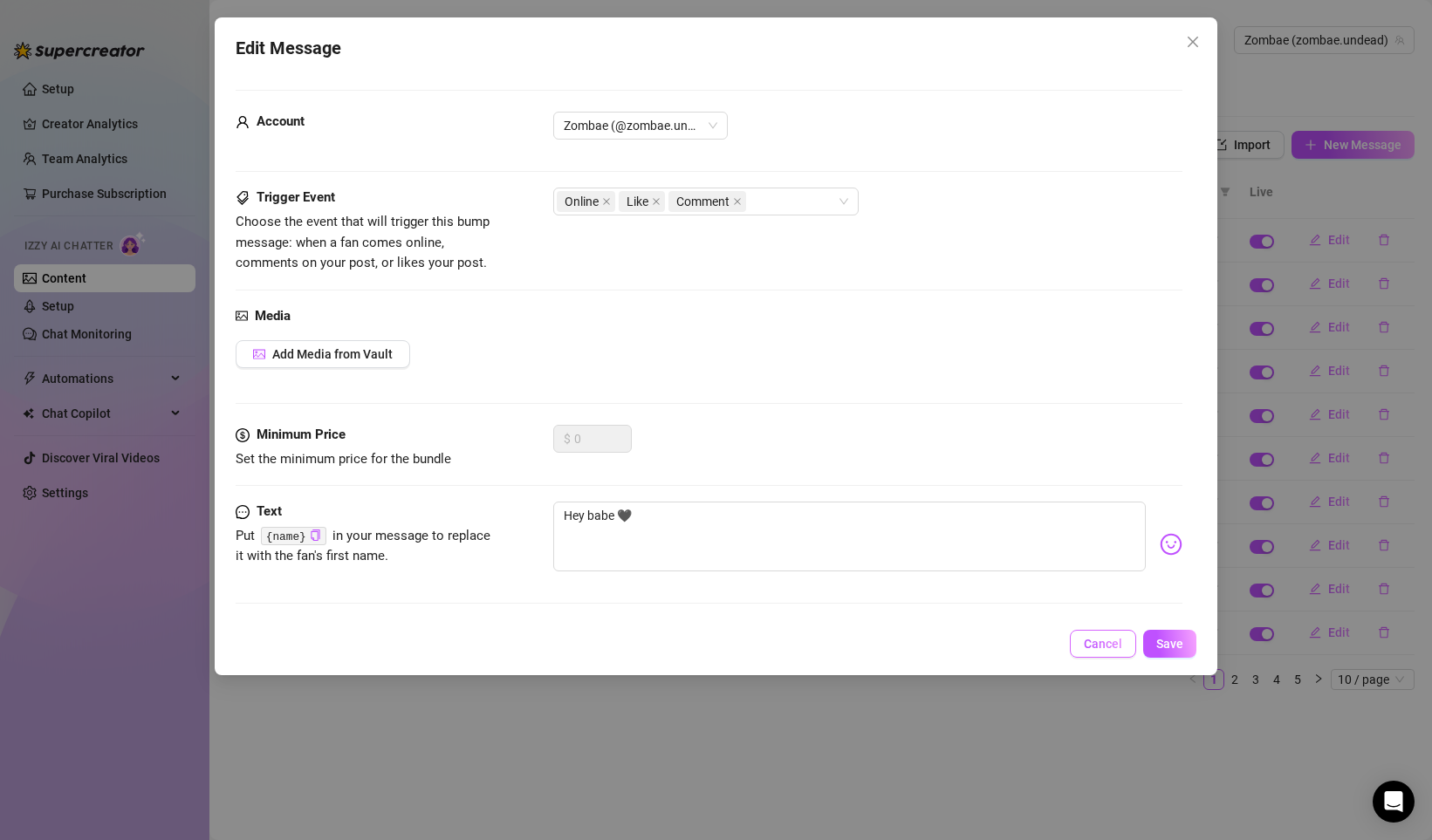
click at [1116, 654] on button "Cancel" at bounding box center [1103, 643] width 67 height 28
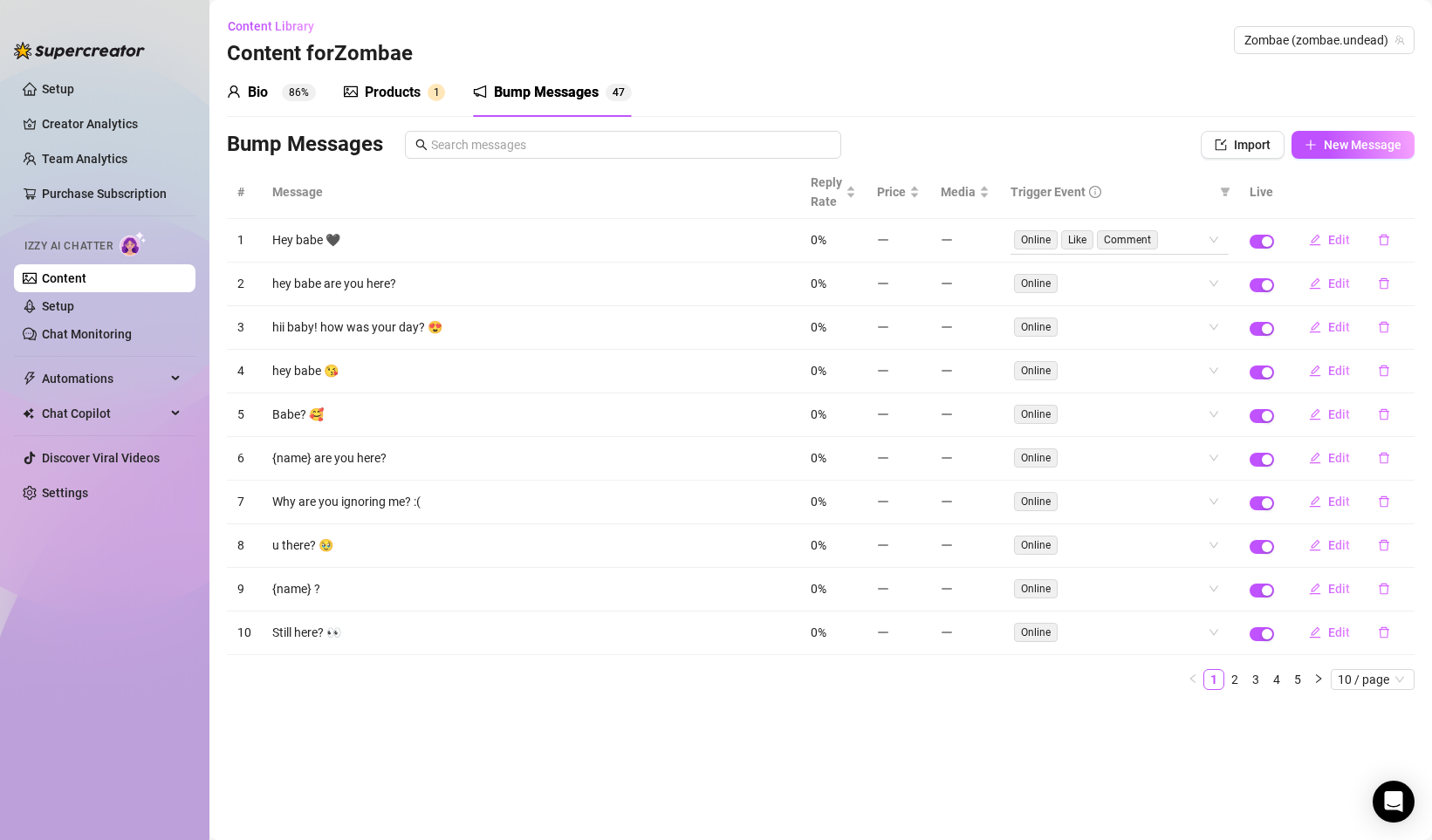
click at [1206, 235] on div "Online Like Comment" at bounding box center [1109, 240] width 193 height 25
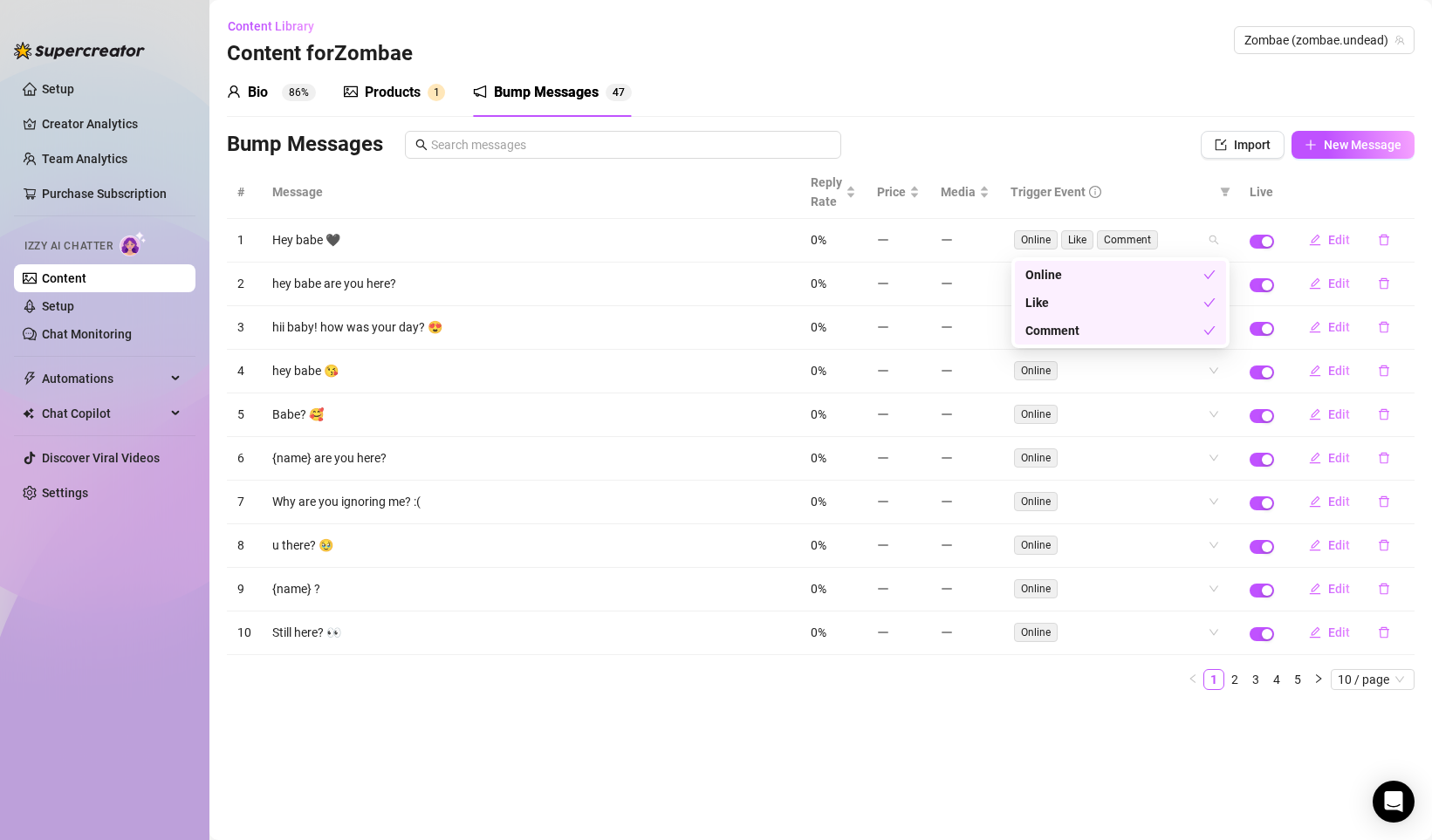
click at [1193, 293] on div "Like" at bounding box center [1113, 303] width 178 height 19
click at [1181, 332] on div "Comment" at bounding box center [1113, 330] width 178 height 19
click at [1096, 146] on div "Bump Messages" at bounding box center [677, 145] width 902 height 28
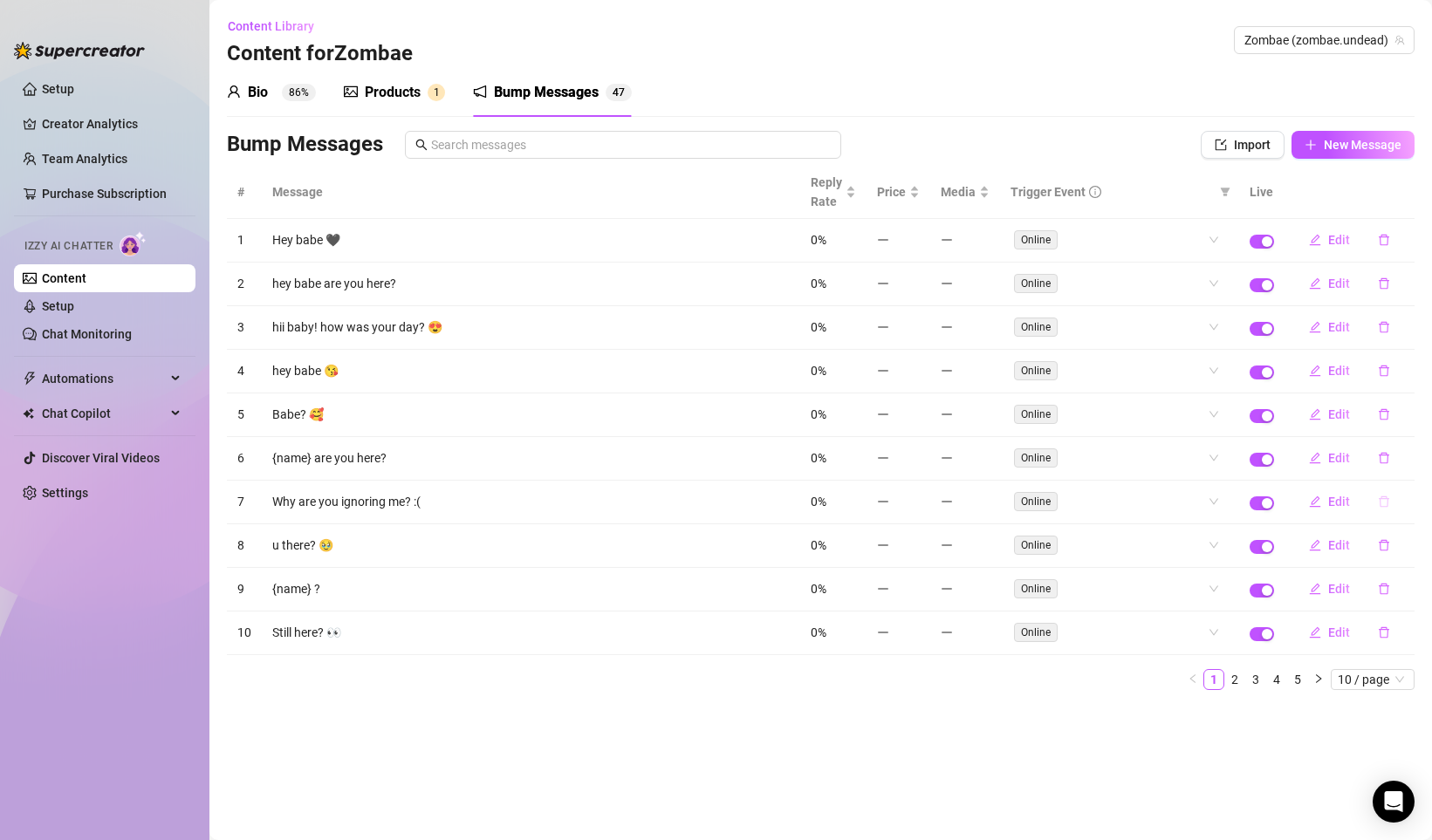
click at [1388, 502] on icon "delete" at bounding box center [1383, 501] width 12 height 12
click at [1400, 459] on span "Yes" at bounding box center [1402, 456] width 21 height 14
click at [1235, 681] on link "2" at bounding box center [1234, 679] width 19 height 19
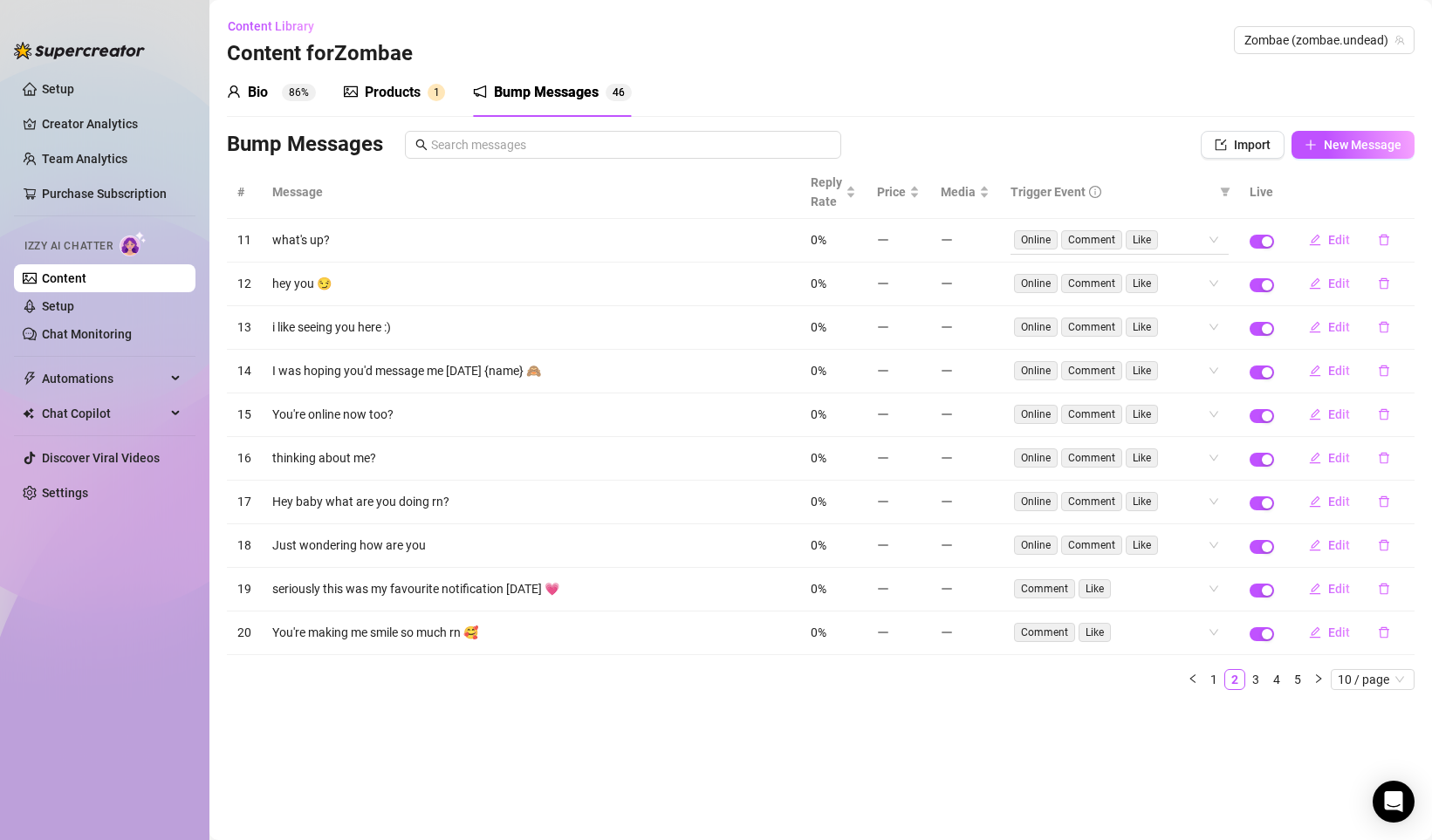
click at [1206, 238] on div "Online Comment Like" at bounding box center [1109, 240] width 193 height 25
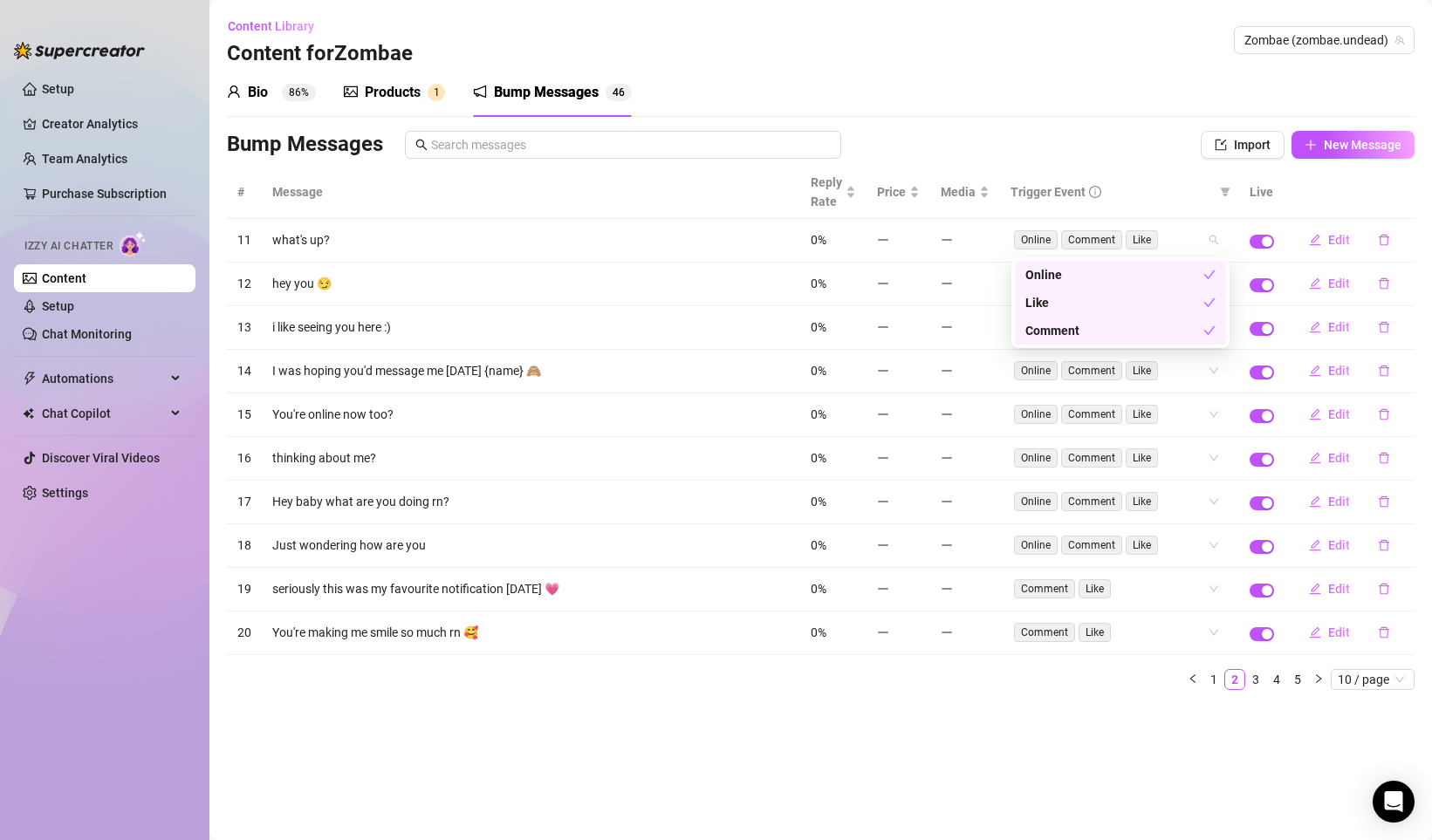
click at [1165, 303] on div "Like" at bounding box center [1113, 303] width 178 height 19
click at [1158, 324] on div "Comment" at bounding box center [1113, 330] width 178 height 19
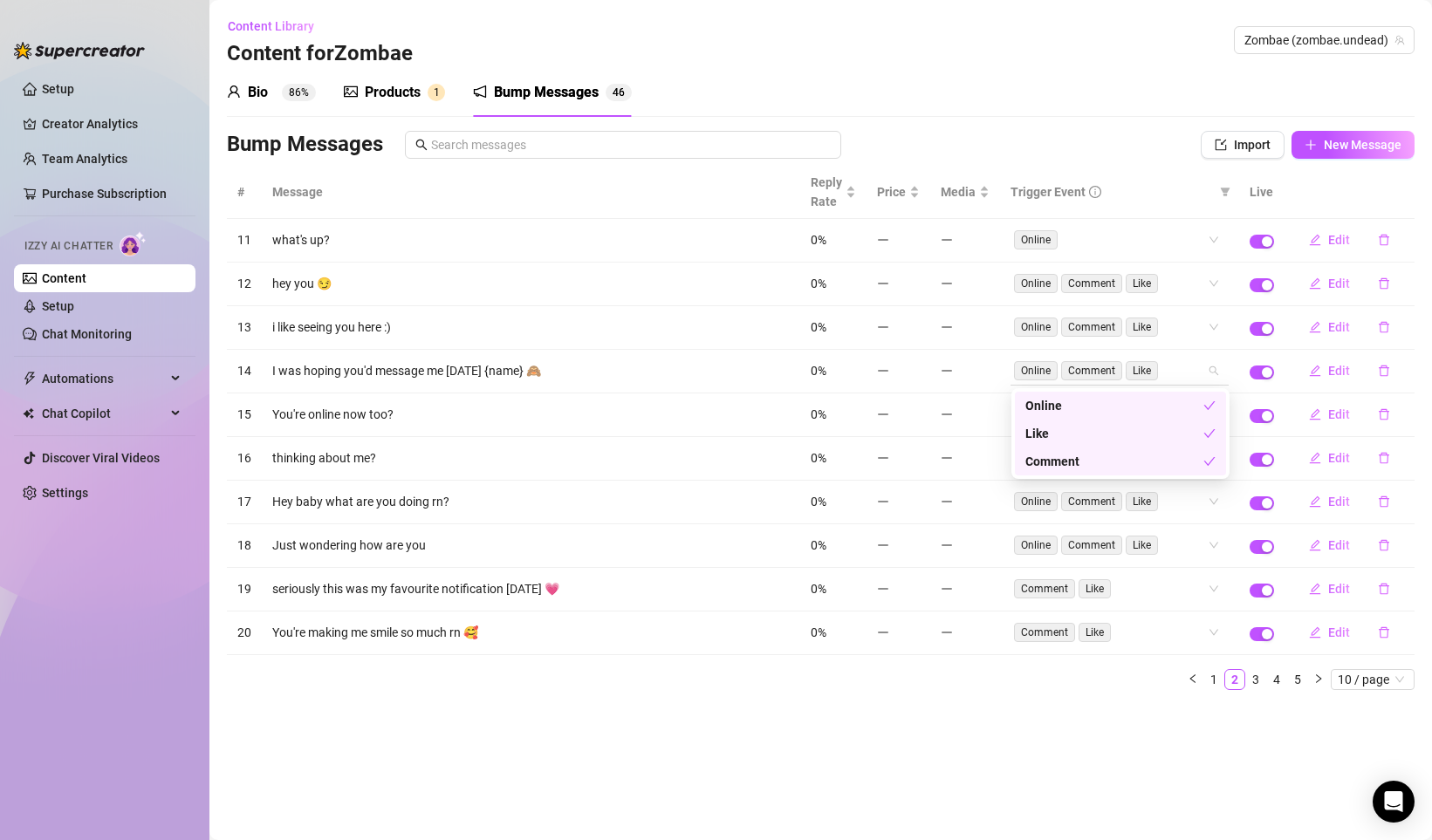
click at [1164, 362] on div "# Message Reply Rate Price Media Trigger Event Live 11 what's up? 0% Online Onl…" at bounding box center [820, 427] width 1187 height 524
click at [1109, 459] on div "Comment" at bounding box center [1113, 461] width 178 height 19
click at [1108, 438] on div "Like" at bounding box center [1113, 434] width 178 height 19
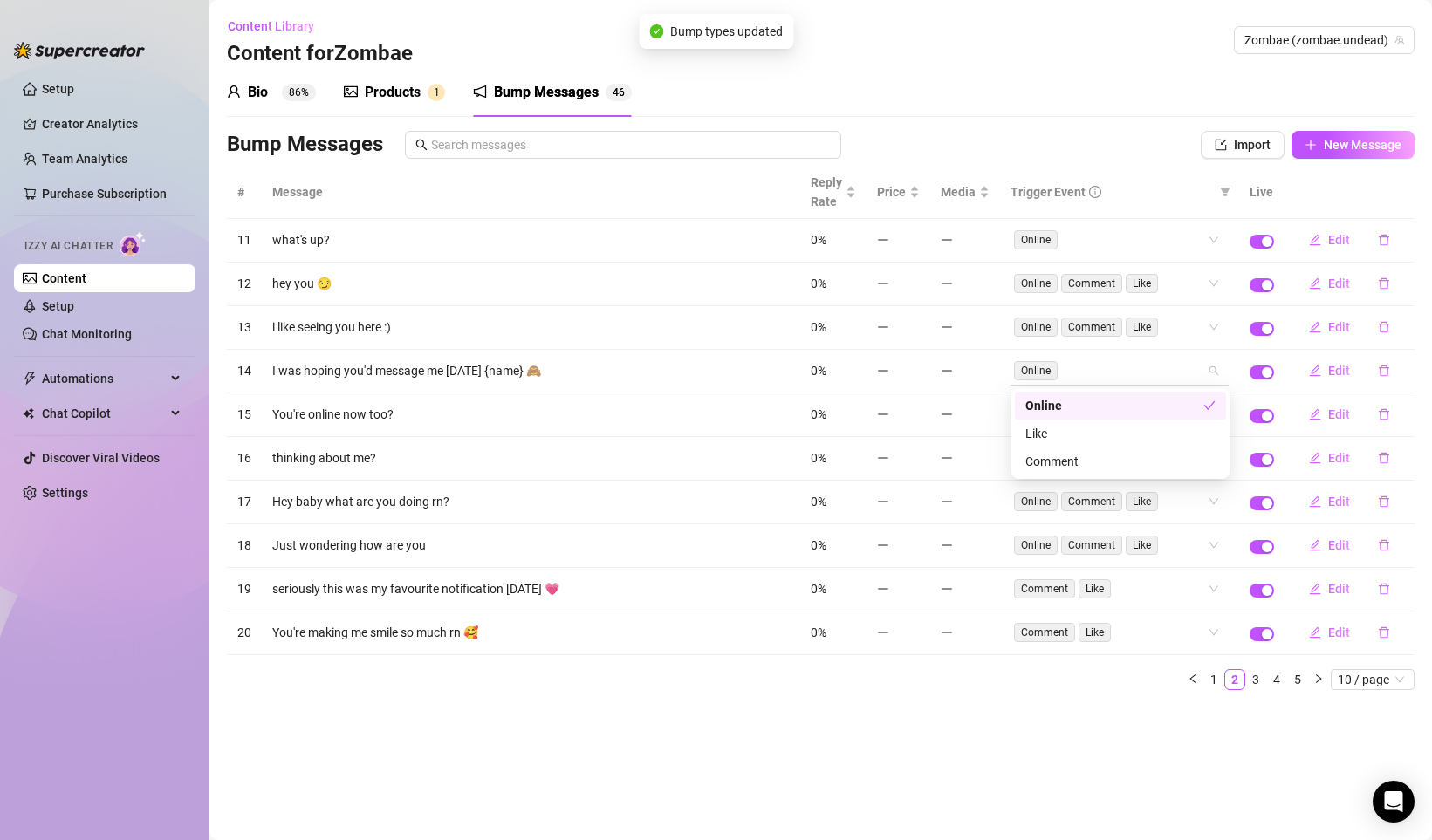
click at [1160, 359] on div "# Message Reply Rate Price Media Trigger Event Live 11 what's up? 0% Online Edi…" at bounding box center [820, 427] width 1187 height 524
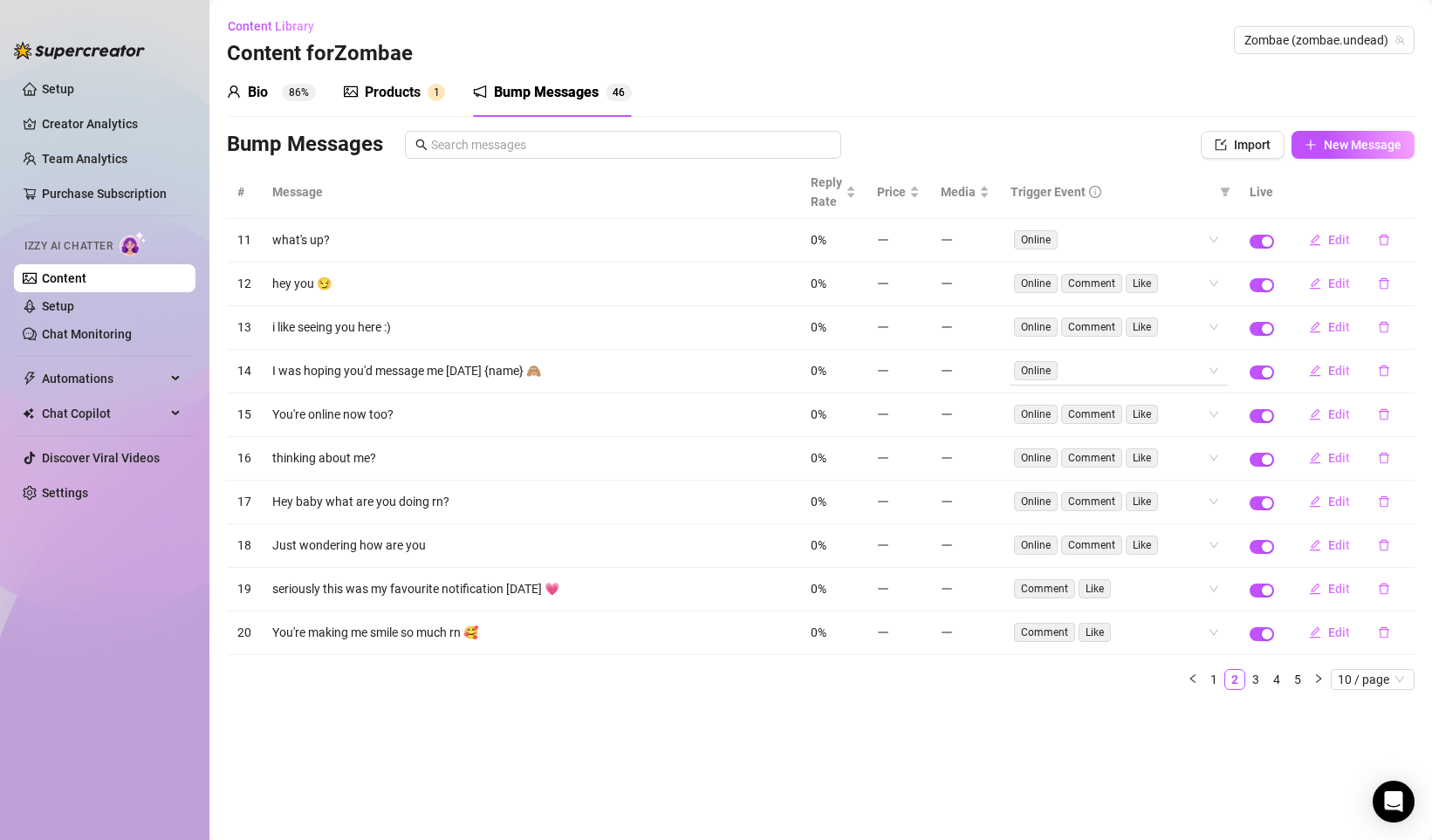
click at [1116, 370] on div "Online" at bounding box center [1109, 371] width 193 height 25
click at [1061, 458] on div "Comment" at bounding box center [1120, 461] width 190 height 19
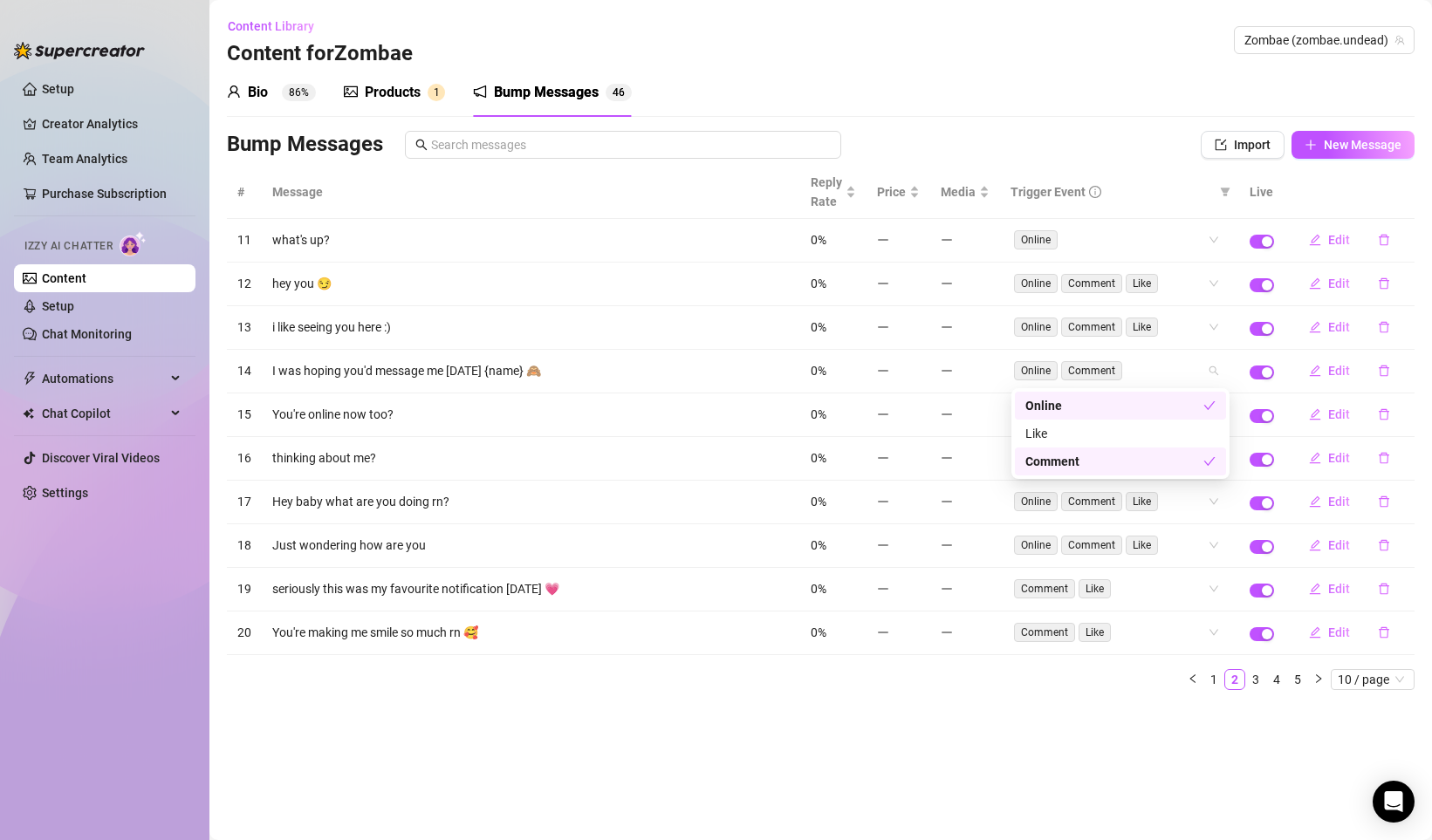
click at [1070, 408] on div "Online" at bounding box center [1113, 405] width 178 height 19
click at [980, 347] on div "# Message Reply Rate Price Media Trigger Event Live 11 what's up? 0% Online Edi…" at bounding box center [820, 427] width 1187 height 524
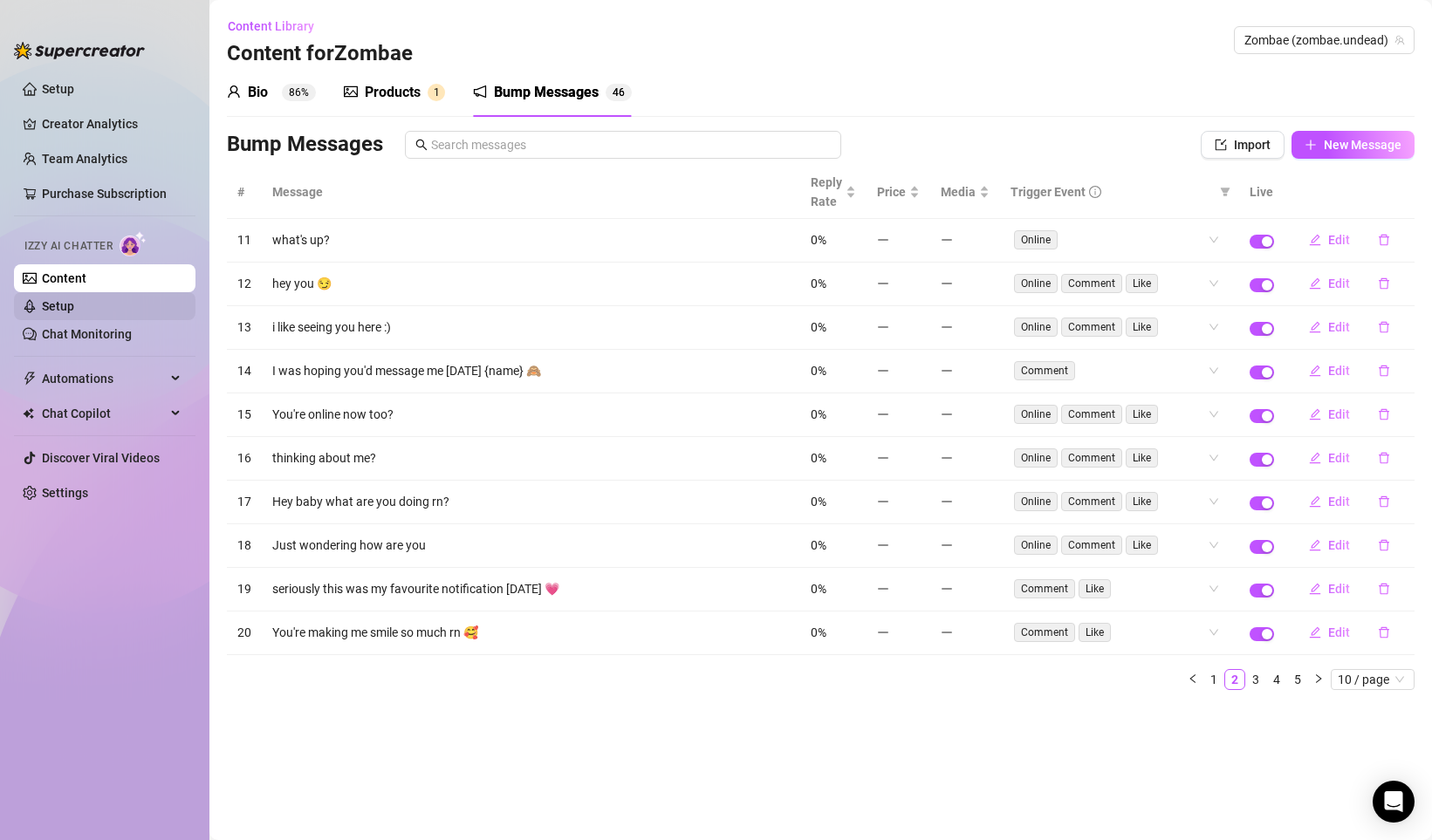
click at [62, 304] on link "Setup" at bounding box center [58, 305] width 32 height 14
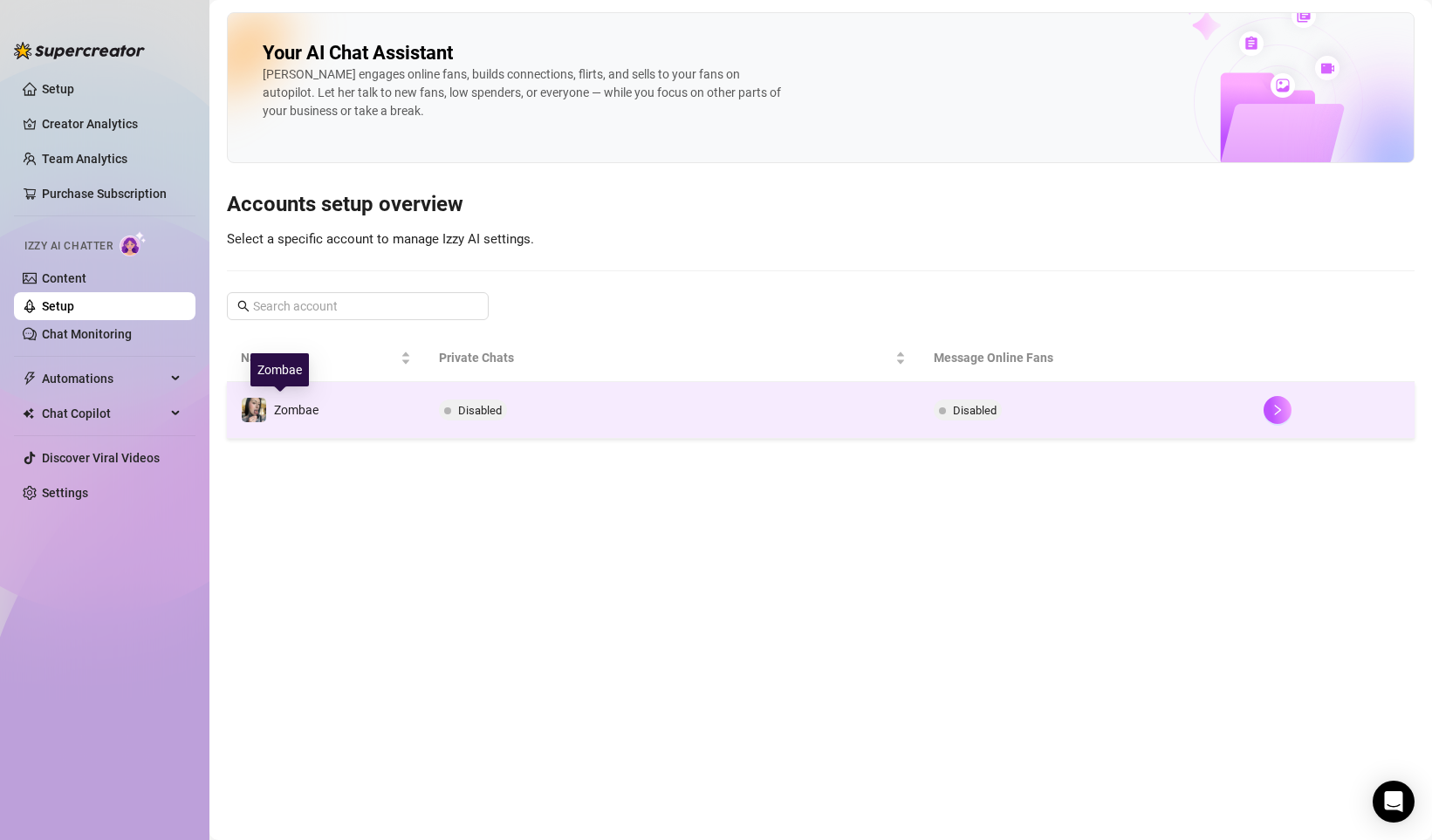
click at [313, 407] on span "Zombae" at bounding box center [296, 410] width 45 height 14
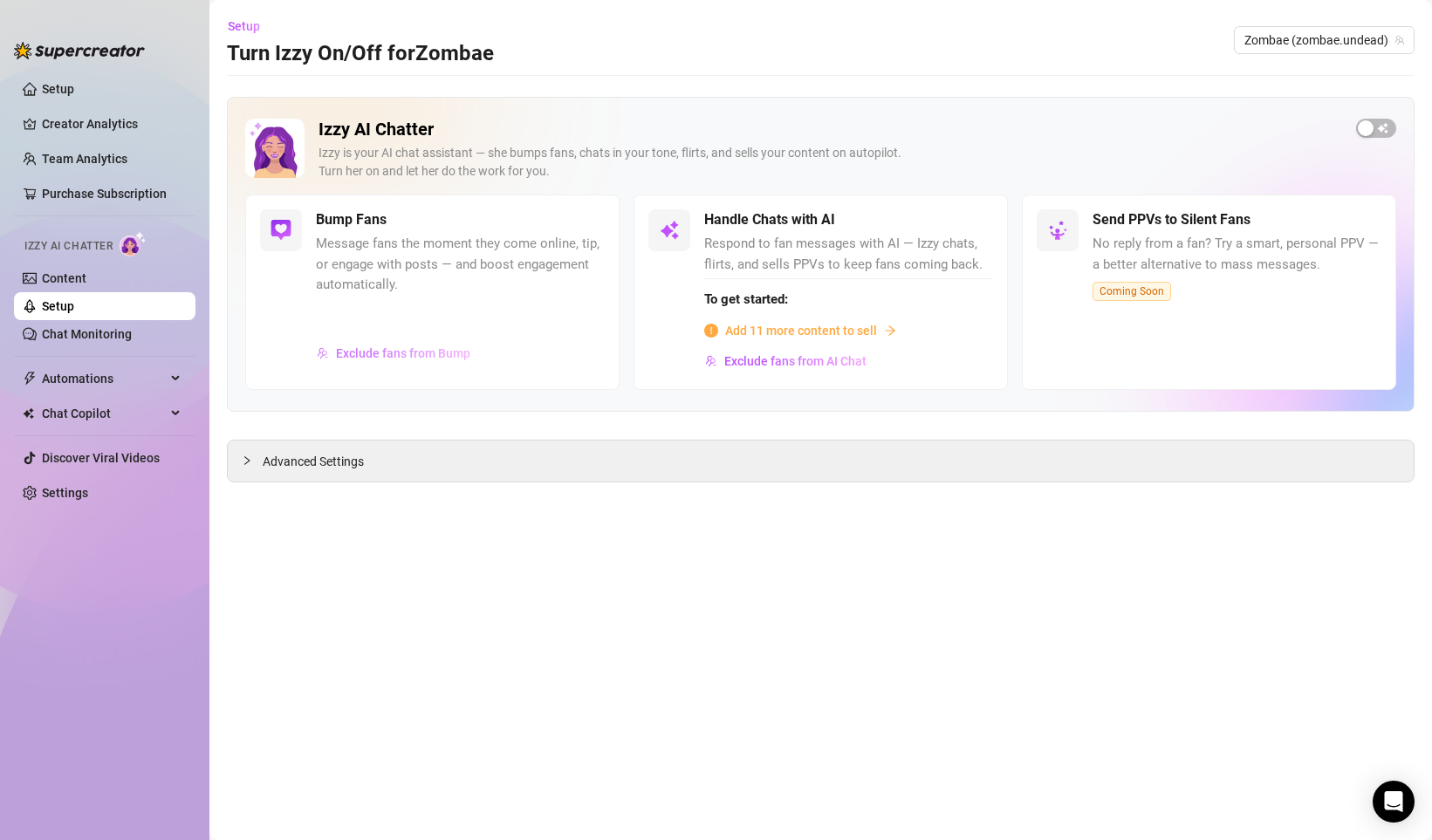
click at [383, 351] on span "Exclude fans from Bump" at bounding box center [402, 353] width 134 height 14
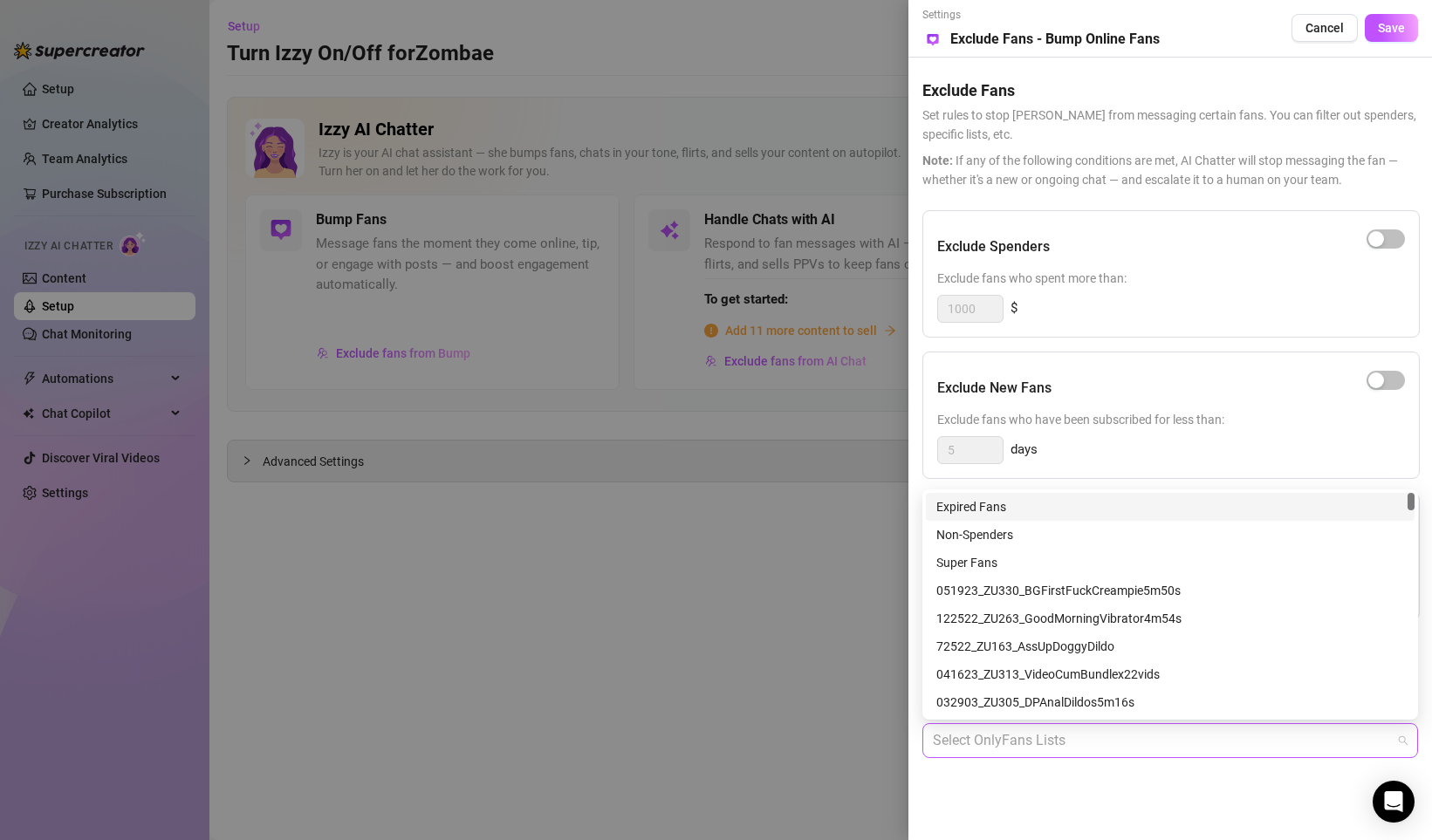
click at [1033, 739] on div at bounding box center [1161, 740] width 470 height 31
click at [1065, 441] on div "5 days" at bounding box center [1170, 449] width 467 height 28
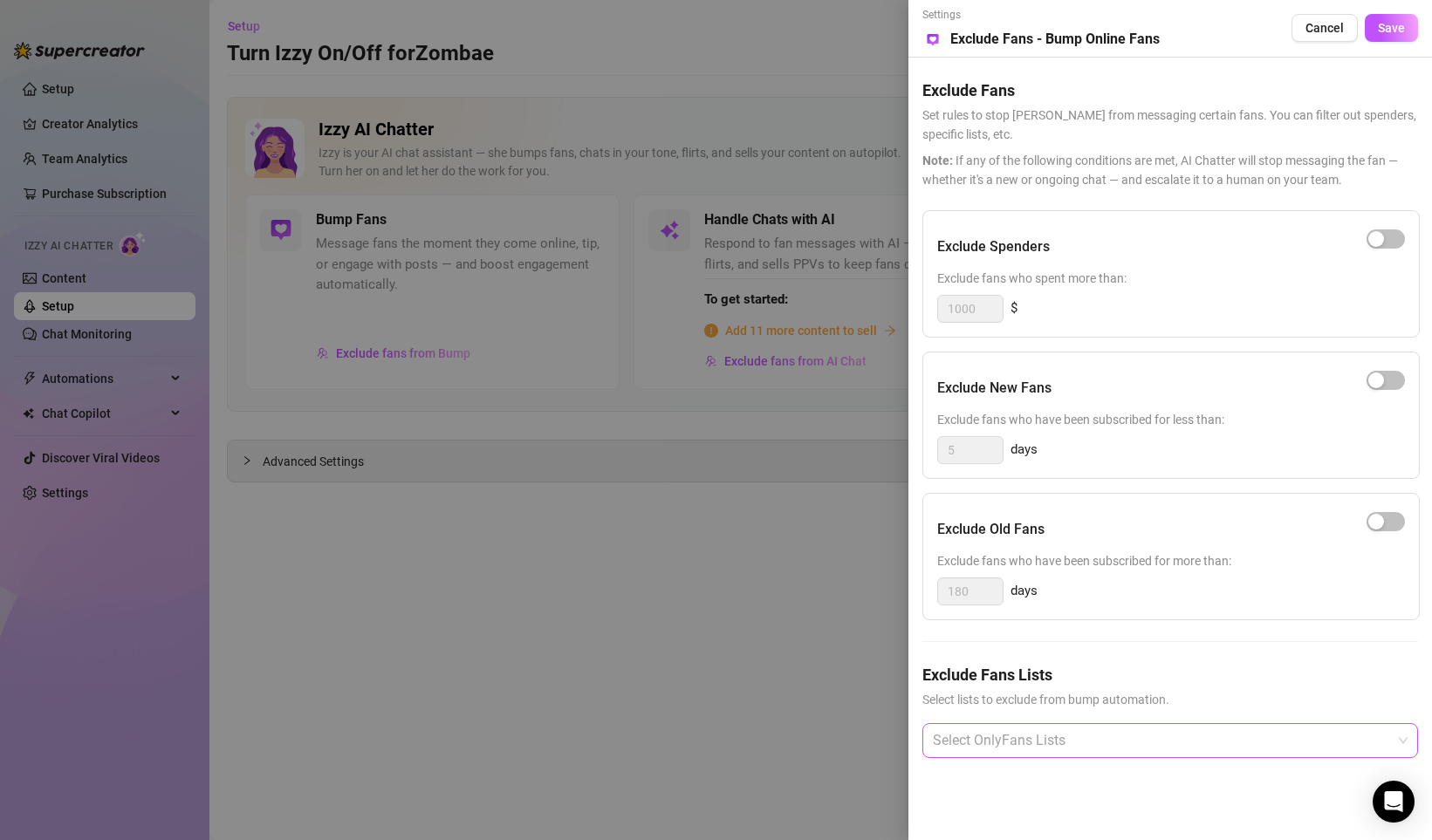
click at [1002, 743] on div at bounding box center [1161, 740] width 470 height 31
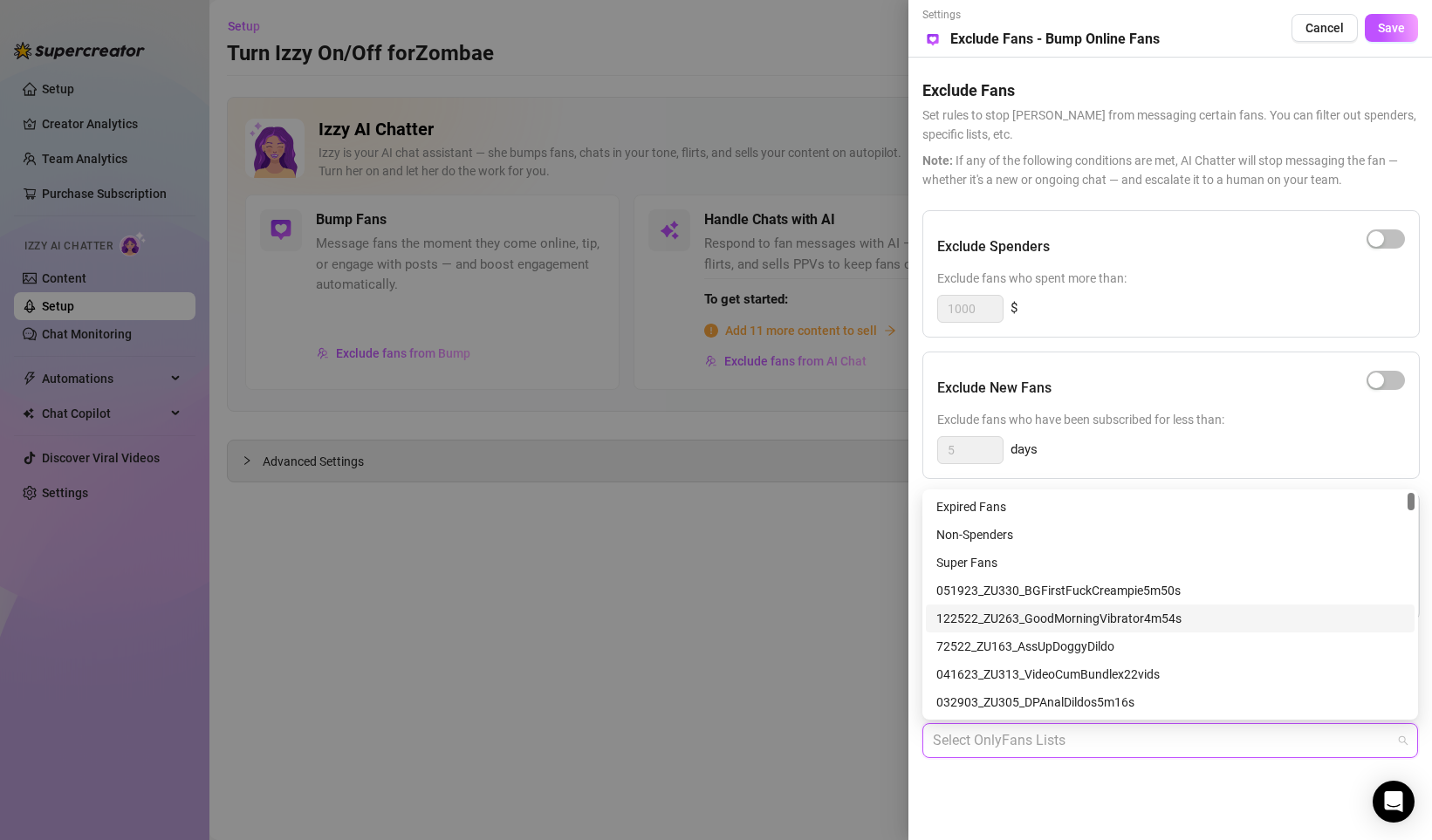
click at [775, 570] on div at bounding box center [716, 420] width 1432 height 840
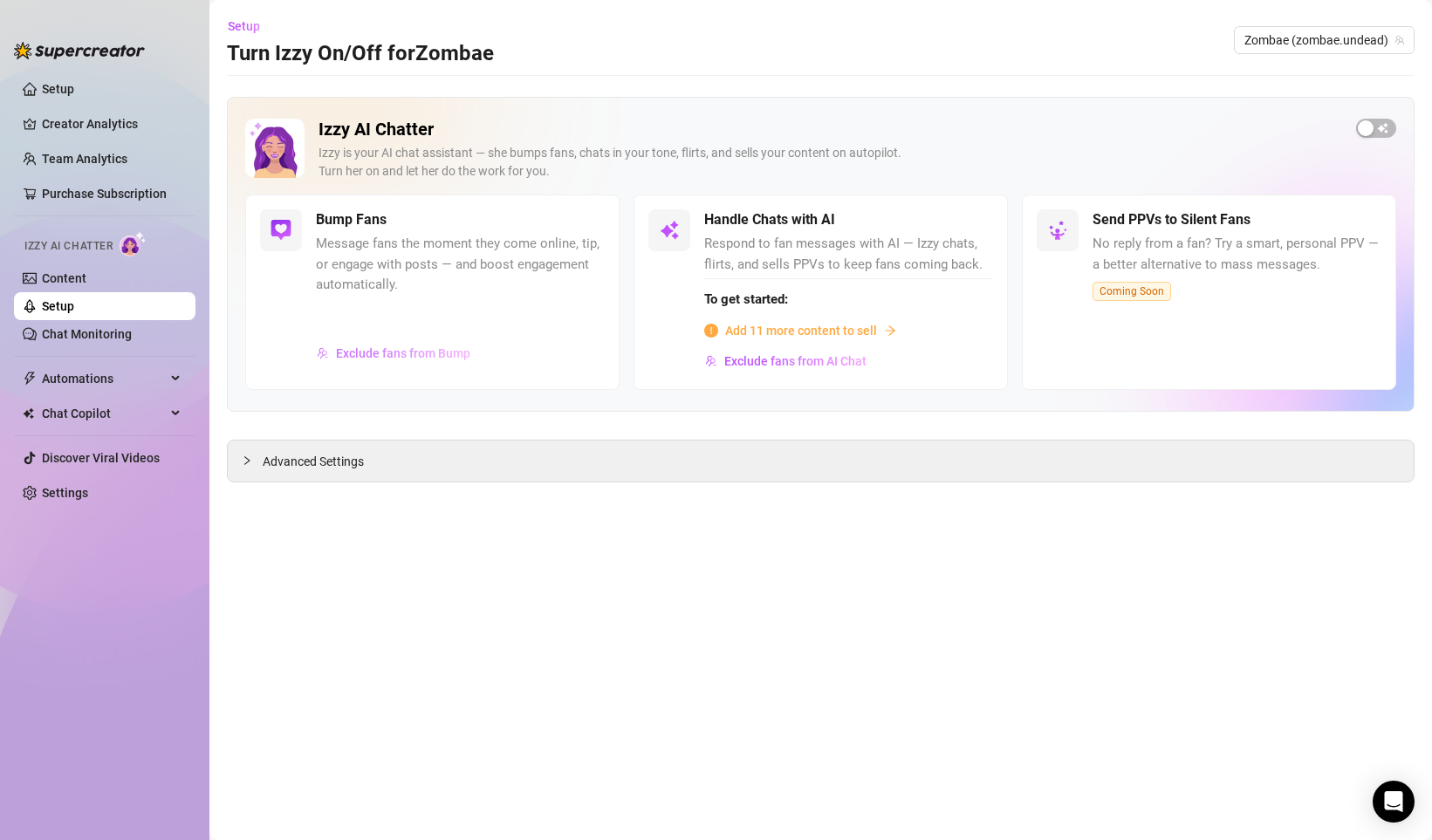
click at [416, 352] on span "Exclude fans from Bump" at bounding box center [402, 353] width 134 height 14
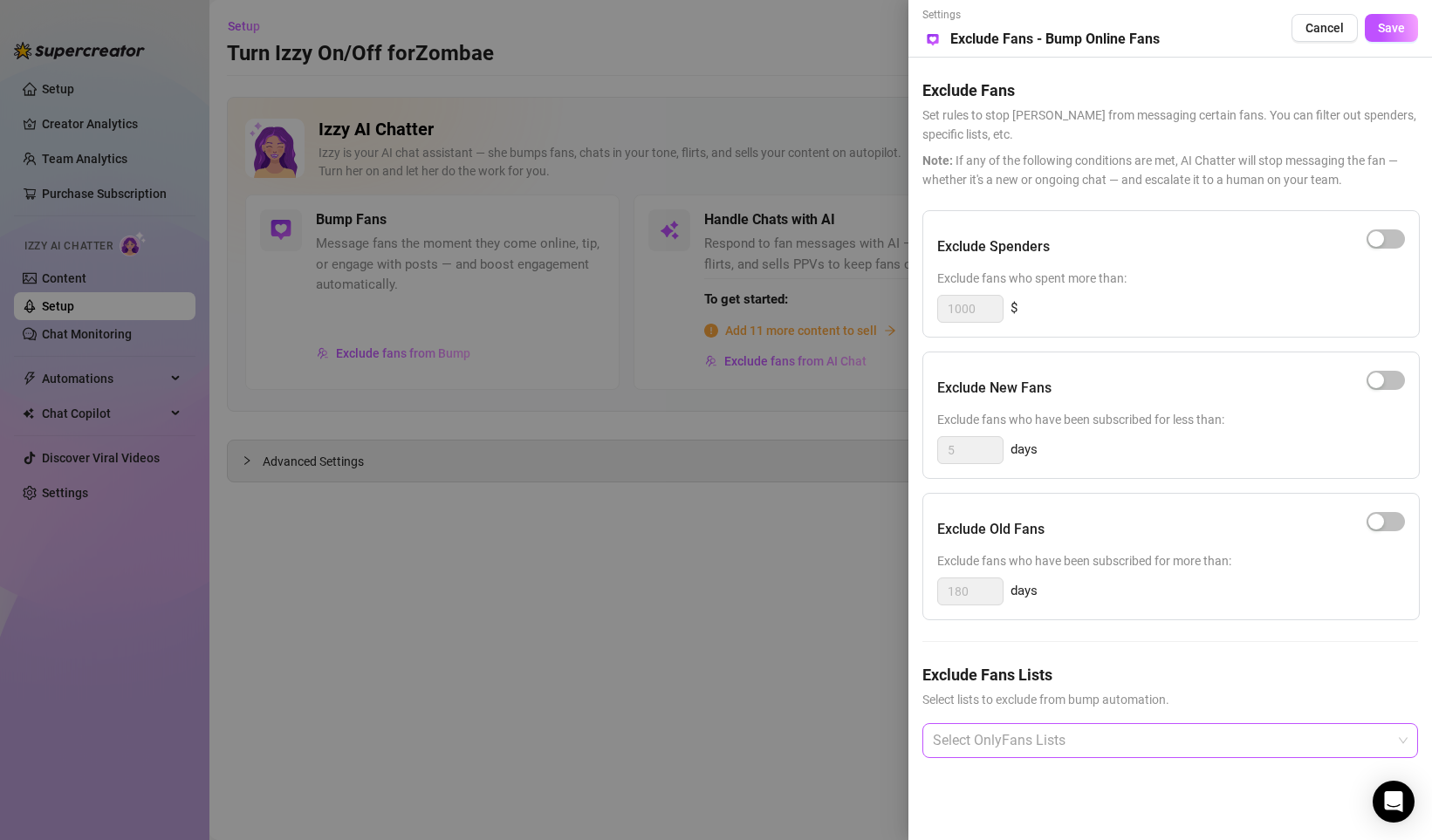
click at [1002, 744] on div at bounding box center [1161, 740] width 470 height 31
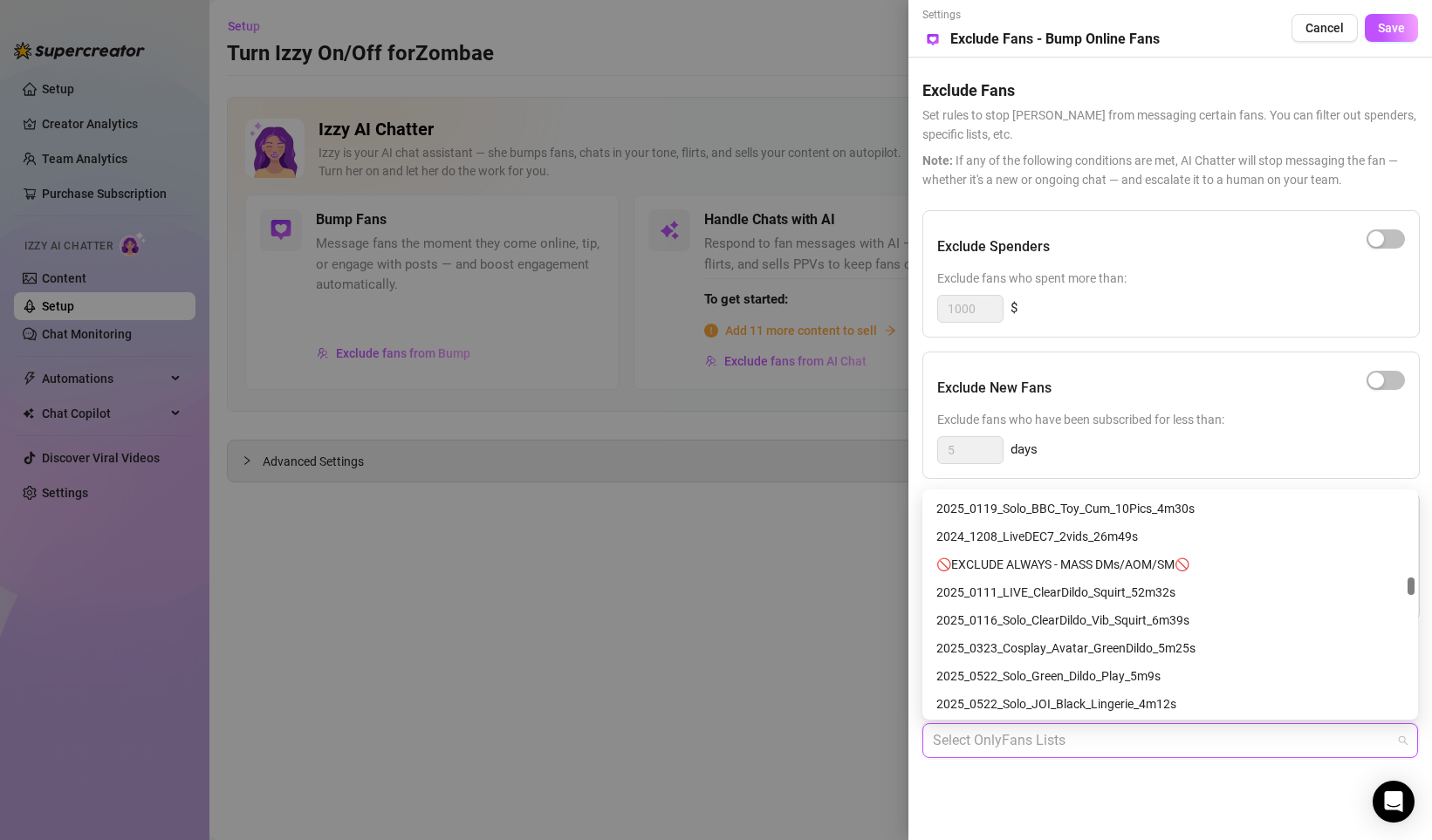
scroll to position [5623, 0]
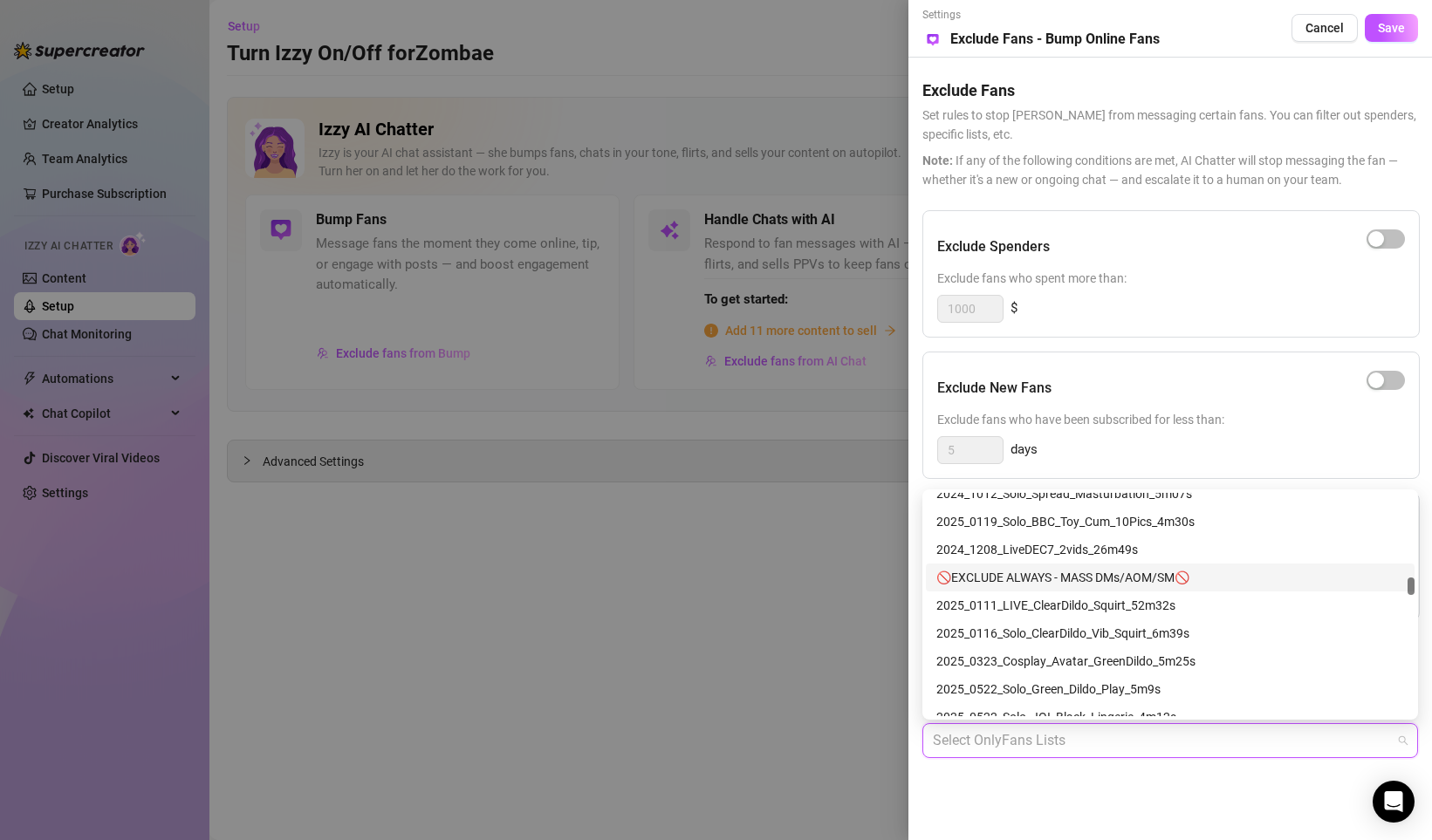
click at [1038, 574] on div "🚫EXCLUDE ALWAYS - MASS DMs/AOM/SM🚫" at bounding box center [1169, 577] width 467 height 19
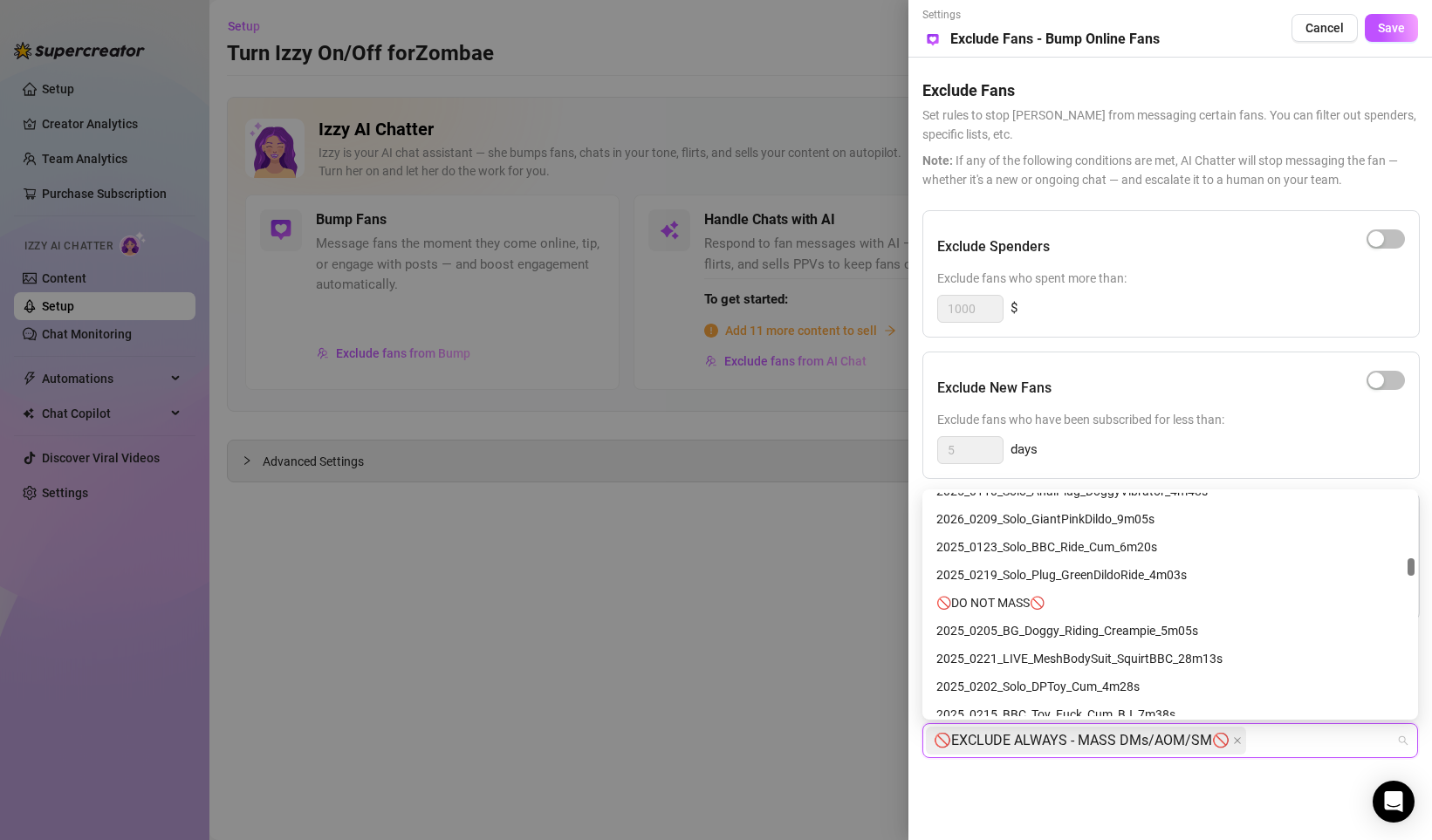
scroll to position [4382, 0]
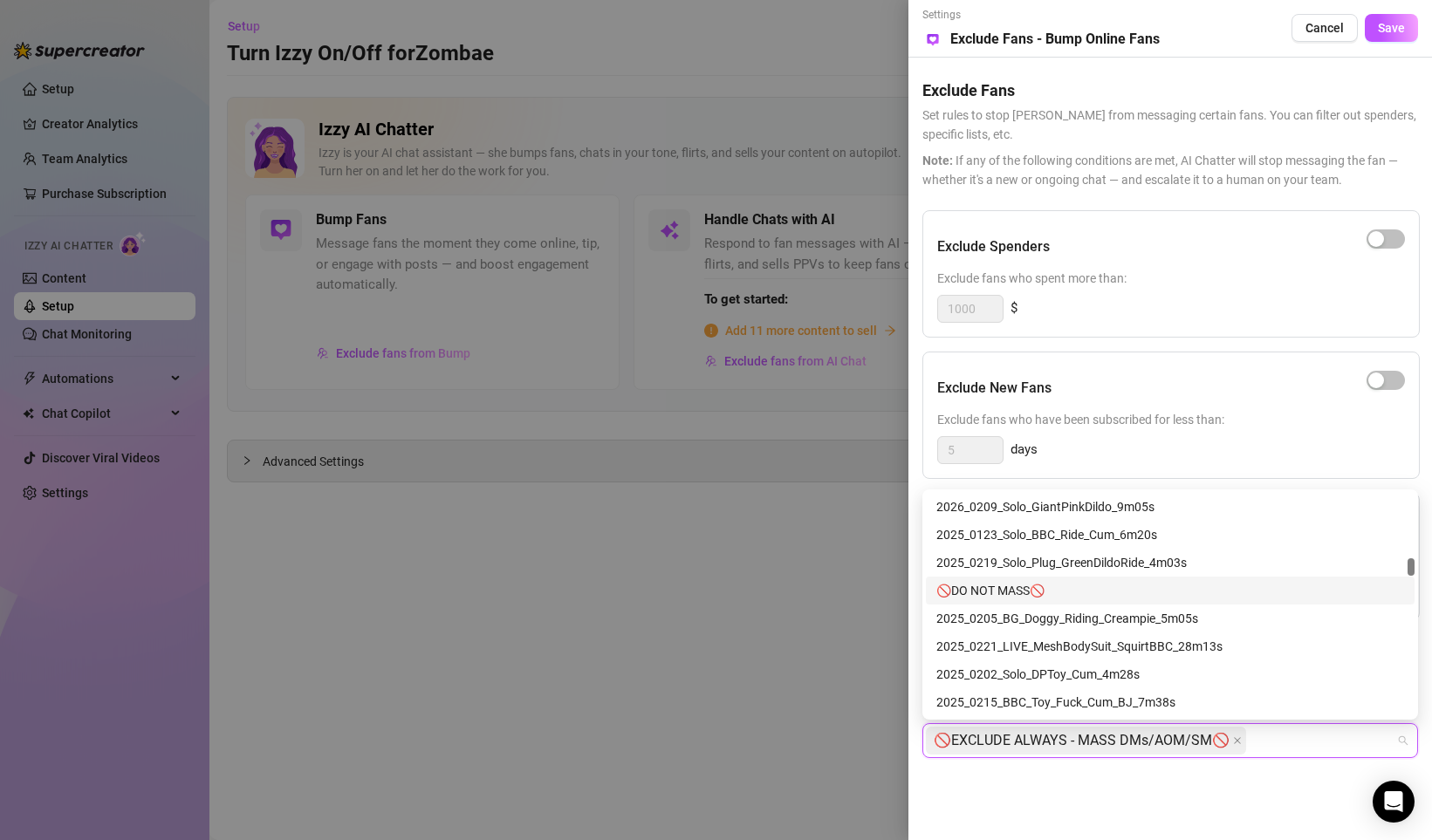
click at [1013, 593] on div "🚫DO NOT MASS🚫" at bounding box center [1169, 591] width 467 height 19
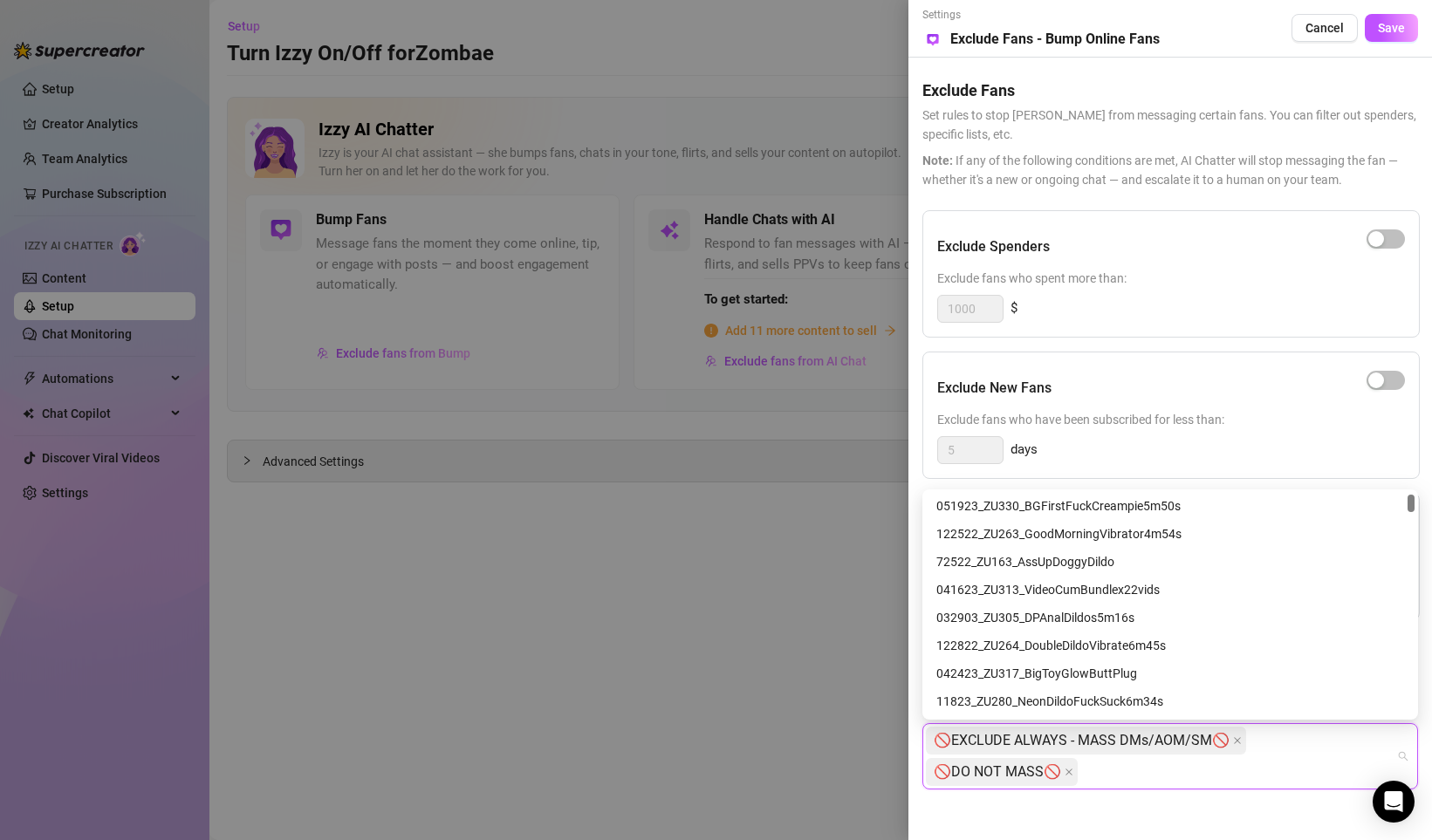
scroll to position [0, 0]
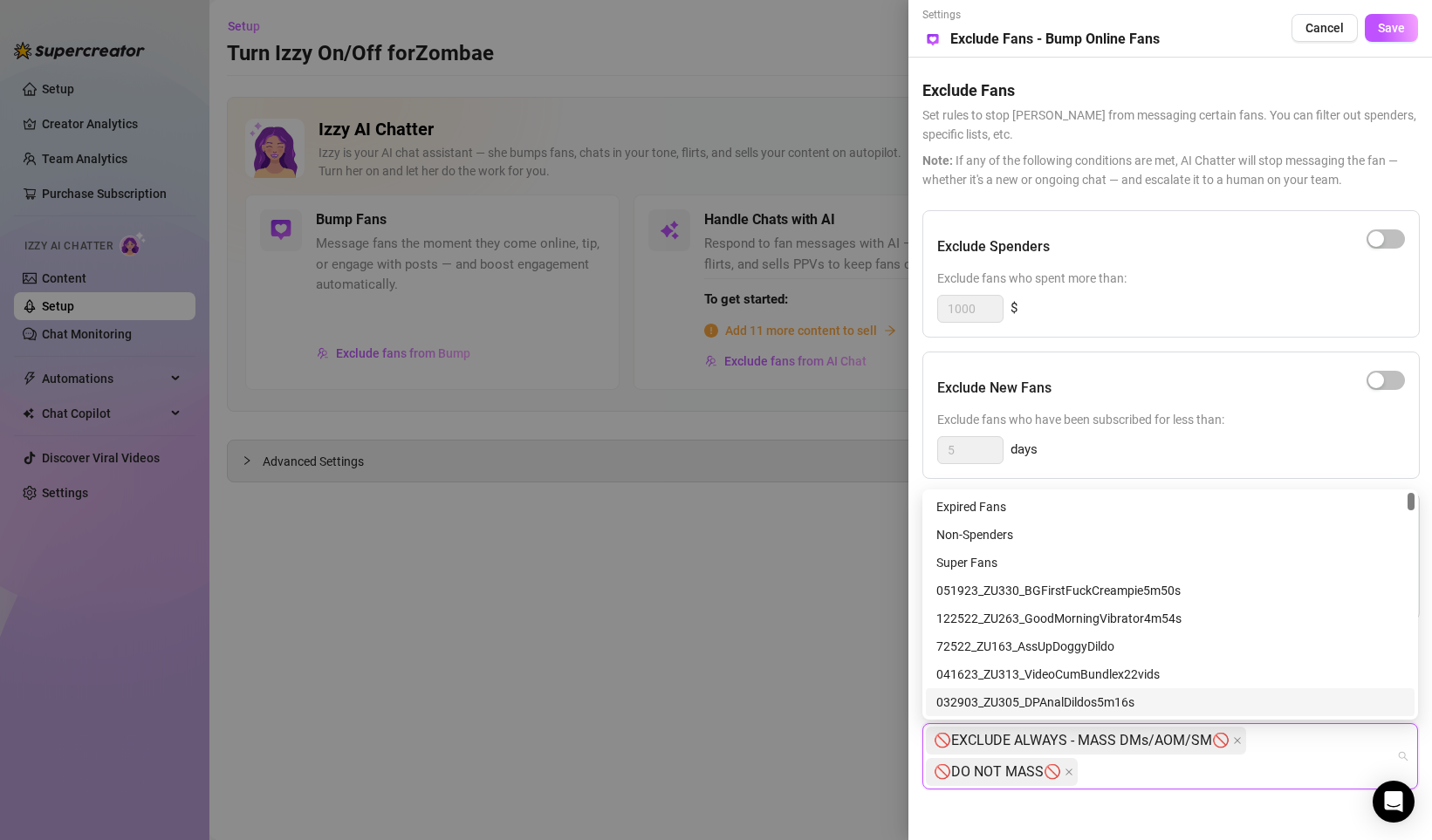
click at [1119, 819] on div "Settings Preview Exclude Fans - Bump Online Fans Cancel Save Exclude Fans Set r…" at bounding box center [1169, 420] width 523 height 840
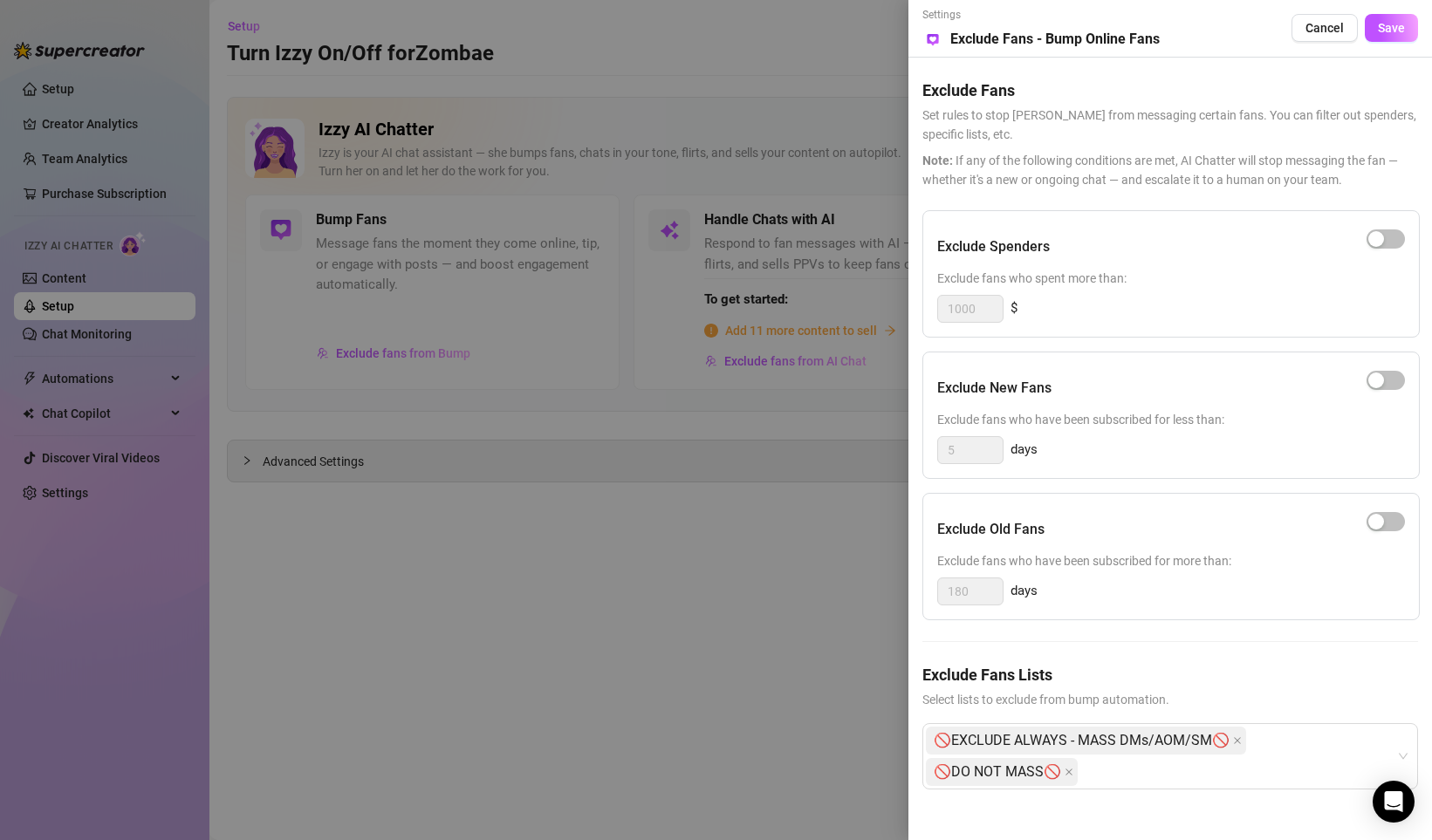
click at [1126, 343] on div "Exclude Spenders Exclude fans who spent more than: 1000 $ Exclude New Fans Excl…" at bounding box center [1169, 514] width 496 height 607
click at [1178, 340] on div "Exclude Spenders Exclude fans who spent more than: 1000 $ Exclude New Fans Excl…" at bounding box center [1169, 514] width 496 height 607
click at [1173, 339] on div "Exclude Spenders Exclude fans who spent more than: 1000 $ Exclude New Fans Excl…" at bounding box center [1169, 514] width 496 height 607
click at [1383, 26] on span "Save" at bounding box center [1391, 28] width 27 height 14
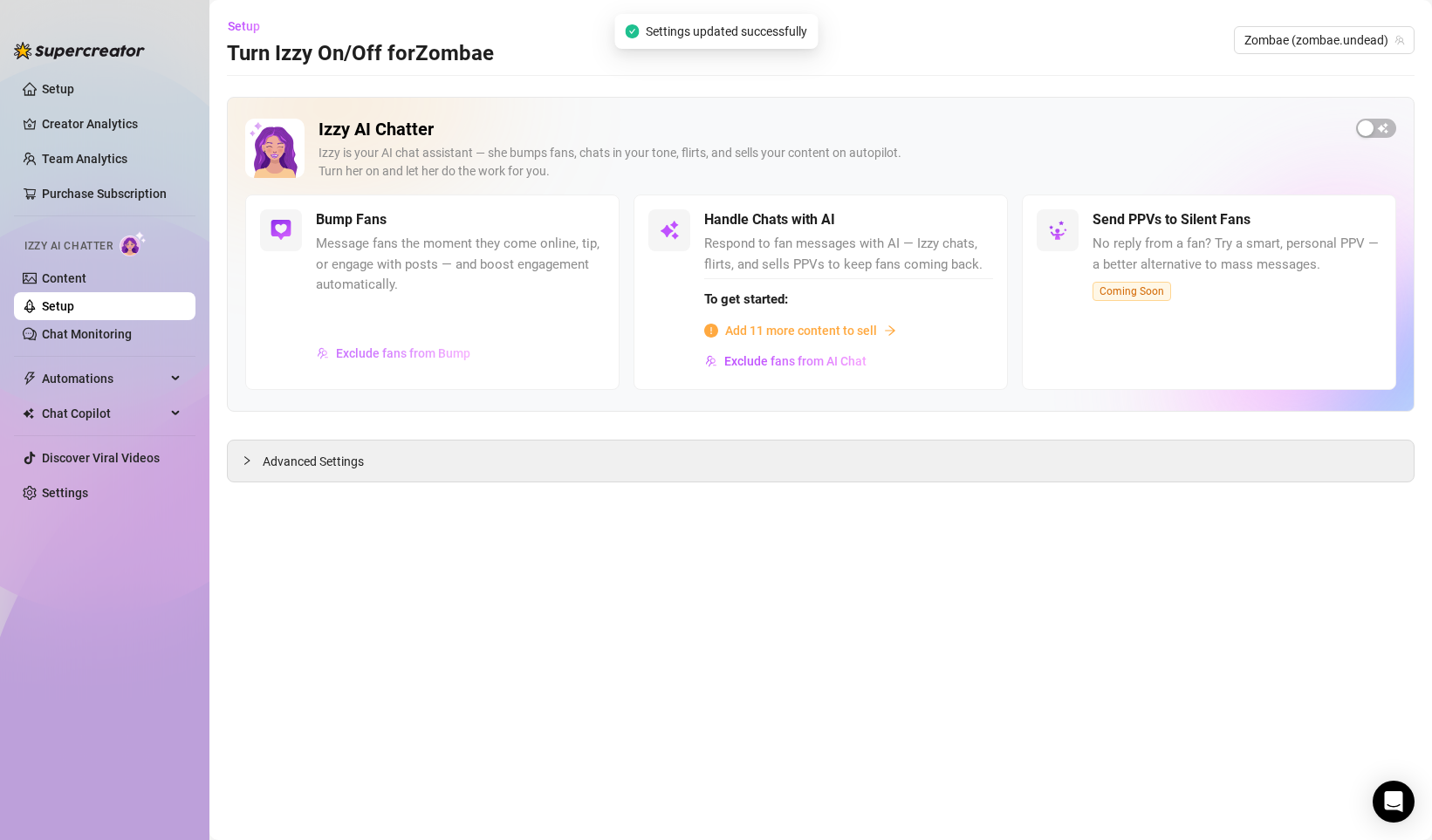
click at [404, 355] on span "Exclude fans from Bump" at bounding box center [402, 353] width 134 height 14
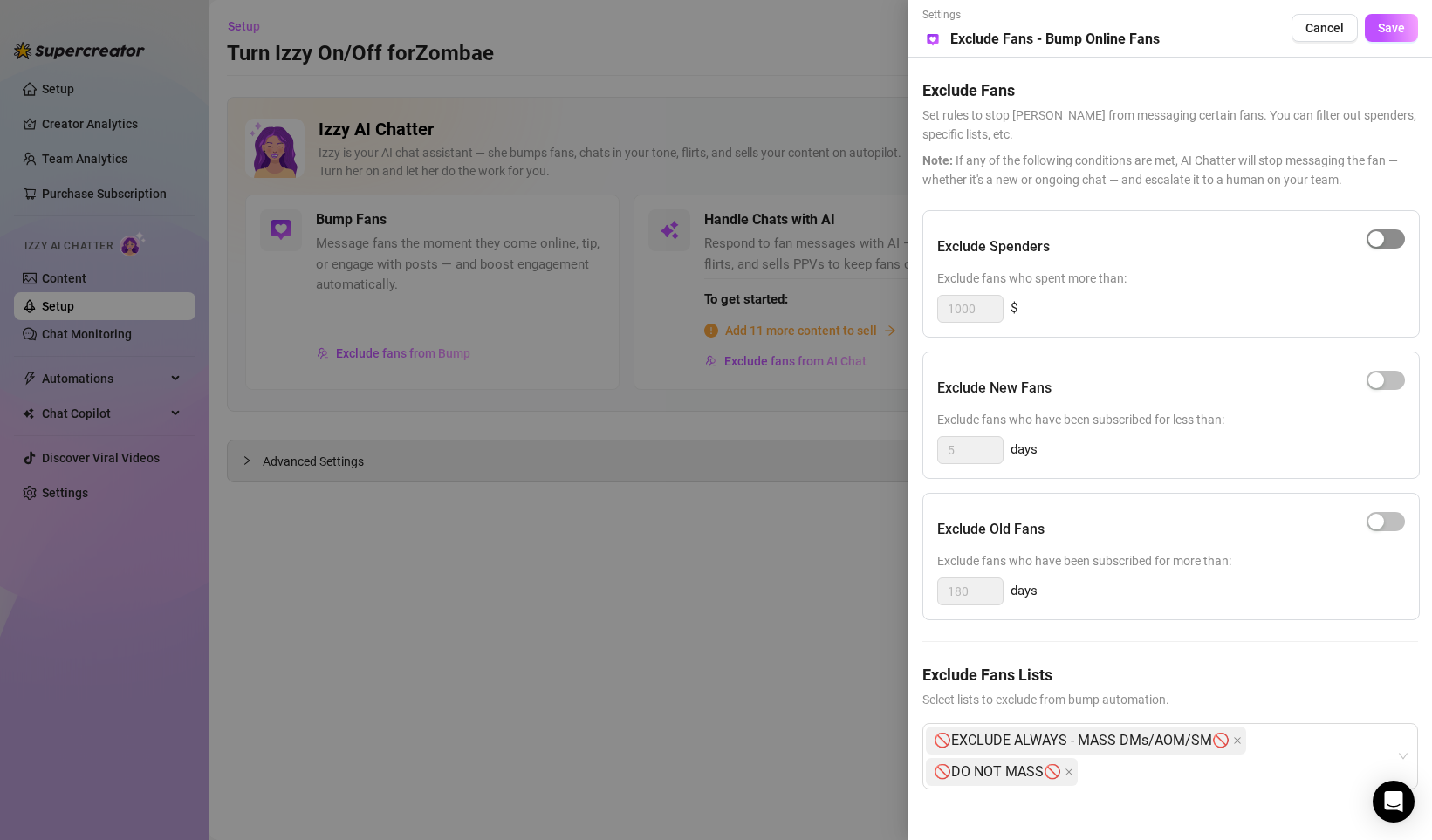
click at [1383, 234] on div "button" at bounding box center [1376, 239] width 16 height 16
click at [1393, 235] on div "button" at bounding box center [1395, 239] width 16 height 16
click at [800, 550] on div at bounding box center [716, 420] width 1432 height 840
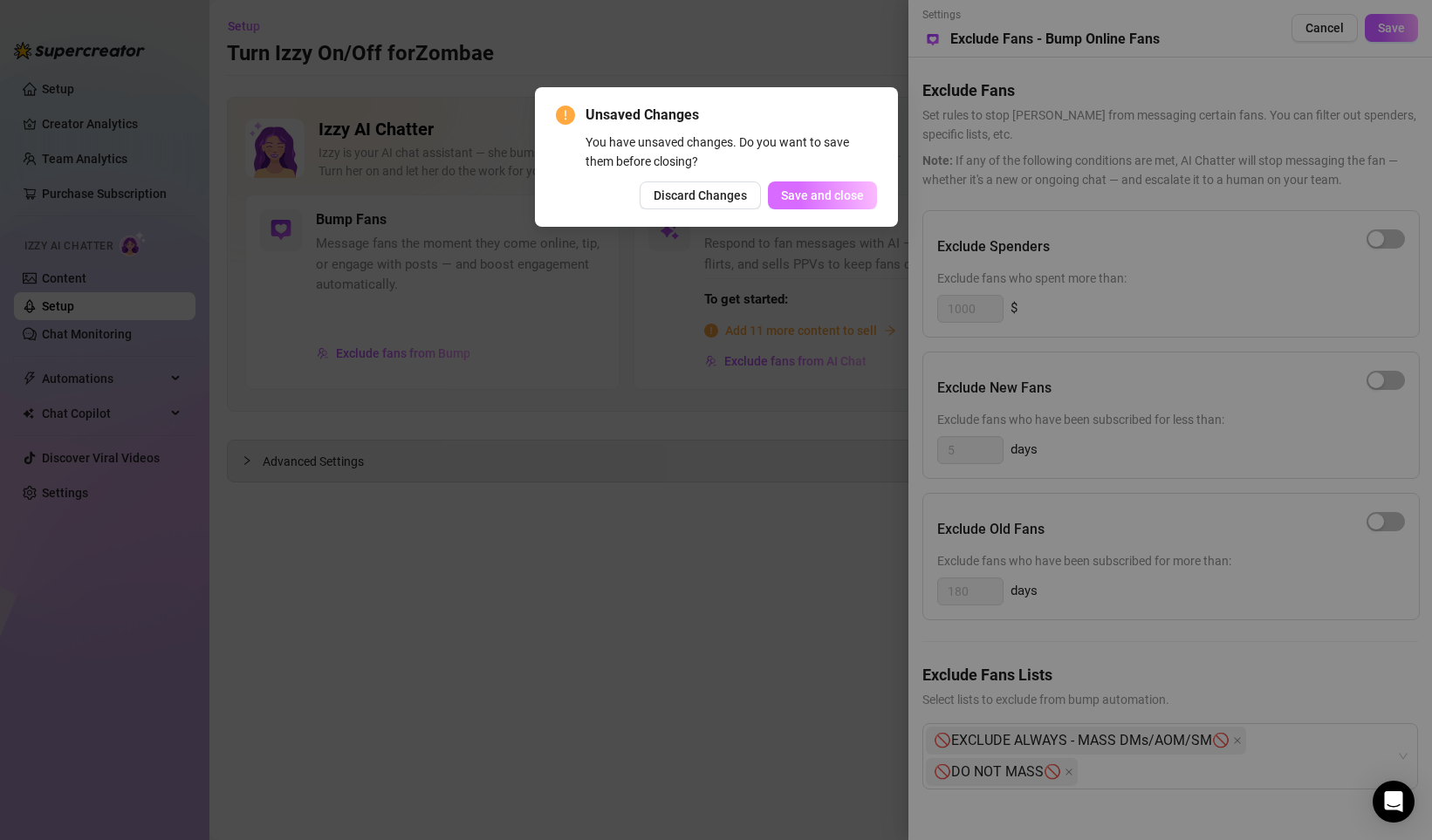
click at [801, 205] on button "Save and close" at bounding box center [822, 195] width 109 height 28
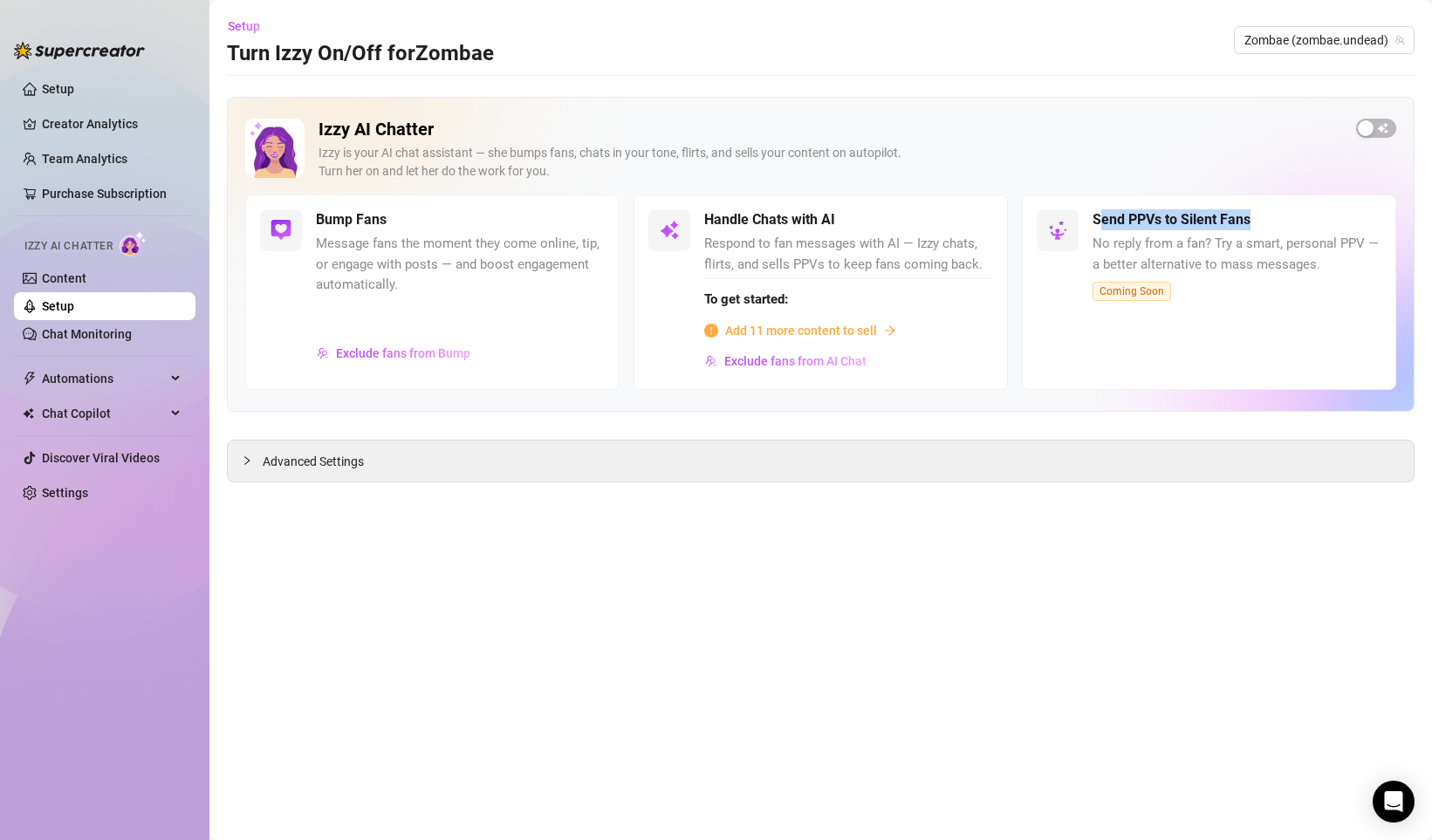
drag, startPoint x: 1104, startPoint y: 219, endPoint x: 1275, endPoint y: 214, distance: 171.1
click at [1275, 214] on div "Send PPVs to Silent Fans" at bounding box center [1236, 220] width 288 height 21
click at [1275, 228] on div "Send PPVs to Silent Fans" at bounding box center [1236, 220] width 288 height 21
drag, startPoint x: 1094, startPoint y: 216, endPoint x: 1271, endPoint y: 218, distance: 177.0
click at [1271, 218] on div "Send PPVs to Silent Fans" at bounding box center [1236, 220] width 288 height 21
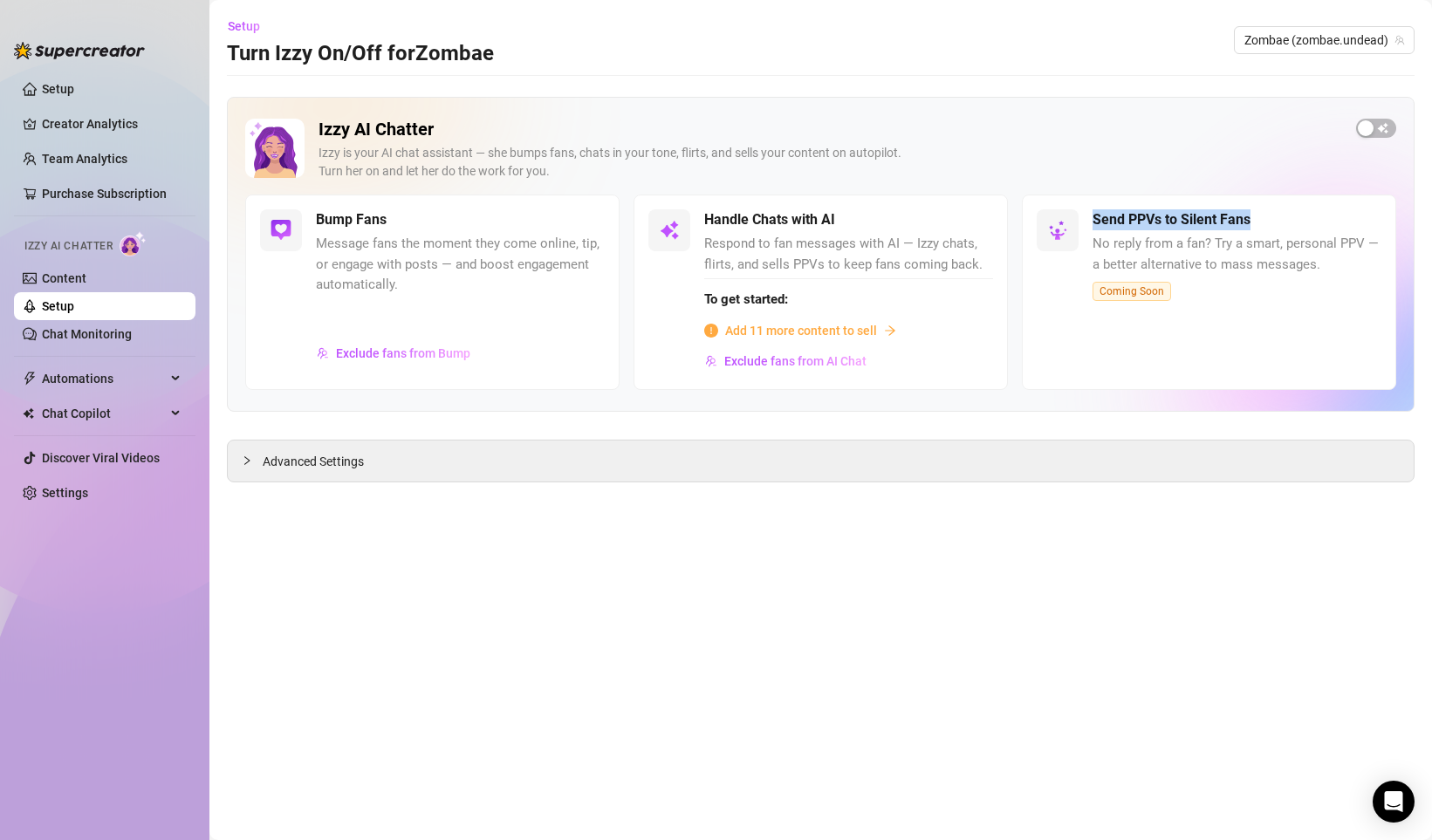
click at [1271, 218] on div "Send PPVs to Silent Fans" at bounding box center [1236, 220] width 288 height 21
click at [263, 459] on span "Advanced Settings" at bounding box center [313, 461] width 101 height 19
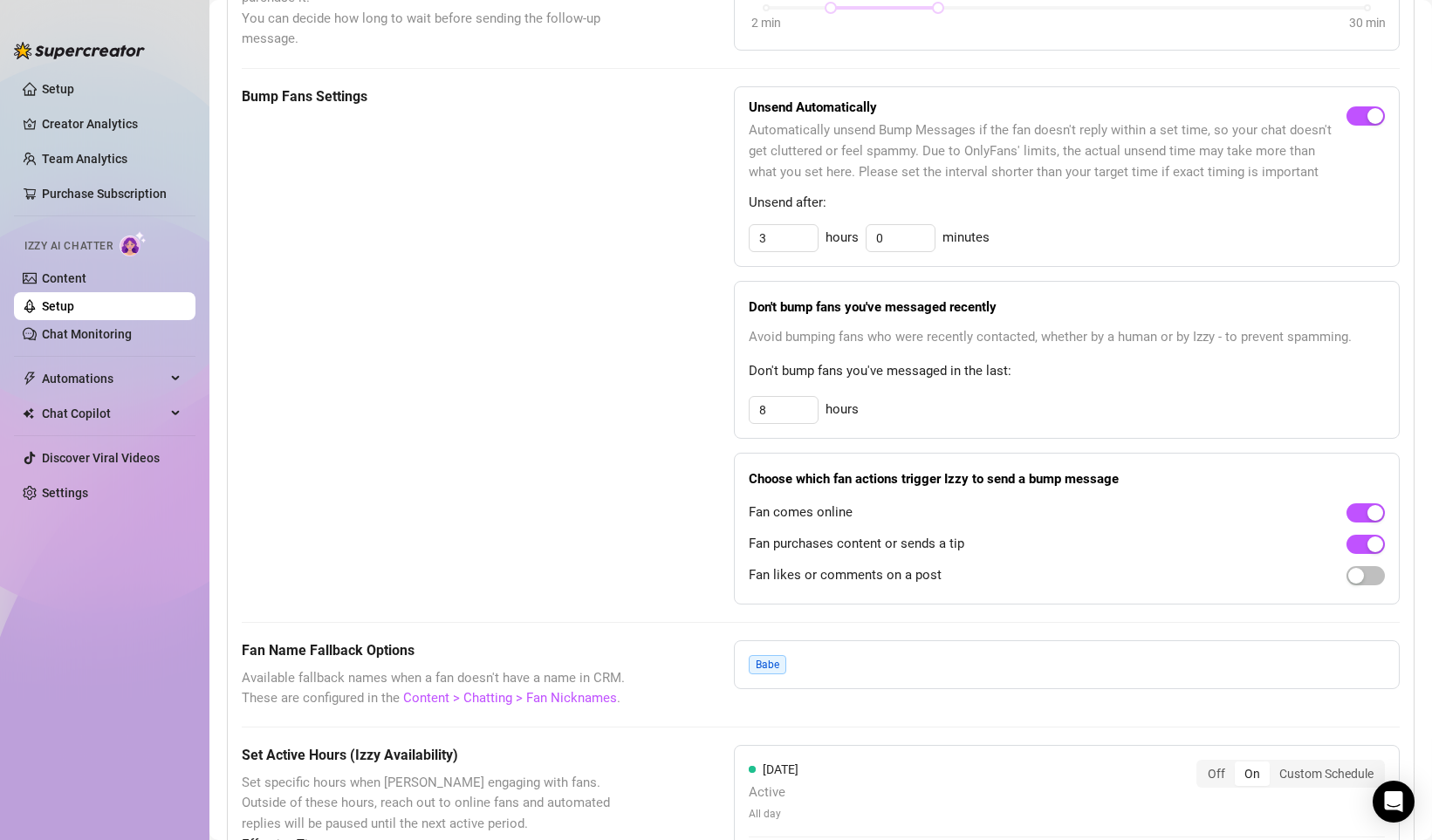
scroll to position [845, 0]
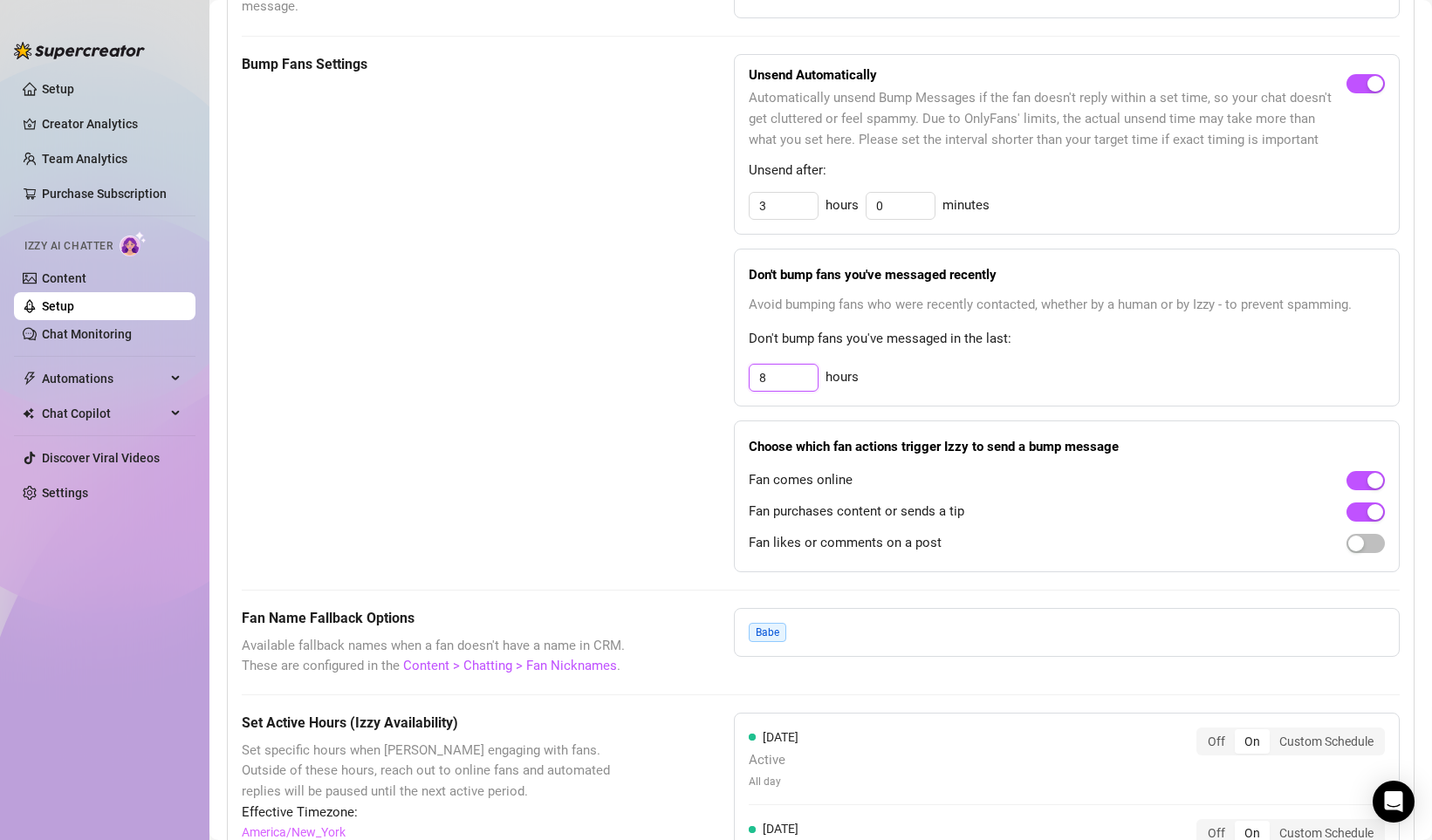
drag, startPoint x: 792, startPoint y: 381, endPoint x: 692, endPoint y: 372, distance: 100.4
click at [694, 372] on div "Bump Fans Settings Unsend Automatically Automatically unsend Bump Messages if t…" at bounding box center [820, 313] width 1158 height 518
click at [806, 360] on div "Don't bump fans you've messaged recently Avoid bumping fans who were recently c…" at bounding box center [1067, 327] width 666 height 158
drag, startPoint x: 763, startPoint y: 377, endPoint x: 685, endPoint y: 373, distance: 78.1
click at [689, 377] on div "Bump Fans Settings Unsend Automatically Automatically unsend Bump Messages if t…" at bounding box center [820, 313] width 1158 height 518
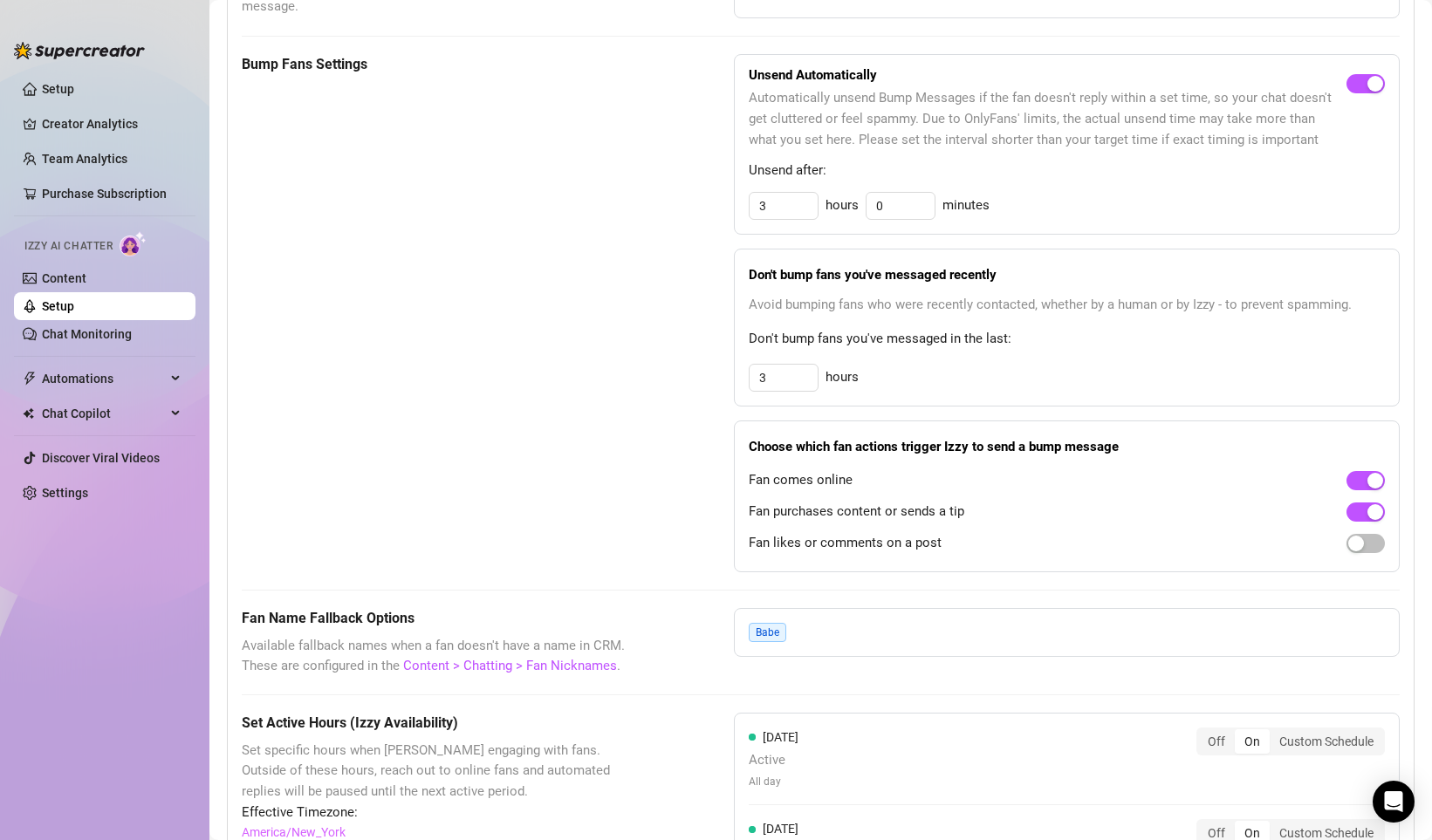
click at [685, 348] on div "Bump Fans Settings Unsend Automatically Automatically unsend Bump Messages if t…" at bounding box center [820, 313] width 1158 height 518
click at [1019, 337] on span "Don't bump fans you've messaged in the last:" at bounding box center [1067, 340] width 636 height 21
drag, startPoint x: 750, startPoint y: 274, endPoint x: 1013, endPoint y: 270, distance: 263.0
click at [1013, 270] on span "Don't bump fans you've messaged recently" at bounding box center [1067, 274] width 636 height 12
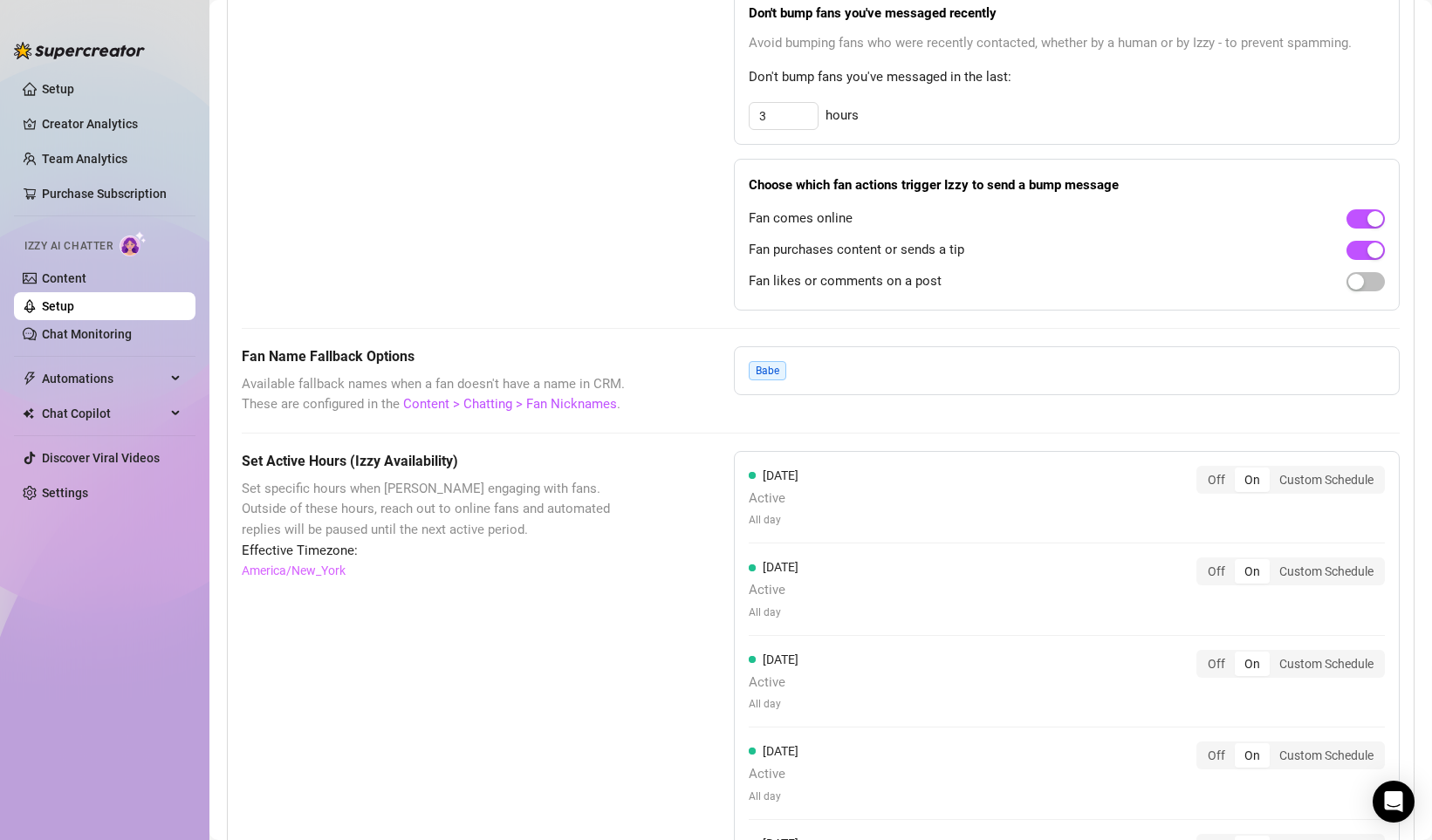
scroll to position [1128, 0]
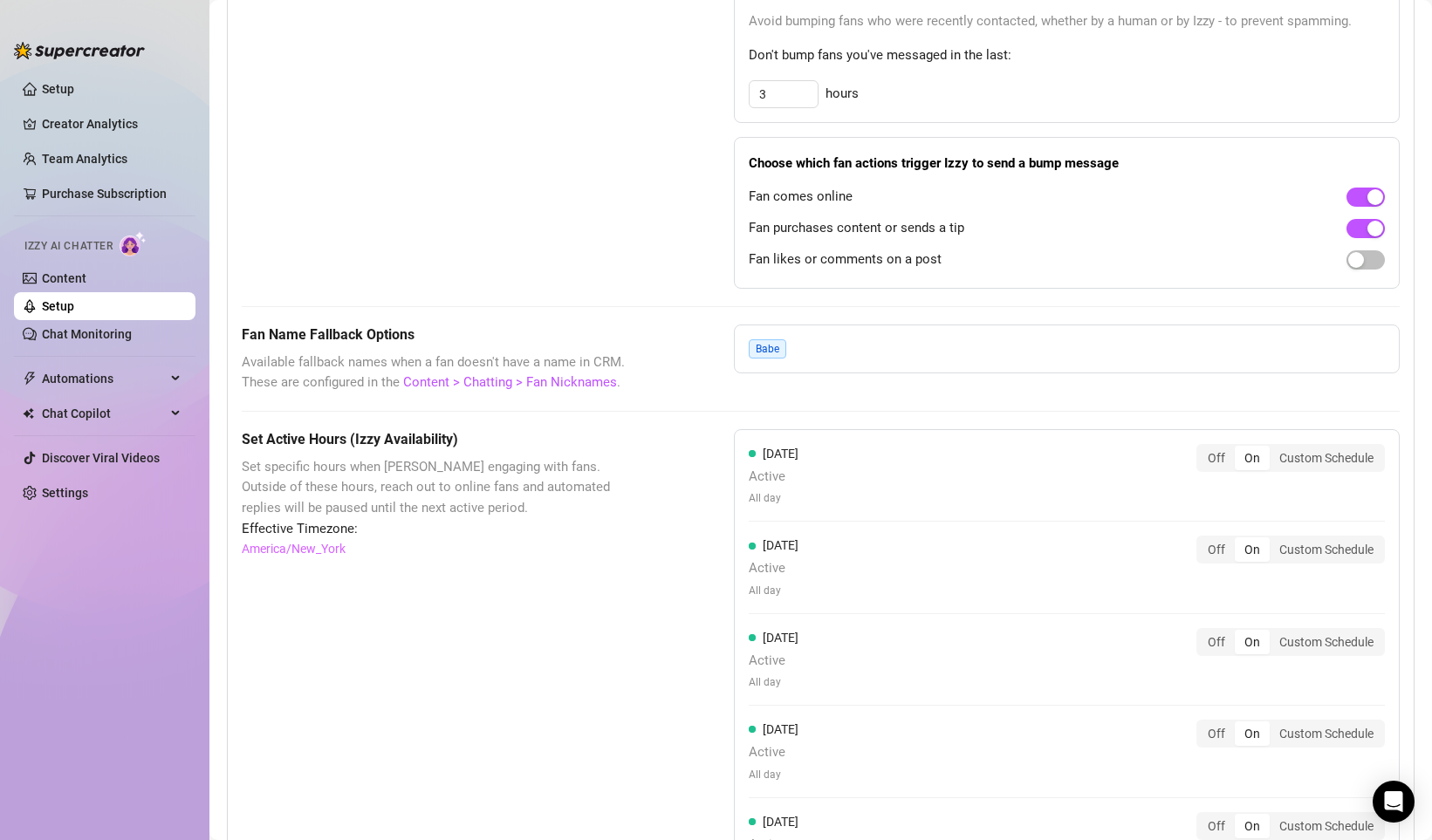
click at [823, 344] on div "Babe" at bounding box center [1067, 348] width 666 height 49
click at [803, 351] on div "Babe" at bounding box center [1067, 348] width 666 height 49
click at [775, 351] on span "Babe" at bounding box center [767, 349] width 37 height 19
click at [802, 351] on div "Babe" at bounding box center [1067, 348] width 666 height 49
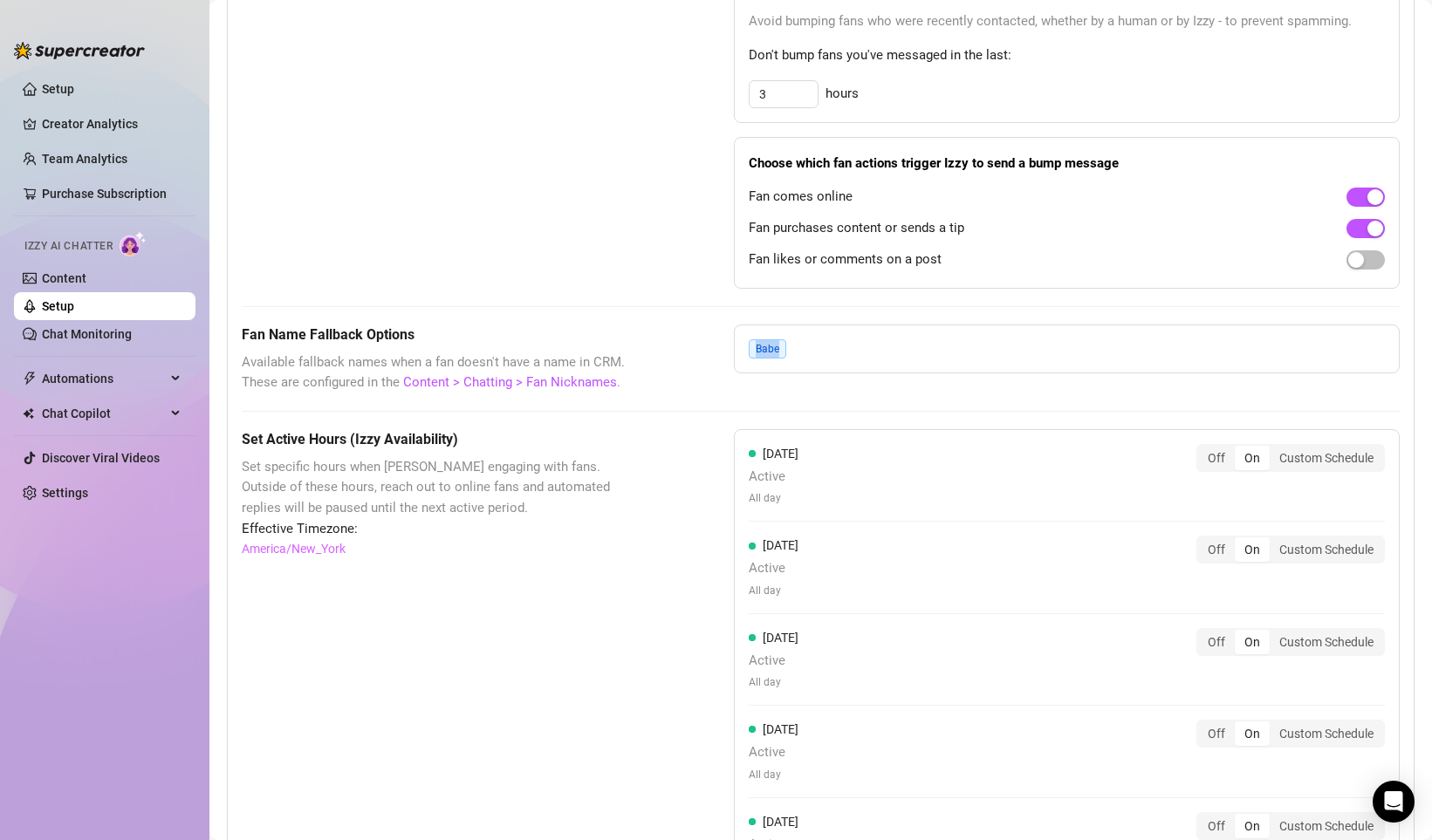
click at [802, 351] on div "Babe" at bounding box center [1067, 348] width 666 height 49
click at [697, 312] on div "These settings control all of [PERSON_NAME]'s features — including Bump Fans, H…" at bounding box center [820, 289] width 1158 height 1844
drag, startPoint x: 255, startPoint y: 382, endPoint x: 643, endPoint y: 385, distance: 388.0
click at [642, 385] on span "Available fallback names when a fan doesn't have a name in CRM. These are confi…" at bounding box center [443, 372] width 404 height 41
click at [653, 382] on div "Fan Name Fallback Options Available fallback names when a fan doesn't have a na…" at bounding box center [820, 359] width 1158 height 68
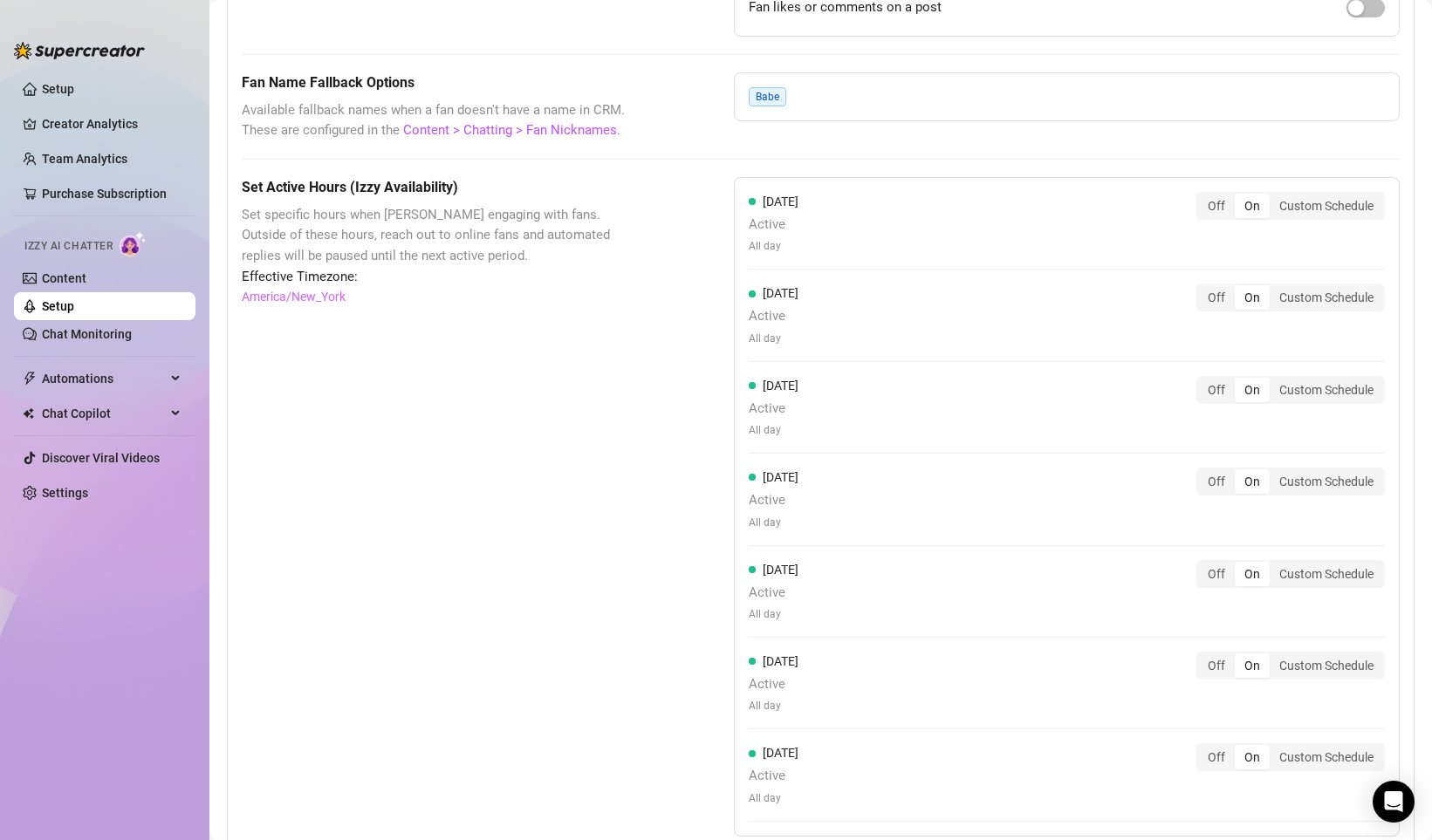
scroll to position [1413, 0]
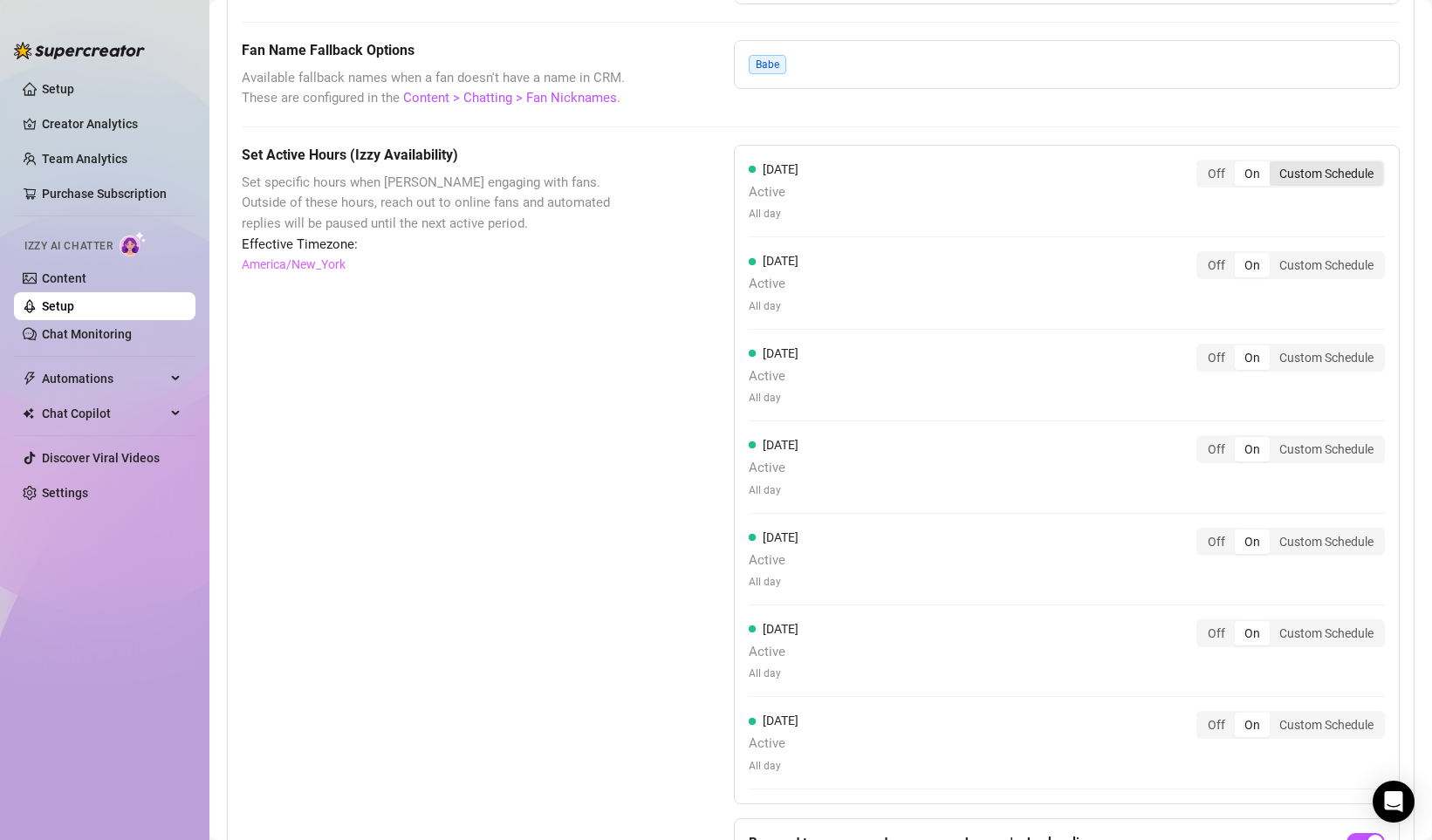
click at [1292, 171] on div "Custom Schedule" at bounding box center [1325, 174] width 113 height 25
click at [1274, 164] on input "Custom Schedule" at bounding box center [1274, 164] width 0 height 0
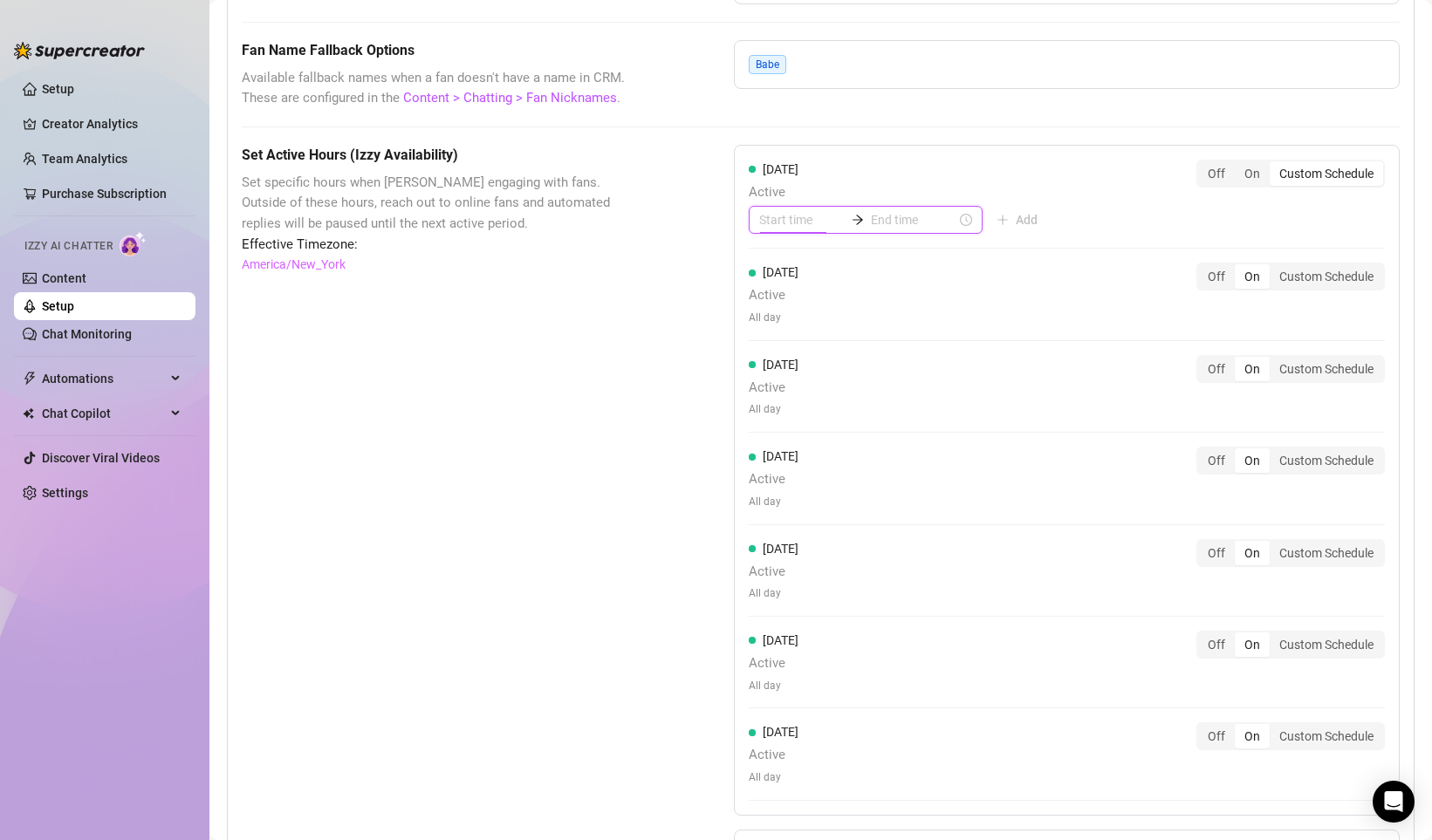
click at [769, 223] on input at bounding box center [802, 220] width 86 height 19
click at [774, 347] on div "06" at bounding box center [773, 350] width 42 height 25
click at [824, 309] on div "10" at bounding box center [823, 316] width 42 height 25
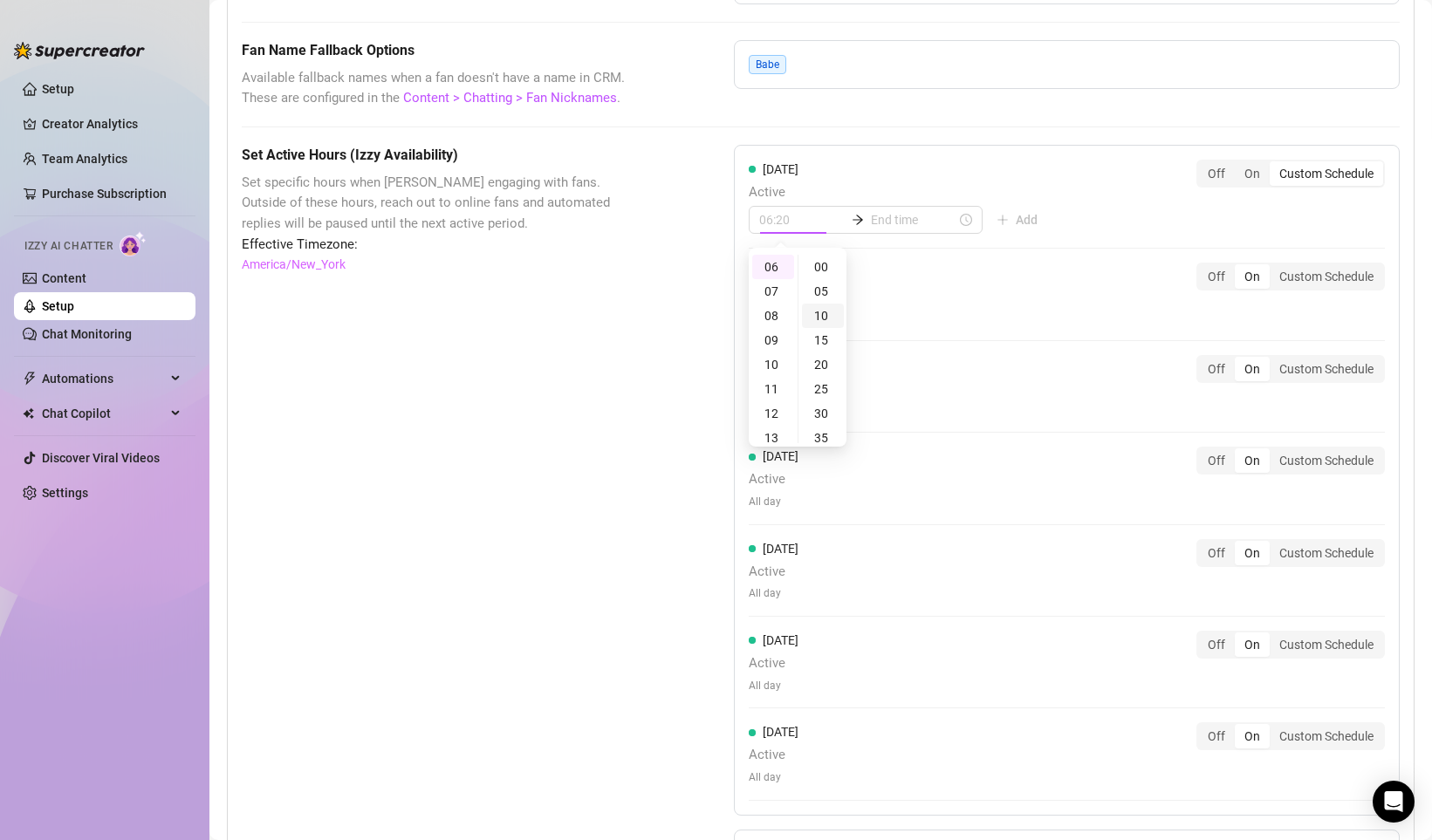
scroll to position [49, 0]
click at [878, 225] on input at bounding box center [913, 220] width 86 height 19
click at [822, 361] on div "10" at bounding box center [821, 364] width 42 height 25
click at [867, 317] on div "20" at bounding box center [871, 316] width 42 height 25
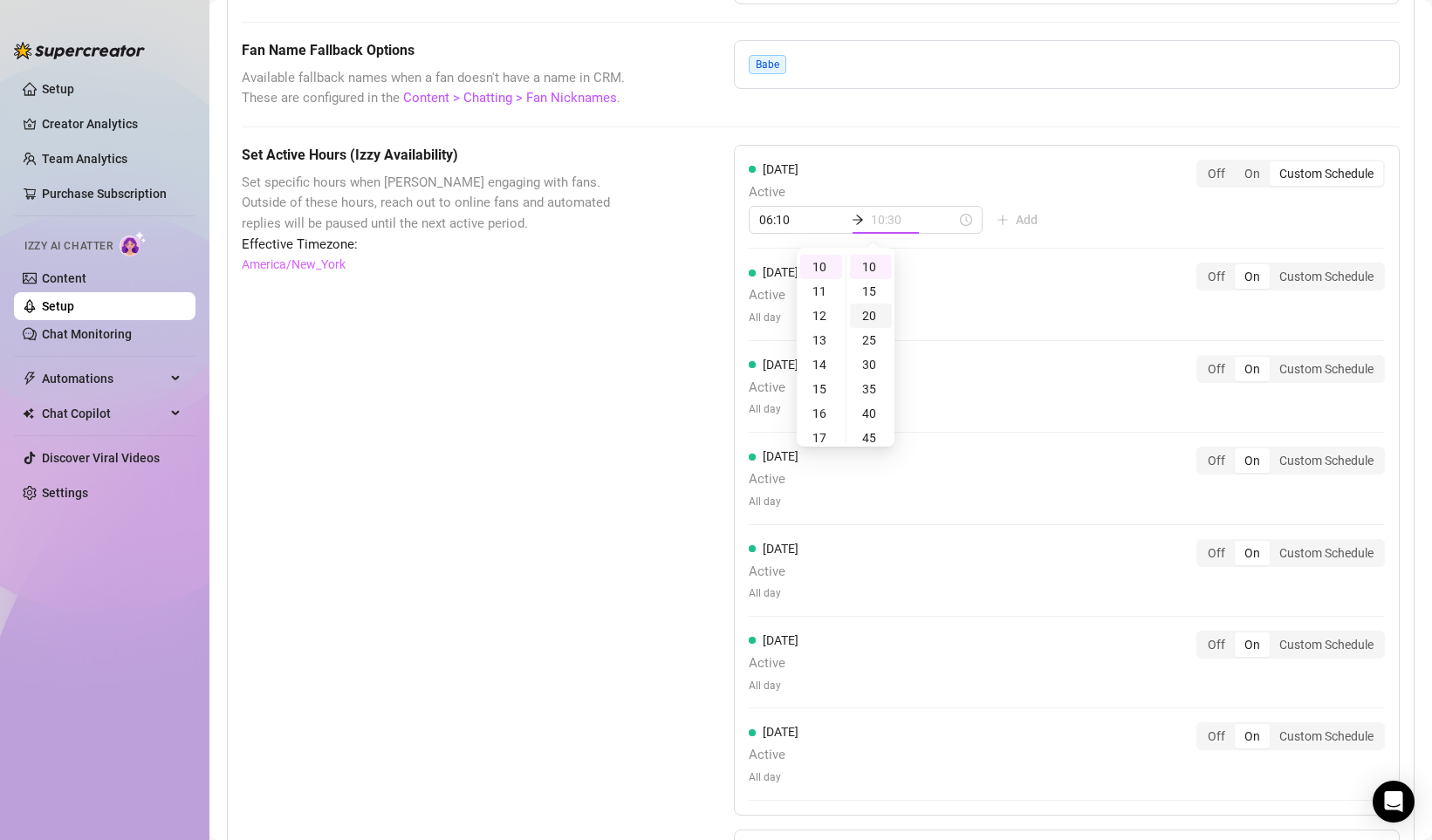
scroll to position [98, 0]
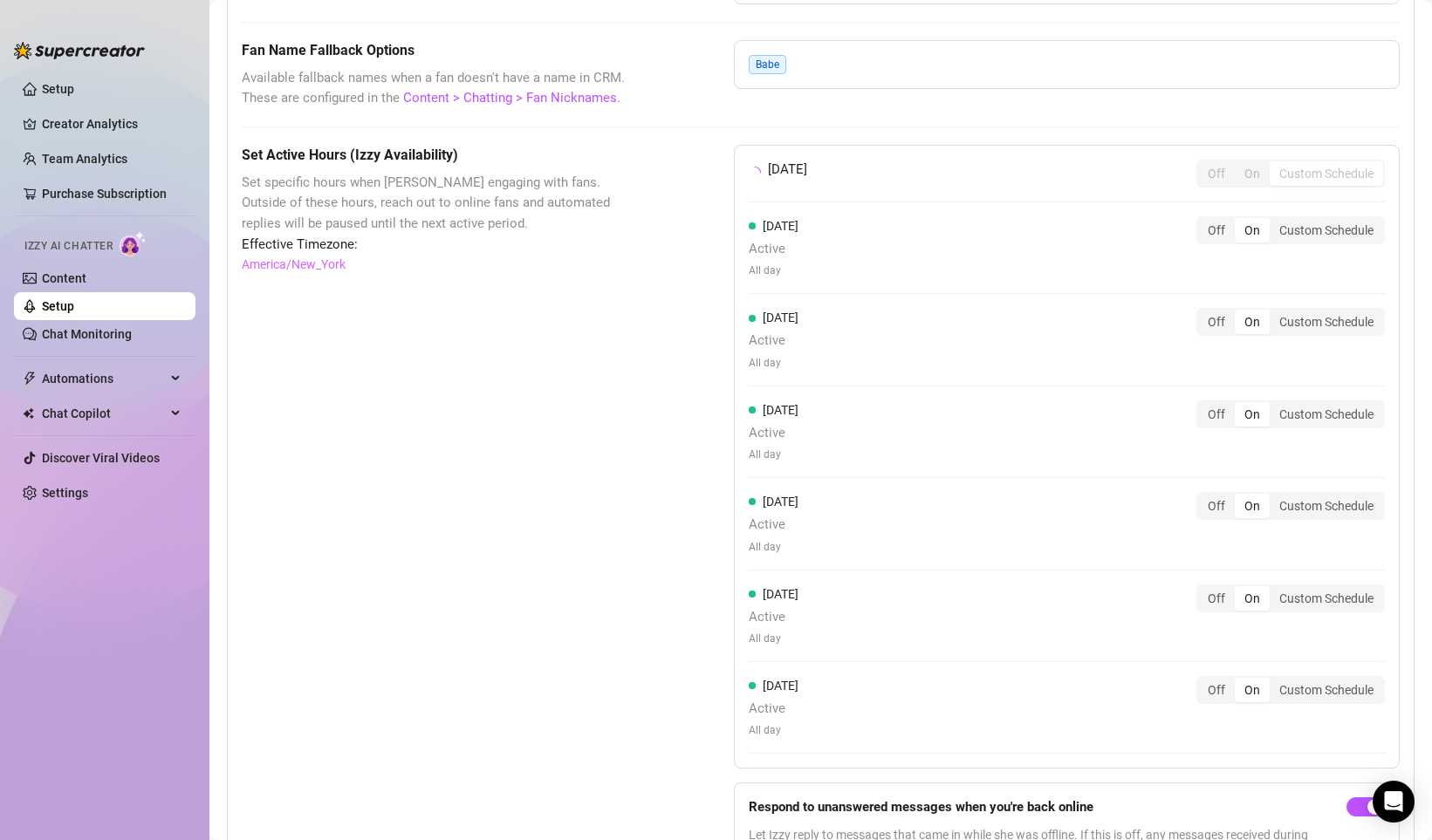
click at [1050, 213] on div "[DATE] Off On Custom Schedule [DATE] Active All day Off On Custom Schedule [DAT…" at bounding box center [1067, 457] width 666 height 624
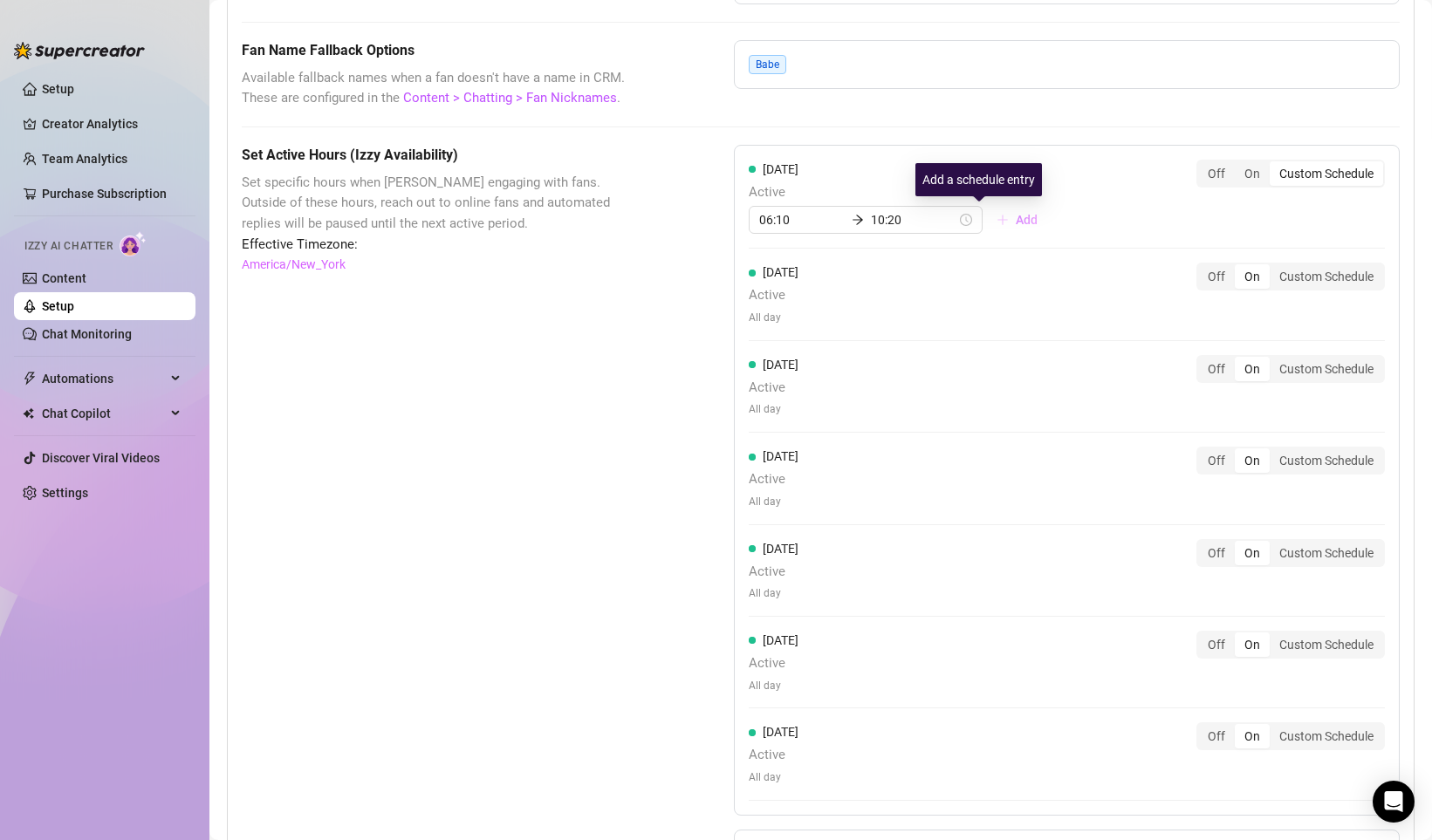
click at [1015, 216] on span "Add" at bounding box center [1026, 220] width 22 height 14
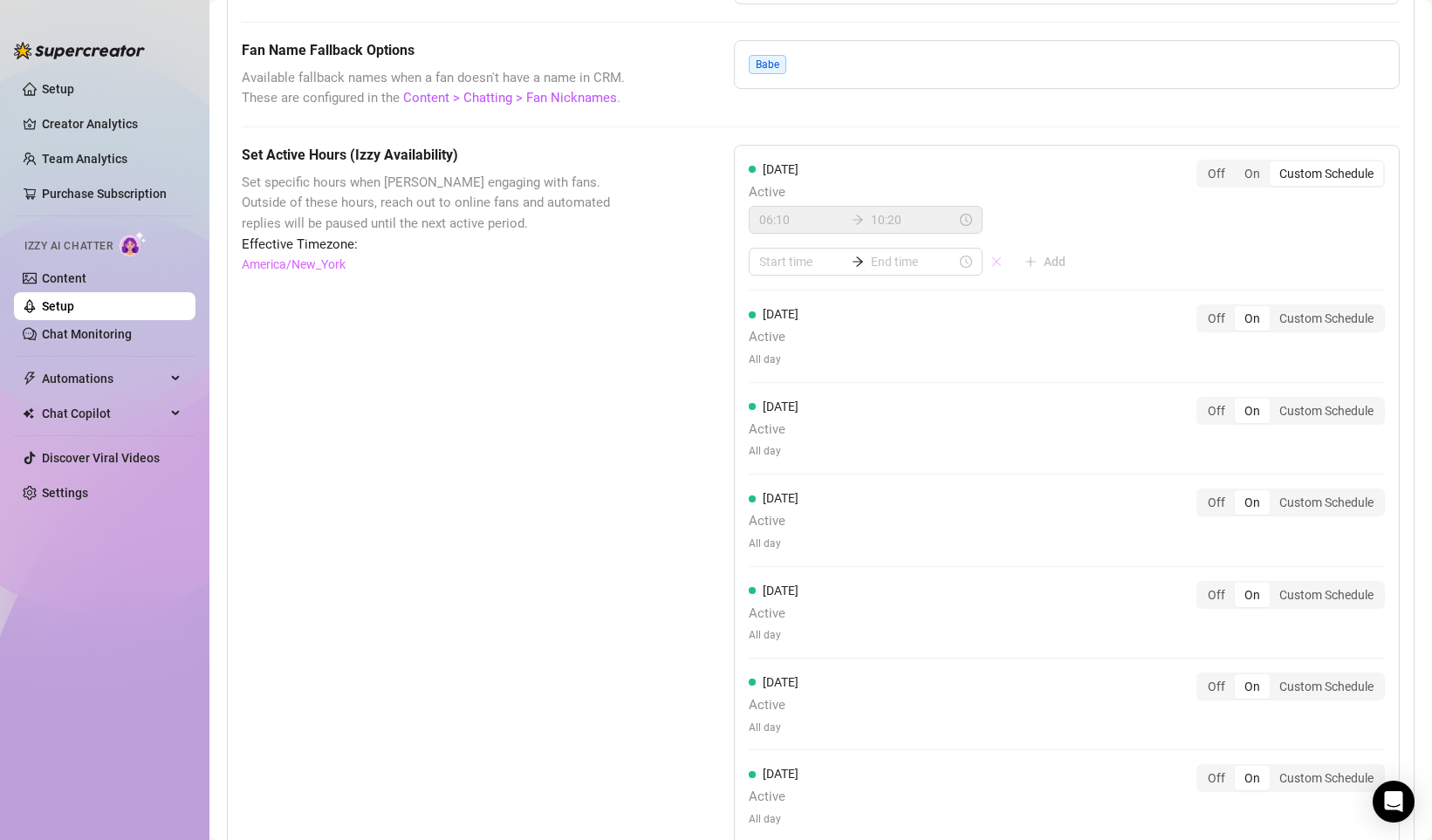
click at [991, 260] on icon "close" at bounding box center [996, 262] width 10 height 10
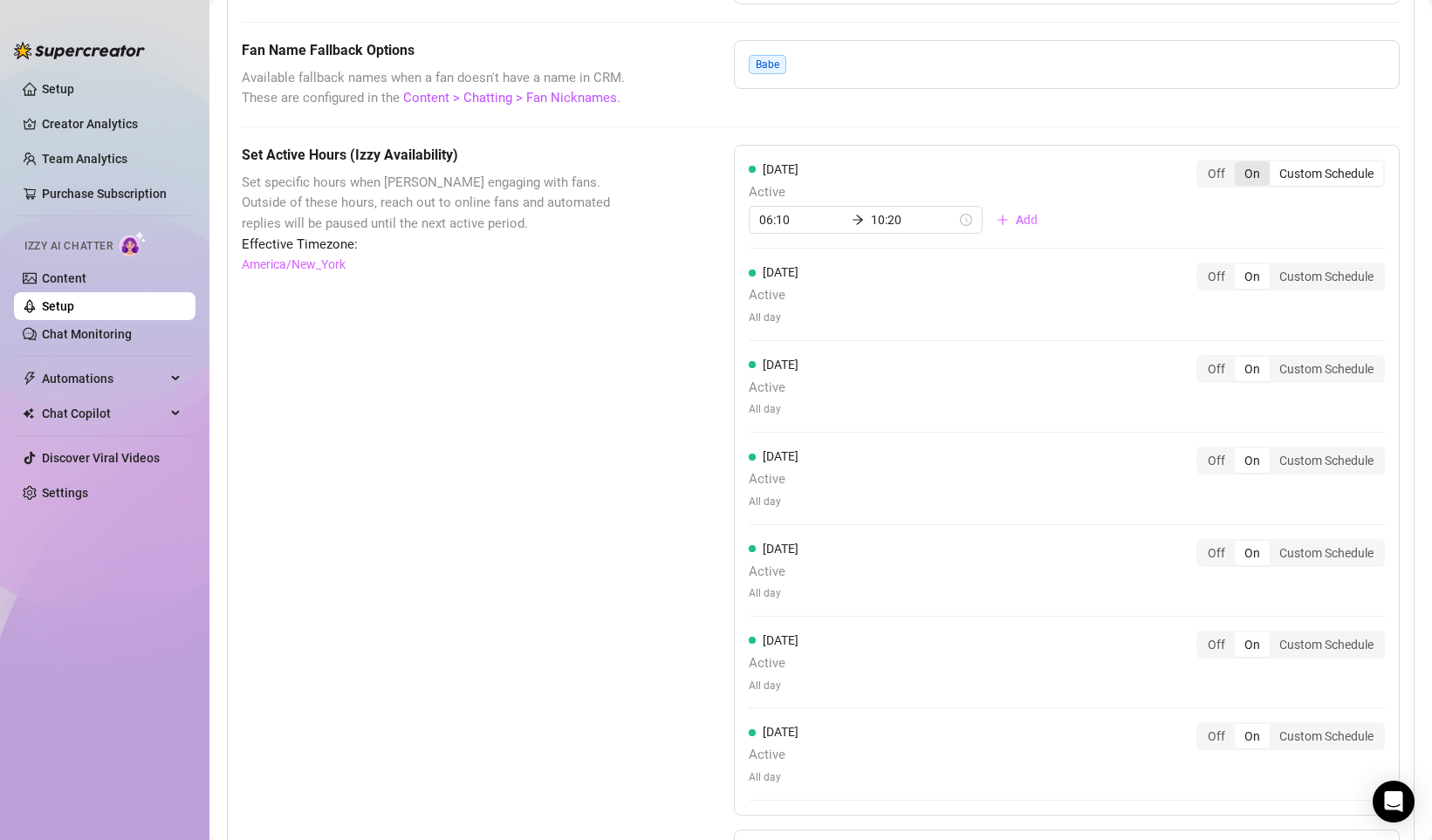
click at [1253, 173] on div "On" at bounding box center [1251, 174] width 35 height 25
click at [1239, 164] on input "On" at bounding box center [1239, 164] width 0 height 0
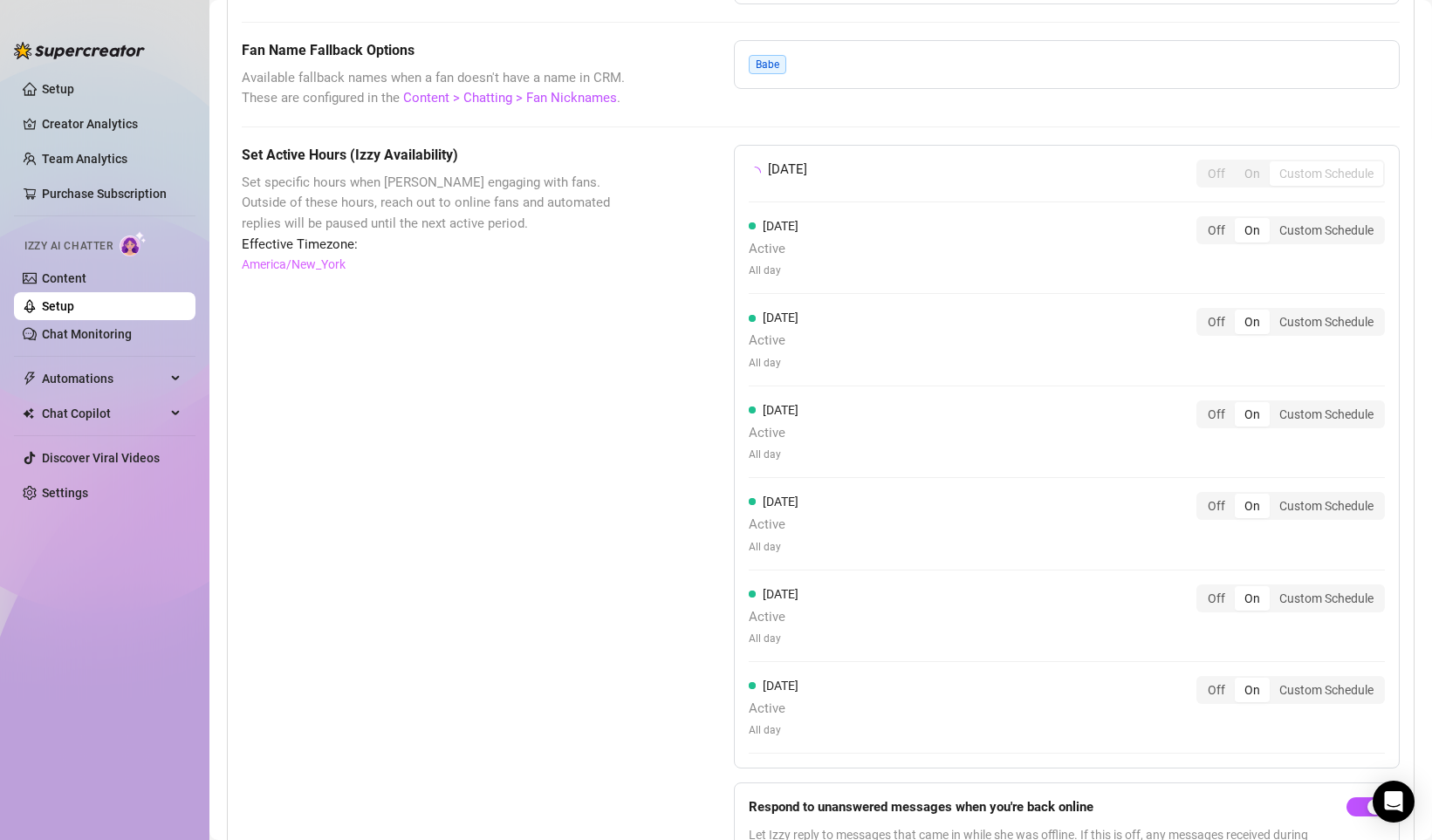
click at [1215, 172] on div "Off" at bounding box center [1216, 174] width 37 height 25
click at [1202, 164] on input "Off" at bounding box center [1202, 164] width 0 height 0
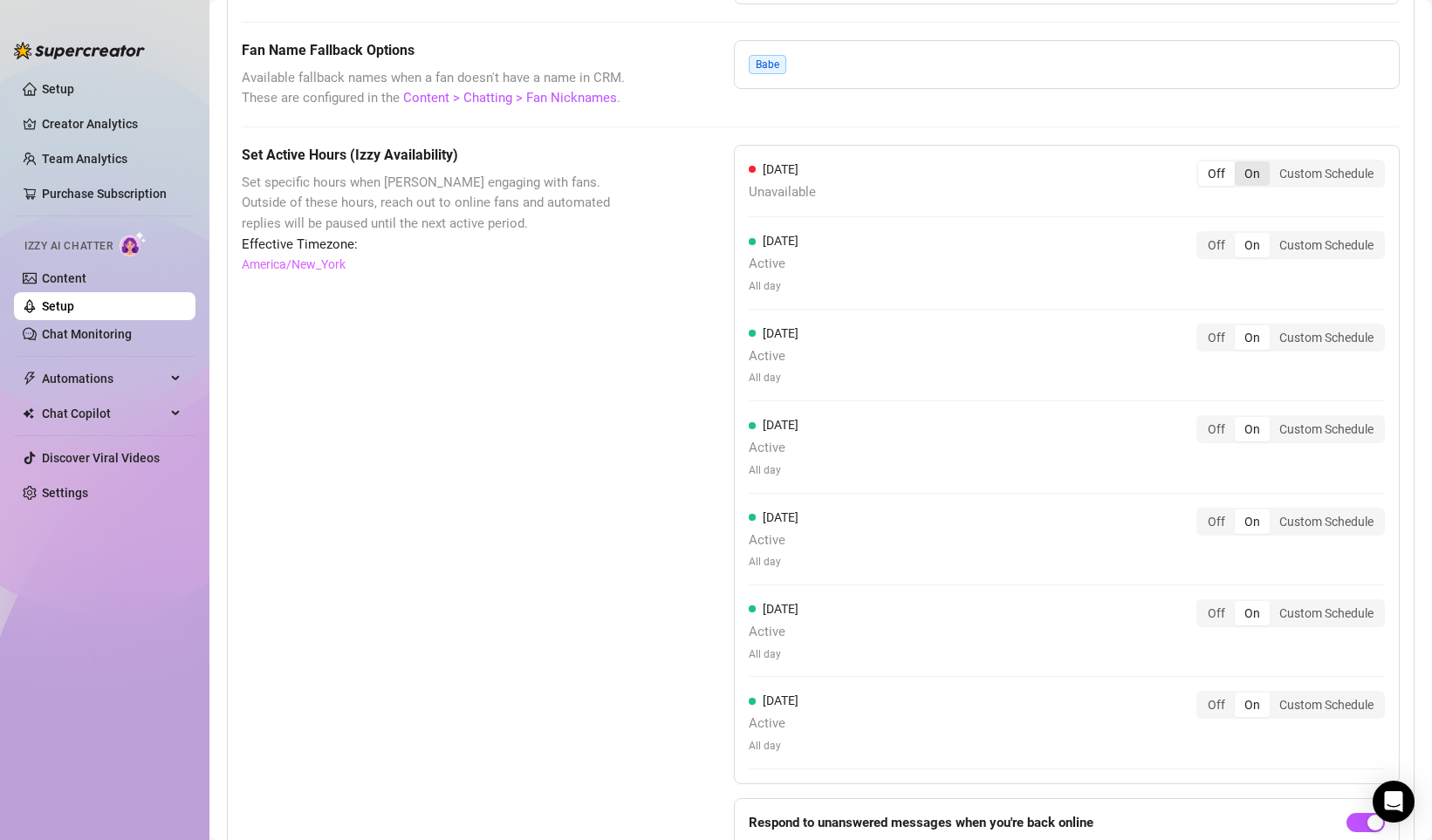
click at [1251, 176] on div "On" at bounding box center [1251, 174] width 35 height 25
click at [1239, 164] on input "On" at bounding box center [1239, 164] width 0 height 0
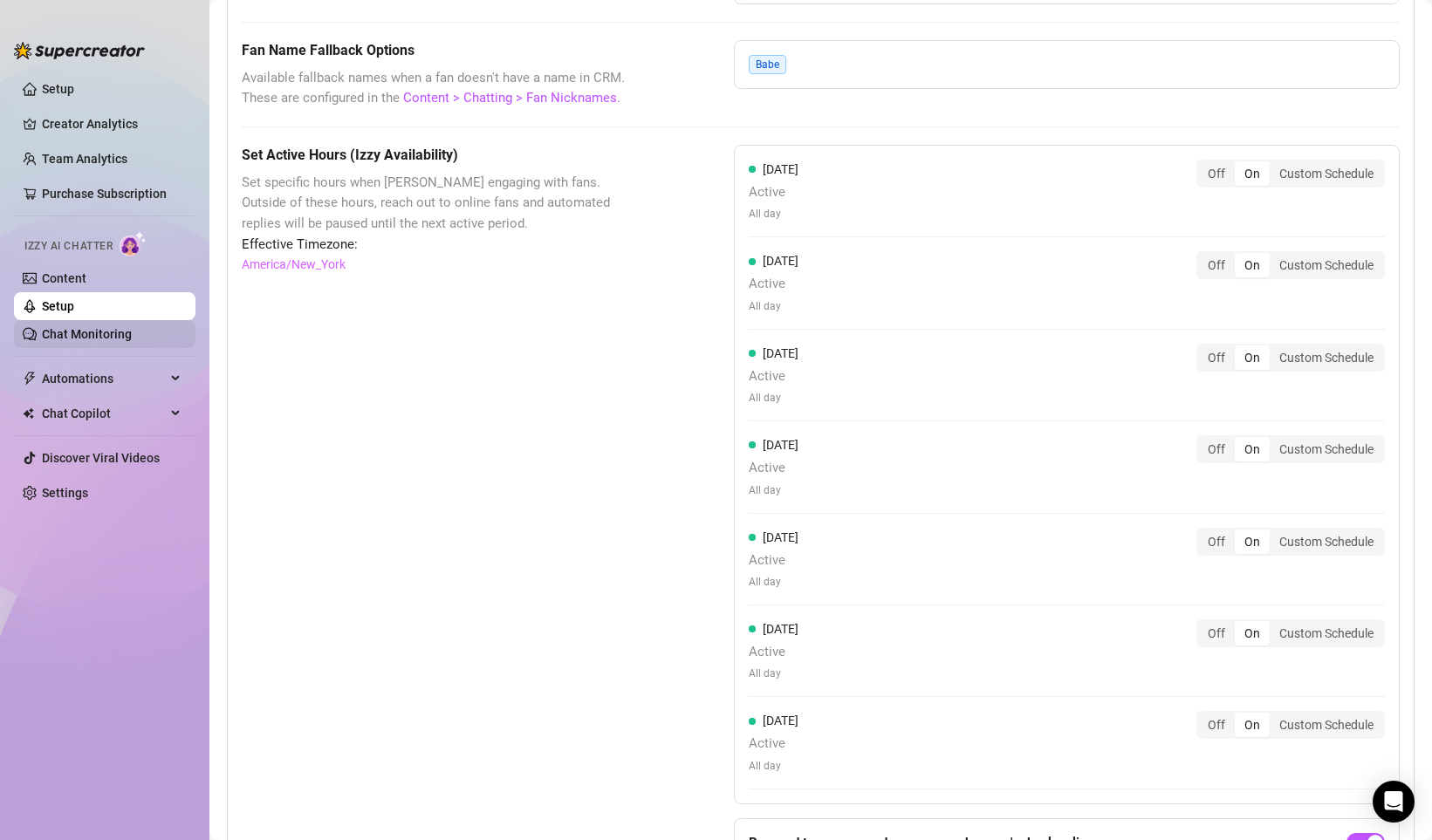
drag, startPoint x: 76, startPoint y: 328, endPoint x: 488, endPoint y: 390, distance: 416.6
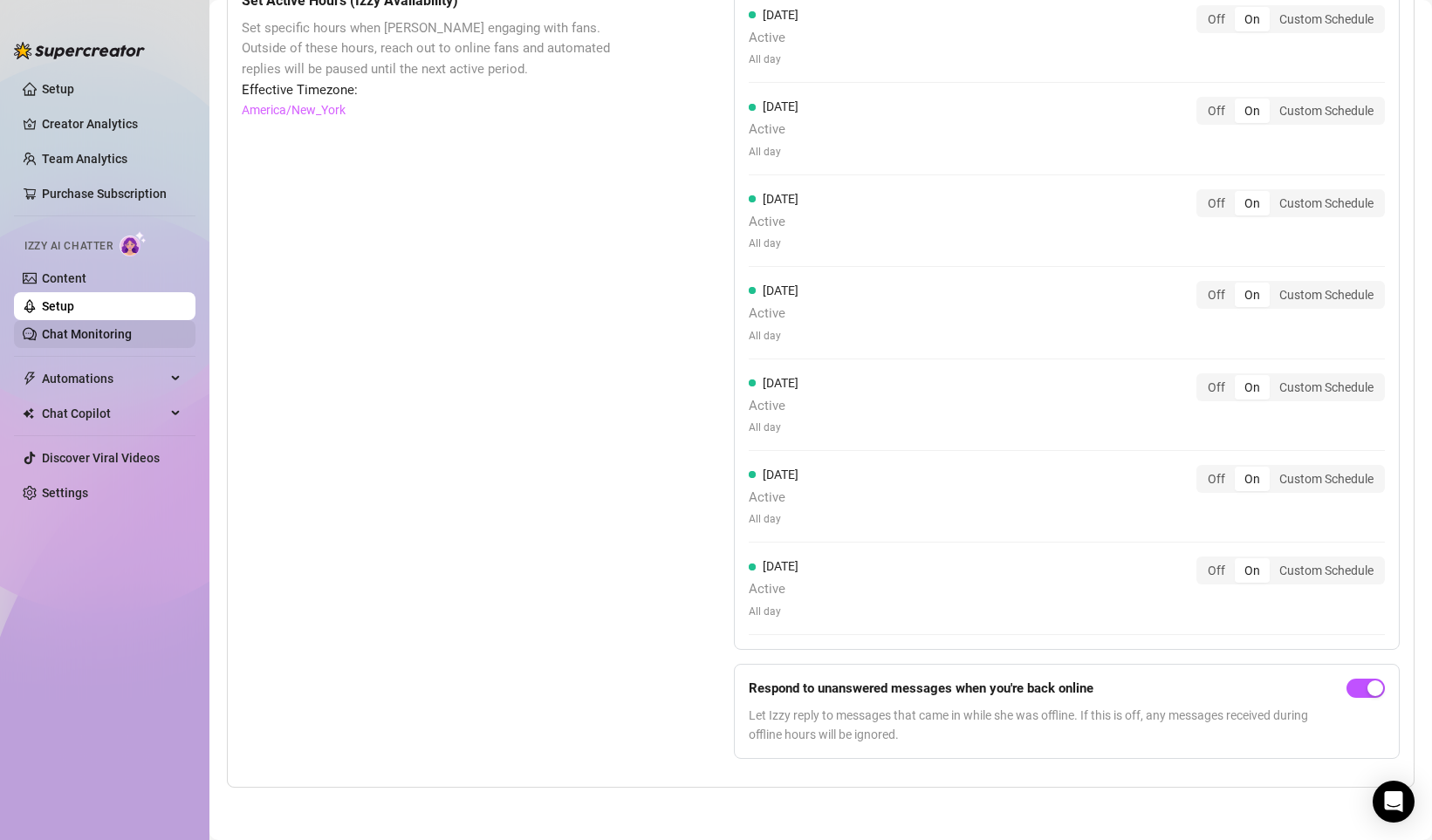
click at [100, 335] on link "Chat Monitoring" at bounding box center [87, 334] width 89 height 14
